Goal: Task Accomplishment & Management: Complete application form

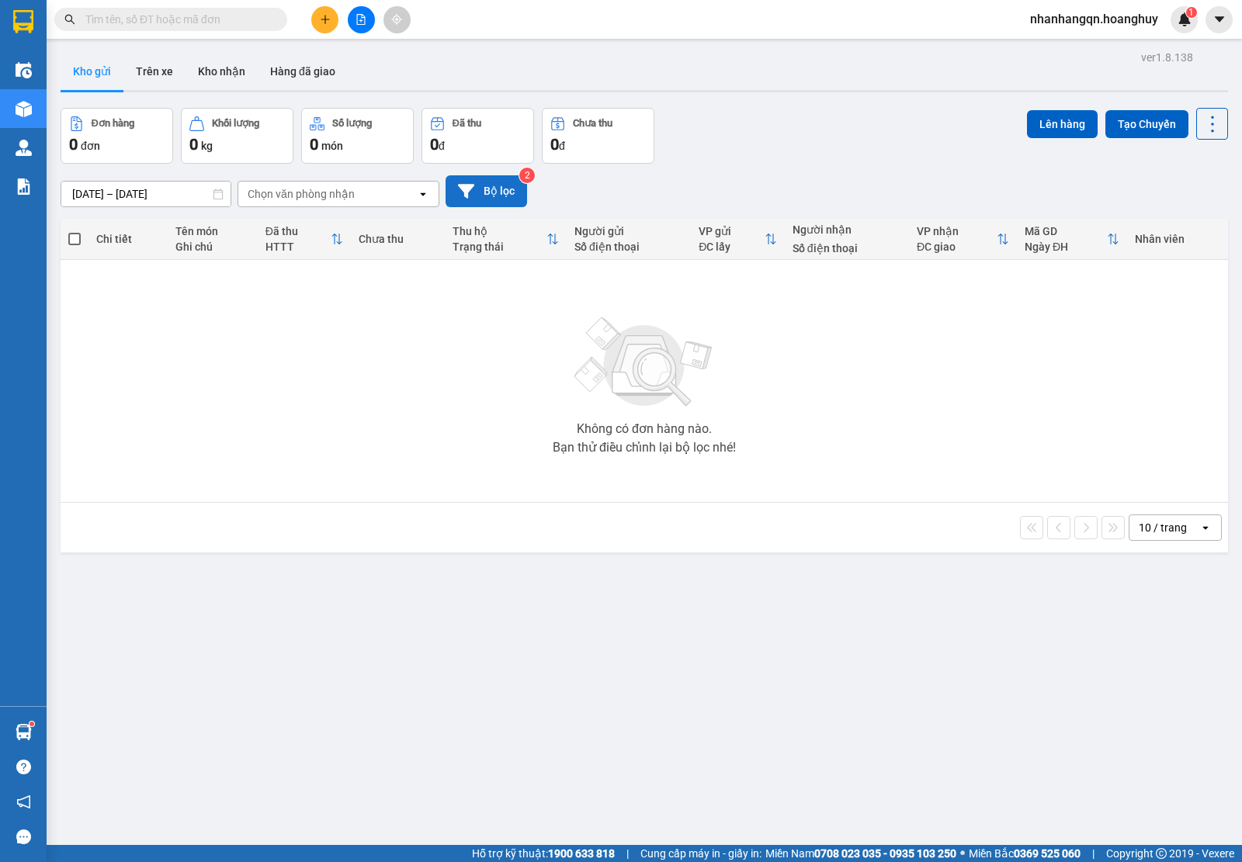
click at [494, 204] on button "Bộ lọc" at bounding box center [485, 191] width 81 height 32
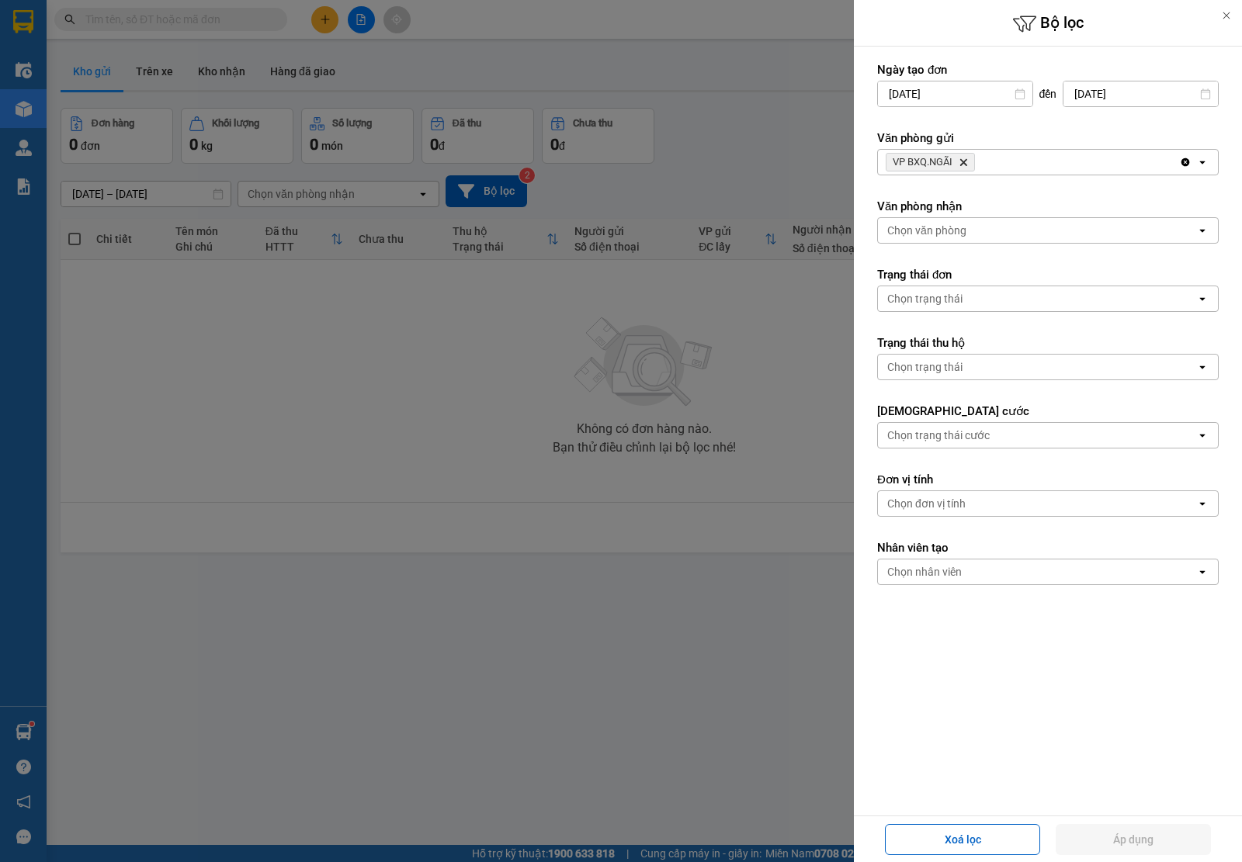
click at [731, 183] on div at bounding box center [621, 431] width 1242 height 862
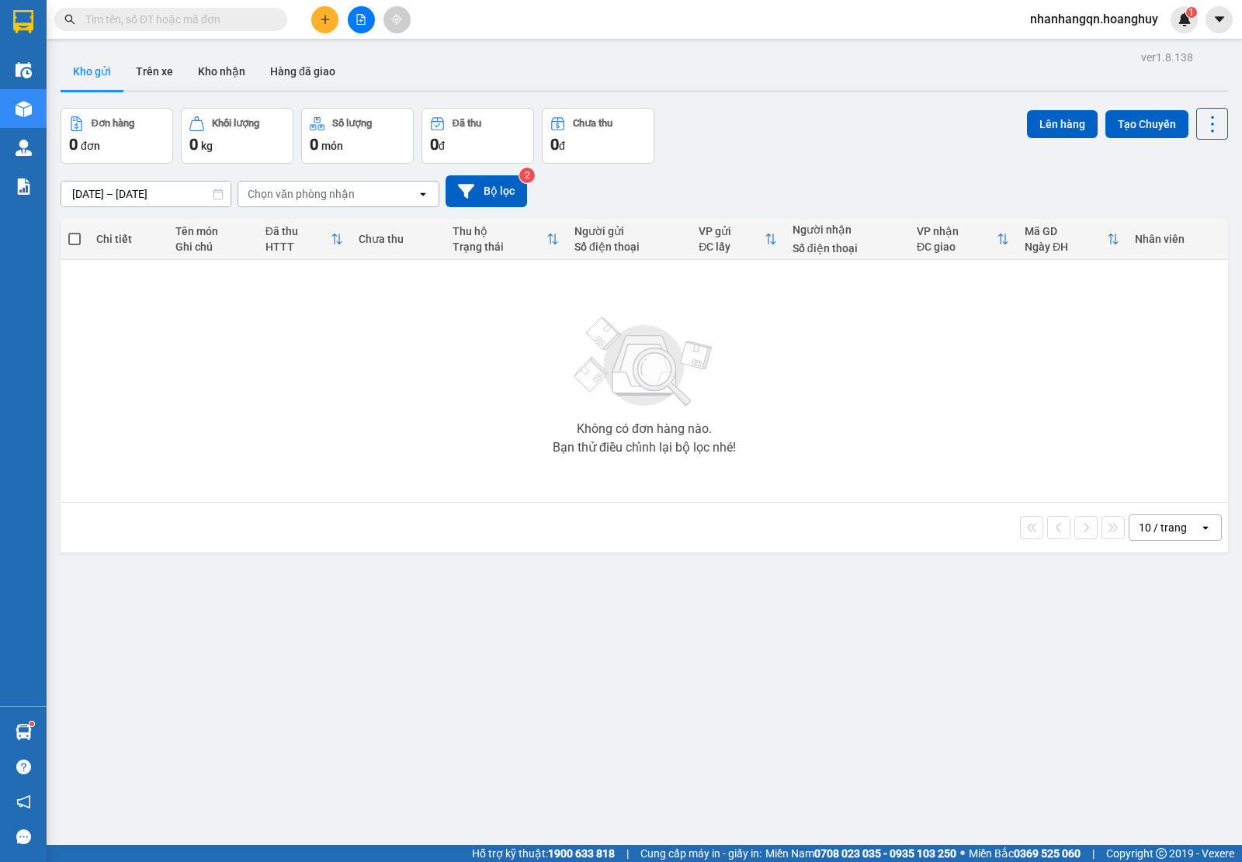
click at [363, 16] on icon "file-add" at bounding box center [361, 19] width 9 height 11
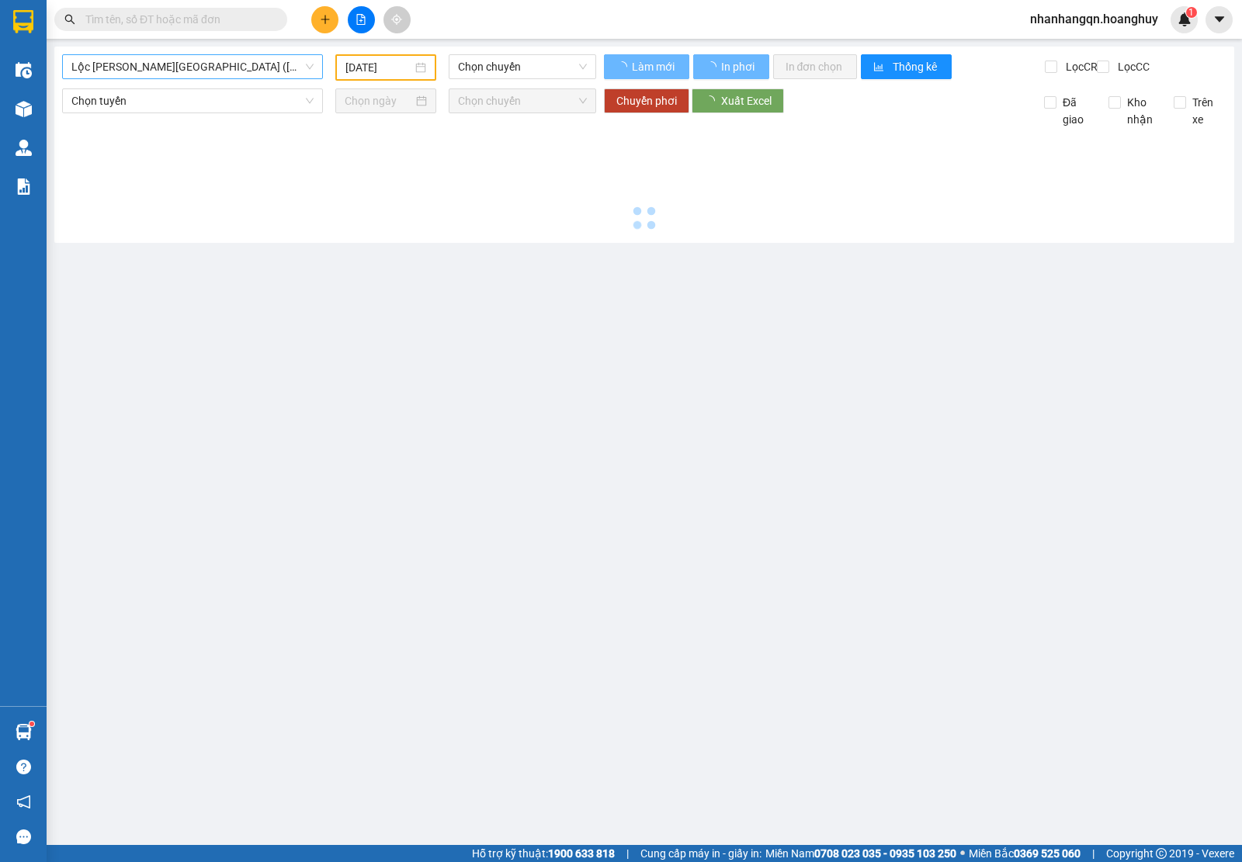
type input "[DATE]"
click at [186, 71] on span "Lộc [PERSON_NAME][GEOGRAPHIC_DATA] ([GEOGRAPHIC_DATA])" at bounding box center [192, 66] width 242 height 23
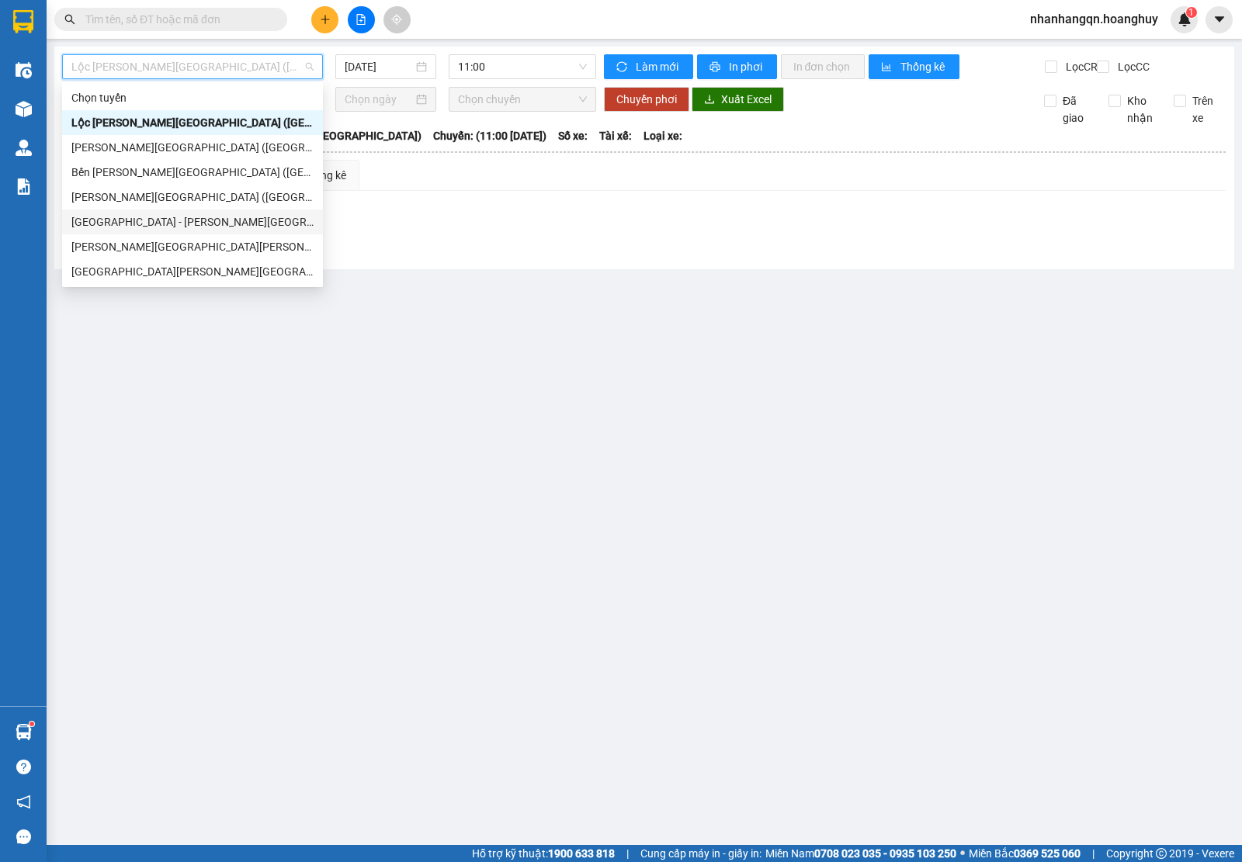
click at [163, 210] on div "[GEOGRAPHIC_DATA] - [PERSON_NAME][GEOGRAPHIC_DATA][PERSON_NAME] ([GEOGRAPHIC_DA…" at bounding box center [192, 222] width 261 height 25
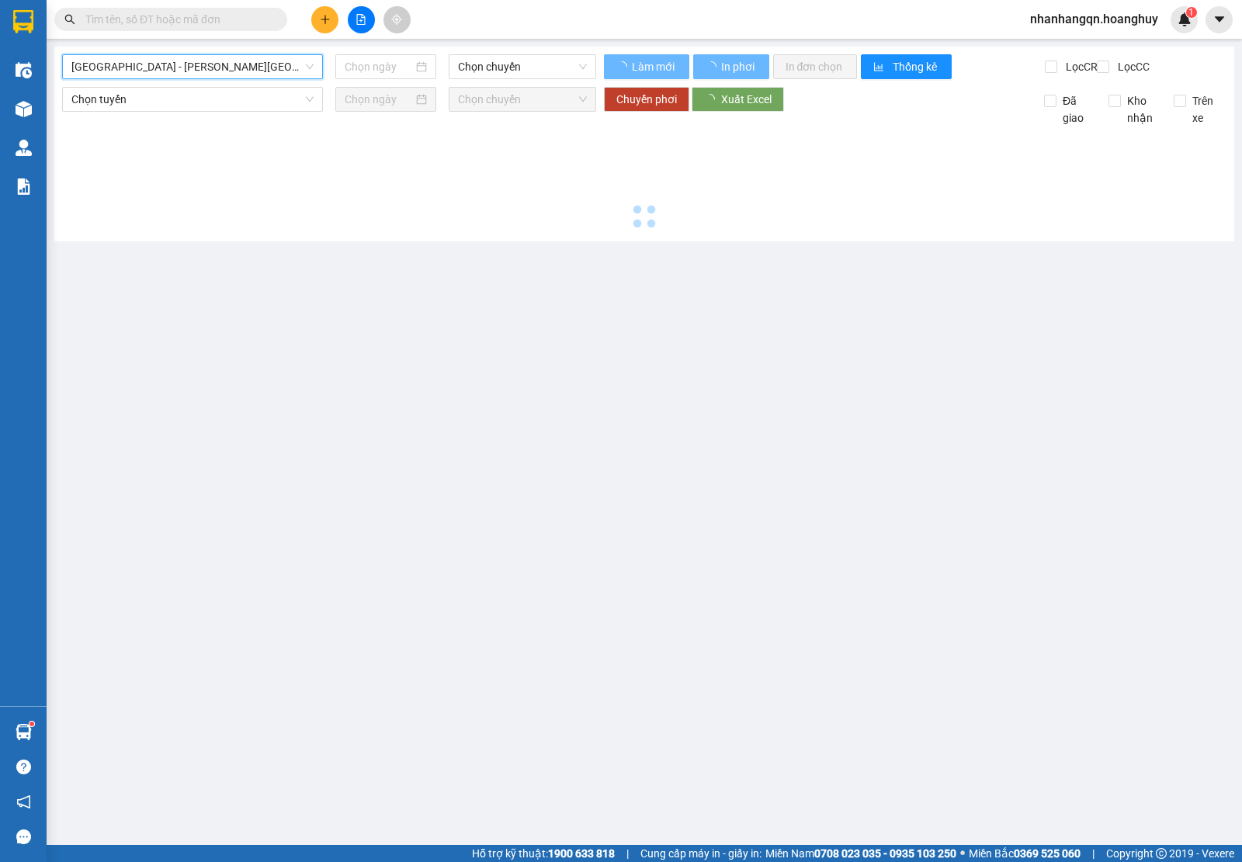
type input "[DATE]"
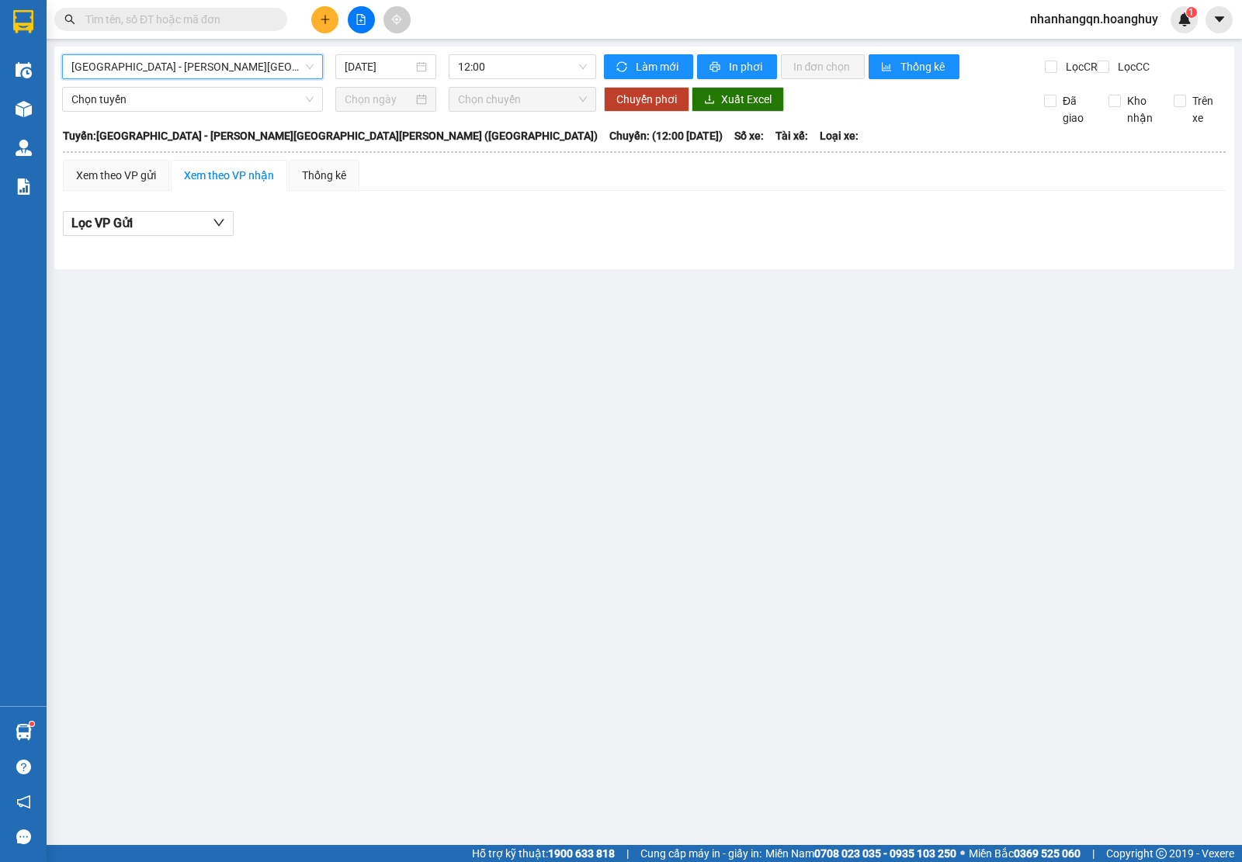
click at [95, 53] on div "[GEOGRAPHIC_DATA] - [PERSON_NAME][GEOGRAPHIC_DATA][PERSON_NAME] ([GEOGRAPHIC_DA…" at bounding box center [644, 158] width 1180 height 223
click at [99, 70] on span "[GEOGRAPHIC_DATA] - [PERSON_NAME][GEOGRAPHIC_DATA][PERSON_NAME] ([GEOGRAPHIC_DA…" at bounding box center [192, 66] width 242 height 23
click at [497, 62] on span "12:00" at bounding box center [522, 66] width 128 height 23
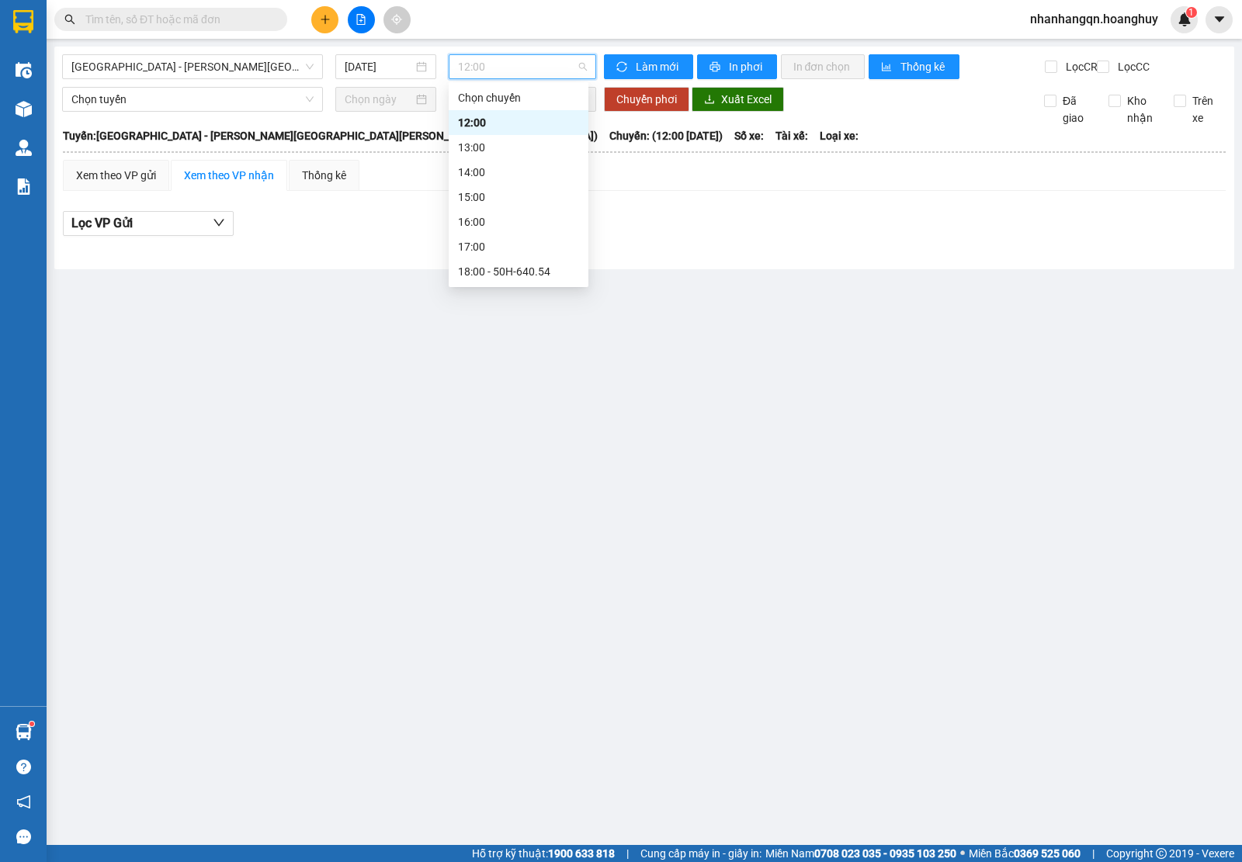
scroll to position [49, 0]
click at [505, 265] on div "20:00 - 51B-279.30" at bounding box center [518, 272] width 121 height 17
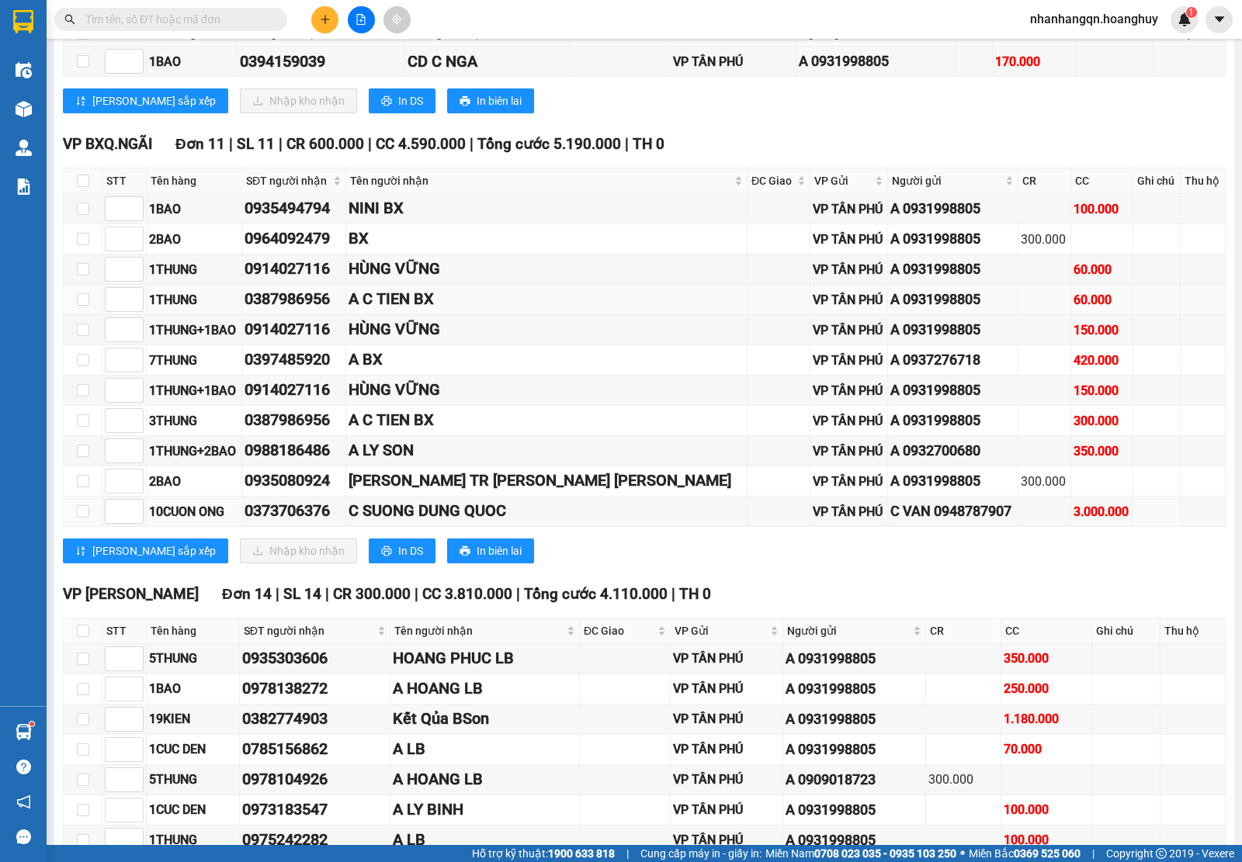
scroll to position [679, 0]
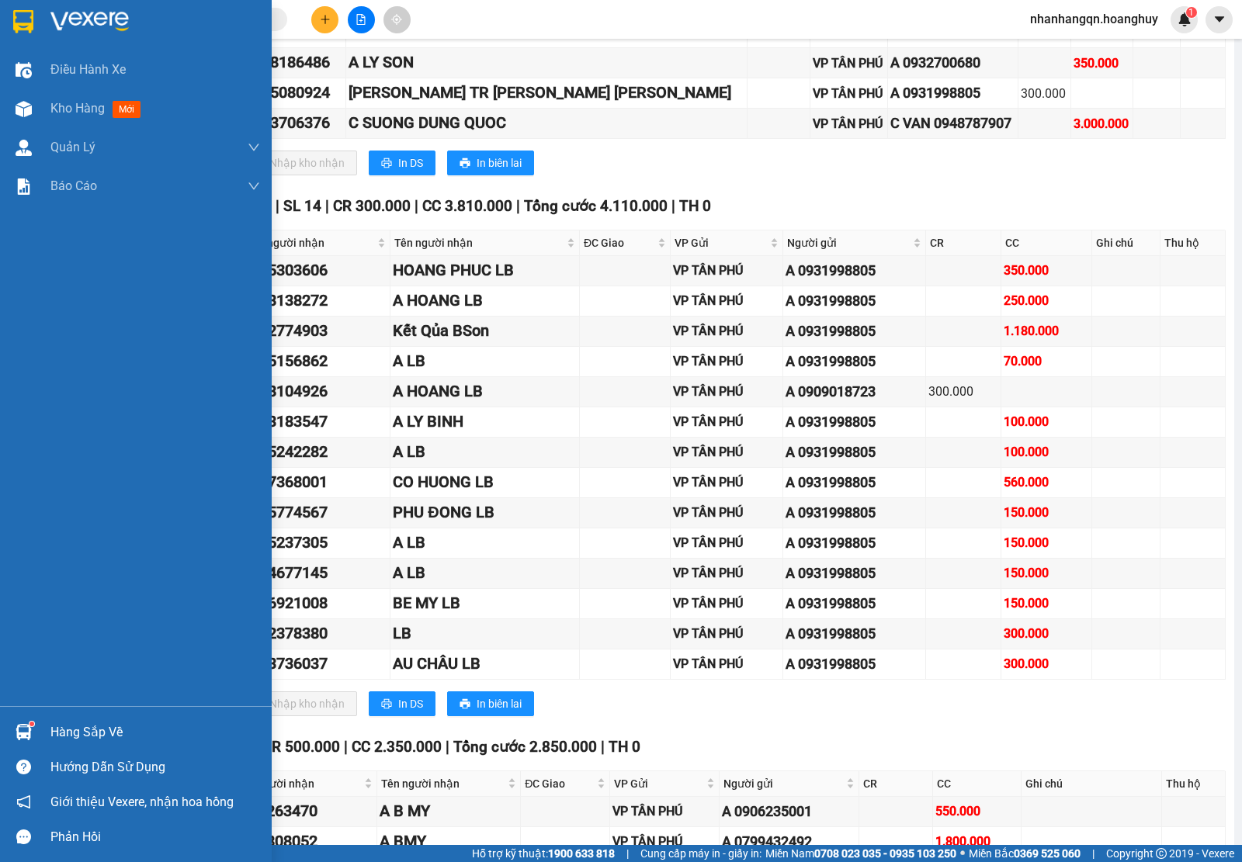
click at [23, 19] on img at bounding box center [23, 21] width 20 height 23
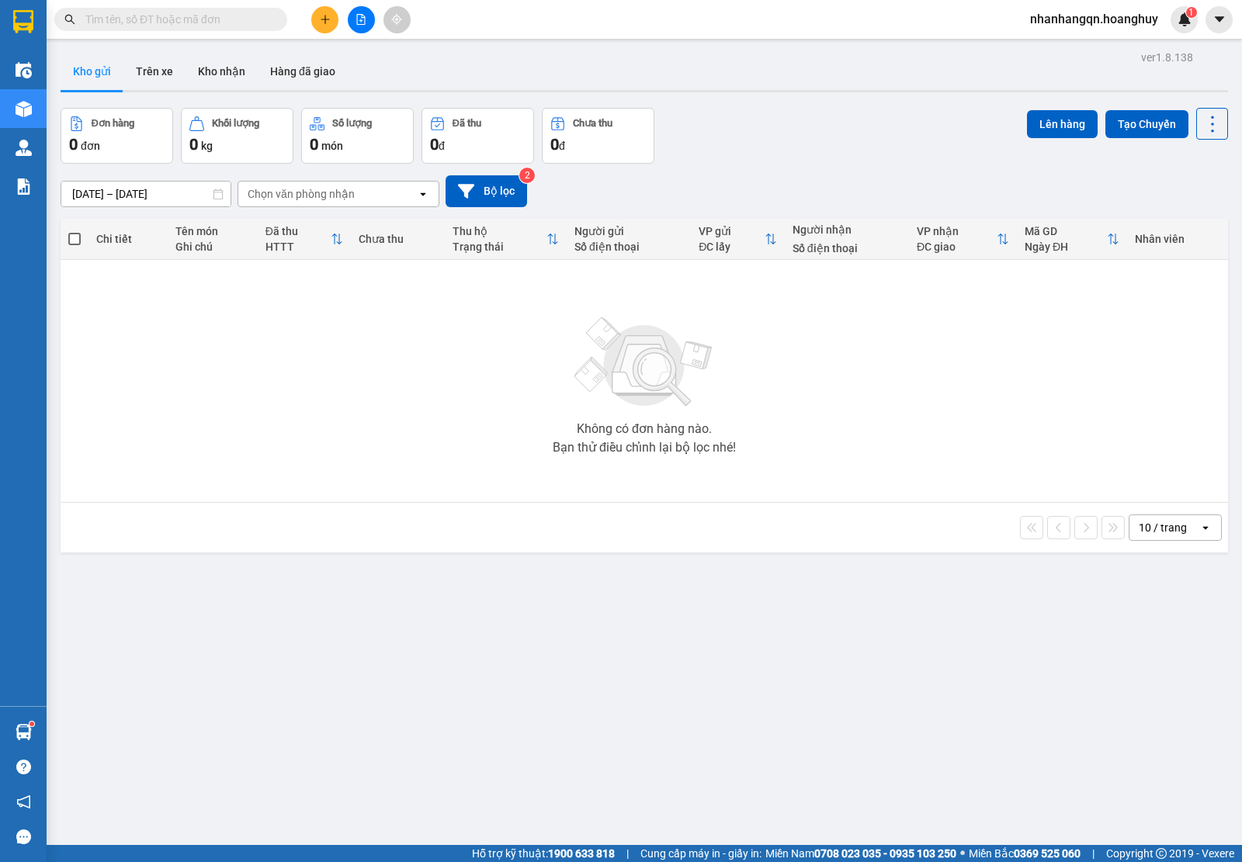
click at [272, 24] on span at bounding box center [276, 19] width 9 height 17
click at [241, 23] on input "text" at bounding box center [176, 19] width 183 height 17
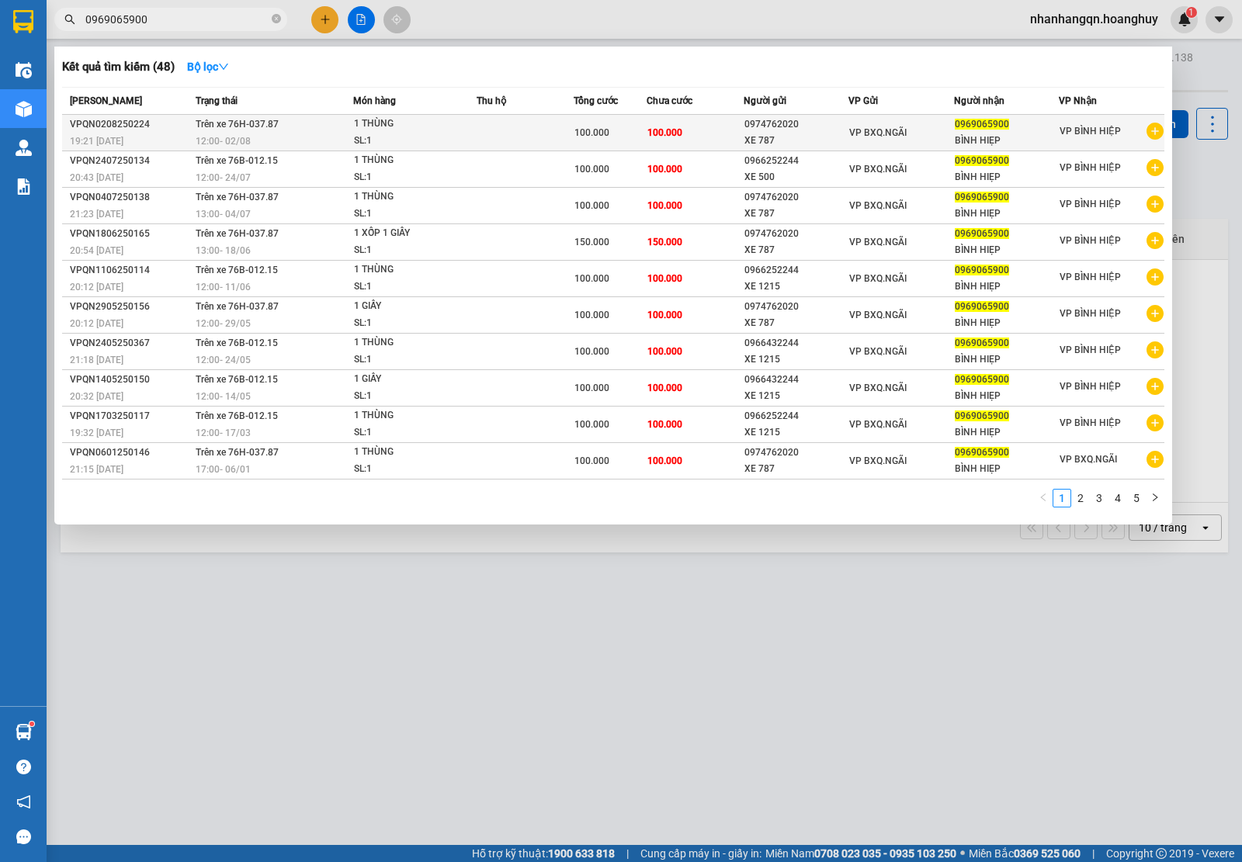
type input "0969065900"
click at [963, 148] on div "BÌNH HIẸP" at bounding box center [1006, 141] width 104 height 16
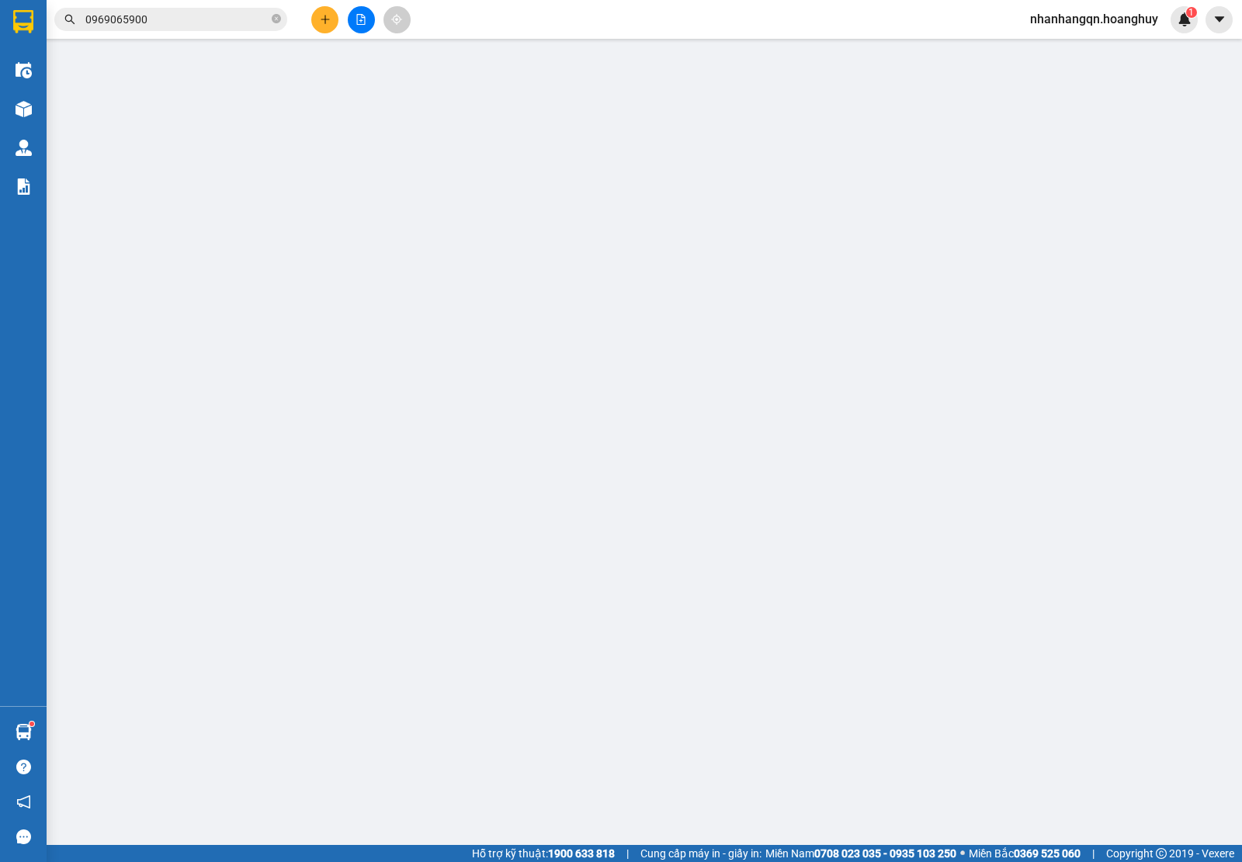
type input "0974762020"
type input "XE 787"
type input "0969065900"
type input "BÌNH HIẸP"
type input "100.000"
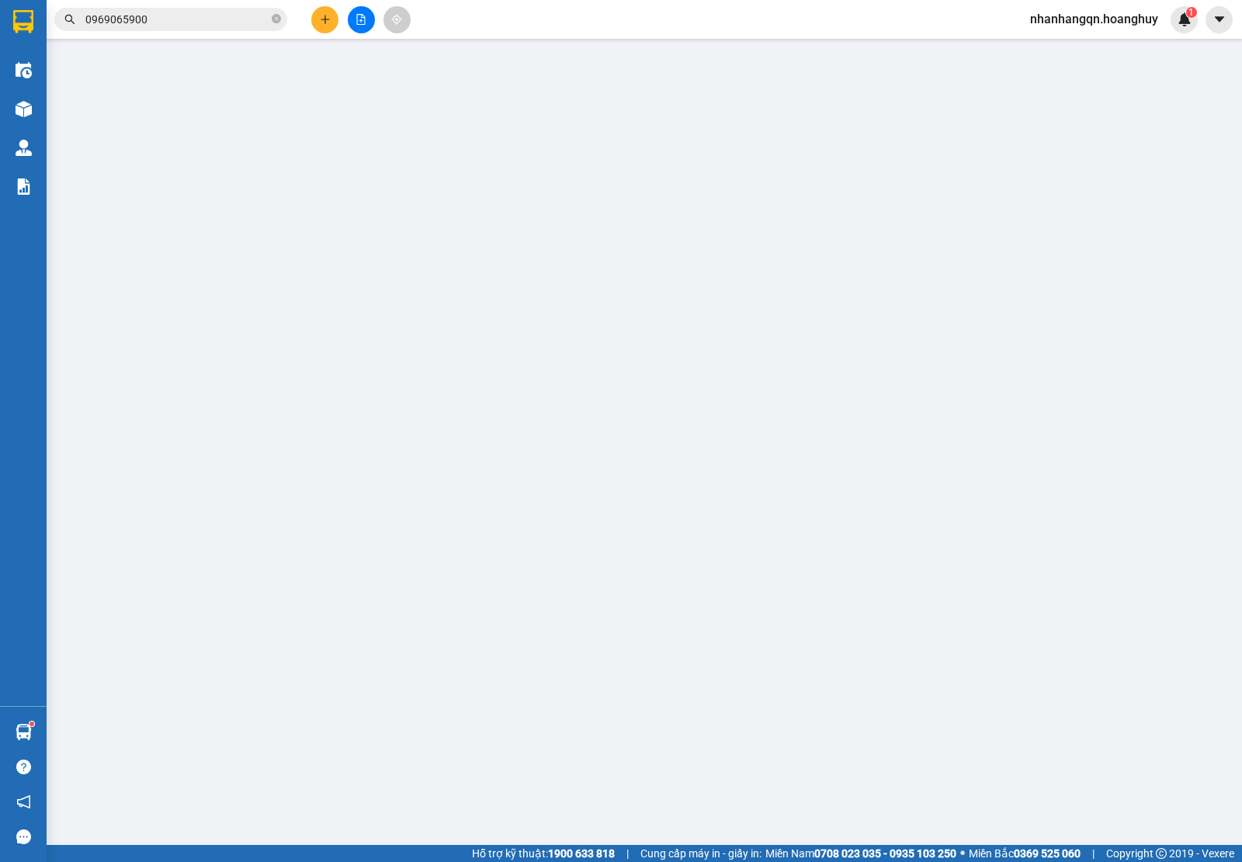
type input "100.000"
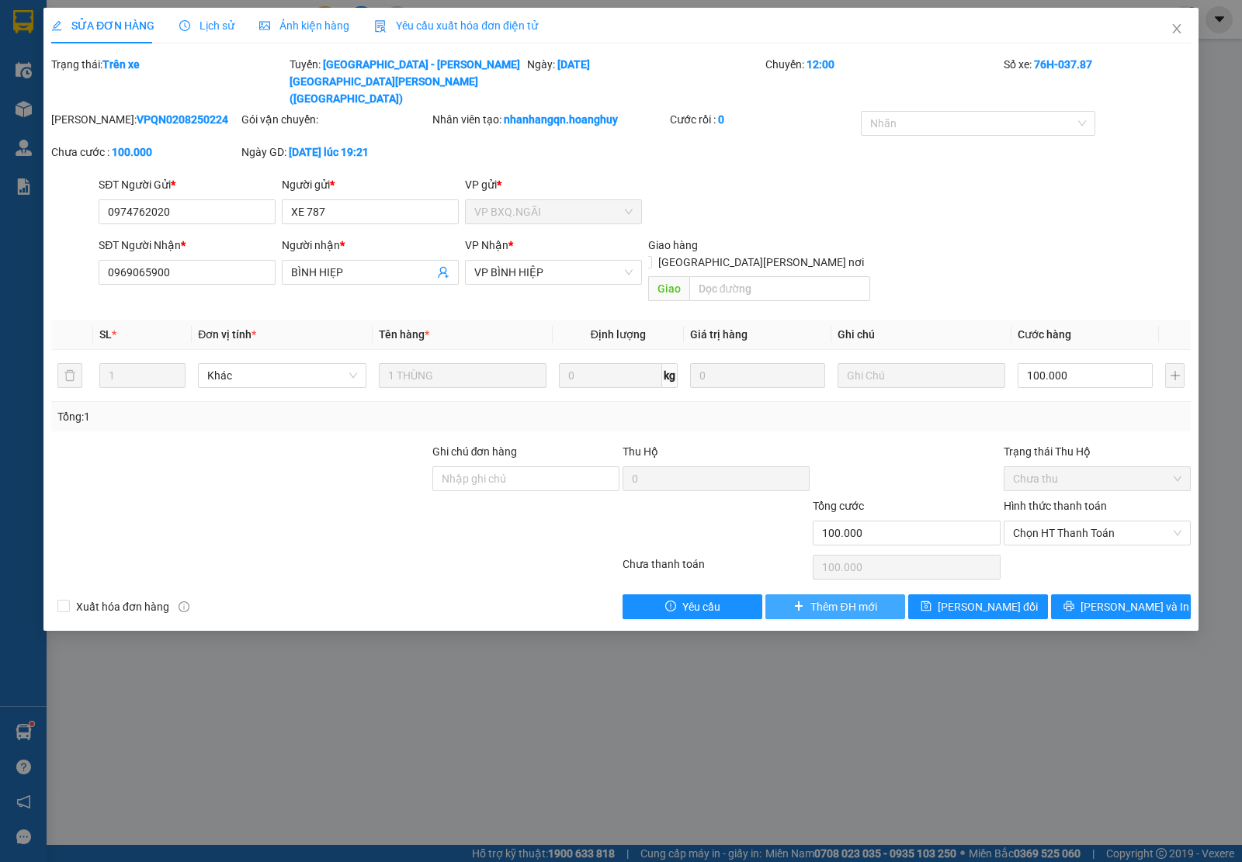
click at [805, 594] on button "Thêm ĐH mới" at bounding box center [835, 606] width 140 height 25
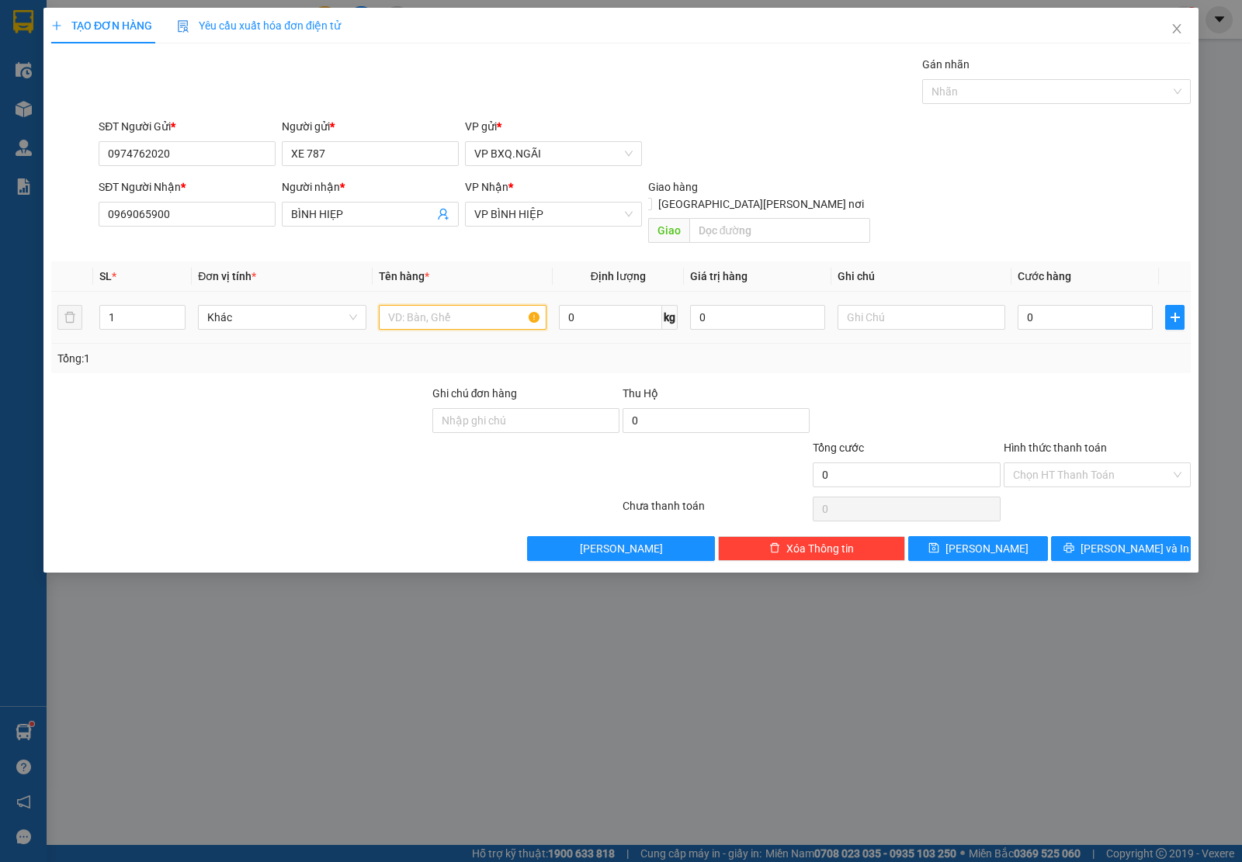
click at [402, 310] on input "text" at bounding box center [463, 317] width 168 height 25
type input "1 THÙNG GIẤY"
type input "1"
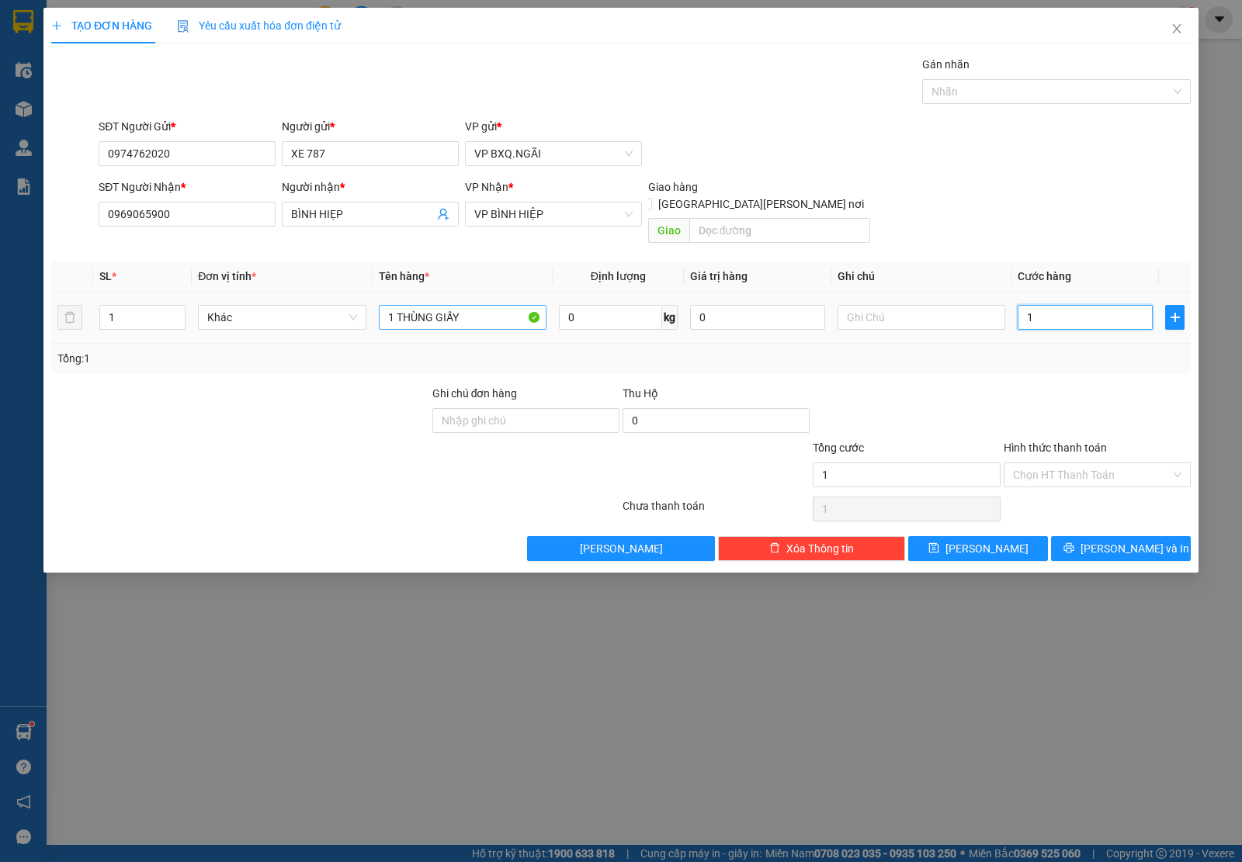
type input "0"
type input "01"
type input "1"
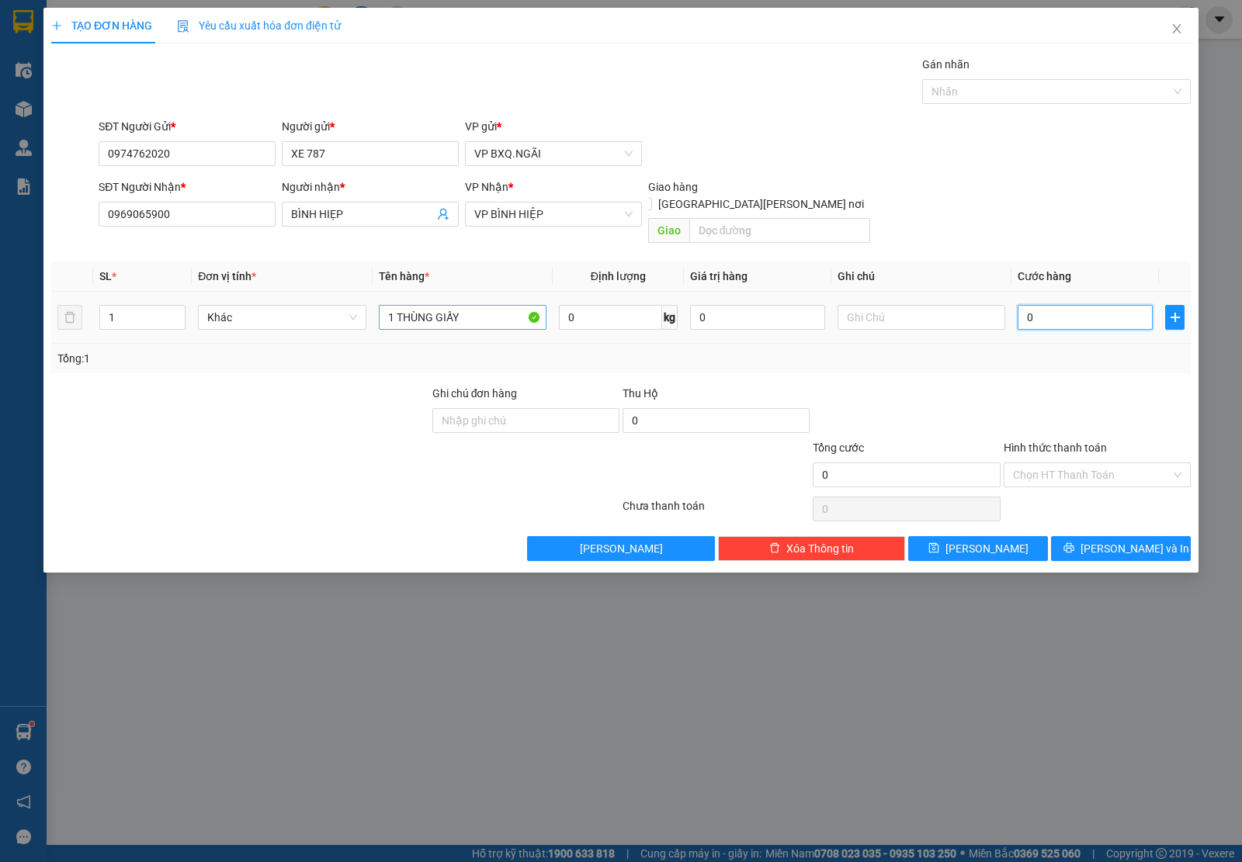
type input "1"
type input "010"
type input "10"
type input "0.100"
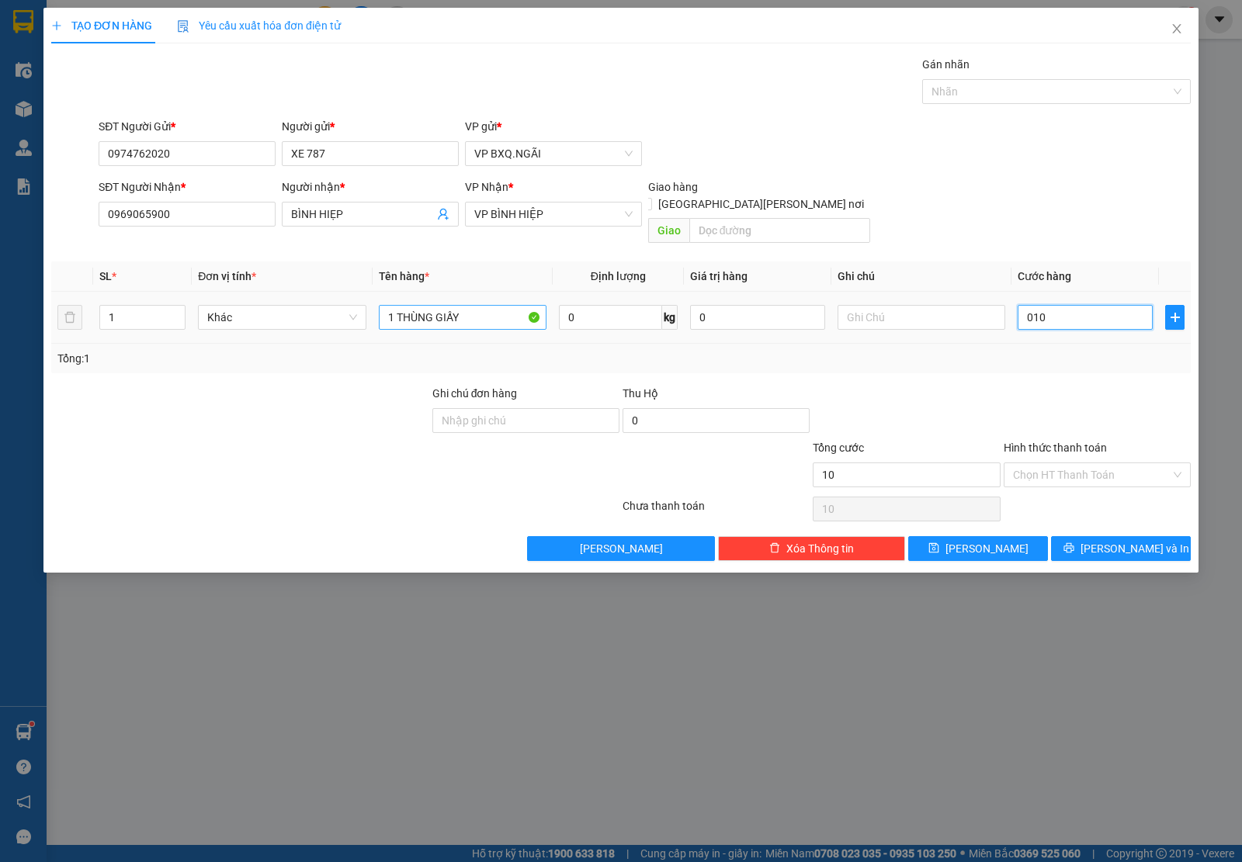
type input "100"
type input "01.000"
type input "1.000"
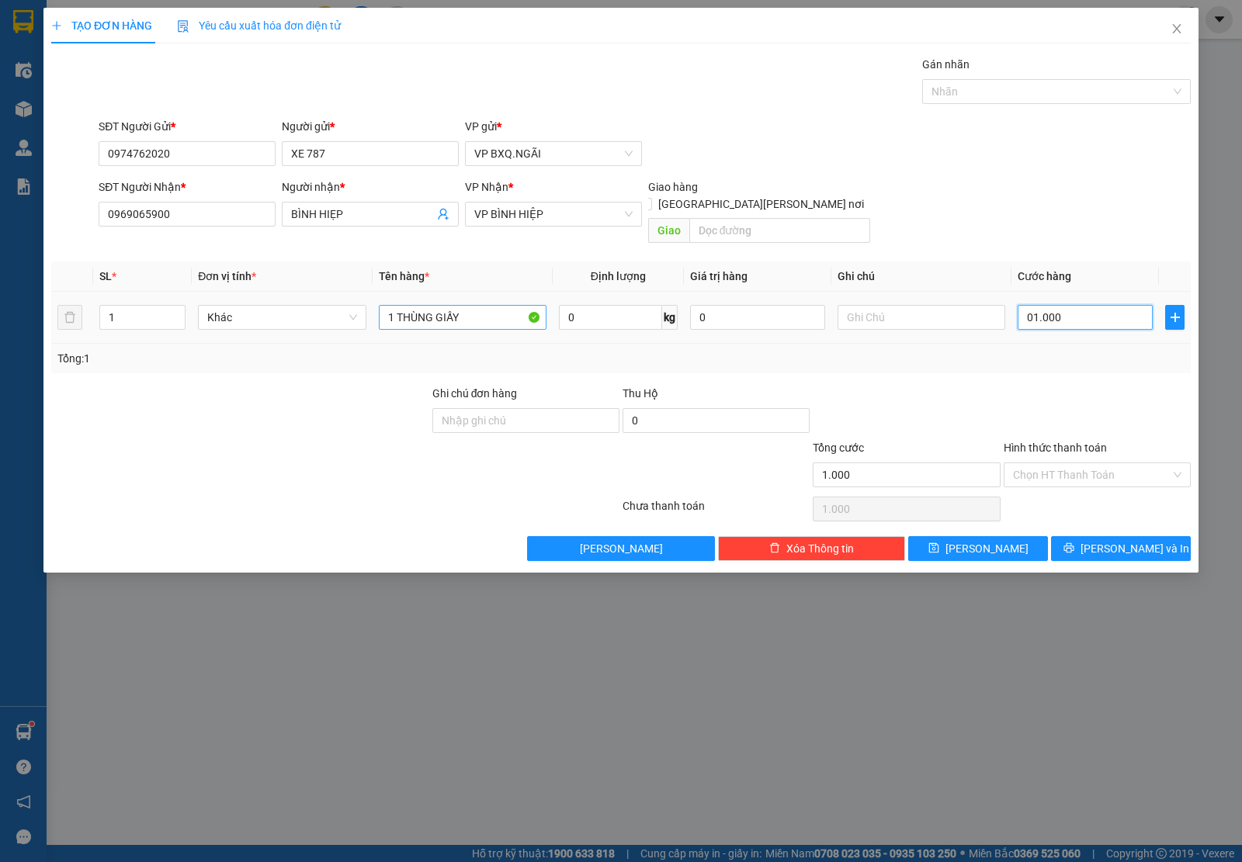
type input "010.000"
type input "10.000"
type input "0.100.000"
type input "100.000"
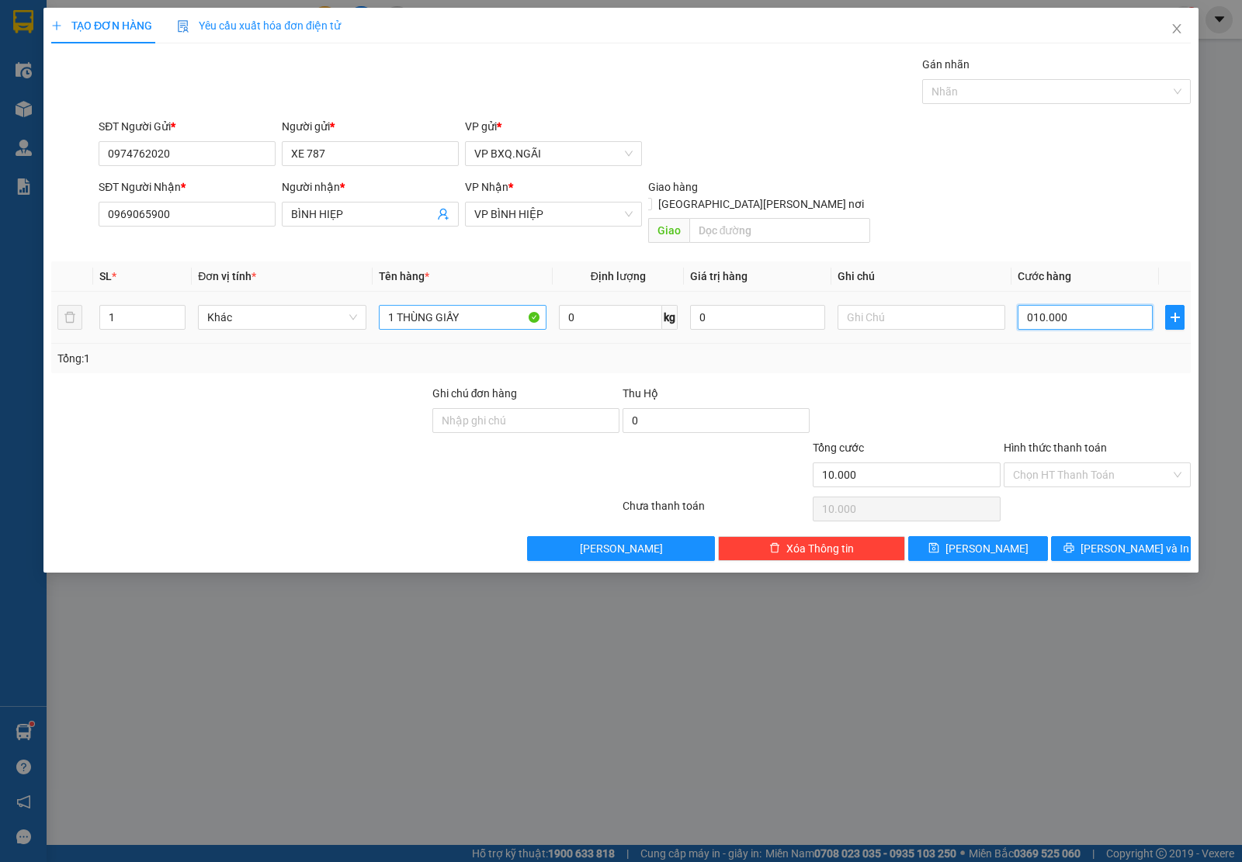
type input "100.000"
click at [1137, 540] on span "[PERSON_NAME] và In" at bounding box center [1134, 548] width 109 height 17
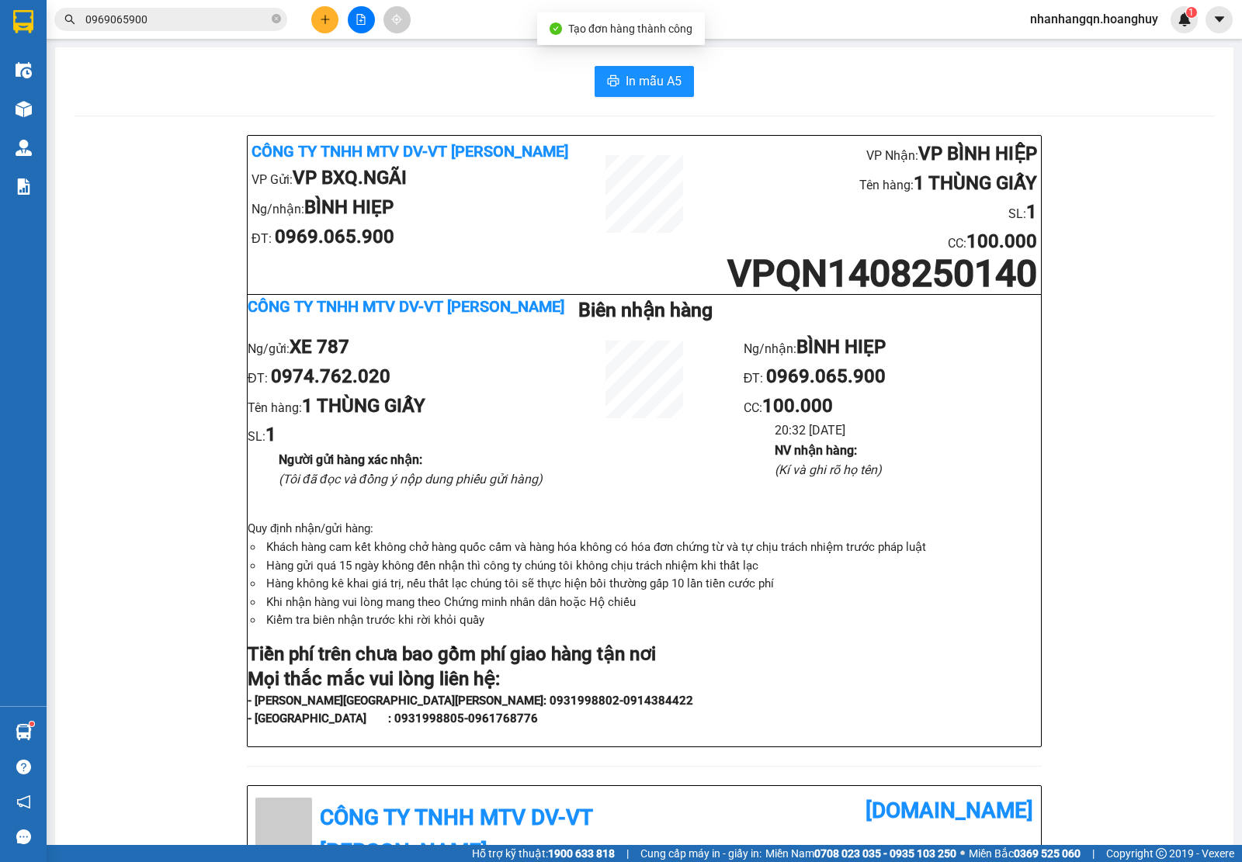
click at [155, 20] on input "0969065900" at bounding box center [176, 19] width 183 height 17
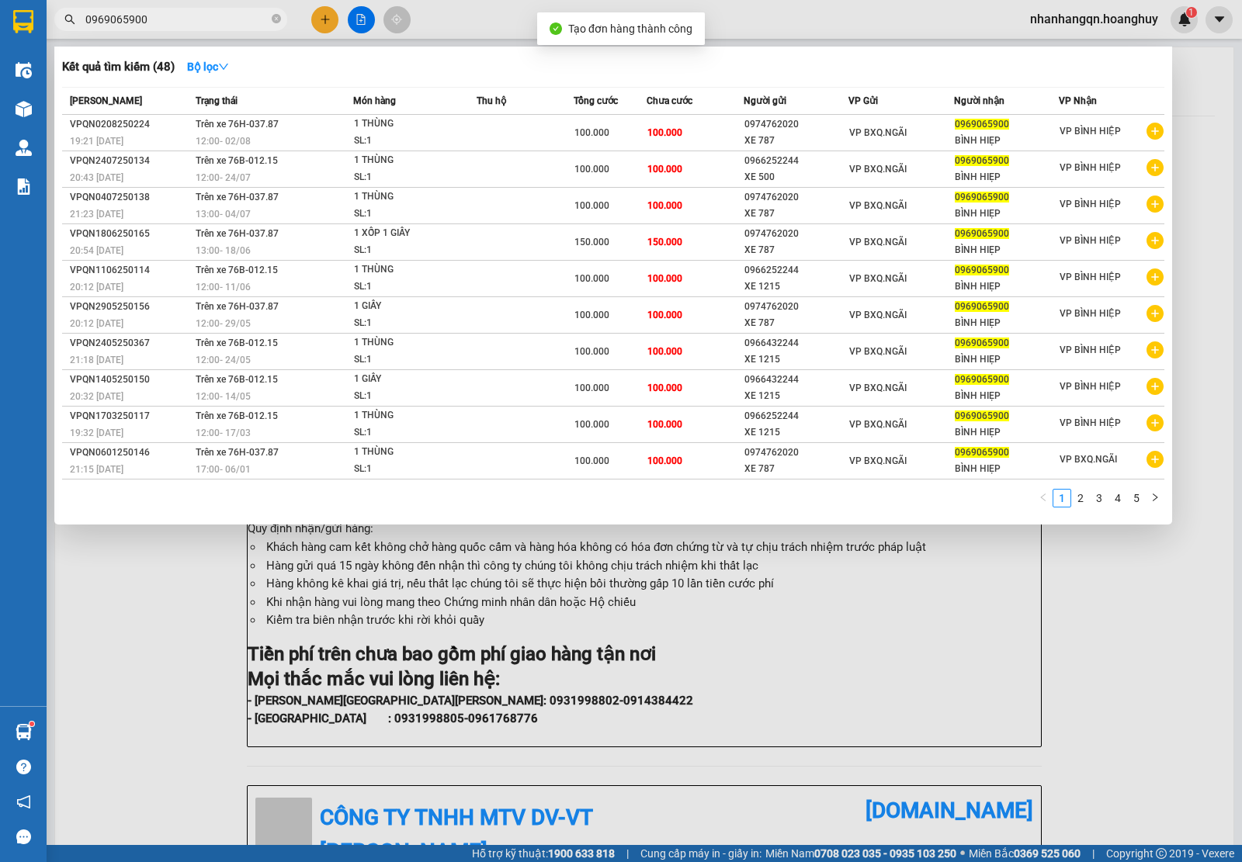
click at [155, 20] on input "0969065900" at bounding box center [176, 19] width 183 height 17
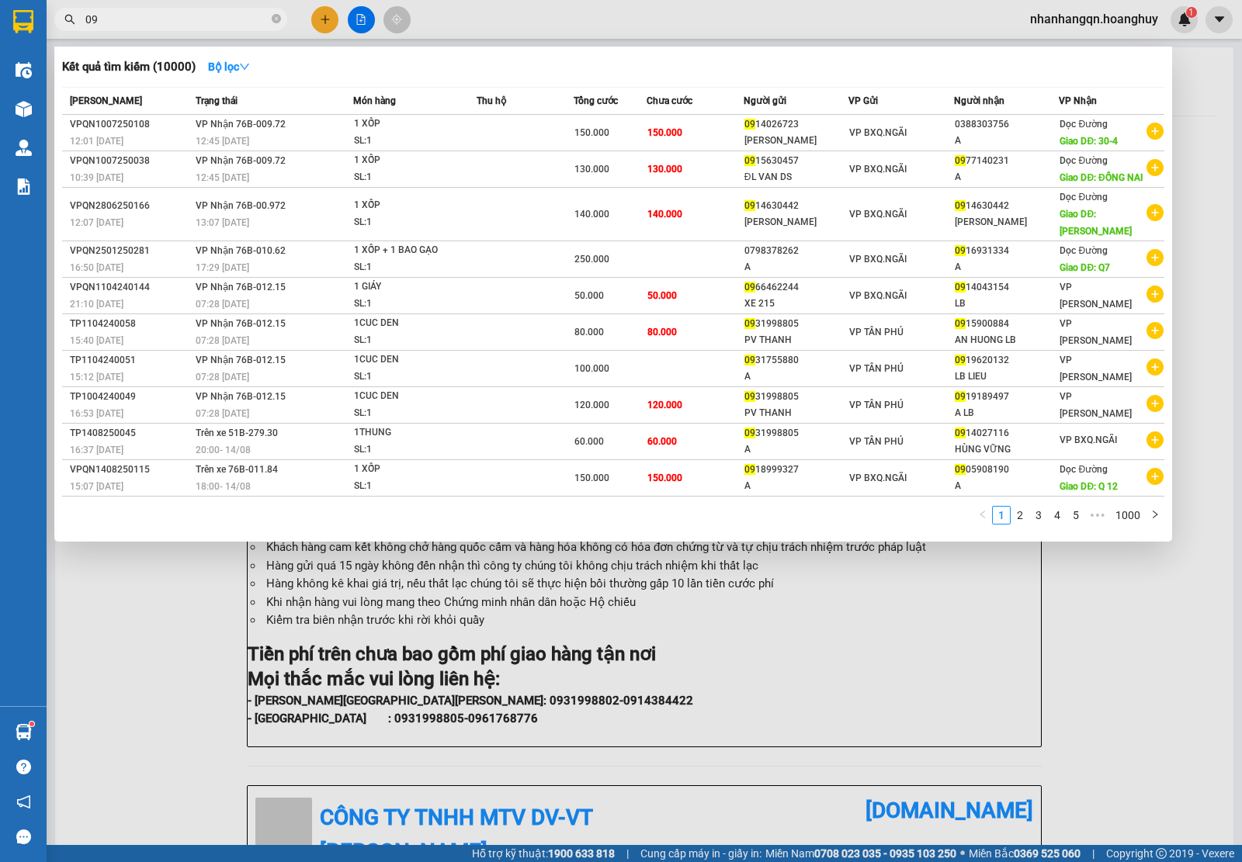
type input "0"
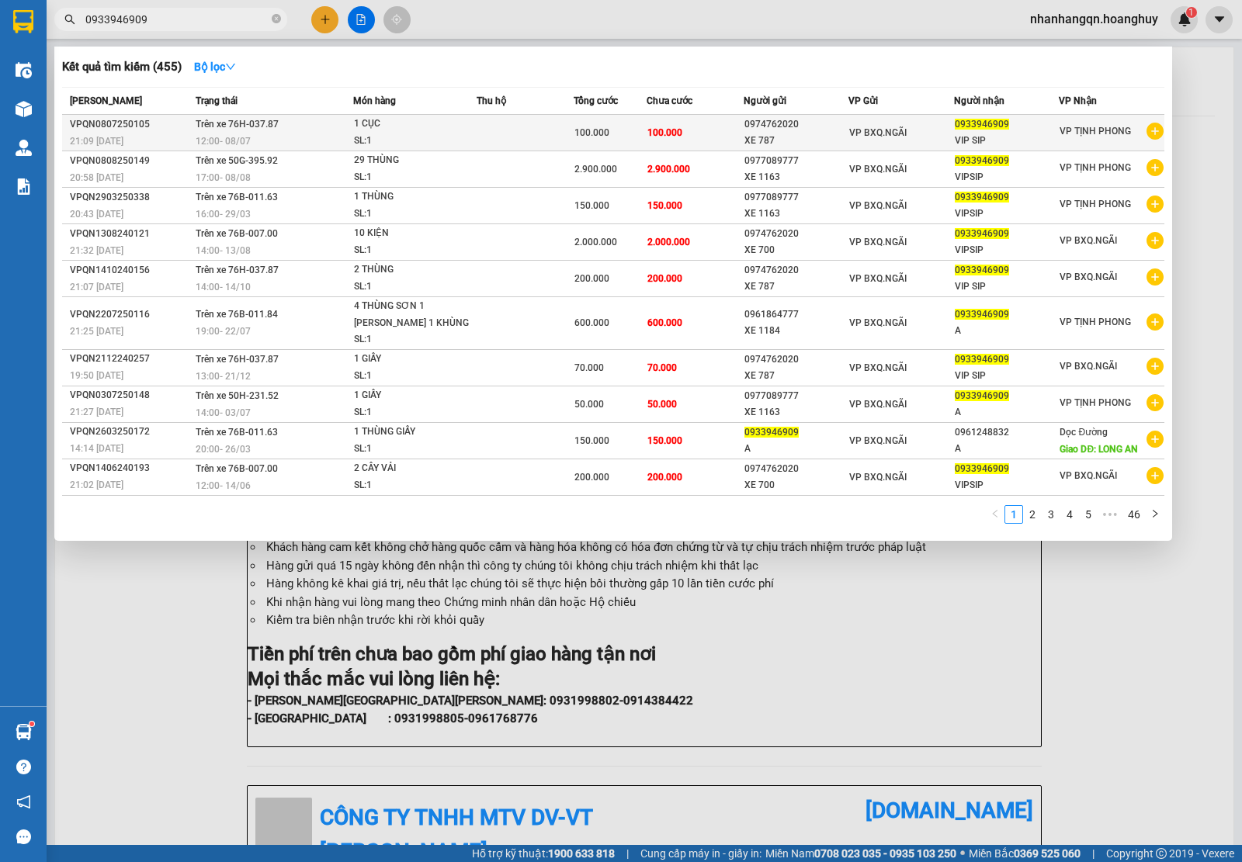
type input "0933946909"
click at [807, 129] on div "0974762020" at bounding box center [796, 124] width 104 height 16
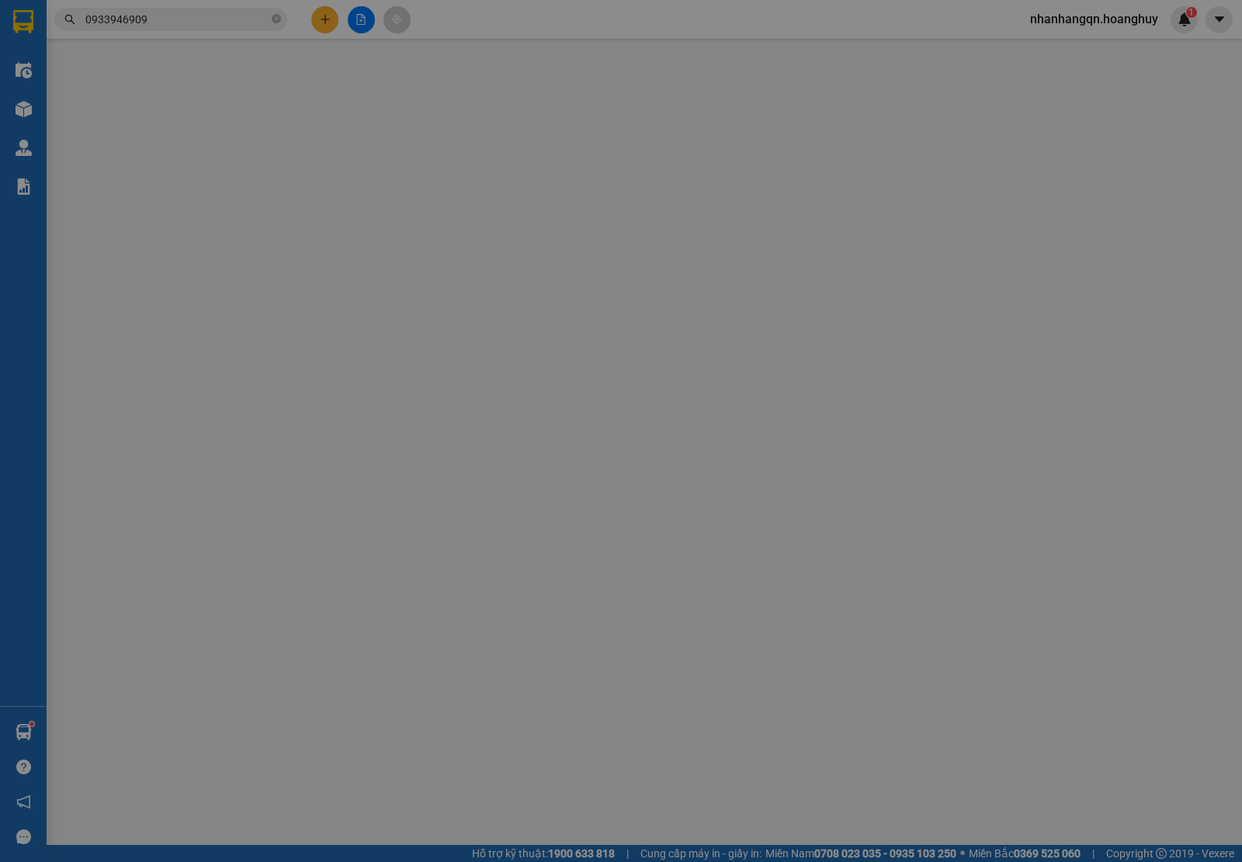
type input "0974762020"
type input "XE 787"
type input "0933946909"
type input "VIP SIP"
type input "100.000"
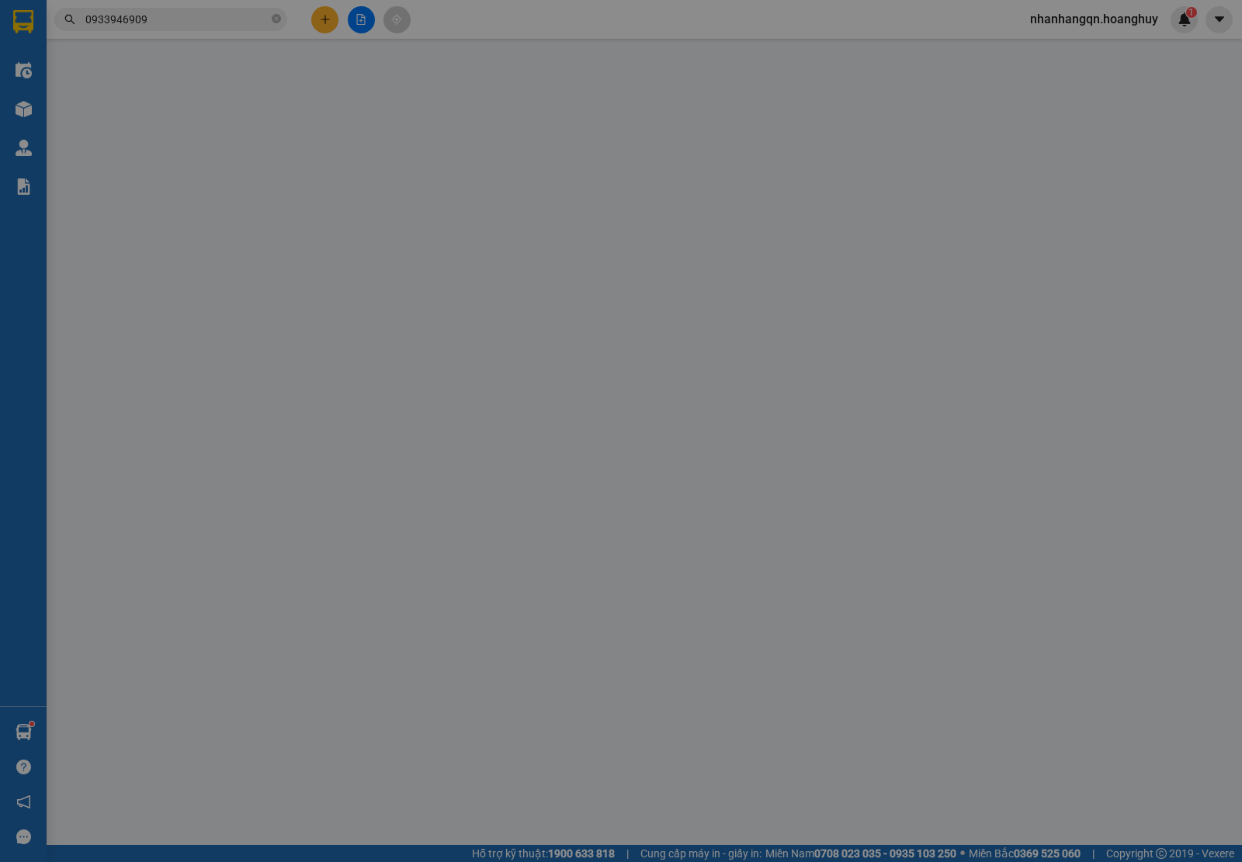
type input "100.000"
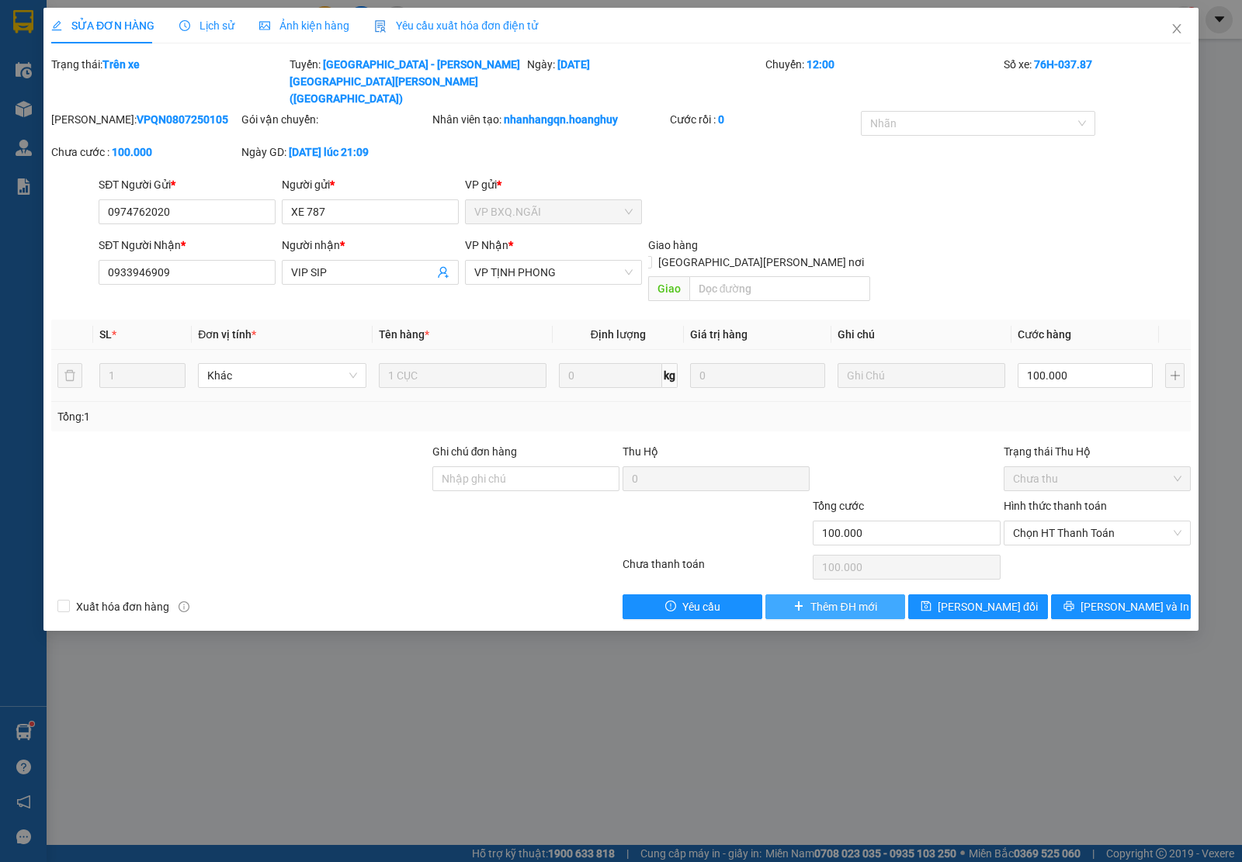
click at [780, 594] on button "Thêm ĐH mới" at bounding box center [835, 606] width 140 height 25
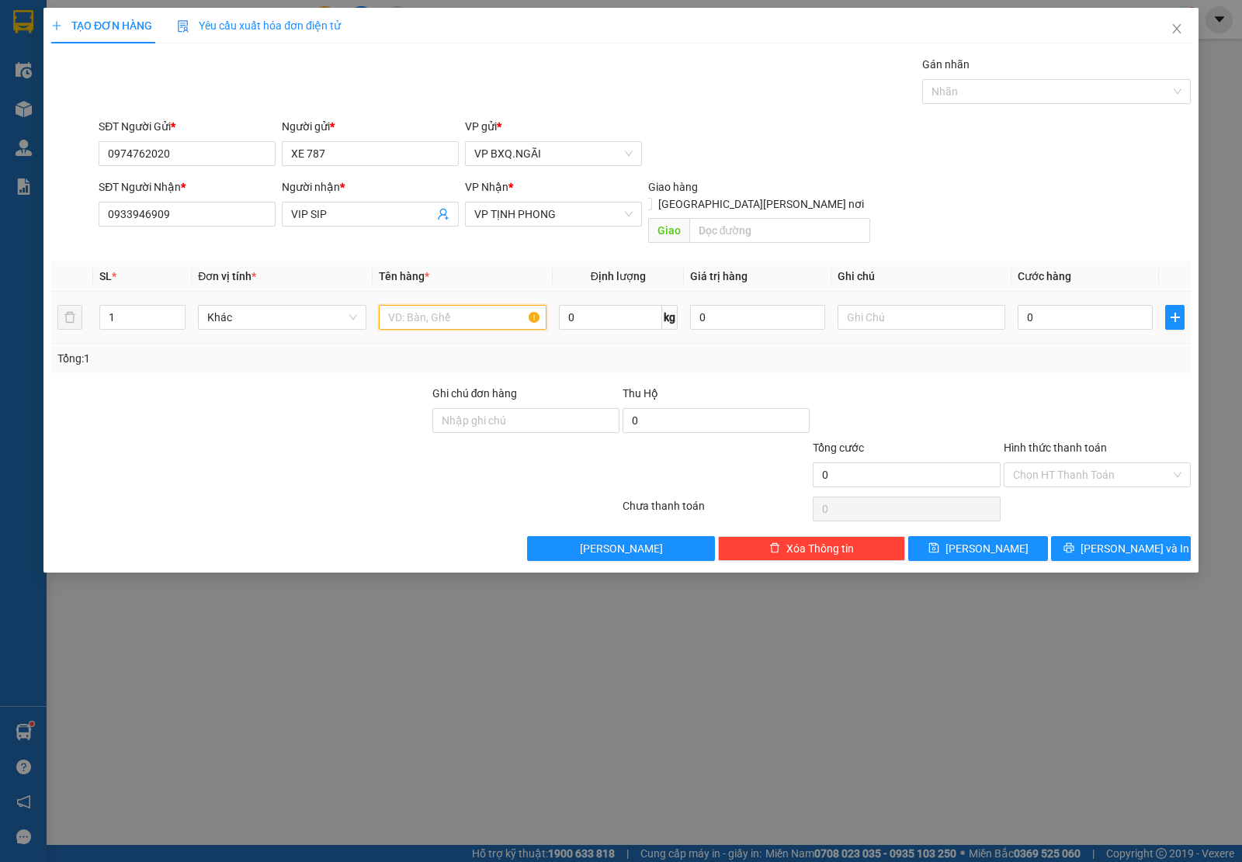
click at [433, 305] on input "text" at bounding box center [463, 317] width 168 height 25
type input "1 CÂY VẢI"
type input "2"
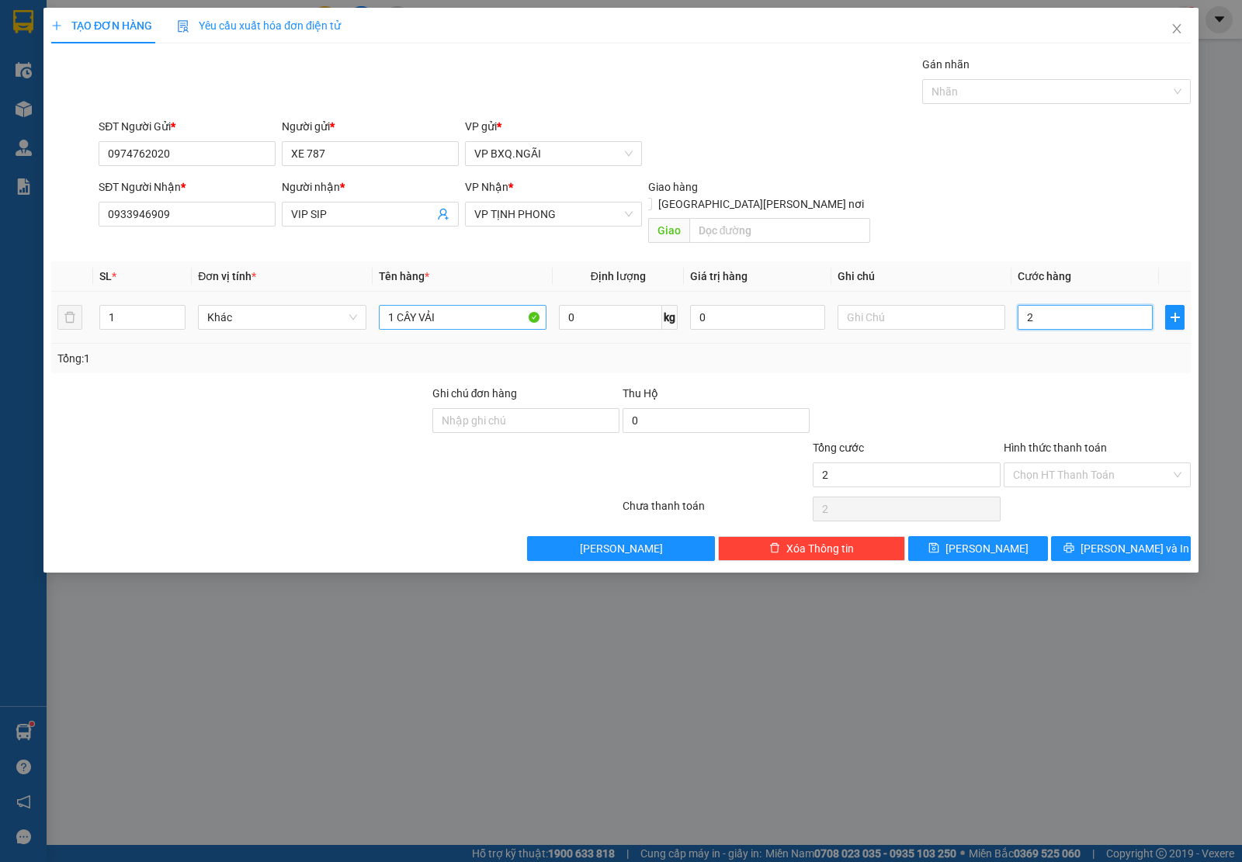
type input "20"
type input "200"
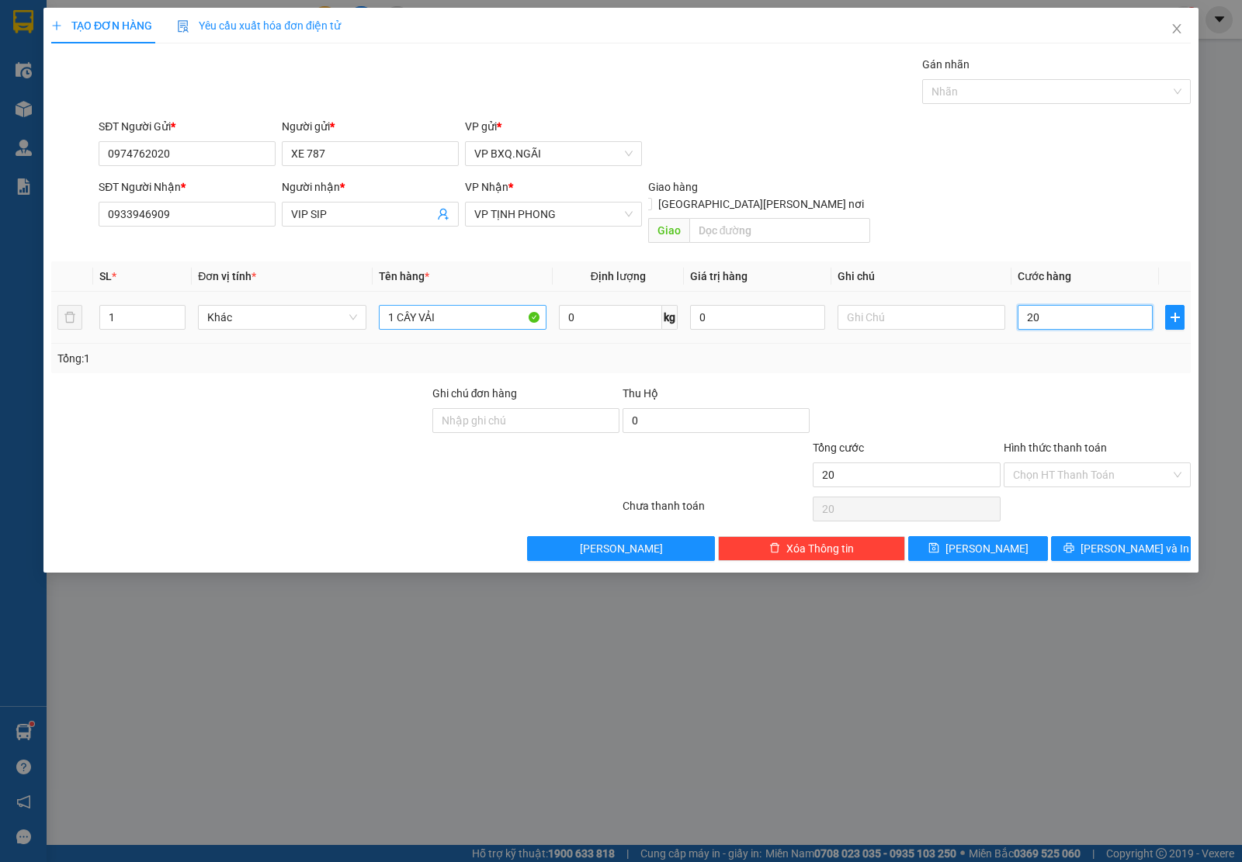
type input "200"
type input "2.000"
type input "20.000"
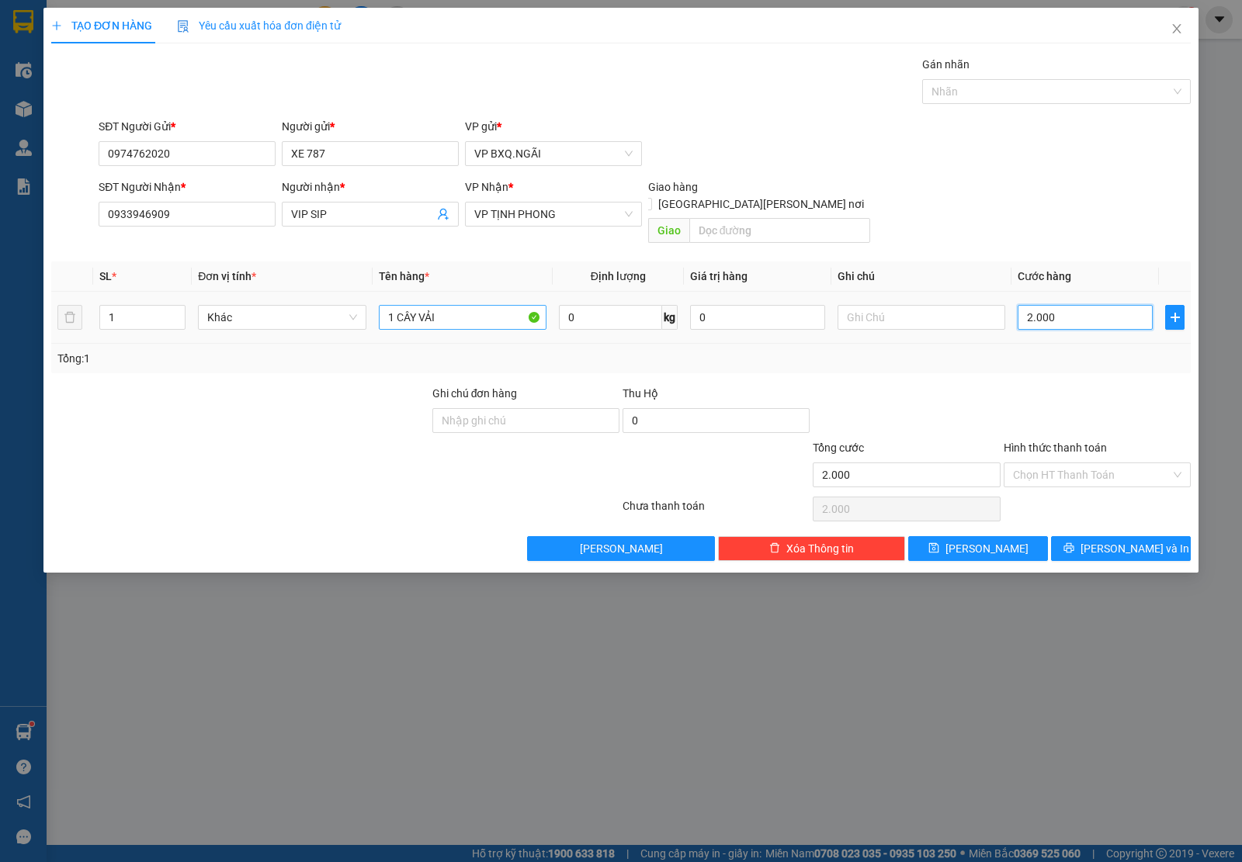
type input "20.000"
type input "200.000"
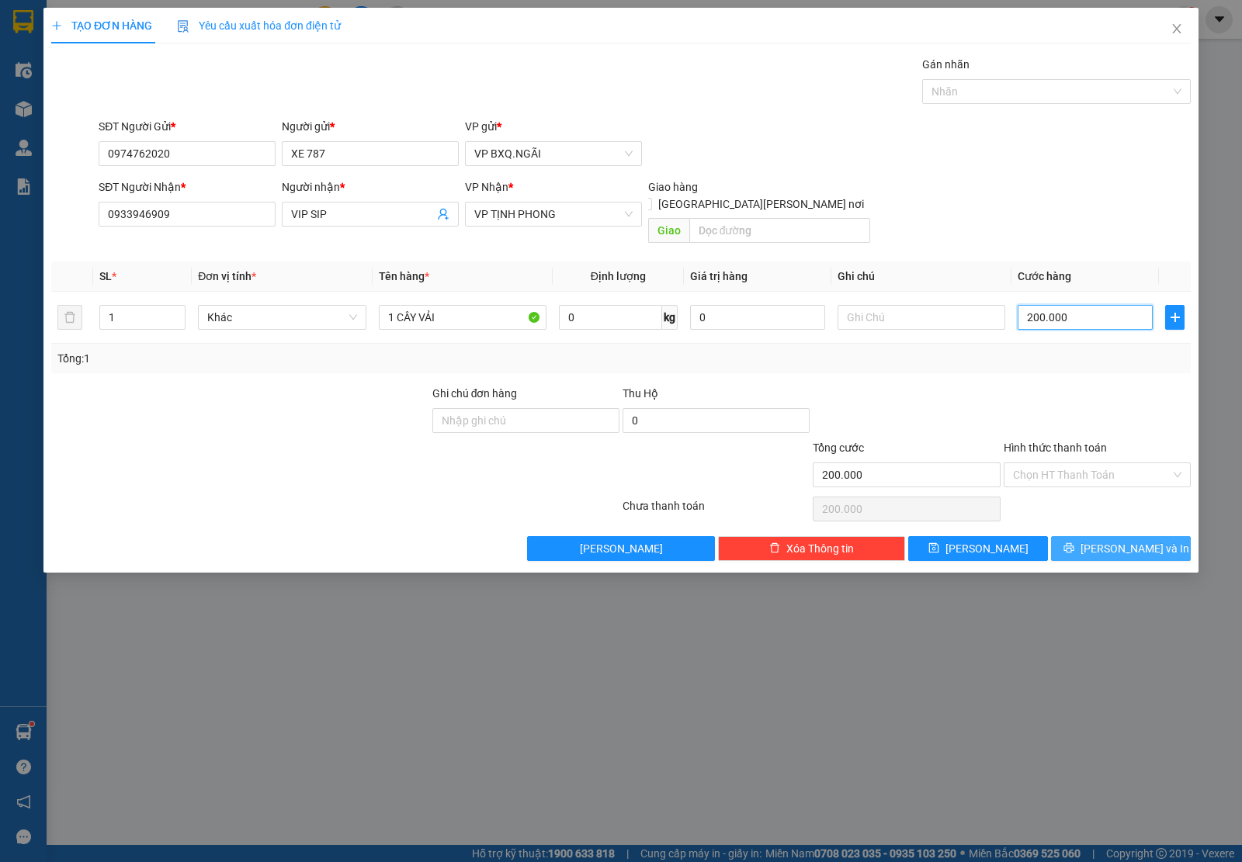
type input "200.000"
click at [1081, 536] on button "[PERSON_NAME] và In" at bounding box center [1121, 548] width 140 height 25
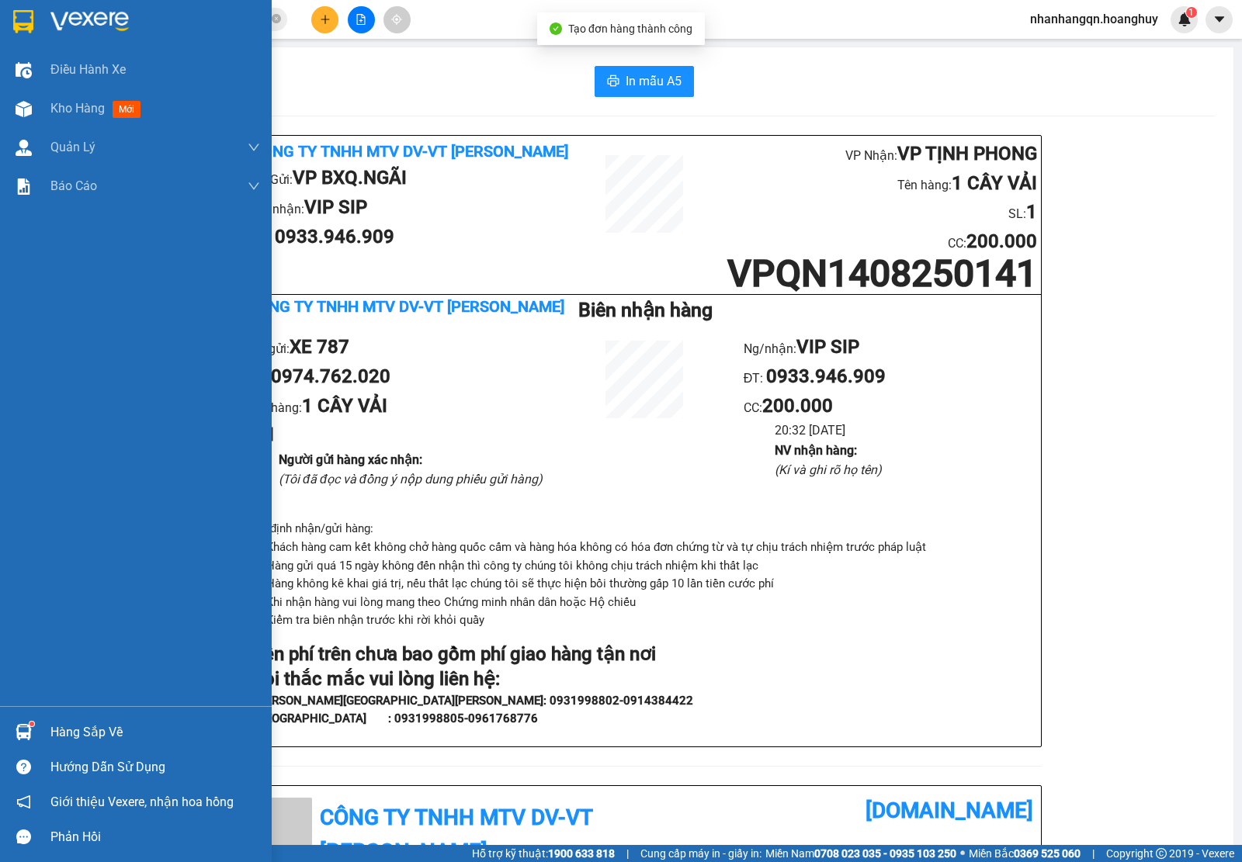
click at [16, 12] on img at bounding box center [23, 21] width 20 height 23
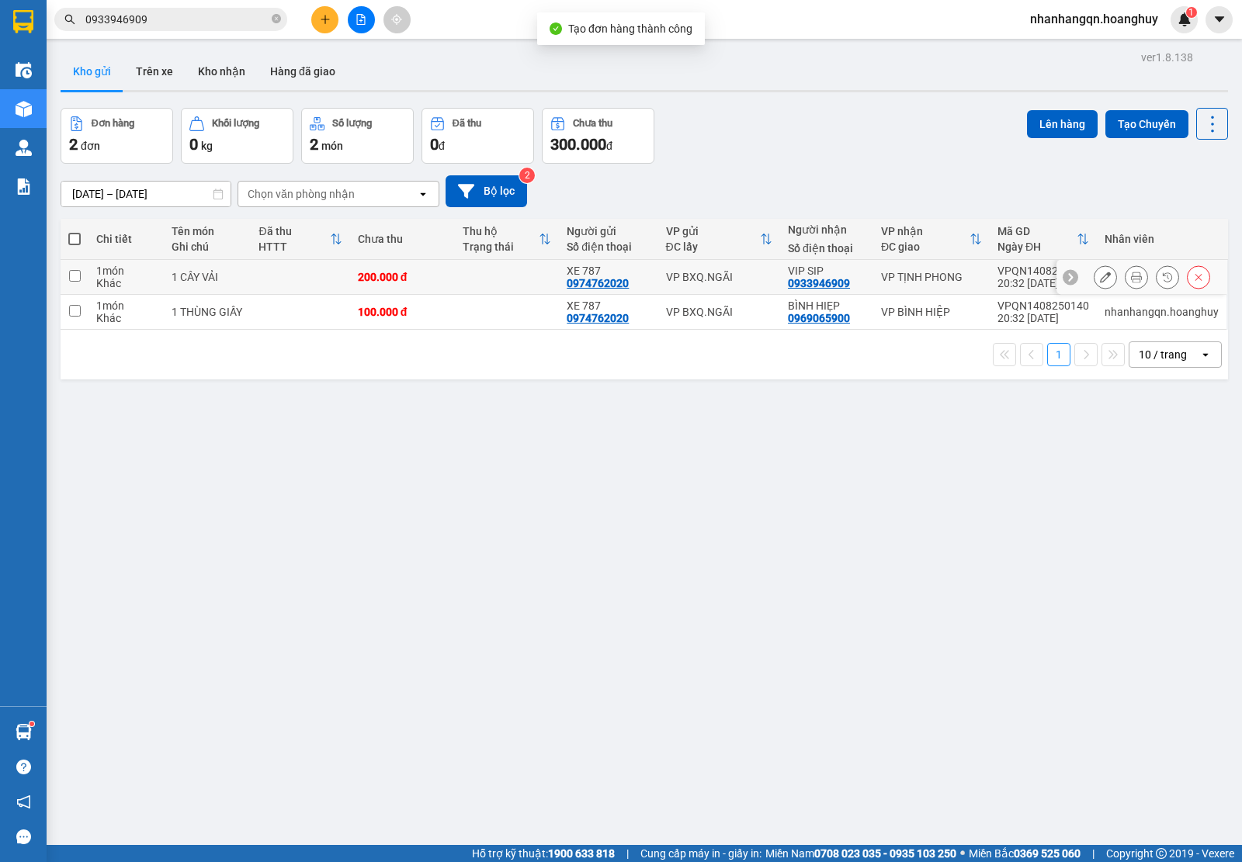
click at [707, 279] on div "VP BXQ.NGÃI" at bounding box center [719, 277] width 106 height 12
checkbox input "true"
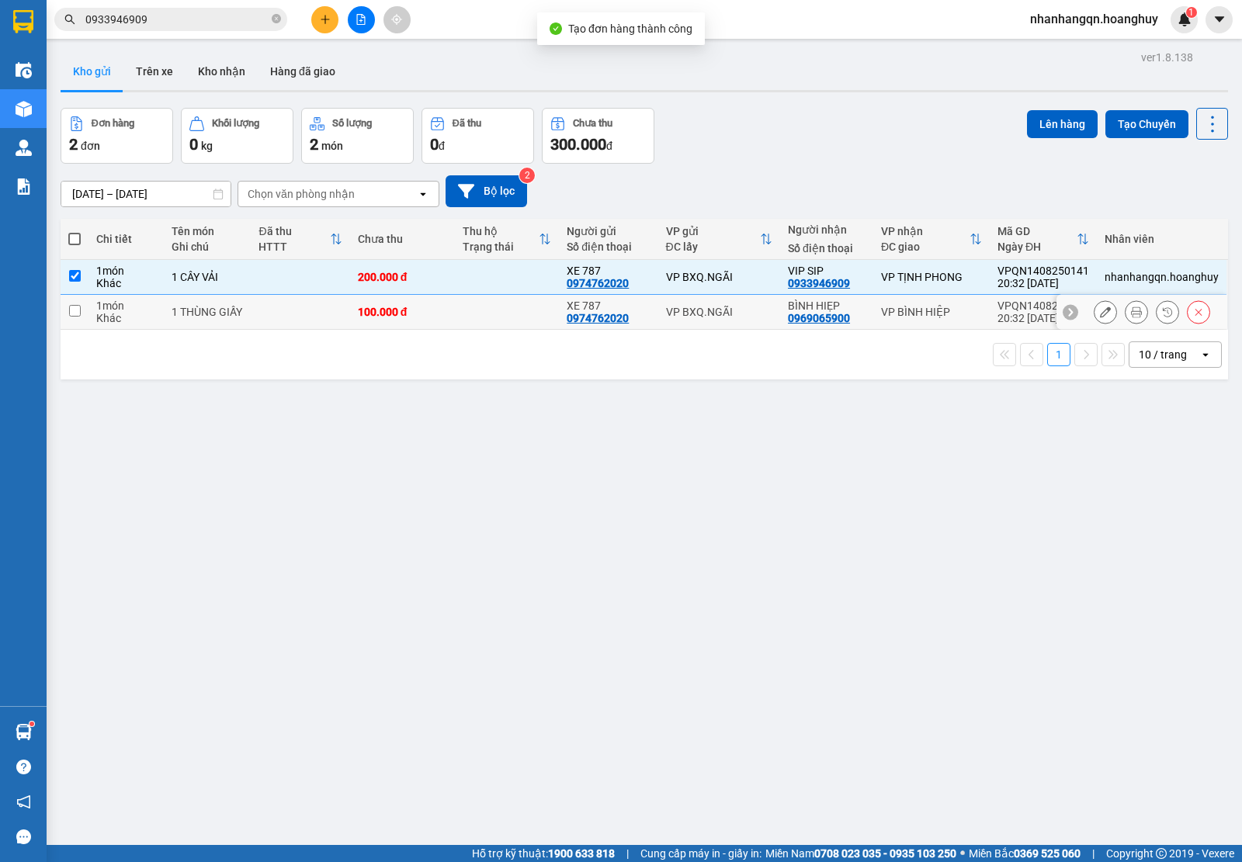
click at [712, 306] on div "VP BXQ.NGÃI" at bounding box center [719, 312] width 106 height 12
checkbox input "true"
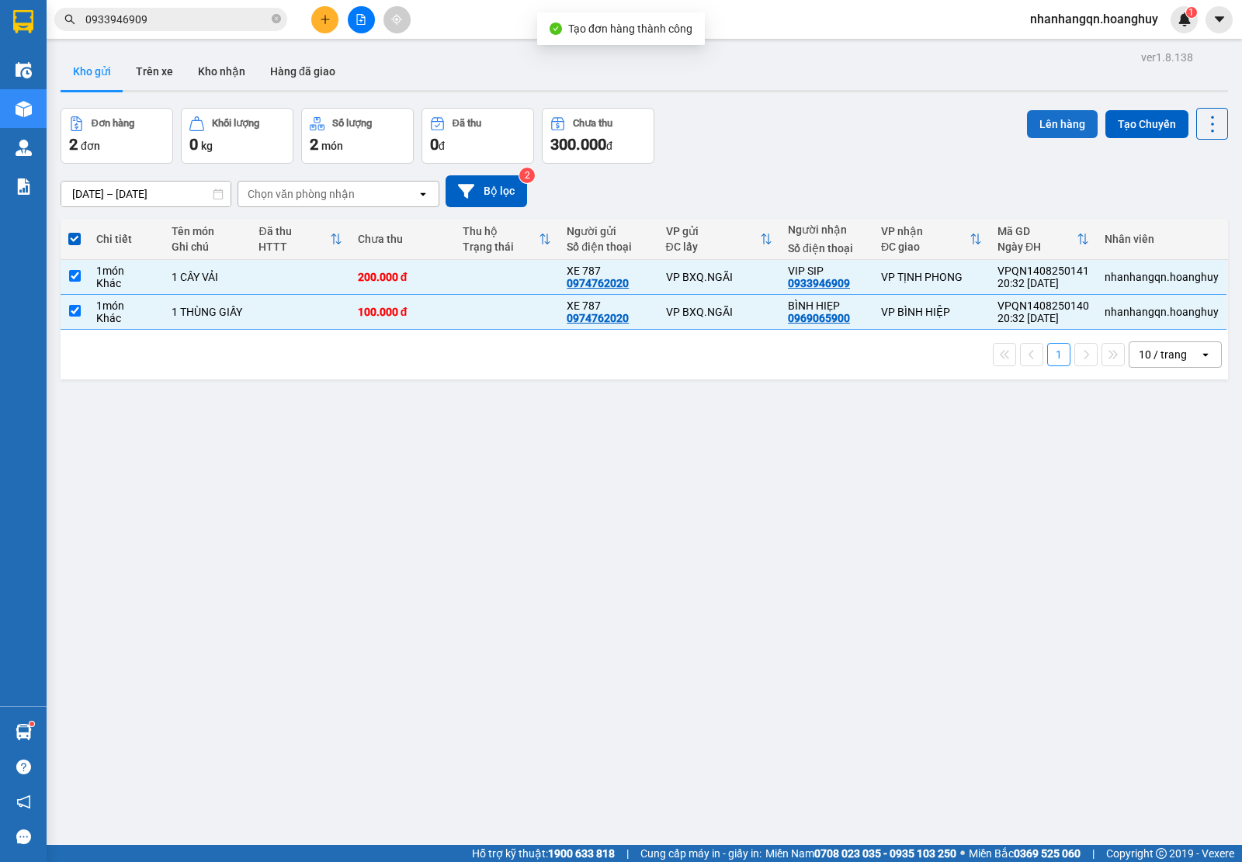
click at [1064, 120] on button "Lên hàng" at bounding box center [1062, 124] width 71 height 28
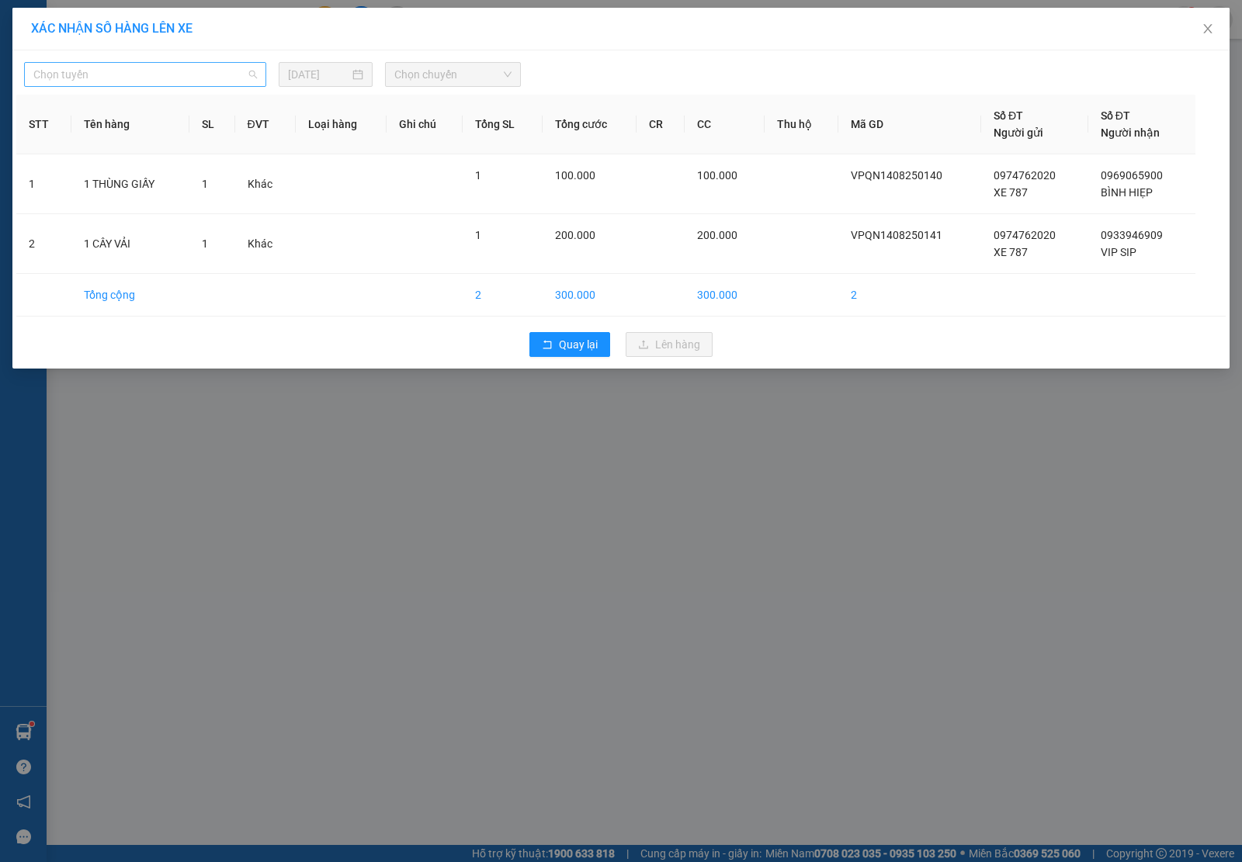
click at [146, 79] on span "Chọn tuyến" at bounding box center [144, 74] width 223 height 23
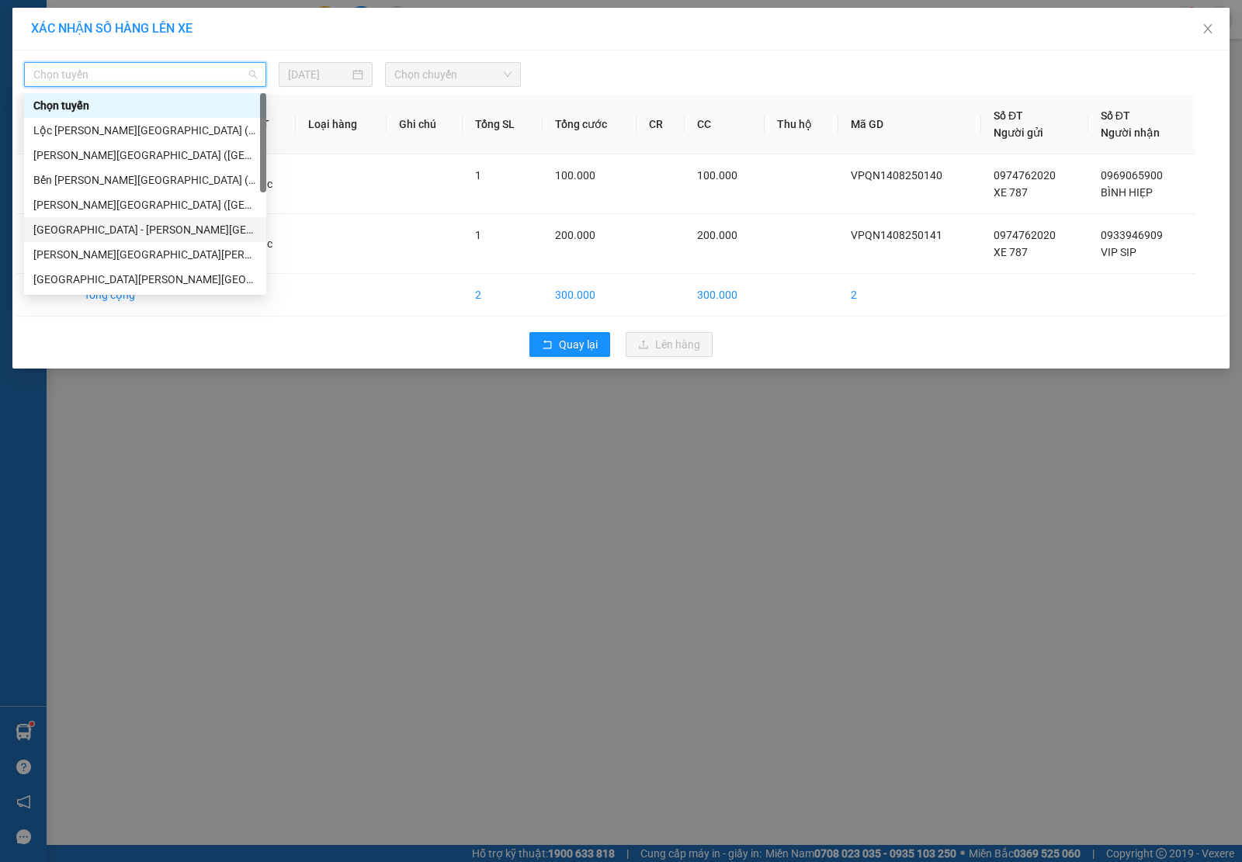
drag, startPoint x: 138, startPoint y: 233, endPoint x: 332, endPoint y: 130, distance: 219.7
click at [138, 230] on div "[GEOGRAPHIC_DATA] - [PERSON_NAME][GEOGRAPHIC_DATA][PERSON_NAME] ([GEOGRAPHIC_DA…" at bounding box center [144, 229] width 223 height 17
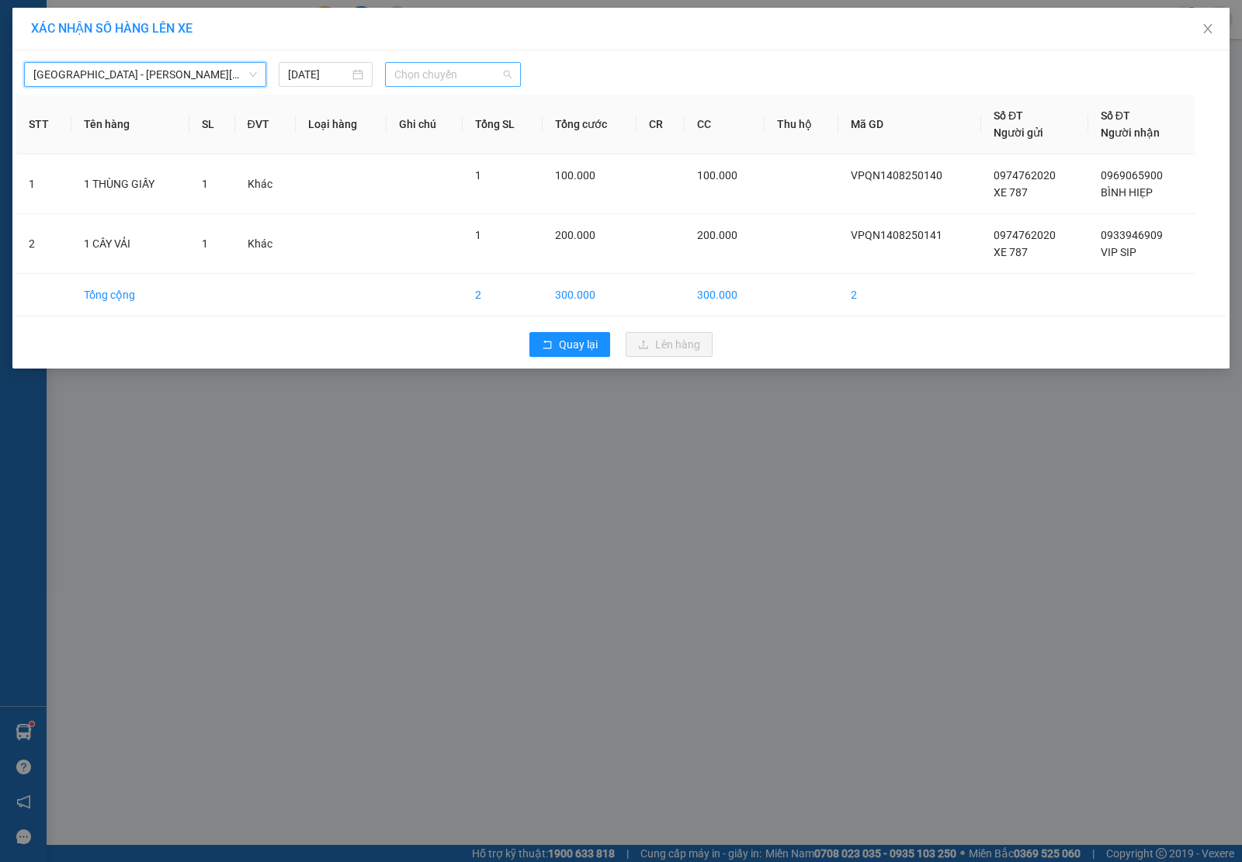
click at [449, 75] on span "Chọn chuyến" at bounding box center [452, 74] width 117 height 23
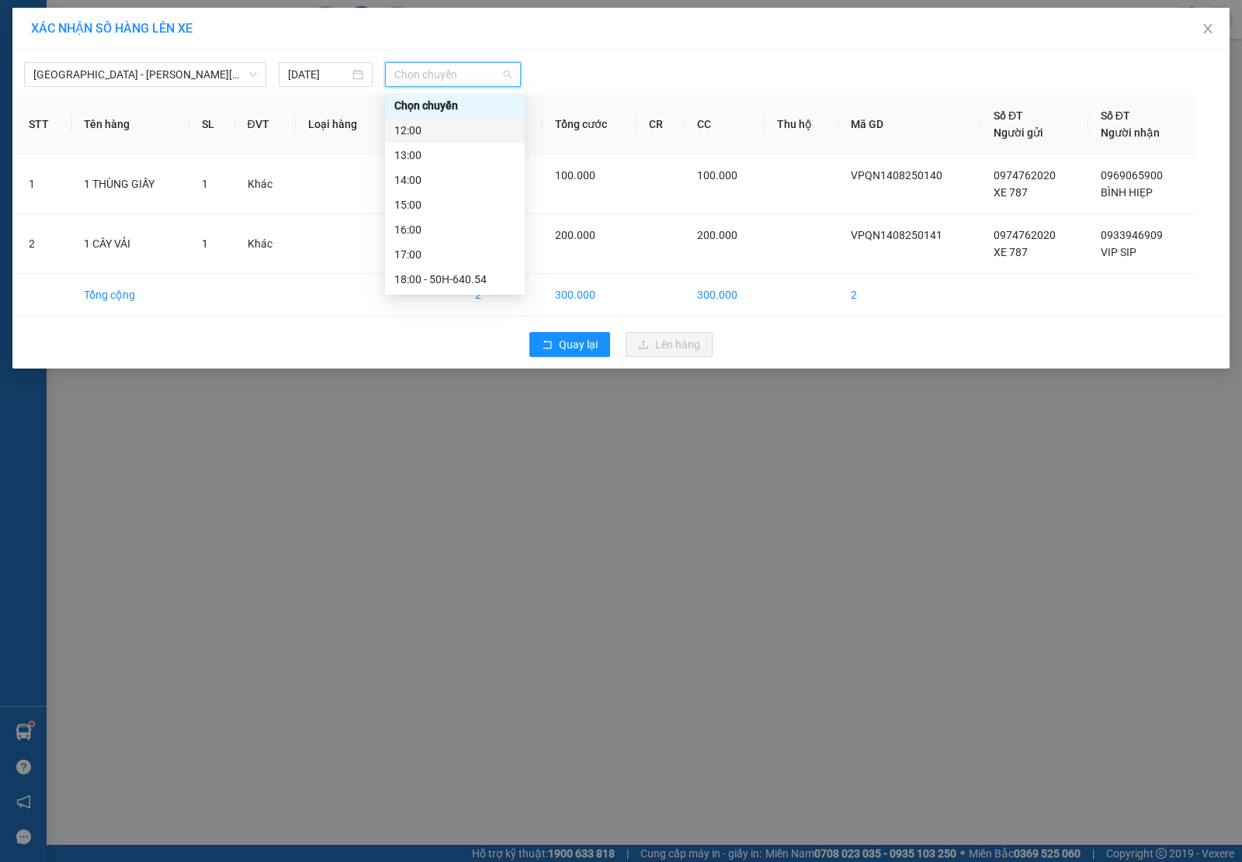
click at [462, 134] on div "12:00" at bounding box center [454, 130] width 121 height 17
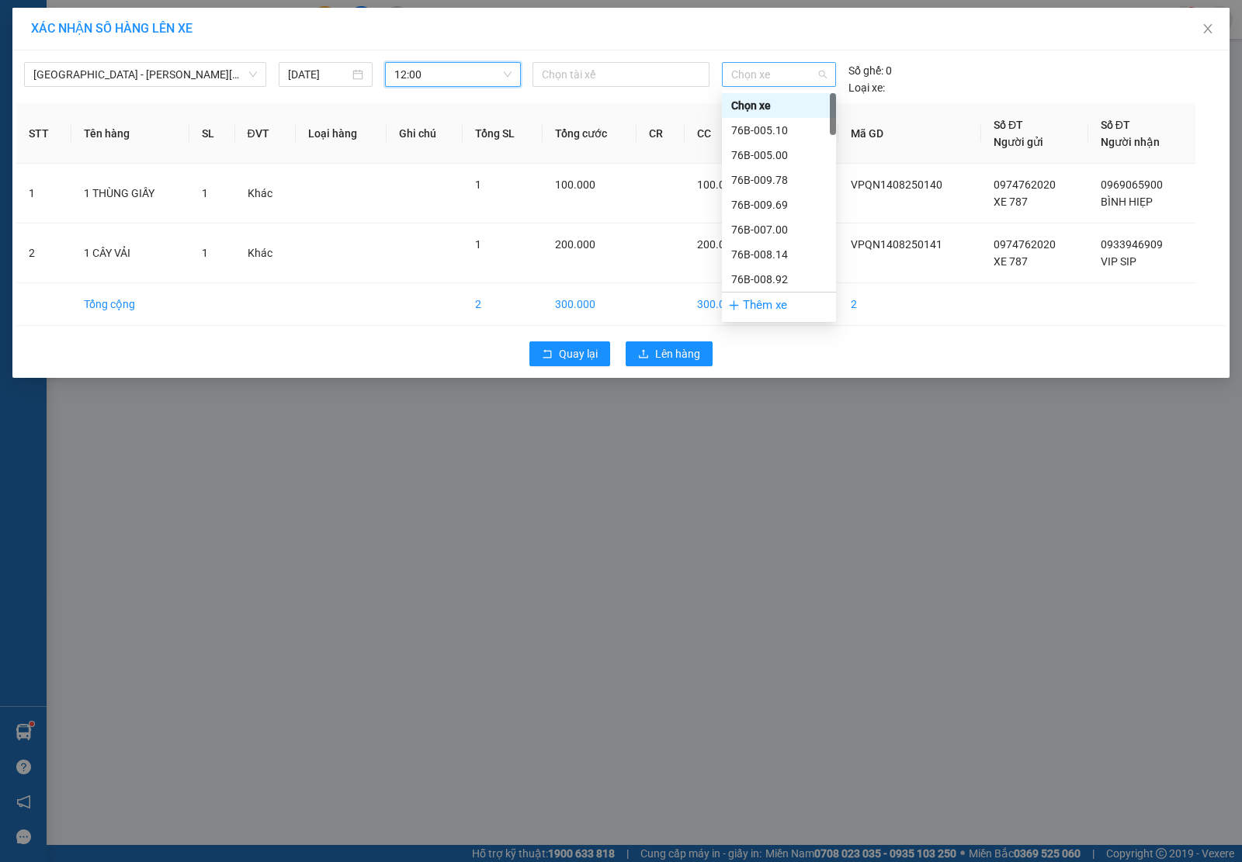
click at [781, 79] on span "Chọn xe" at bounding box center [778, 74] width 95 height 23
type input "87"
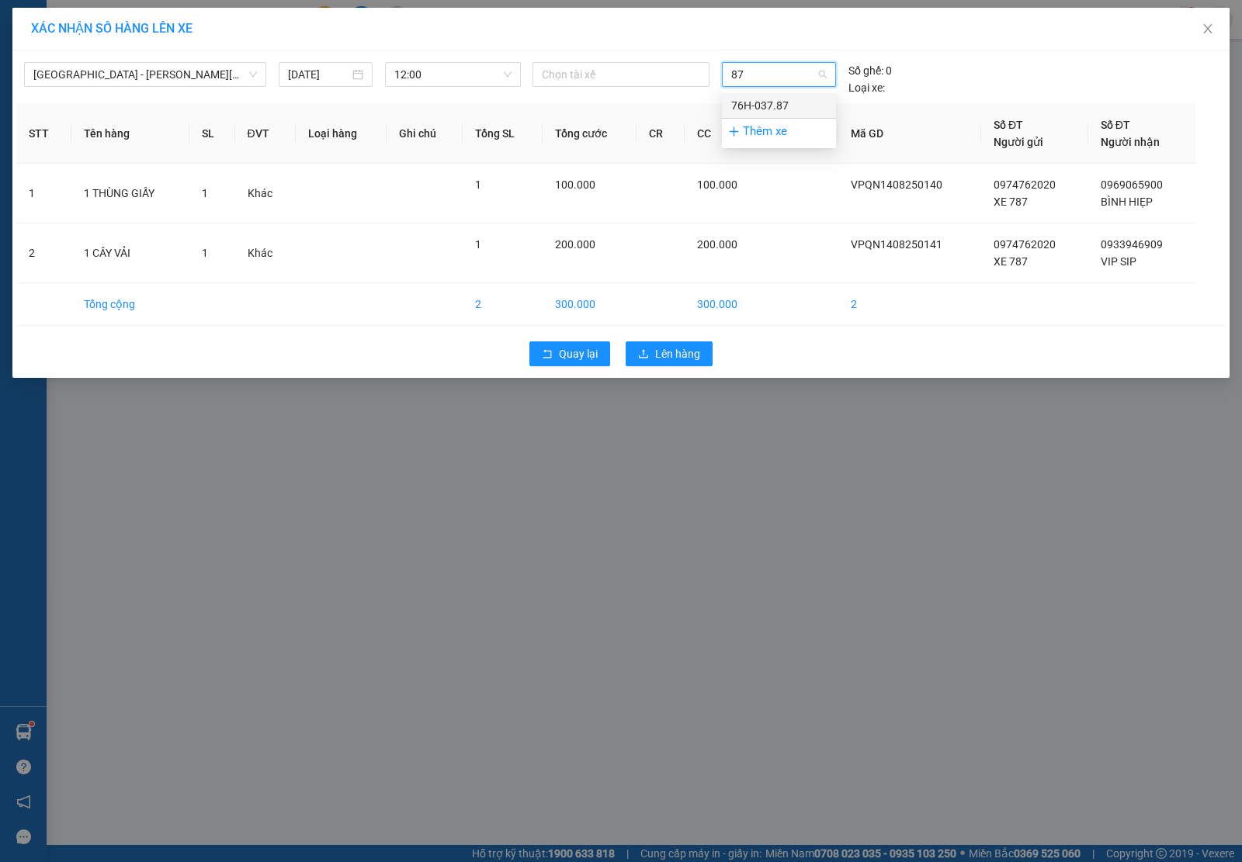
click at [773, 99] on div "76H-037.87" at bounding box center [778, 105] width 95 height 17
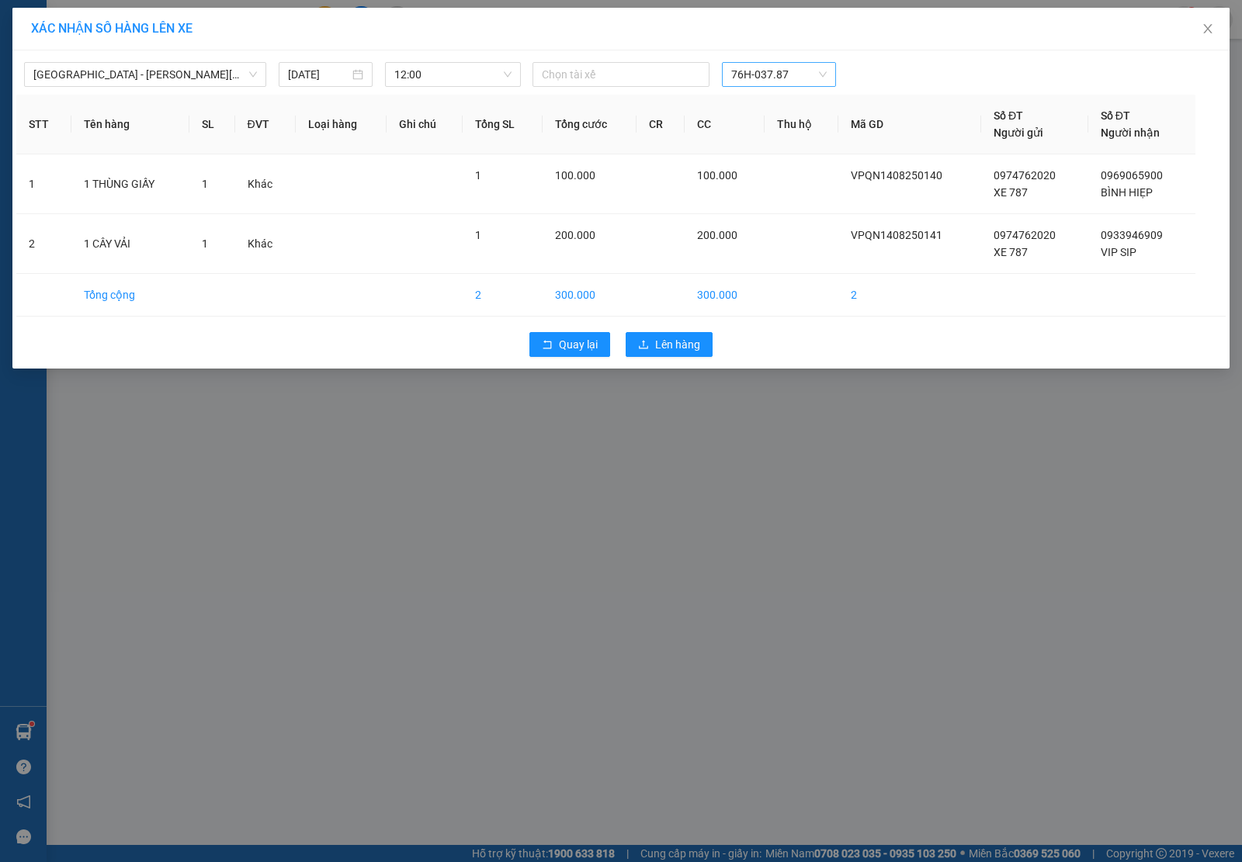
click at [669, 331] on div "Quay lại Lên hàng" at bounding box center [620, 344] width 1209 height 40
click at [669, 345] on span "Lên hàng" at bounding box center [677, 344] width 45 height 17
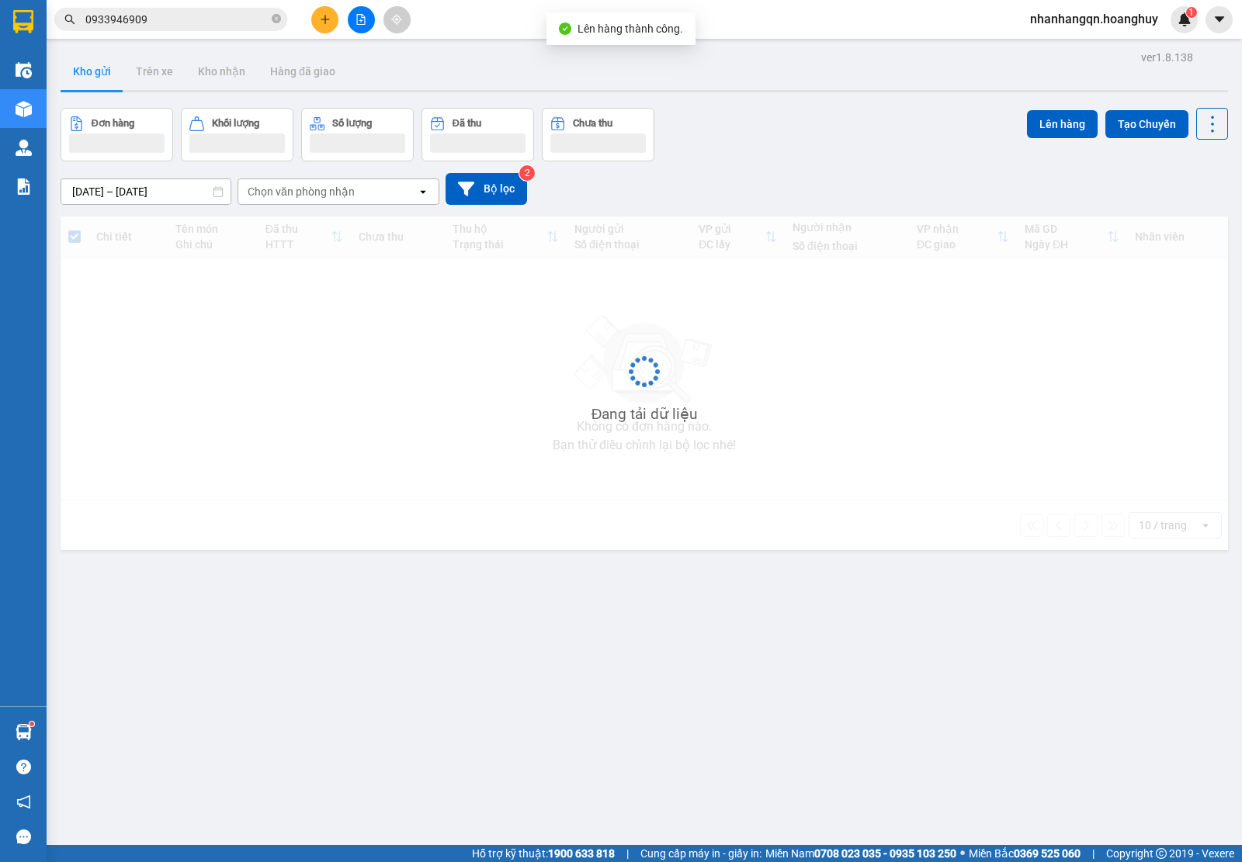
click at [202, 20] on input "0933946909" at bounding box center [176, 19] width 183 height 17
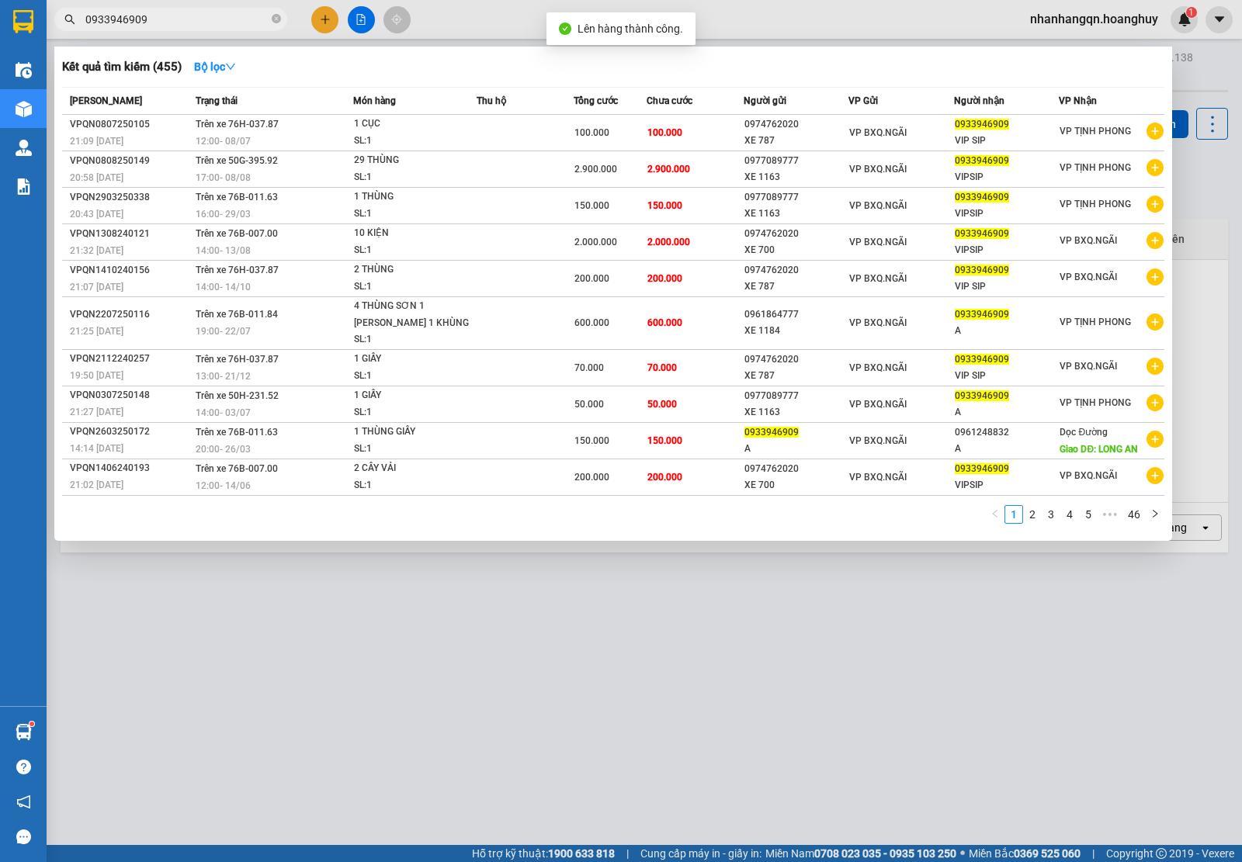
click at [202, 20] on input "0933946909" at bounding box center [176, 19] width 183 height 17
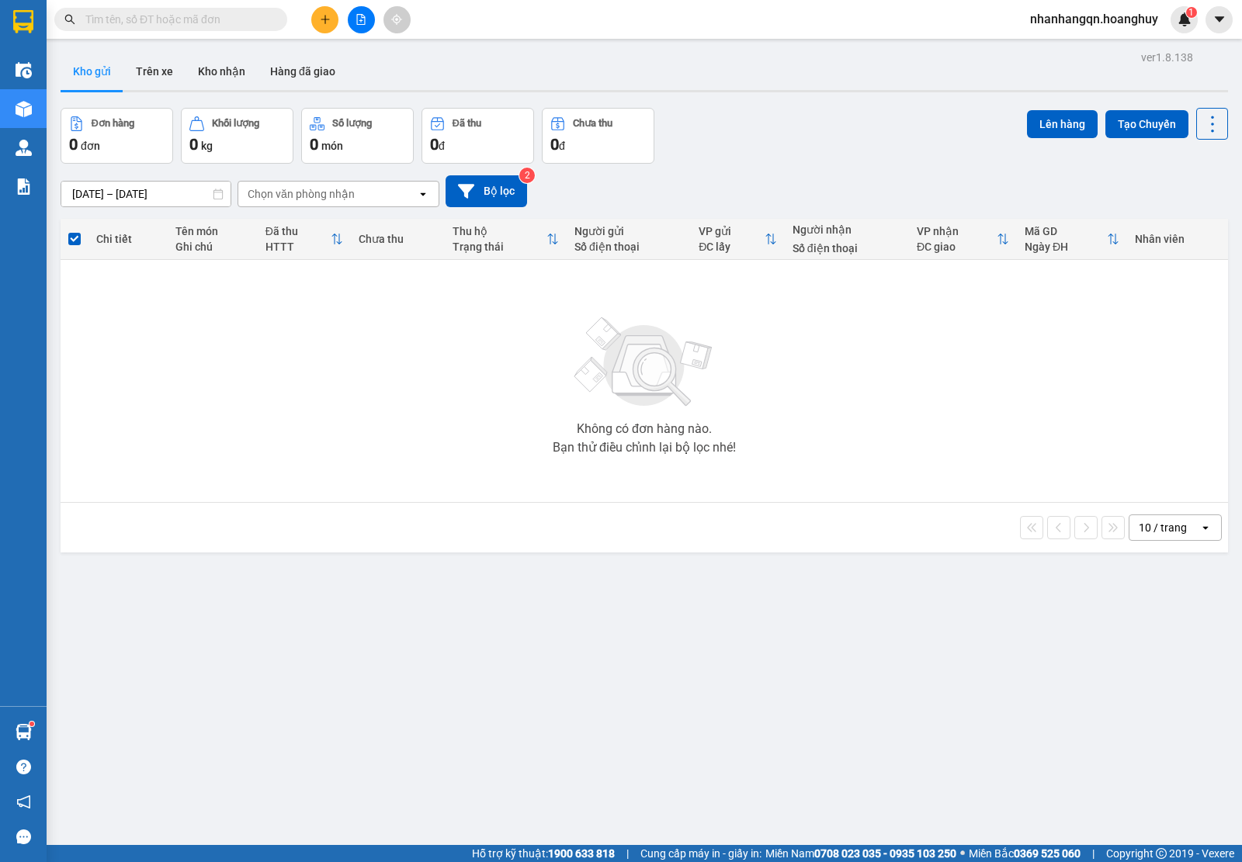
click at [194, 19] on input "text" at bounding box center [176, 19] width 183 height 17
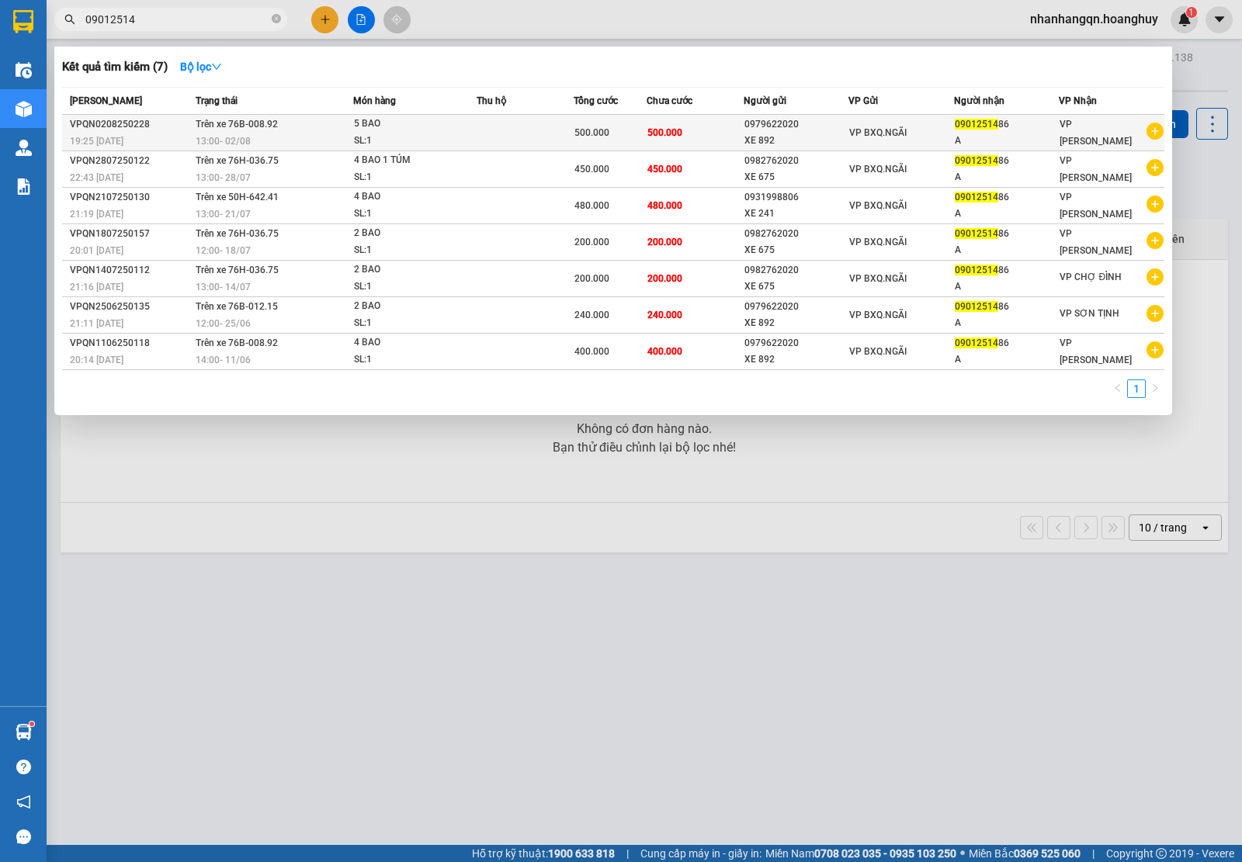
type input "09012514"
click at [892, 130] on span "VP BXQ.NGÃI" at bounding box center [877, 132] width 57 height 11
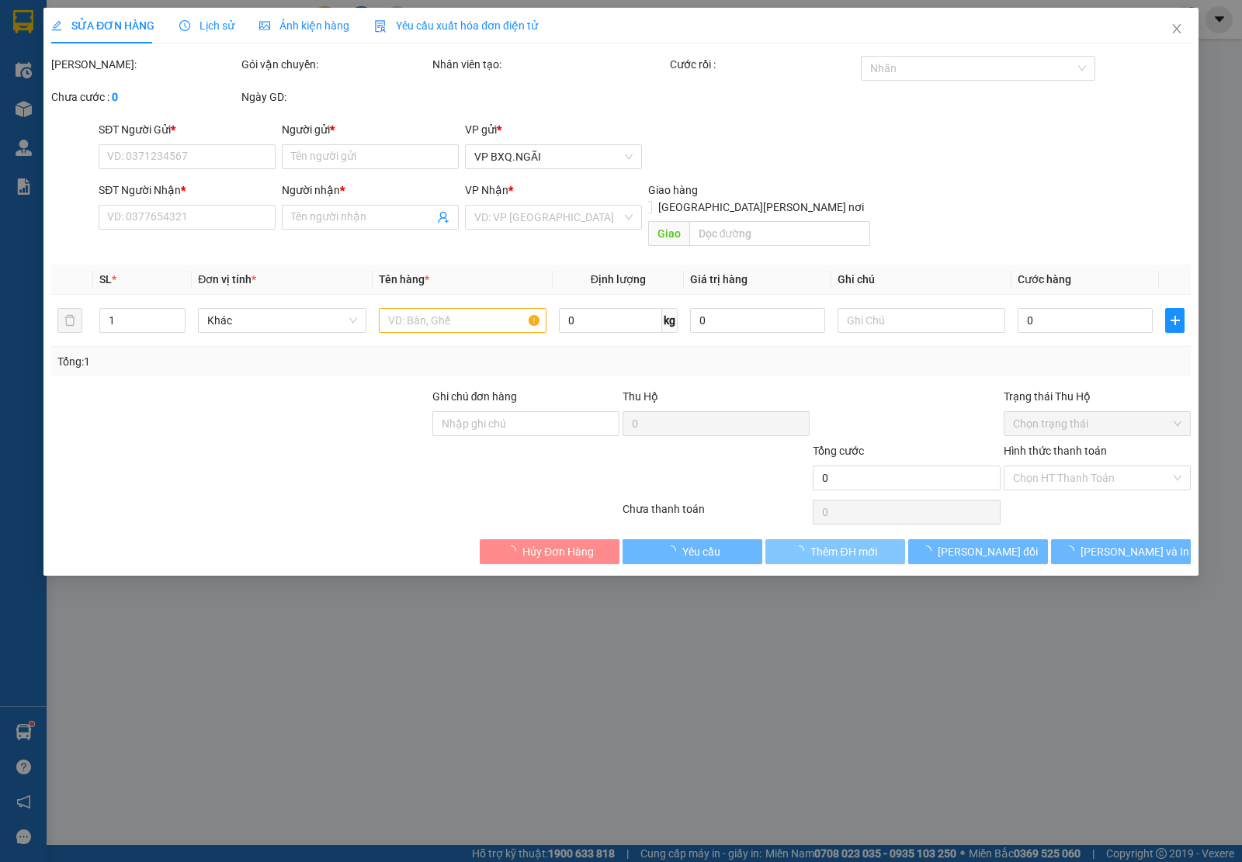
type input "0979622020"
type input "XE 892"
type input "0901251486"
type input "A"
type input "500.000"
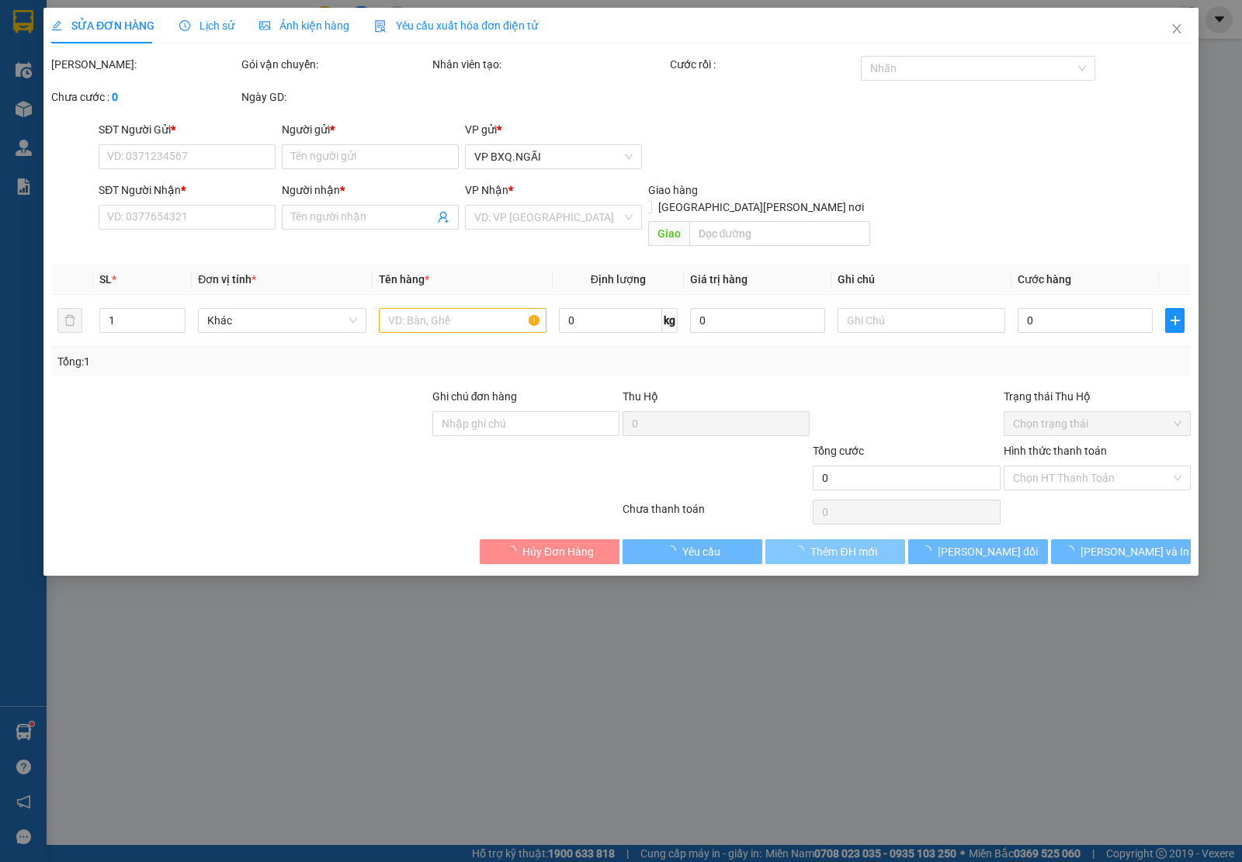
type input "500.000"
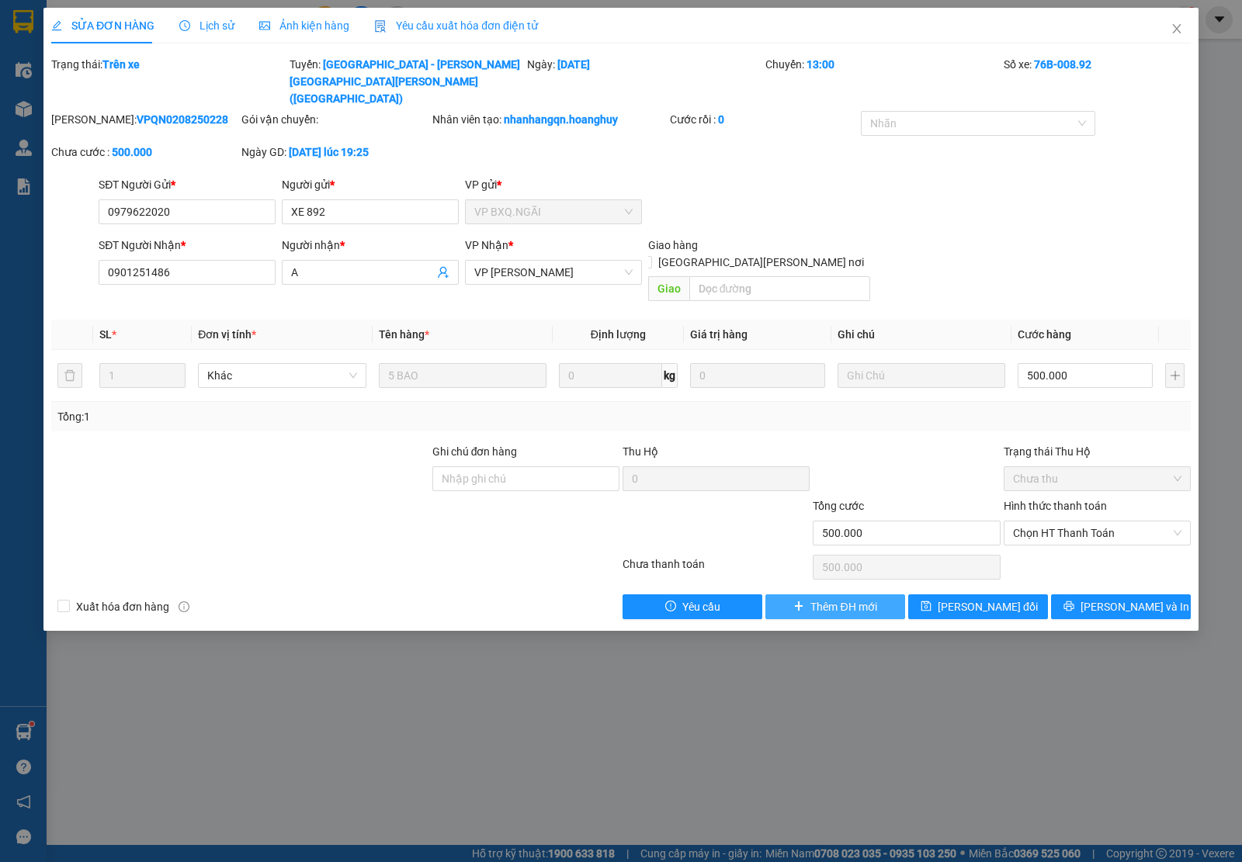
click at [857, 598] on span "Thêm ĐH mới" at bounding box center [843, 606] width 66 height 17
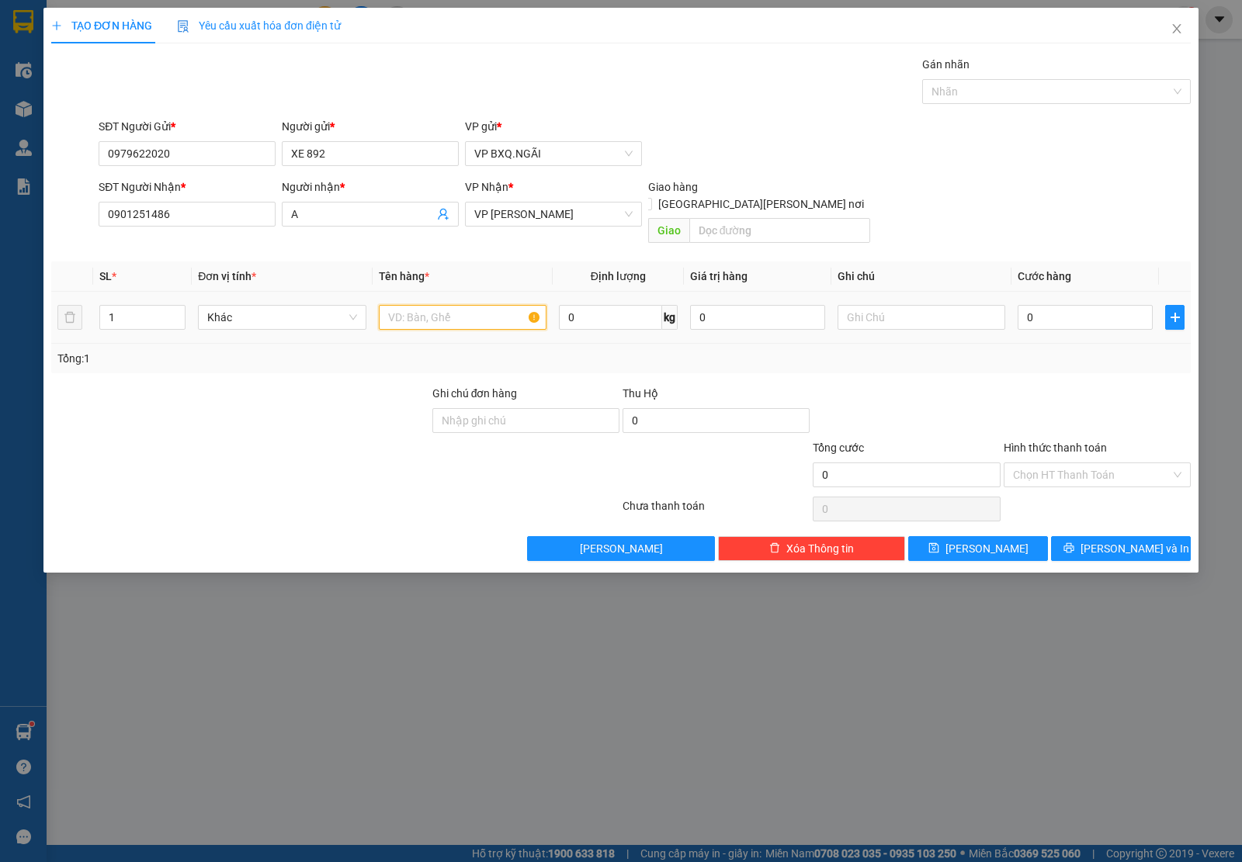
click at [468, 310] on input "text" at bounding box center [463, 317] width 168 height 25
type input "1 BAO"
type input "1"
type input "00.001"
type input "1"
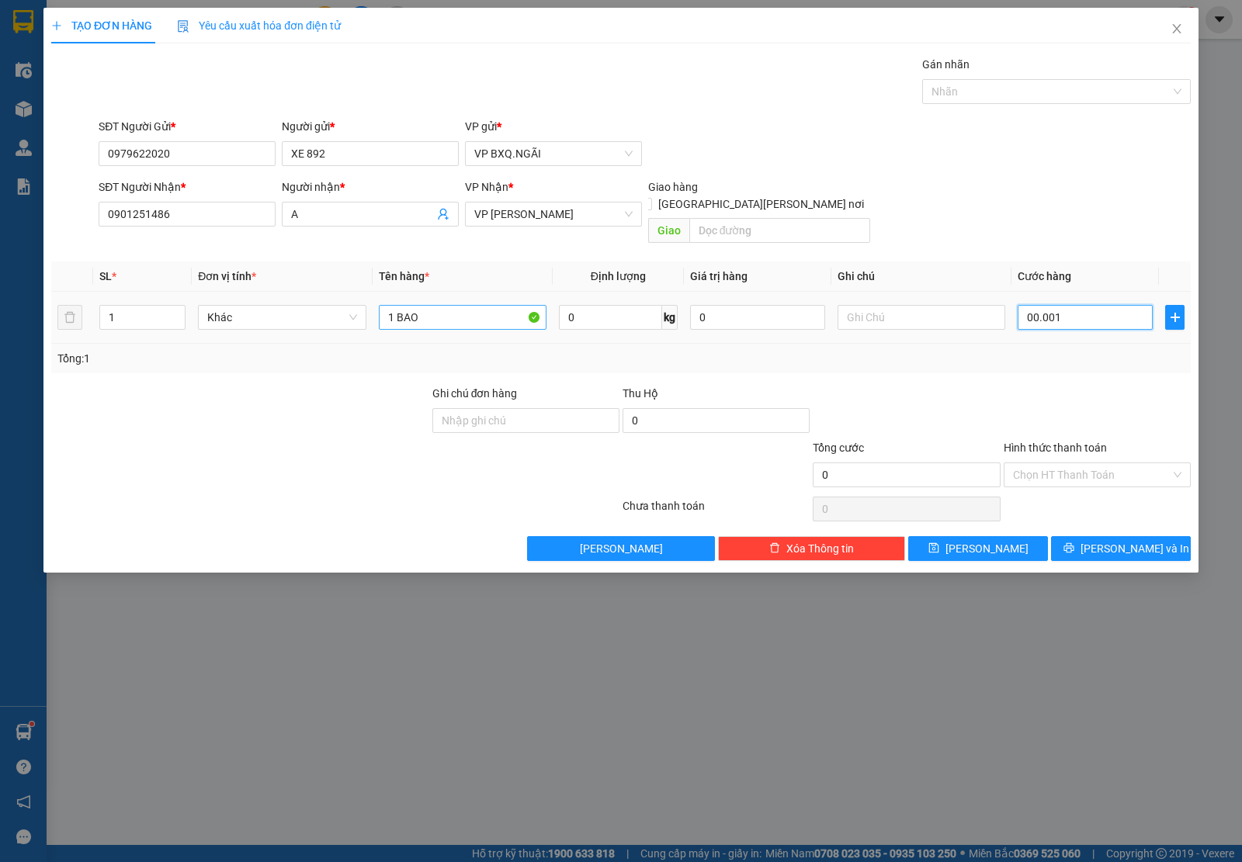
type input "1"
type input "000.010"
type input "10"
type input "0.000.100"
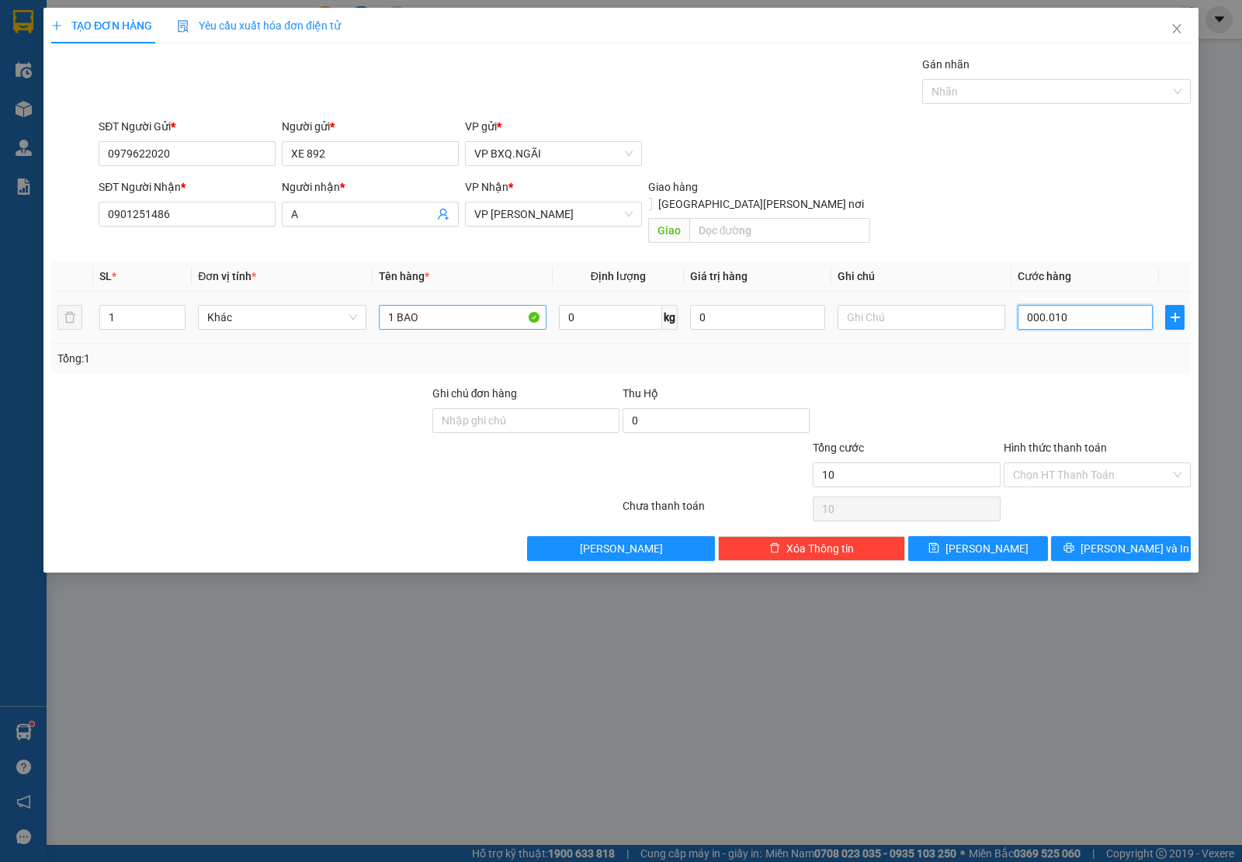
type input "100"
type input "00.001.000"
type input "1.000"
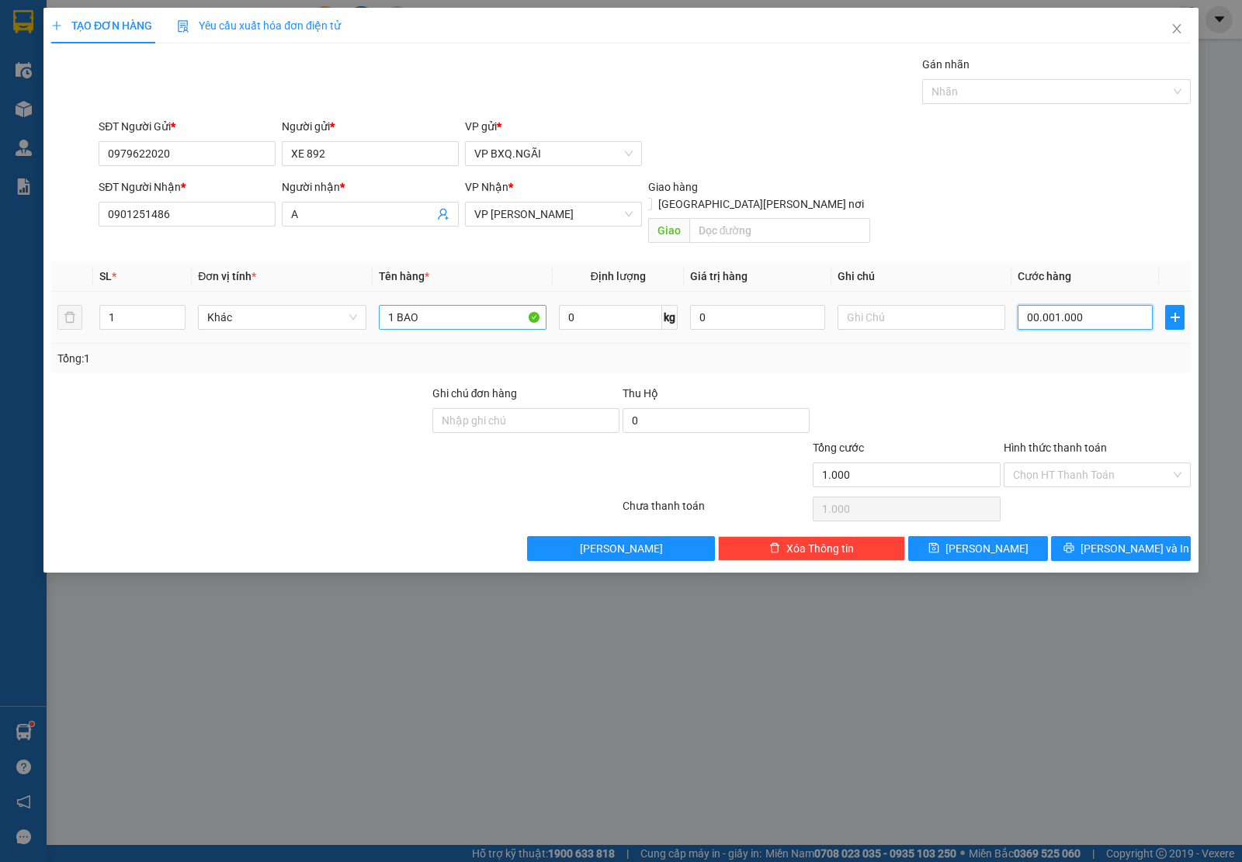
type input "000.010.000"
type input "10.000"
type input "0.000.100.000"
type input "100.000"
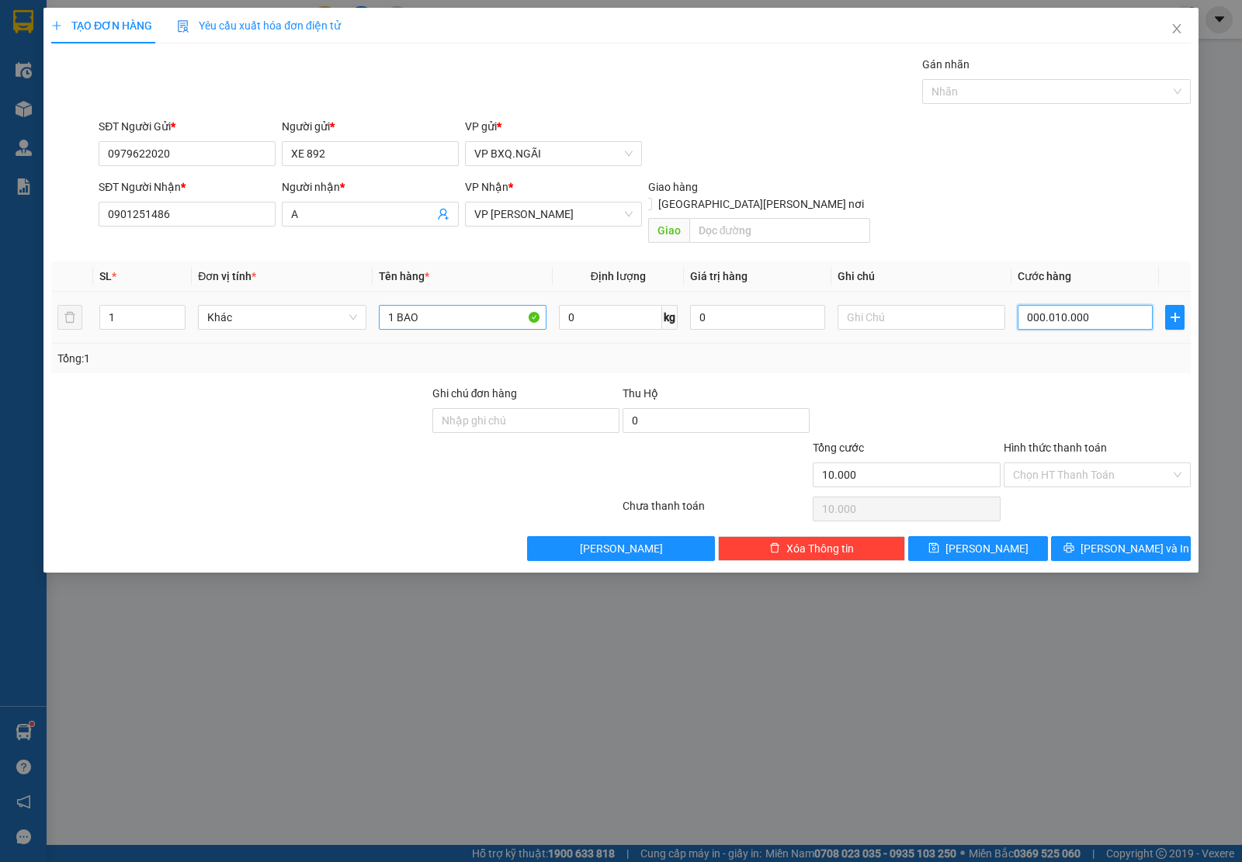
type input "100.000"
click at [1145, 540] on span "[PERSON_NAME] và In" at bounding box center [1134, 548] width 109 height 17
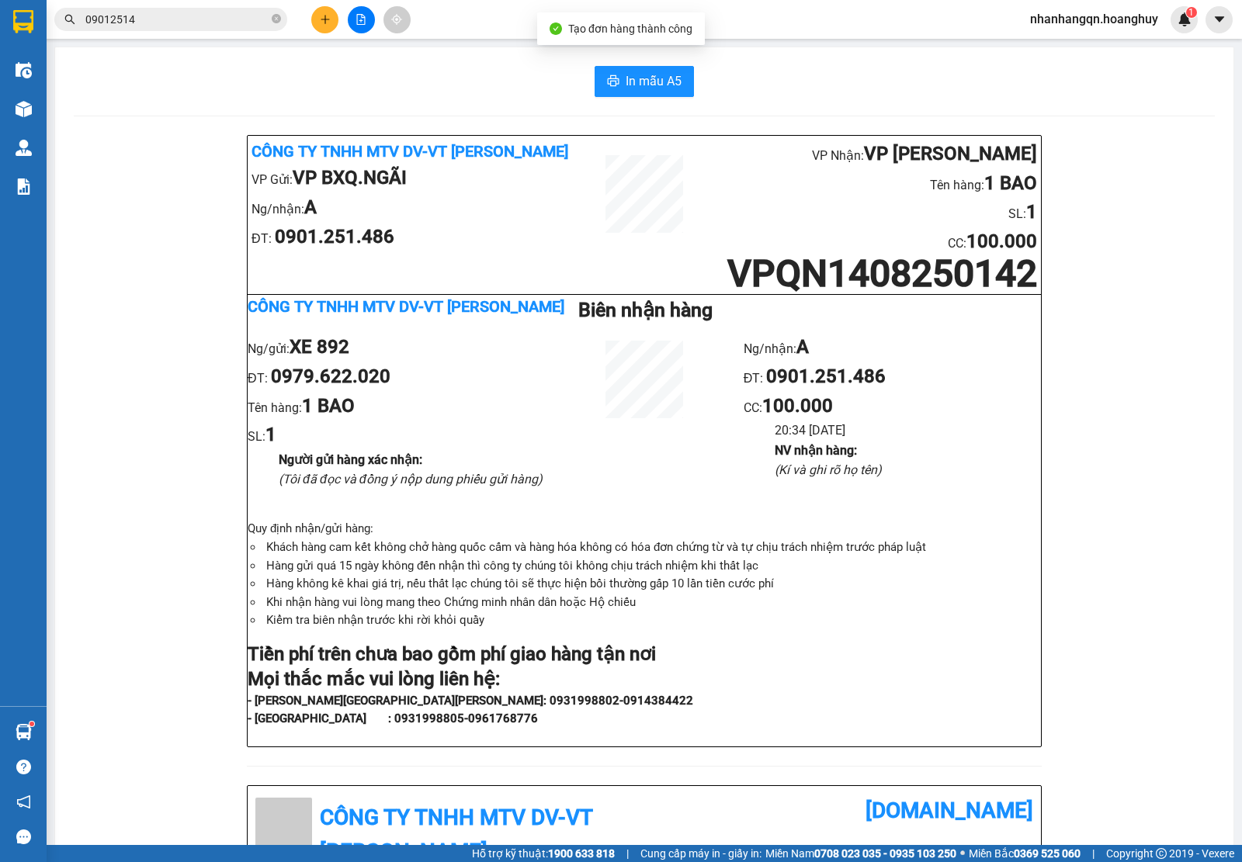
click at [238, 20] on input "09012514" at bounding box center [176, 19] width 183 height 17
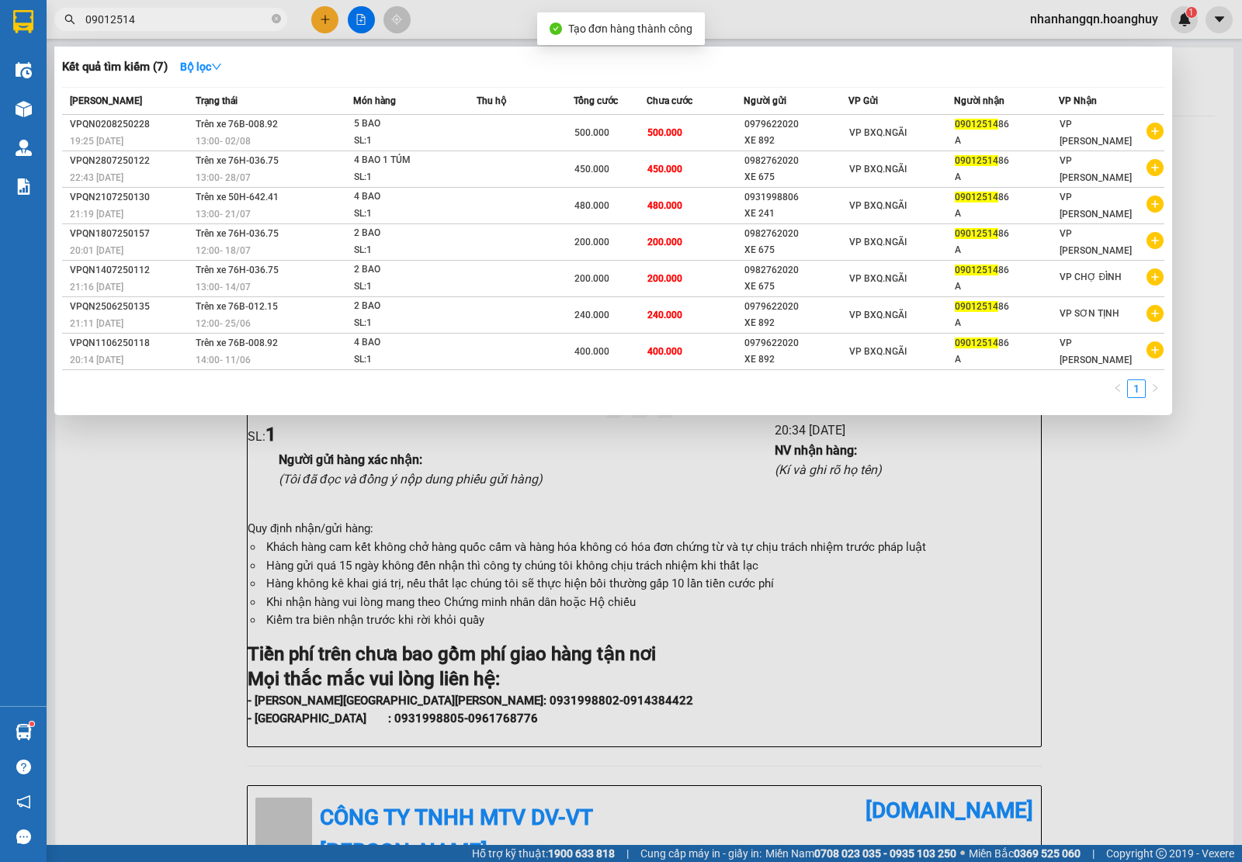
click at [238, 20] on input "09012514" at bounding box center [176, 19] width 183 height 17
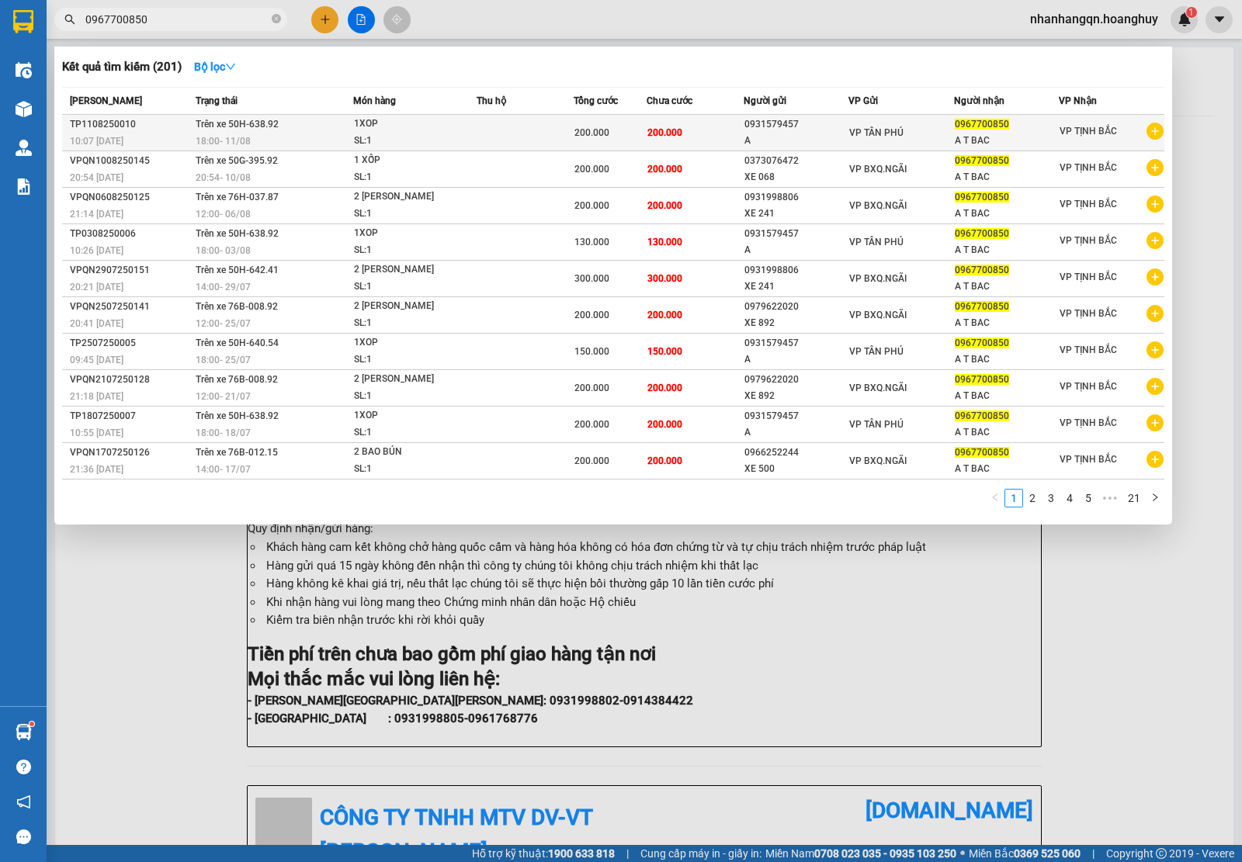
type input "0967700850"
click at [833, 133] on div "A" at bounding box center [796, 141] width 104 height 16
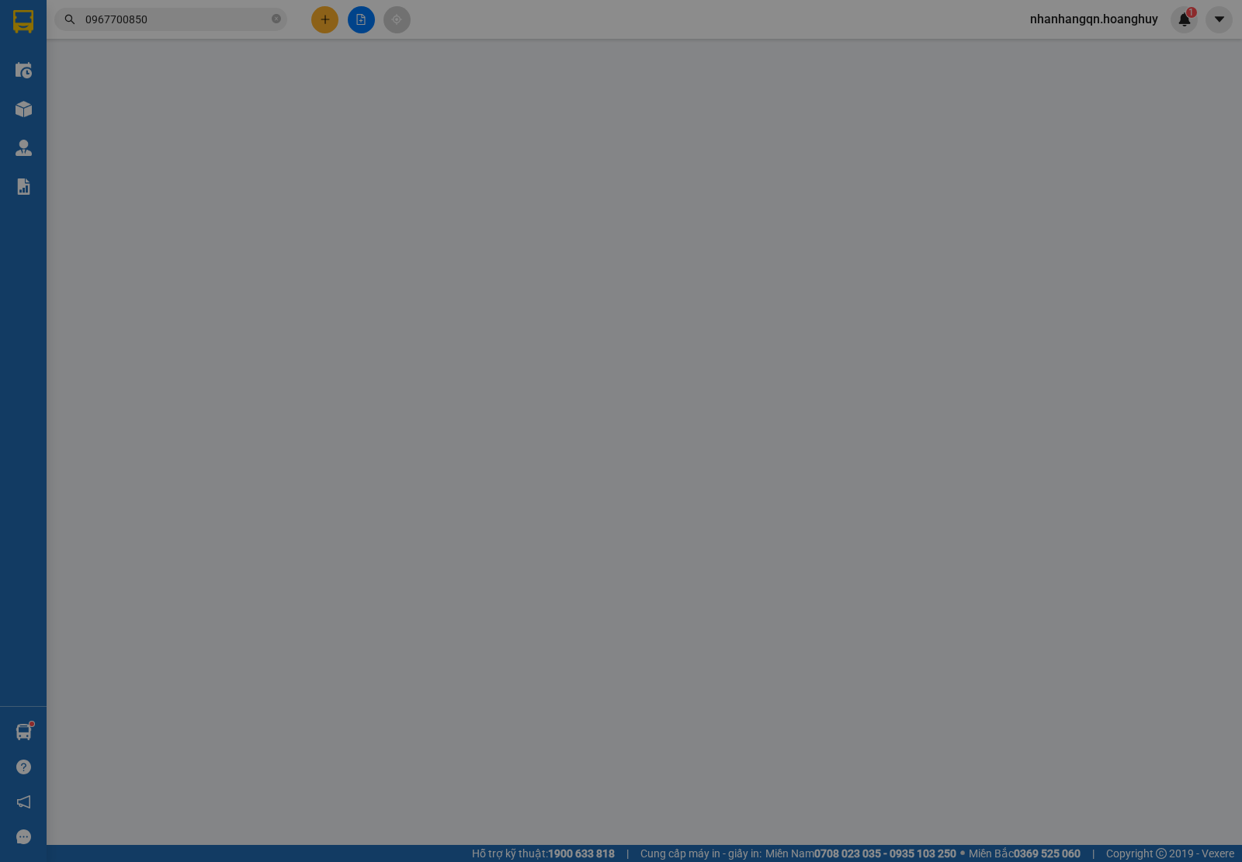
type input "0931579457"
type input "A"
type input "0967700850"
type input "A T BAC"
type input "200.000"
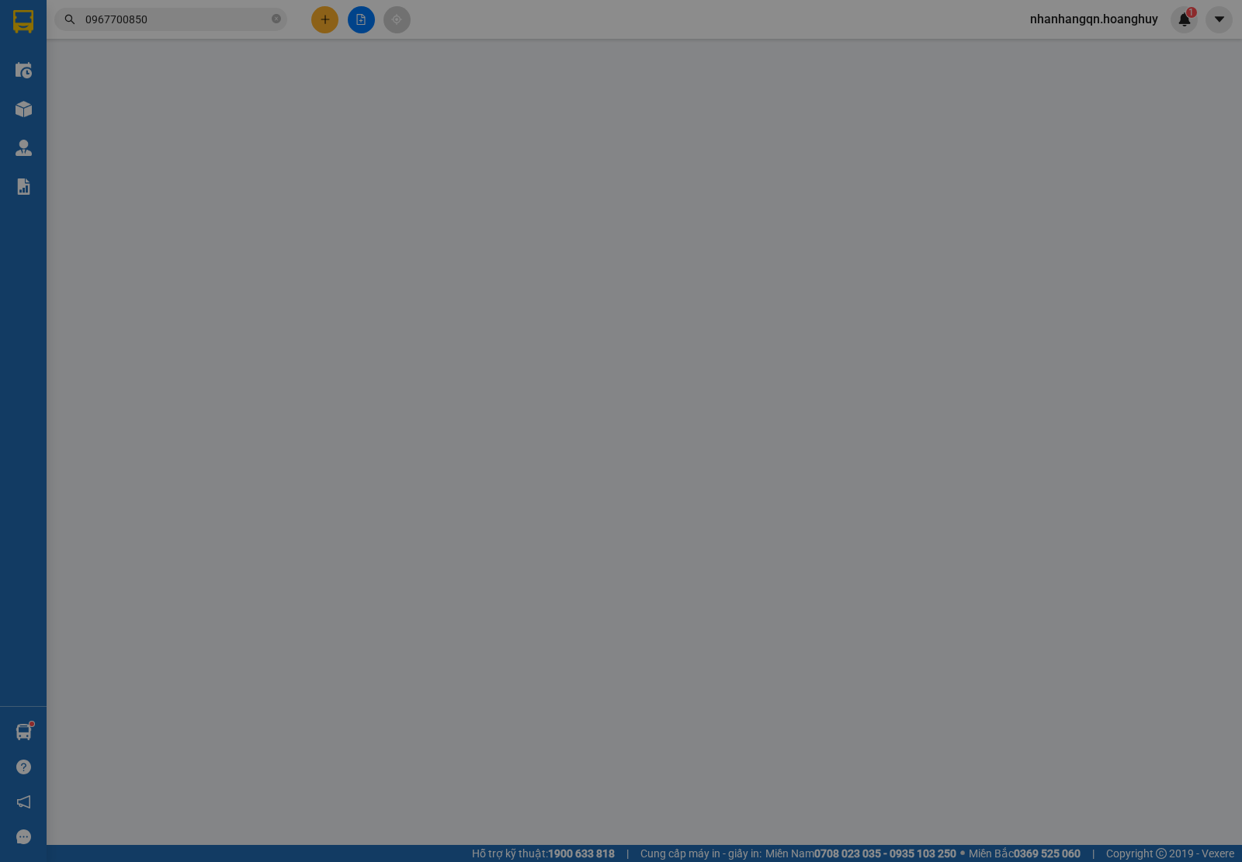
type input "200.000"
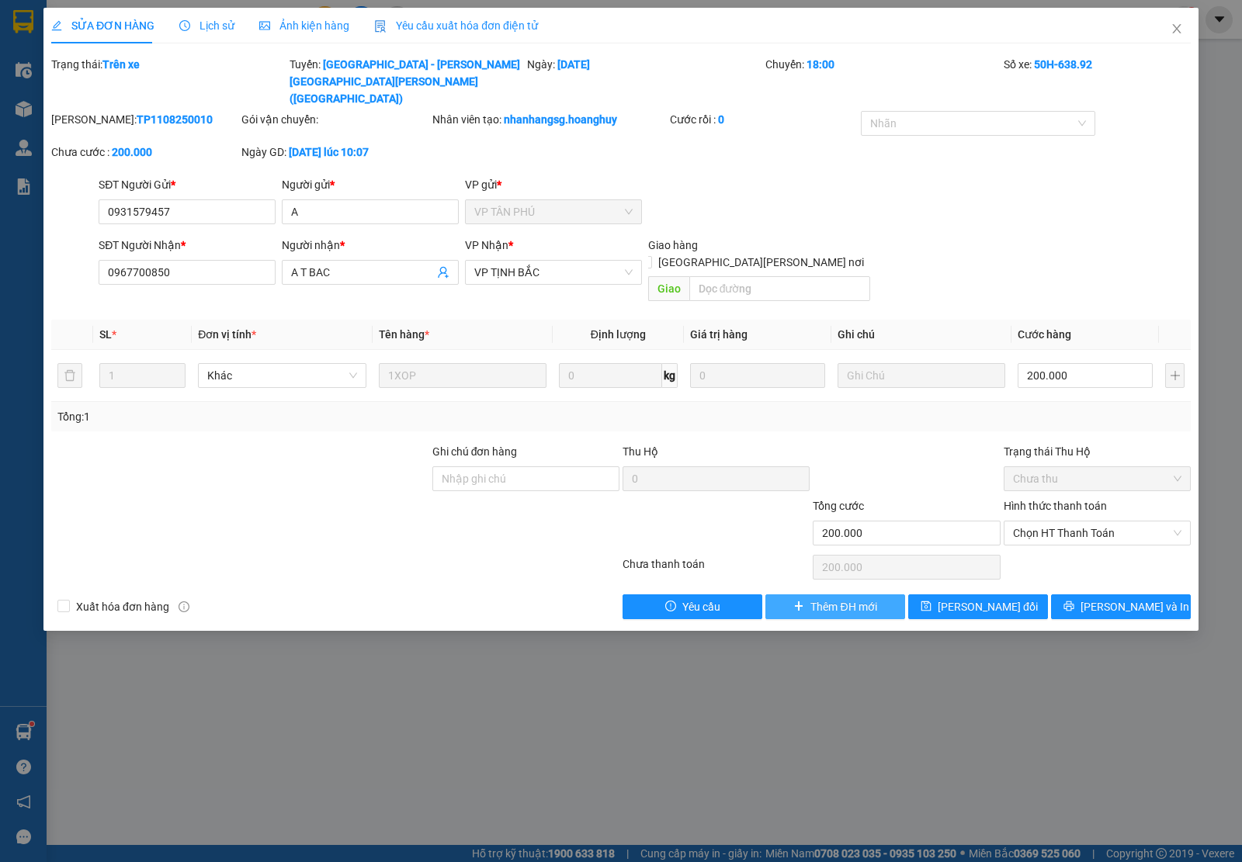
click at [869, 598] on span "Thêm ĐH mới" at bounding box center [843, 606] width 66 height 17
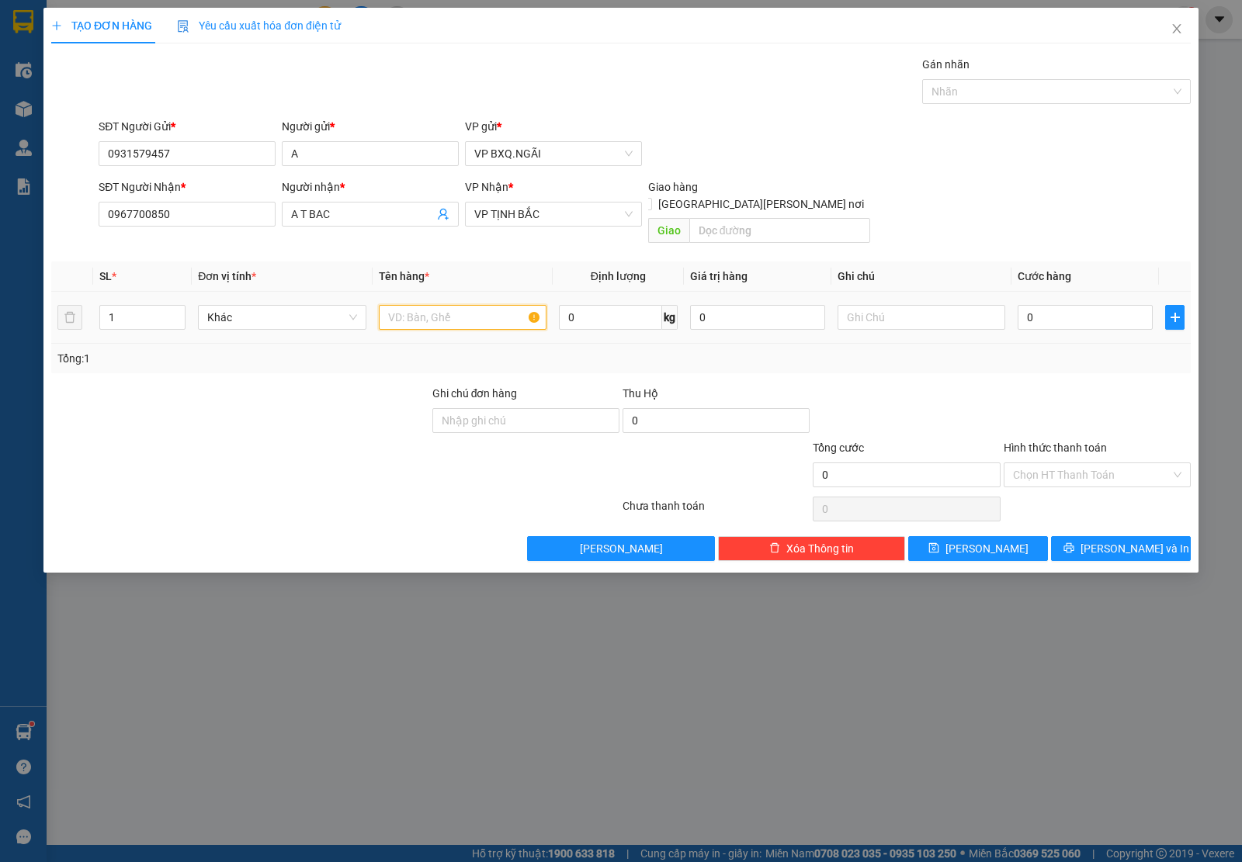
click at [435, 305] on input "text" at bounding box center [463, 317] width 168 height 25
type input "2 [PERSON_NAME]"
type input "2"
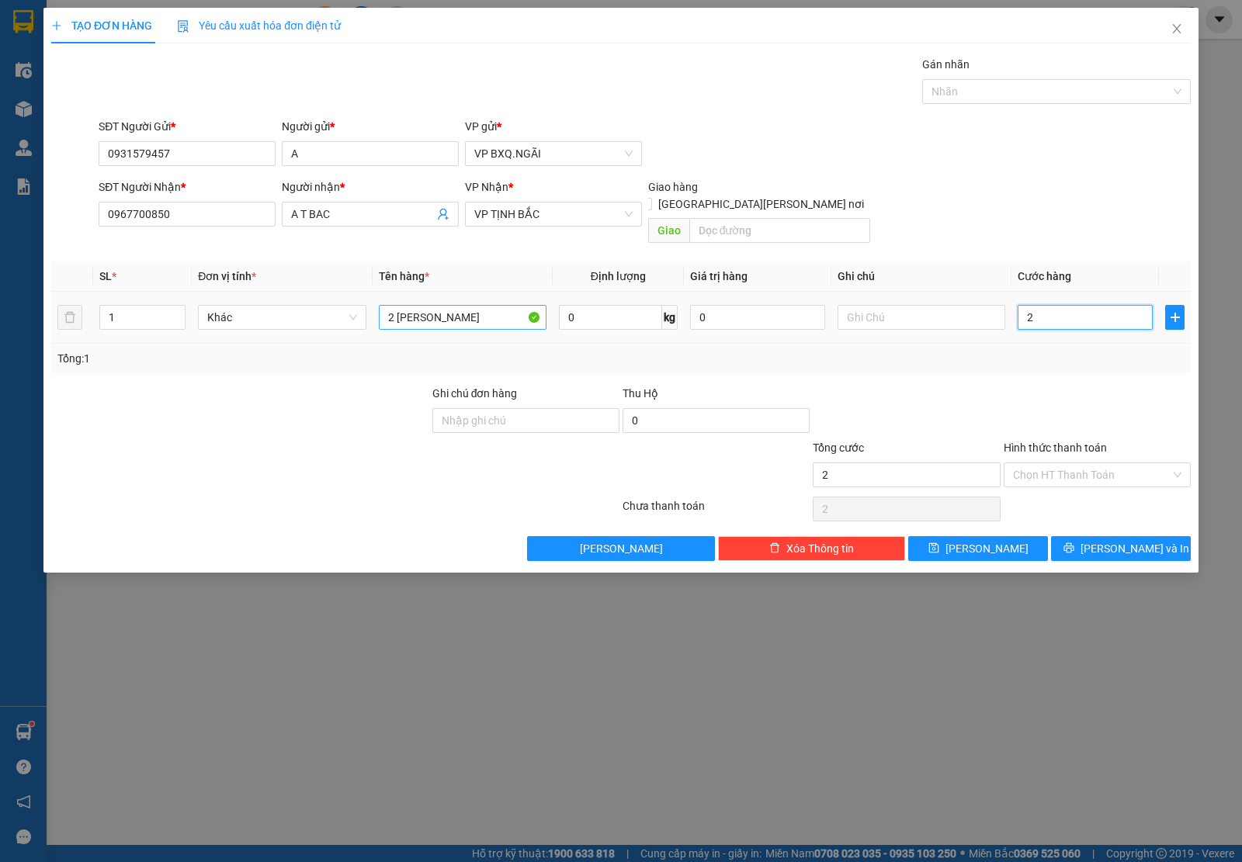
type input "20"
type input "200"
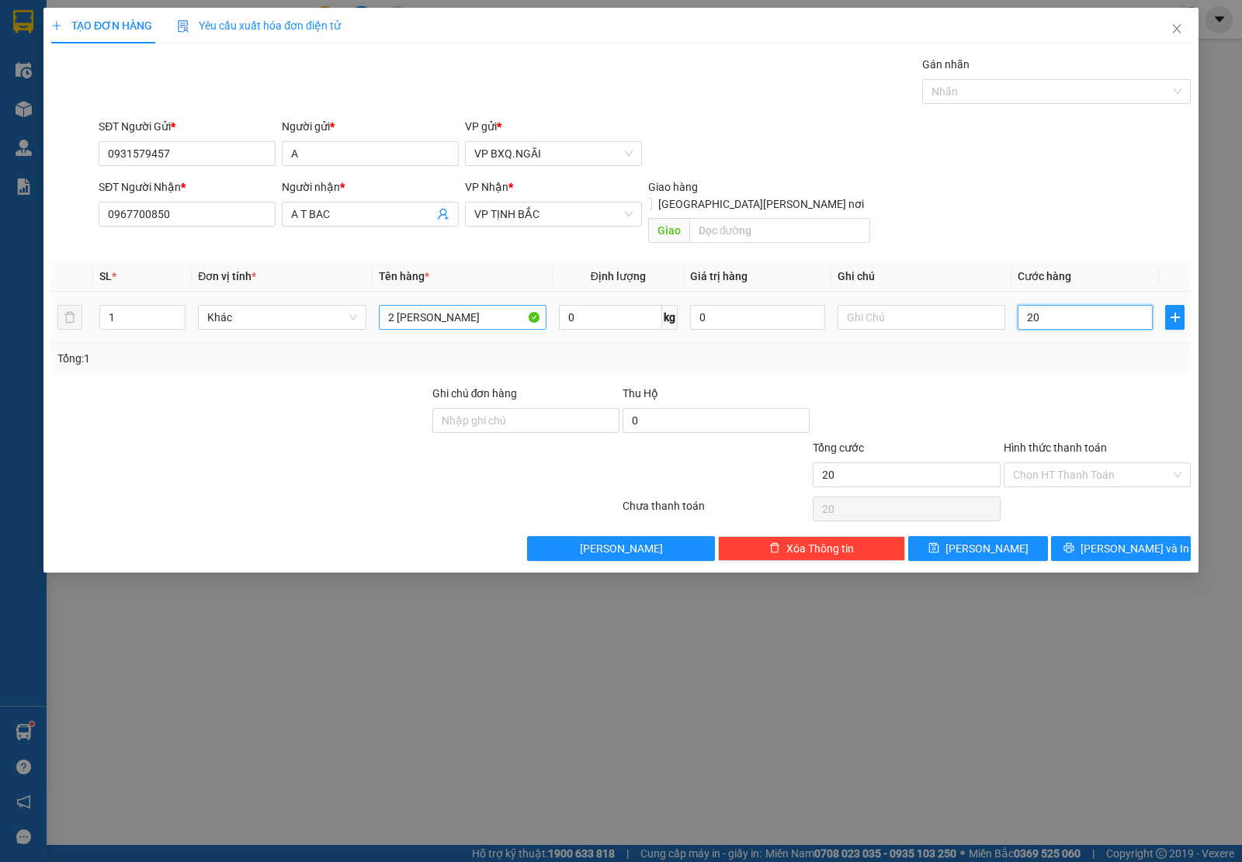
type input "200"
type input "2.000"
type input "20.000"
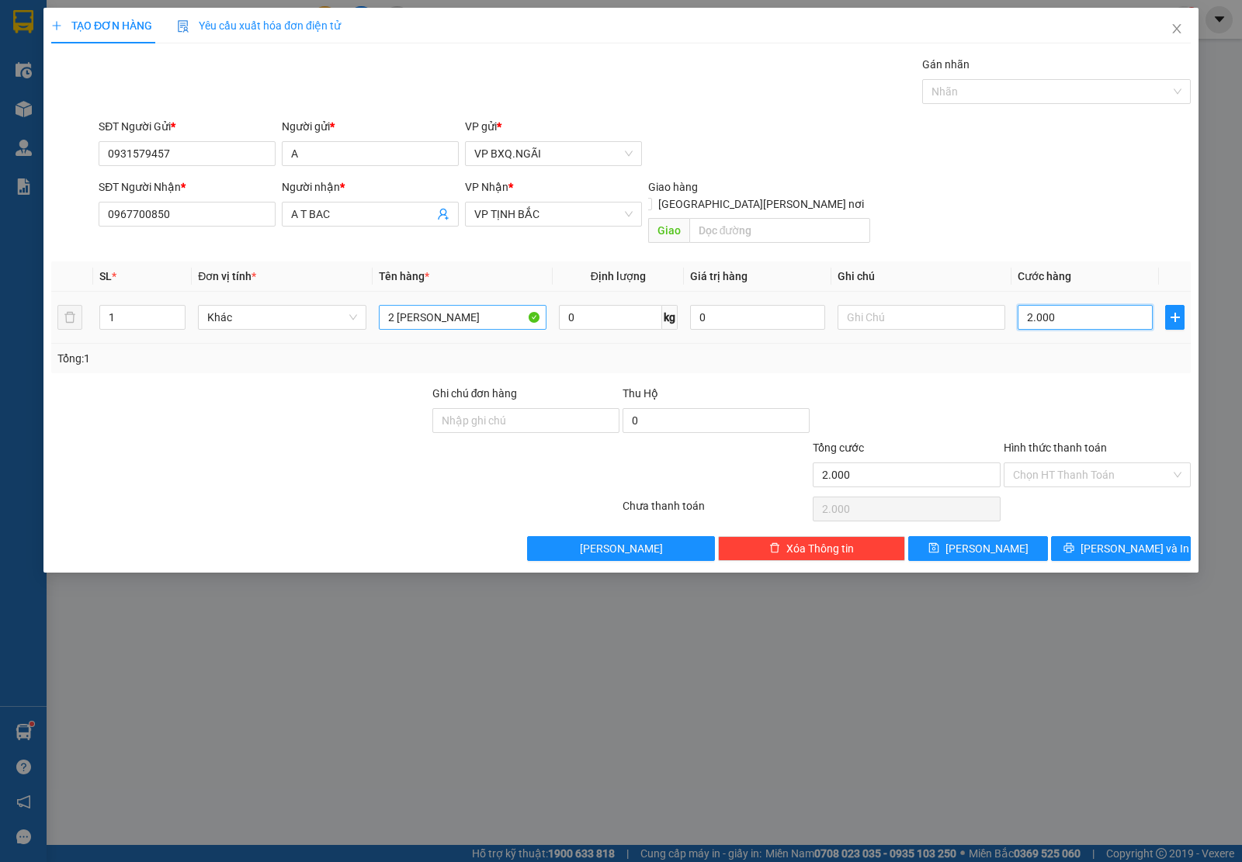
type input "20.000"
type input "200.000"
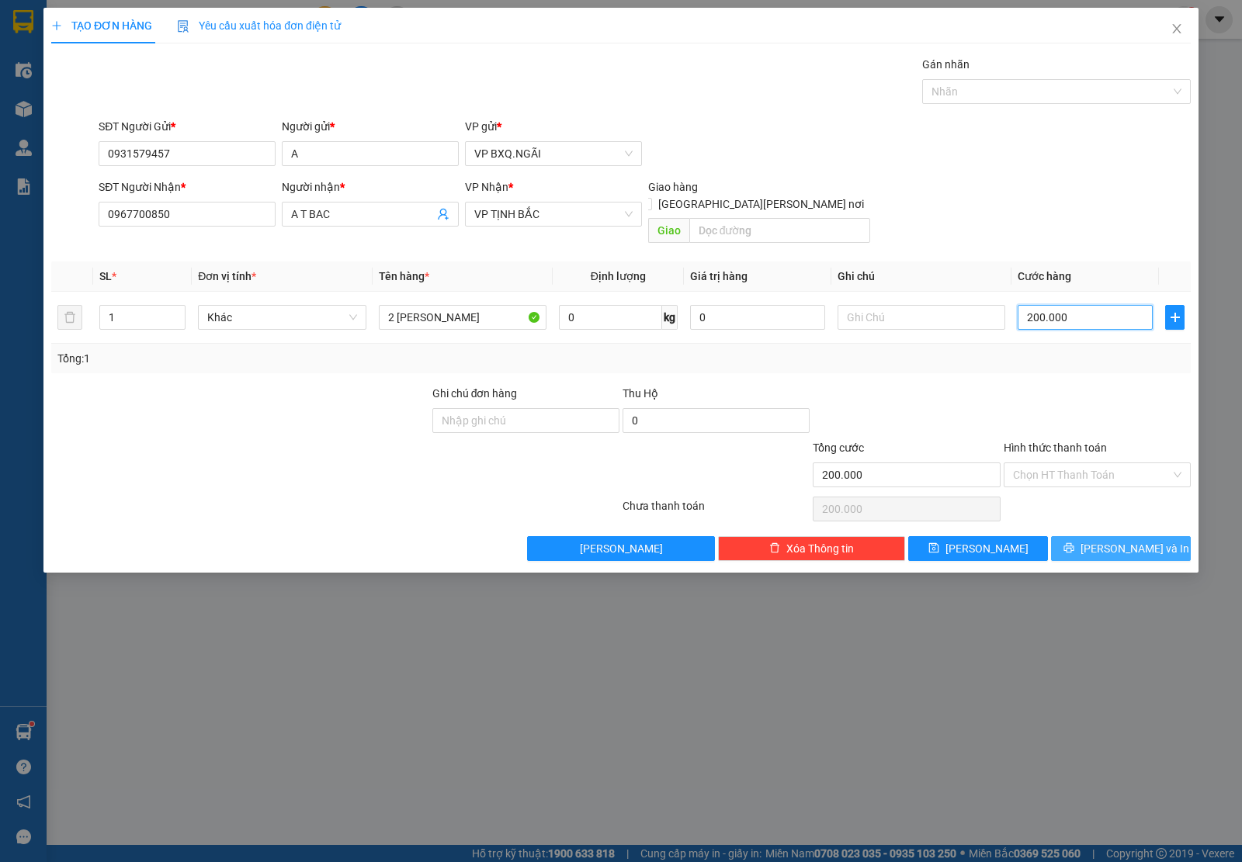
type input "200.000"
click at [1106, 536] on button "[PERSON_NAME] và In" at bounding box center [1121, 548] width 140 height 25
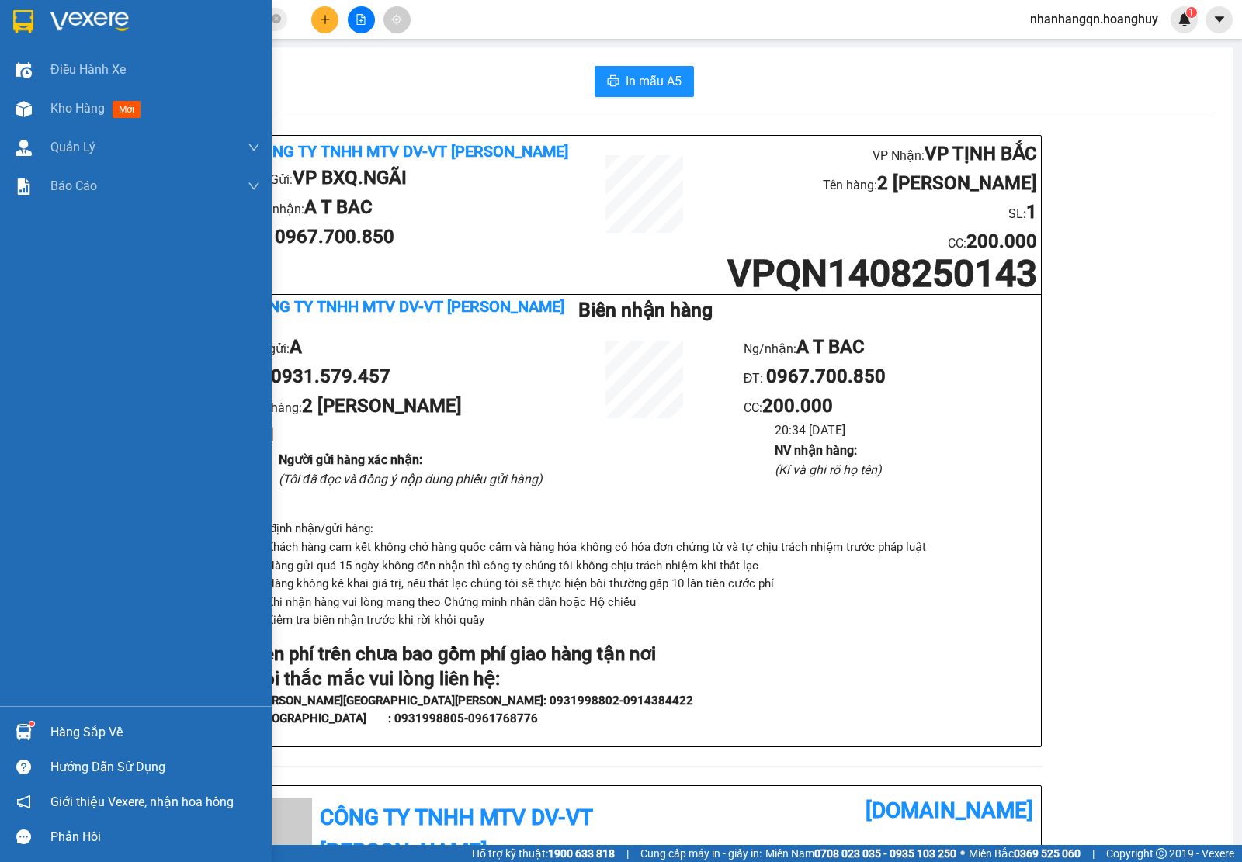
click at [12, 24] on div at bounding box center [23, 21] width 27 height 27
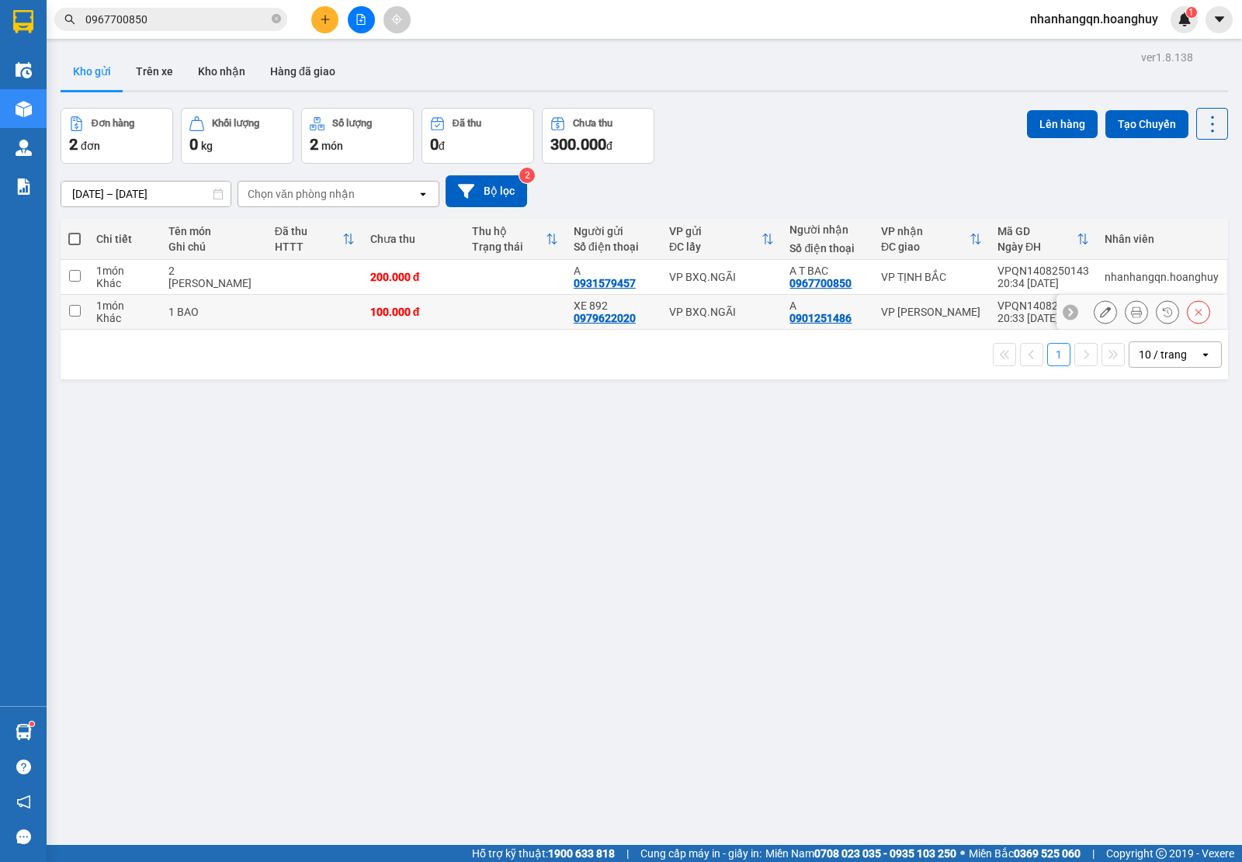
click at [735, 291] on td "VP BXQ.NGÃI" at bounding box center [721, 277] width 121 height 35
checkbox input "true"
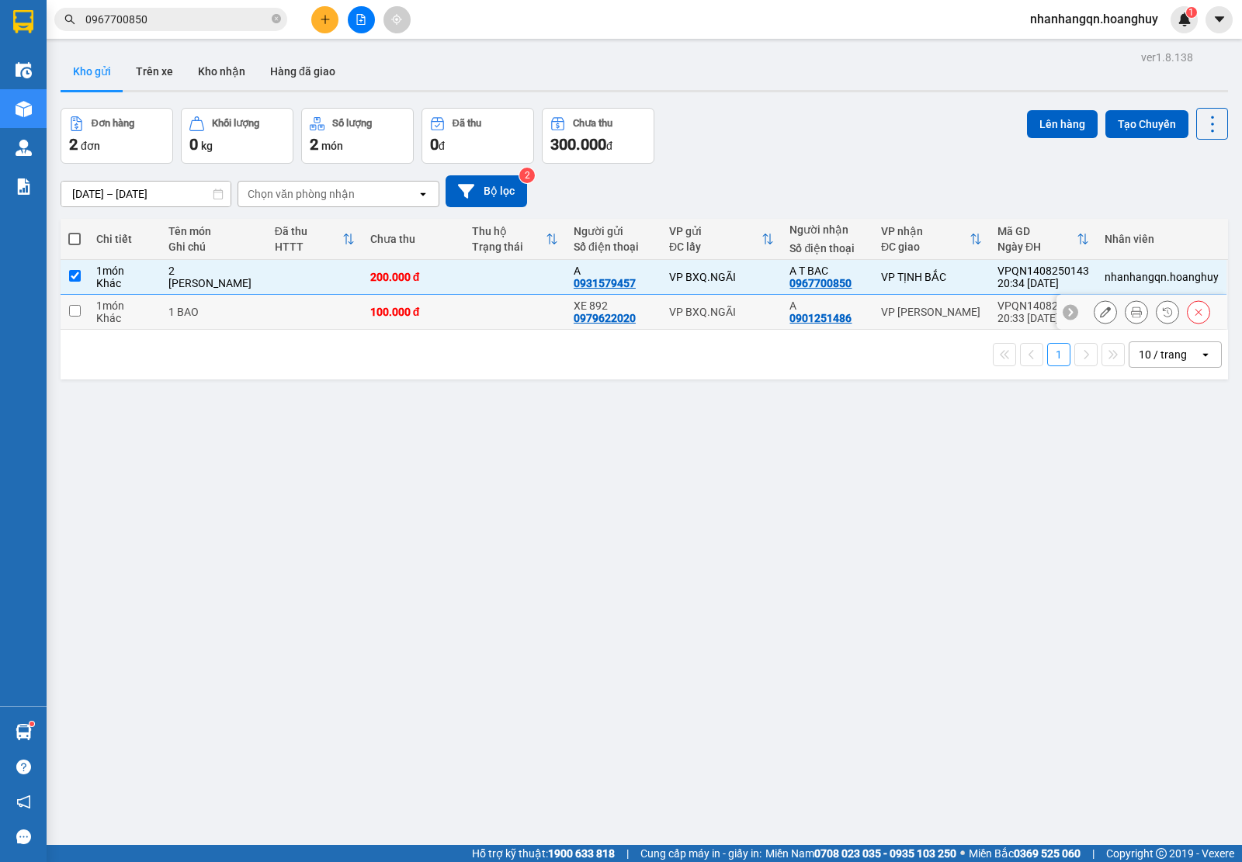
drag, startPoint x: 735, startPoint y: 305, endPoint x: 878, endPoint y: 241, distance: 156.3
click at [735, 305] on td "VP BXQ.NGÃI" at bounding box center [721, 312] width 121 height 35
checkbox input "true"
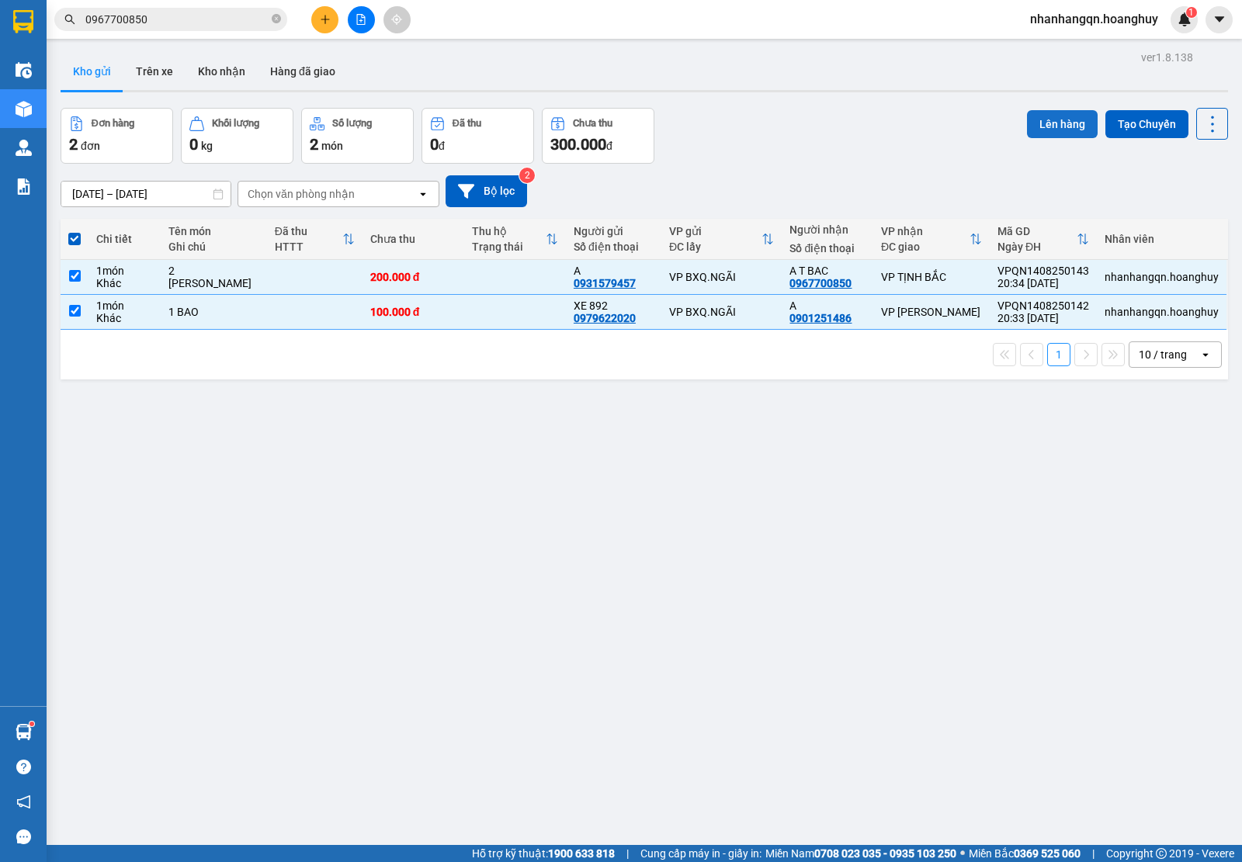
click at [1054, 113] on button "Lên hàng" at bounding box center [1062, 124] width 71 height 28
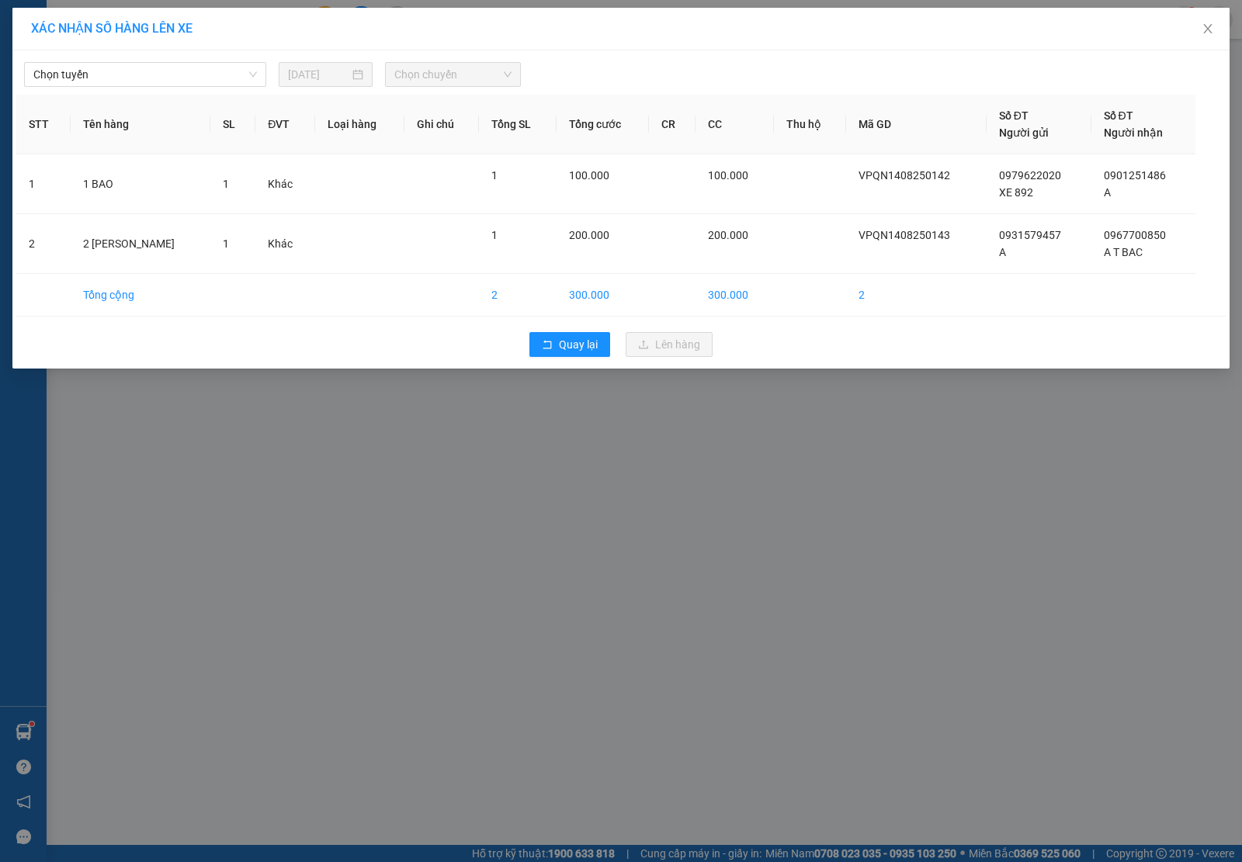
click at [203, 93] on div "Chọn tuyến 14/08/2025 Chọn chuyến STT Tên hàng SL ĐVT Loại hàng Ghi chú Tổng SL…" at bounding box center [620, 209] width 1217 height 318
click at [200, 78] on span "Chọn tuyến" at bounding box center [144, 74] width 223 height 23
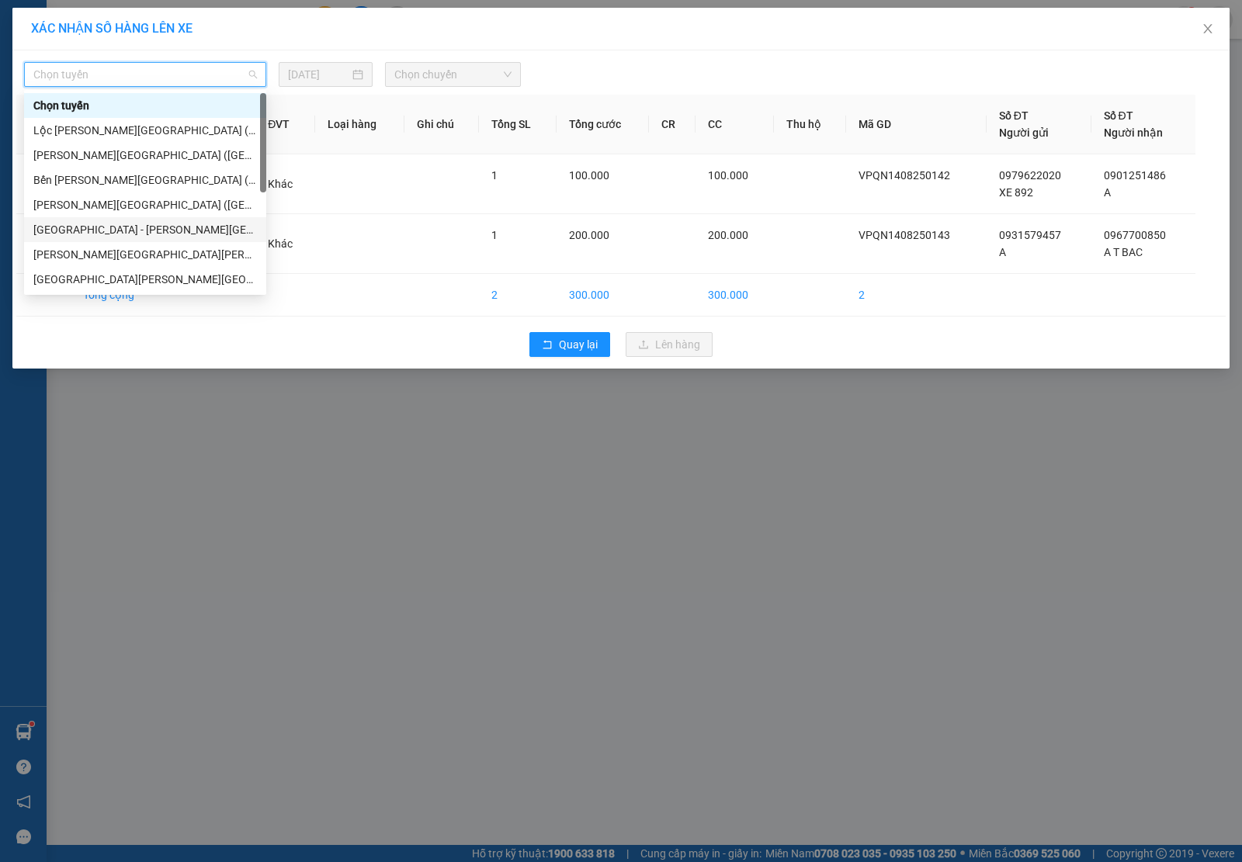
click at [167, 231] on div "[GEOGRAPHIC_DATA] - [PERSON_NAME][GEOGRAPHIC_DATA][PERSON_NAME] ([GEOGRAPHIC_DA…" at bounding box center [144, 229] width 223 height 17
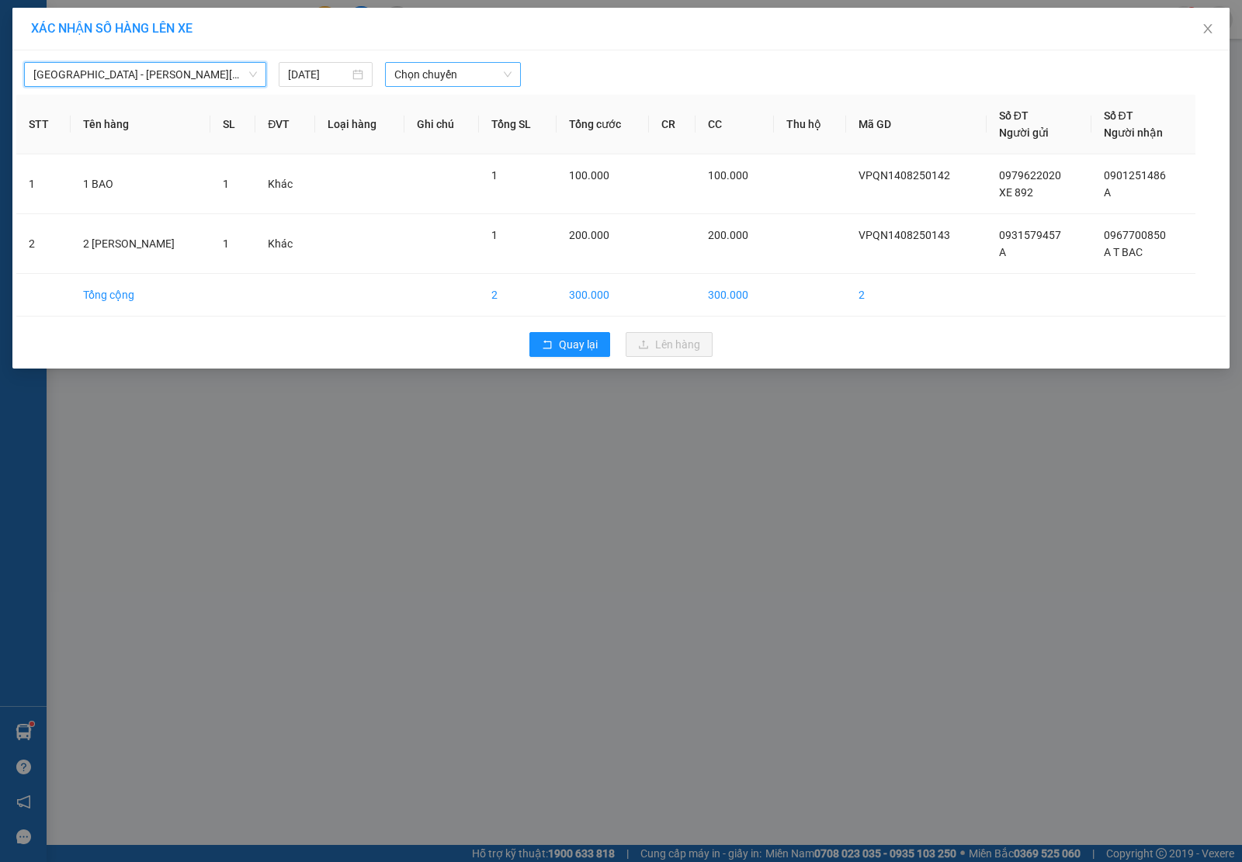
click at [431, 71] on span "Chọn chuyến" at bounding box center [452, 74] width 117 height 23
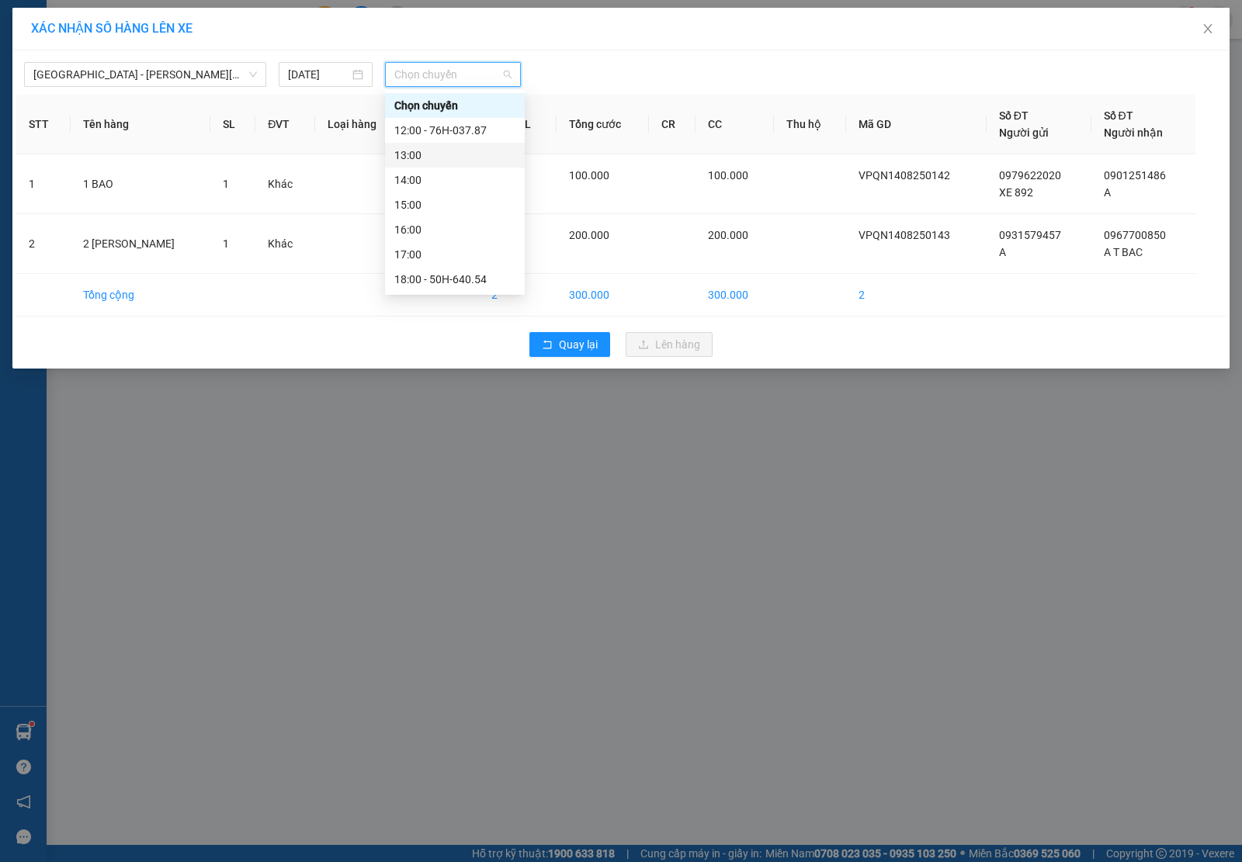
click at [448, 149] on div "13:00" at bounding box center [454, 155] width 121 height 17
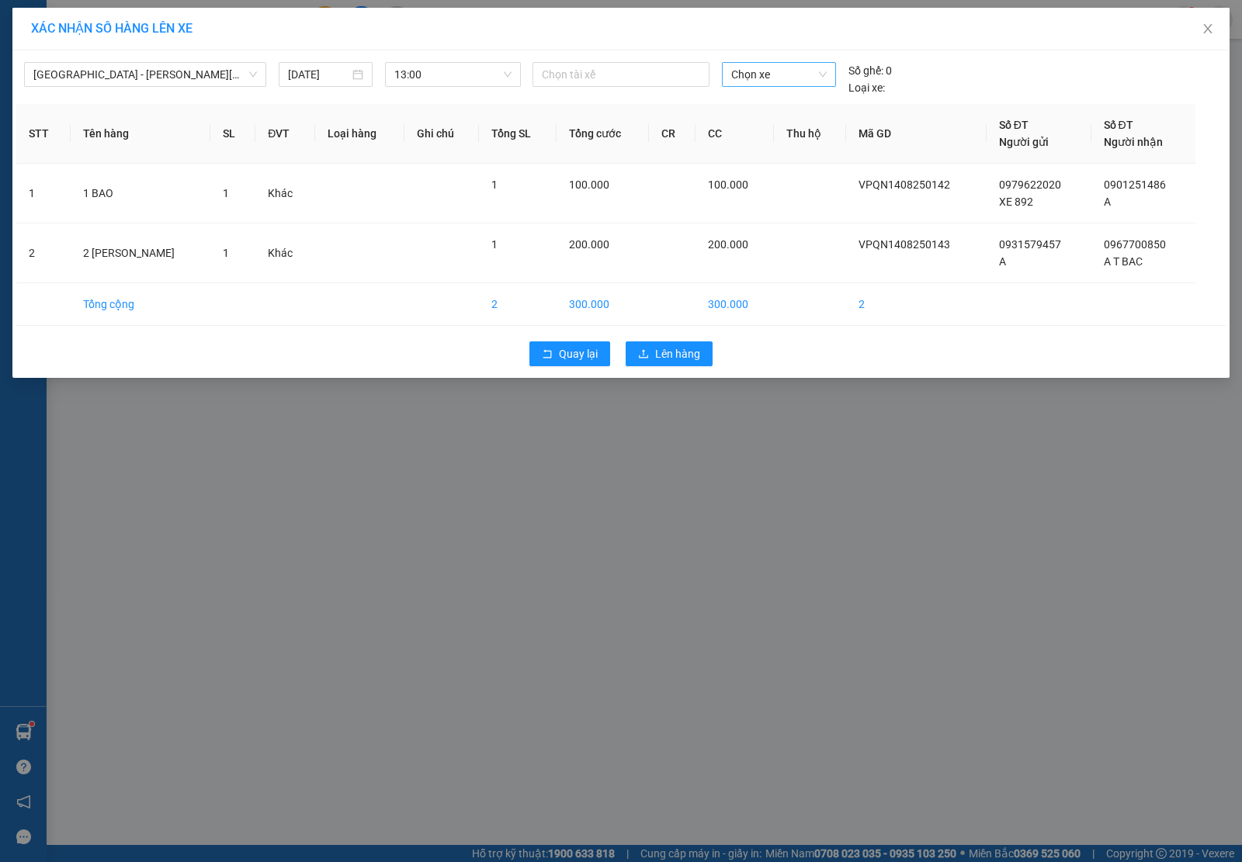
drag, startPoint x: 869, startPoint y: 84, endPoint x: 816, endPoint y: 70, distance: 54.6
click at [869, 82] on span "Loại xe:" at bounding box center [866, 87] width 36 height 17
click at [809, 70] on span "Chọn xe" at bounding box center [778, 74] width 95 height 23
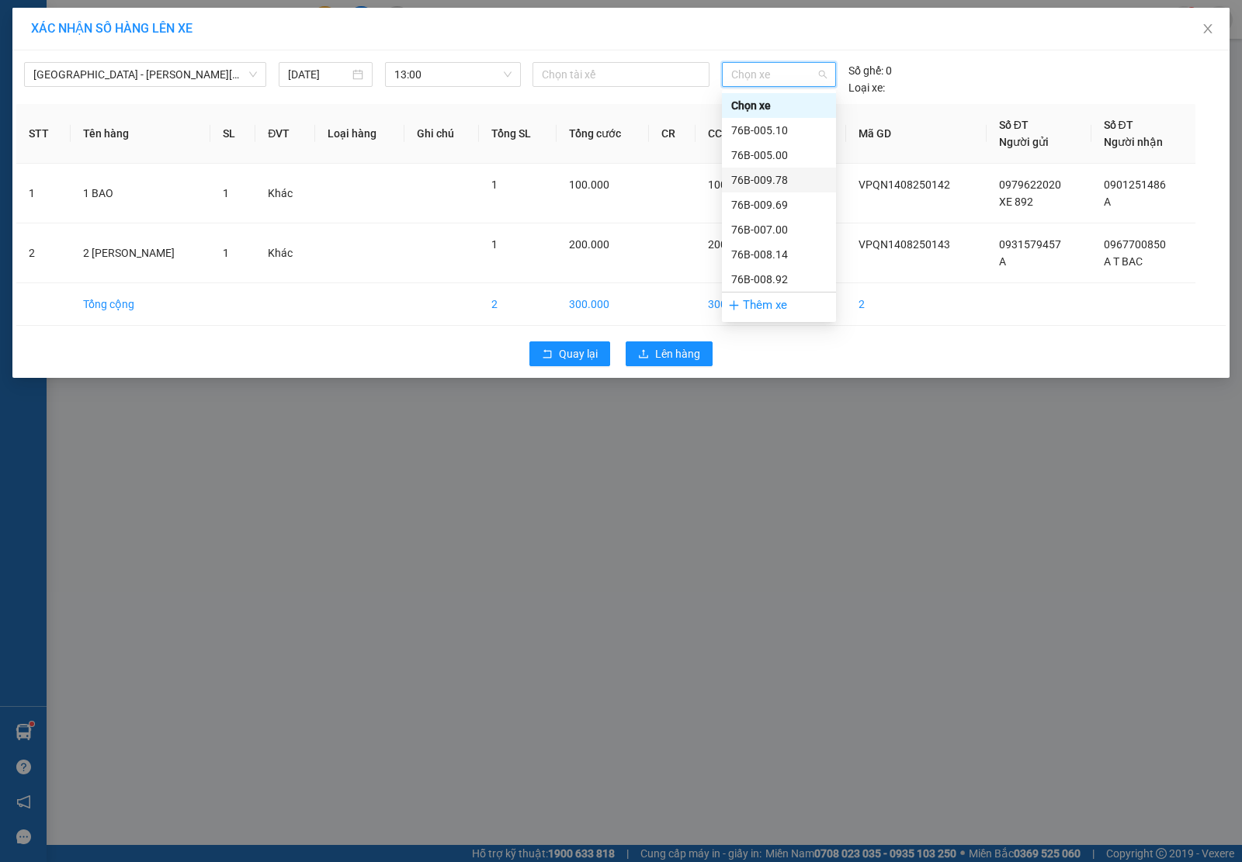
drag, startPoint x: 782, startPoint y: 202, endPoint x: 782, endPoint y: 185, distance: 17.1
click at [782, 185] on div "Chọn xe 76B-005.10 76B-005.00 76B-009.78 76B-009.69 76B-007.00 76B-008.14 76B-0…" at bounding box center [779, 217] width 114 height 248
click at [782, 185] on div "76B-009.78" at bounding box center [778, 179] width 95 height 17
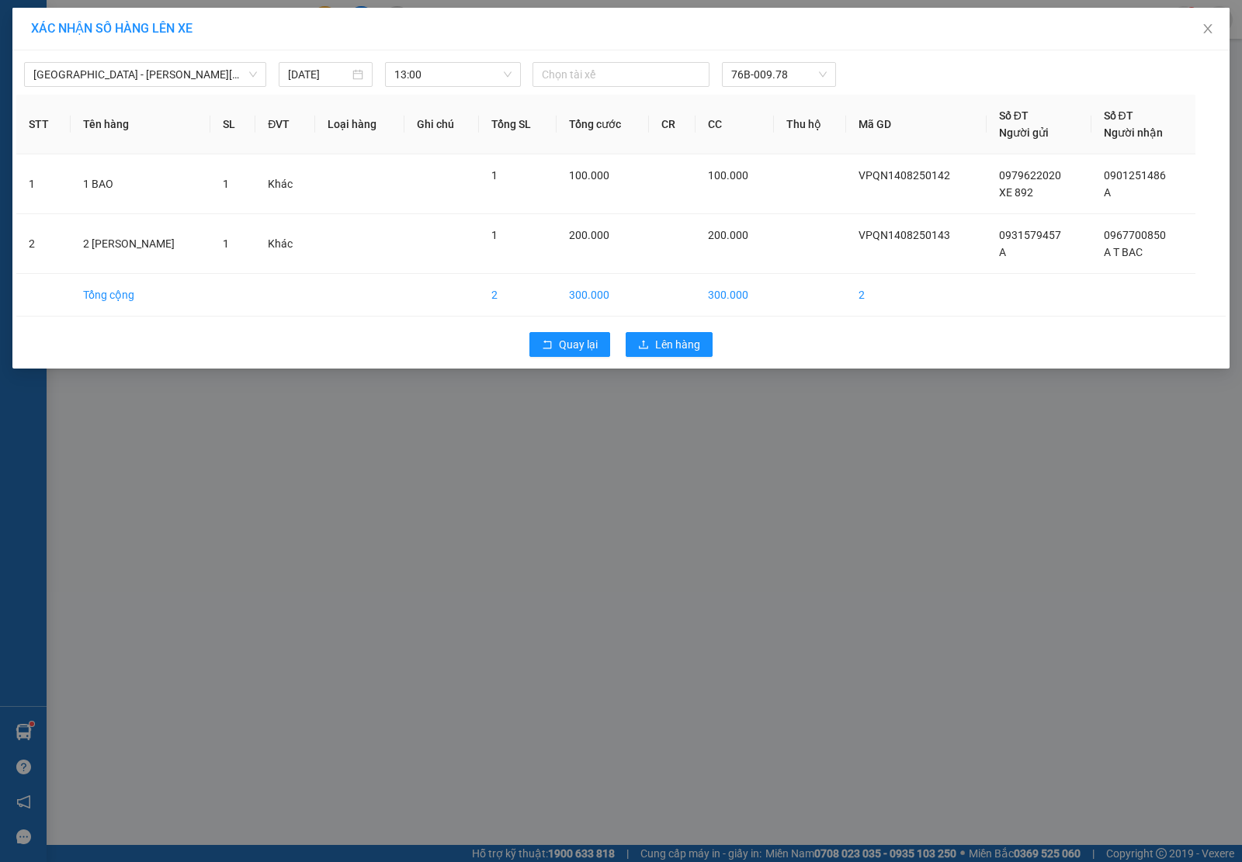
click at [688, 331] on div "Quay lại Lên hàng" at bounding box center [620, 344] width 1209 height 40
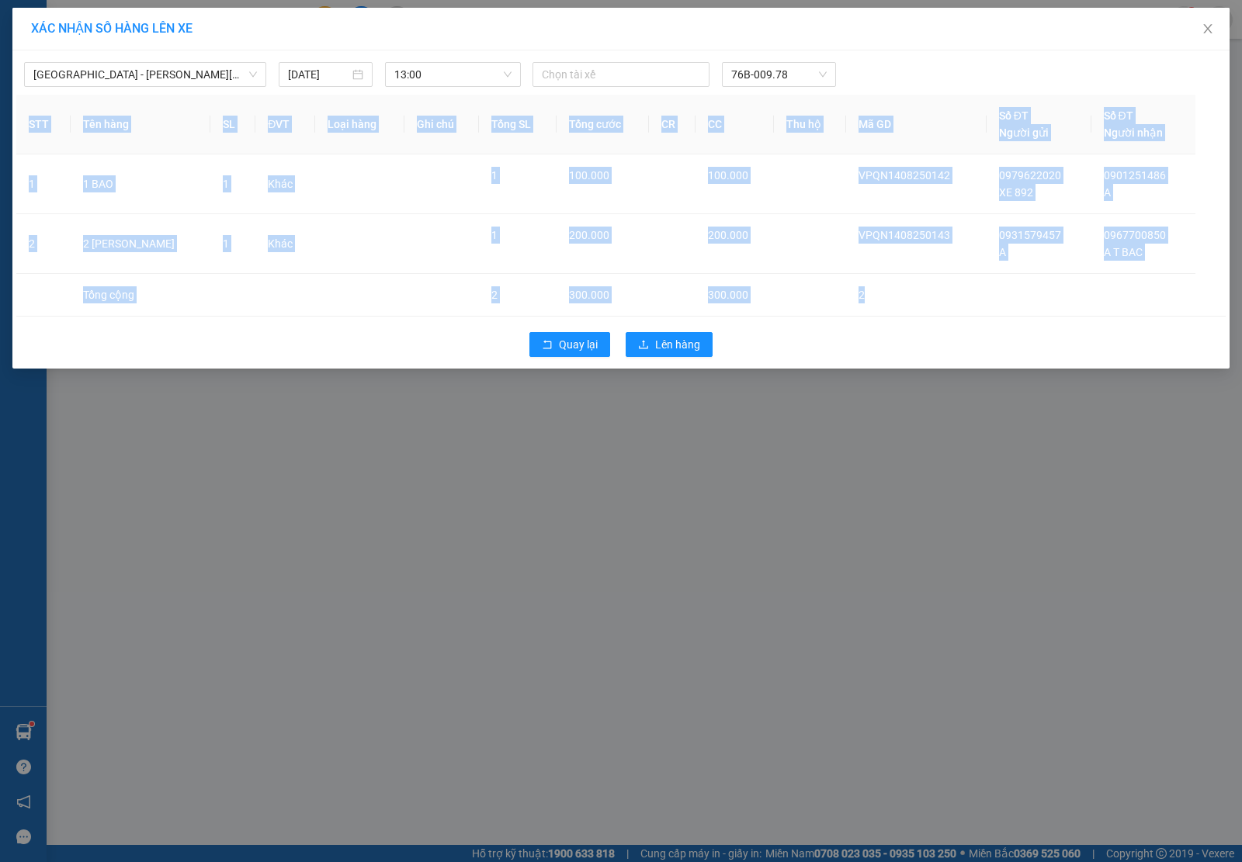
click at [688, 331] on div "Quay lại Lên hàng" at bounding box center [620, 344] width 1209 height 40
click at [691, 346] on span "Lên hàng" at bounding box center [677, 344] width 45 height 17
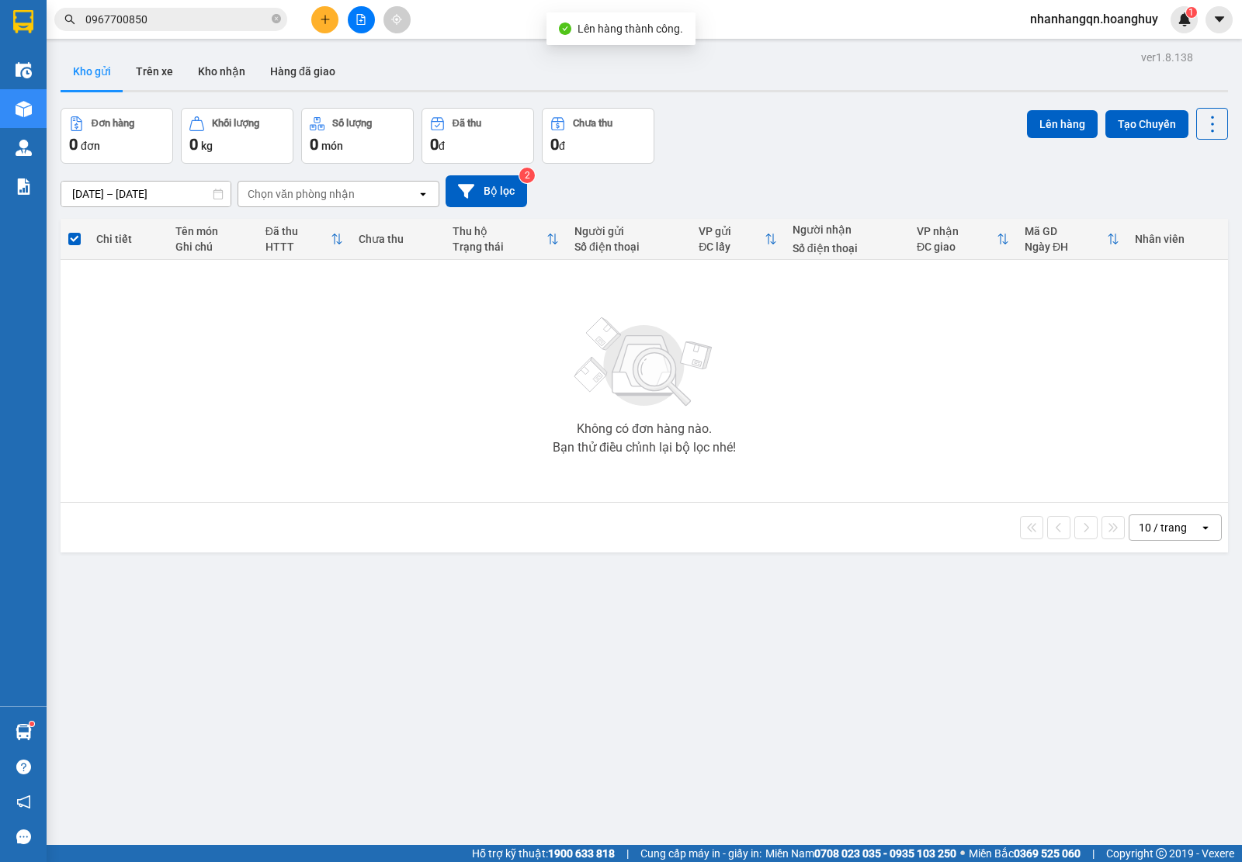
click at [175, 19] on input "0967700850" at bounding box center [176, 19] width 183 height 17
click at [219, 16] on input "text" at bounding box center [176, 19] width 183 height 17
click at [234, 6] on div "Kết quả tìm kiếm ( 0 ) Bộ lọc No Data" at bounding box center [151, 19] width 303 height 27
click at [229, 35] on div "Kết quả tìm kiếm ( 0 ) Bộ lọc No Data nhanhangqn.hoanghuy 1" at bounding box center [621, 19] width 1242 height 39
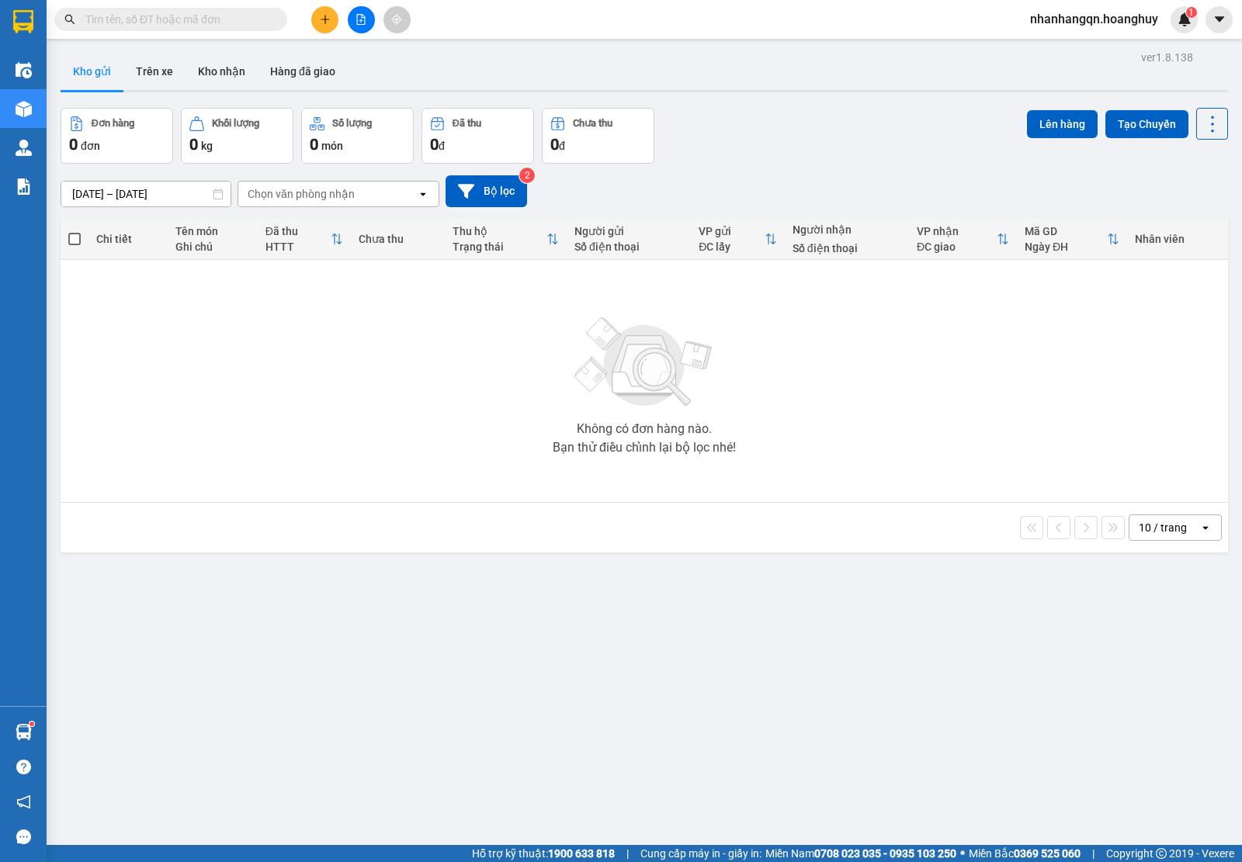
click at [207, 8] on span at bounding box center [170, 19] width 233 height 23
click at [203, 20] on input "text" at bounding box center [176, 19] width 183 height 17
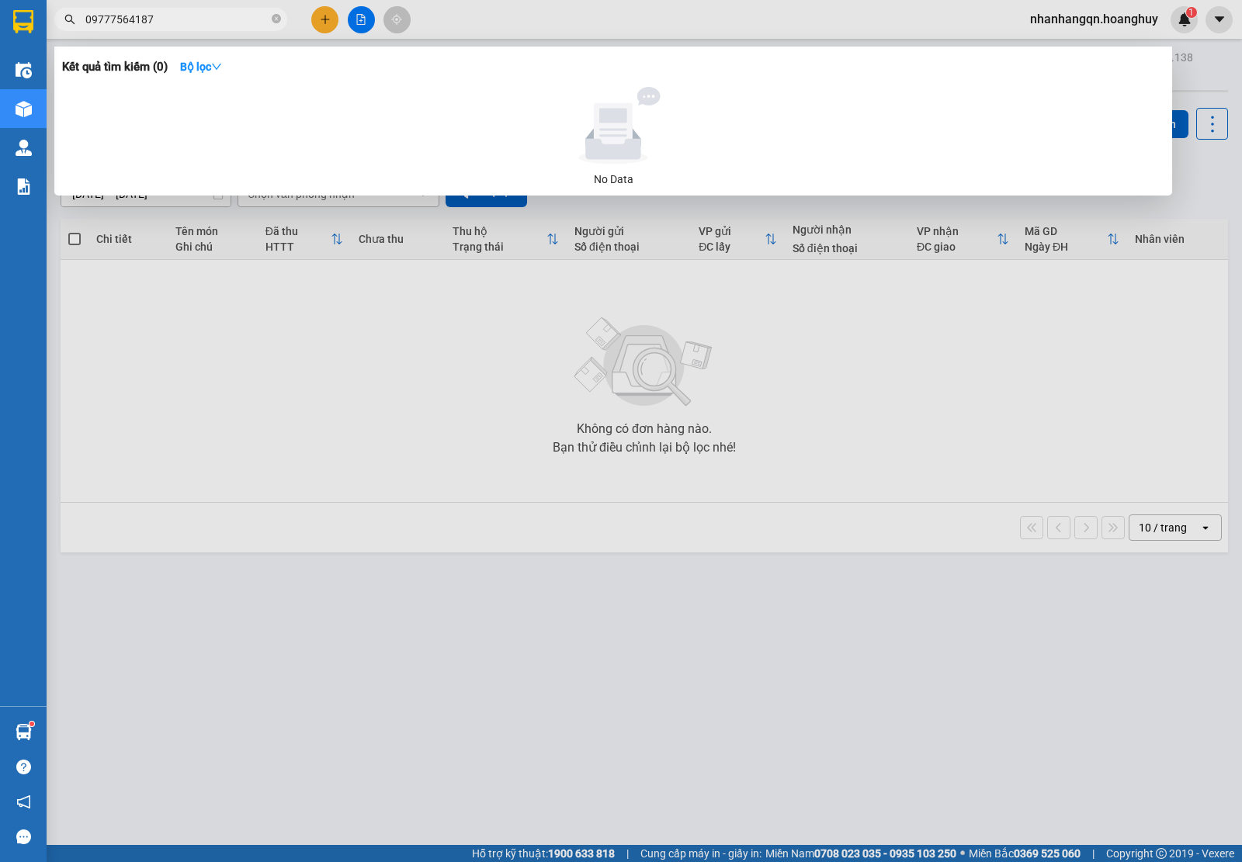
click at [188, 11] on input "09777564187" at bounding box center [176, 19] width 183 height 17
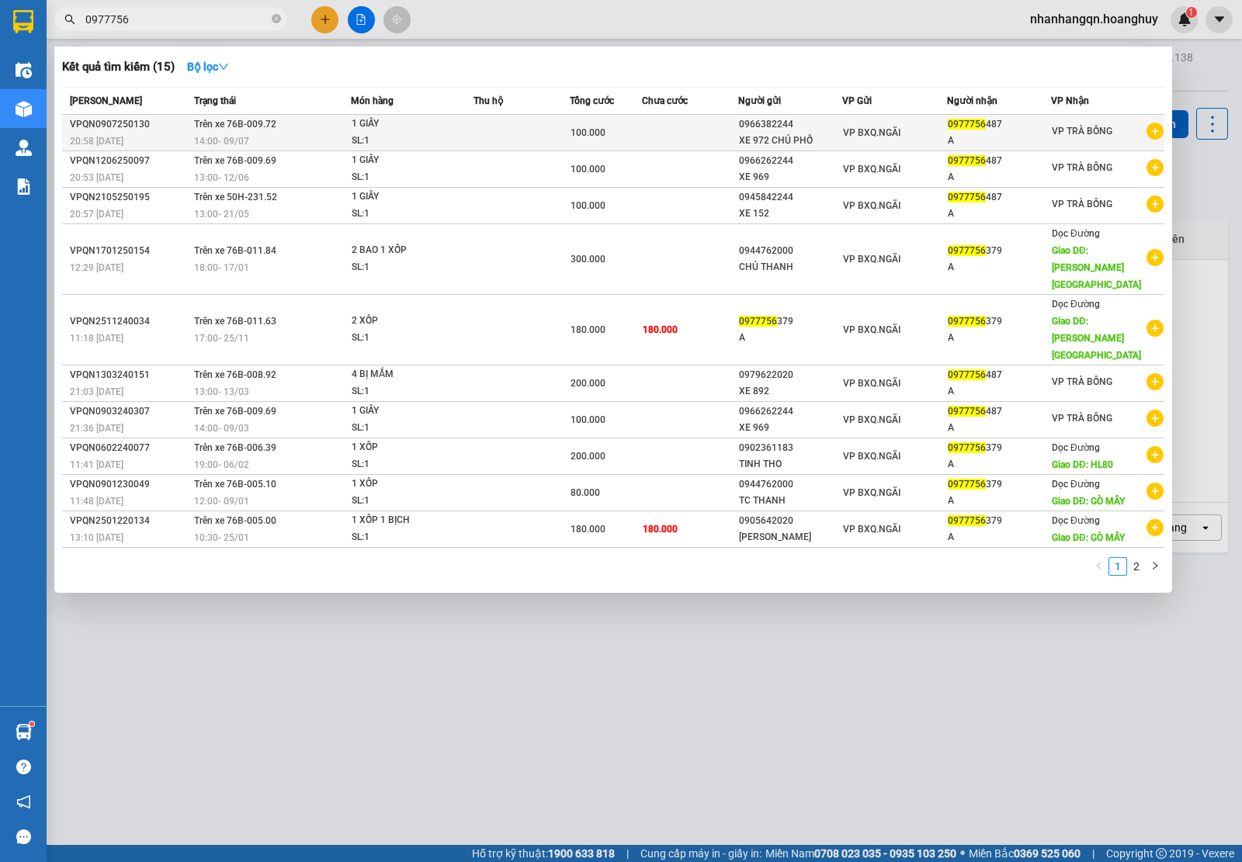
type input "0977756"
click at [802, 133] on div "XE 972 CHÚ PHỐ" at bounding box center [790, 141] width 102 height 16
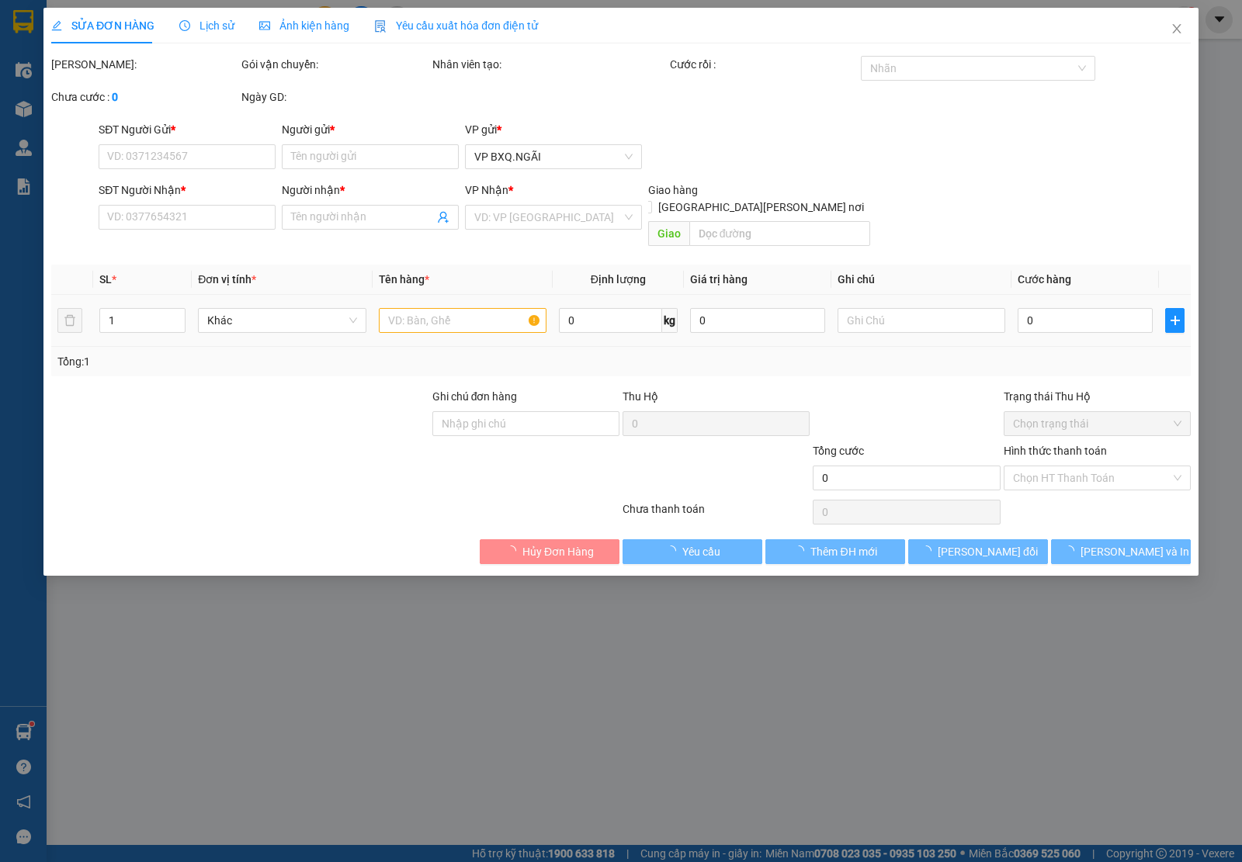
type input "0966382244"
type input "XE 972 CHÚ PHỐ"
type input "0977756487"
type input "A"
type input "100.000"
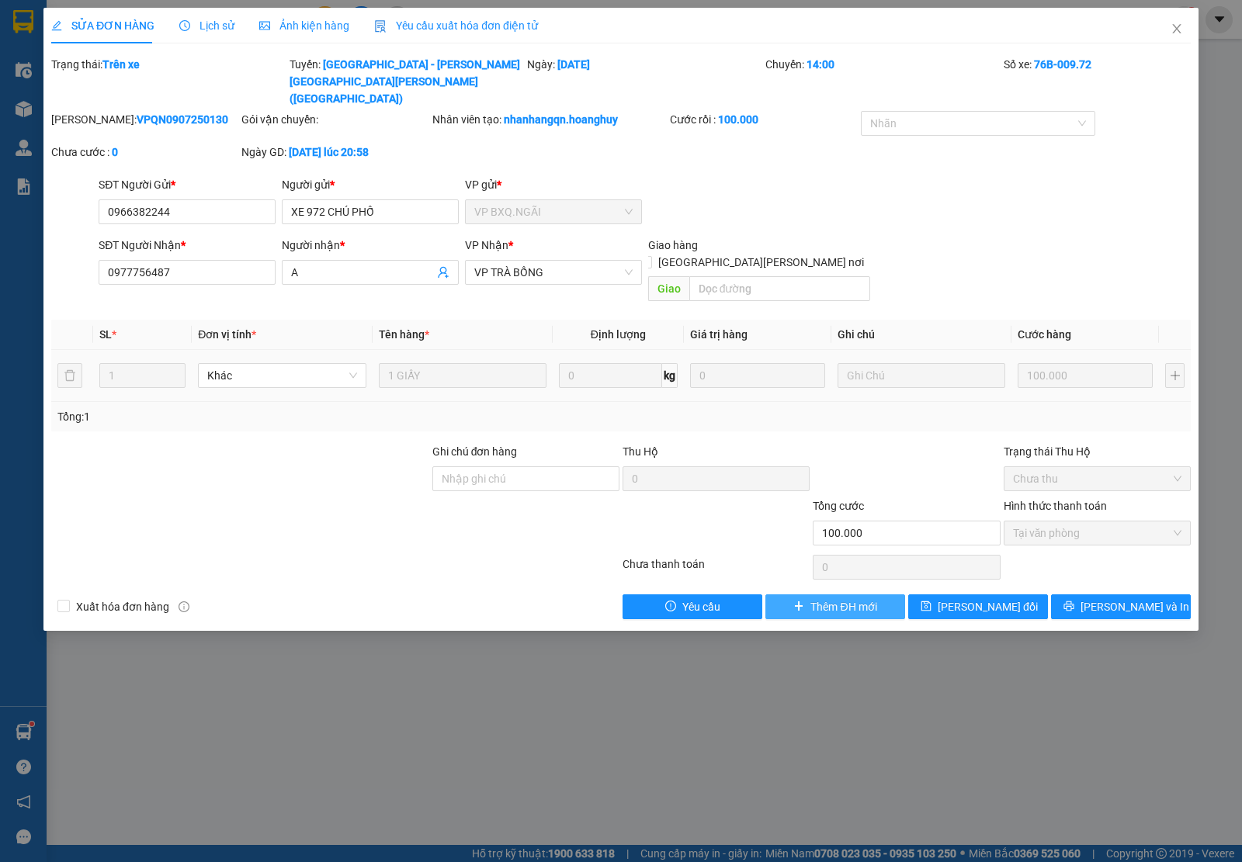
click at [789, 594] on button "Thêm ĐH mới" at bounding box center [835, 606] width 140 height 25
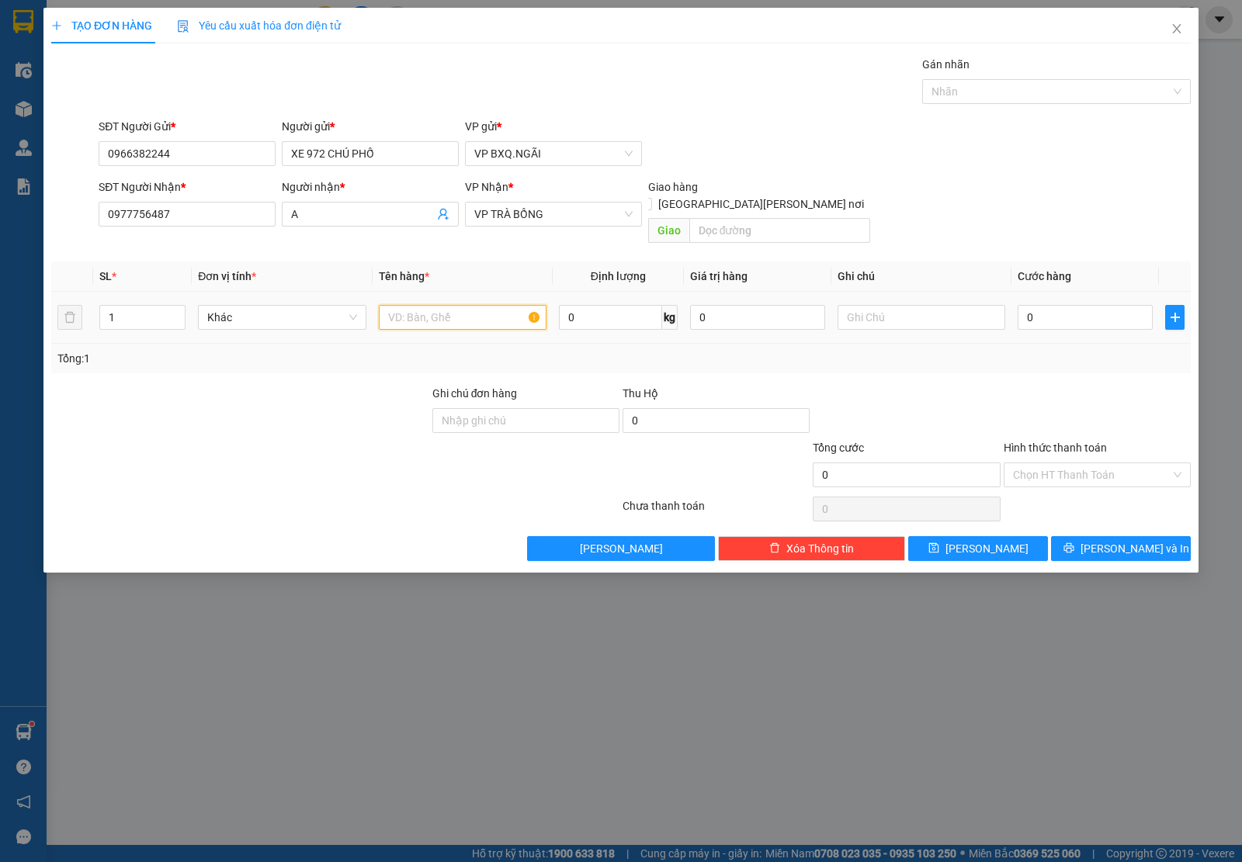
click at [424, 305] on input "text" at bounding box center [463, 317] width 168 height 25
type input "1 GIẤY"
type input "1"
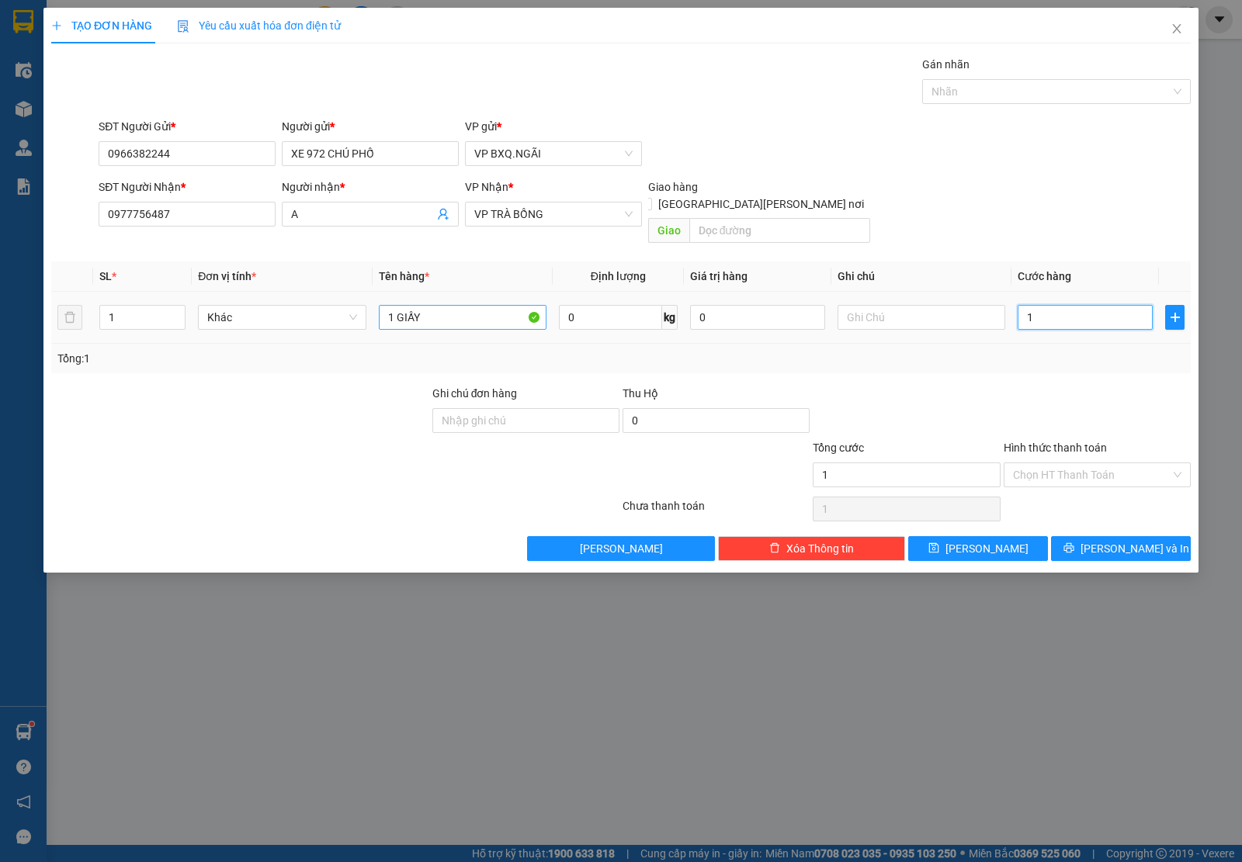
type input "10"
type input "100"
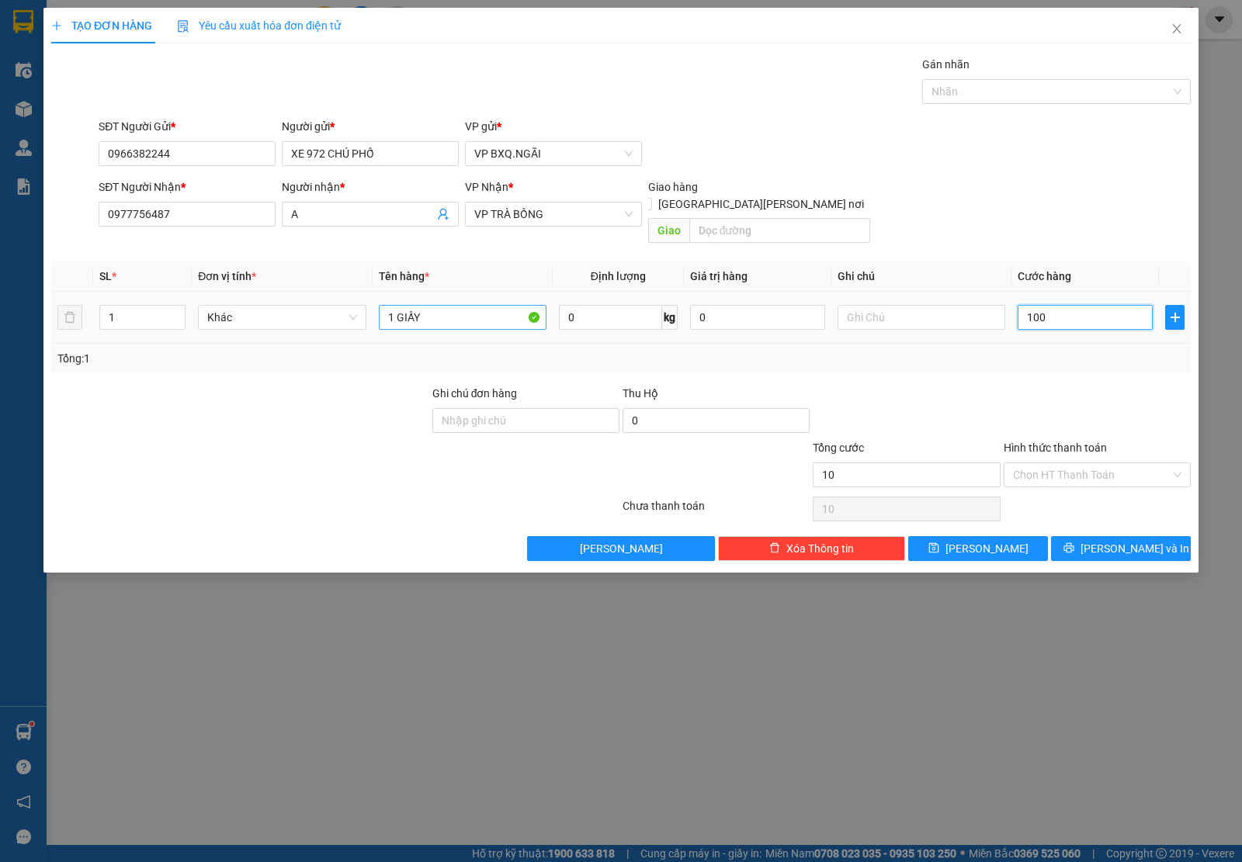
type input "100"
type input "1.000"
type input "10.000"
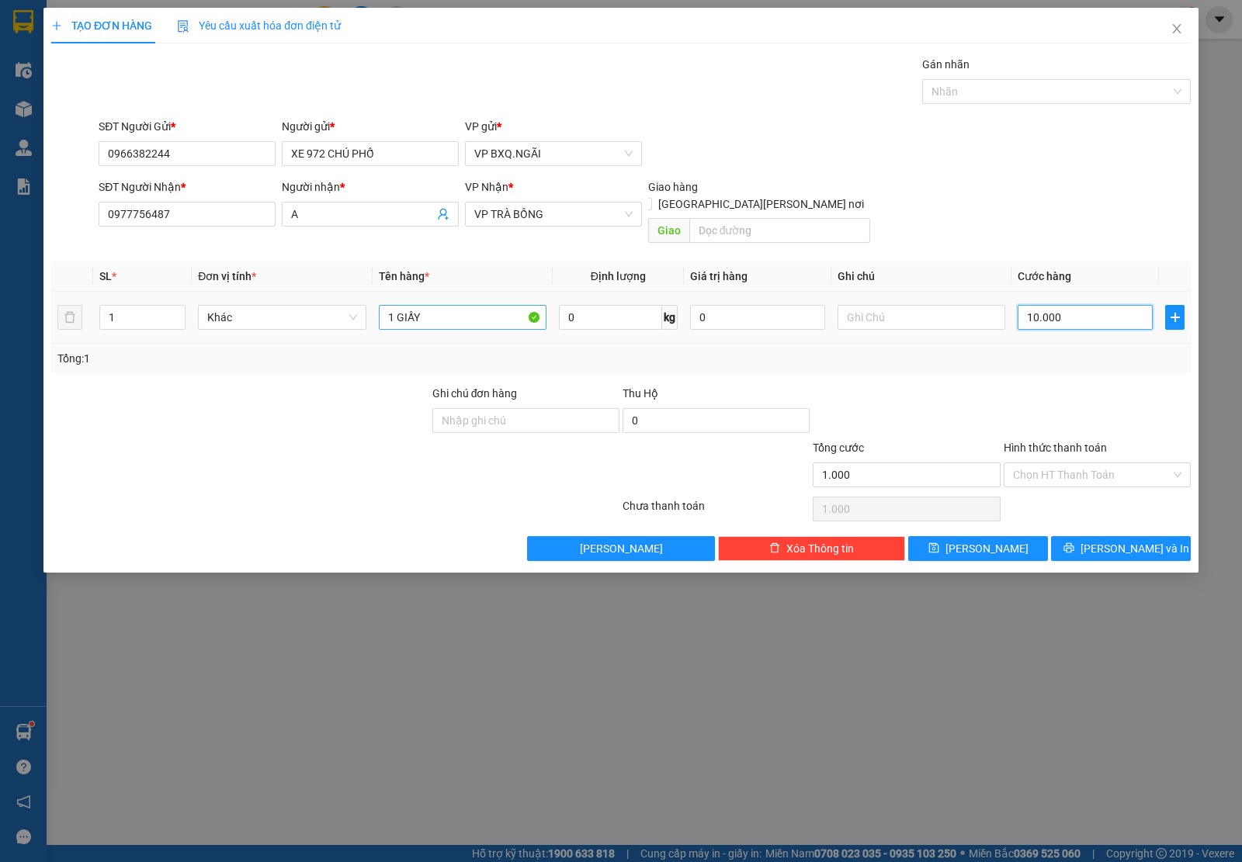
type input "10.000"
type input "100.000"
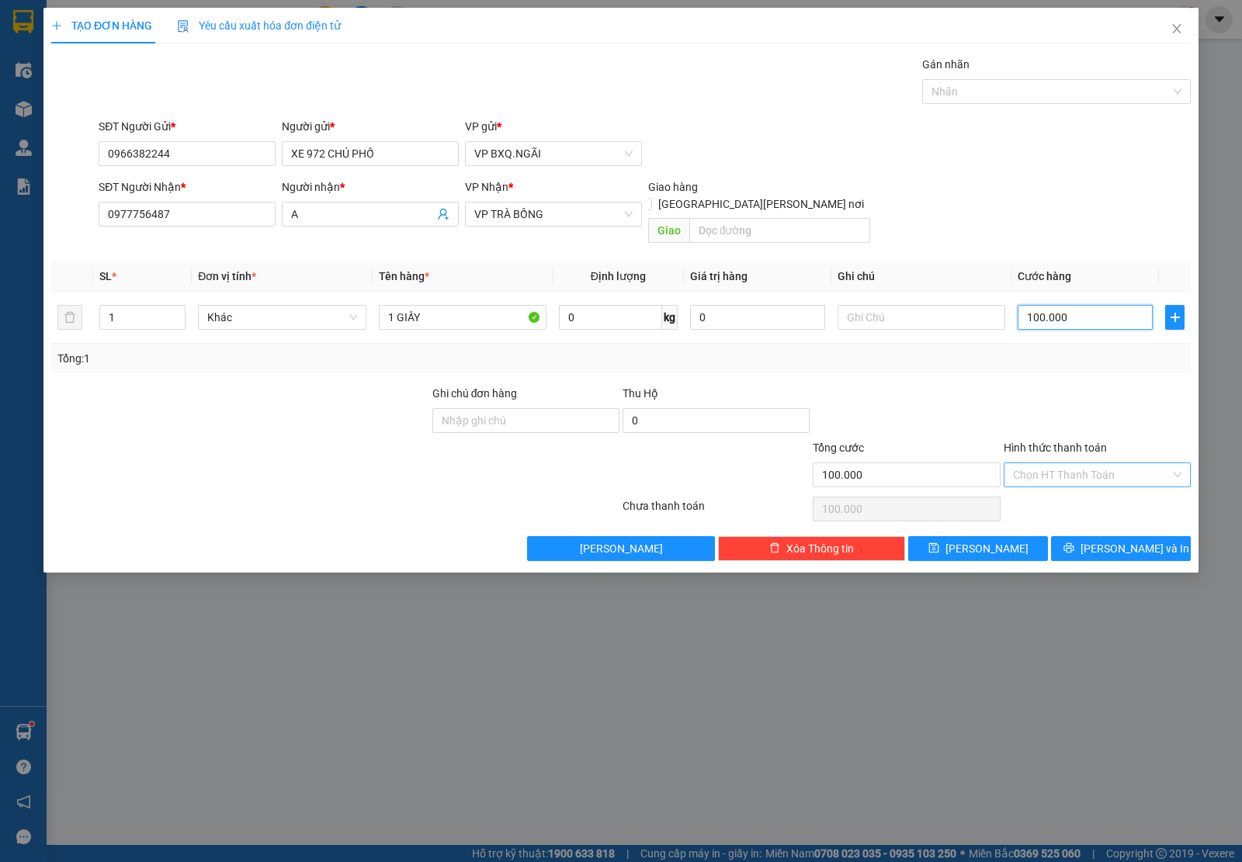
click at [1081, 471] on div "Chọn HT Thanh Toán" at bounding box center [1096, 475] width 187 height 25
type input "100.000"
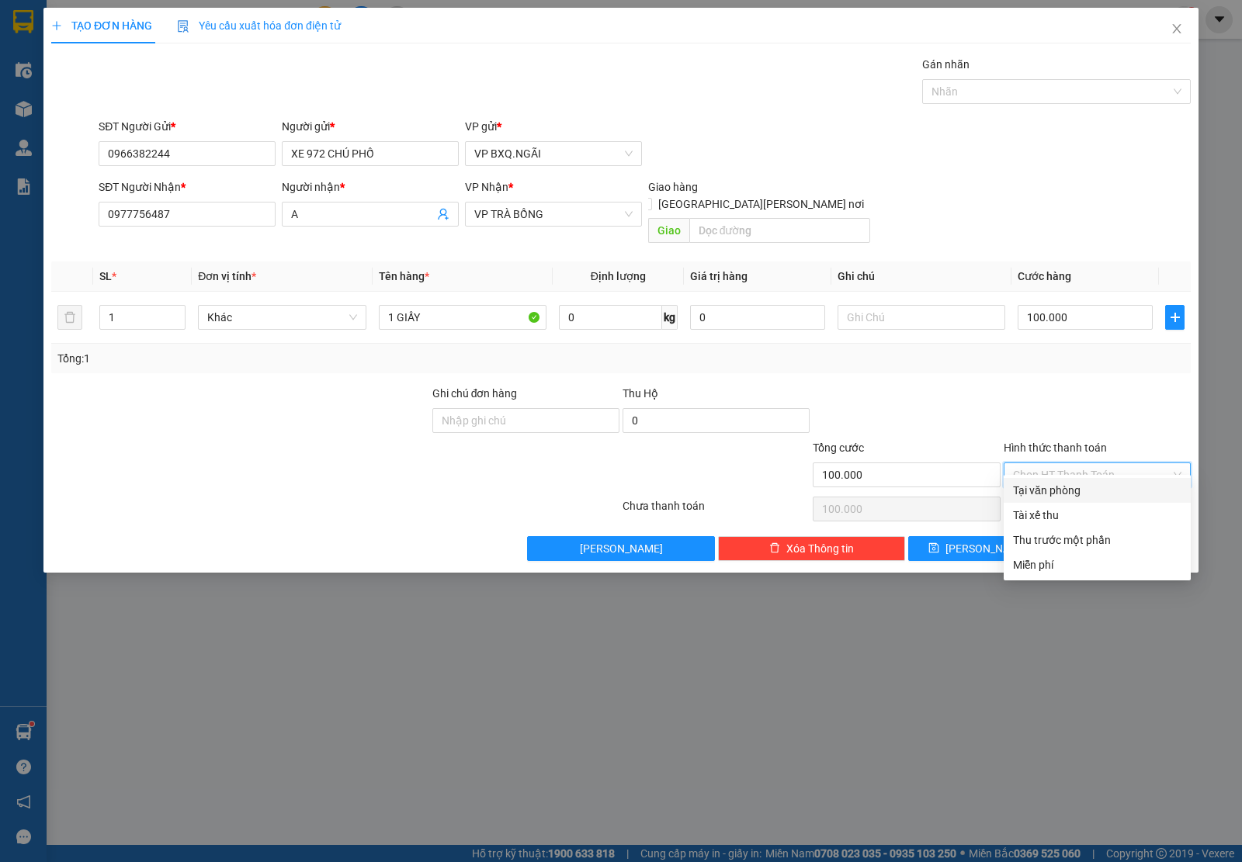
click at [1085, 483] on div "Tại văn phòng" at bounding box center [1097, 490] width 168 height 17
type input "0"
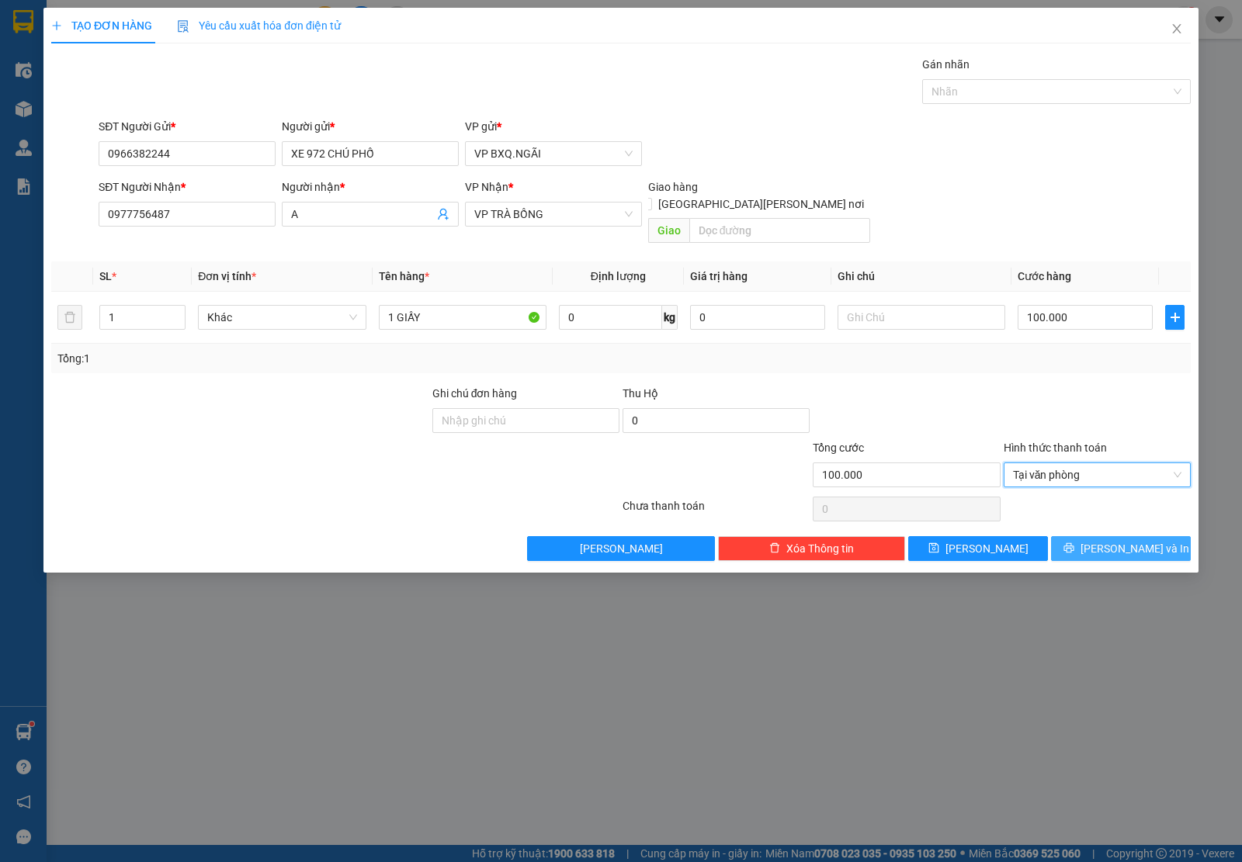
click at [1130, 540] on span "[PERSON_NAME] và In" at bounding box center [1134, 548] width 109 height 17
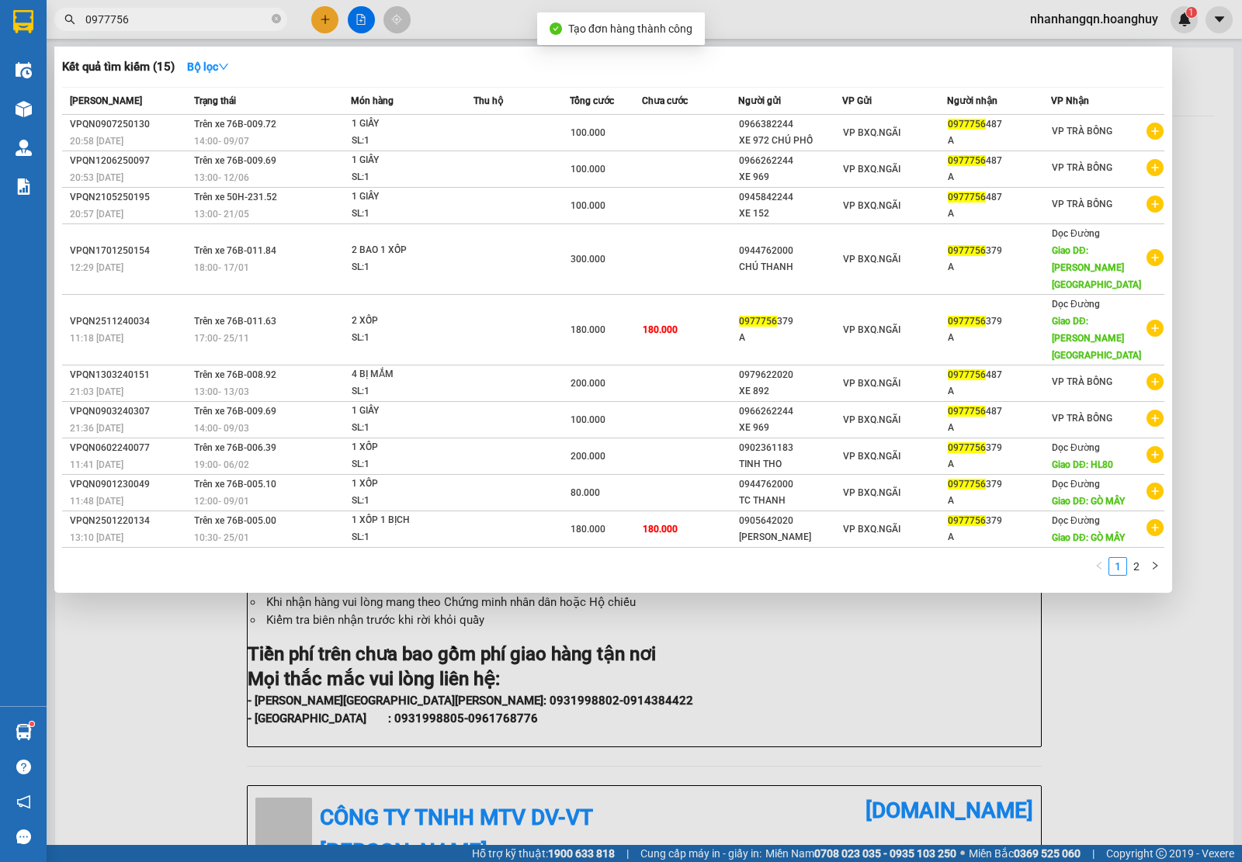
click at [227, 25] on input "0977756" at bounding box center [176, 19] width 183 height 17
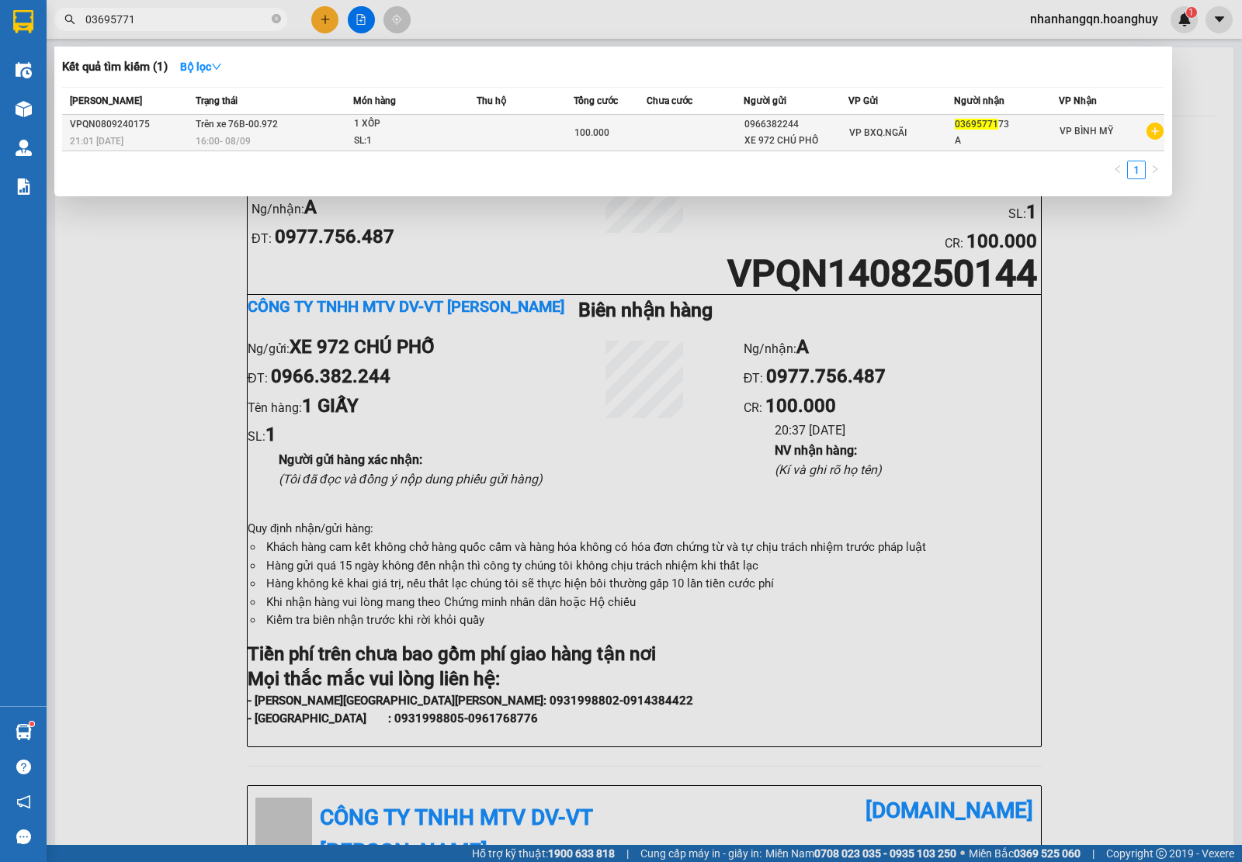
type input "03695771"
click at [820, 123] on div "0966382244" at bounding box center [796, 124] width 104 height 16
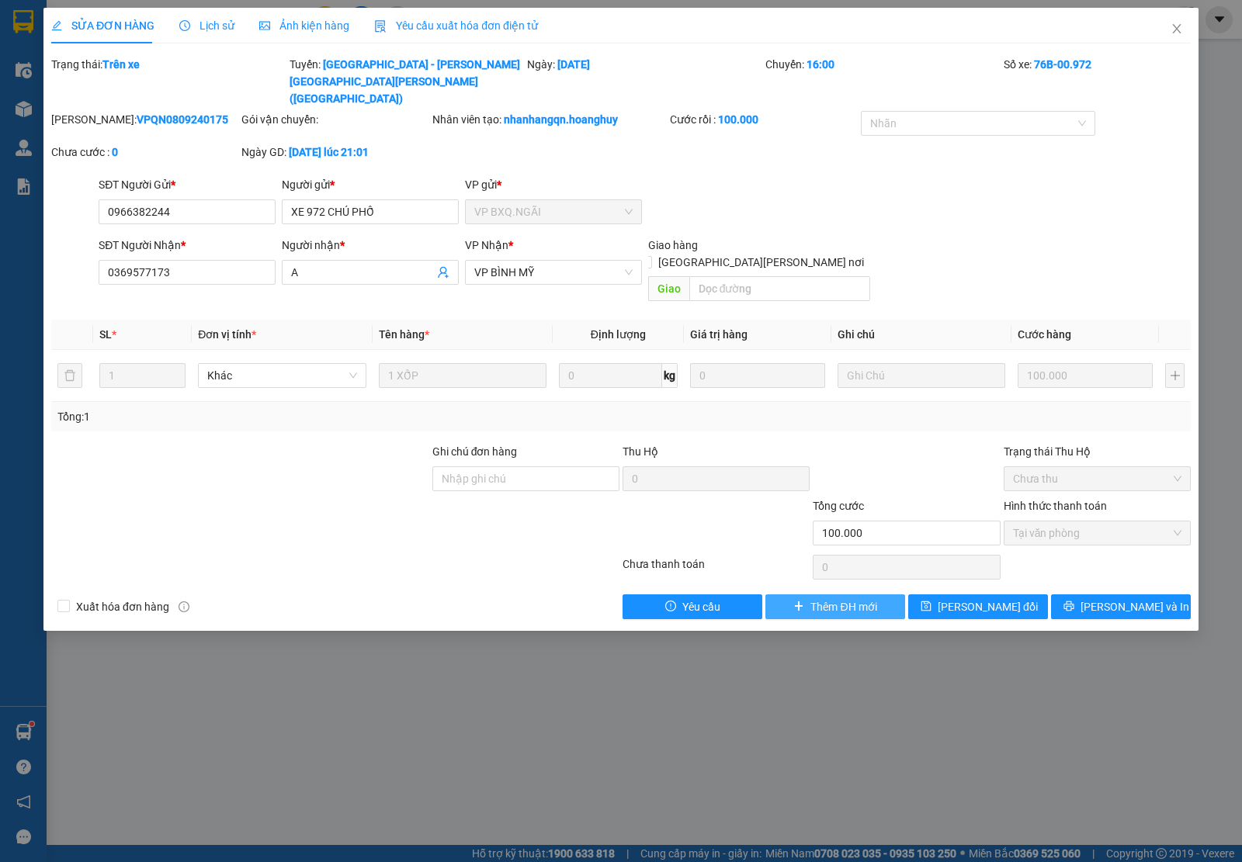
click at [847, 598] on span "Thêm ĐH mới" at bounding box center [843, 606] width 66 height 17
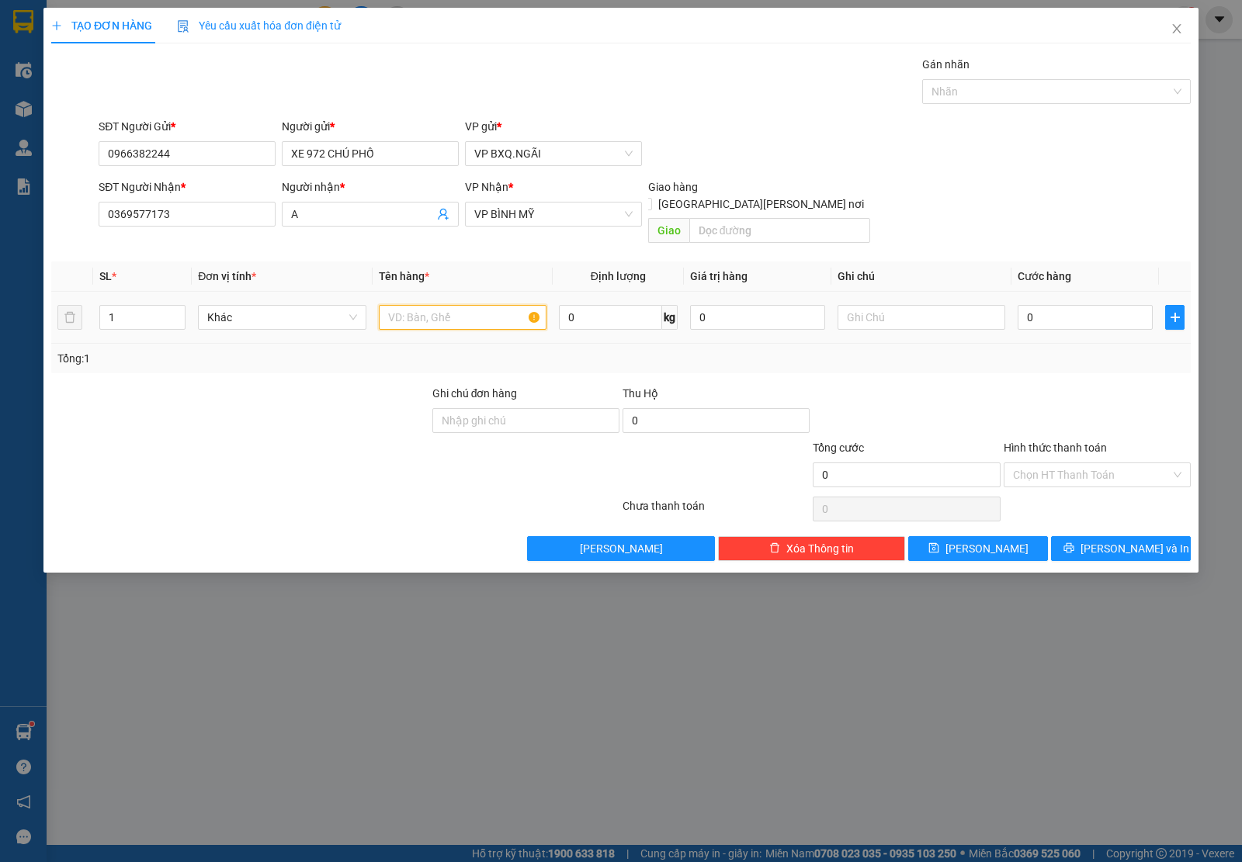
click at [421, 305] on input "text" at bounding box center [463, 317] width 168 height 25
type input "1 BÌ THƯ"
type input "5"
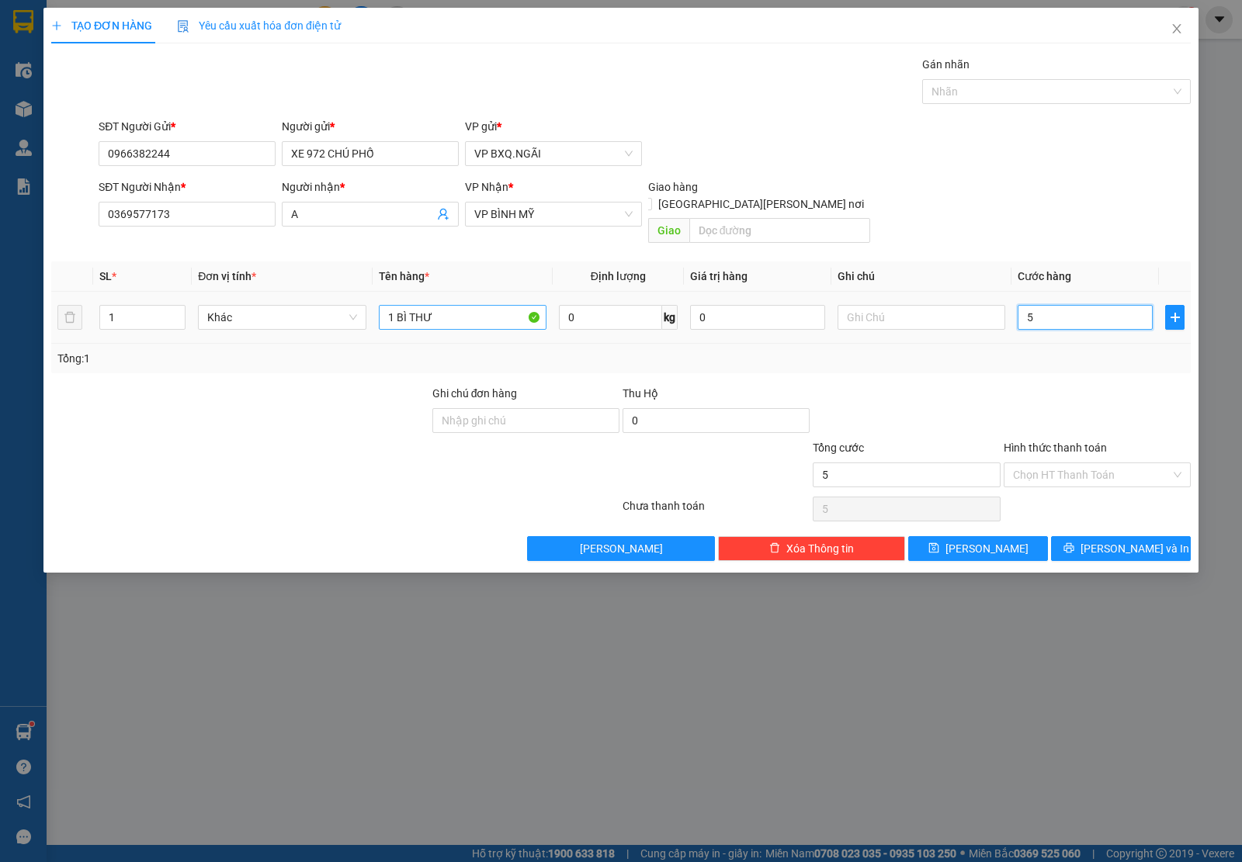
type input "50"
type input "500"
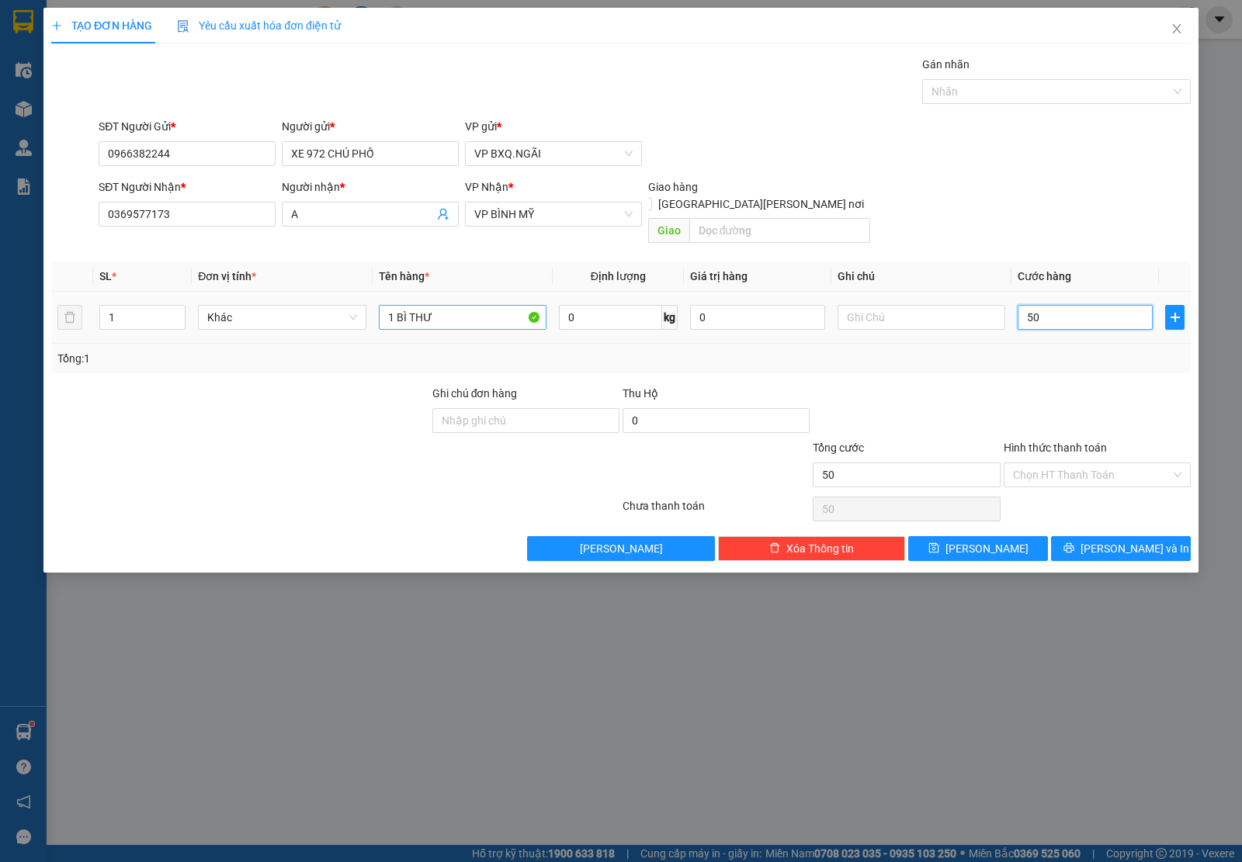
type input "500"
type input "5.000"
type input "50.000"
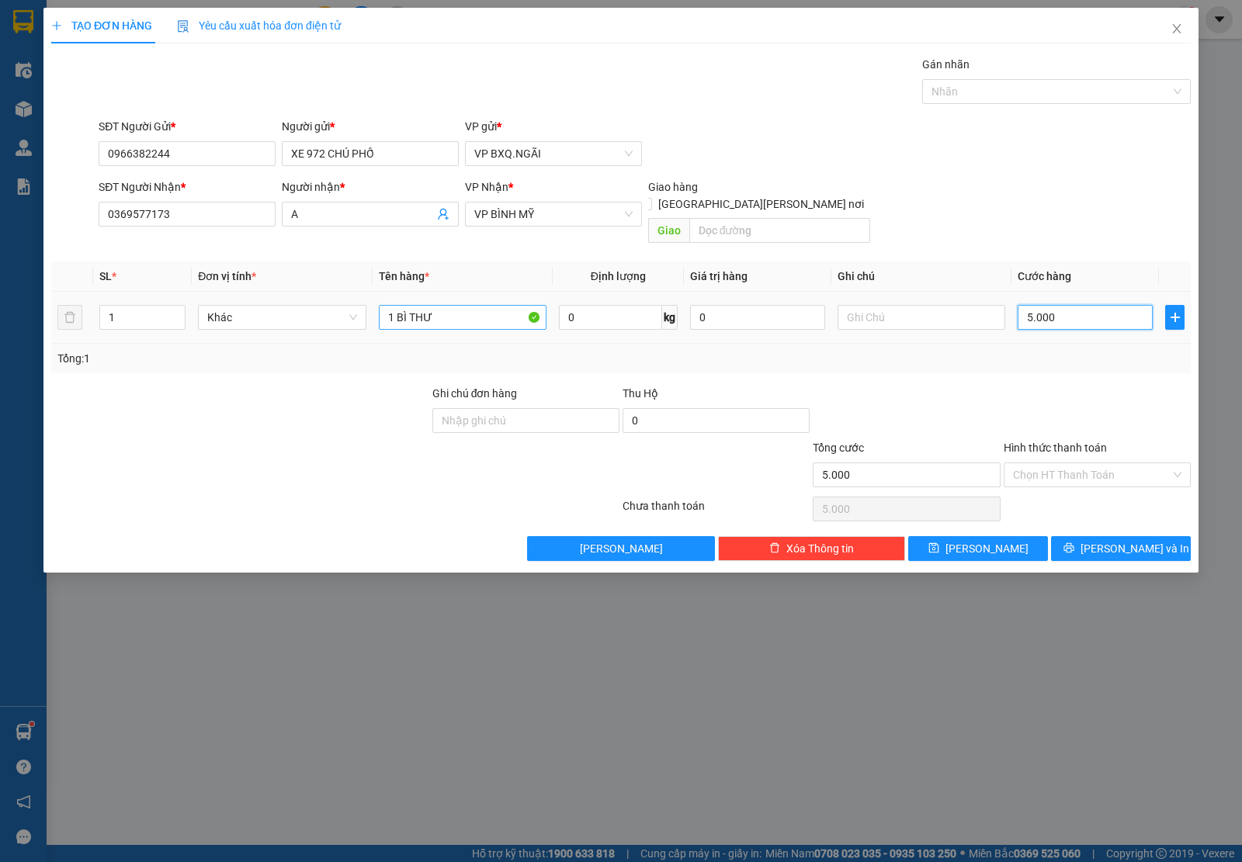
type input "50.000"
click at [1048, 464] on input "Hình thức thanh toán" at bounding box center [1092, 474] width 158 height 23
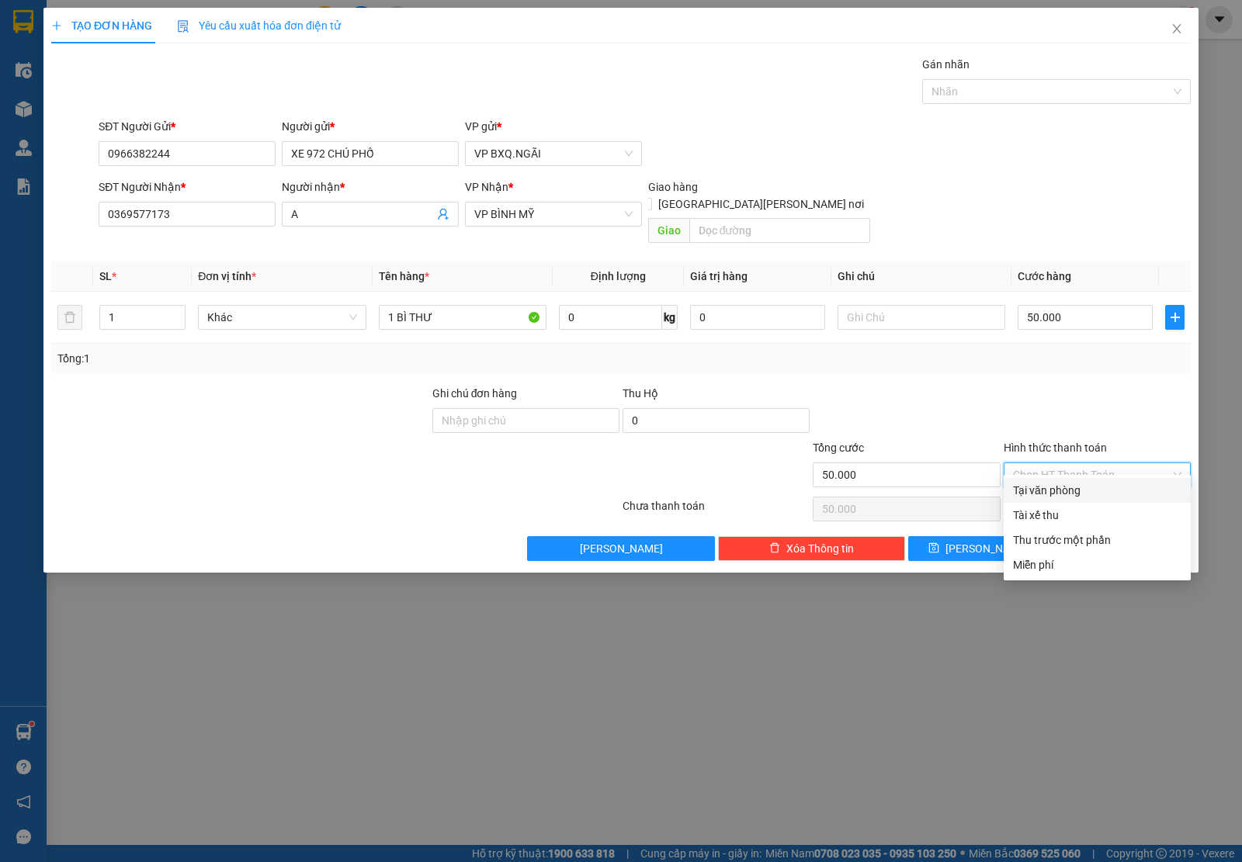
click at [1052, 486] on div "Tại văn phòng" at bounding box center [1097, 490] width 168 height 17
type input "0"
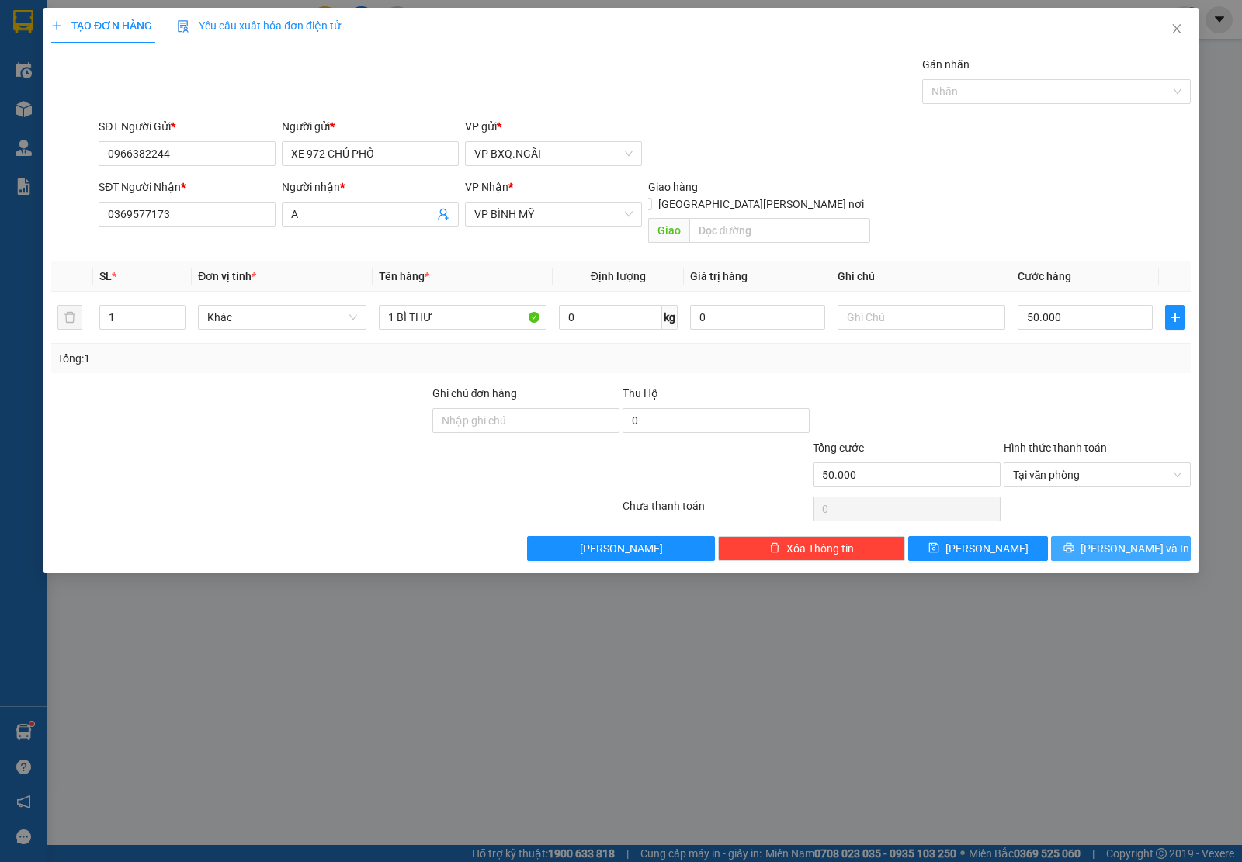
click at [1110, 540] on span "[PERSON_NAME] và In" at bounding box center [1134, 548] width 109 height 17
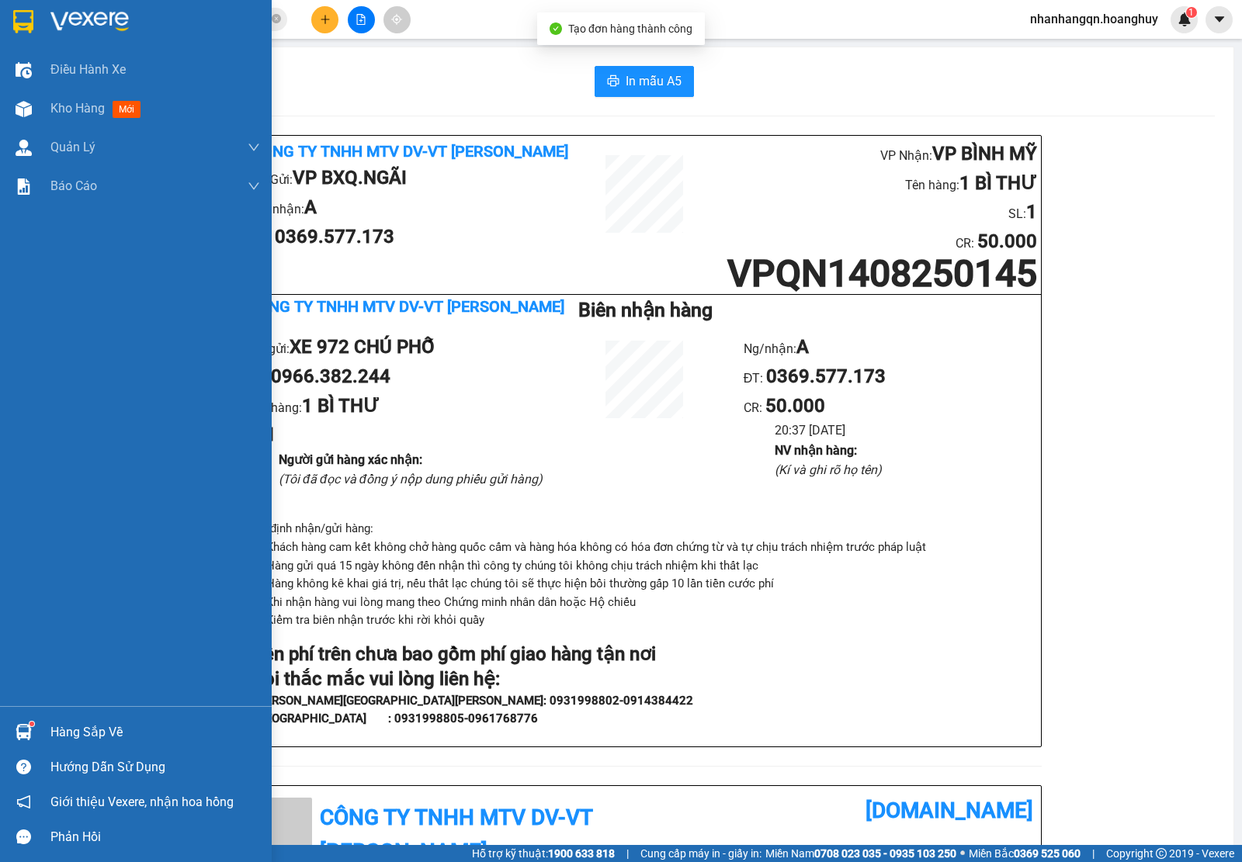
click at [17, 20] on img at bounding box center [23, 21] width 20 height 23
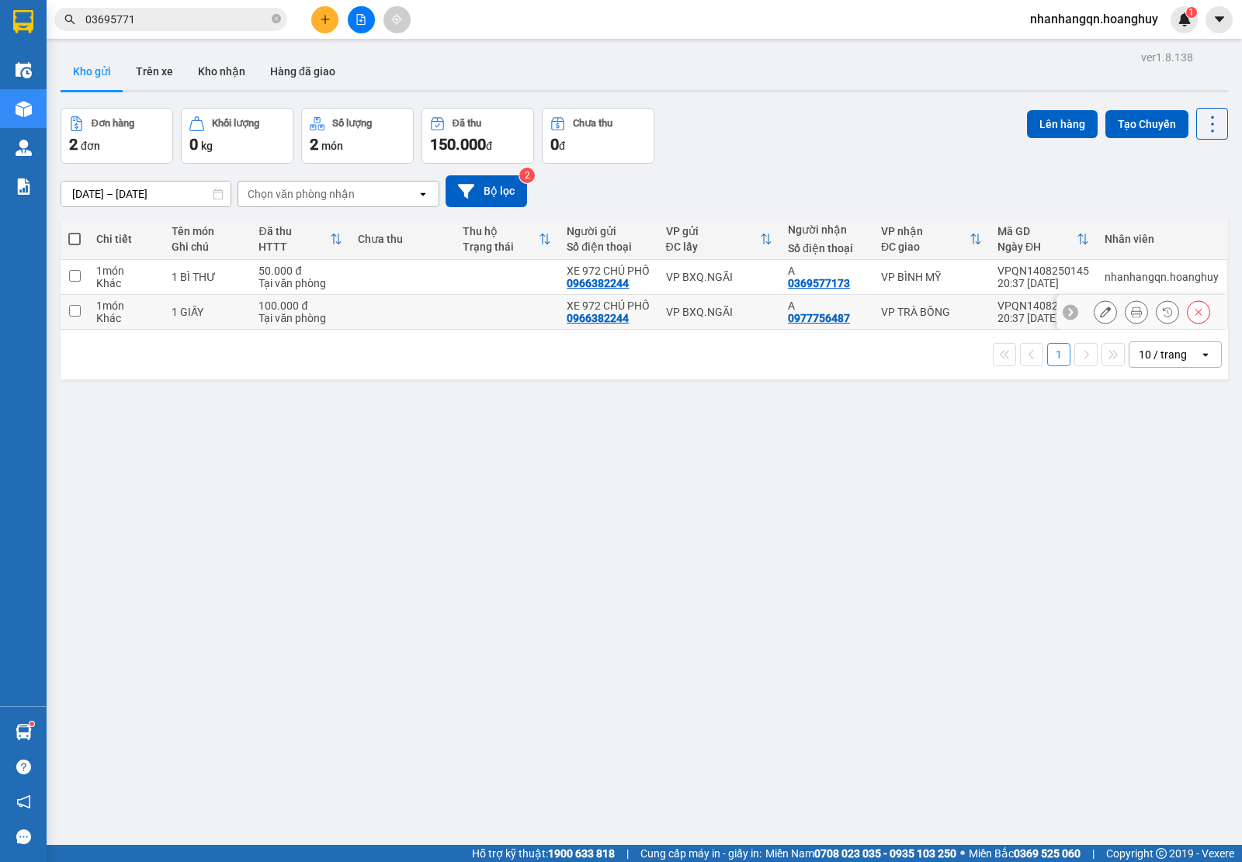
click at [716, 318] on div "VP BXQ.NGÃI" at bounding box center [719, 312] width 106 height 12
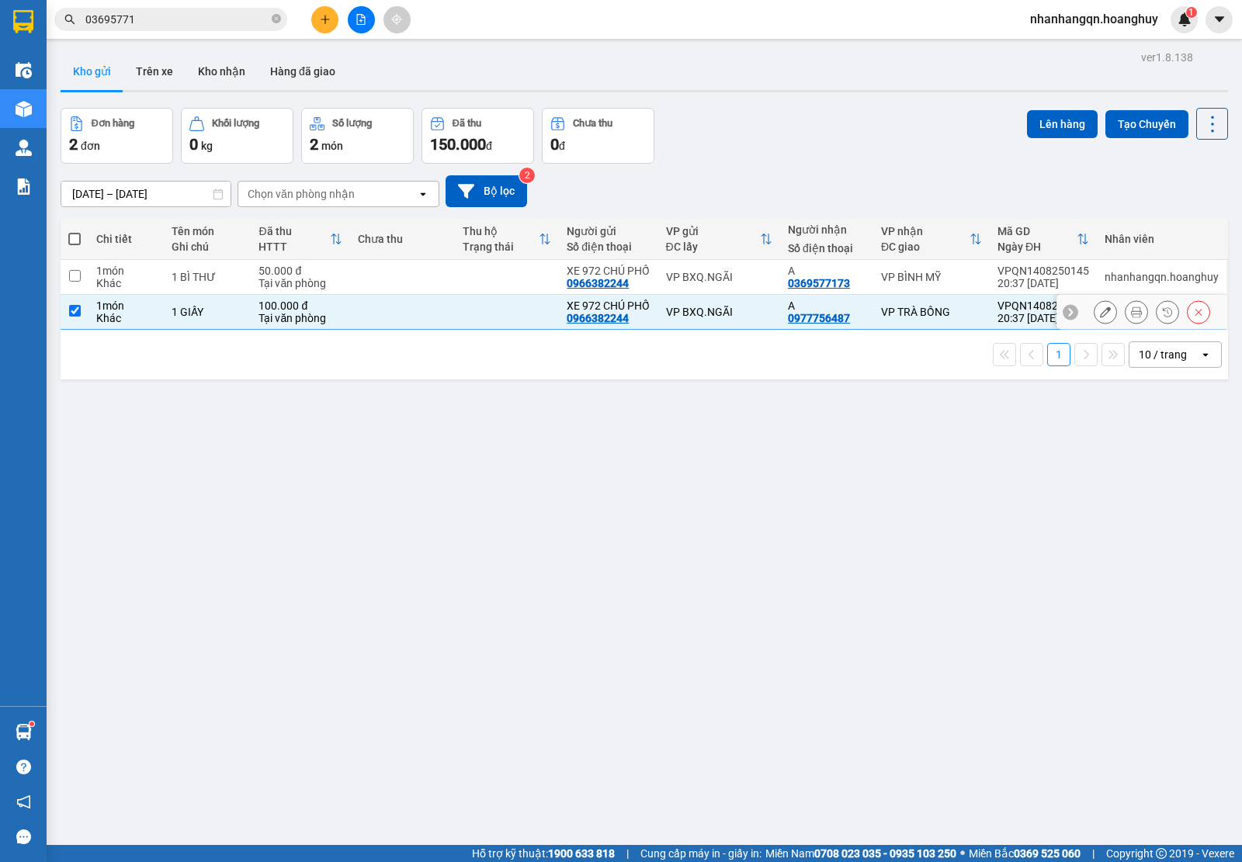
checkbox input "true"
click at [720, 289] on td "VP BXQ.NGÃI" at bounding box center [719, 277] width 122 height 35
checkbox input "true"
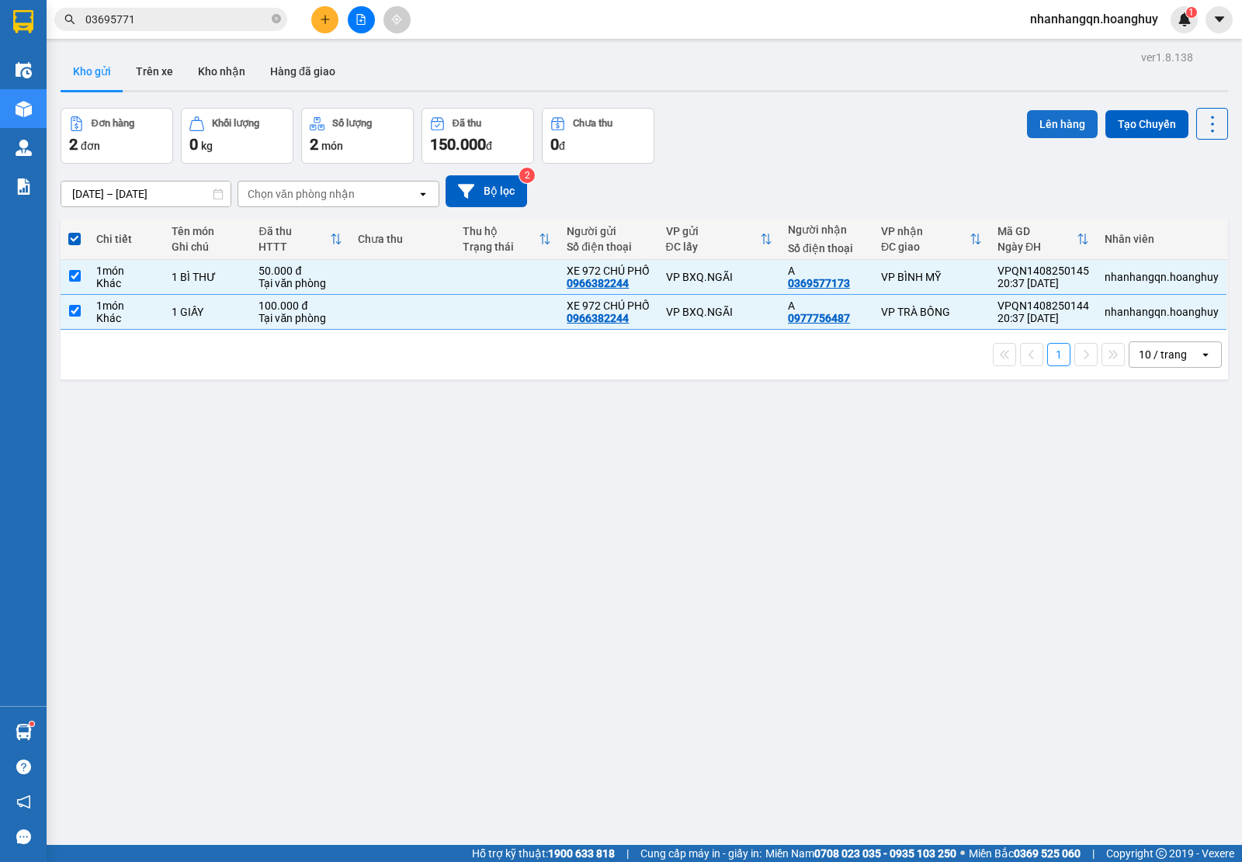
click at [1041, 122] on button "Lên hàng" at bounding box center [1062, 124] width 71 height 28
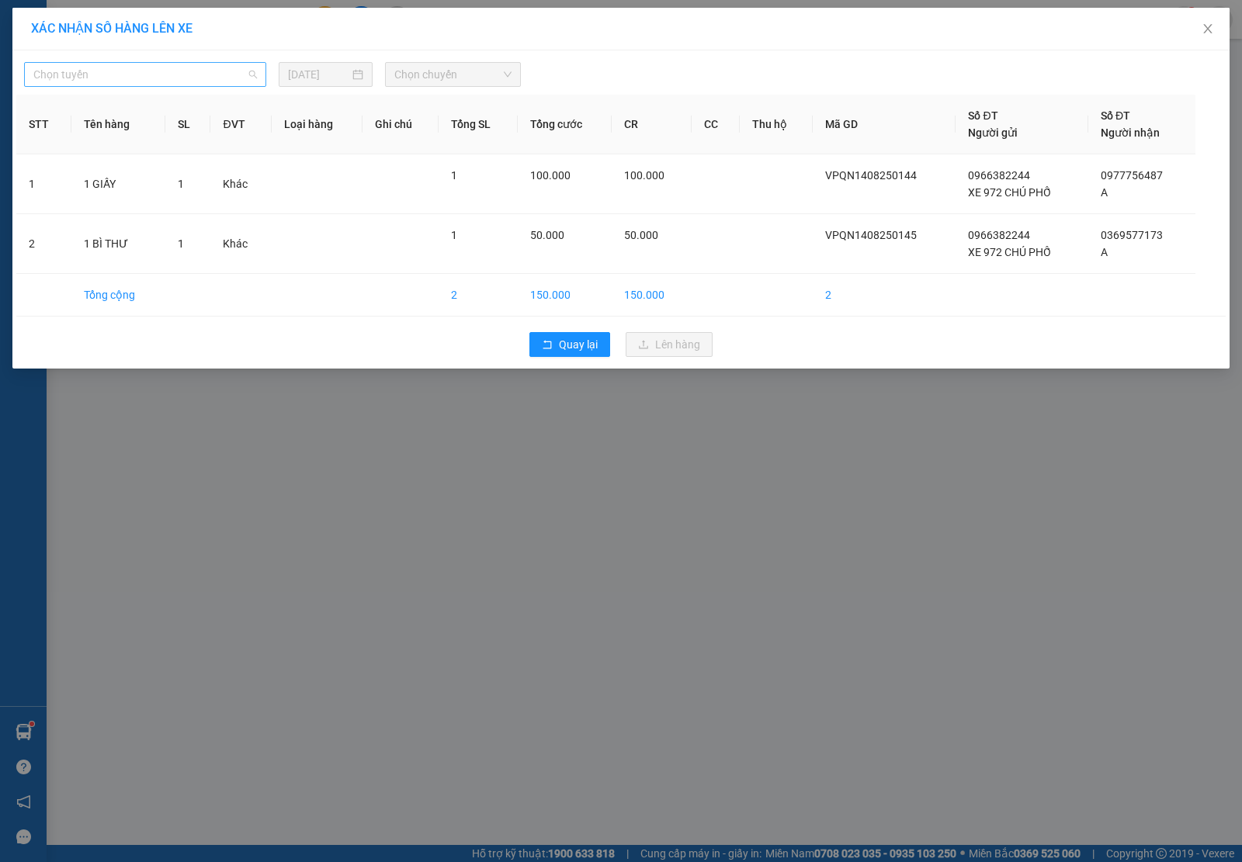
click at [171, 64] on span "Chọn tuyến" at bounding box center [144, 74] width 223 height 23
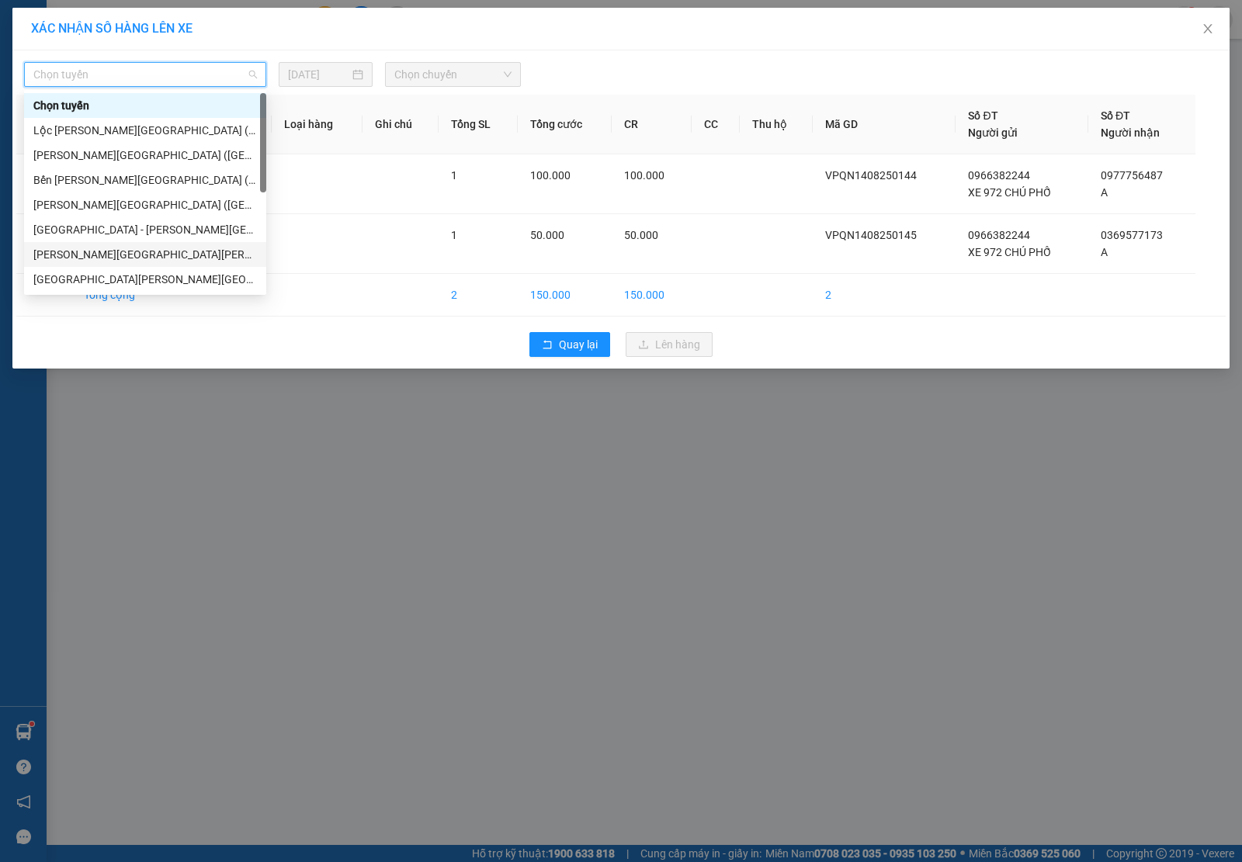
click at [140, 242] on div "[PERSON_NAME][GEOGRAPHIC_DATA][PERSON_NAME] - [GEOGRAPHIC_DATA] ([GEOGRAPHIC_DA…" at bounding box center [145, 254] width 242 height 25
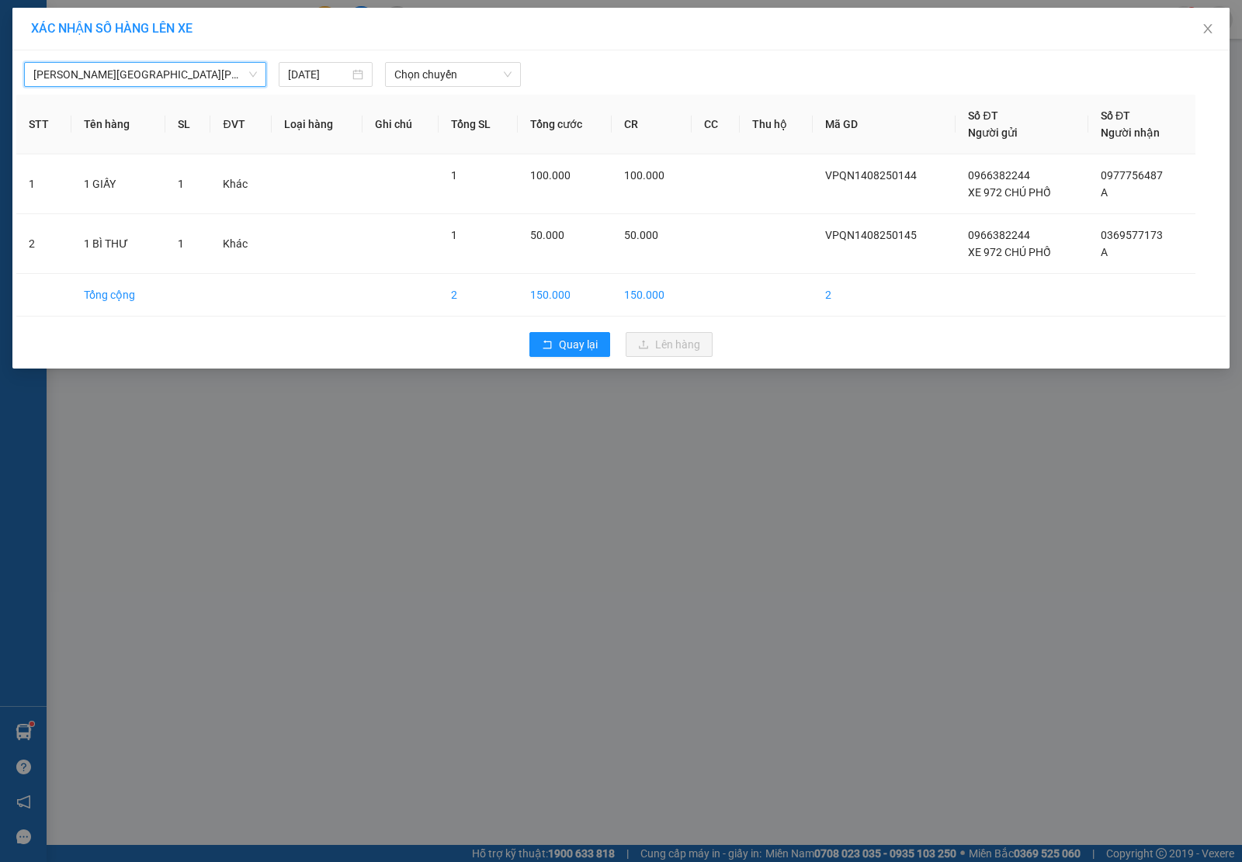
click at [133, 71] on span "[PERSON_NAME][GEOGRAPHIC_DATA][PERSON_NAME] - [GEOGRAPHIC_DATA] ([GEOGRAPHIC_DA…" at bounding box center [144, 74] width 223 height 23
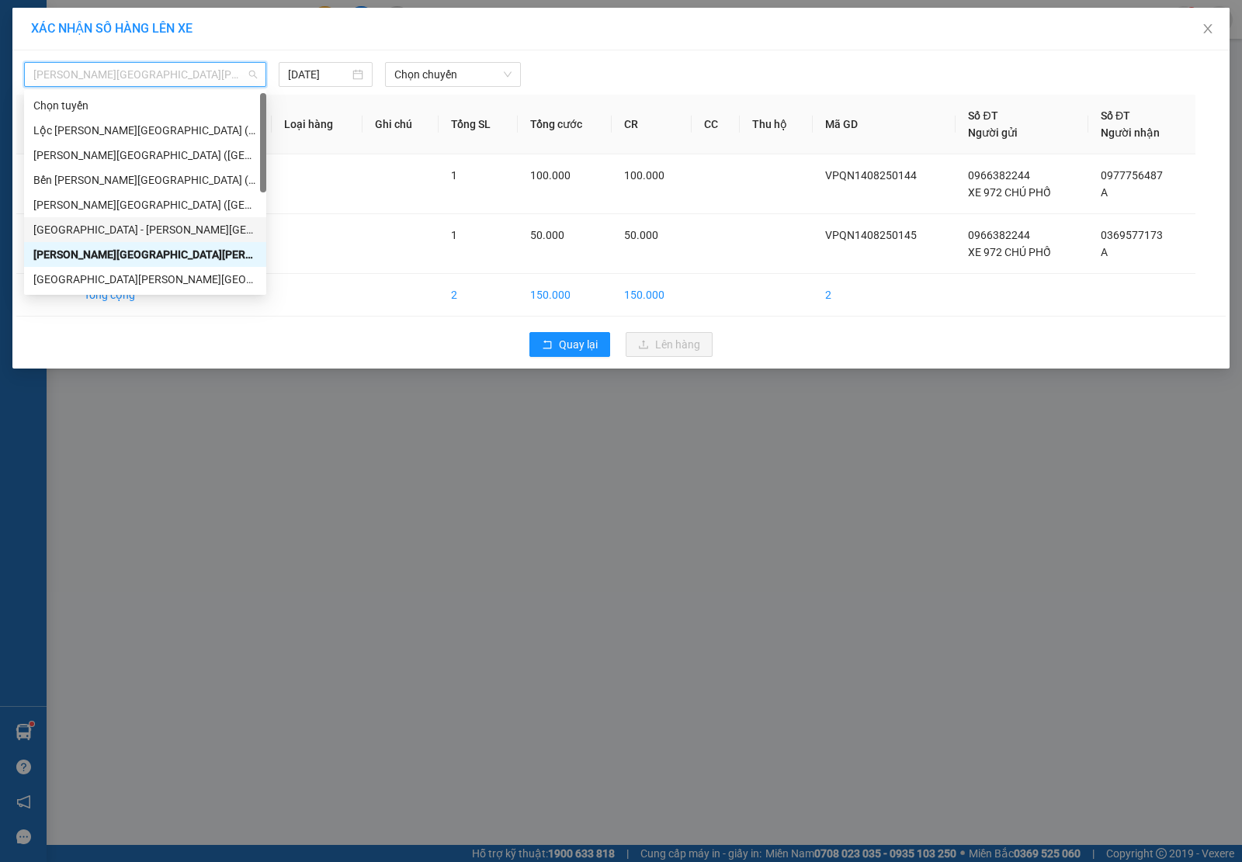
click at [126, 225] on div "[GEOGRAPHIC_DATA] - [PERSON_NAME][GEOGRAPHIC_DATA][PERSON_NAME] ([GEOGRAPHIC_DA…" at bounding box center [144, 229] width 223 height 17
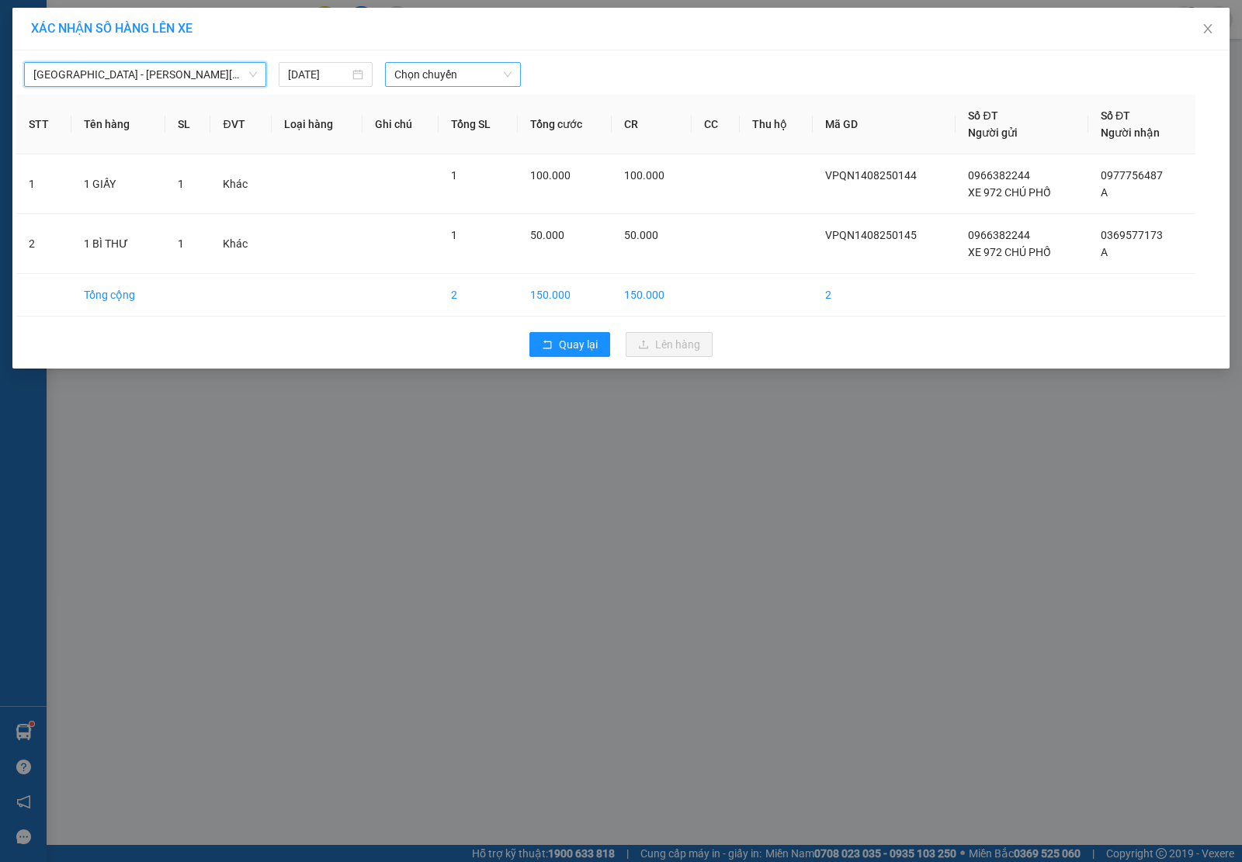
click at [417, 74] on span "Chọn chuyến" at bounding box center [452, 74] width 117 height 23
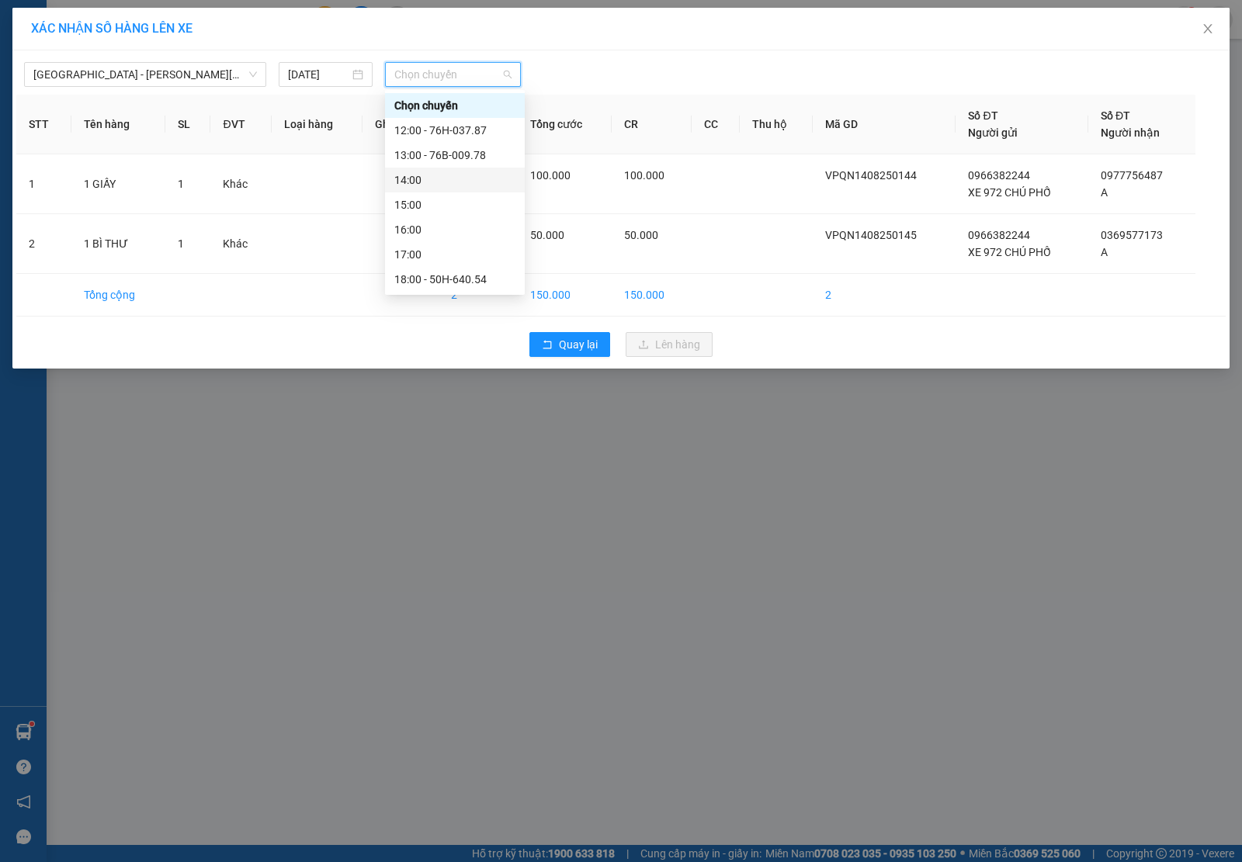
click at [456, 189] on div "14:00" at bounding box center [455, 180] width 140 height 25
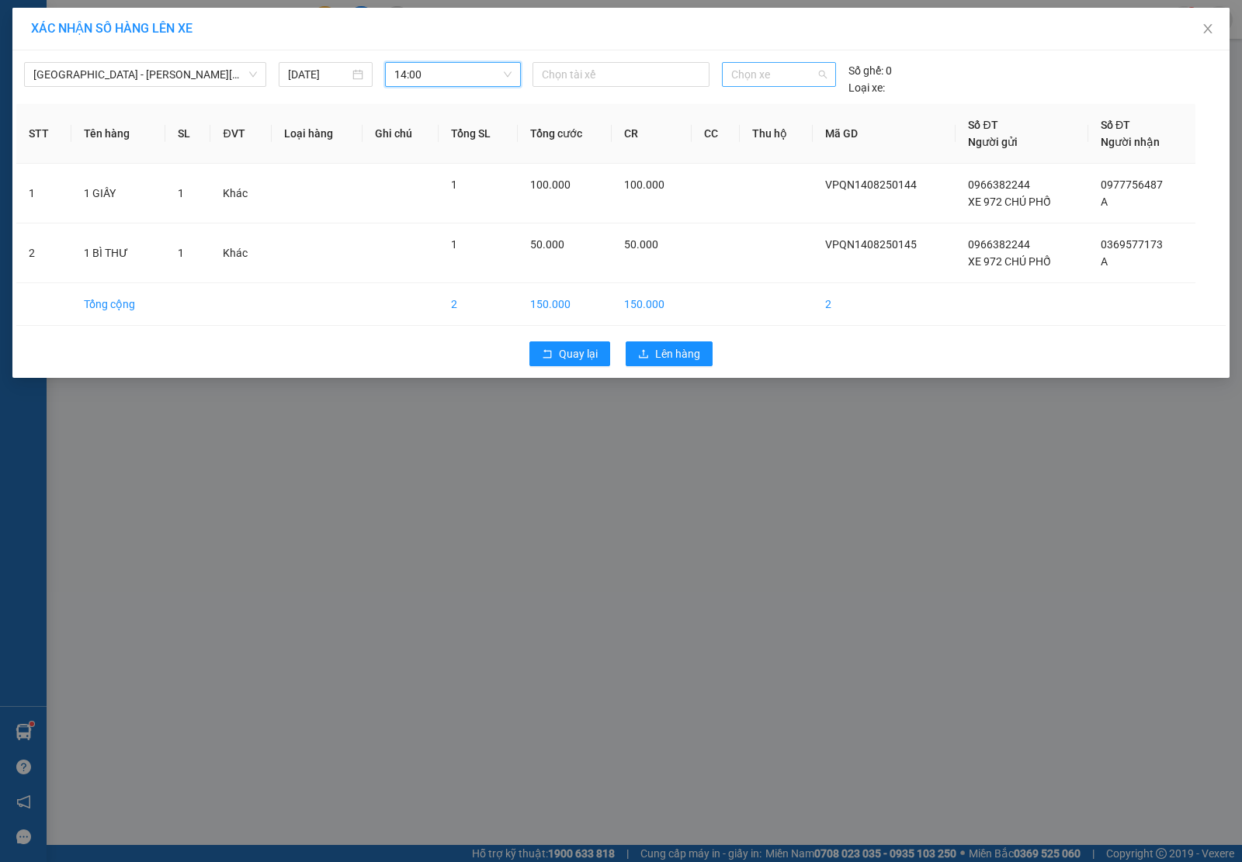
click at [797, 75] on span "Chọn xe" at bounding box center [778, 74] width 95 height 23
type input "1"
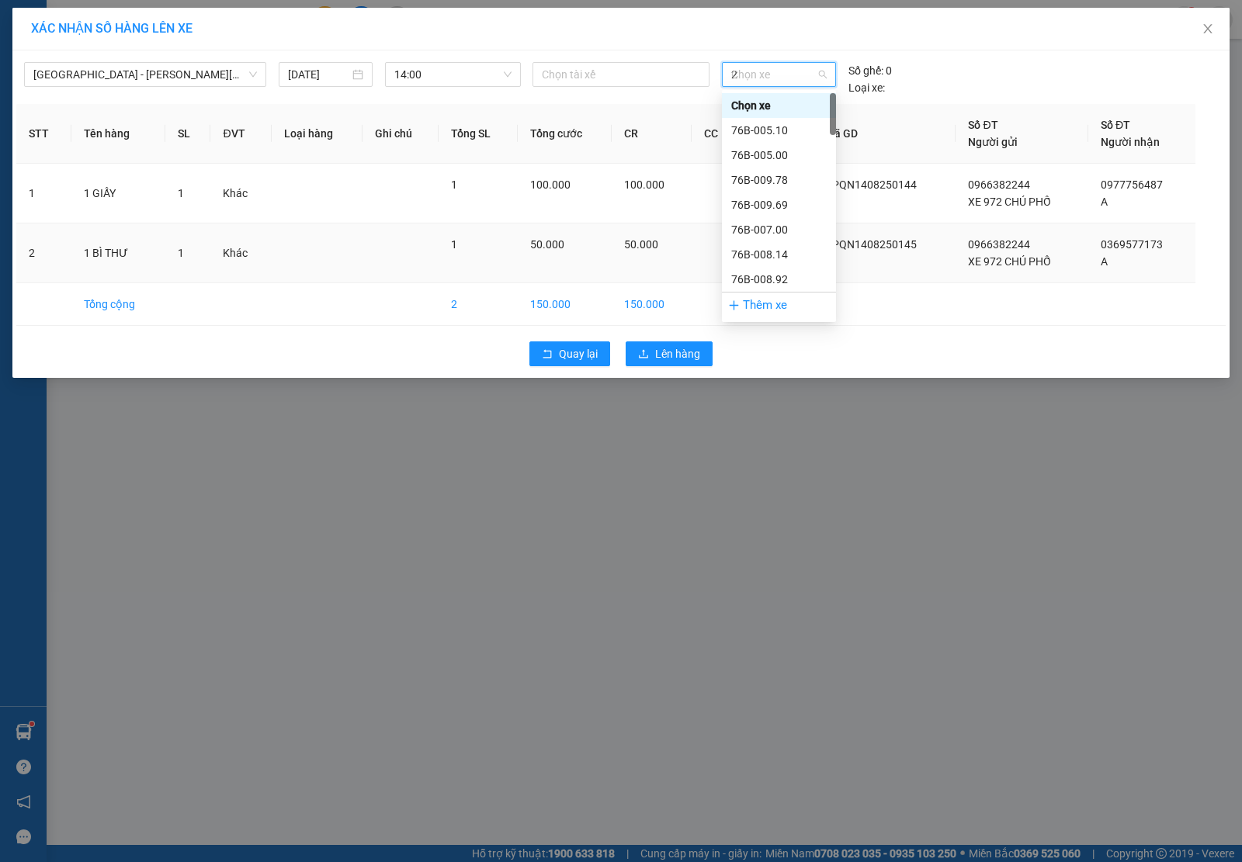
type input "23"
click at [767, 109] on div "50H-231.52" at bounding box center [778, 105] width 95 height 17
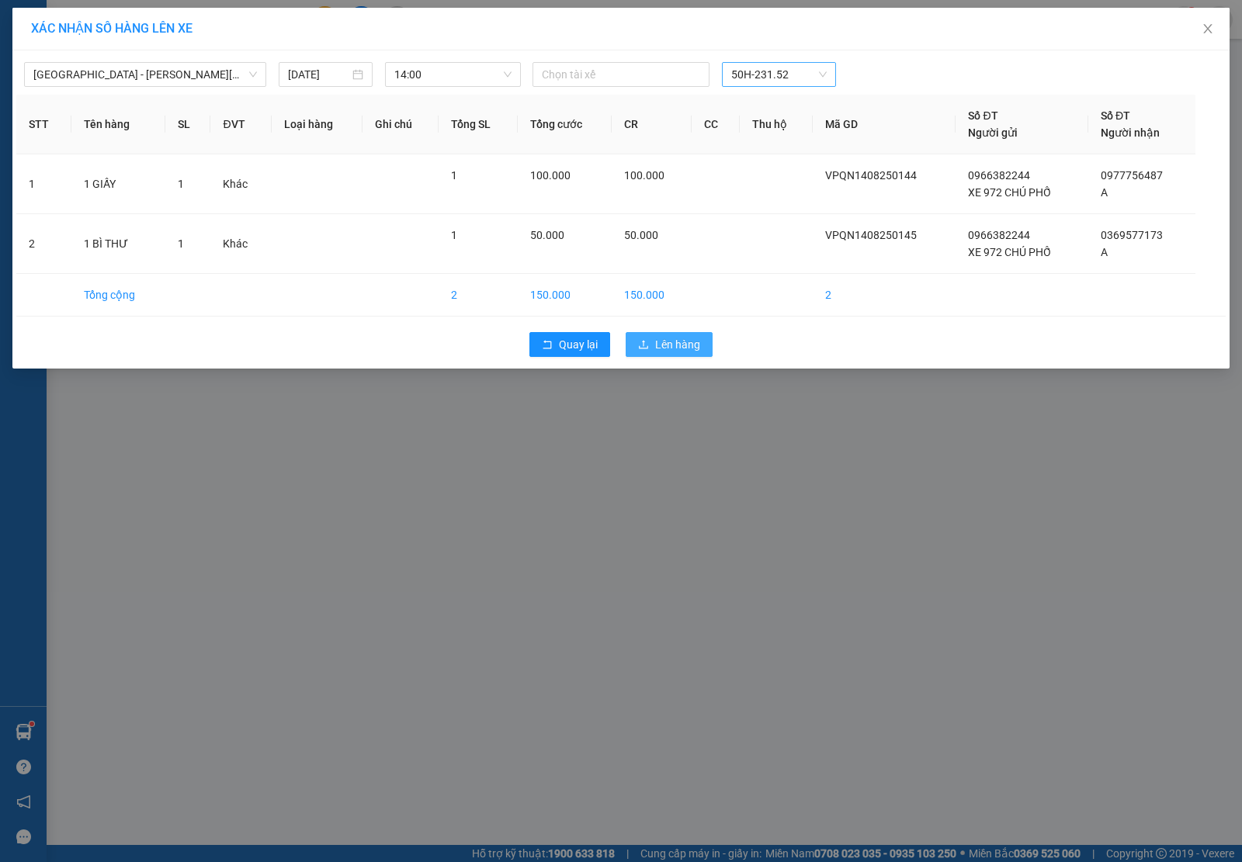
click at [650, 355] on button "Lên hàng" at bounding box center [668, 344] width 87 height 25
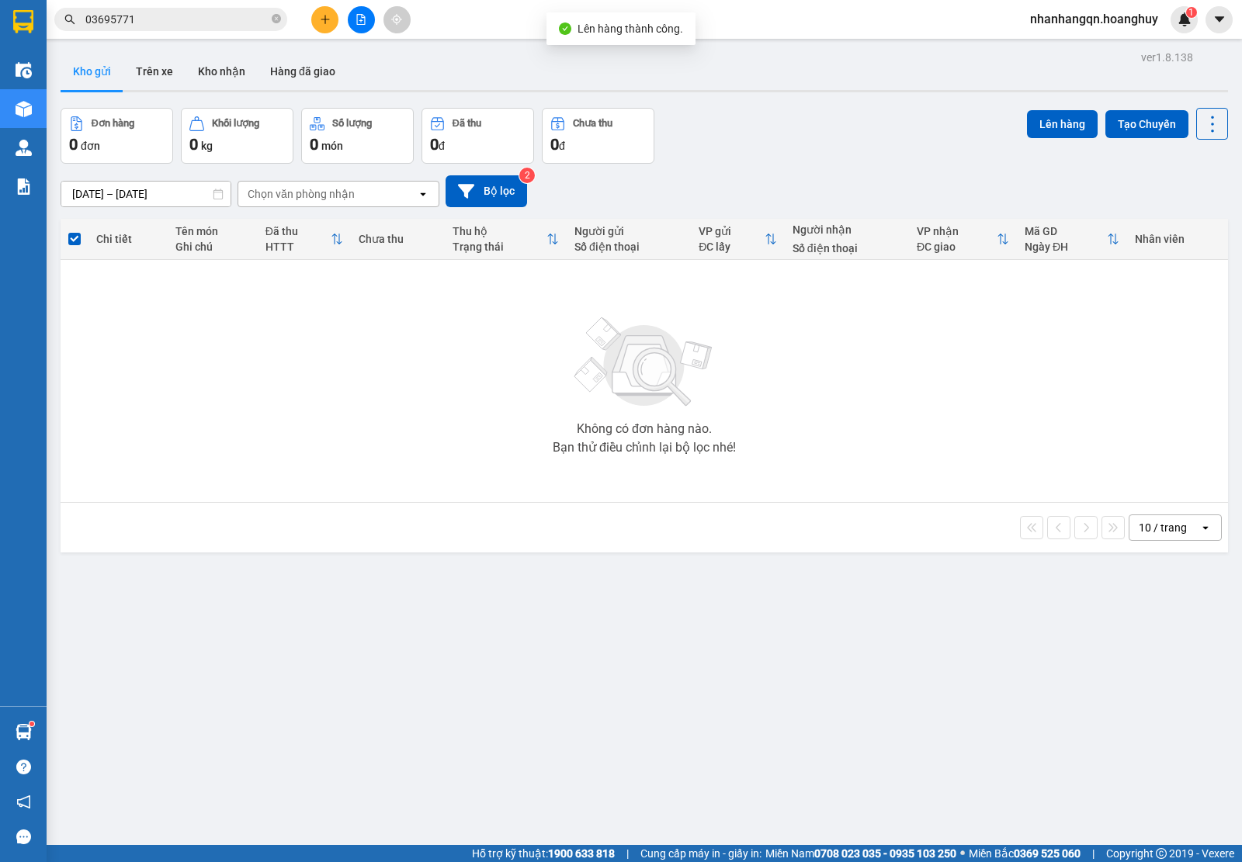
click at [178, 16] on input "03695771" at bounding box center [176, 19] width 183 height 17
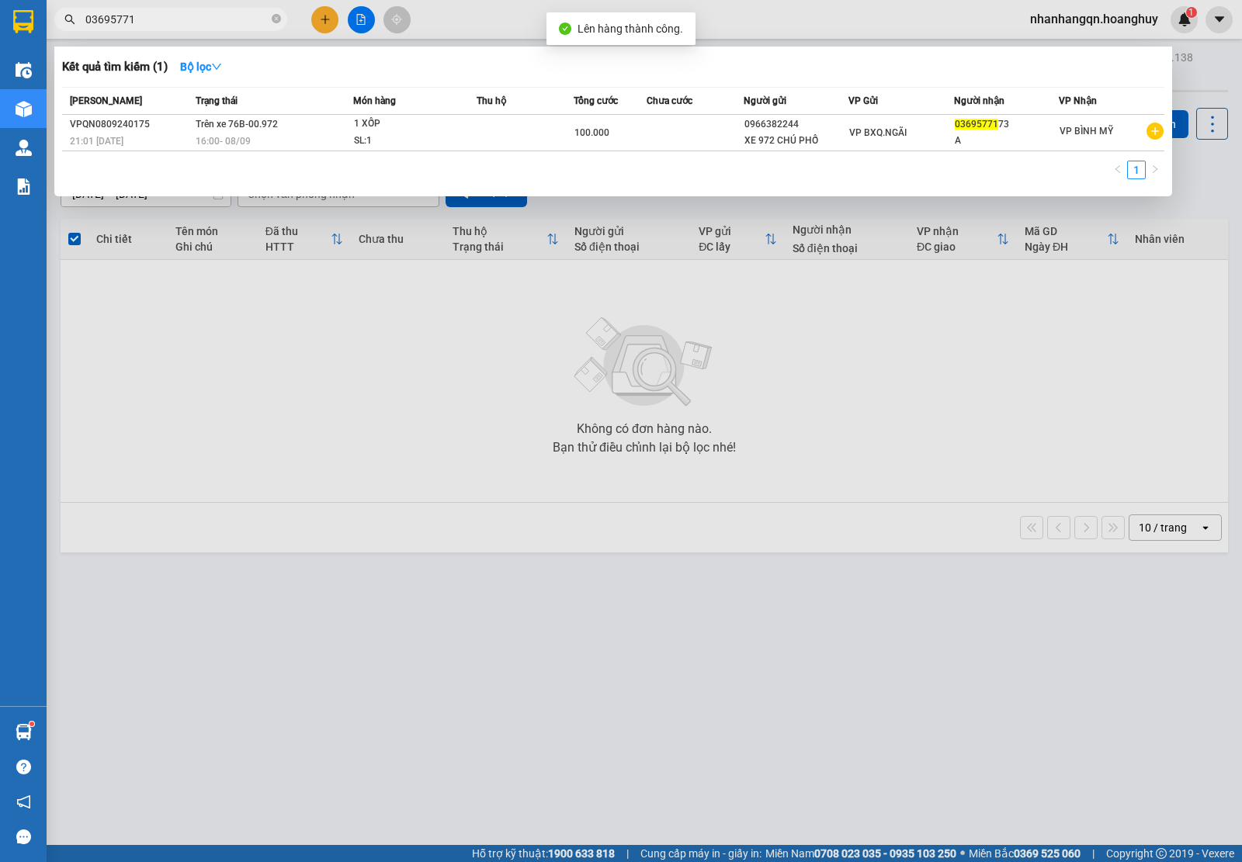
click at [178, 16] on input "03695771" at bounding box center [176, 19] width 183 height 17
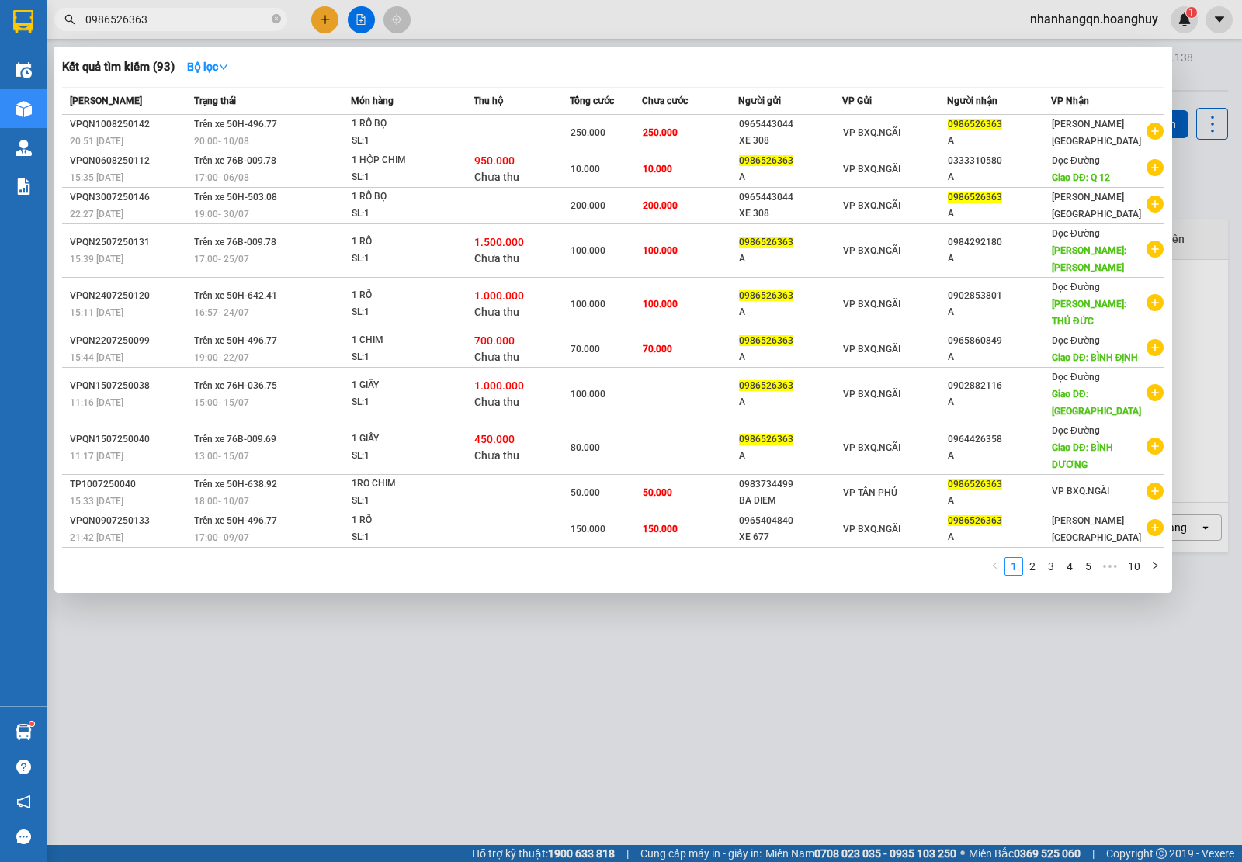
type input "0986526363"
click at [955, 138] on div "A" at bounding box center [999, 141] width 102 height 16
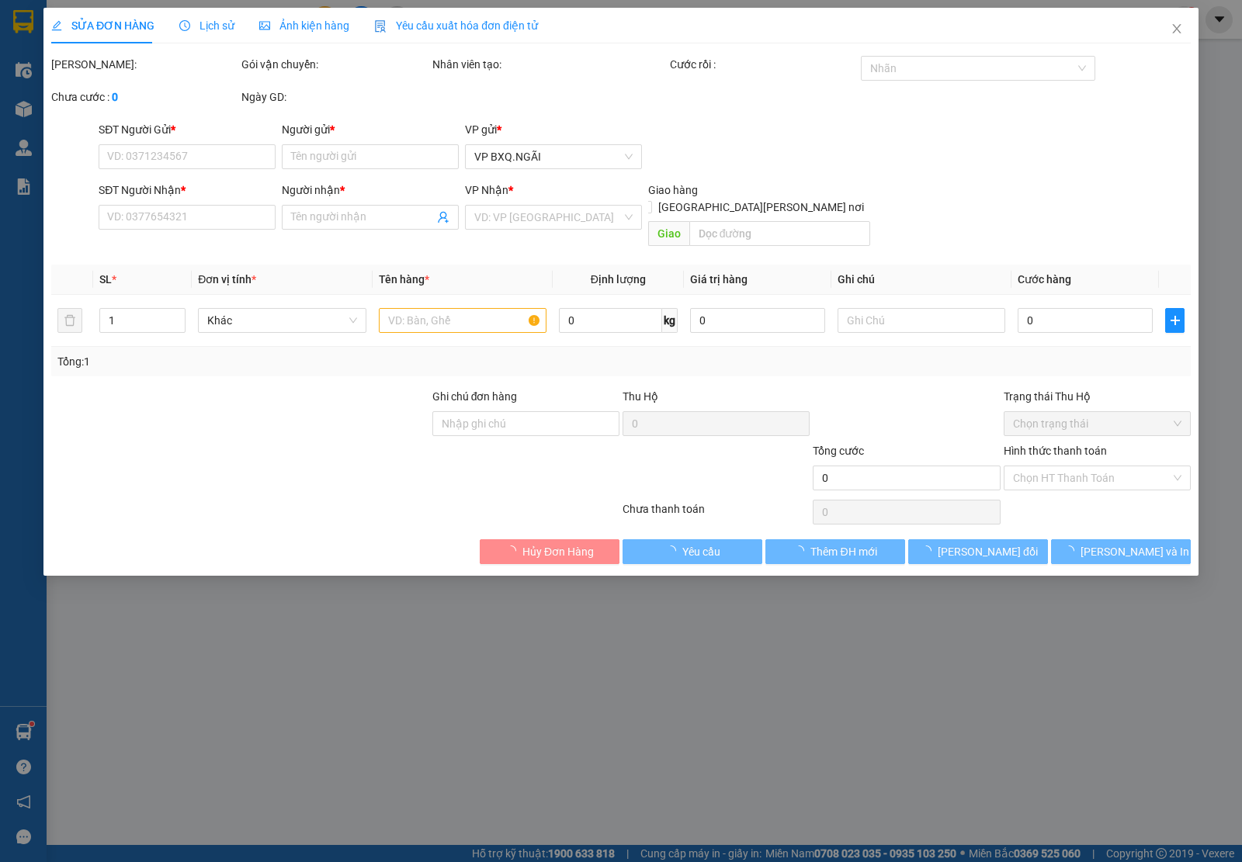
type input "0965443044"
type input "XE 308"
type input "0986526363"
type input "A"
type input "250.000"
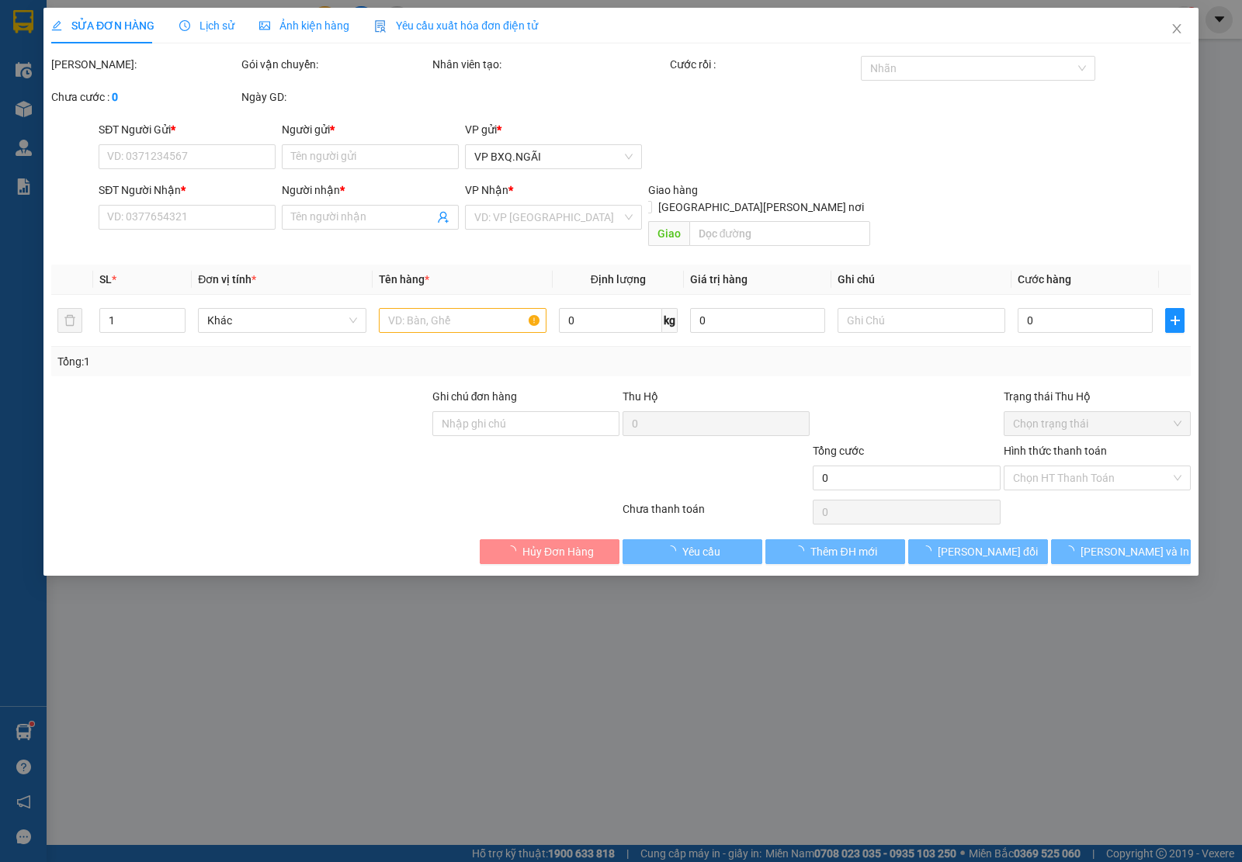
type input "250.000"
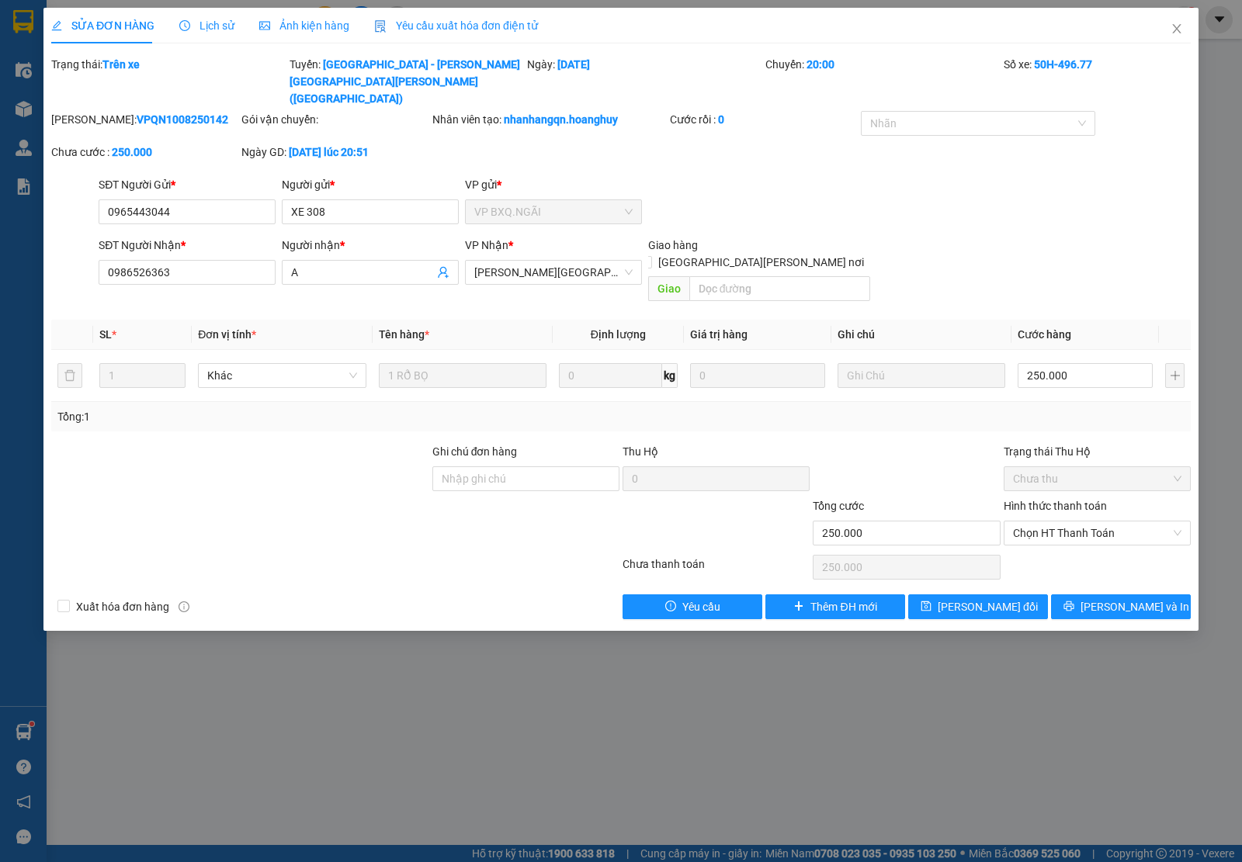
click at [801, 543] on div "Total Paid Fee 0 Total UnPaid Fee 250.000 Cash Collection Total Fee Trạng thái:…" at bounding box center [620, 337] width 1139 height 563
click at [802, 601] on icon "plus" at bounding box center [798, 606] width 11 height 11
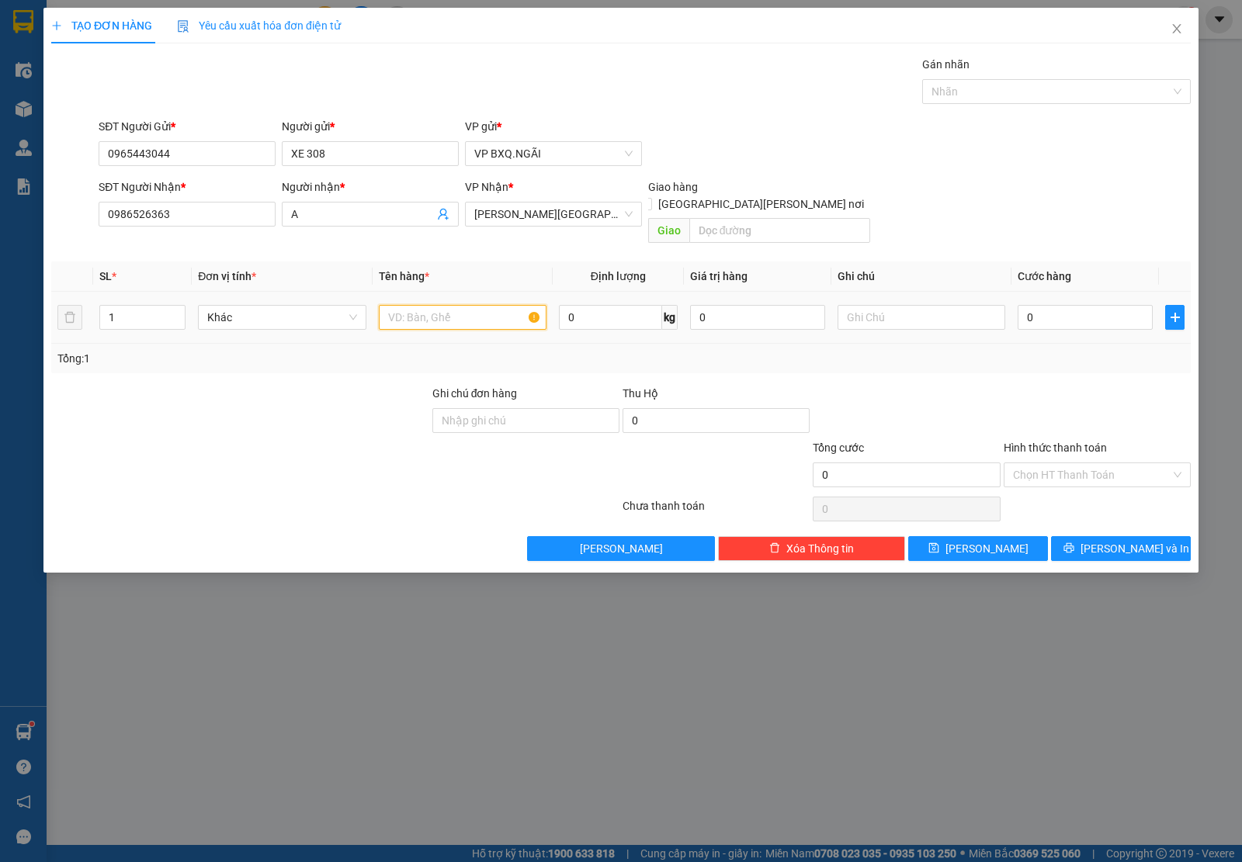
click at [478, 305] on input "text" at bounding box center [463, 317] width 168 height 25
type input "1 RỔ BỌ"
type input "1"
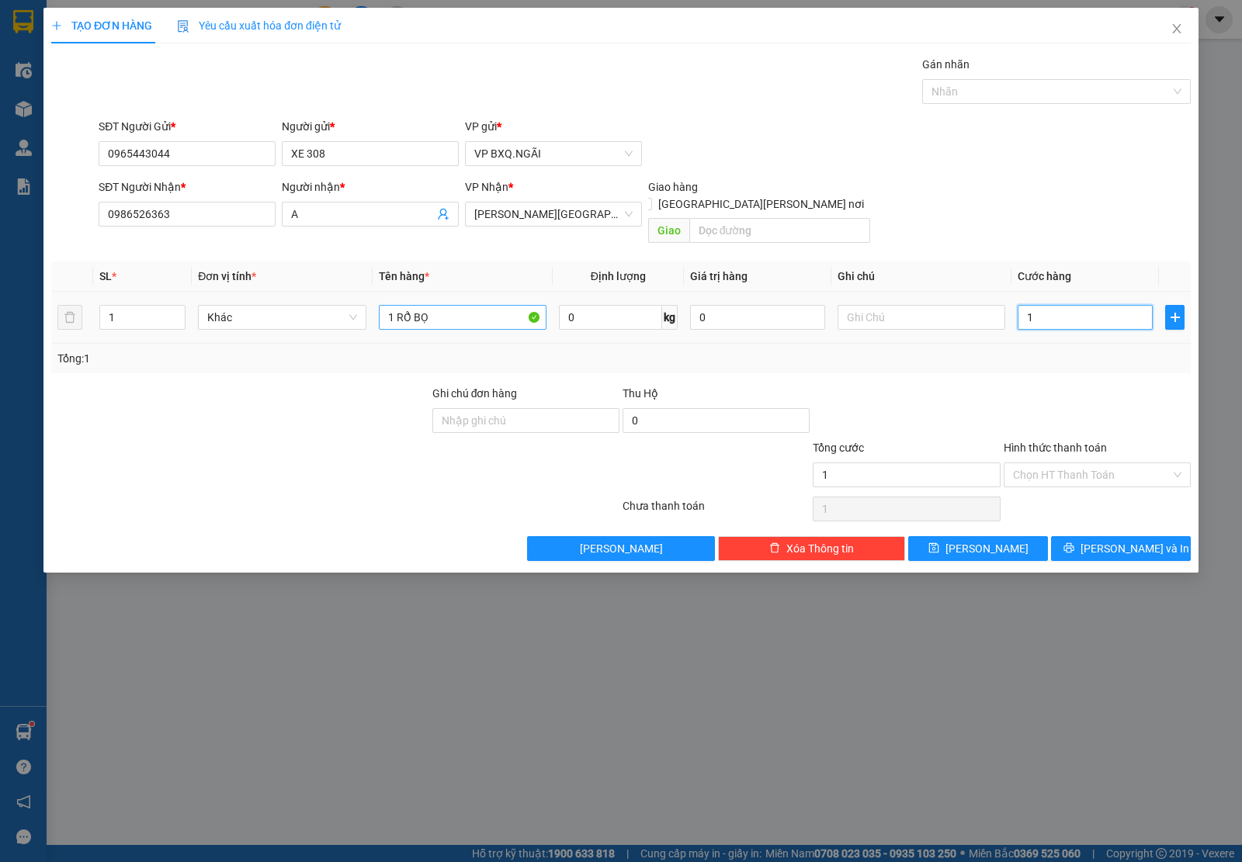
type input "15"
type input "150"
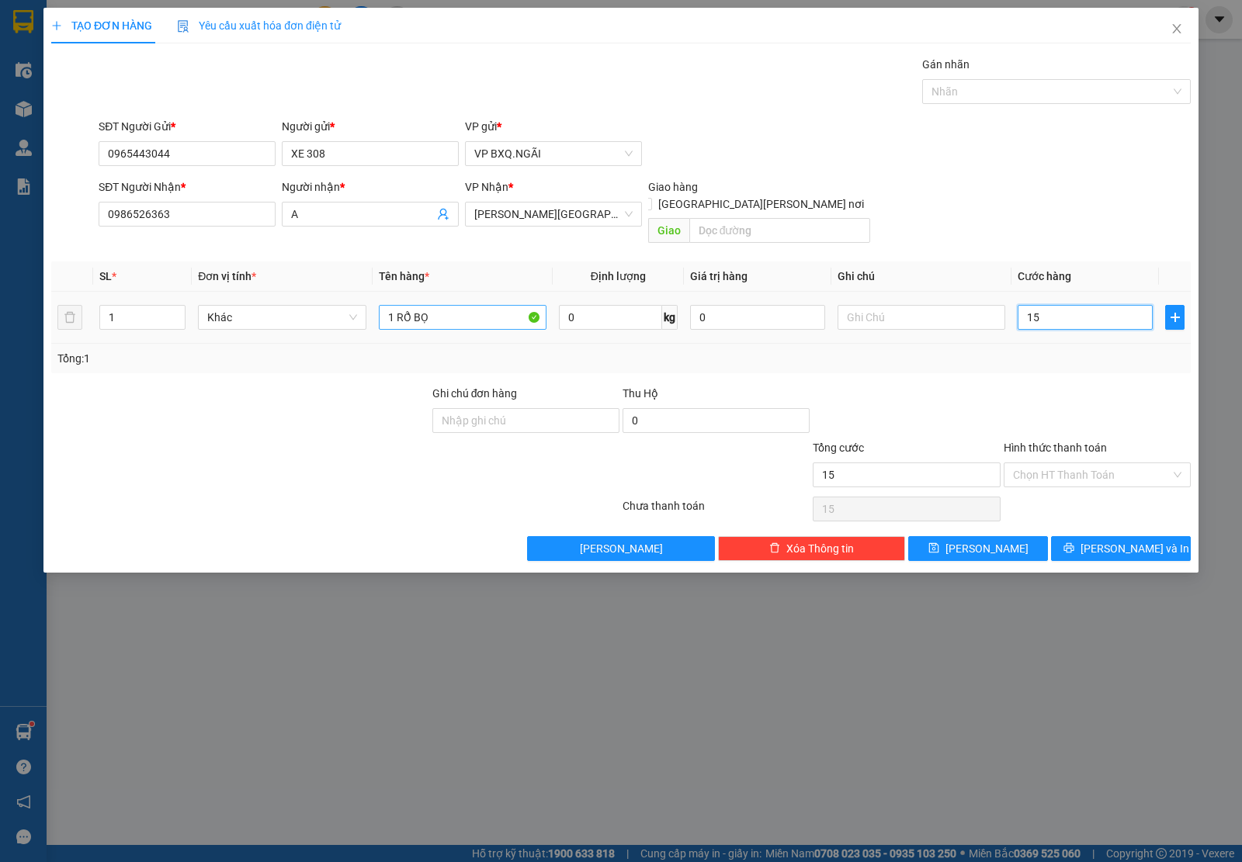
type input "150"
type input "1.500"
type input "15.000"
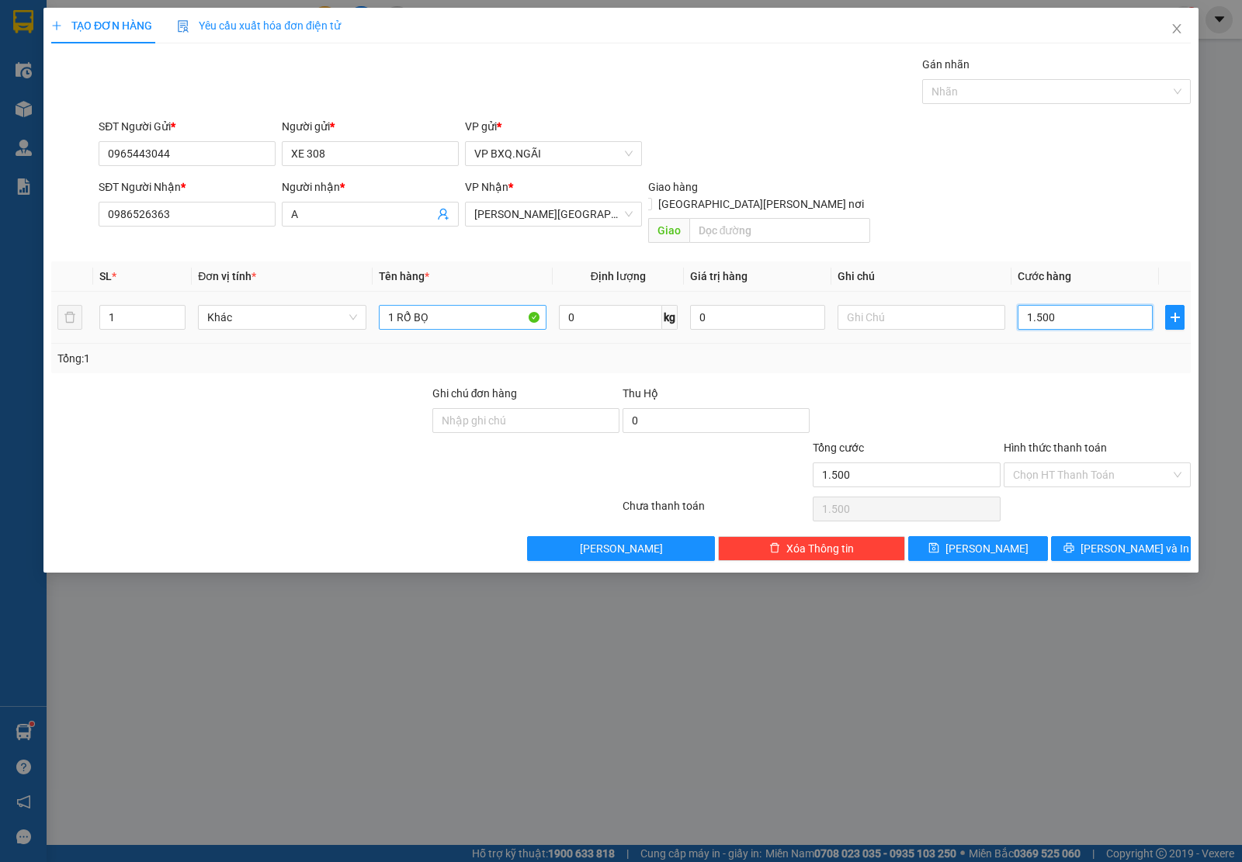
type input "15.000"
type input "150.000"
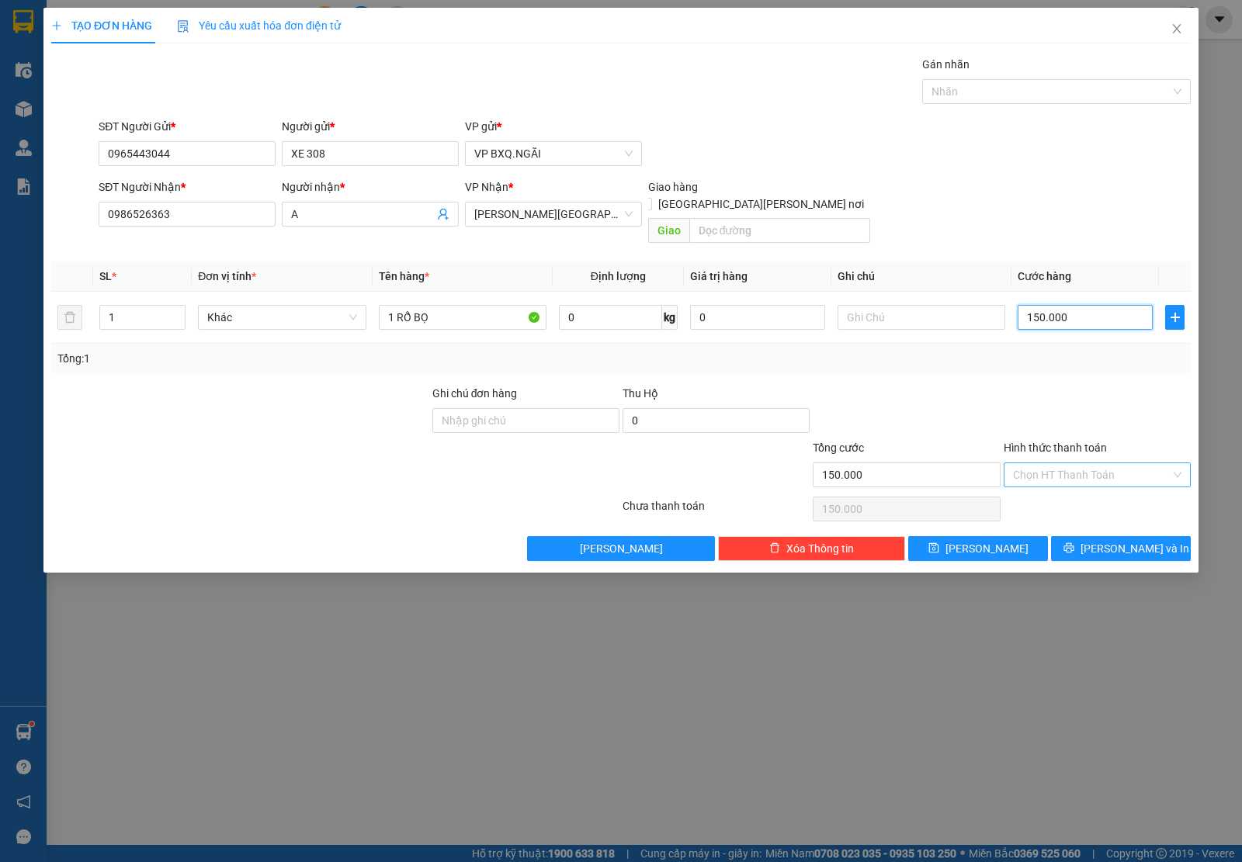
type input "150.000"
click at [1094, 464] on input "Hình thức thanh toán" at bounding box center [1092, 474] width 158 height 23
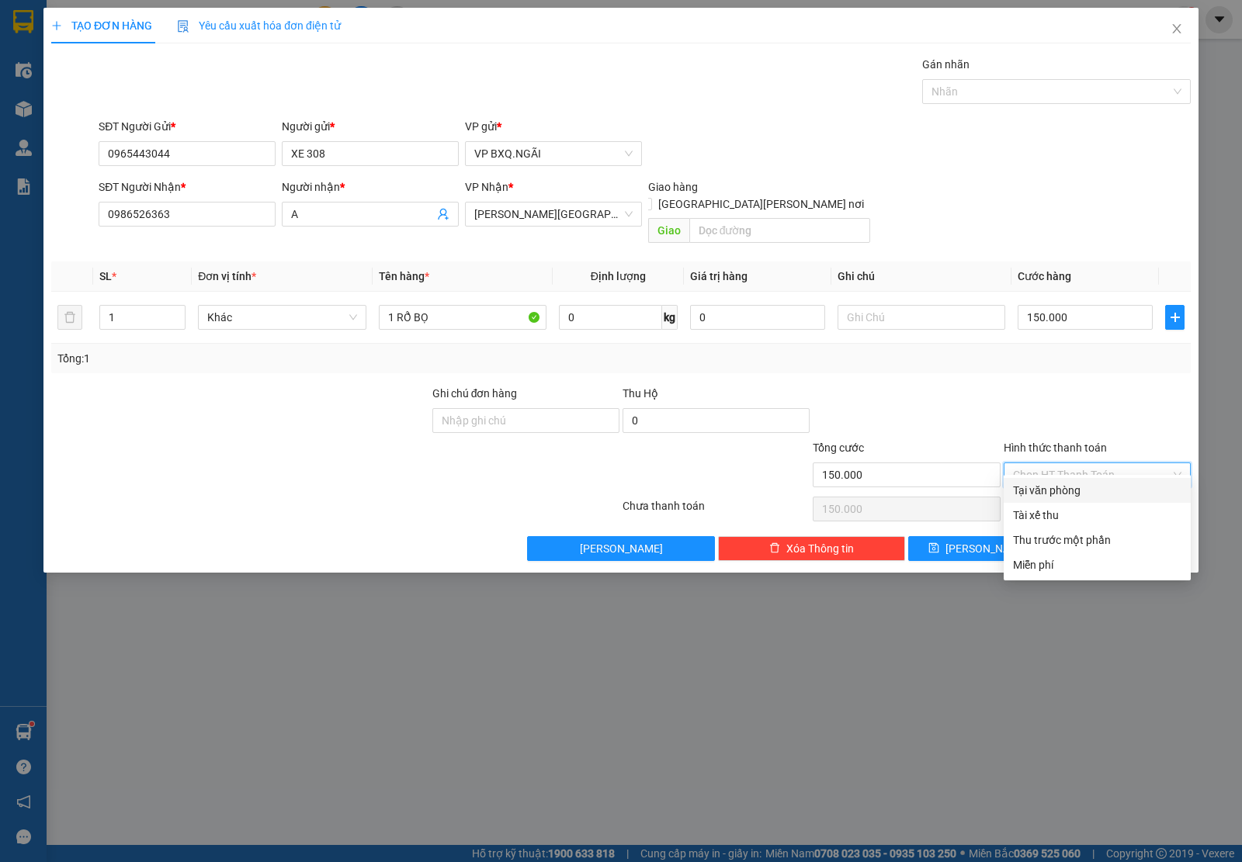
click at [1079, 480] on div "Tại văn phòng" at bounding box center [1096, 490] width 187 height 25
type input "0"
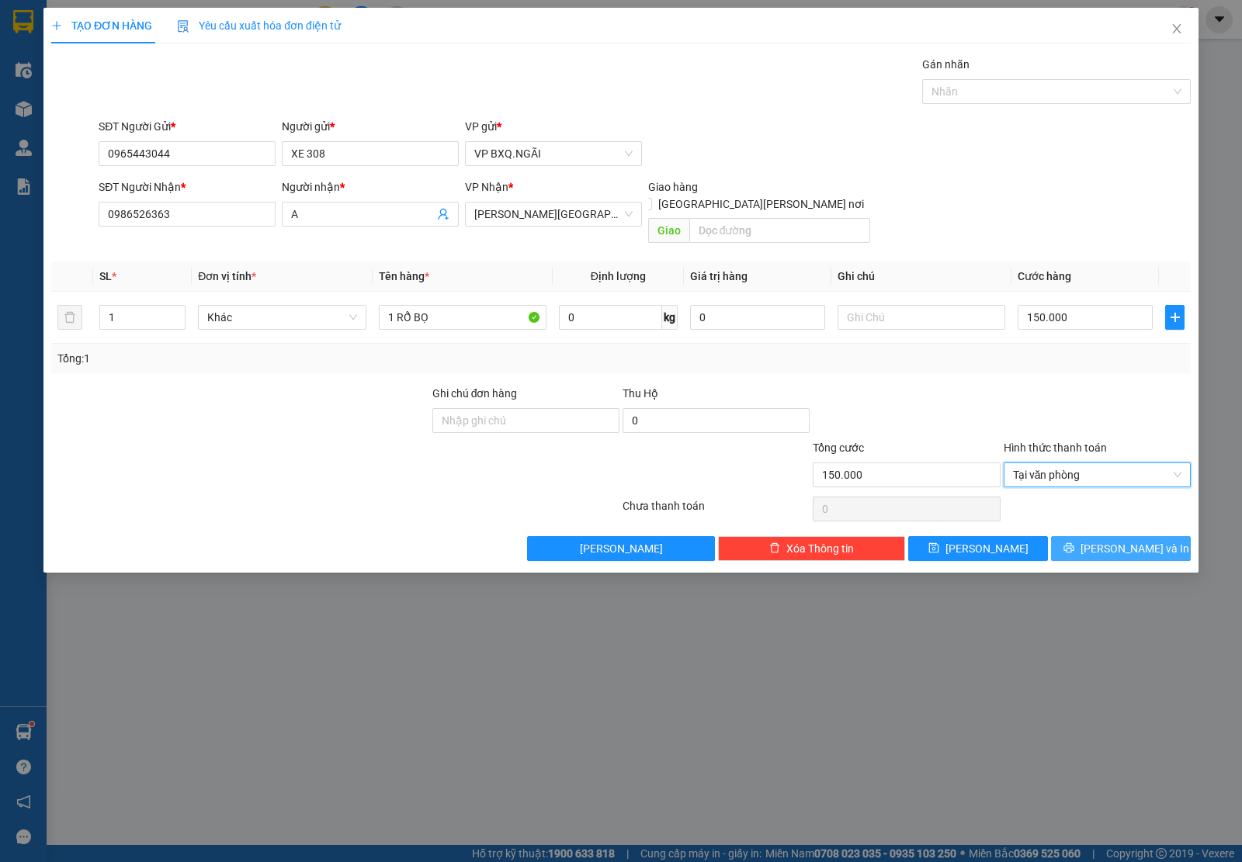
click at [1111, 540] on span "[PERSON_NAME] và In" at bounding box center [1134, 548] width 109 height 17
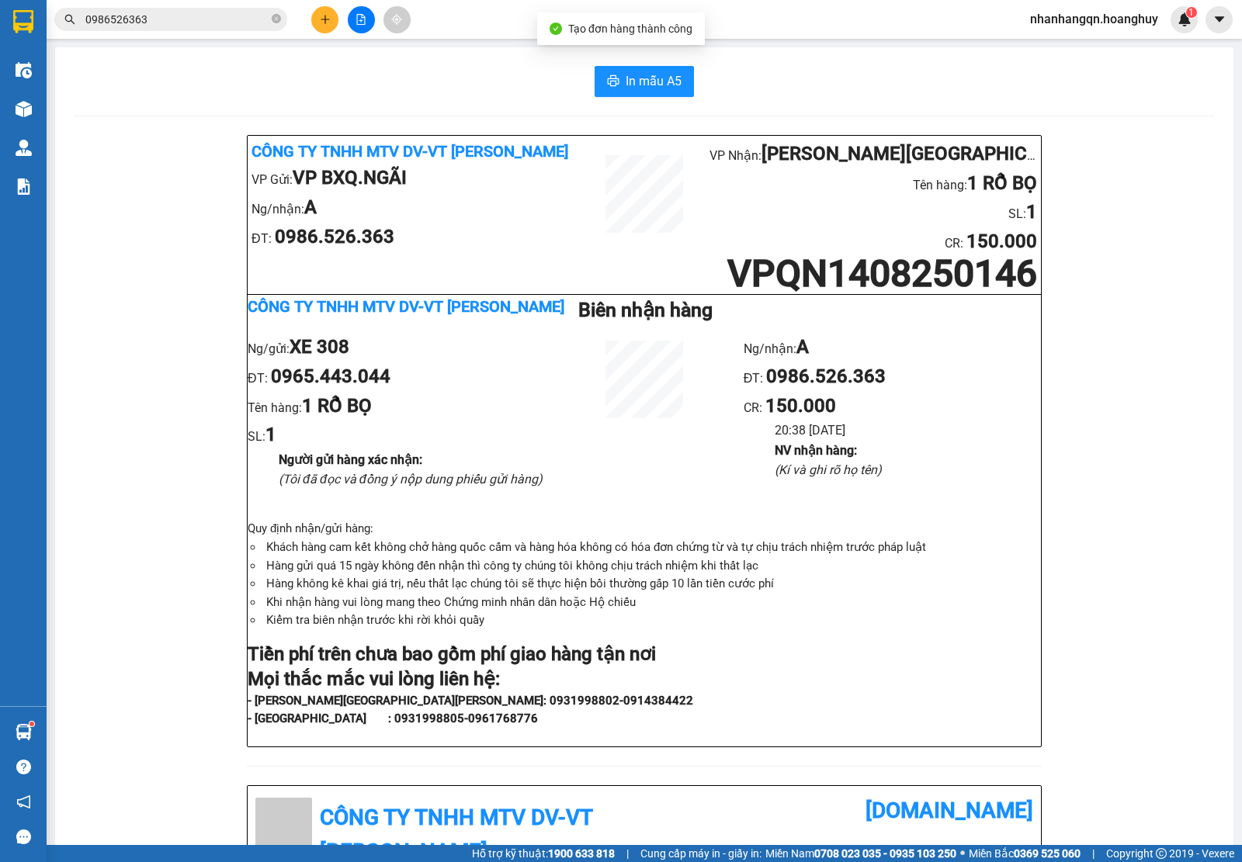
click at [163, 13] on input "0986526363" at bounding box center [176, 19] width 183 height 17
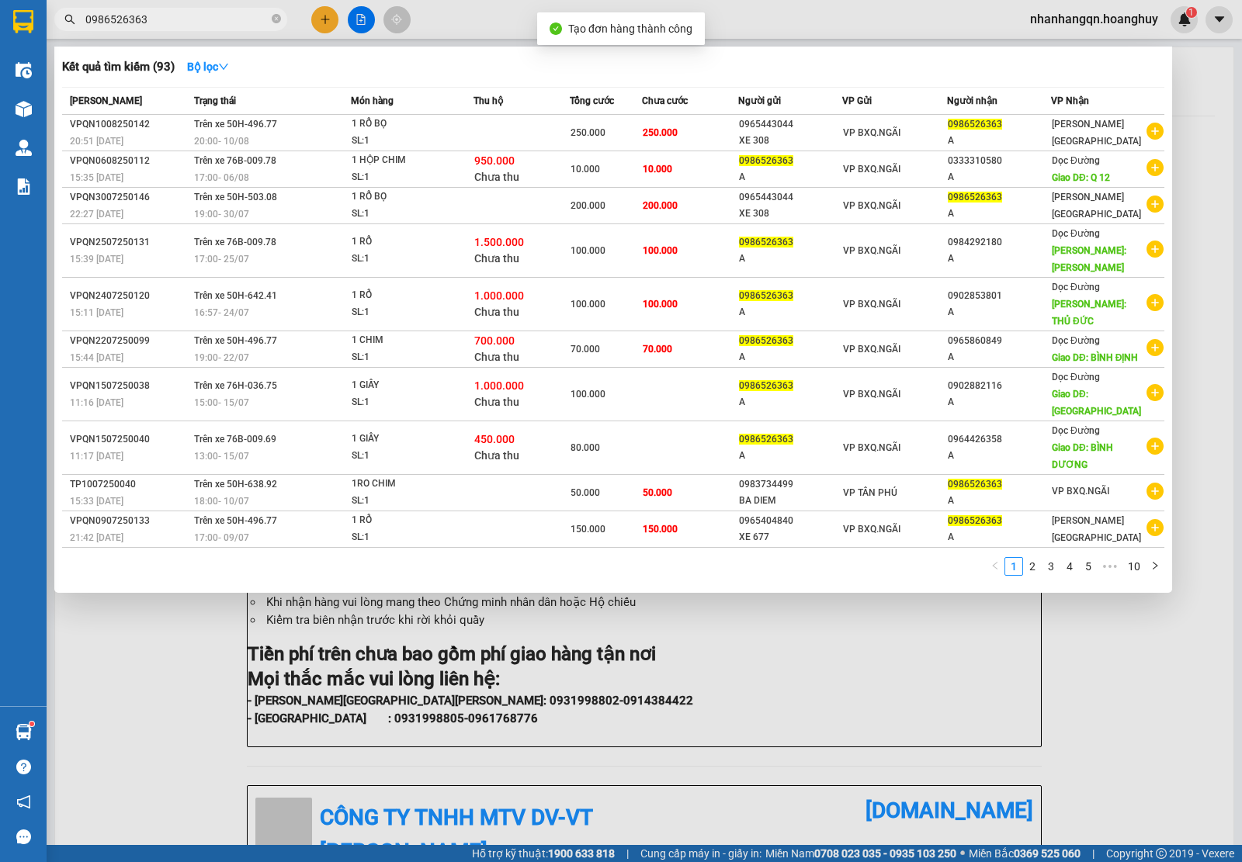
click at [163, 13] on input "0986526363" at bounding box center [176, 19] width 183 height 17
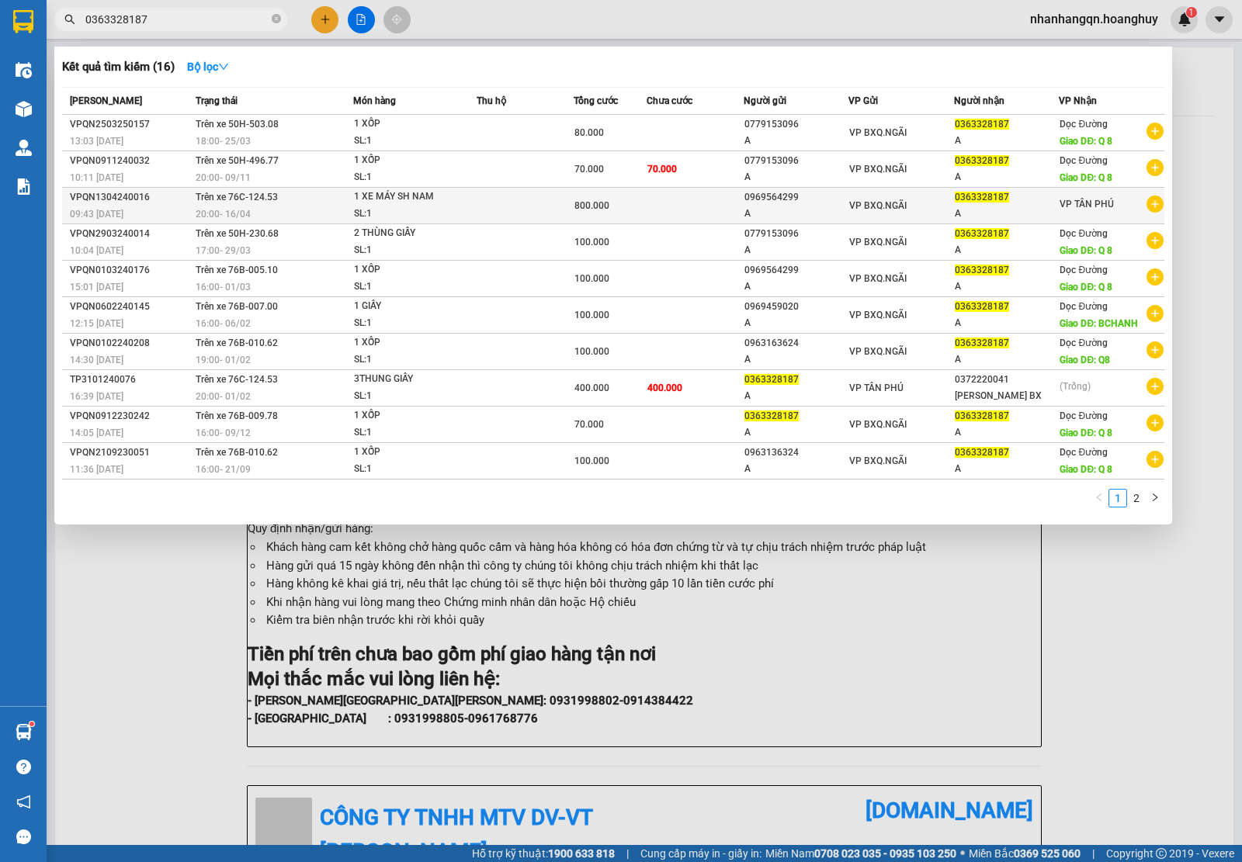
type input "0363328187"
click at [854, 188] on td "VP BXQ.NGÃI" at bounding box center [901, 206] width 106 height 36
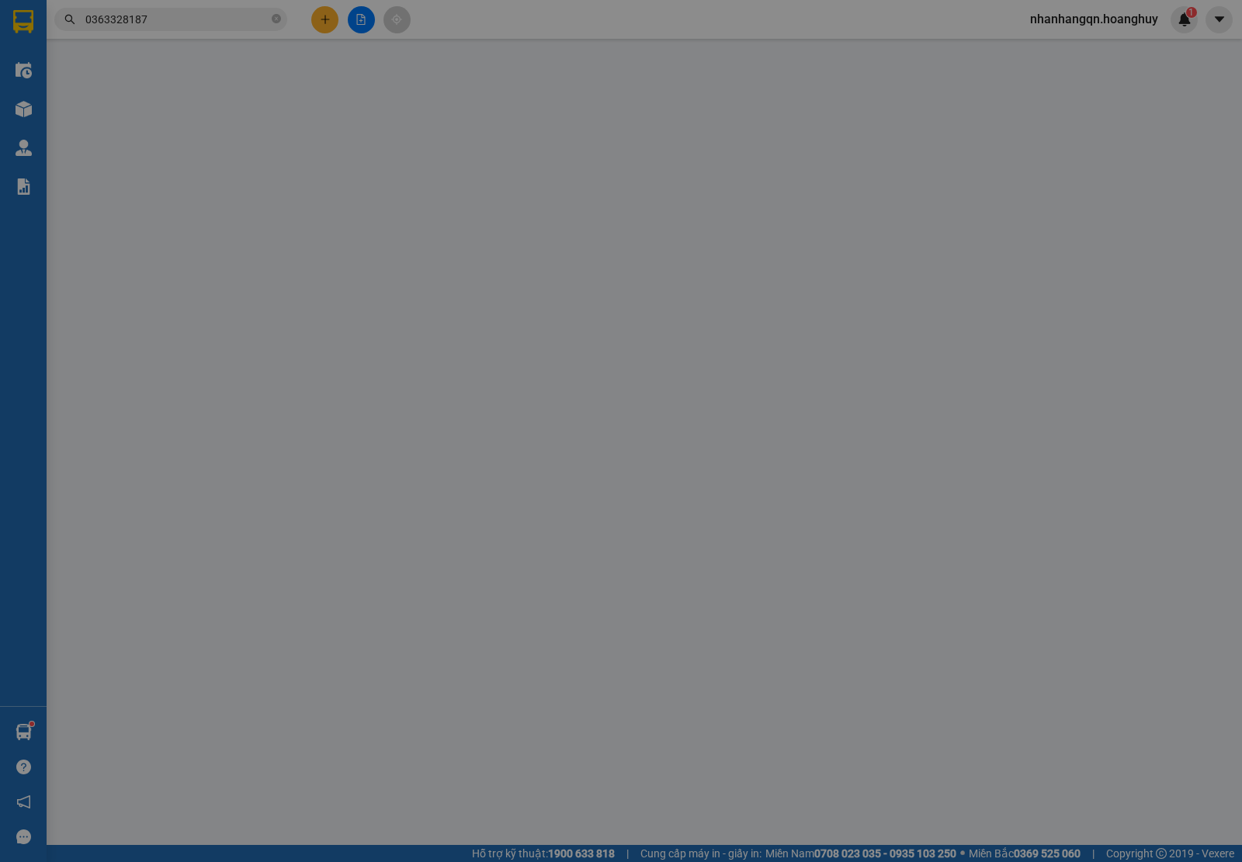
type input "0969564299"
type input "A"
type input "0363328187"
type input "A"
type input "800.000"
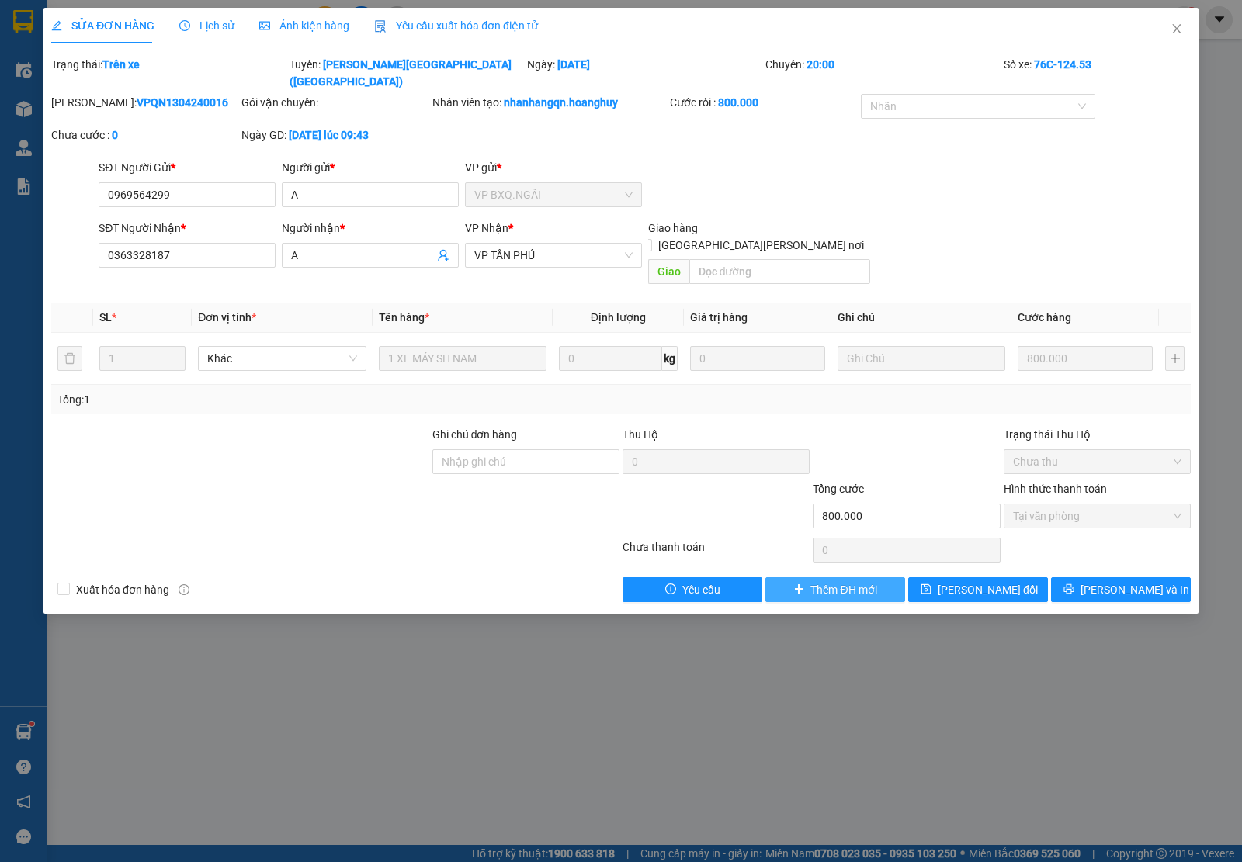
click at [846, 581] on span "Thêm ĐH mới" at bounding box center [843, 589] width 66 height 17
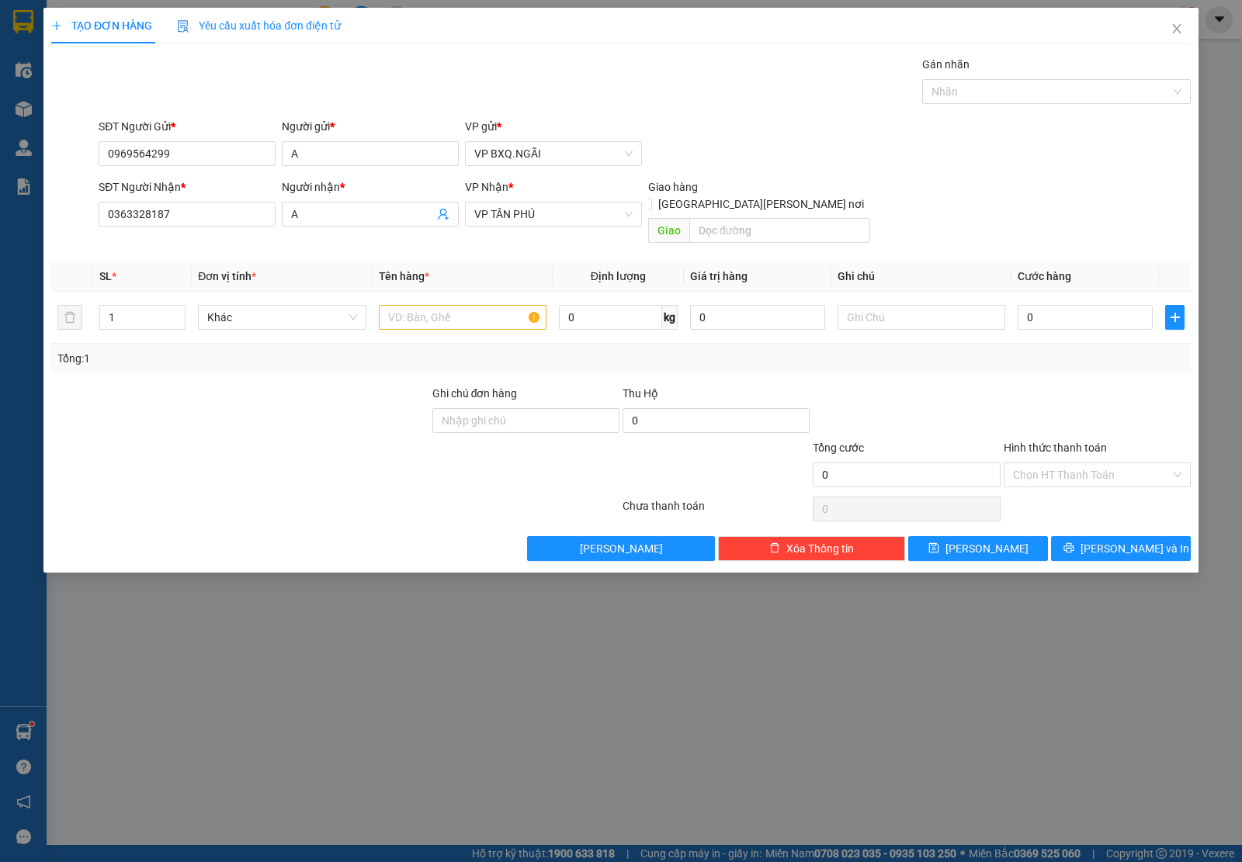
click at [538, 231] on div "[PERSON_NAME] * VP [PERSON_NAME]" at bounding box center [553, 205] width 177 height 54
click at [532, 219] on span "VP TÂN PHÚ" at bounding box center [553, 214] width 158 height 23
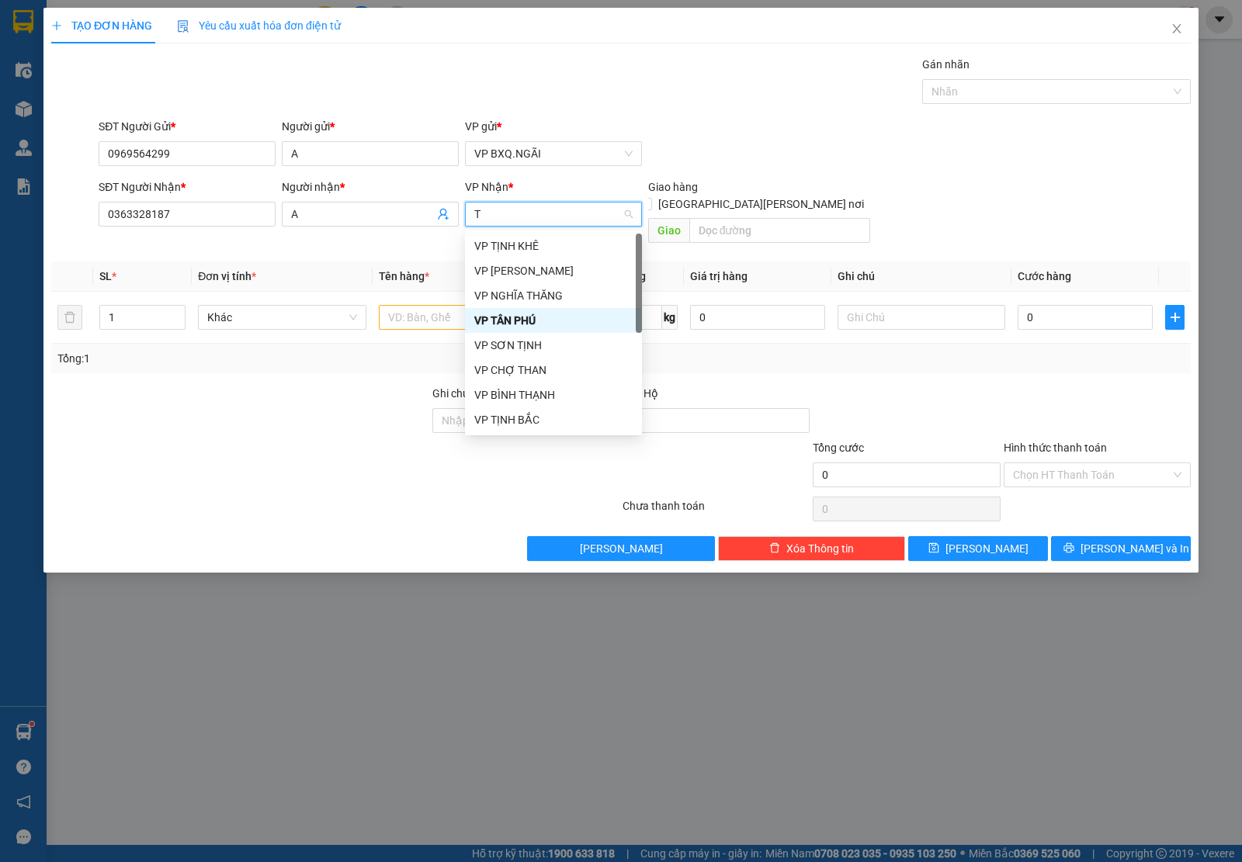
type input "TH"
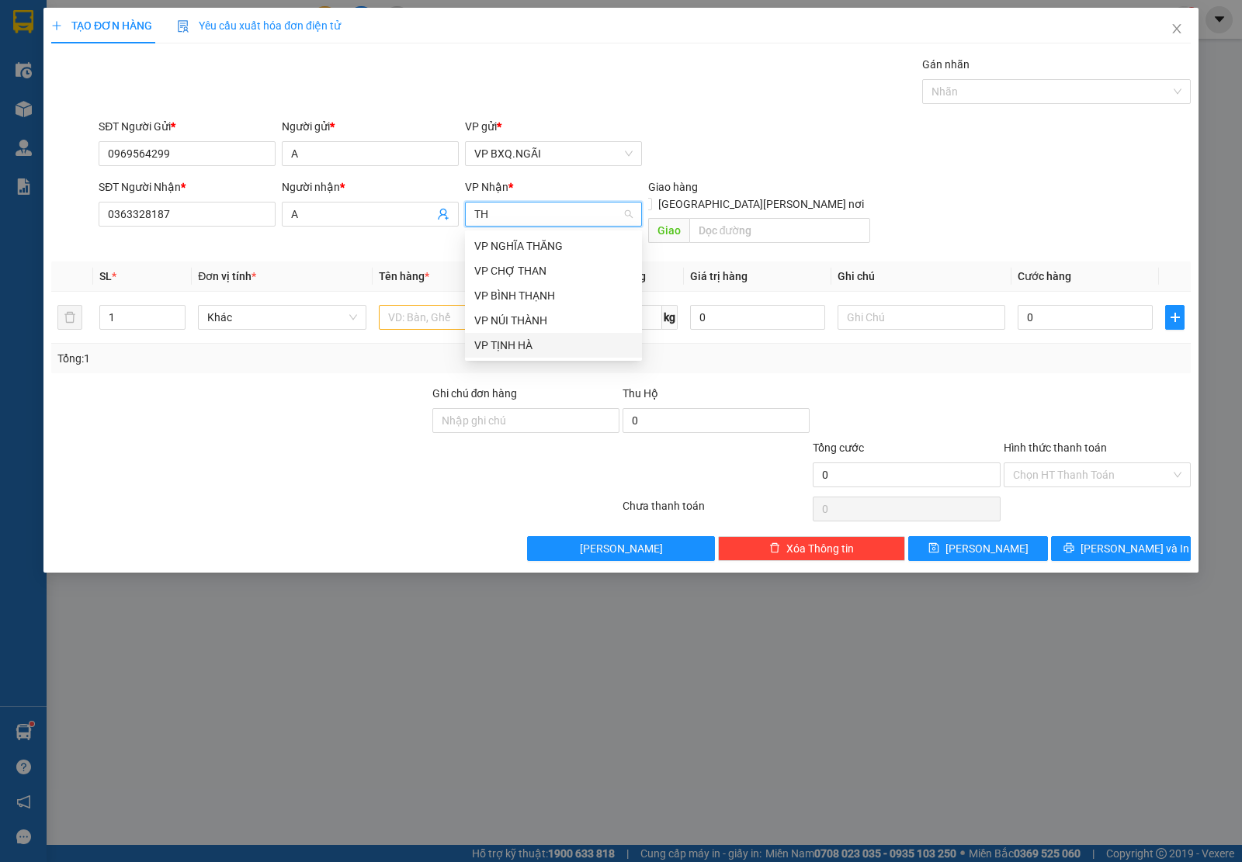
click at [551, 339] on div "VP TỊNH HÀ" at bounding box center [553, 345] width 158 height 17
click at [472, 292] on td at bounding box center [462, 318] width 180 height 52
click at [452, 305] on input "text" at bounding box center [463, 317] width 168 height 25
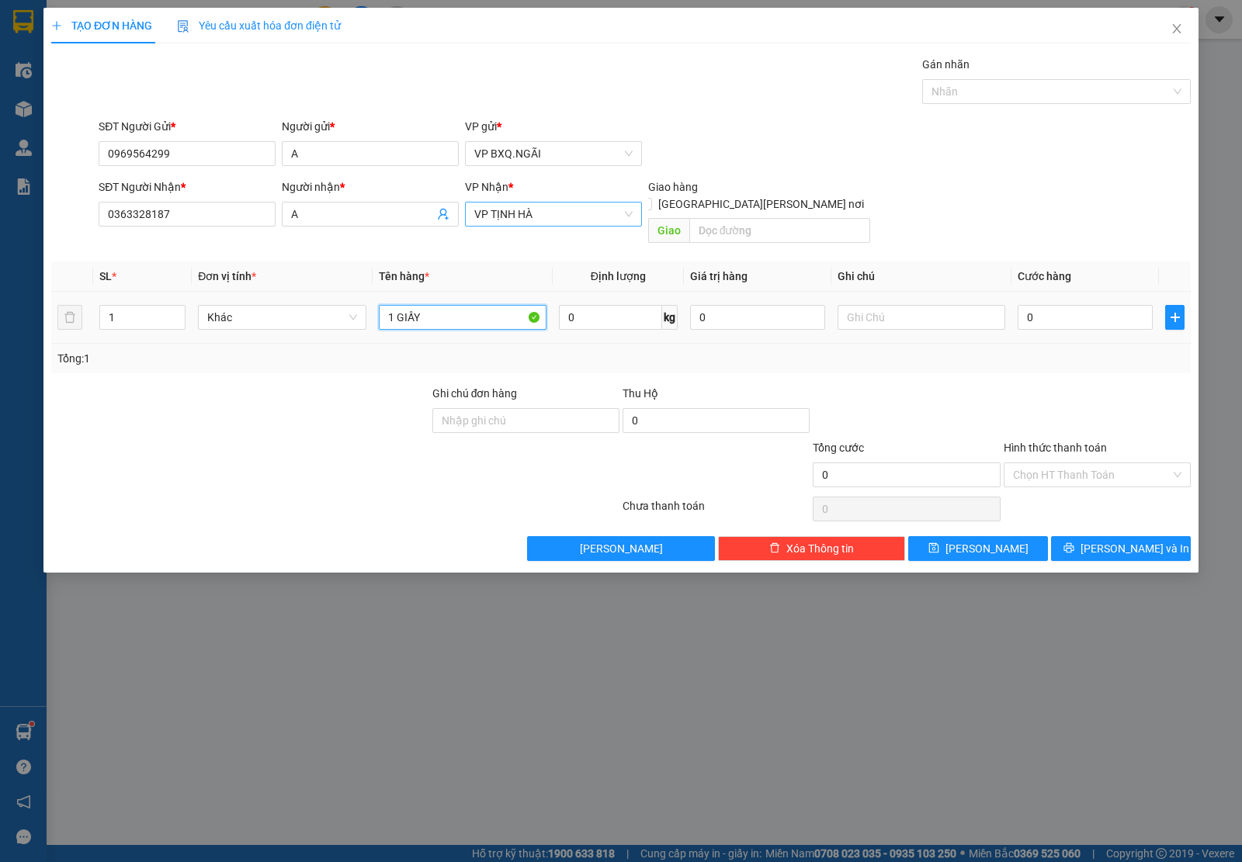
type input "1 GIẤY"
type input "1"
type input "12"
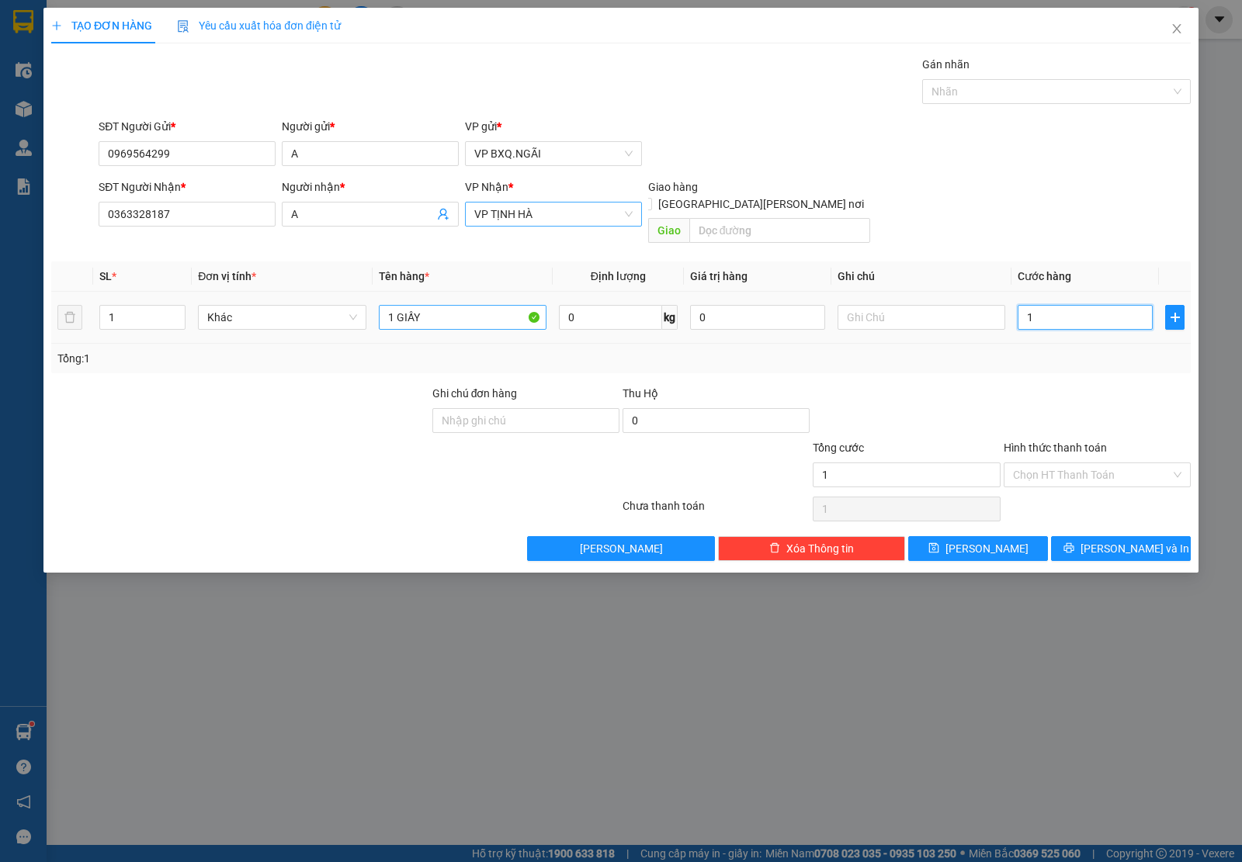
type input "12"
type input "120"
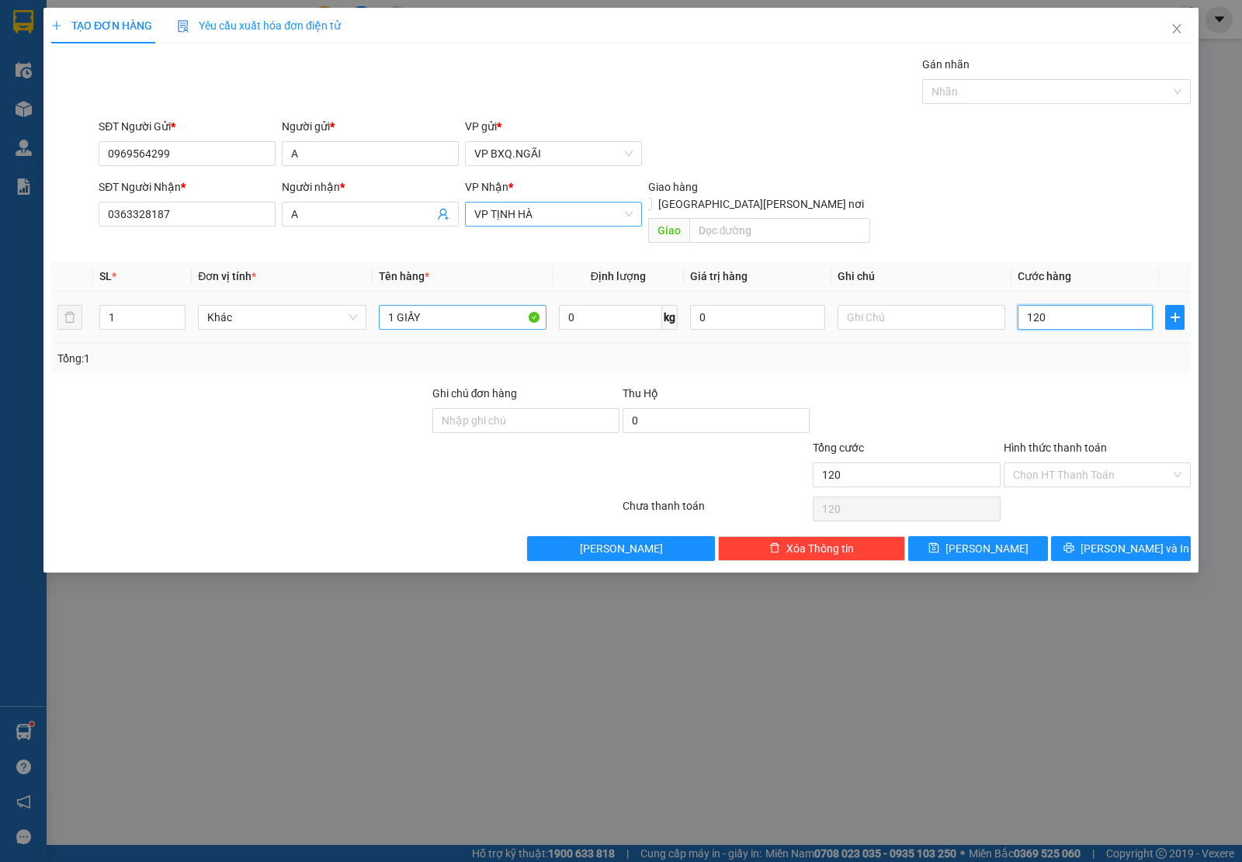
type input "1.200"
type input "12.000"
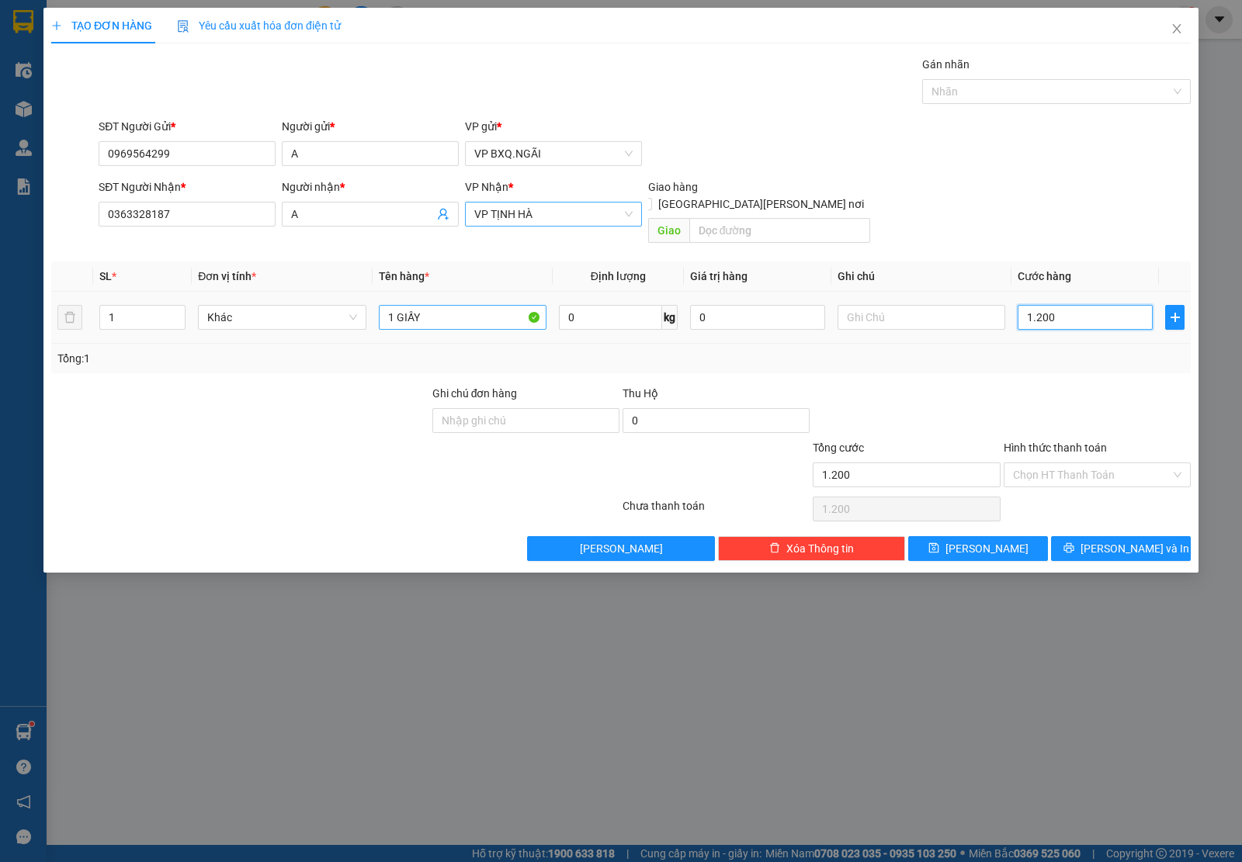
type input "12.000"
type input "120.000"
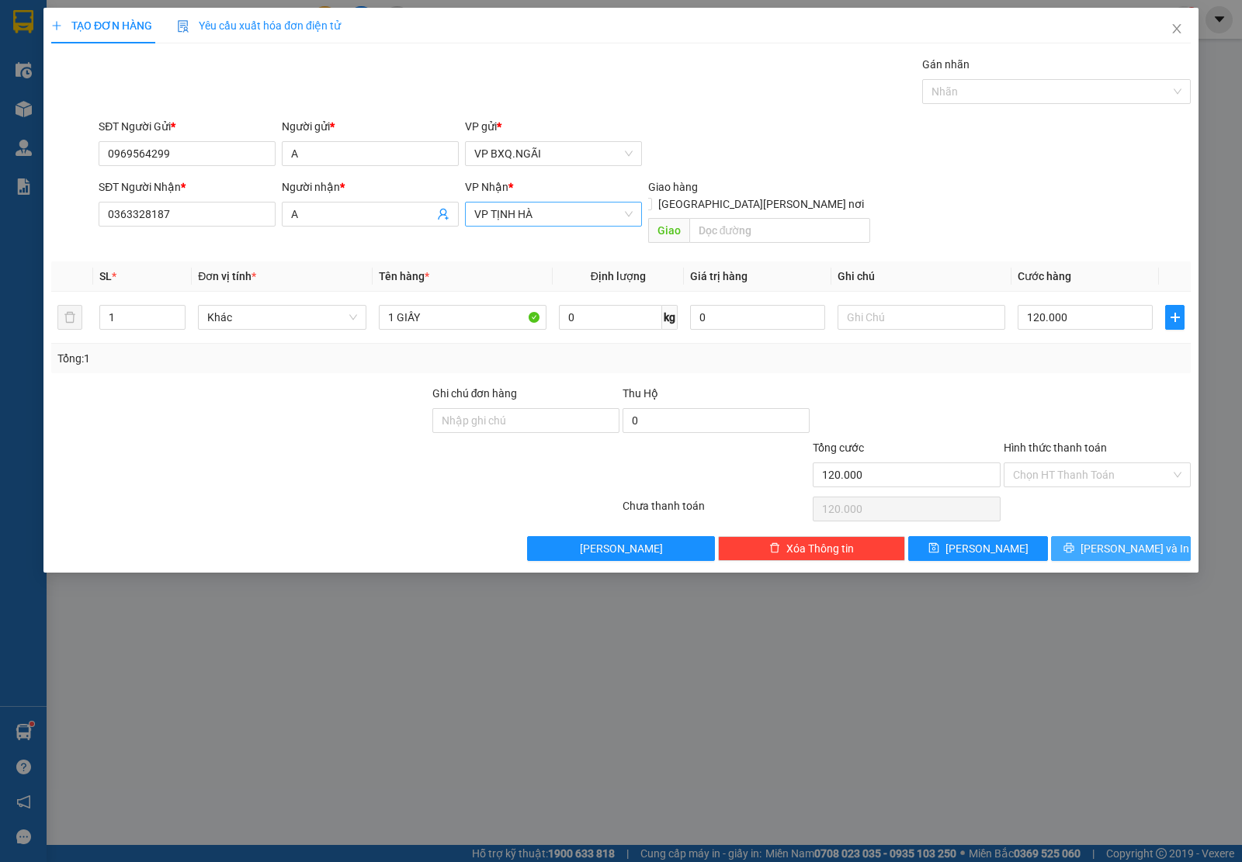
click at [1079, 536] on button "[PERSON_NAME] và In" at bounding box center [1121, 548] width 140 height 25
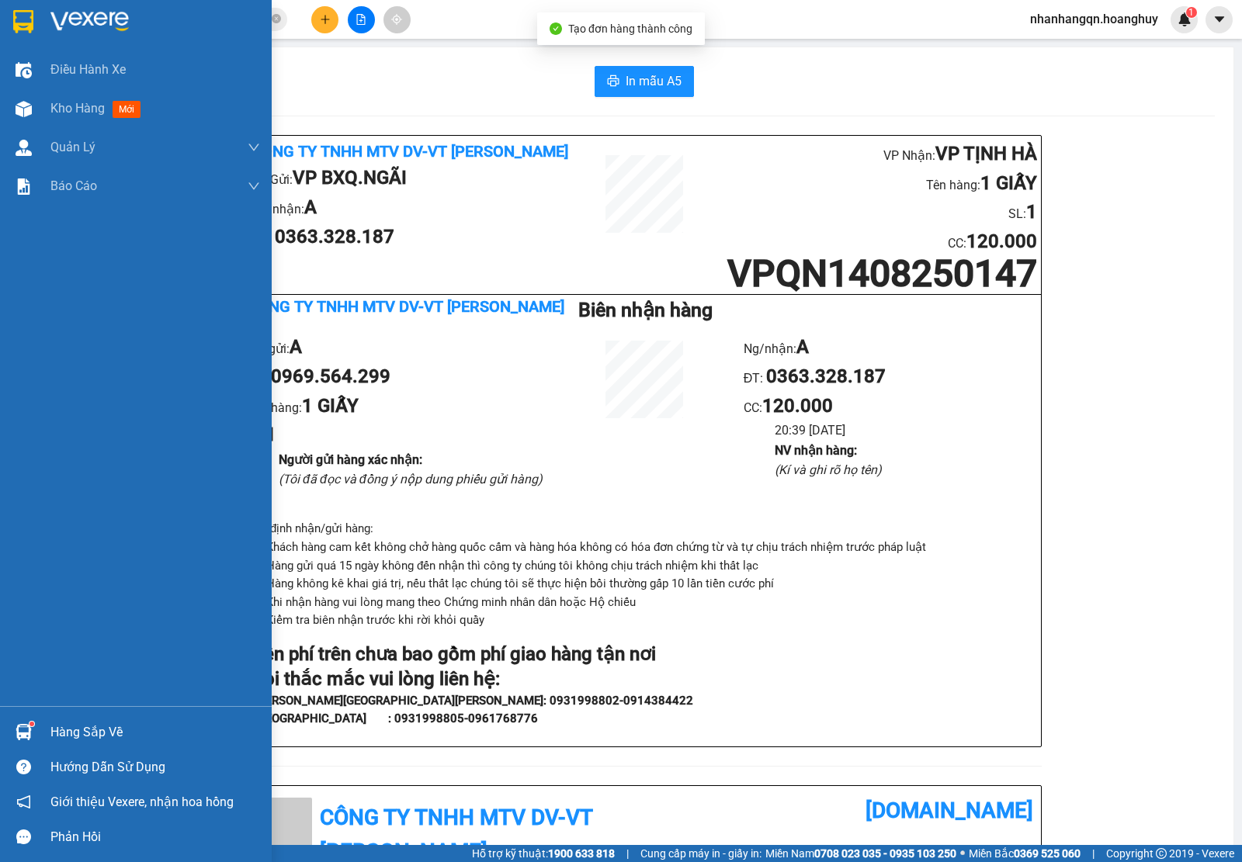
click at [26, 20] on img at bounding box center [23, 21] width 20 height 23
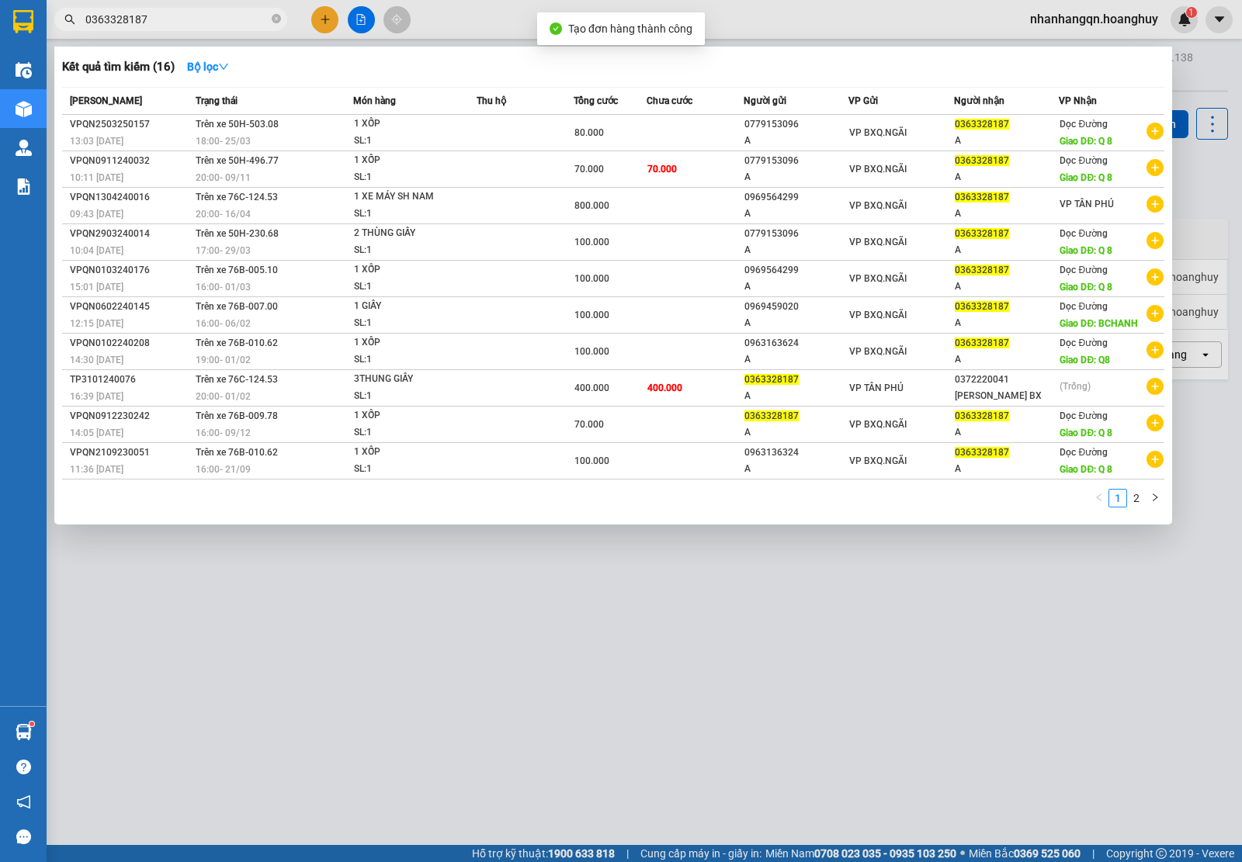
drag, startPoint x: 281, startPoint y: 19, endPoint x: 463, endPoint y: 146, distance: 221.9
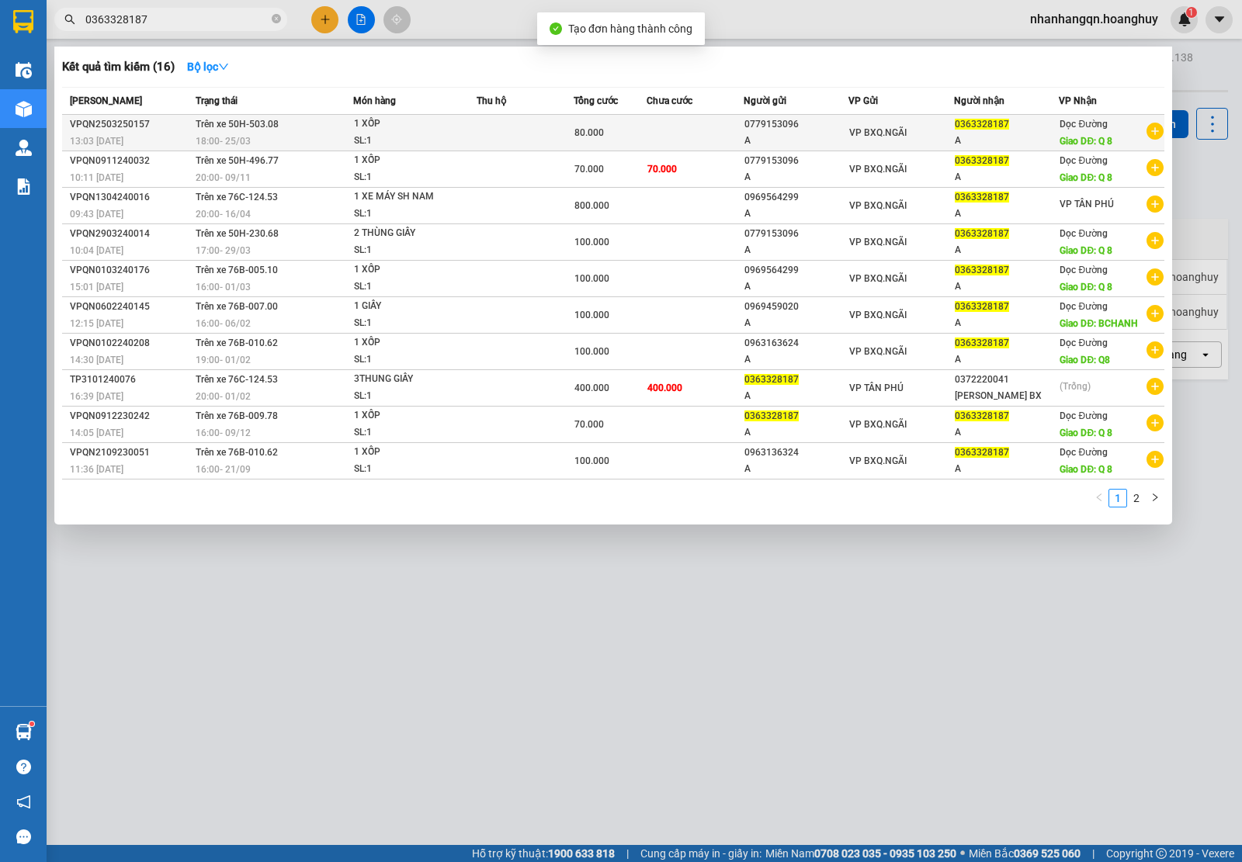
click at [280, 19] on span "0363328187" at bounding box center [170, 19] width 233 height 23
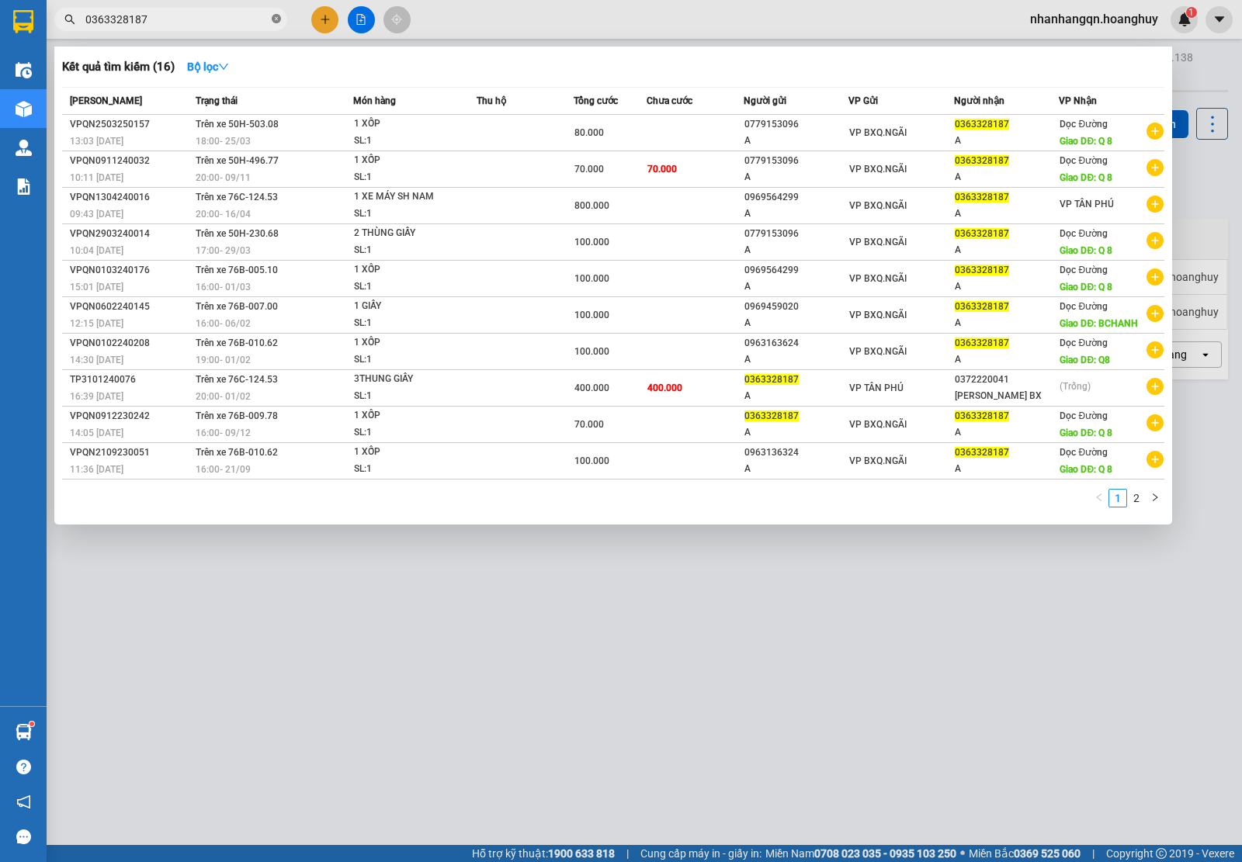
click at [272, 19] on icon "close-circle" at bounding box center [276, 18] width 9 height 9
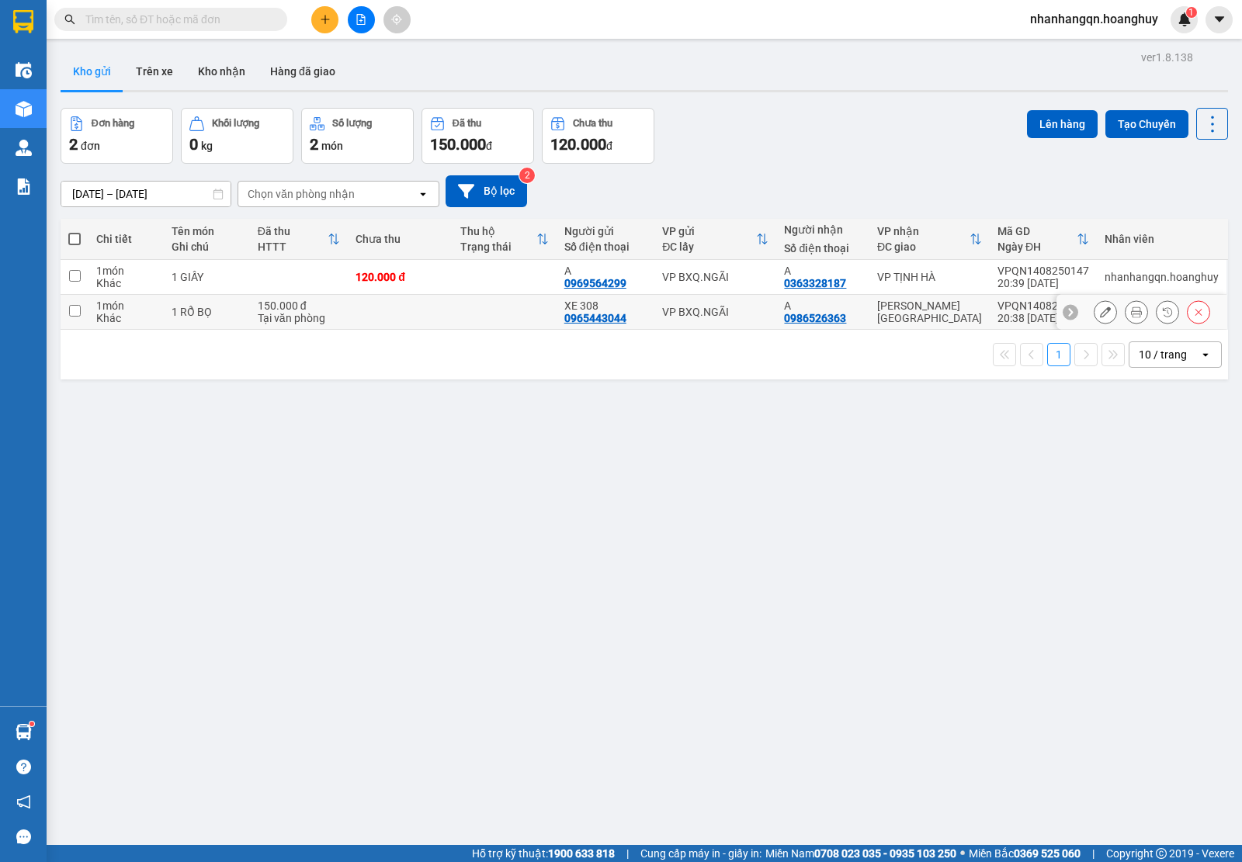
drag, startPoint x: 704, startPoint y: 315, endPoint x: 733, endPoint y: 300, distance: 33.0
click at [711, 313] on div "VP BXQ.NGÃI" at bounding box center [715, 312] width 106 height 12
checkbox input "true"
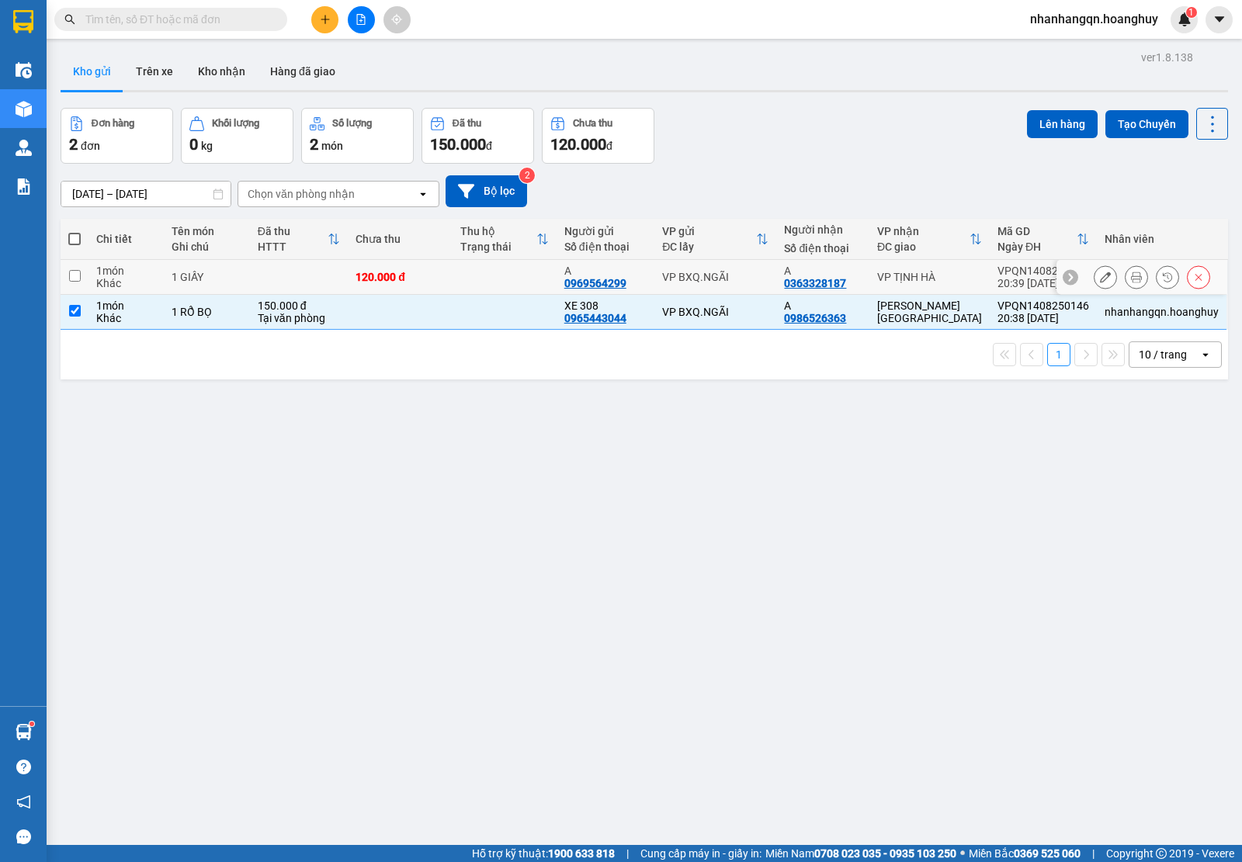
click at [747, 279] on div "VP BXQ.NGÃI" at bounding box center [715, 277] width 106 height 12
checkbox input "true"
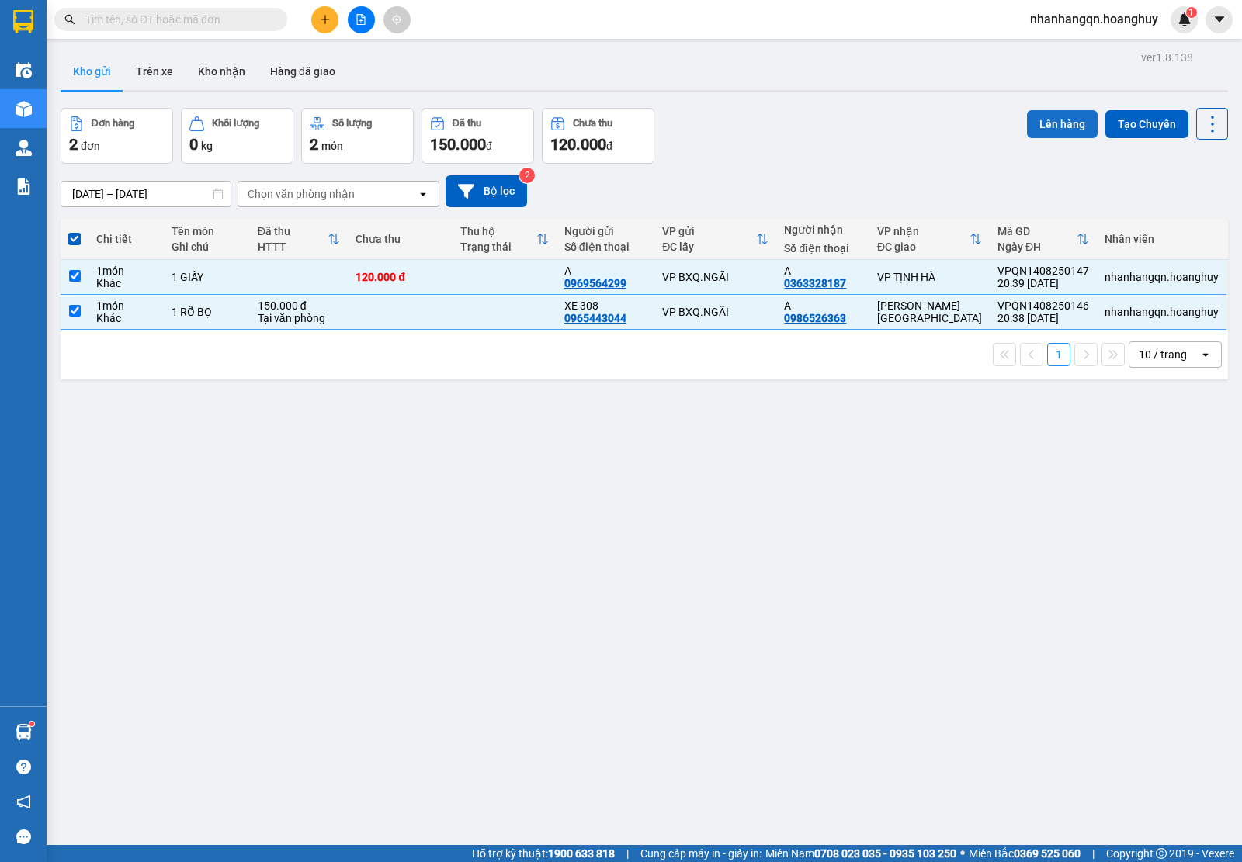
click at [1041, 110] on button "Lên hàng" at bounding box center [1062, 124] width 71 height 28
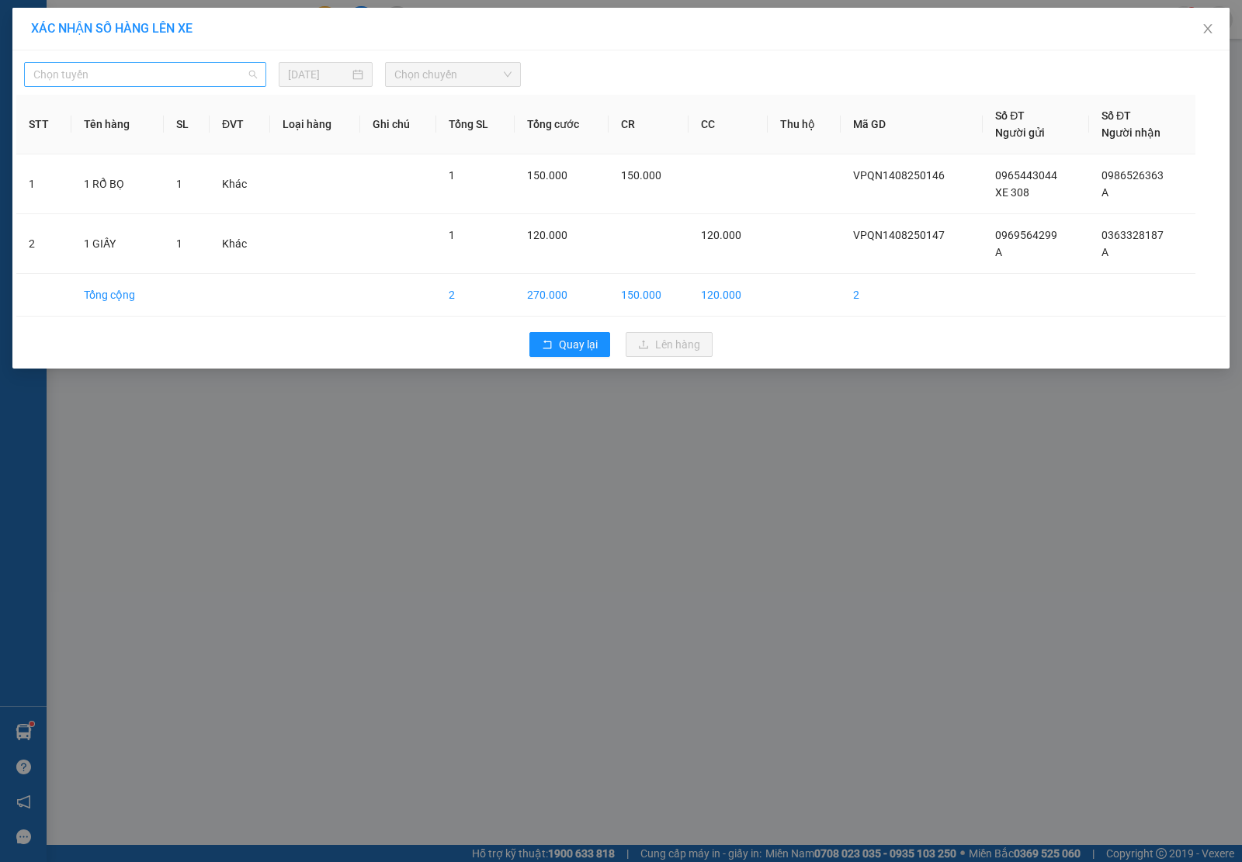
click at [199, 75] on span "Chọn tuyến" at bounding box center [144, 74] width 223 height 23
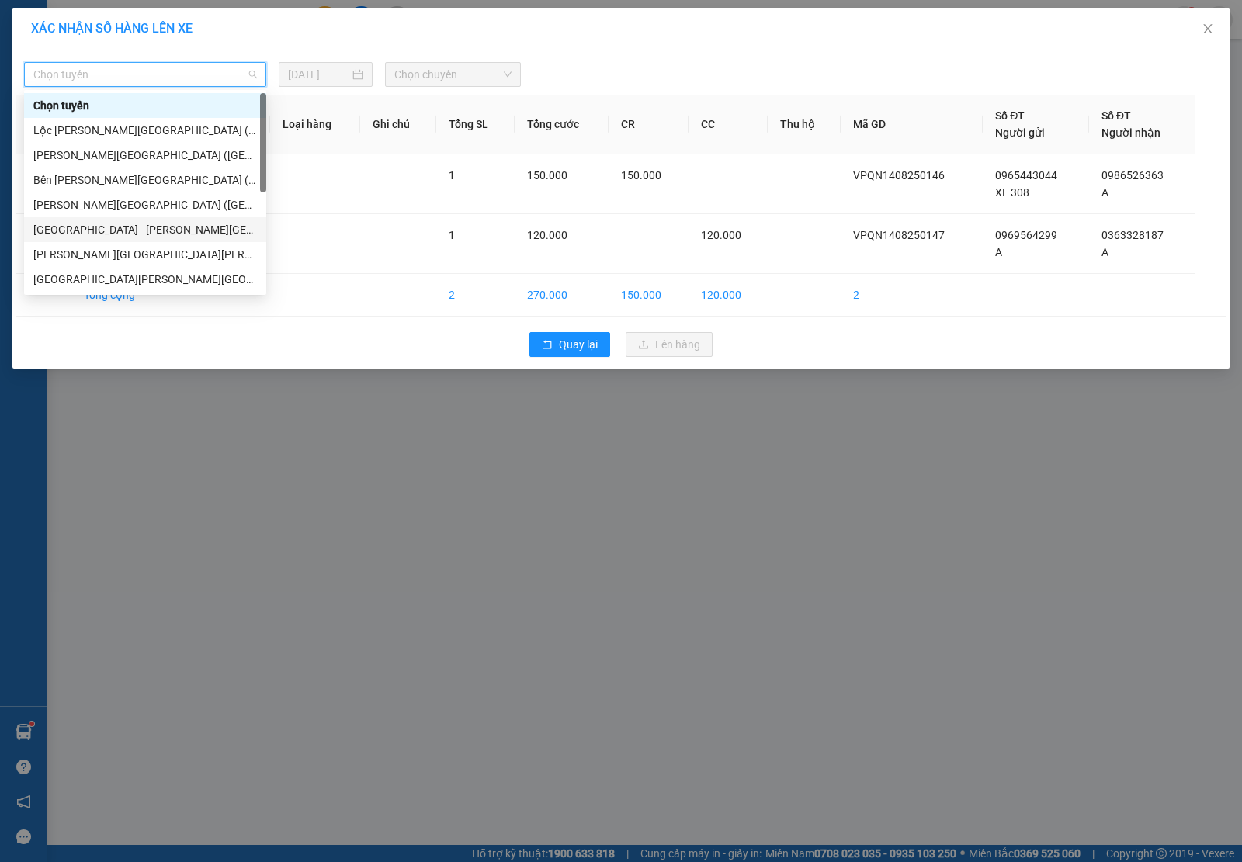
click at [123, 231] on div "[GEOGRAPHIC_DATA] - [PERSON_NAME][GEOGRAPHIC_DATA][PERSON_NAME] ([GEOGRAPHIC_DA…" at bounding box center [144, 229] width 223 height 17
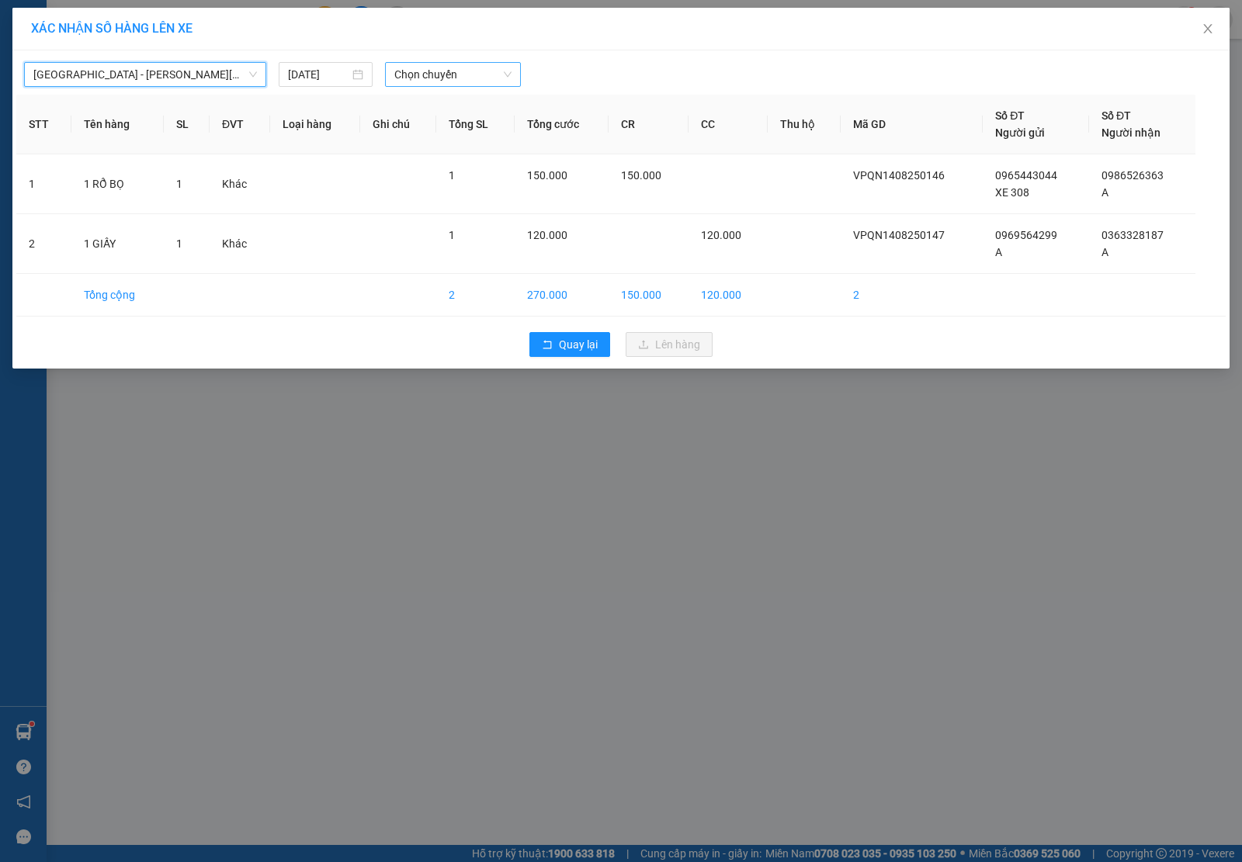
click at [445, 84] on span "Chọn chuyến" at bounding box center [452, 74] width 117 height 23
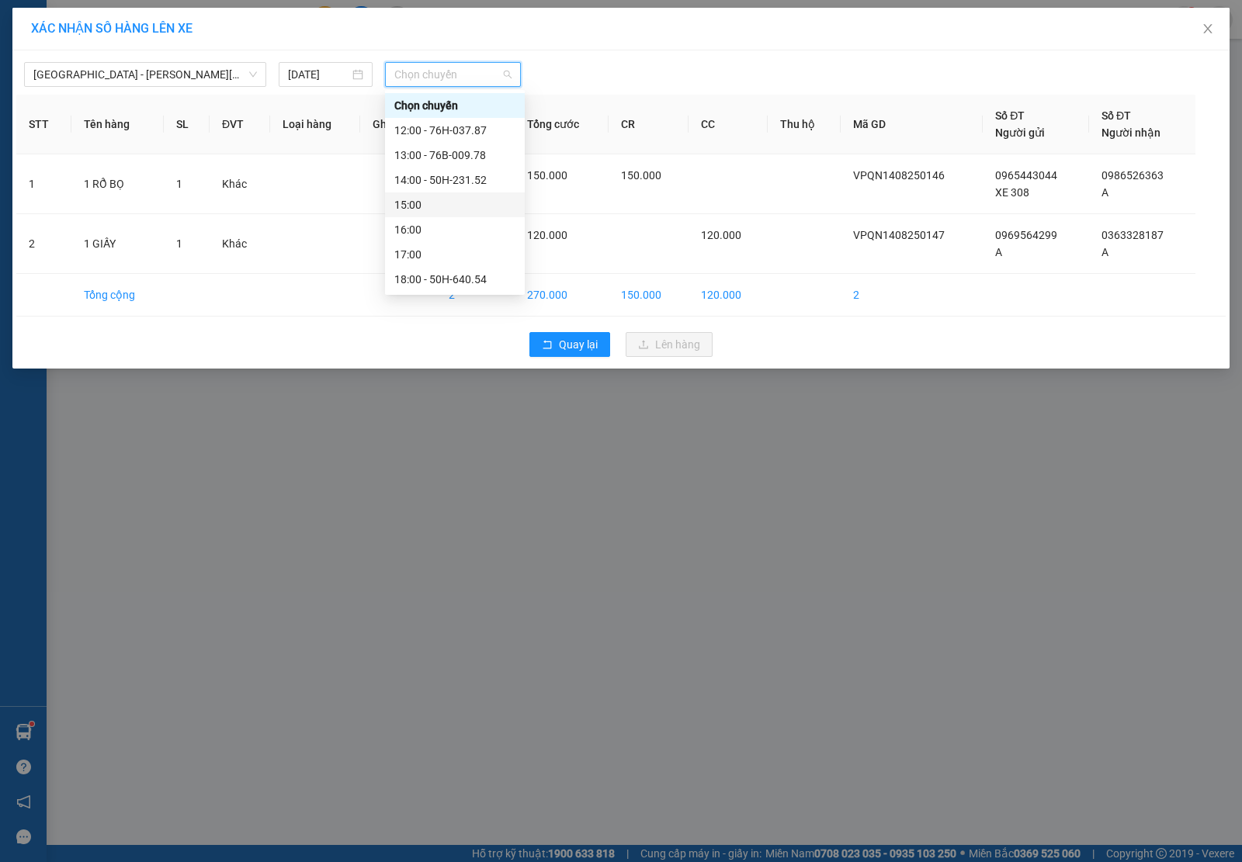
click at [489, 203] on div "15:00" at bounding box center [454, 204] width 121 height 17
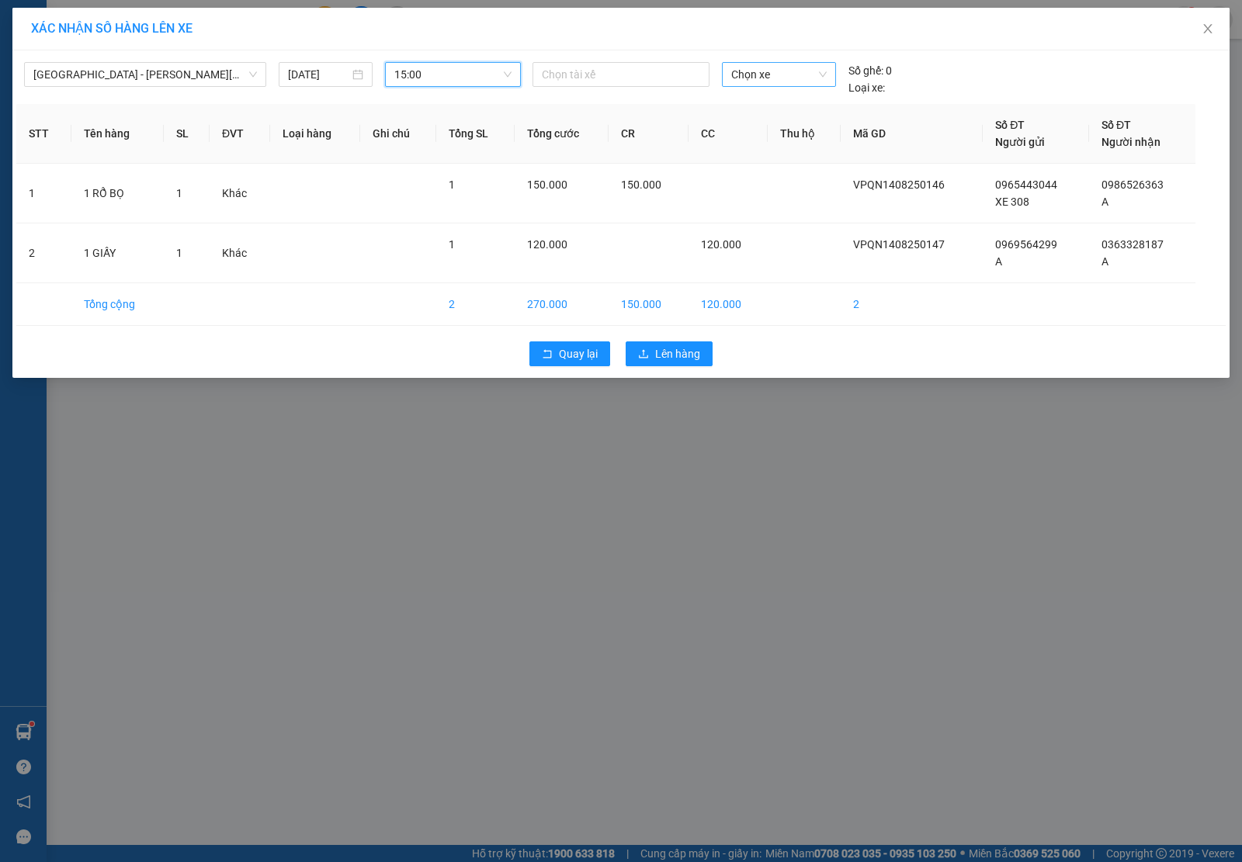
click at [764, 68] on span "Chọn xe" at bounding box center [778, 74] width 95 height 23
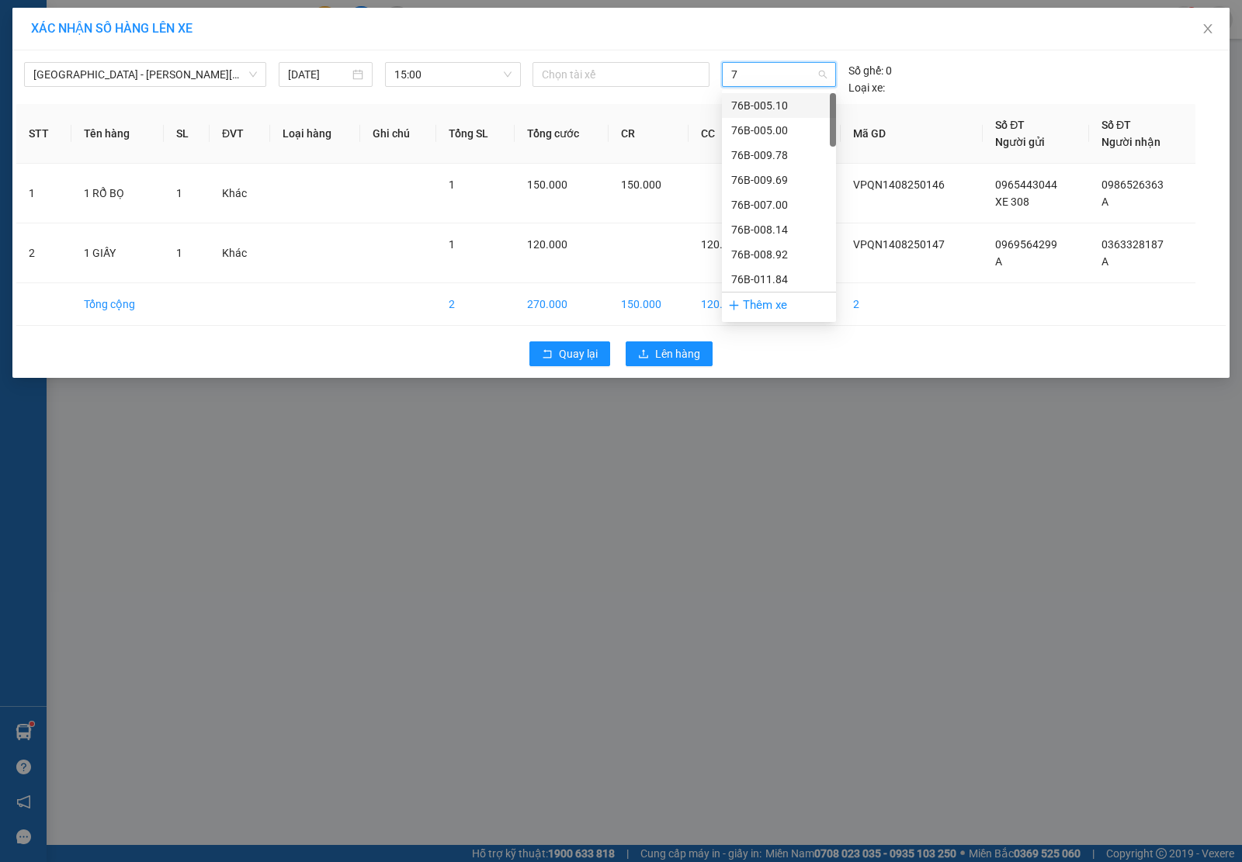
type input "77"
click at [770, 126] on div "50H-496.77" at bounding box center [778, 130] width 95 height 17
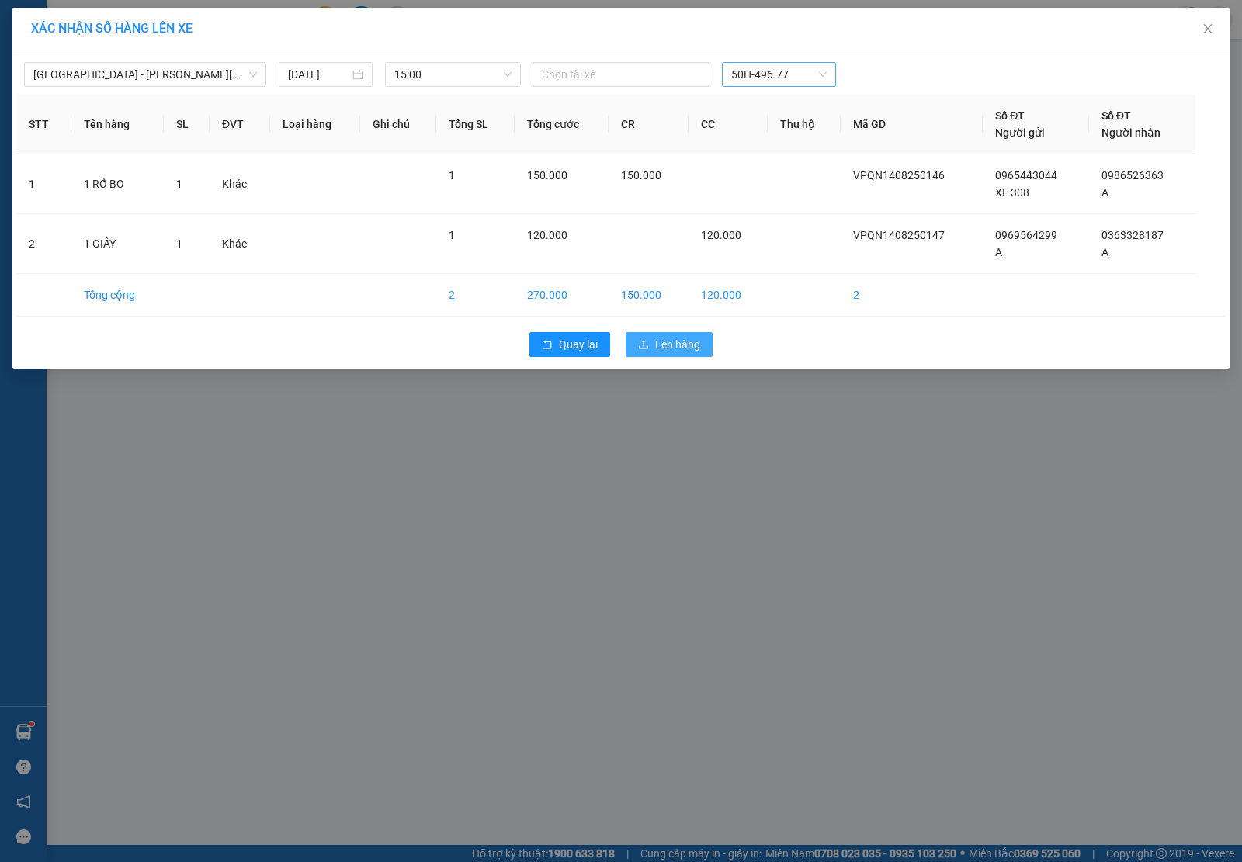
click at [681, 353] on span "Lên hàng" at bounding box center [677, 344] width 45 height 17
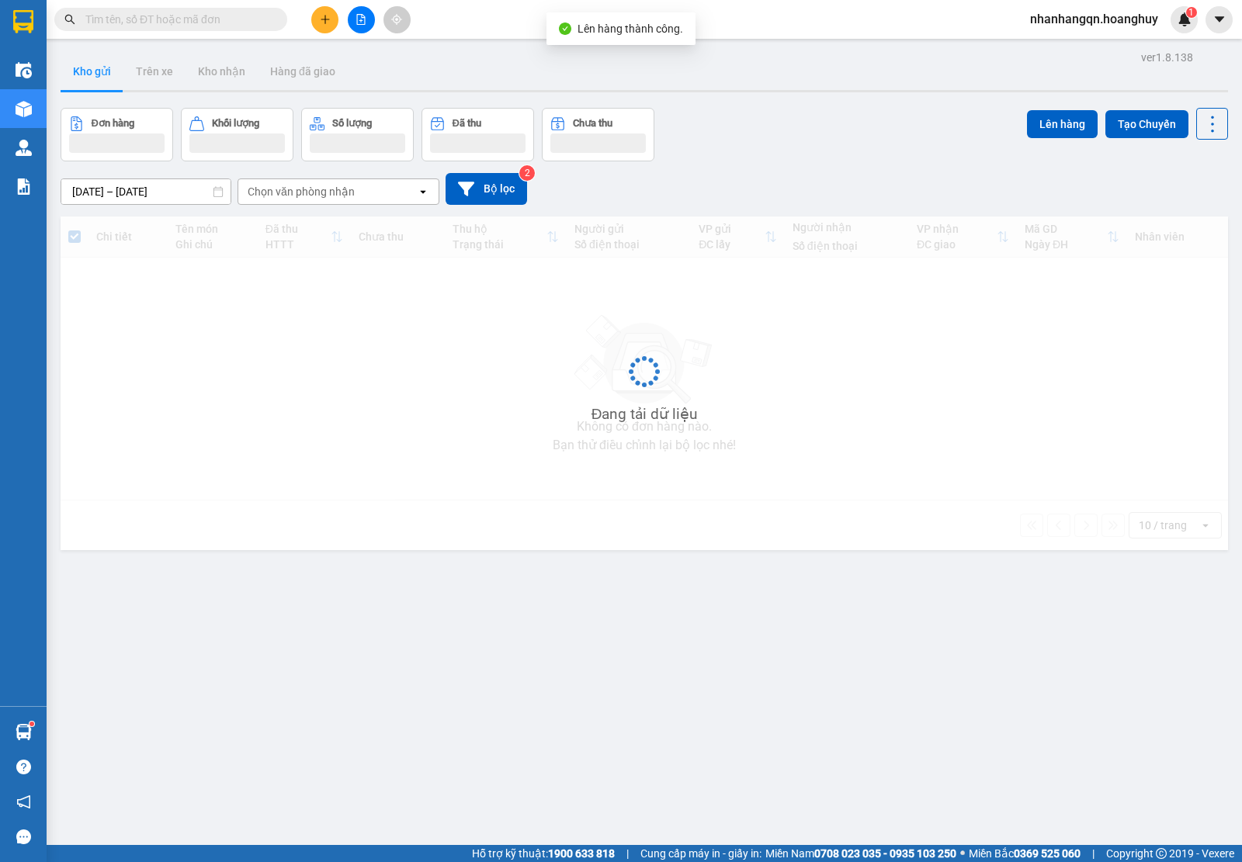
click at [147, 24] on input "text" at bounding box center [176, 19] width 183 height 17
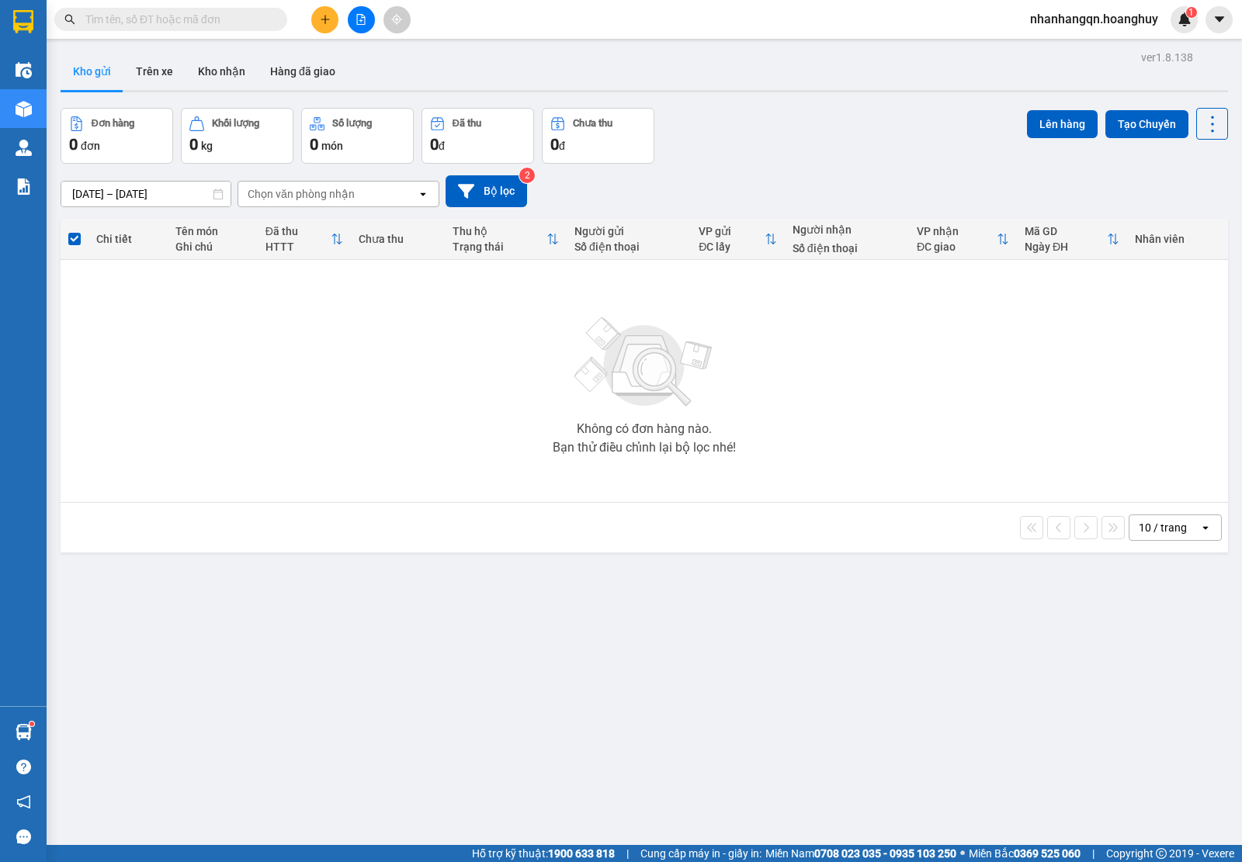
click at [144, 24] on input "text" at bounding box center [176, 19] width 183 height 17
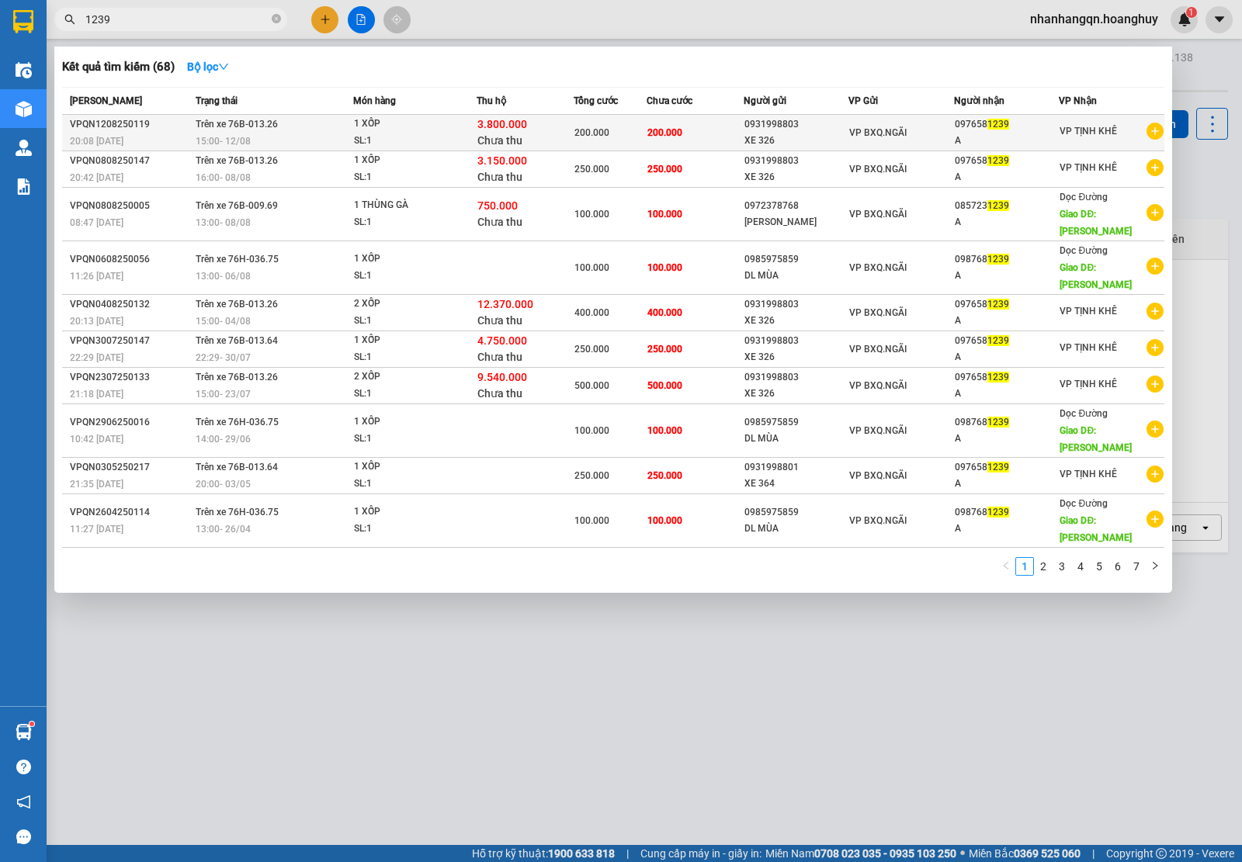
type input "1239"
click at [738, 138] on td "200.000" at bounding box center [694, 133] width 97 height 36
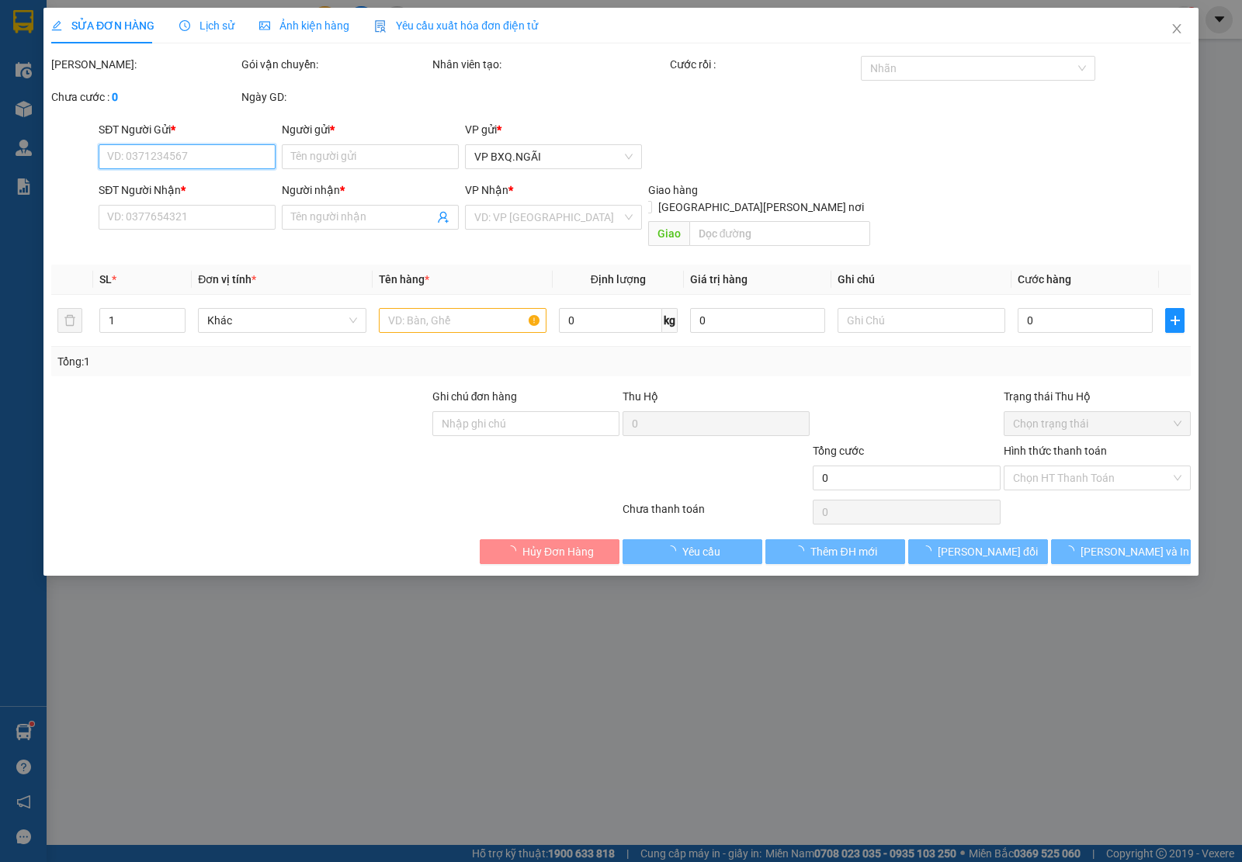
type input "0931998803"
type input "XE 326"
type input "0976581239"
type input "A"
type input "3.800.000"
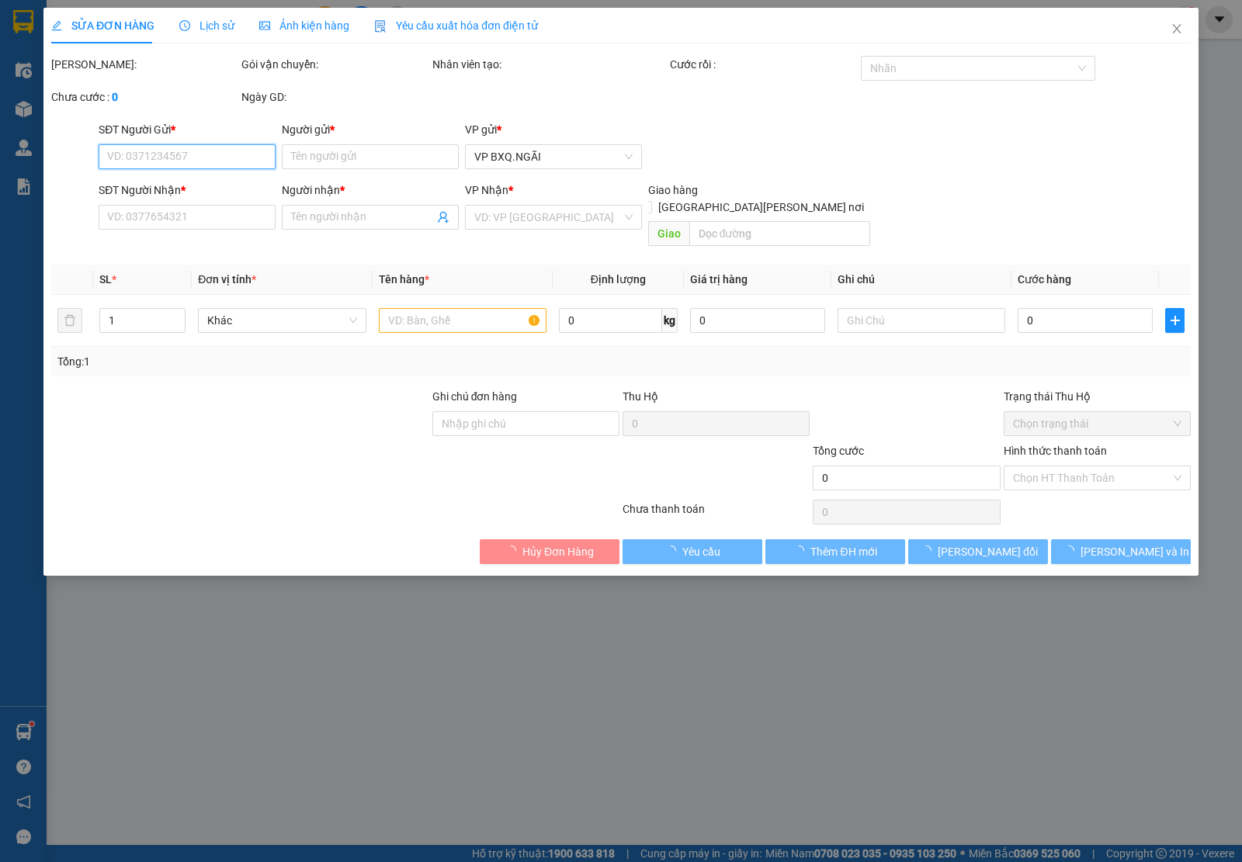
type input "200.000"
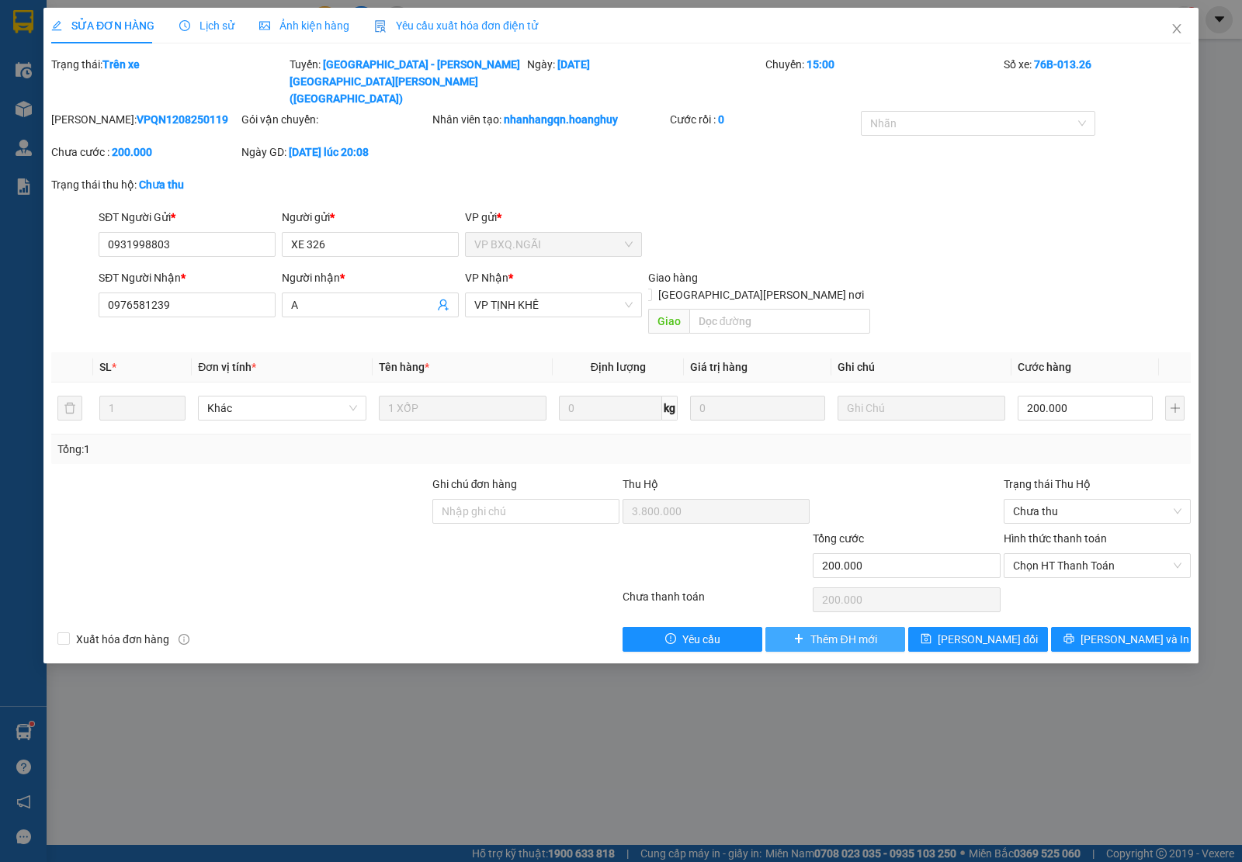
click at [840, 627] on button "Thêm ĐH mới" at bounding box center [835, 639] width 140 height 25
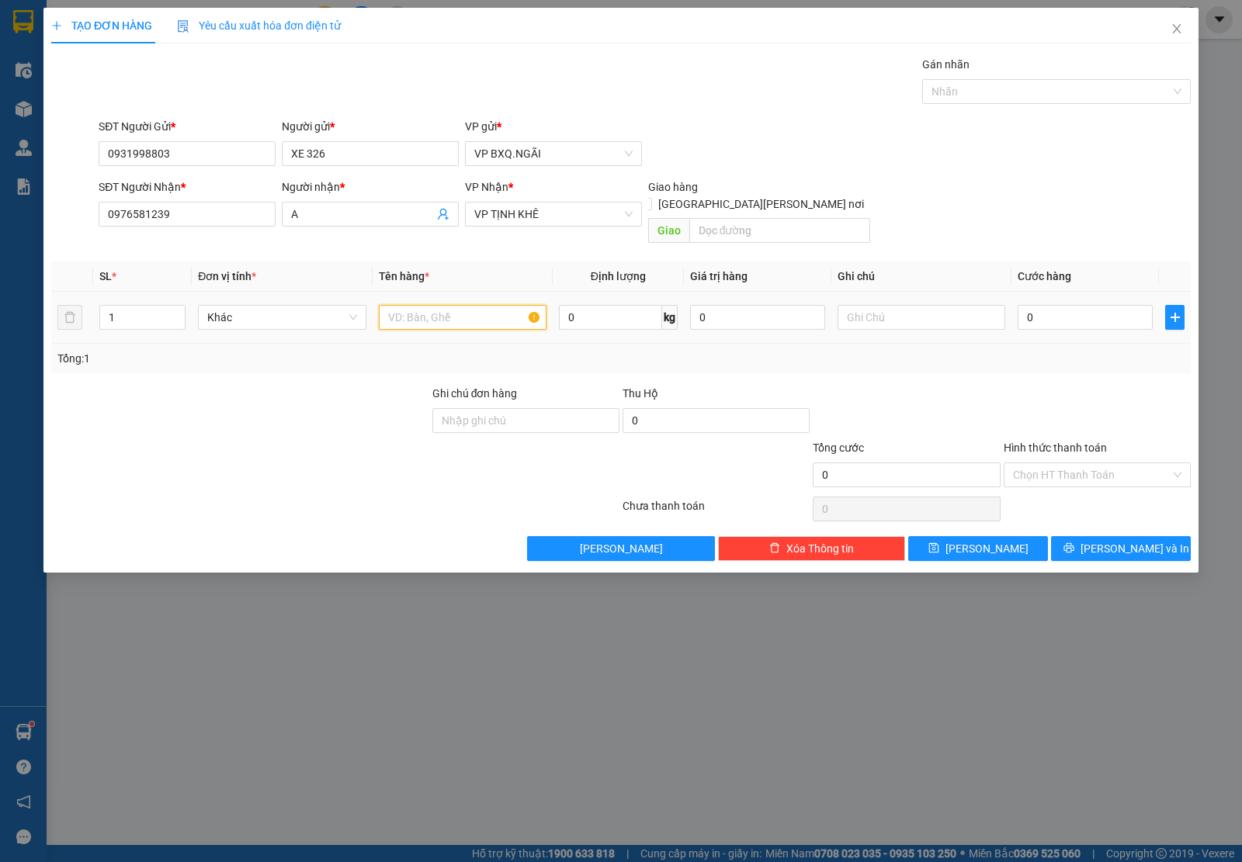
click at [439, 308] on input "text" at bounding box center [463, 317] width 168 height 25
type input "1 XỐP"
type input "2"
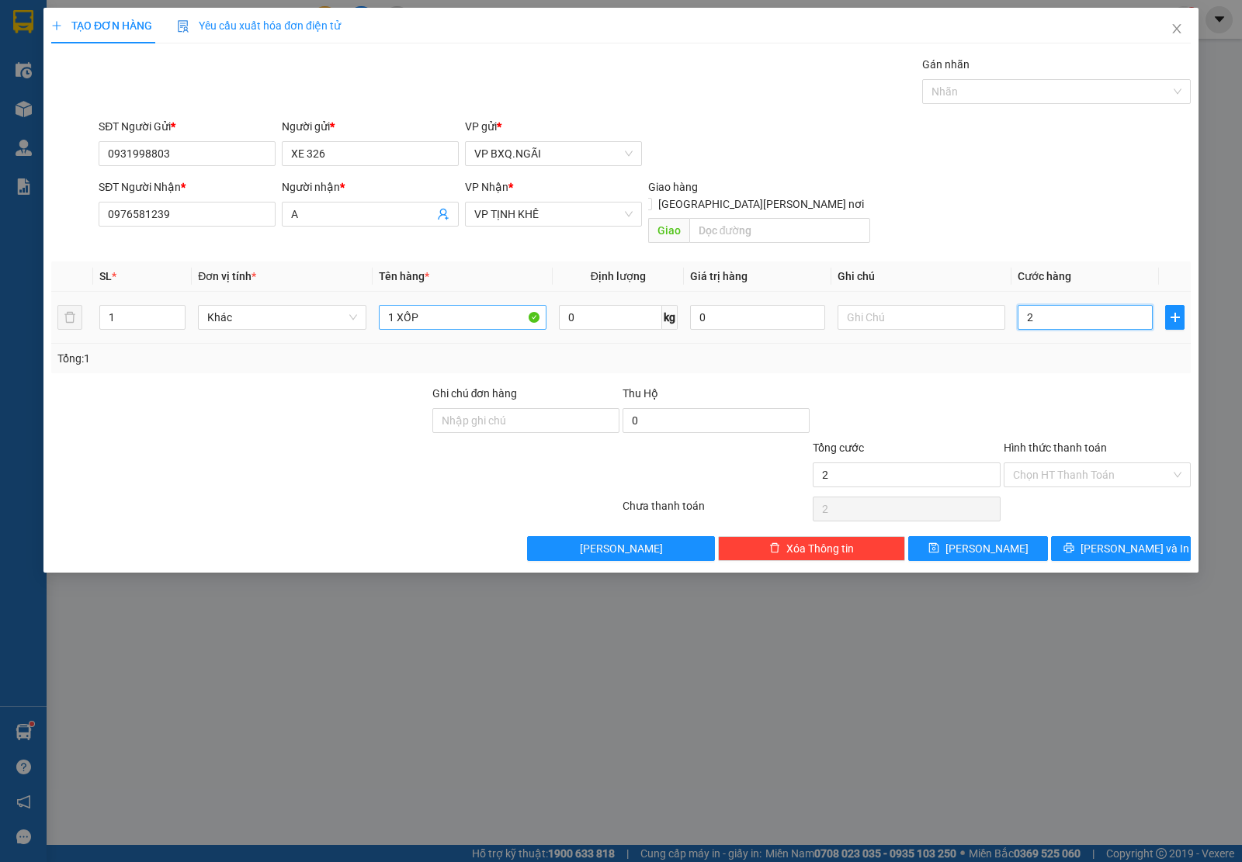
type input "25"
type input "250"
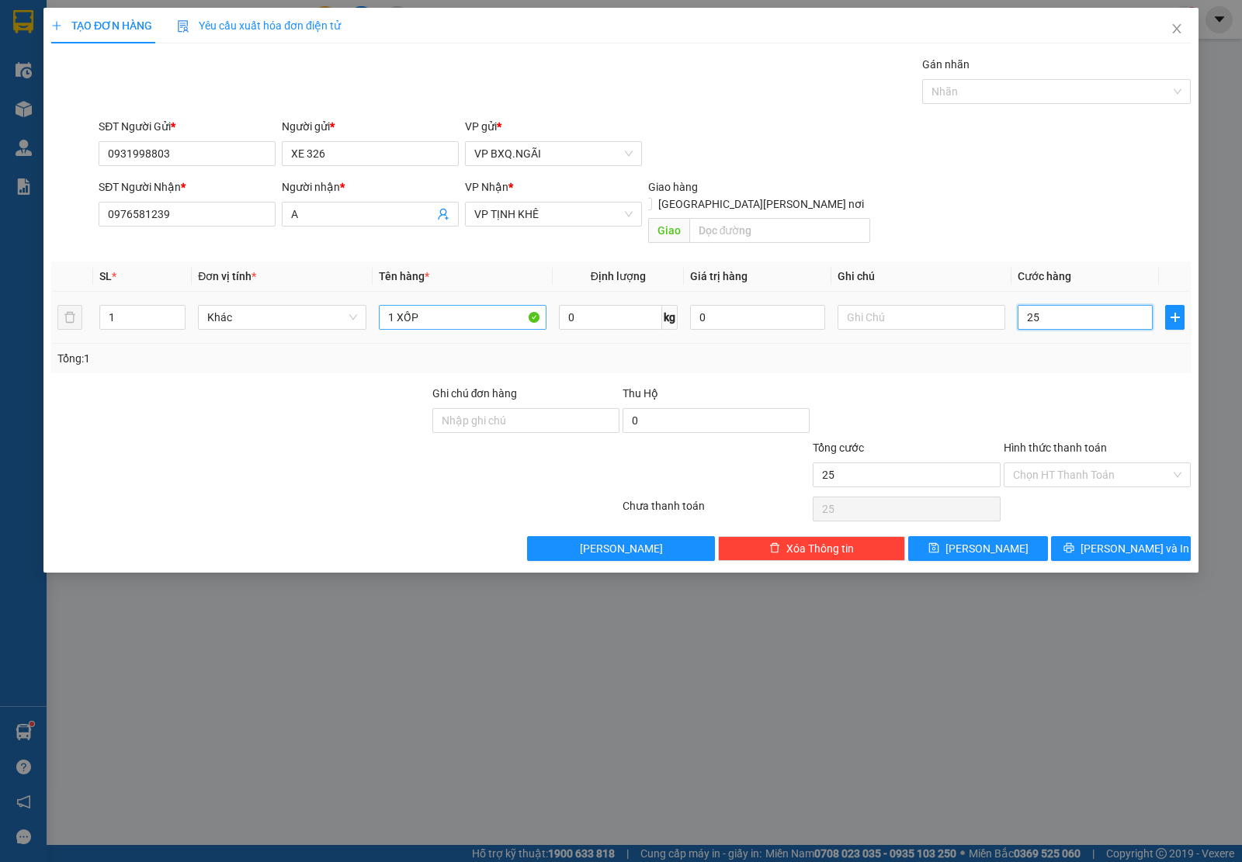
type input "250"
type input "2.500"
type input "25.000"
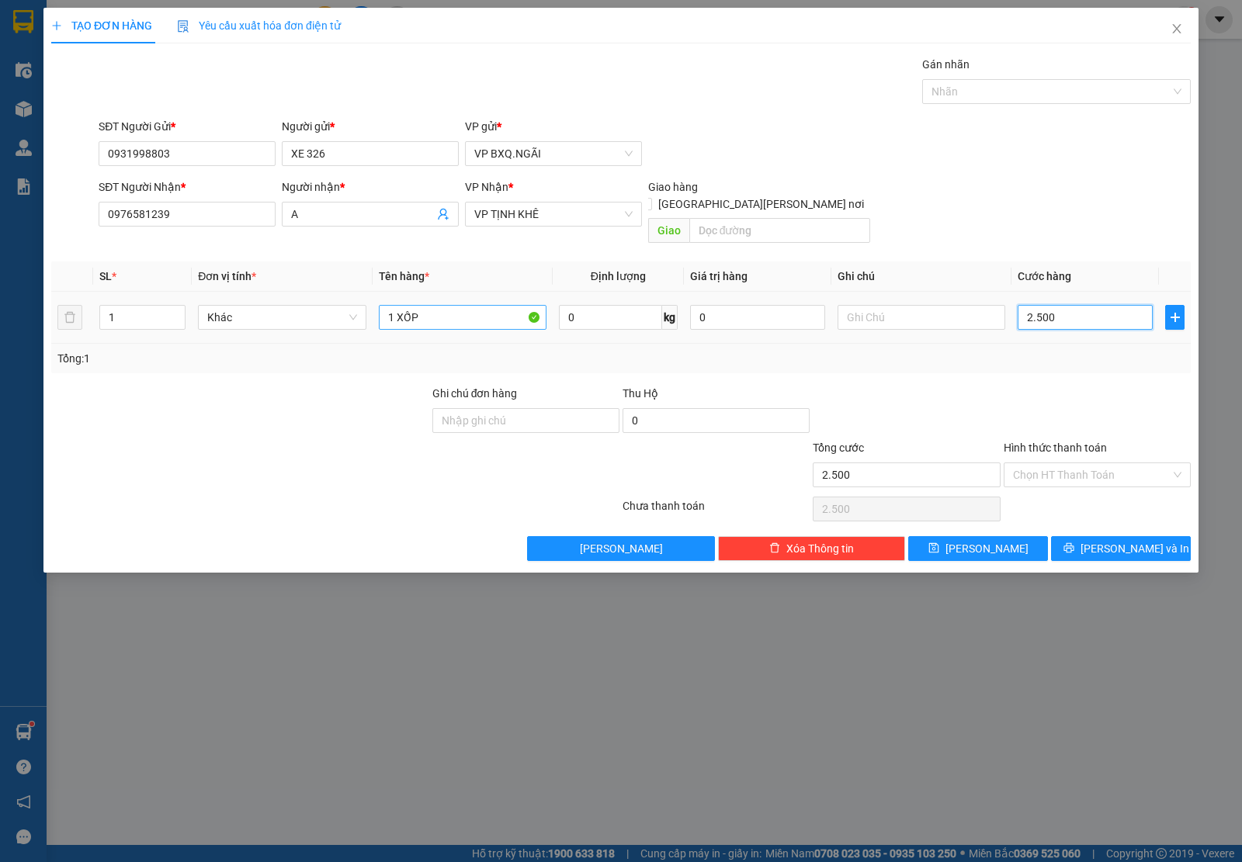
type input "25.000"
type input "250.000"
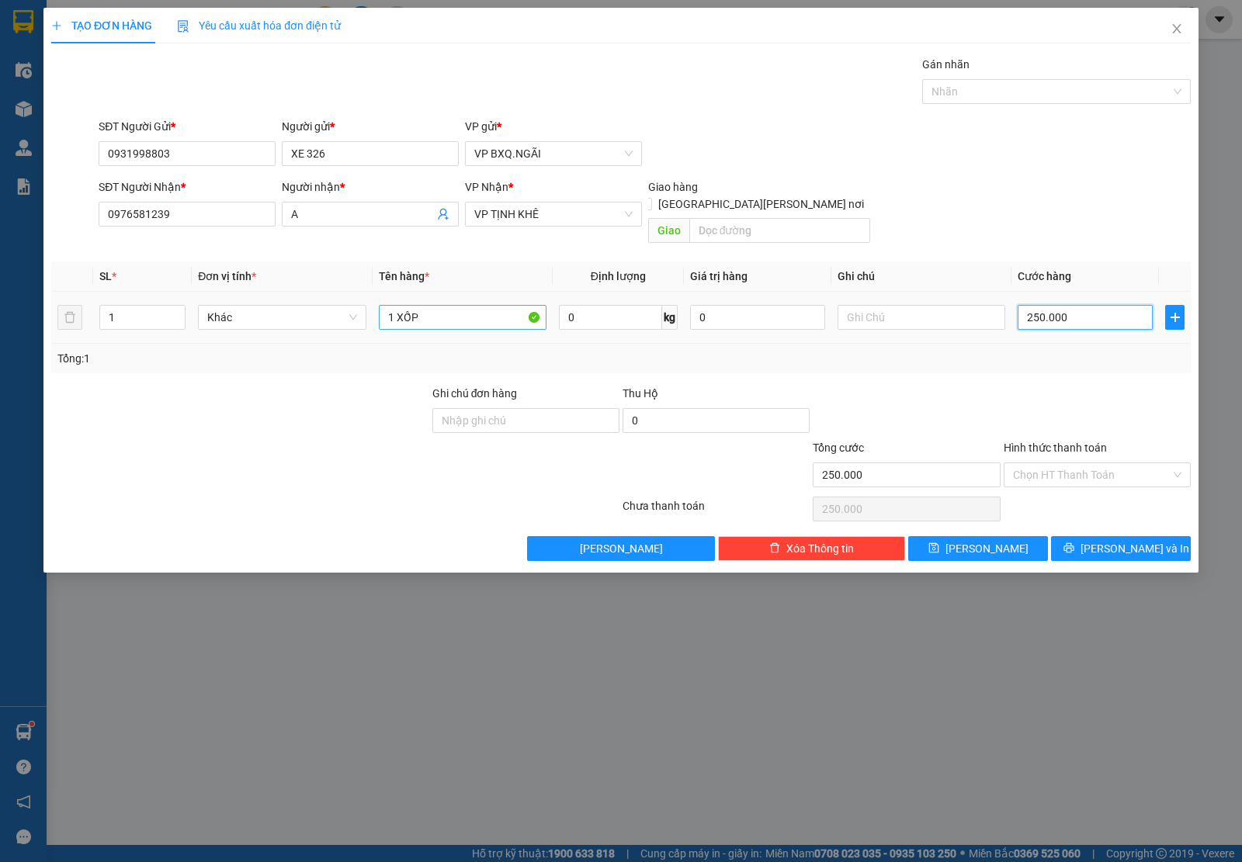
type input "250.000"
click at [691, 408] on input "0" at bounding box center [715, 420] width 187 height 25
click at [691, 408] on input "48.000" at bounding box center [715, 420] width 187 height 25
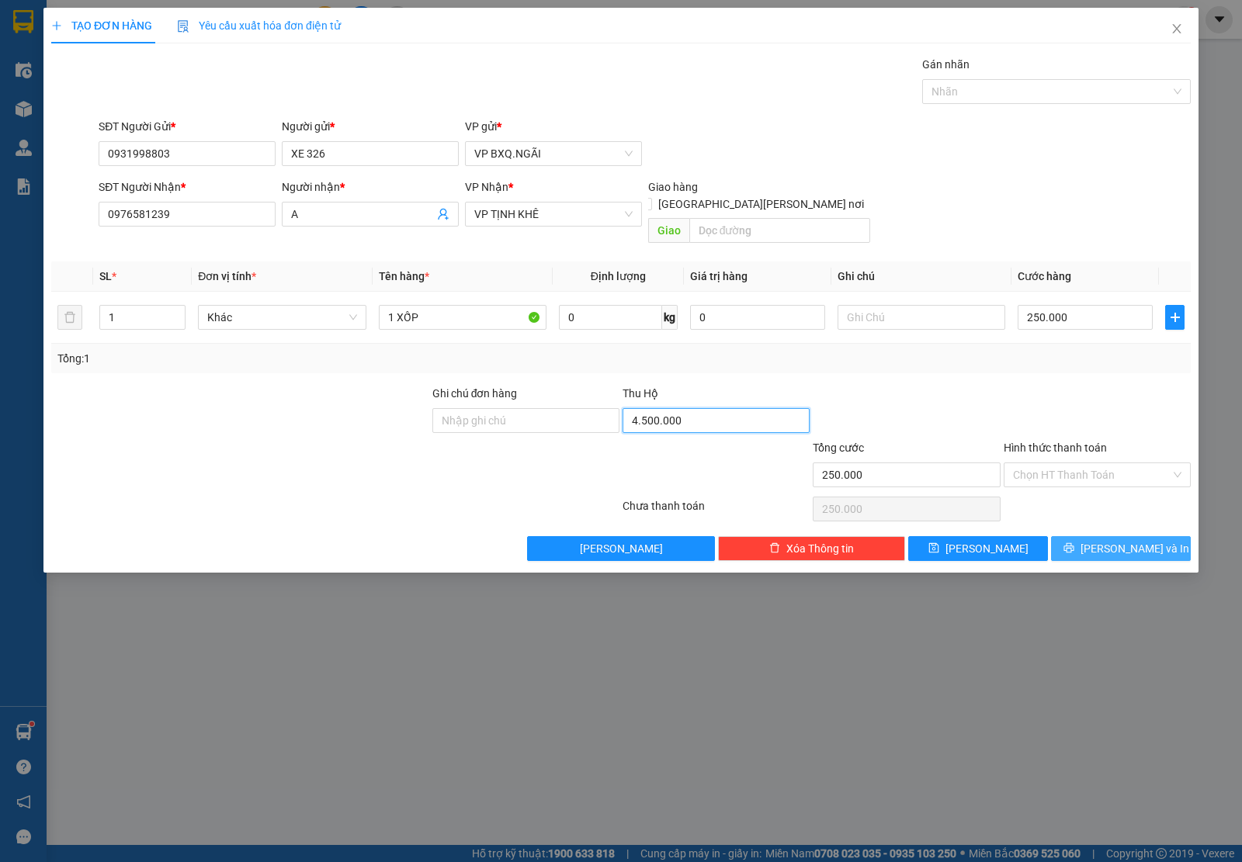
type input "4.500.000"
click at [1096, 536] on button "[PERSON_NAME] và In" at bounding box center [1121, 548] width 140 height 25
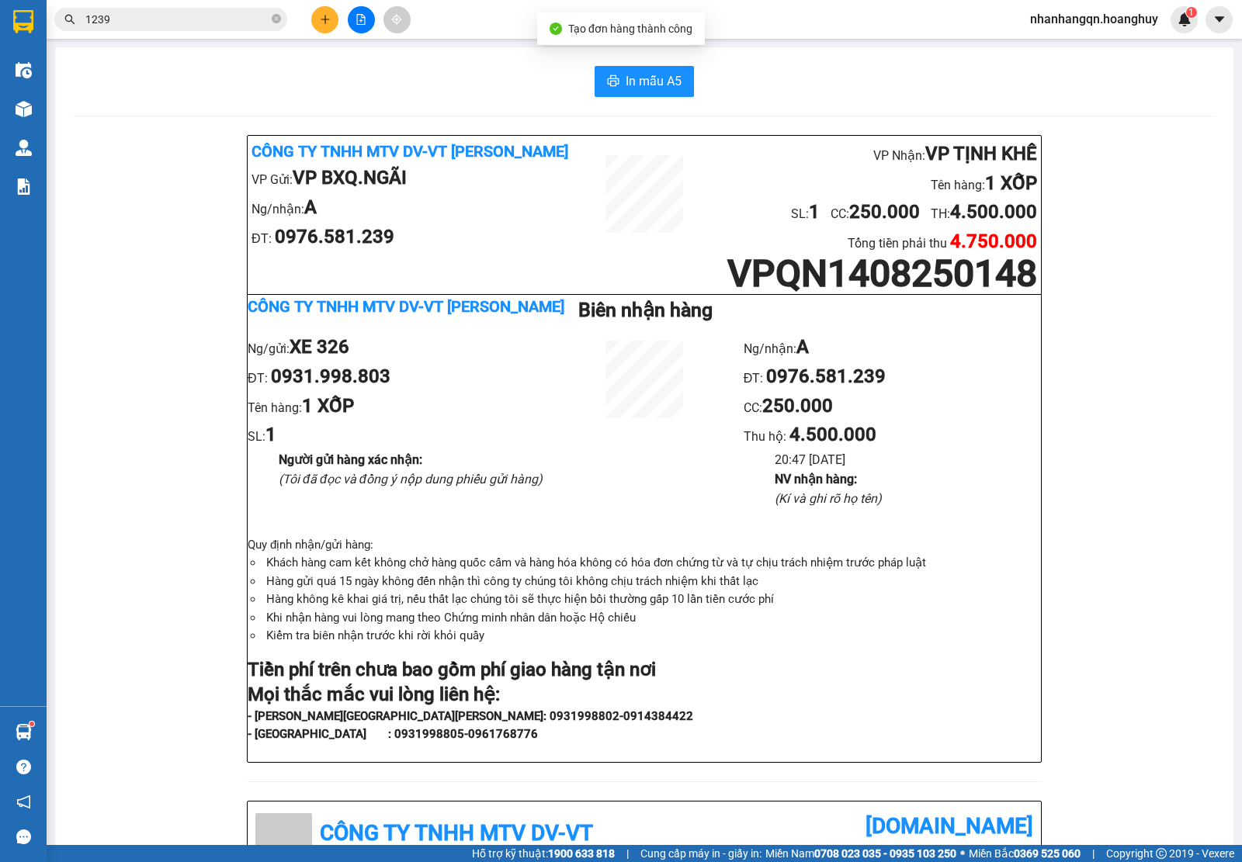
click at [130, 20] on input "1239" at bounding box center [176, 19] width 183 height 17
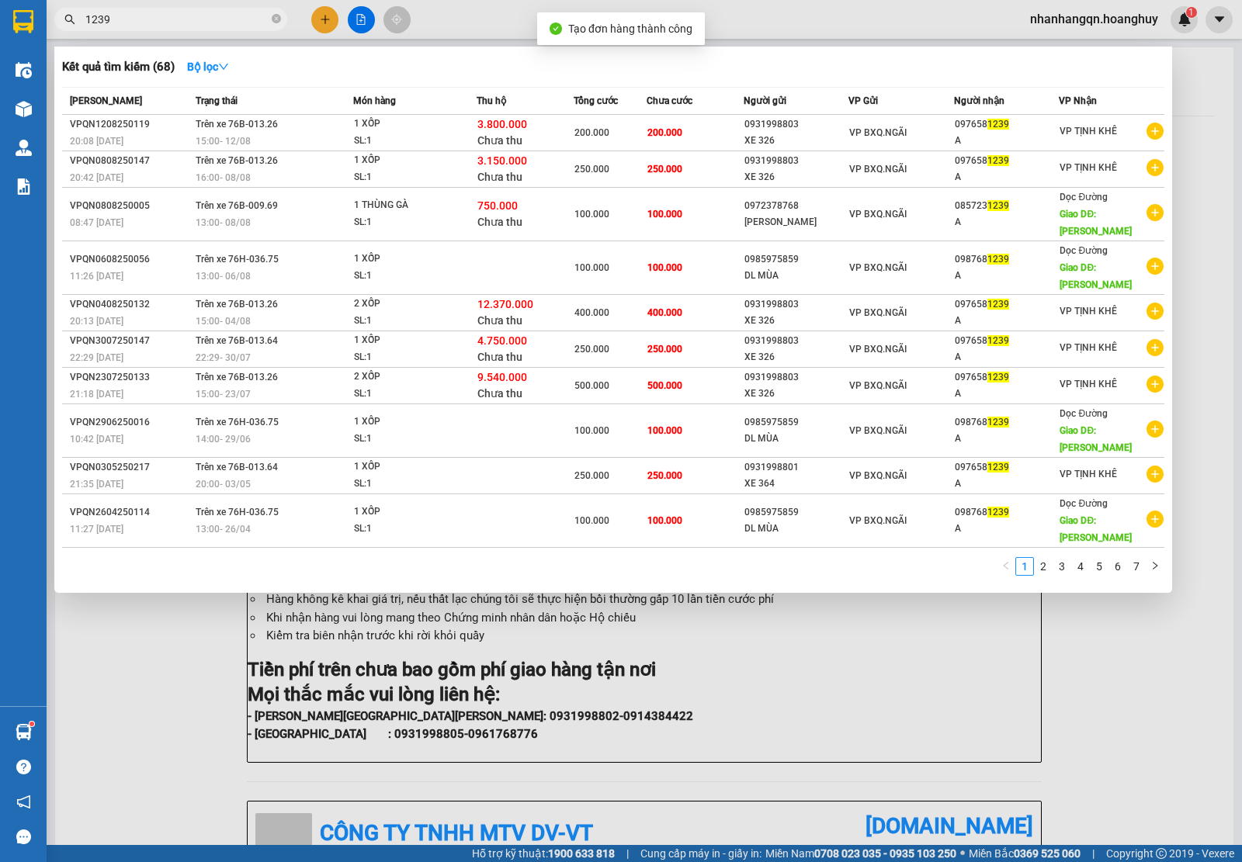
click at [130, 20] on input "1239" at bounding box center [176, 19] width 183 height 17
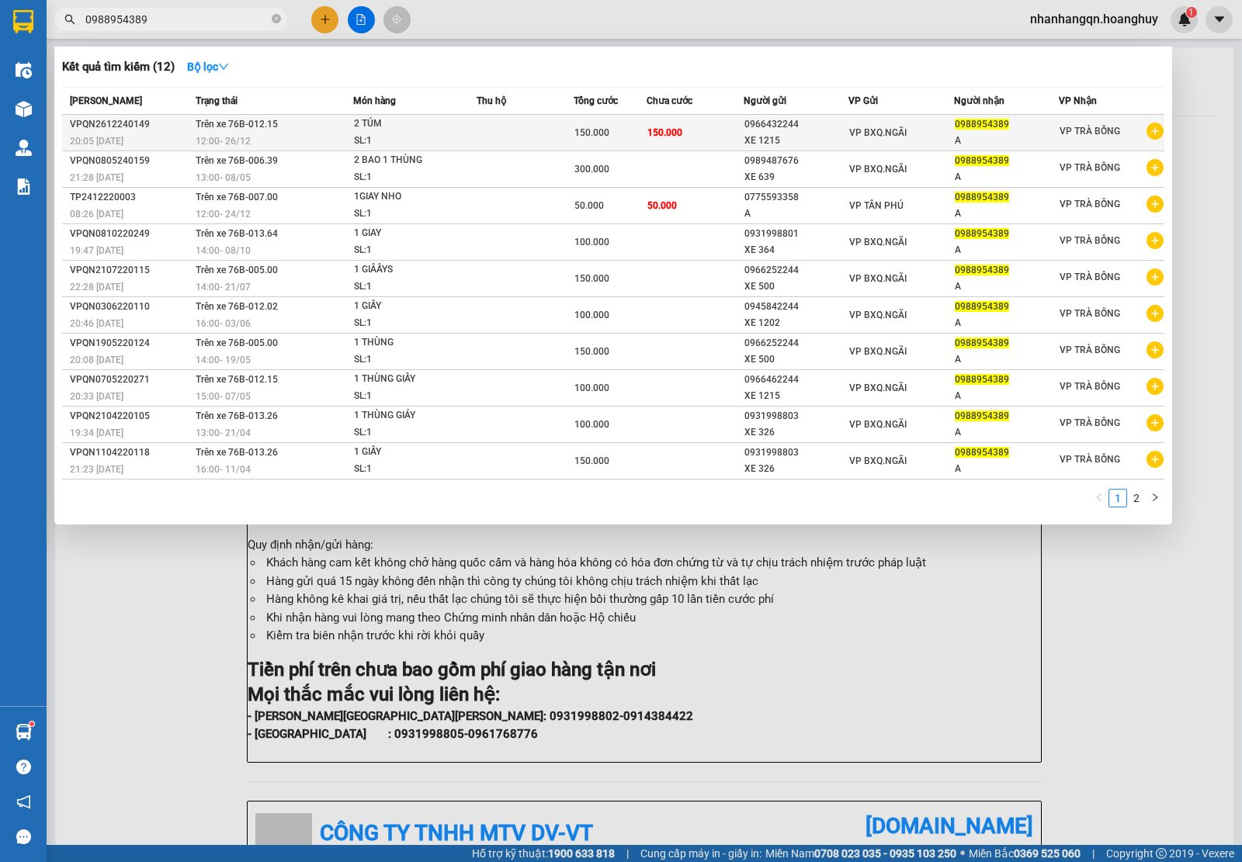
type input "0988954389"
click at [816, 128] on div "0966432244" at bounding box center [796, 124] width 104 height 16
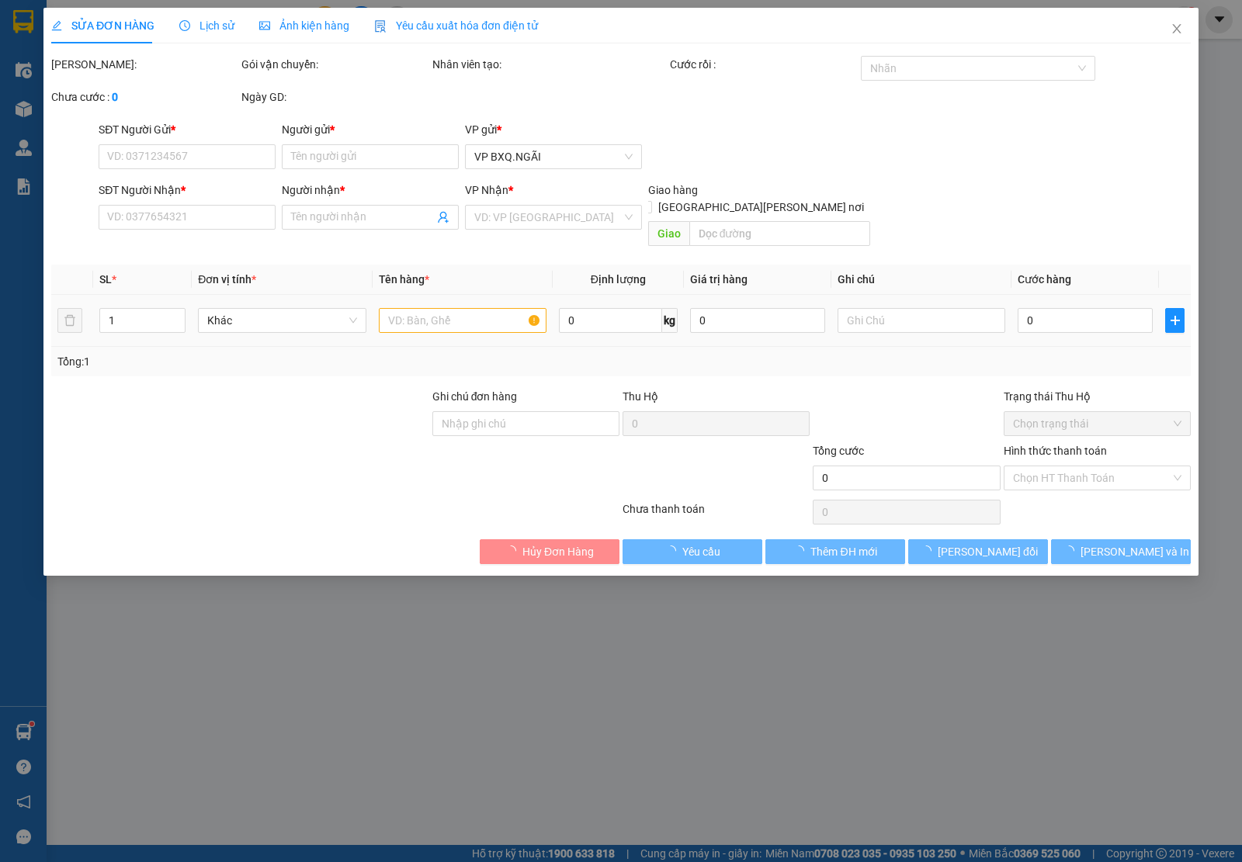
type input "0966432244"
type input "XE 1215"
type input "0988954389"
type input "A"
type input "150.000"
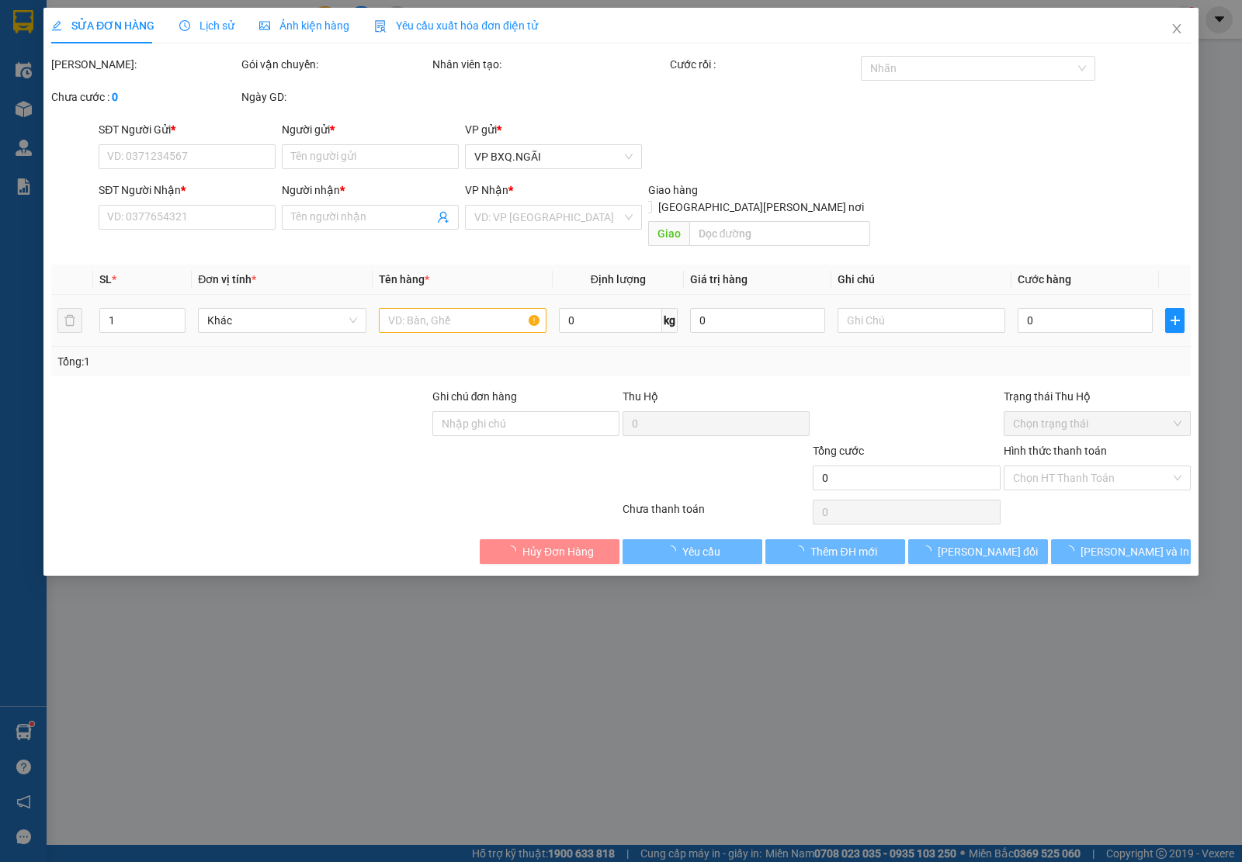
type input "150.000"
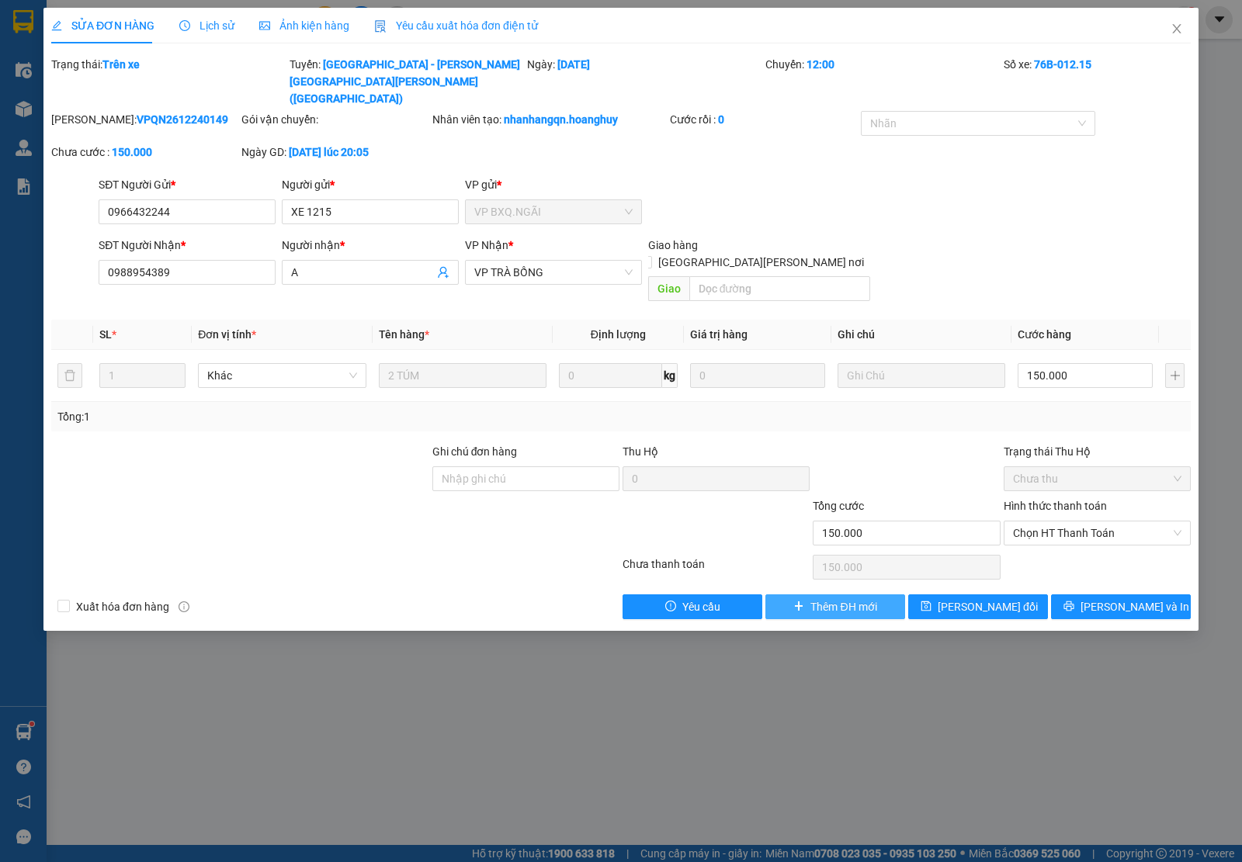
click at [793, 601] on icon "plus" at bounding box center [798, 606] width 11 height 11
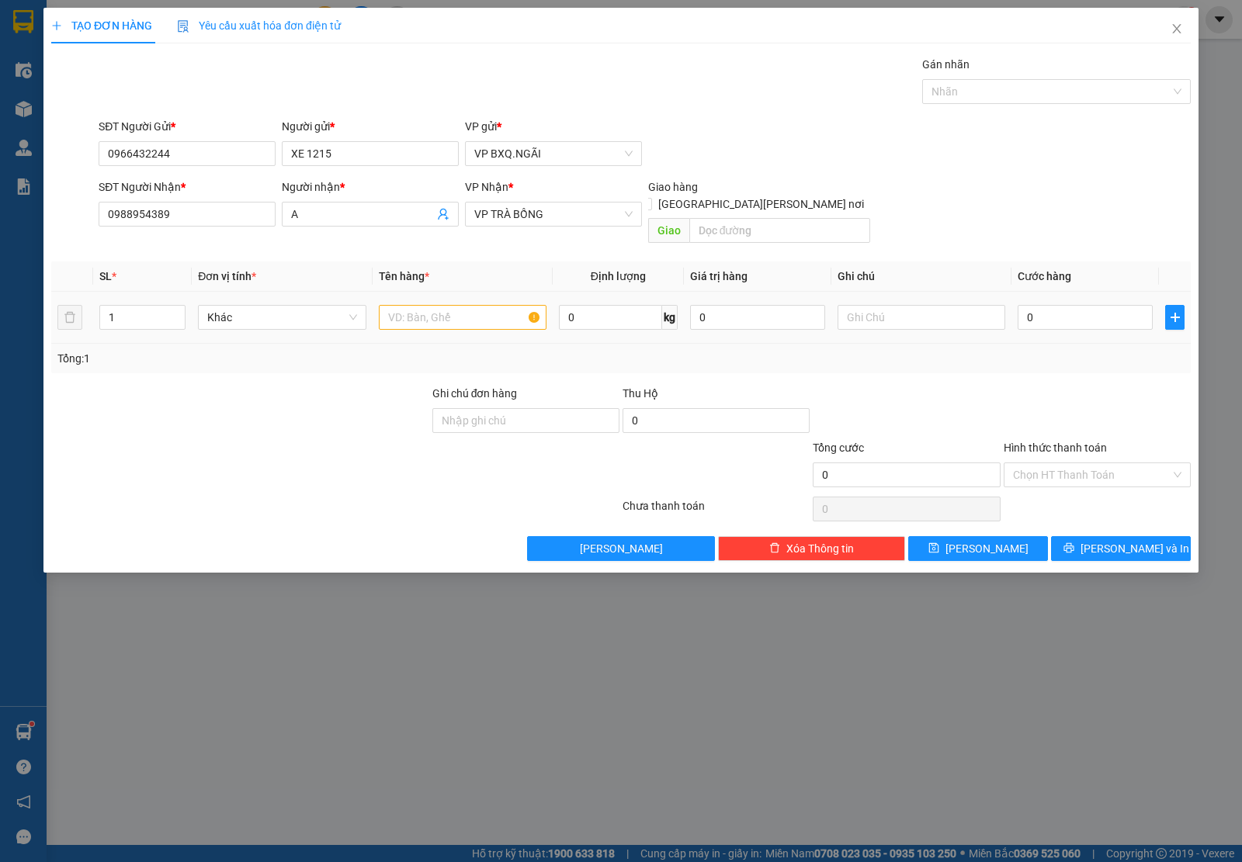
drag, startPoint x: 459, startPoint y: 317, endPoint x: 448, endPoint y: 307, distance: 14.3
click at [456, 317] on td at bounding box center [462, 318] width 180 height 52
click at [438, 305] on input "text" at bounding box center [463, 317] width 168 height 25
type input "1 XỐP"
type input "1"
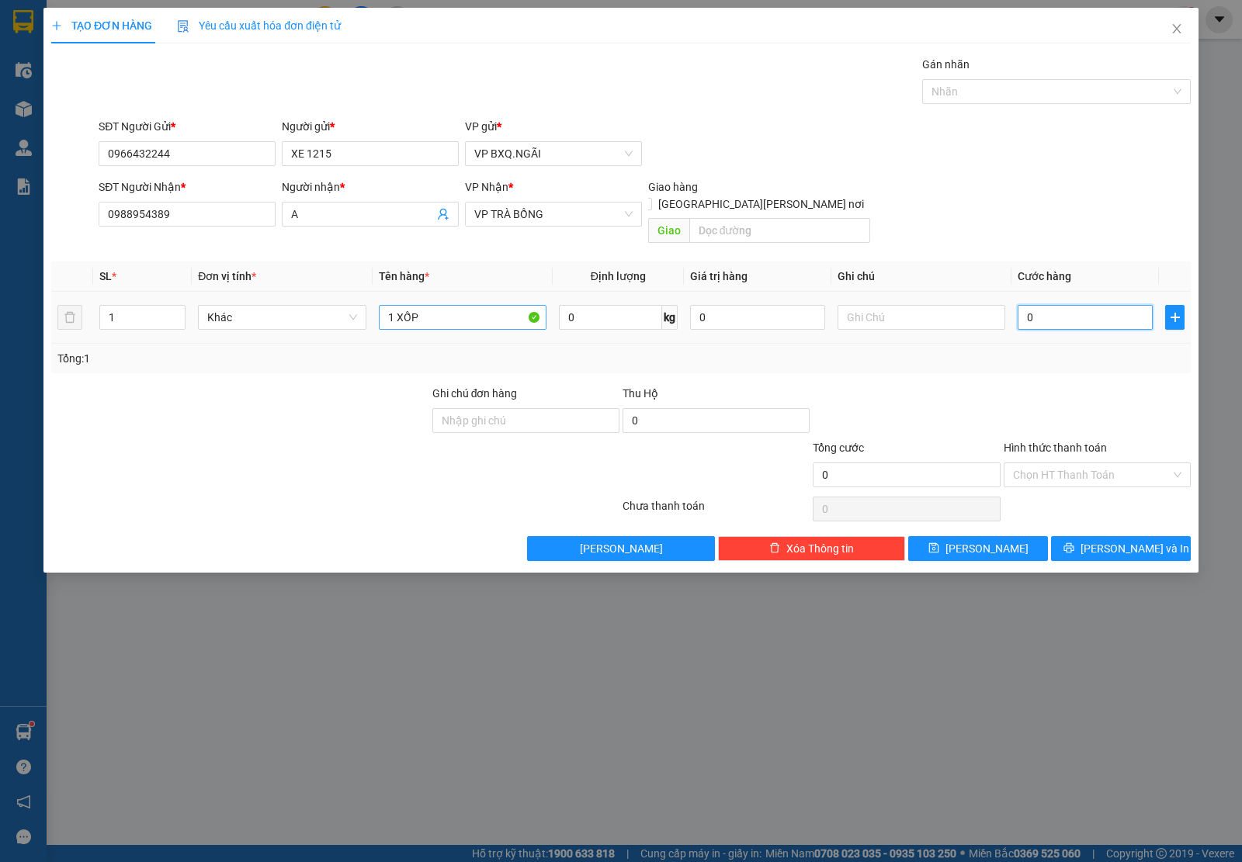
type input "1"
type input "15"
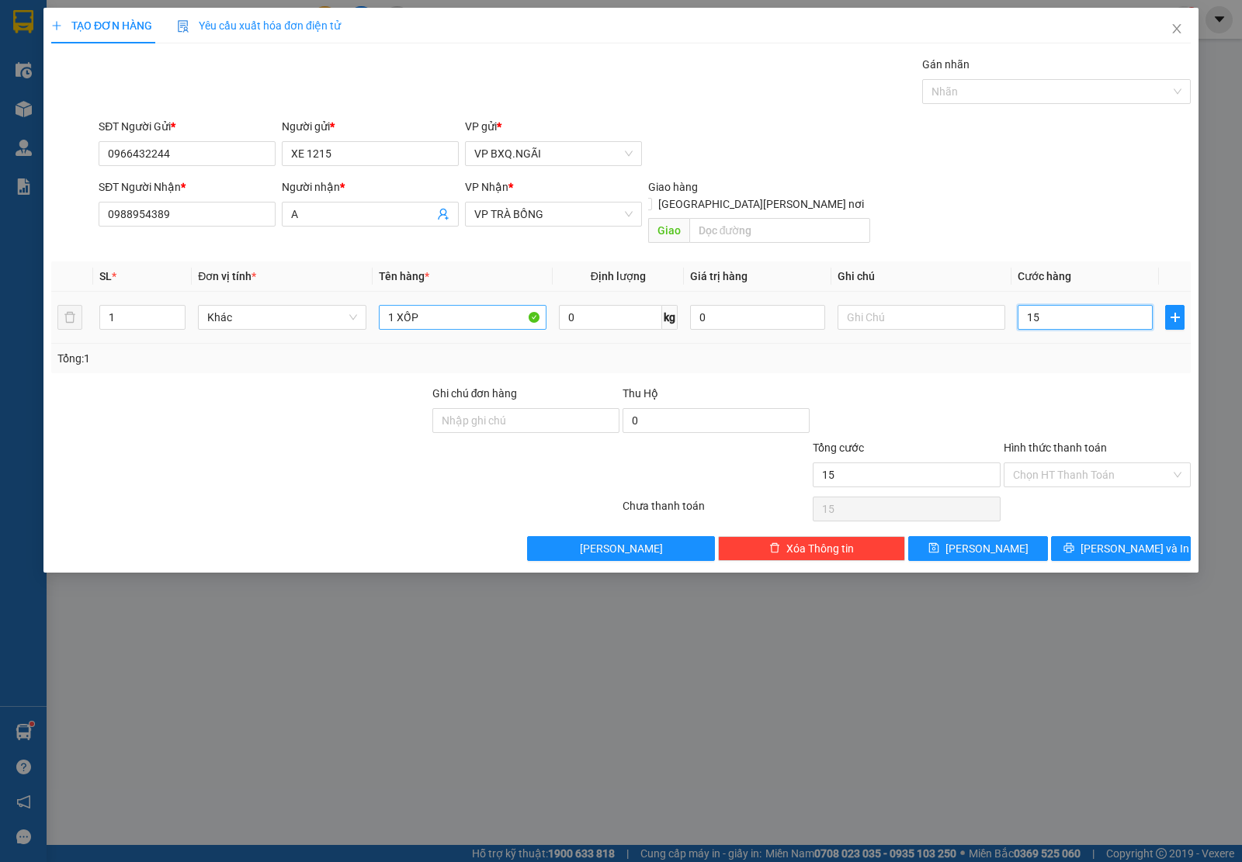
type input "150"
type input "1.500"
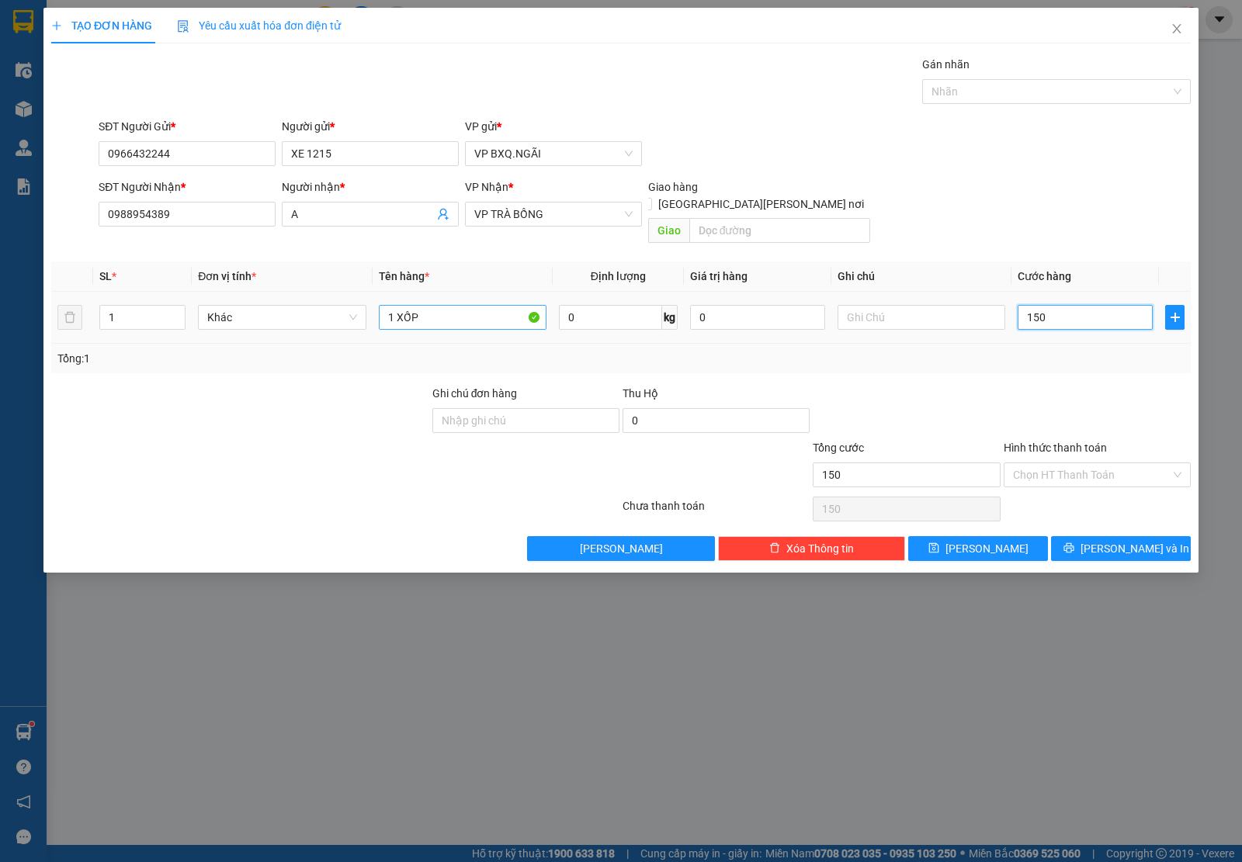
type input "1.500"
type input "15.000"
type input "150.000"
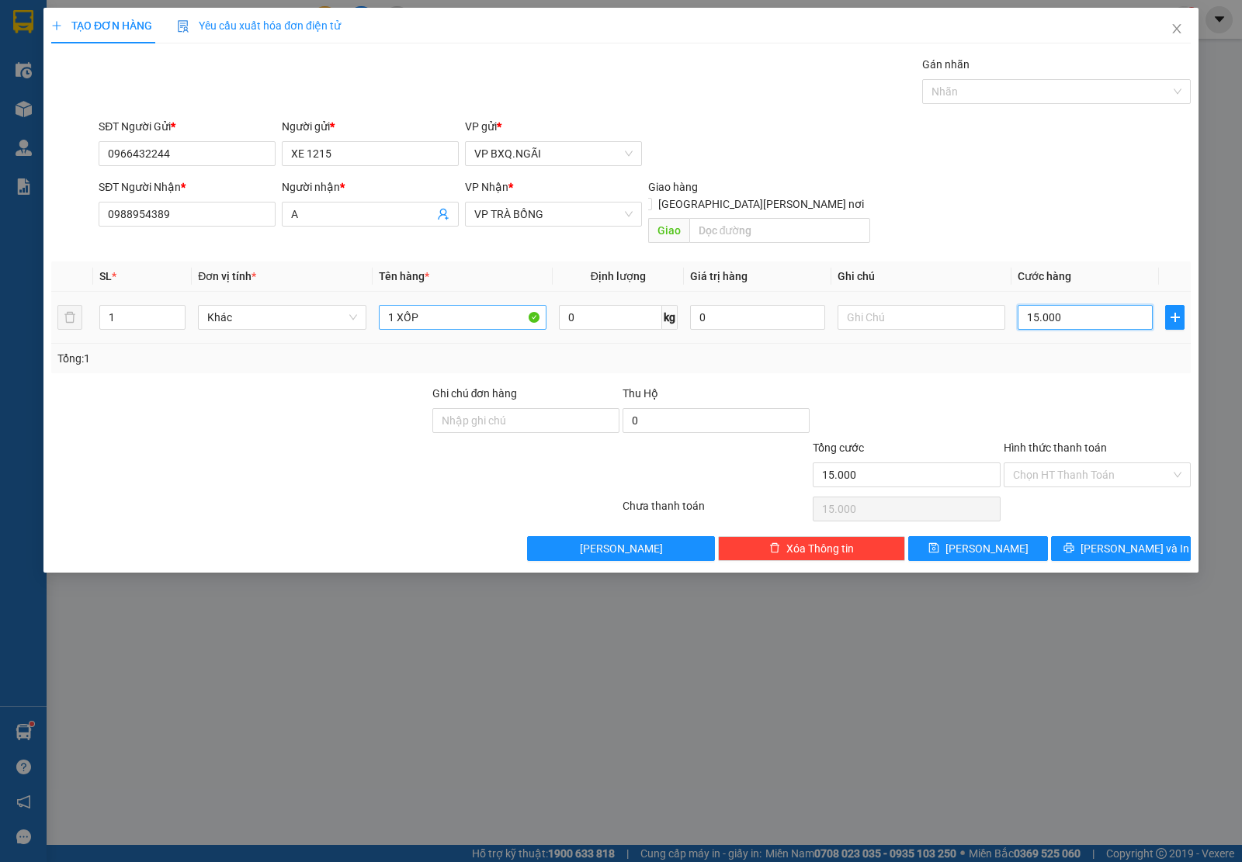
type input "150.000"
click at [1172, 463] on div "Chọn HT Thanh Toán" at bounding box center [1096, 475] width 187 height 25
type input "150.000"
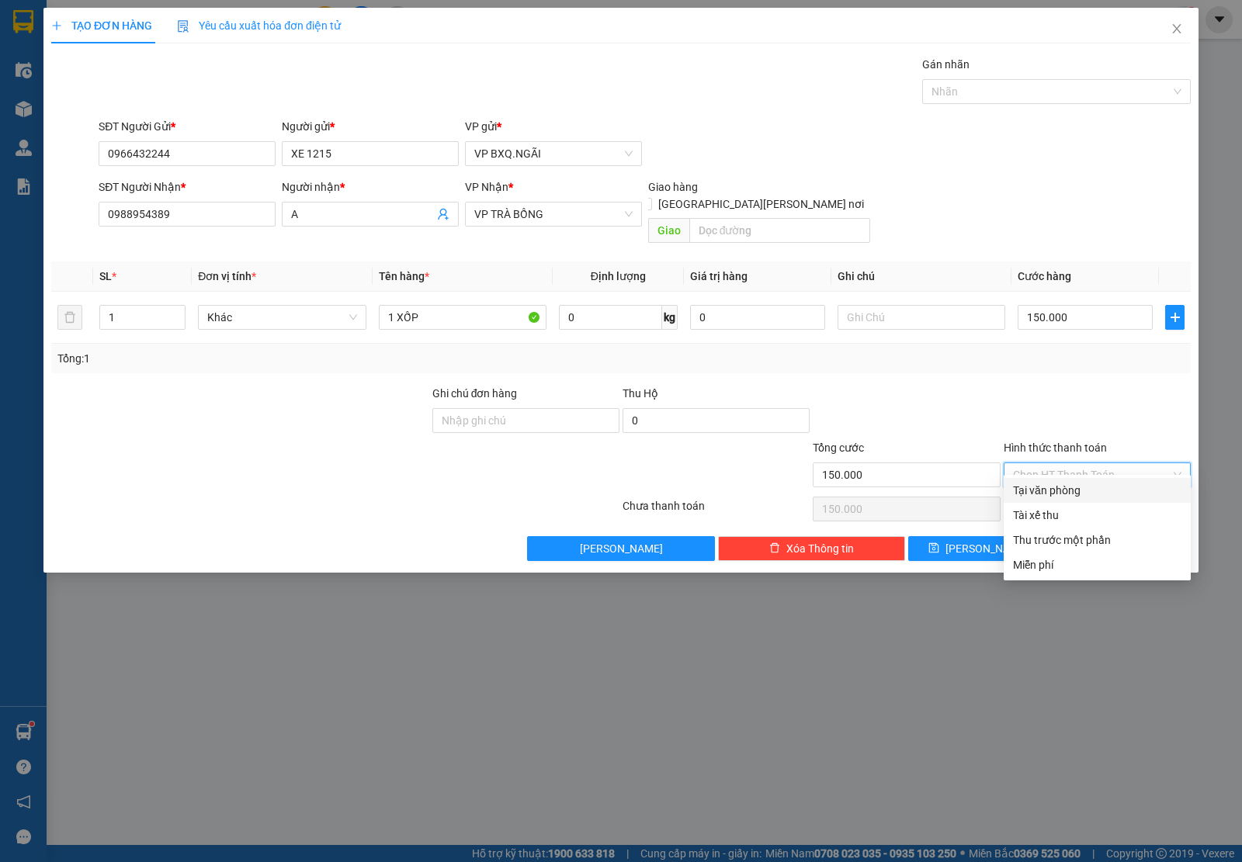
click at [1086, 497] on div "Tại văn phòng" at bounding box center [1097, 490] width 168 height 17
type input "0"
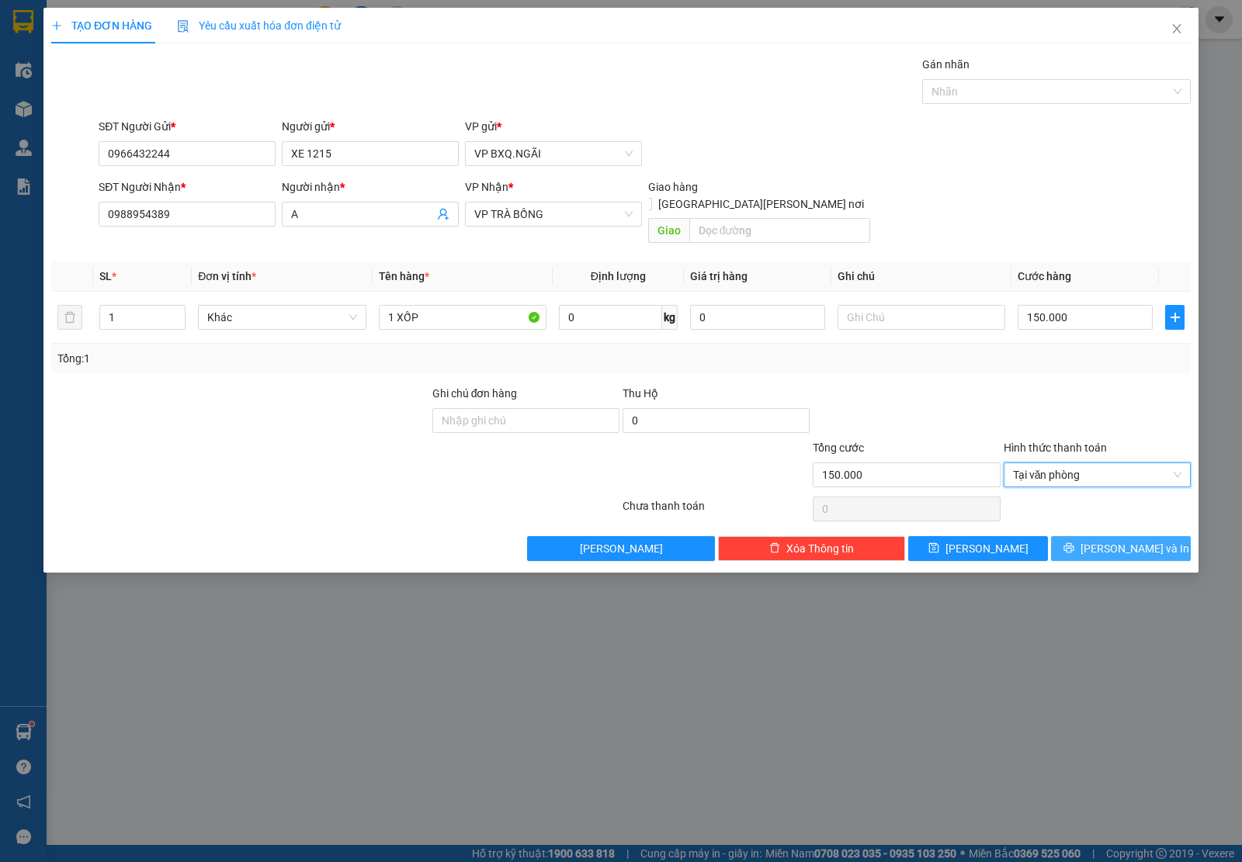
click at [1104, 536] on button "[PERSON_NAME] và In" at bounding box center [1121, 548] width 140 height 25
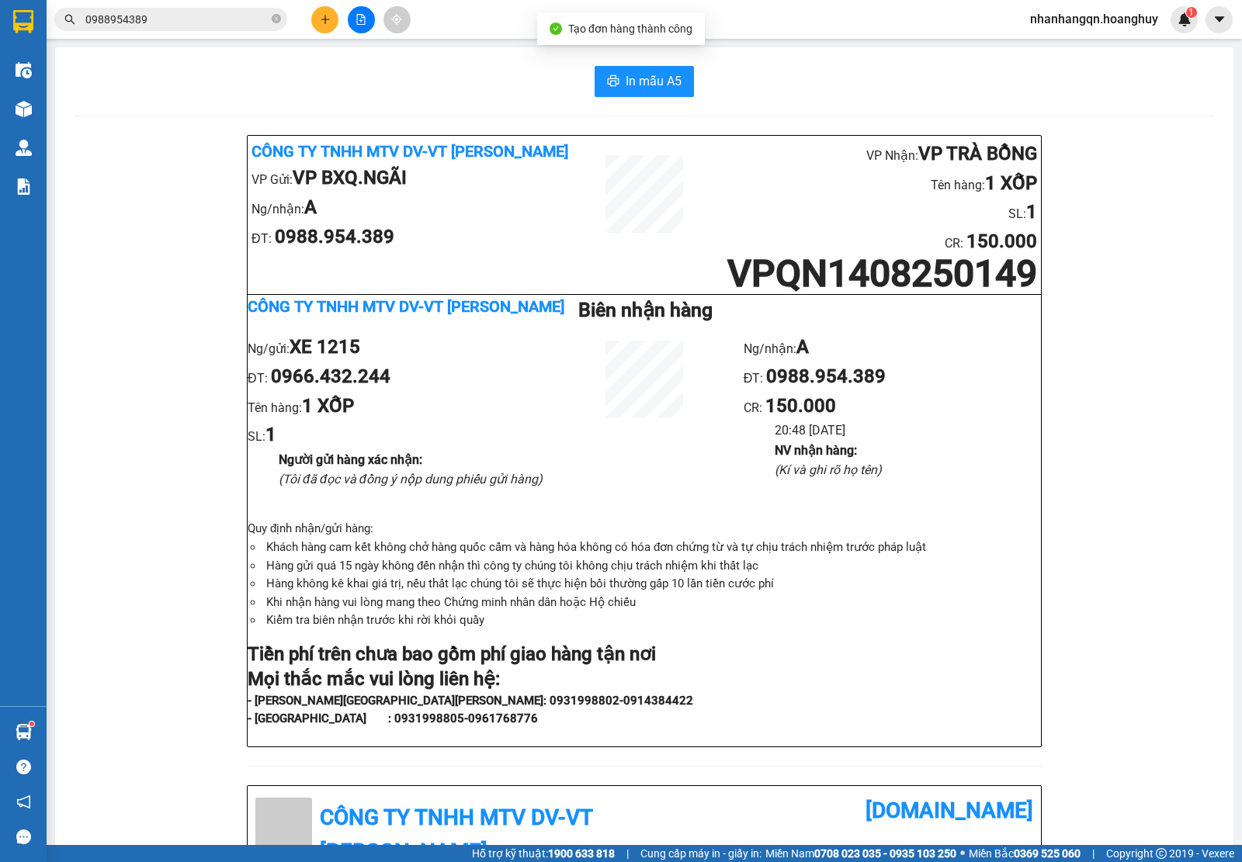
click at [161, 16] on input "0988954389" at bounding box center [176, 19] width 183 height 17
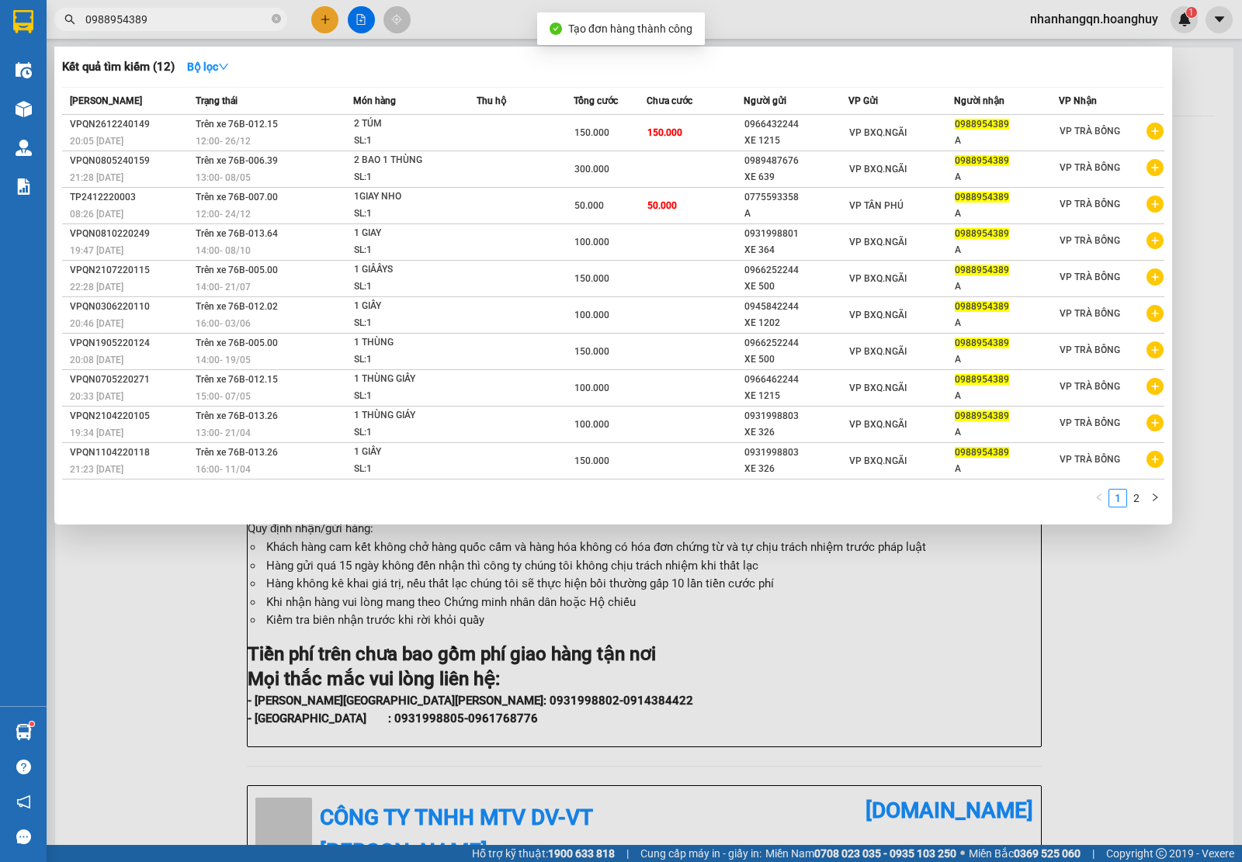
click at [161, 16] on input "0988954389" at bounding box center [176, 19] width 183 height 17
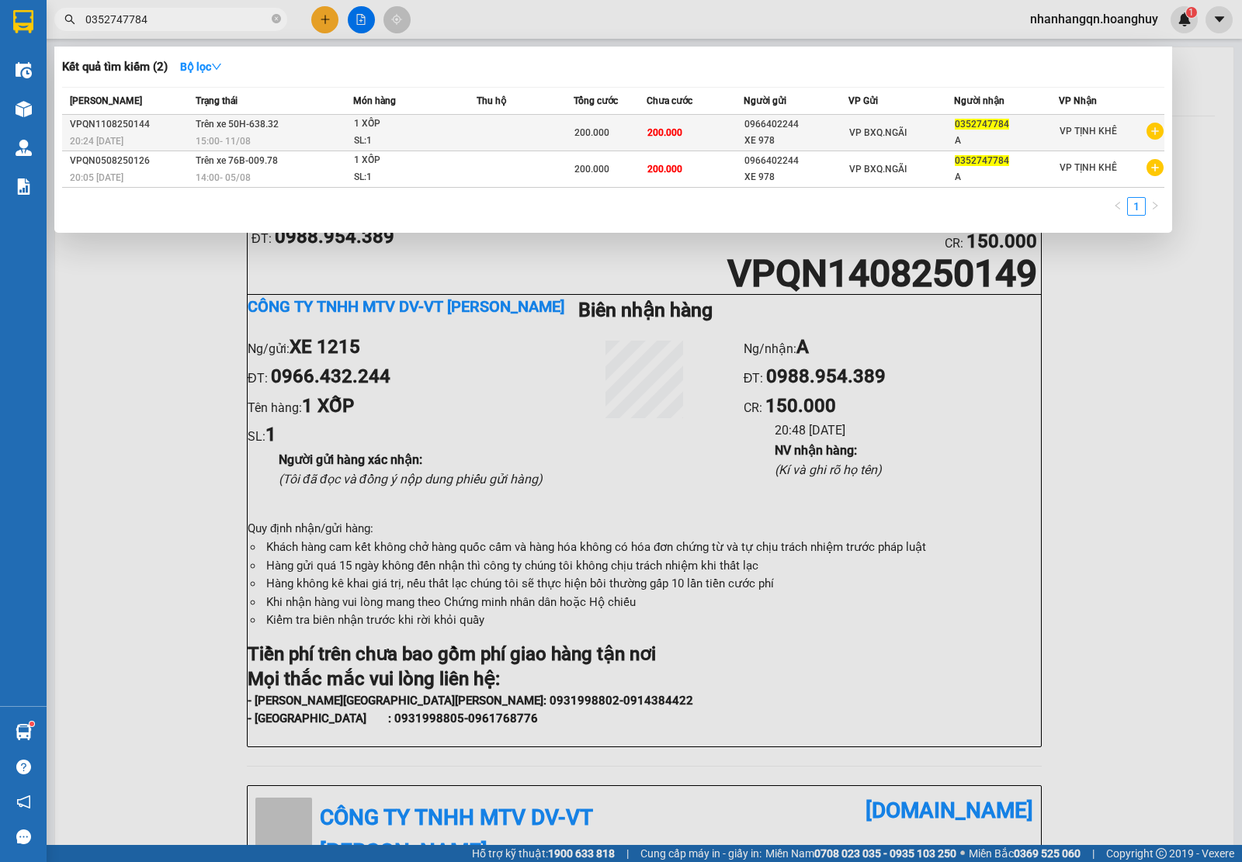
type input "0352747784"
click at [851, 144] on td "VP BXQ.NGÃI" at bounding box center [901, 133] width 106 height 36
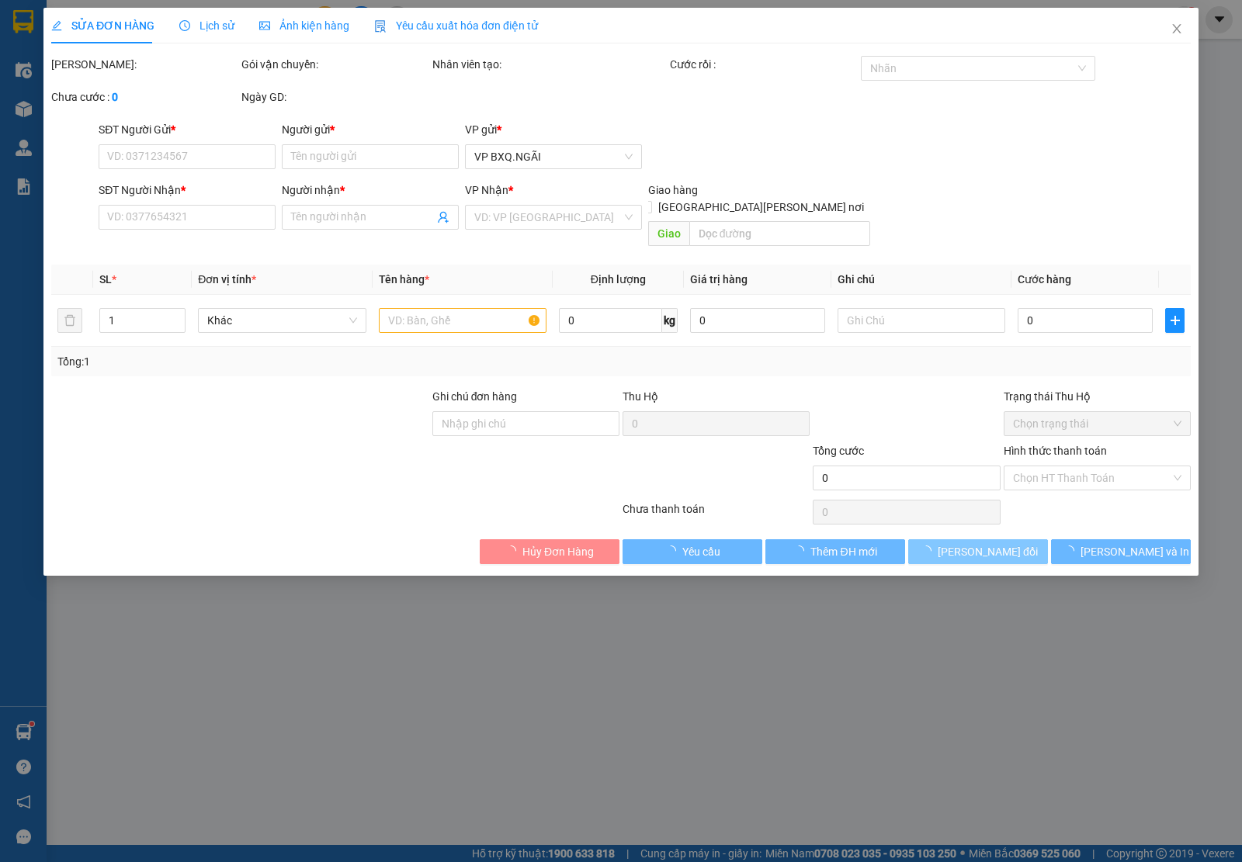
type input "0966402244"
type input "XE 978"
type input "0352747784"
type input "A"
type input "200.000"
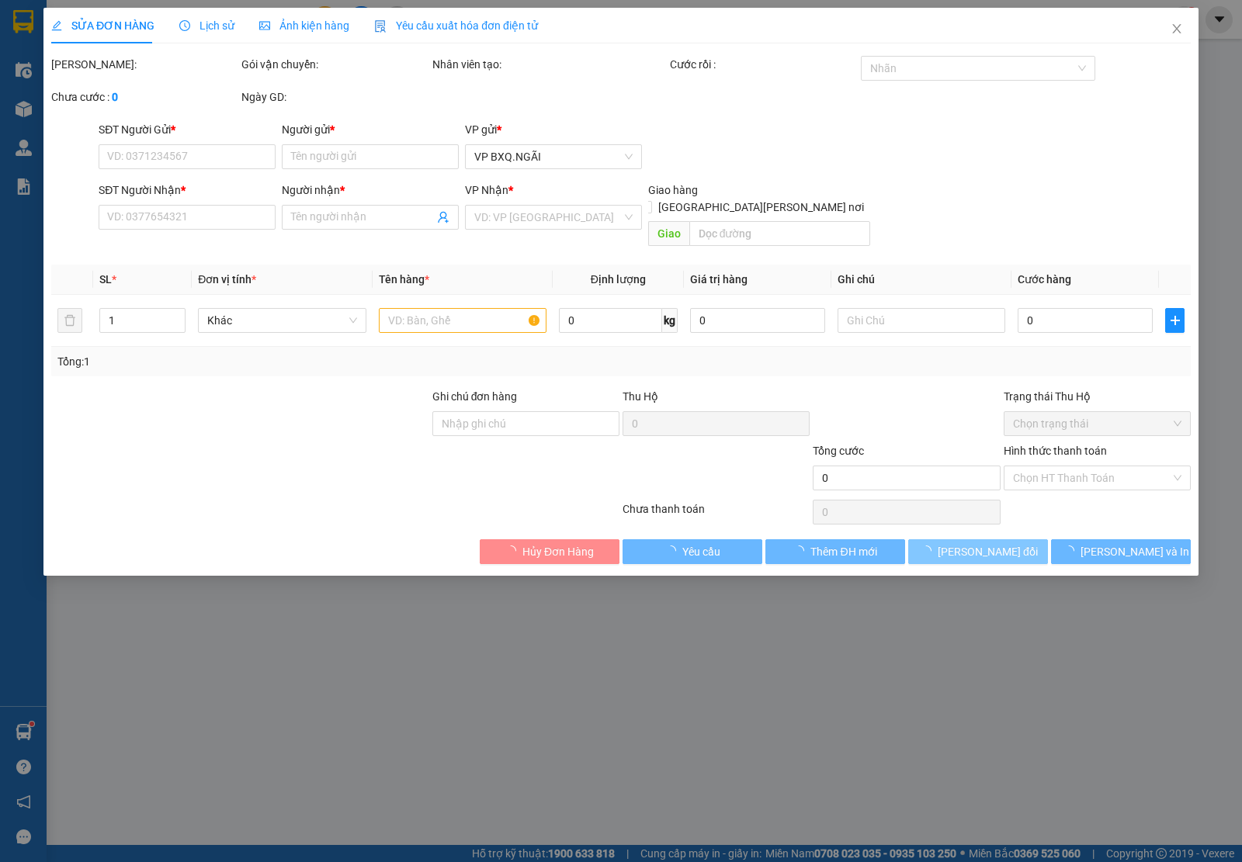
type input "200.000"
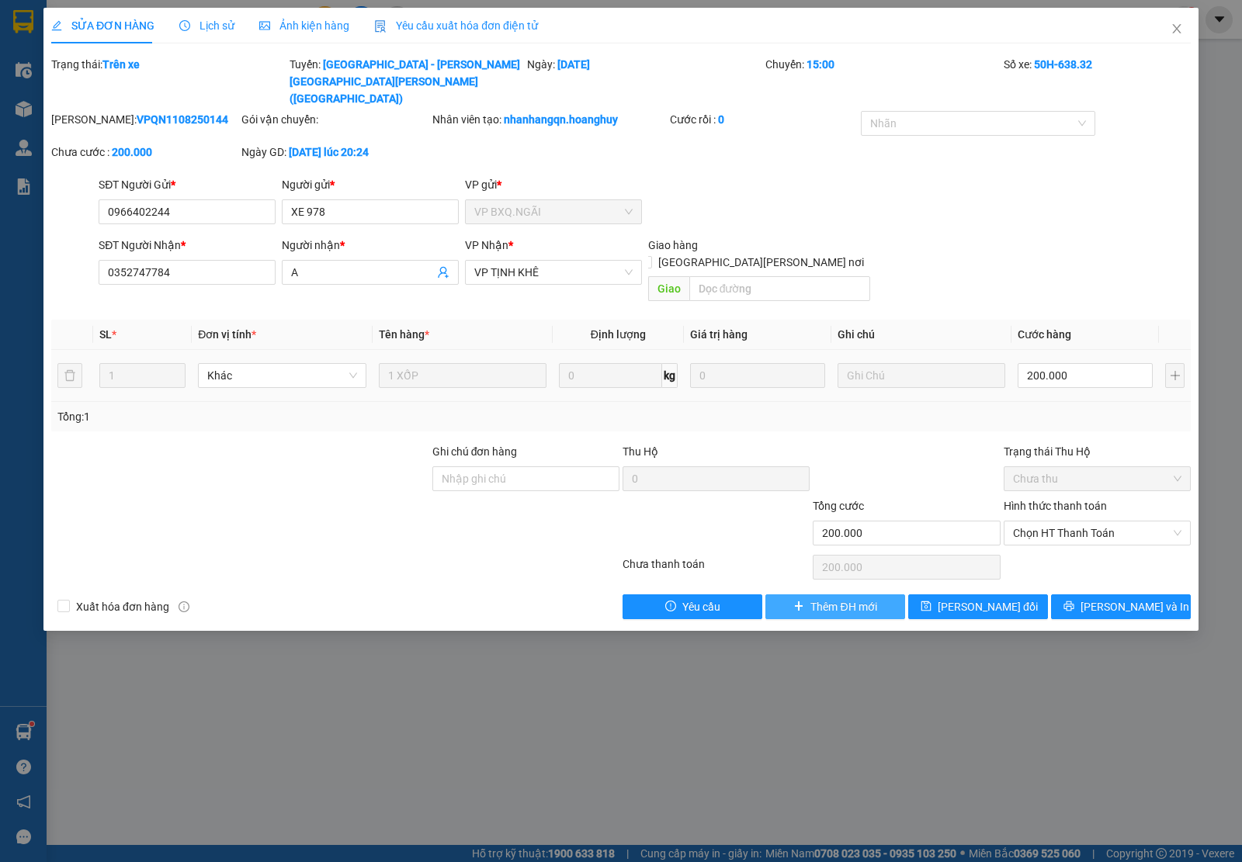
click at [847, 598] on span "Thêm ĐH mới" at bounding box center [843, 606] width 66 height 17
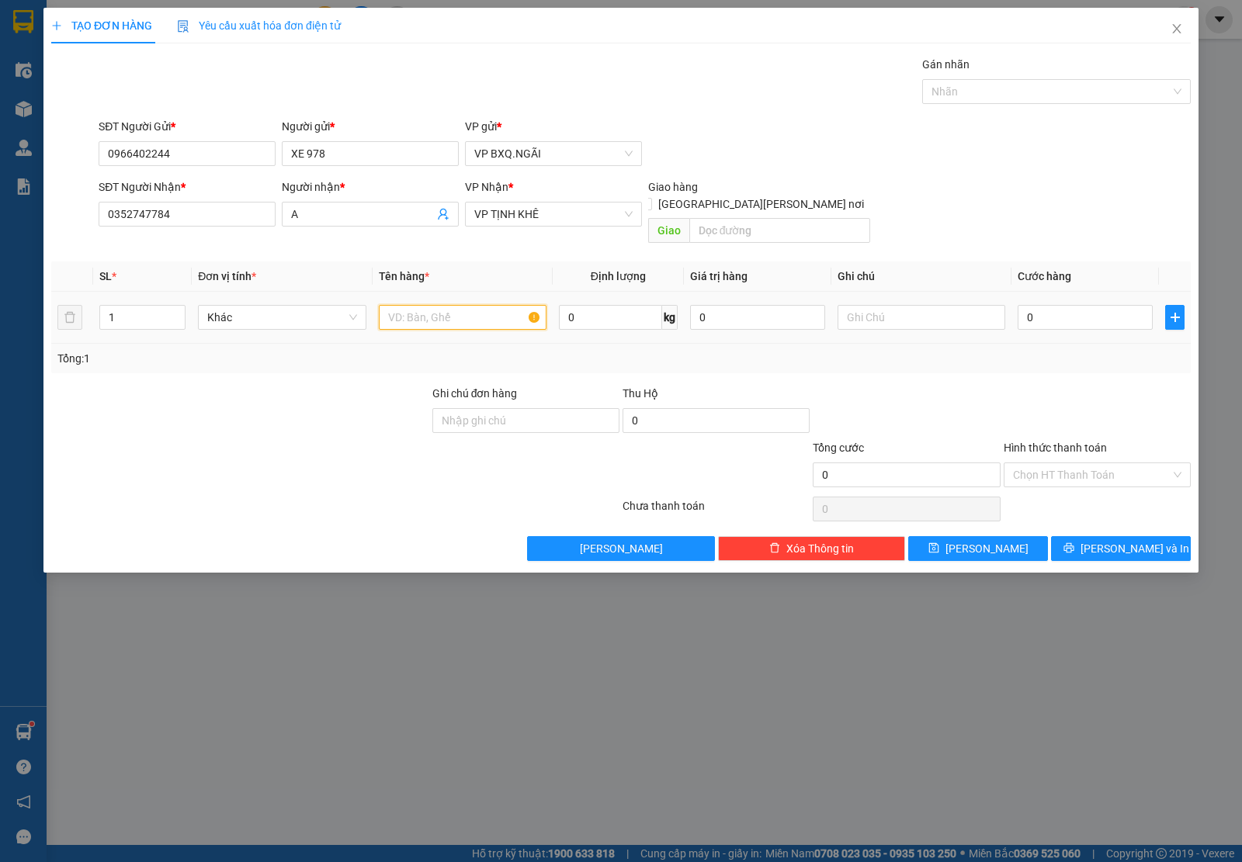
click at [436, 307] on input "text" at bounding box center [463, 317] width 168 height 25
type input "1 XỐP"
type input "2"
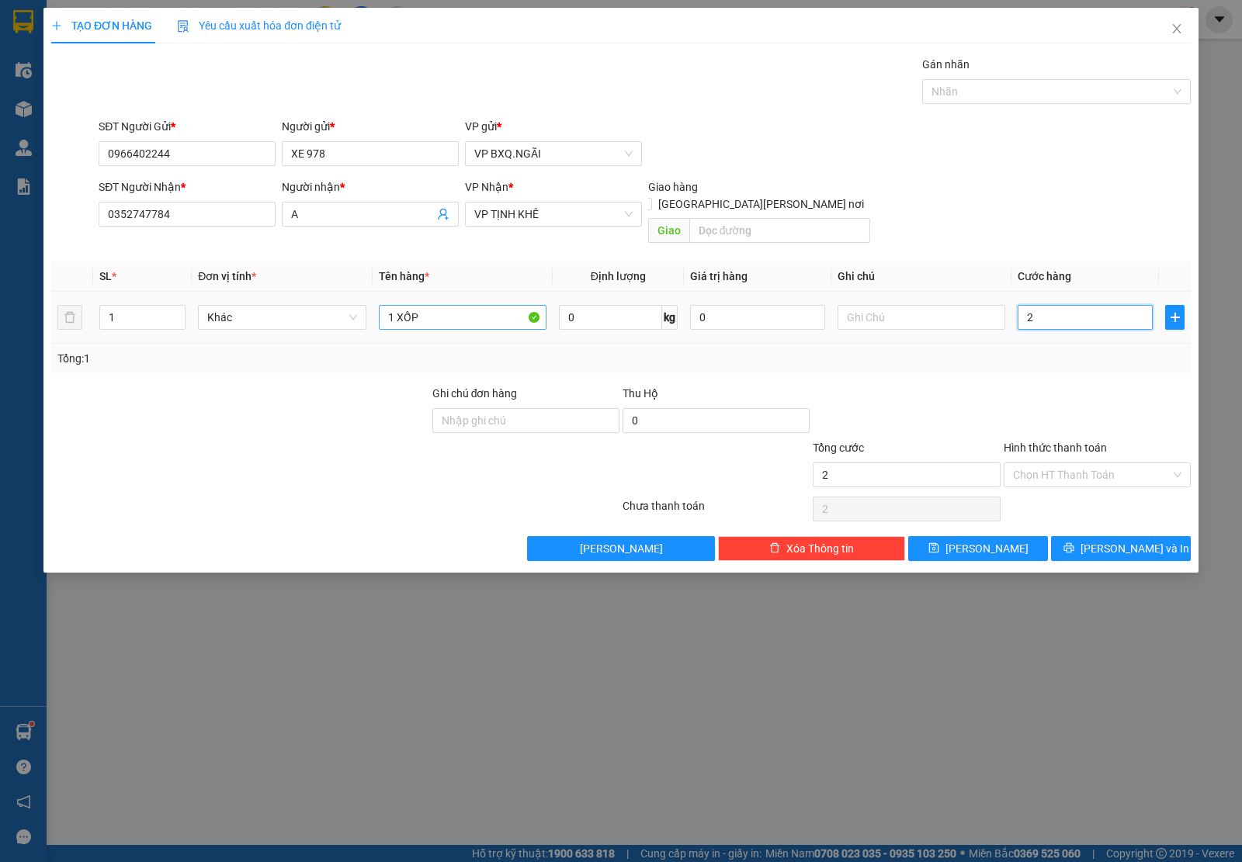
type input "20"
type input "200"
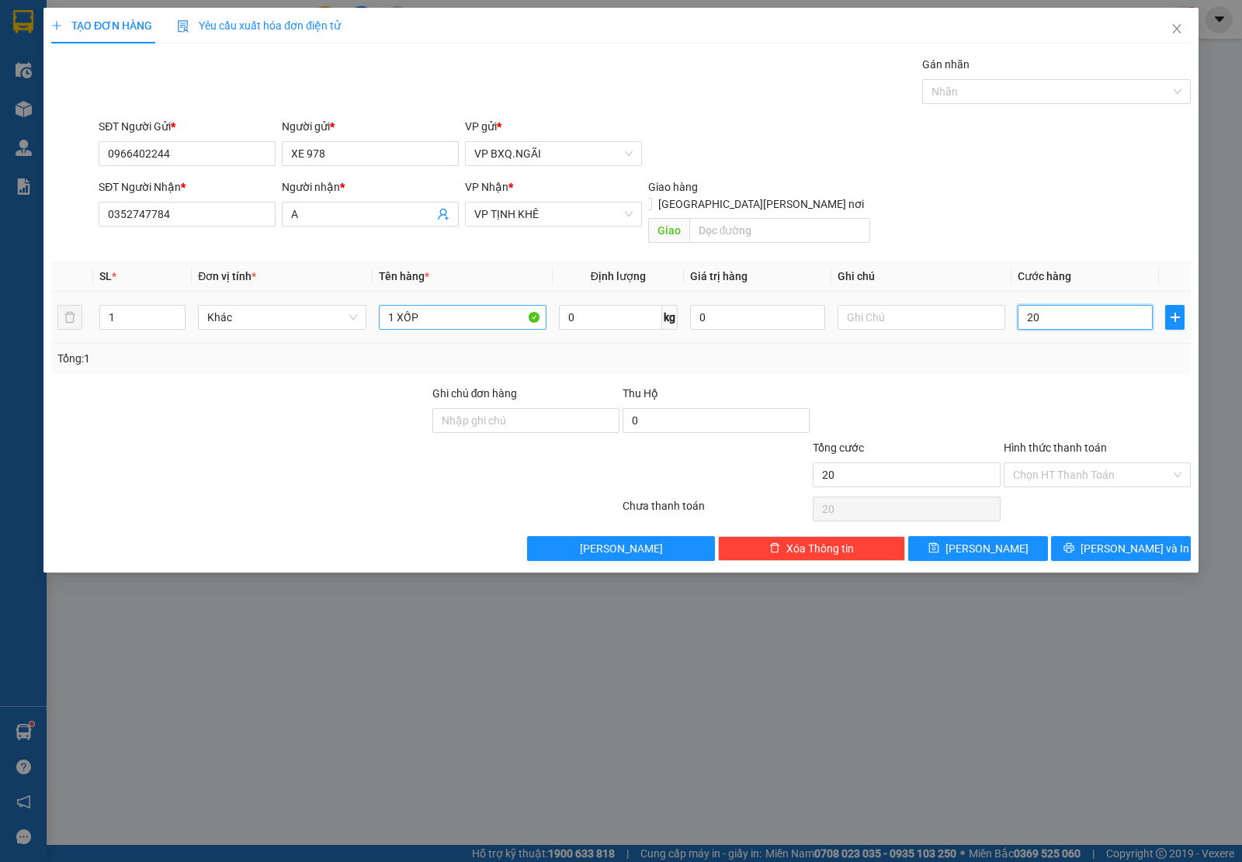
type input "200"
type input "2.000"
type input "20.000"
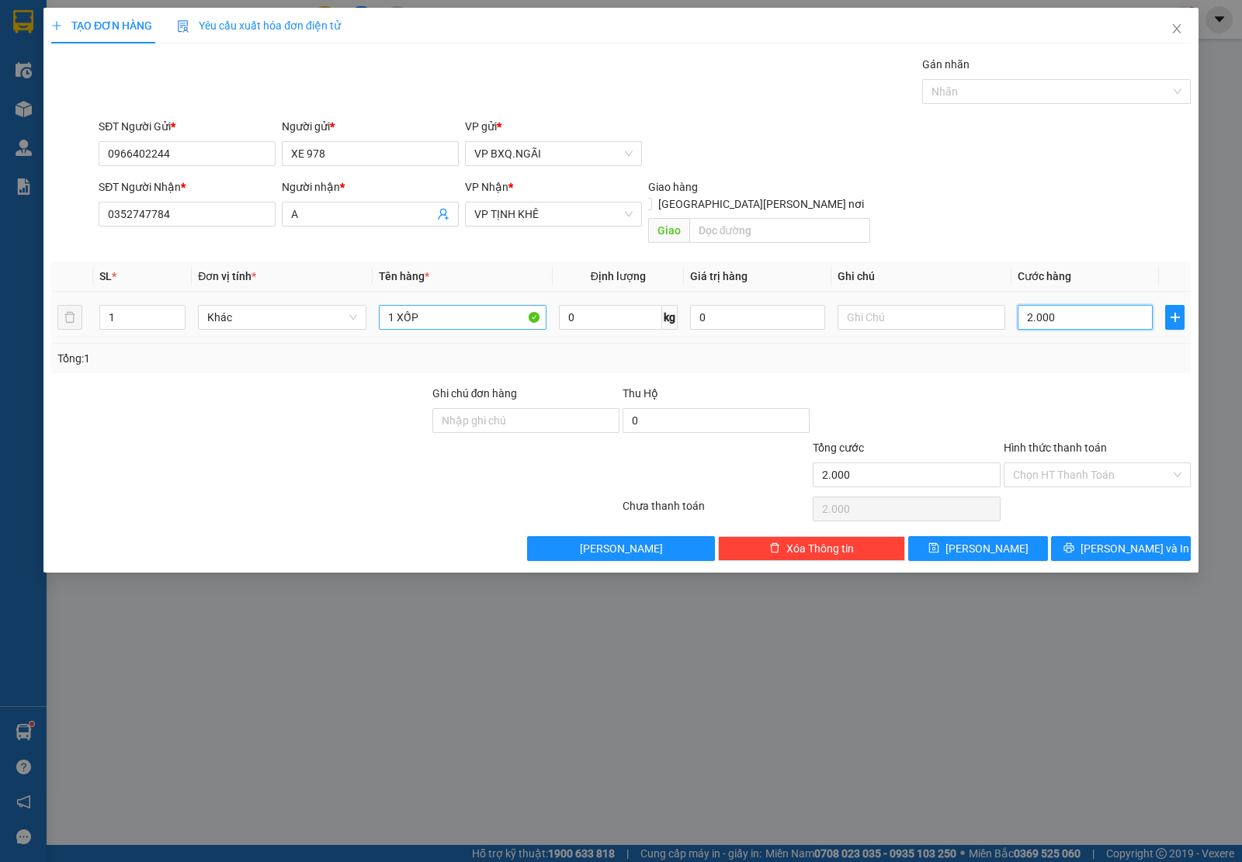
type input "20.000"
type input "200.000"
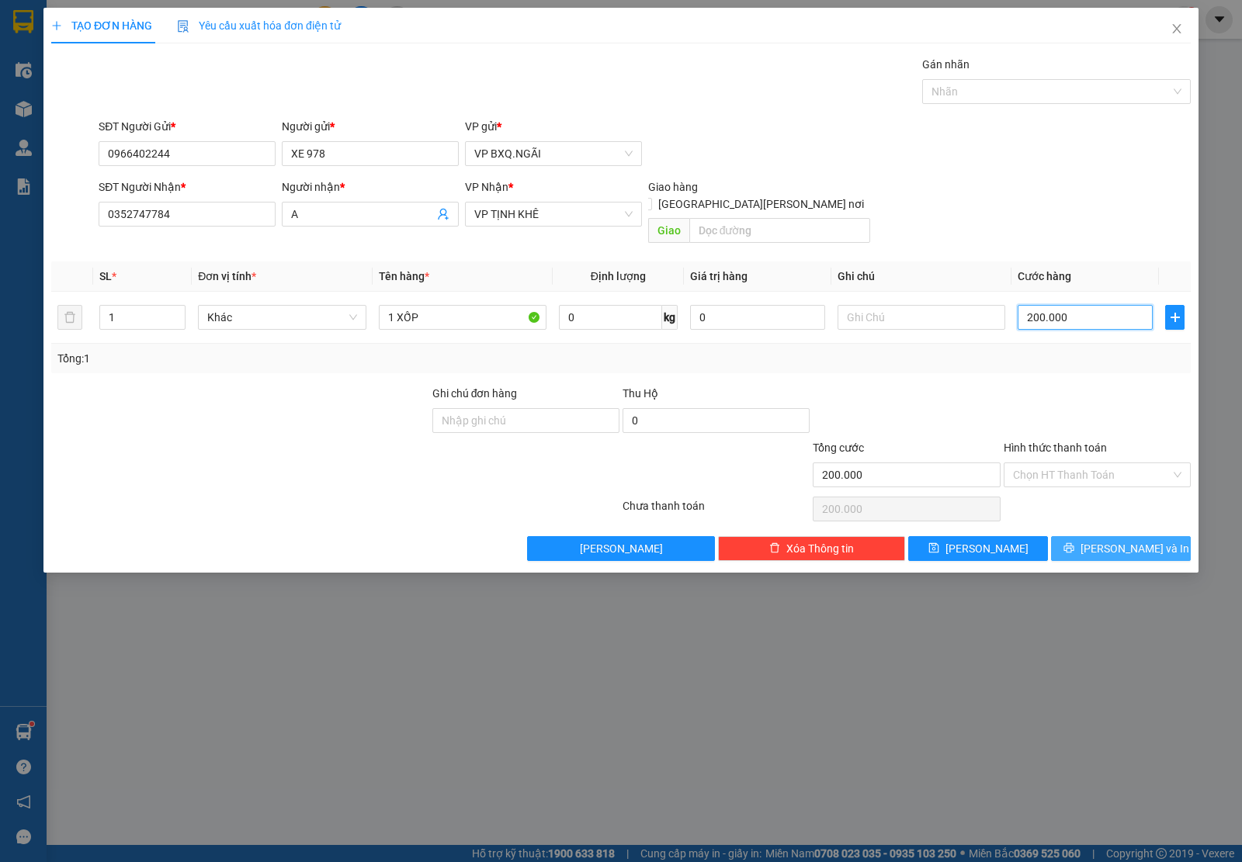
type input "200.000"
click at [1084, 536] on button "[PERSON_NAME] và In" at bounding box center [1121, 548] width 140 height 25
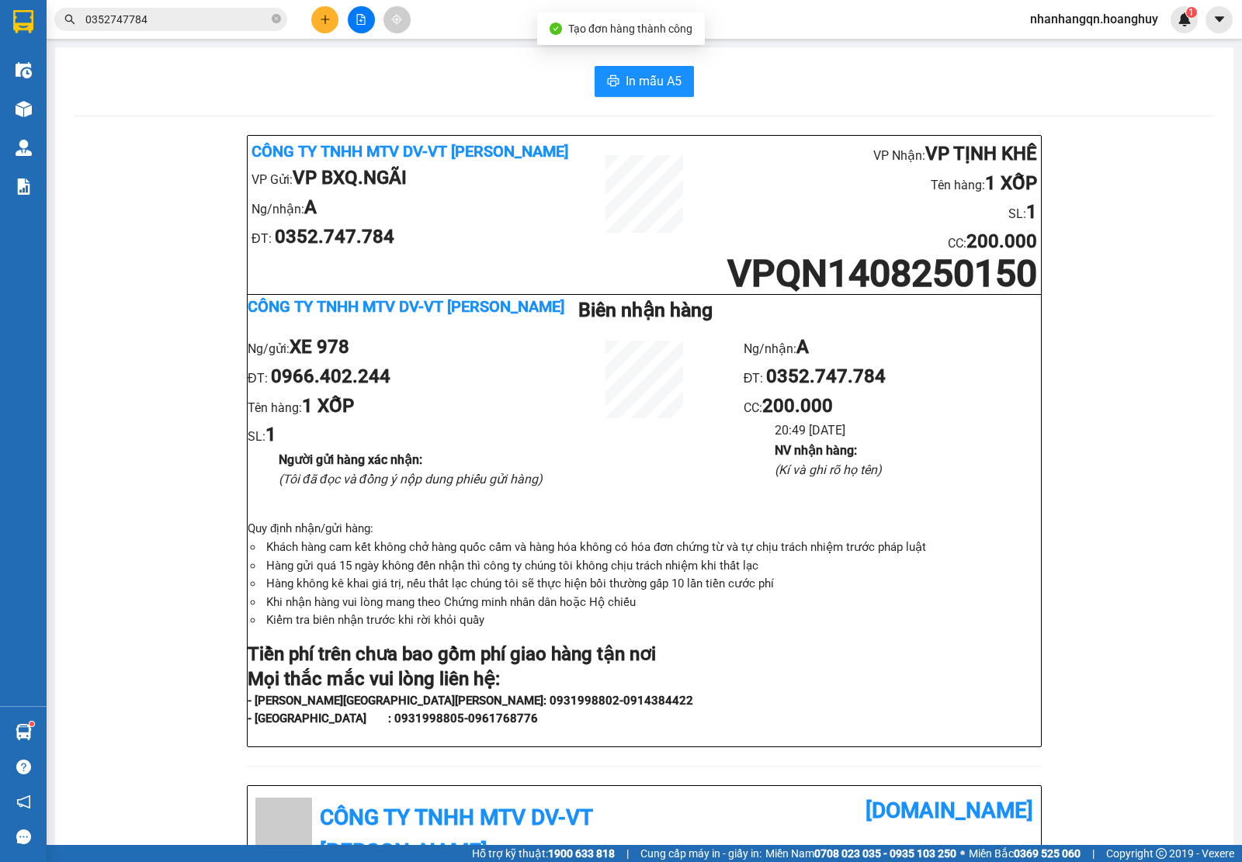
click at [145, 22] on input "0352747784" at bounding box center [176, 19] width 183 height 17
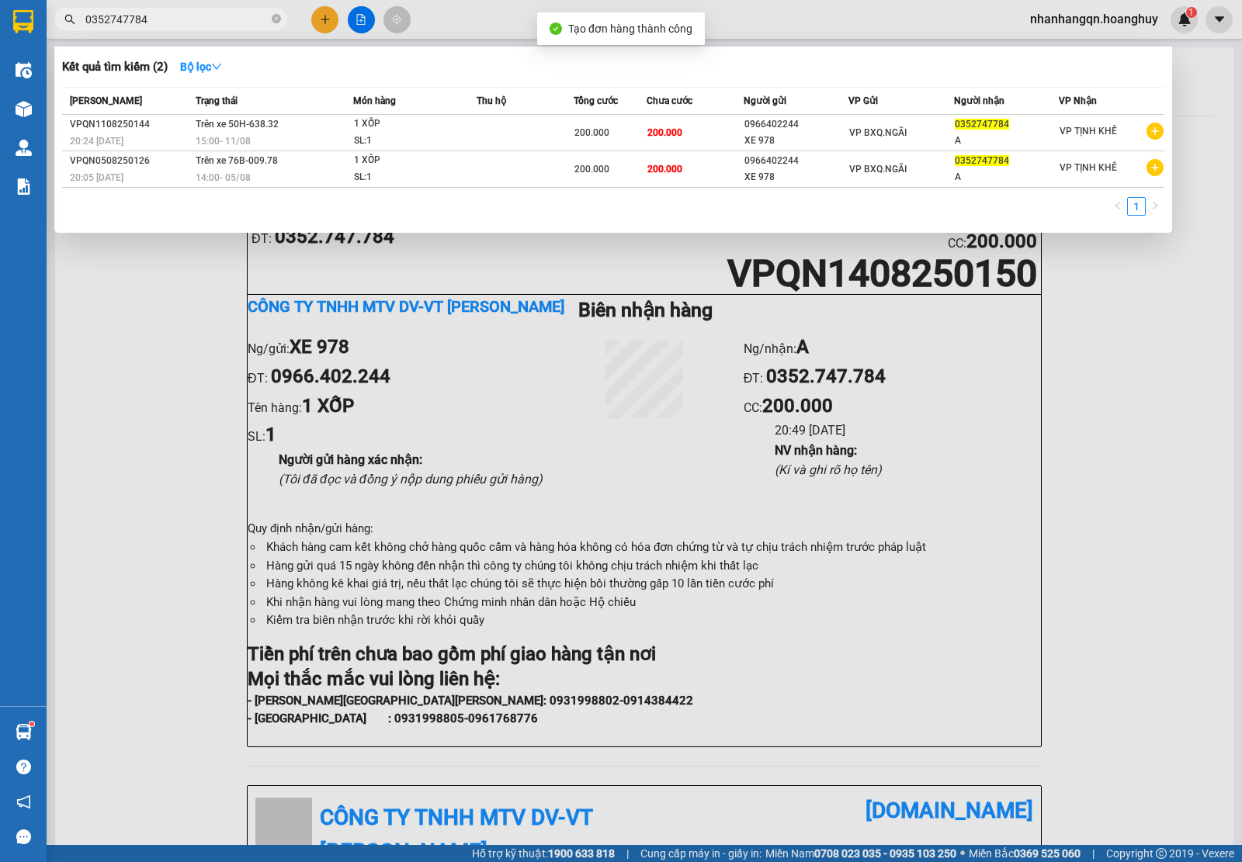
click at [145, 22] on input "0352747784" at bounding box center [176, 19] width 183 height 17
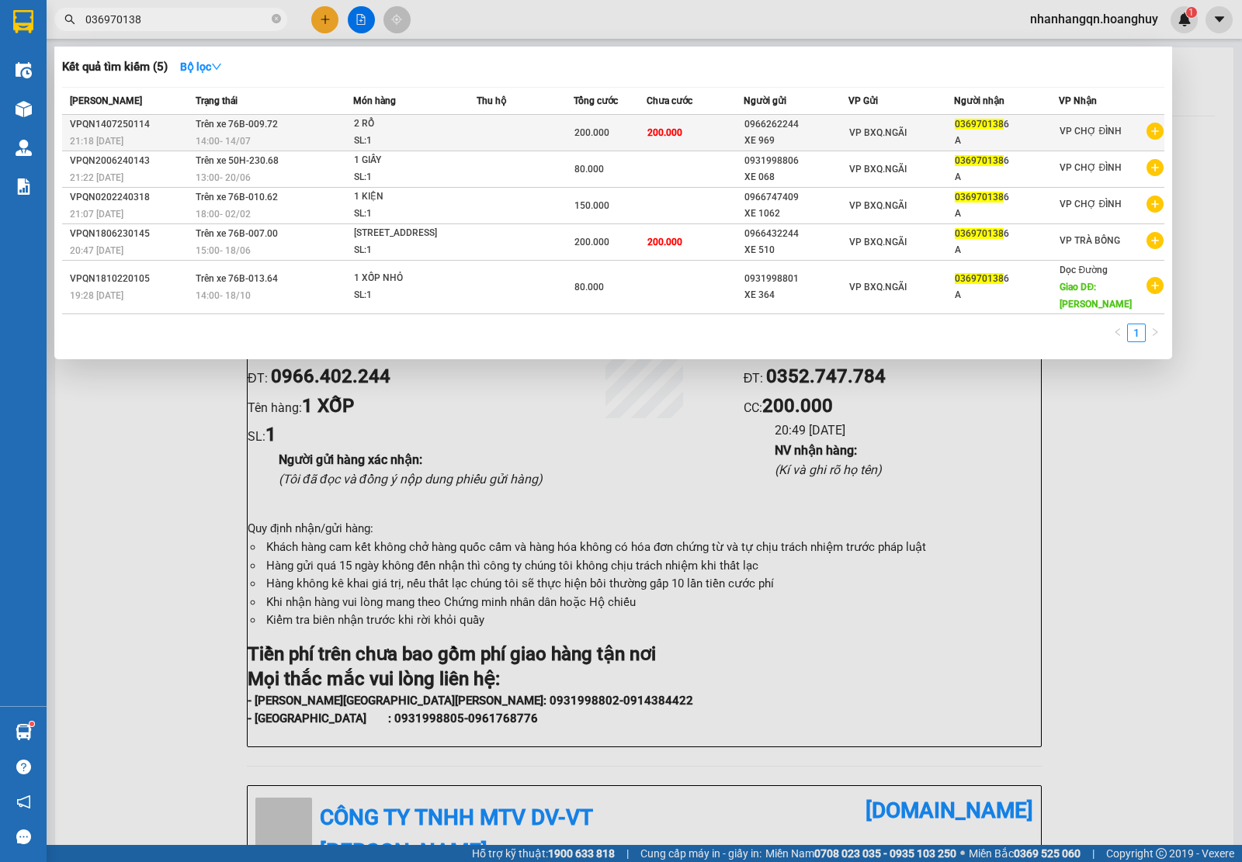
type input "036970138"
click at [987, 137] on div "A" at bounding box center [1006, 141] width 104 height 16
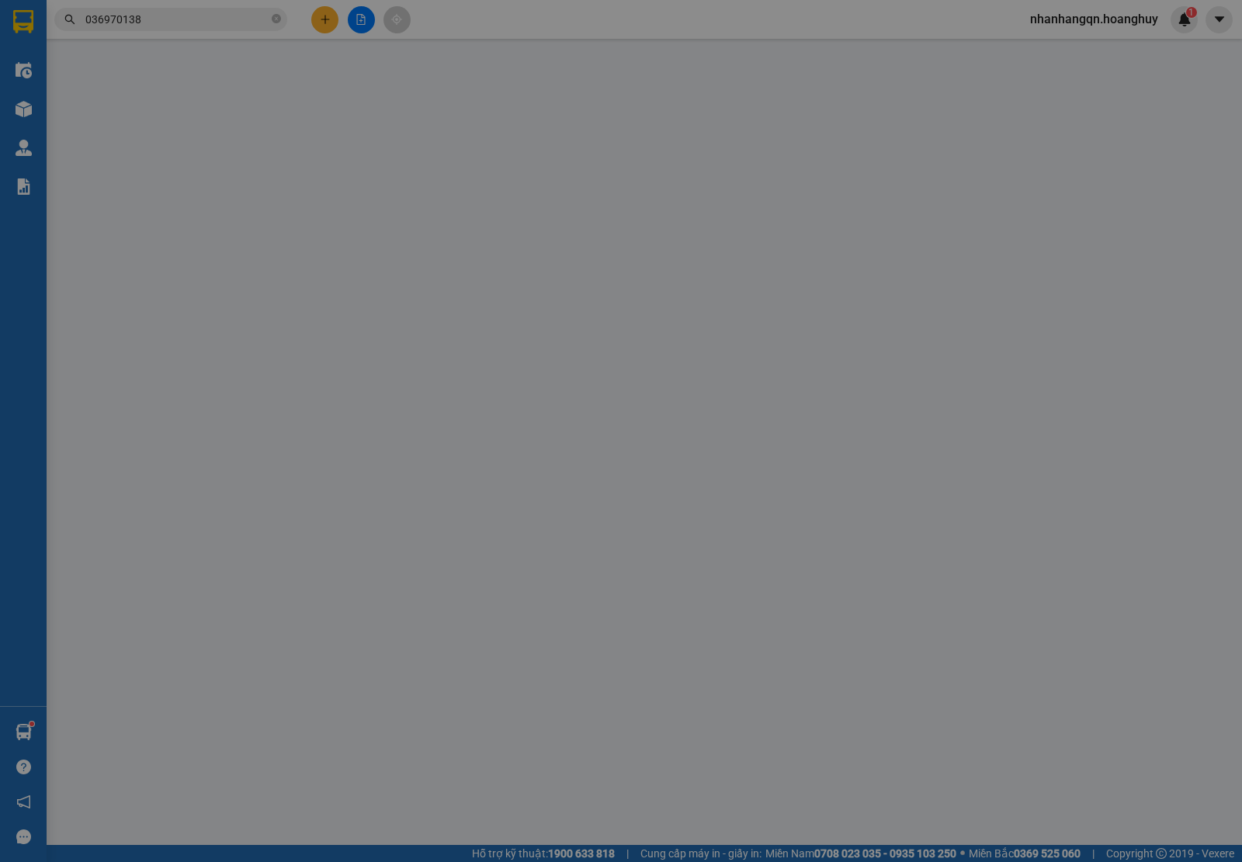
type input "0966262244"
type input "XE 969"
type input "0369701386"
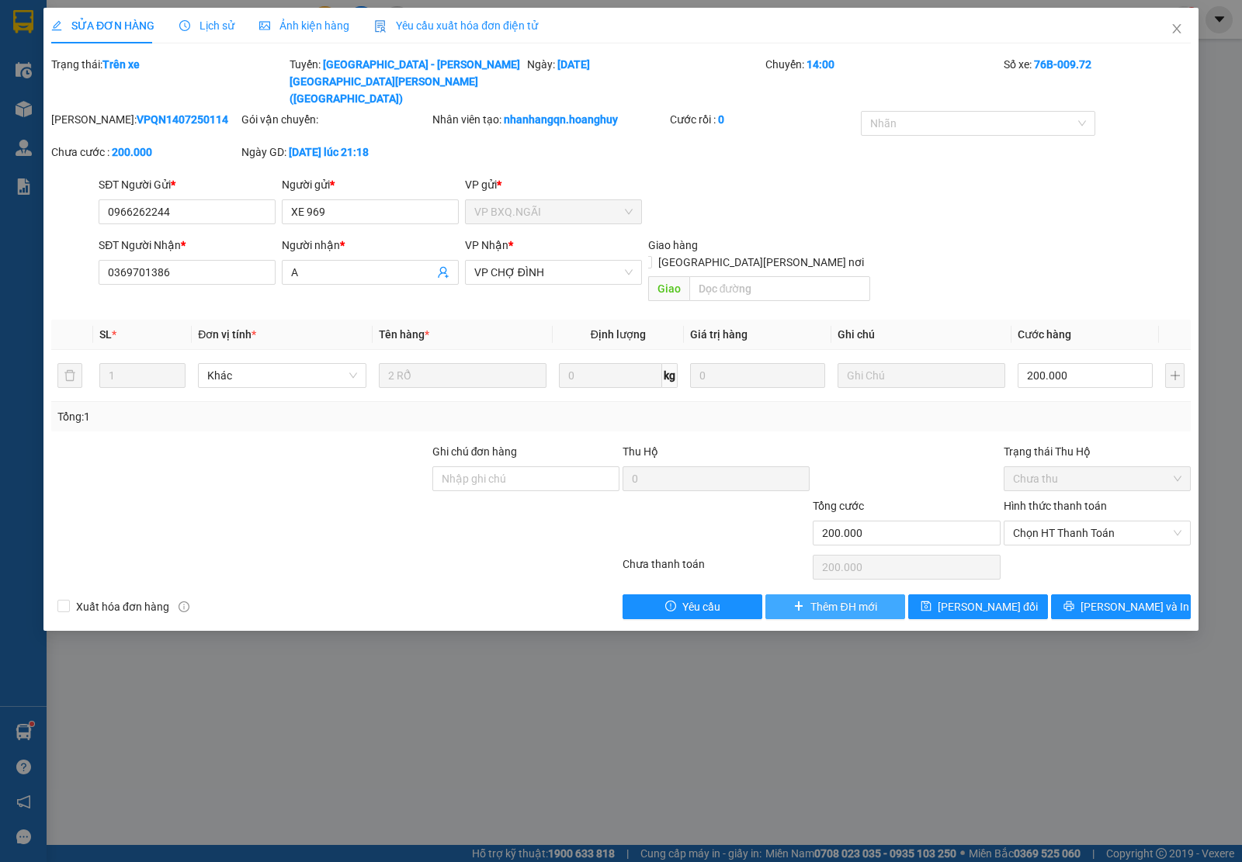
click at [885, 594] on button "Thêm ĐH mới" at bounding box center [835, 606] width 140 height 25
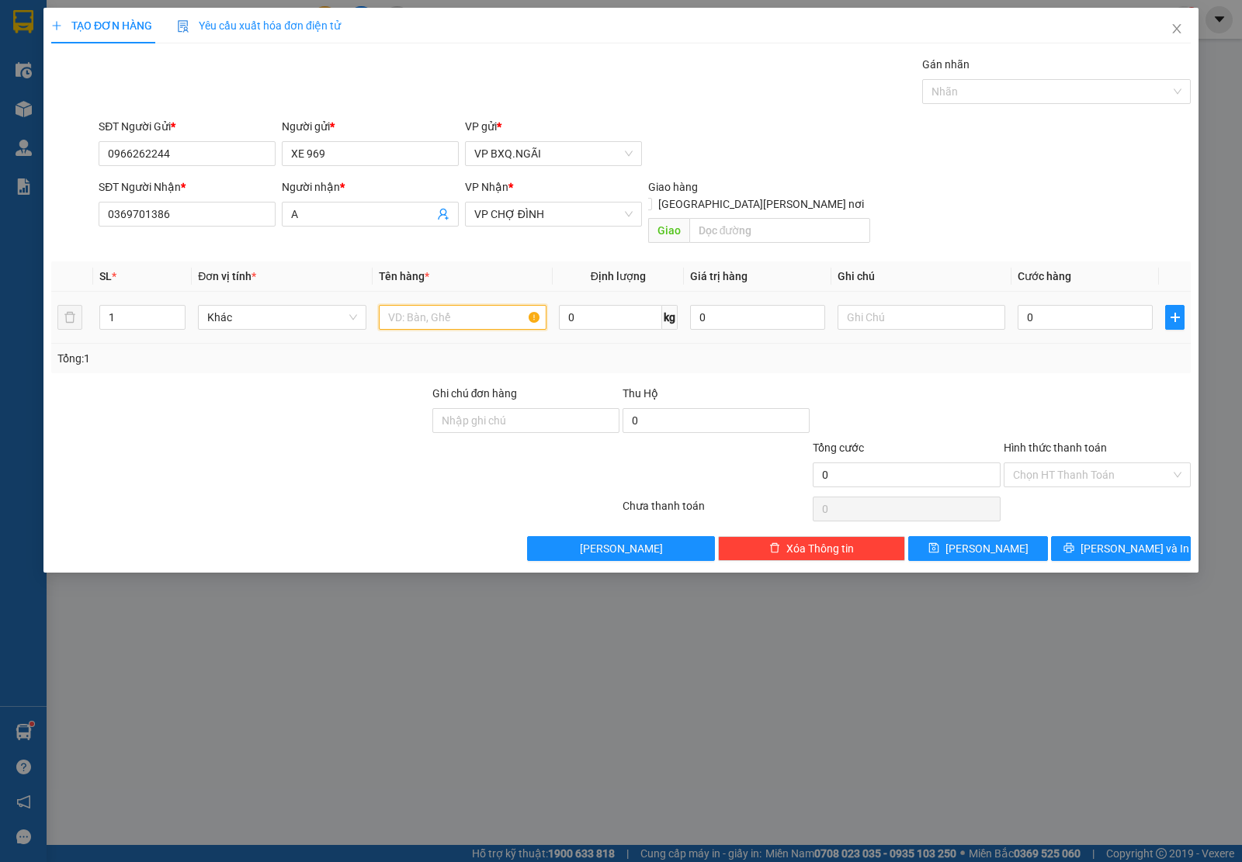
click at [489, 309] on input "text" at bounding box center [463, 317] width 168 height 25
click at [1074, 542] on icon "printer" at bounding box center [1068, 547] width 11 height 11
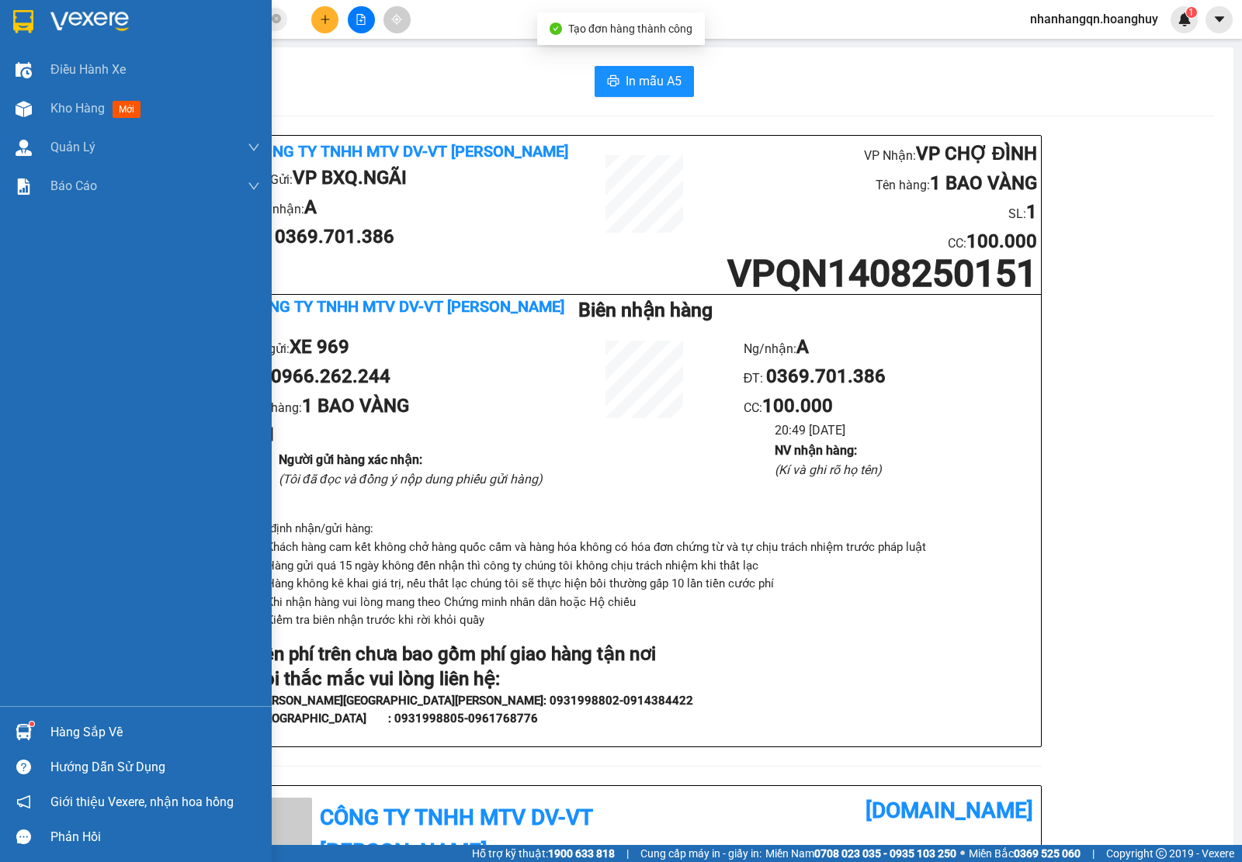
click at [21, 12] on img at bounding box center [23, 21] width 20 height 23
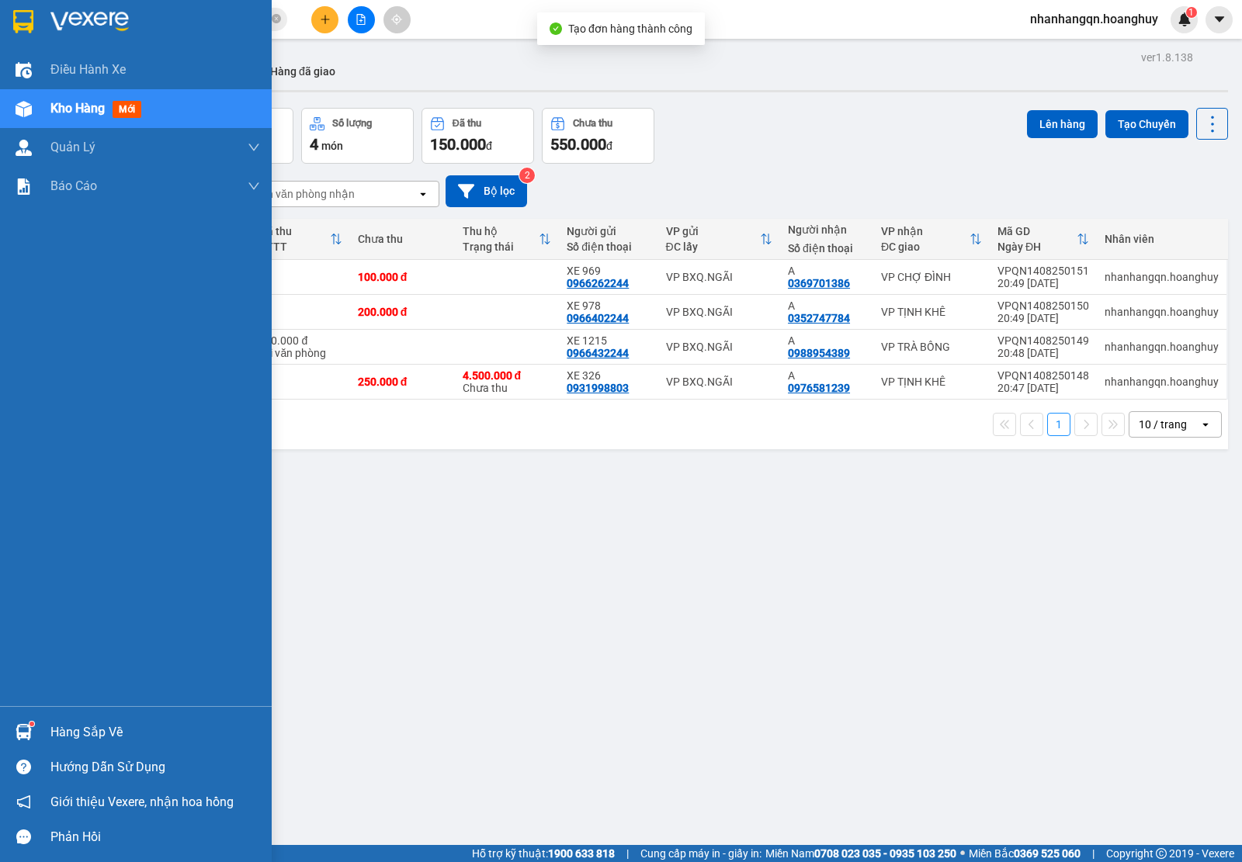
click at [270, 19] on div at bounding box center [136, 25] width 272 height 50
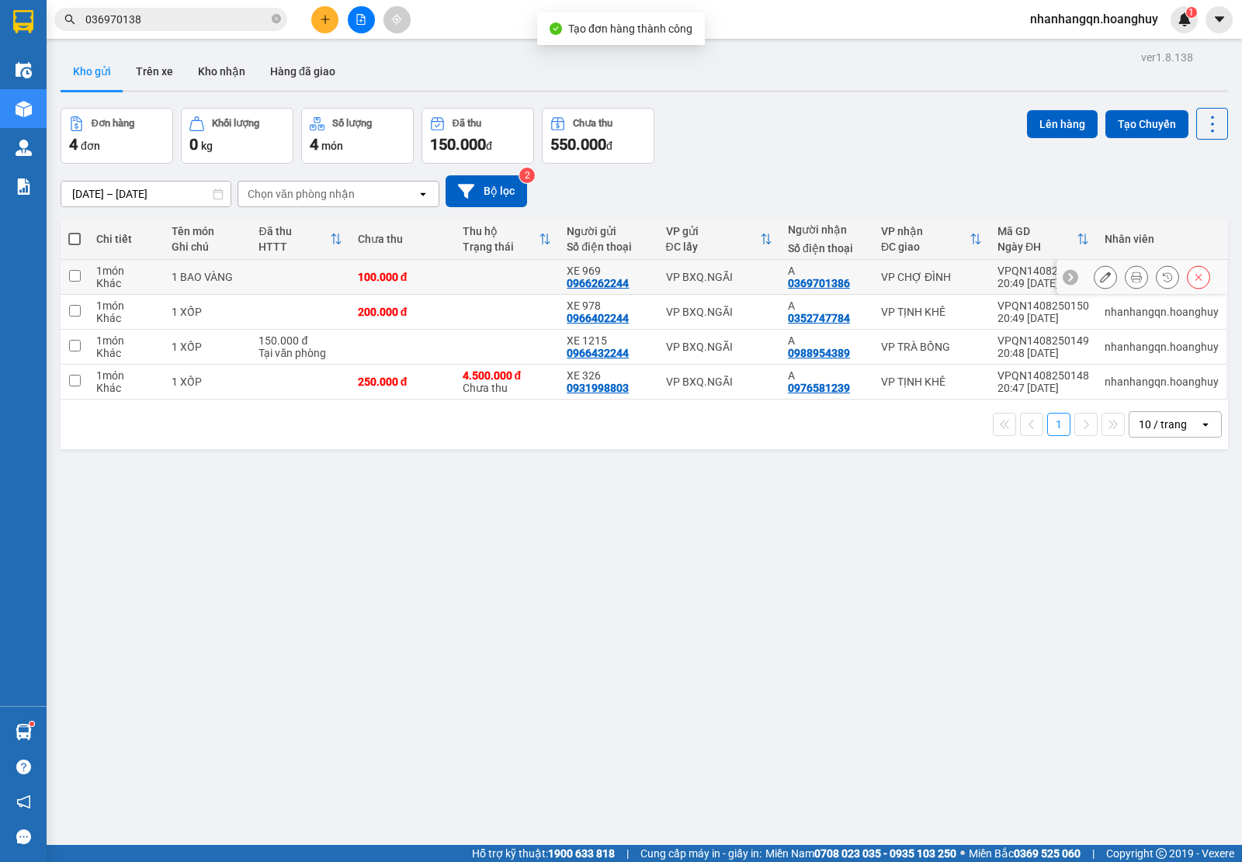
click at [676, 276] on div "VP BXQ.NGÃI" at bounding box center [719, 277] width 106 height 12
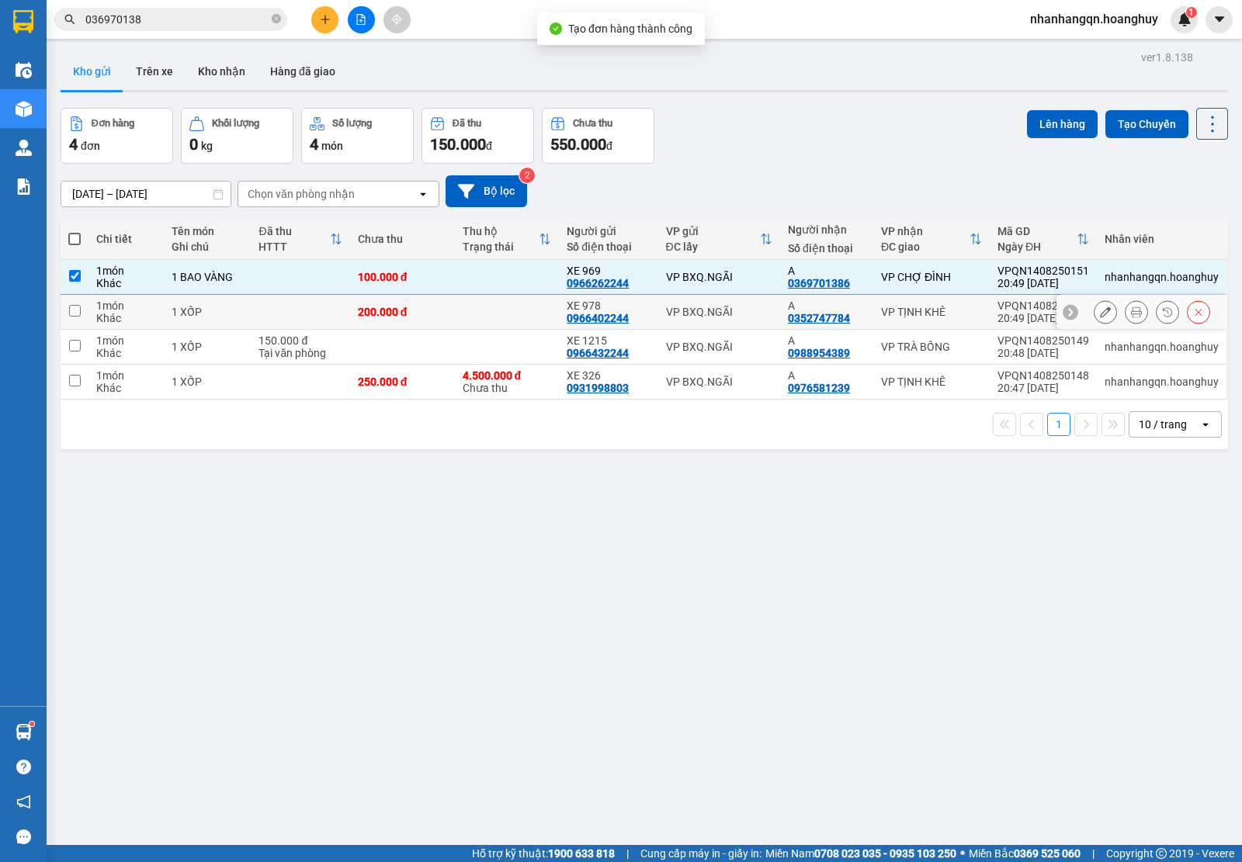
click at [692, 318] on div "VP BXQ.NGÃI" at bounding box center [719, 312] width 106 height 12
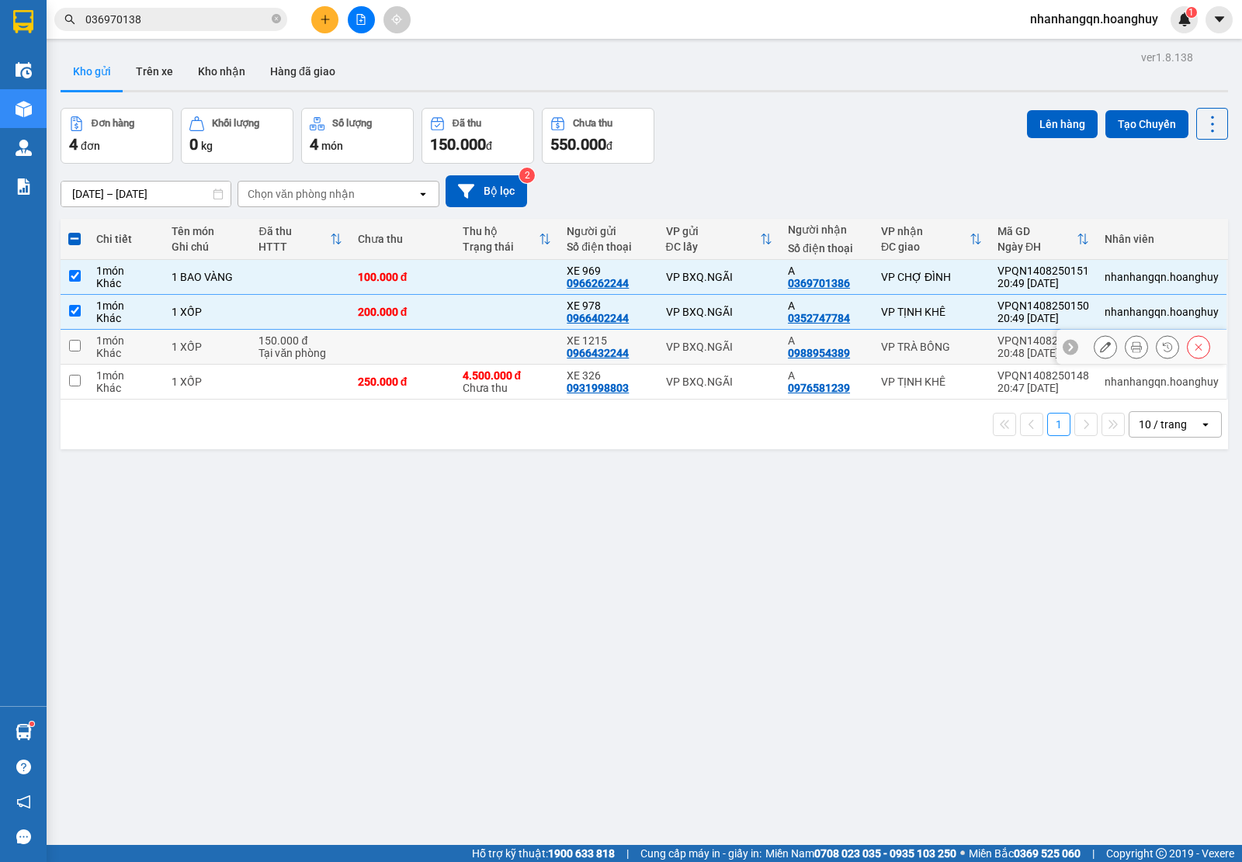
click at [701, 346] on div "VP BXQ.NGÃI" at bounding box center [719, 347] width 106 height 12
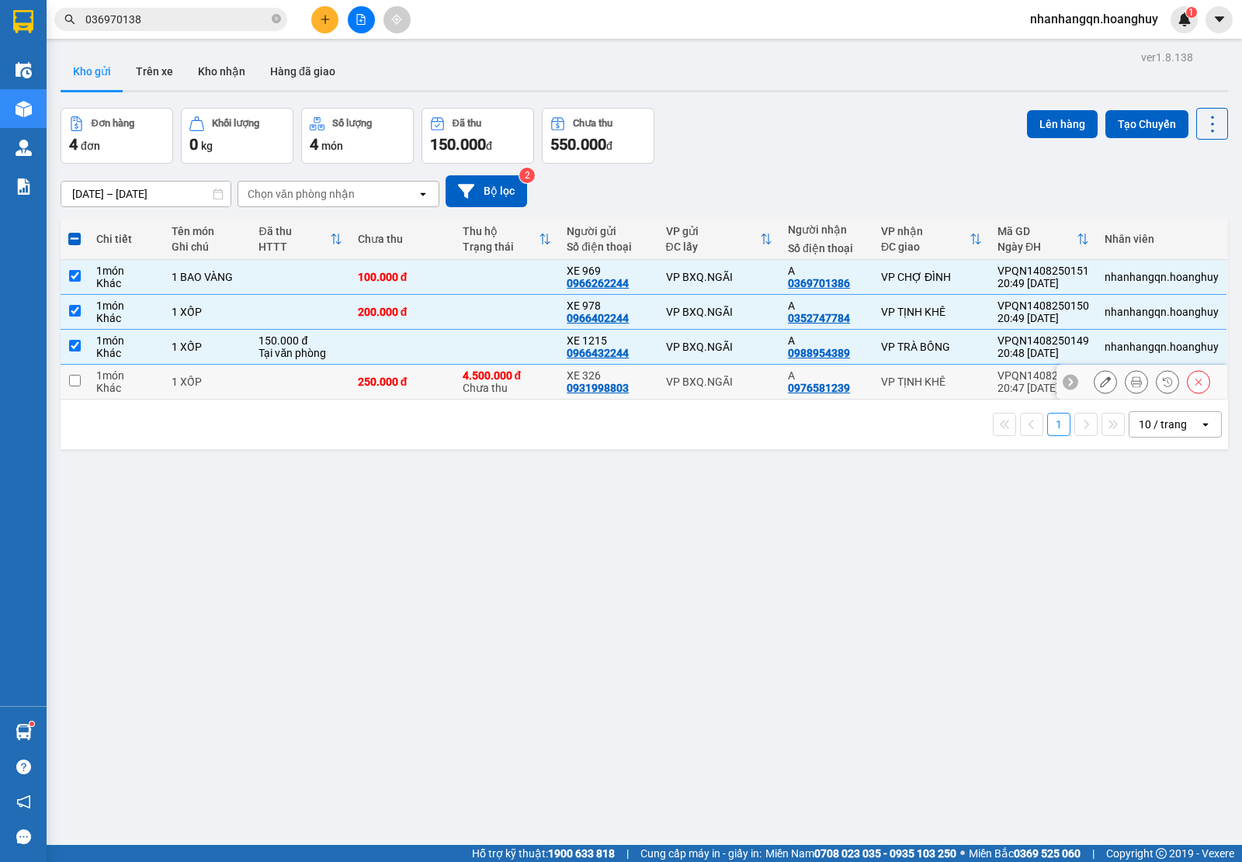
click at [715, 396] on td "VP BXQ.NGÃI" at bounding box center [719, 382] width 122 height 35
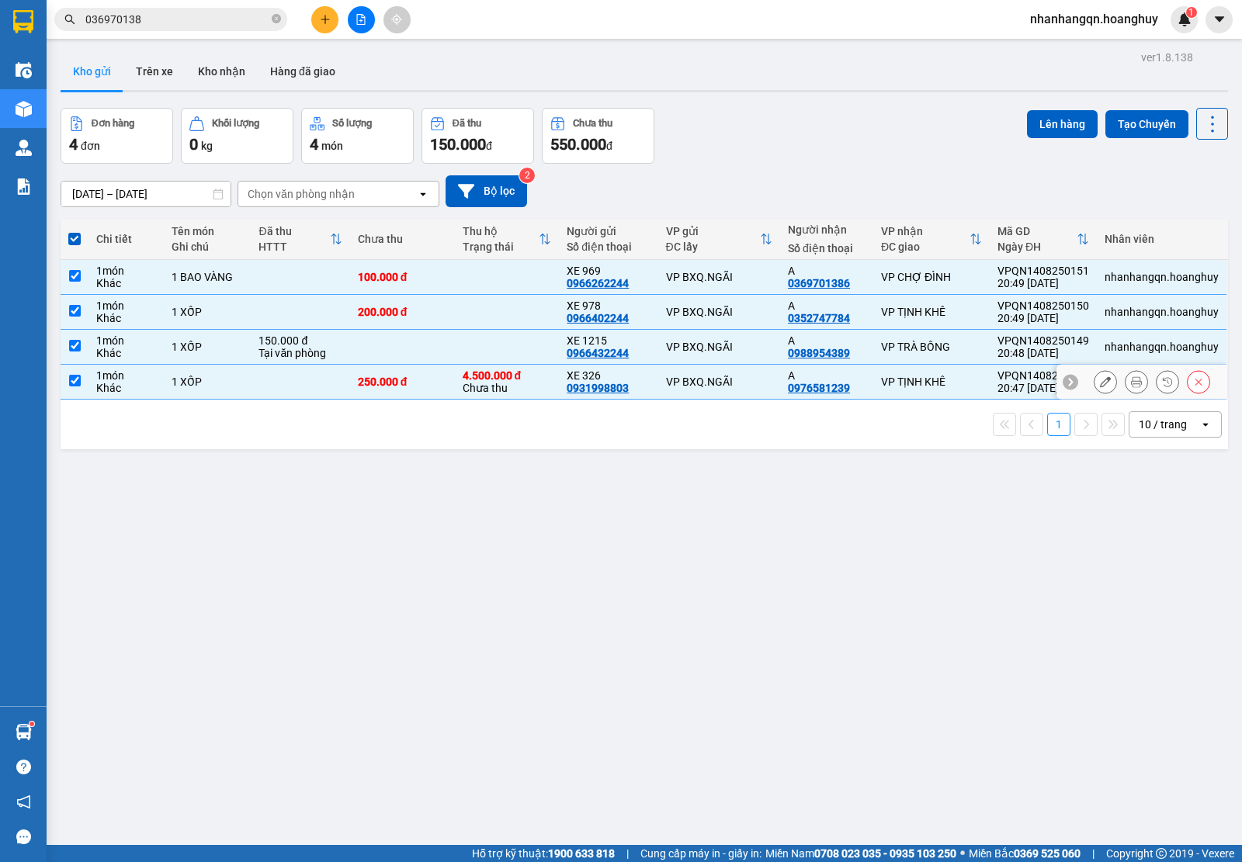
click at [731, 384] on div "VP BXQ.NGÃI" at bounding box center [719, 382] width 106 height 12
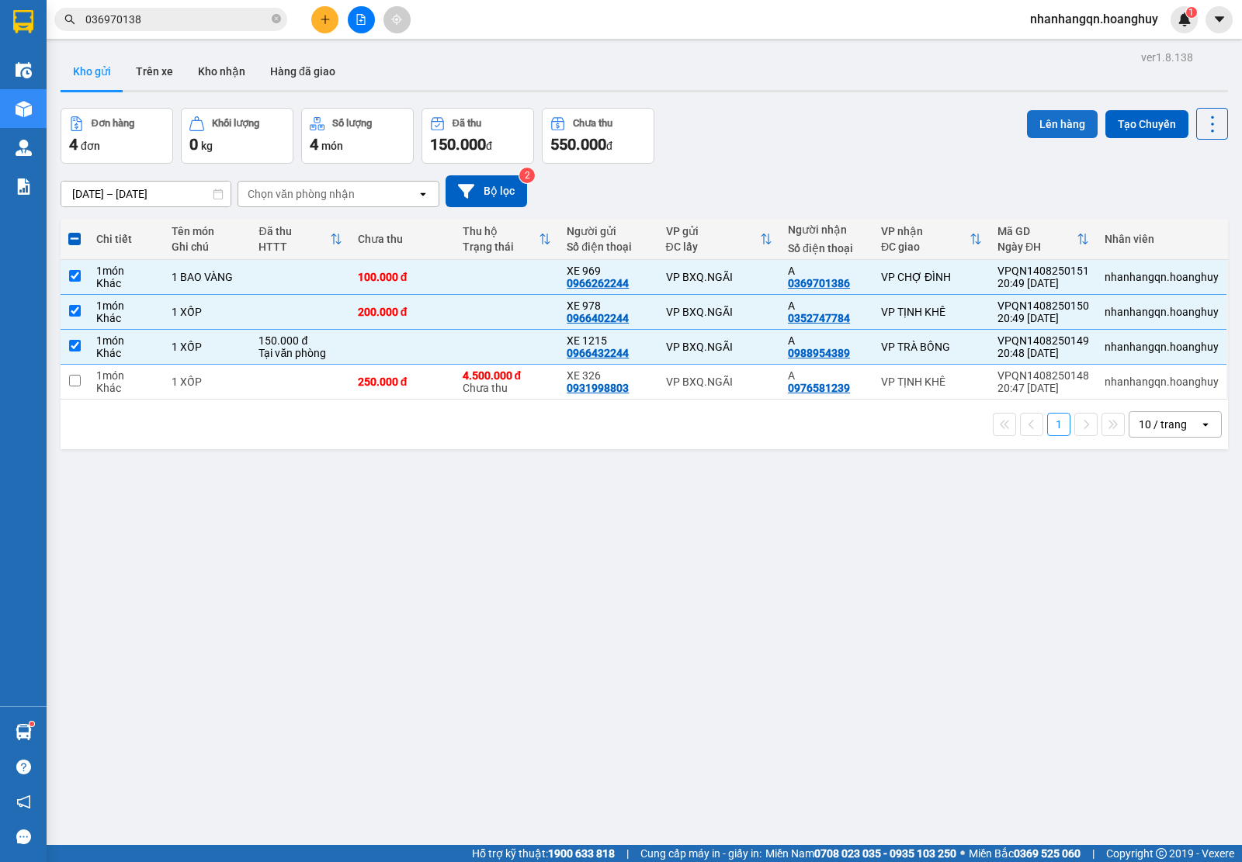
click at [1054, 124] on button "Lên hàng" at bounding box center [1062, 124] width 71 height 28
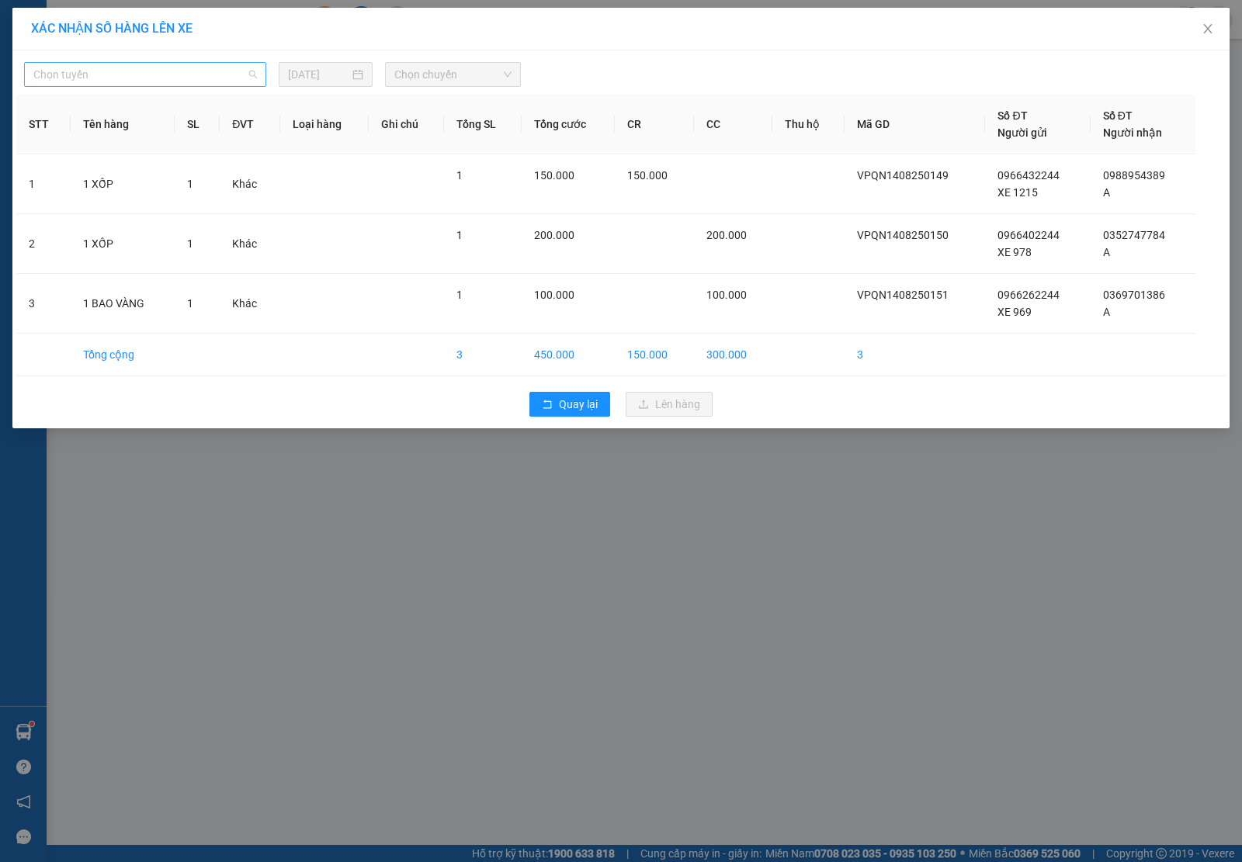
click at [241, 71] on span "Chọn tuyến" at bounding box center [144, 74] width 223 height 23
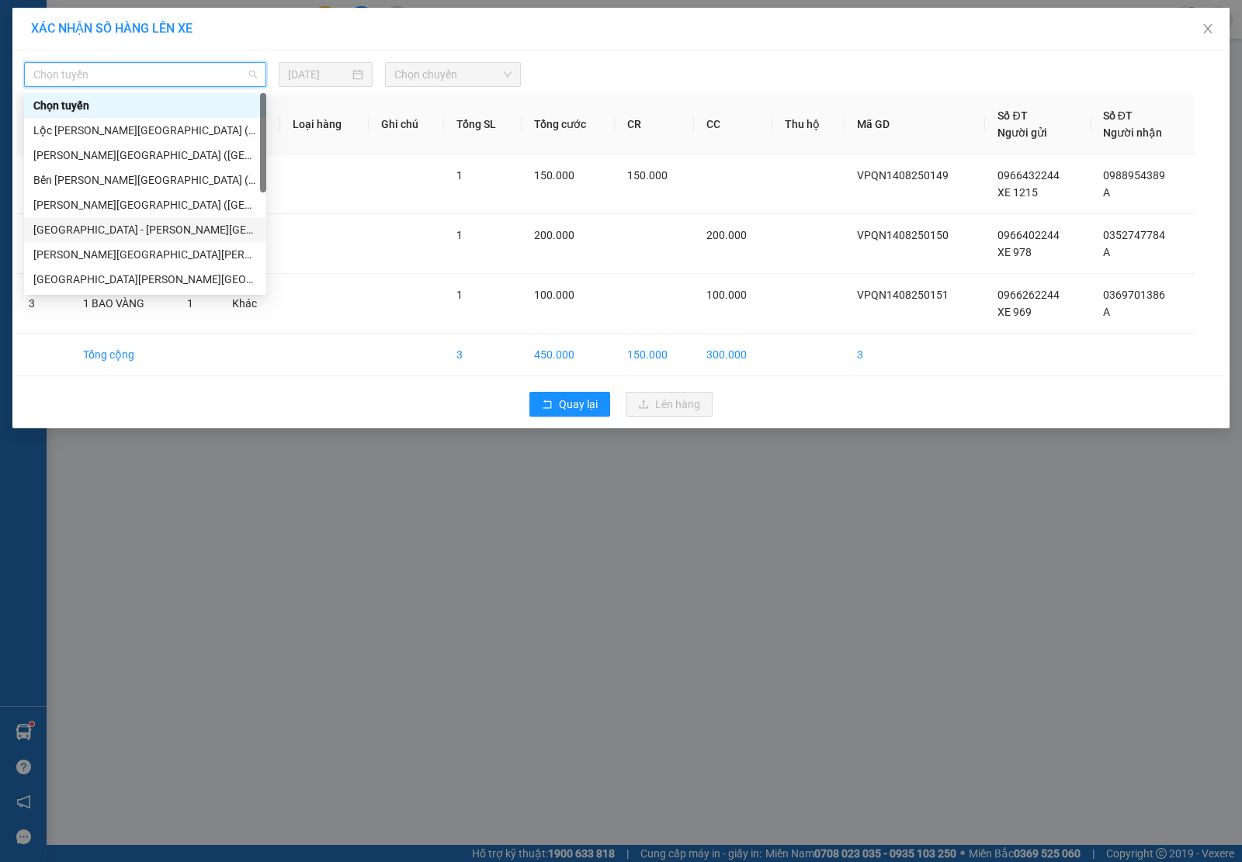
click at [140, 225] on div "[GEOGRAPHIC_DATA] - [PERSON_NAME][GEOGRAPHIC_DATA][PERSON_NAME] ([GEOGRAPHIC_DA…" at bounding box center [144, 229] width 223 height 17
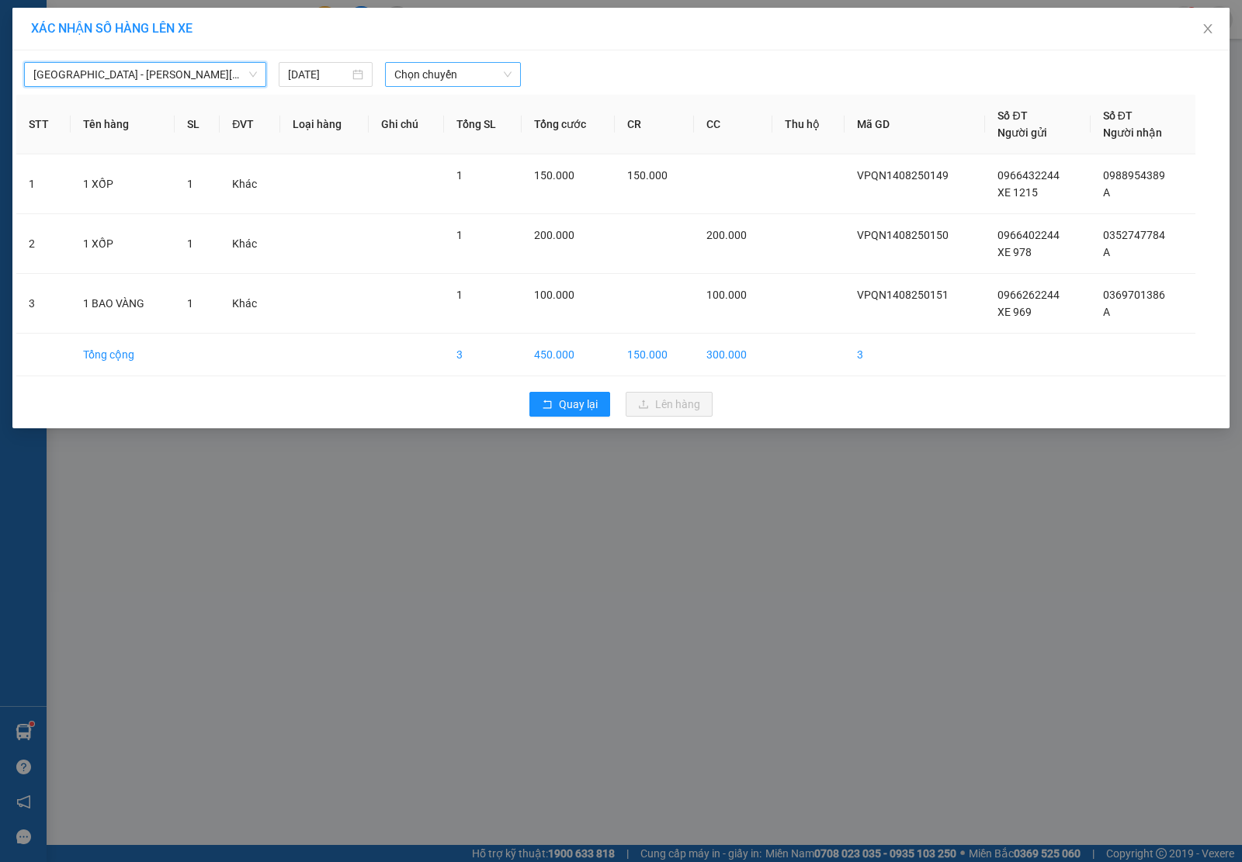
click at [479, 78] on span "Chọn chuyến" at bounding box center [452, 74] width 117 height 23
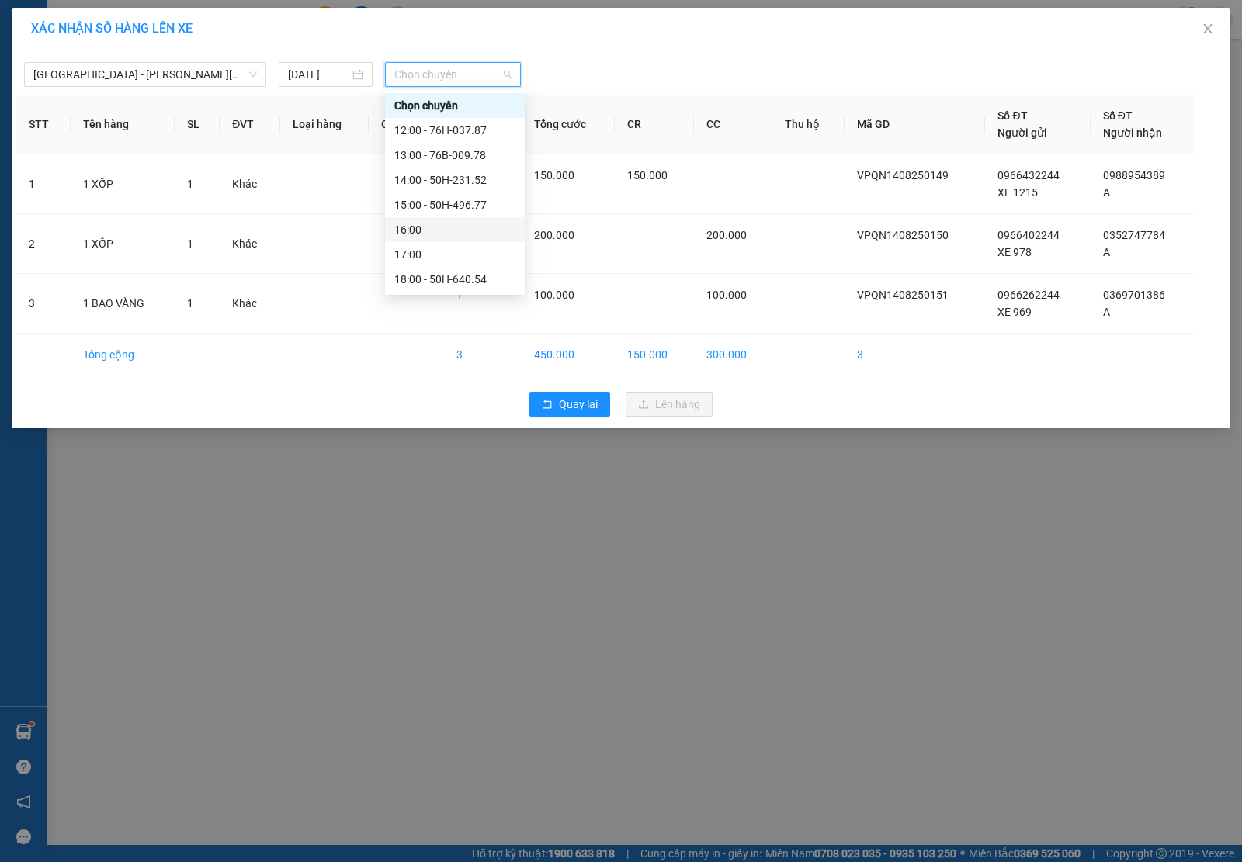
click at [445, 221] on div "16:00" at bounding box center [454, 229] width 121 height 17
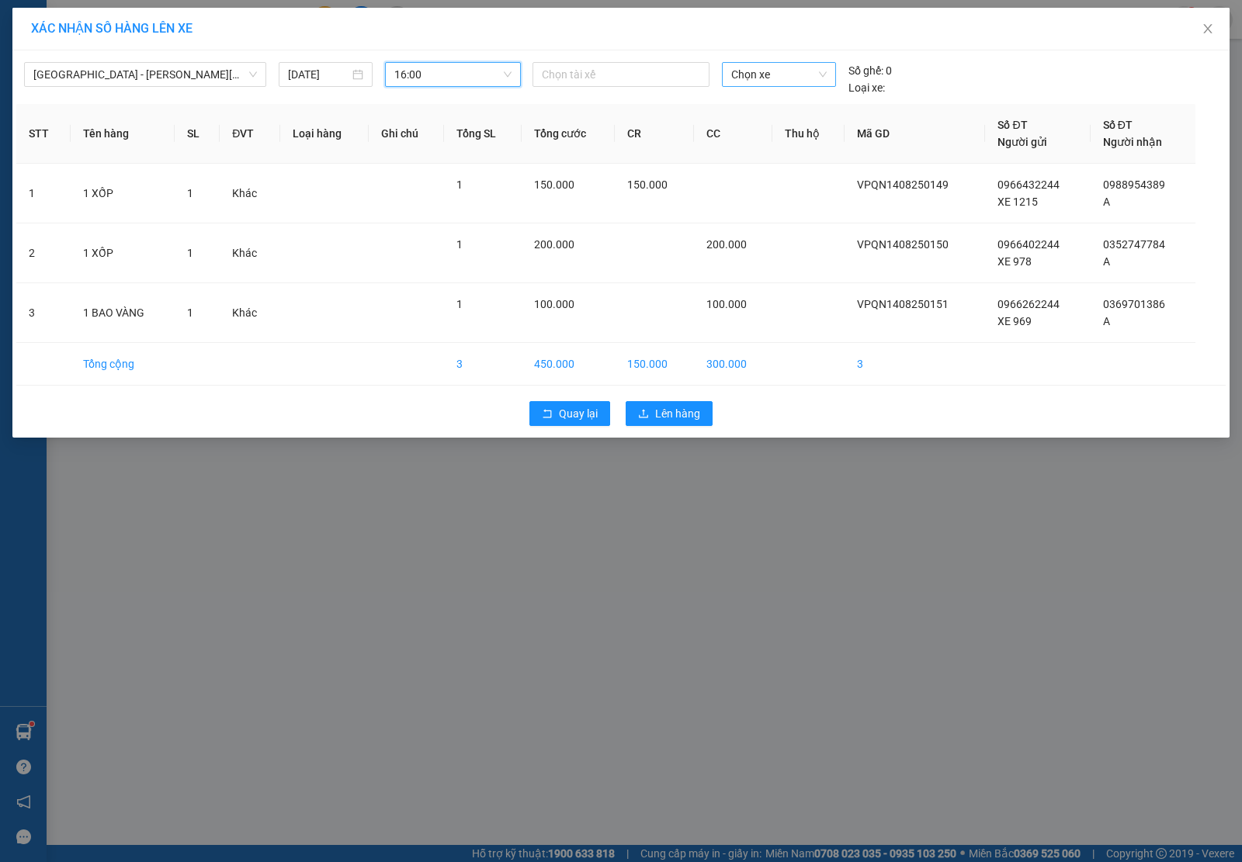
click at [774, 79] on span "Chọn xe" at bounding box center [778, 74] width 95 height 23
click at [773, 102] on div "76B-012.02" at bounding box center [778, 105] width 95 height 17
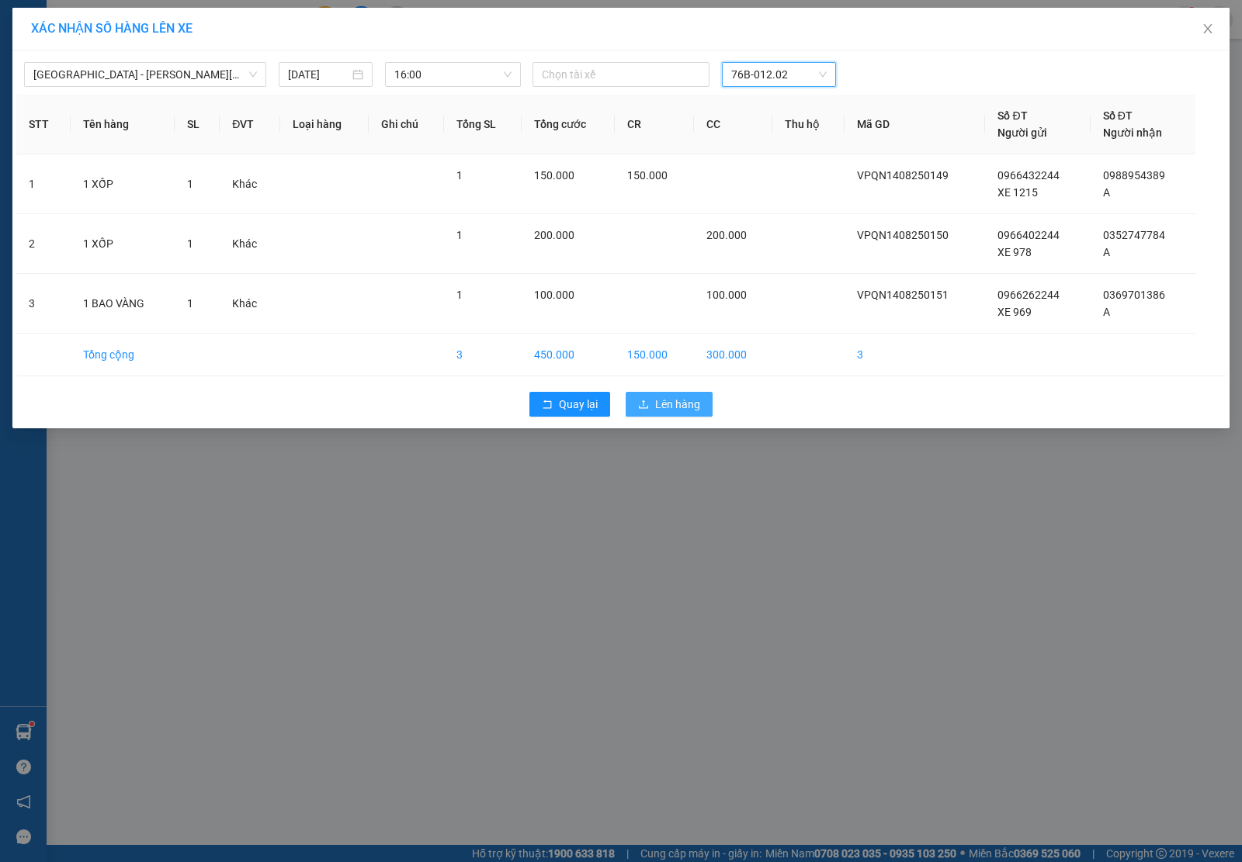
click at [664, 400] on span "Lên hàng" at bounding box center [677, 404] width 45 height 17
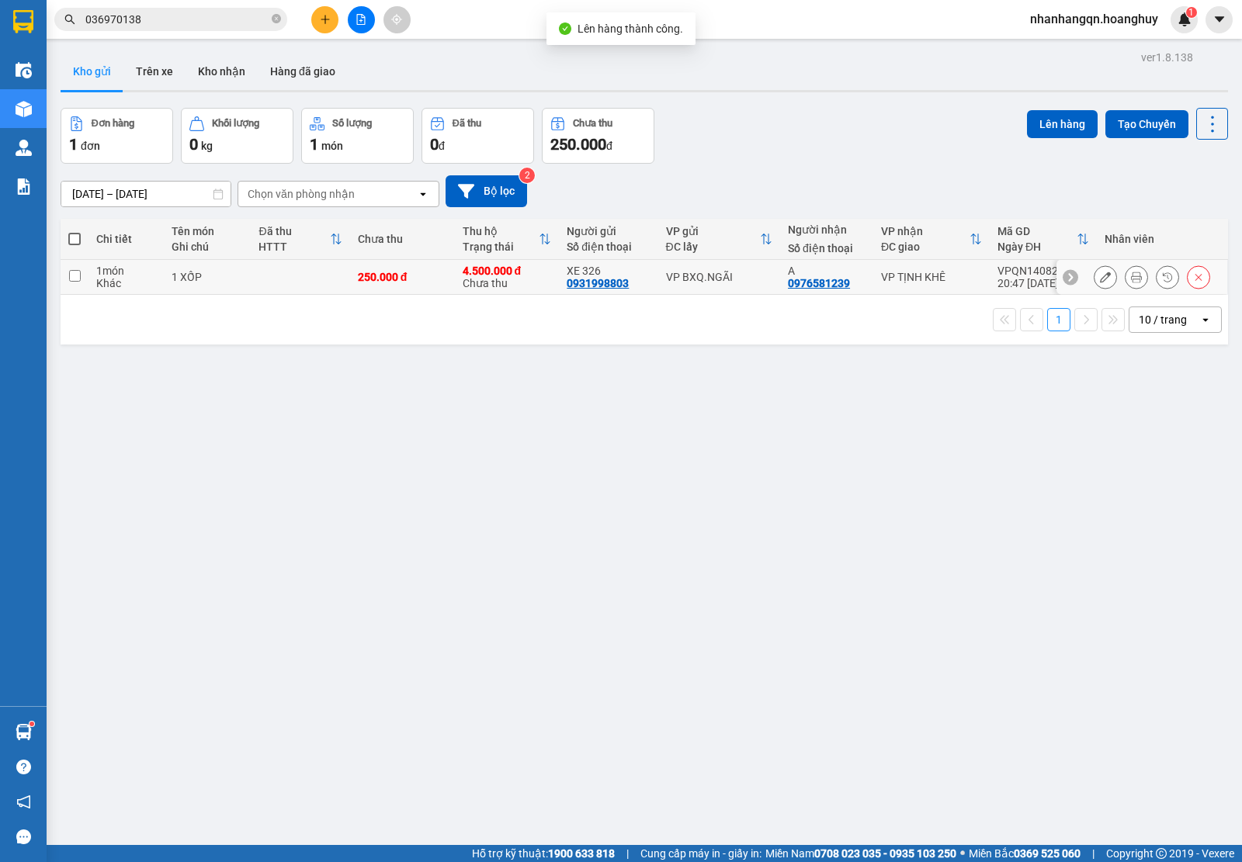
click at [722, 273] on div "VP BXQ.NGÃI" at bounding box center [719, 277] width 106 height 12
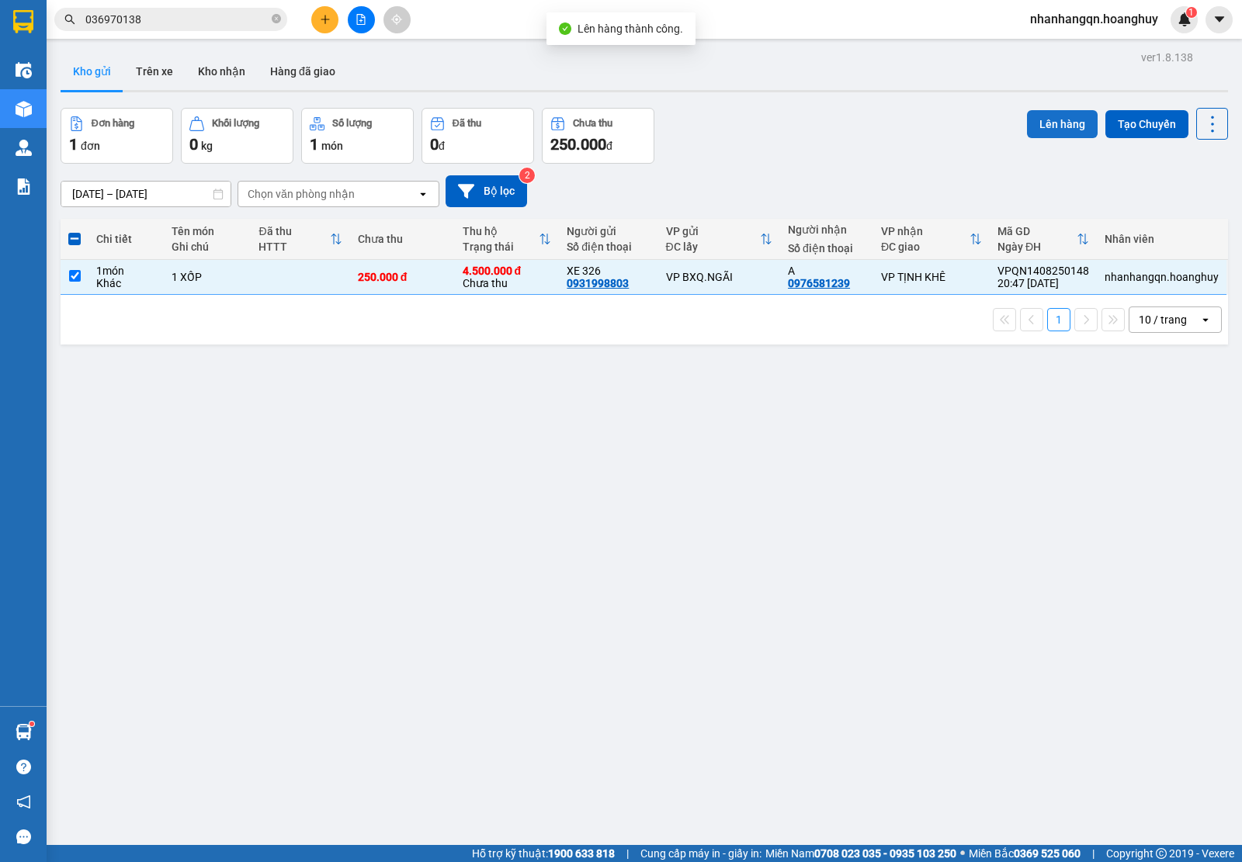
click at [1036, 123] on button "Lên hàng" at bounding box center [1062, 124] width 71 height 28
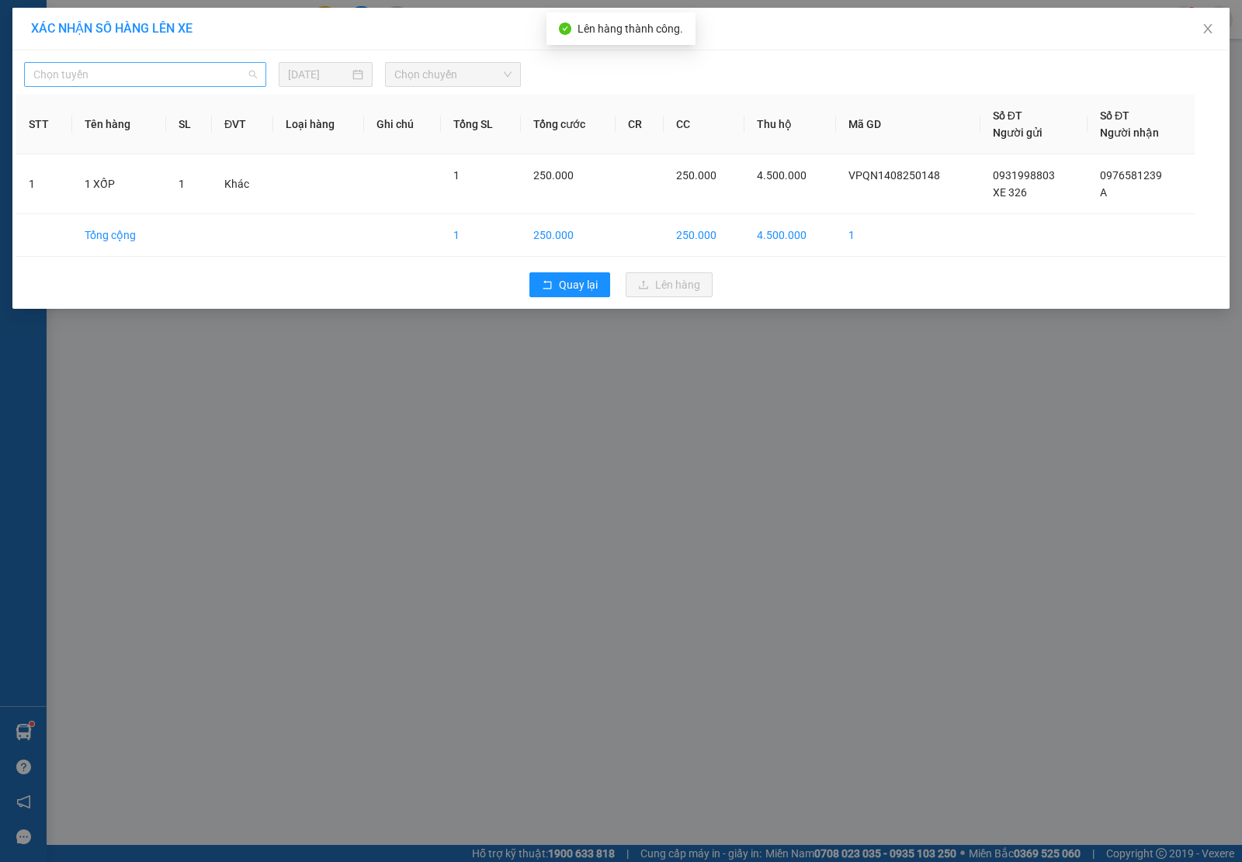
click at [102, 79] on span "Chọn tuyến" at bounding box center [144, 74] width 223 height 23
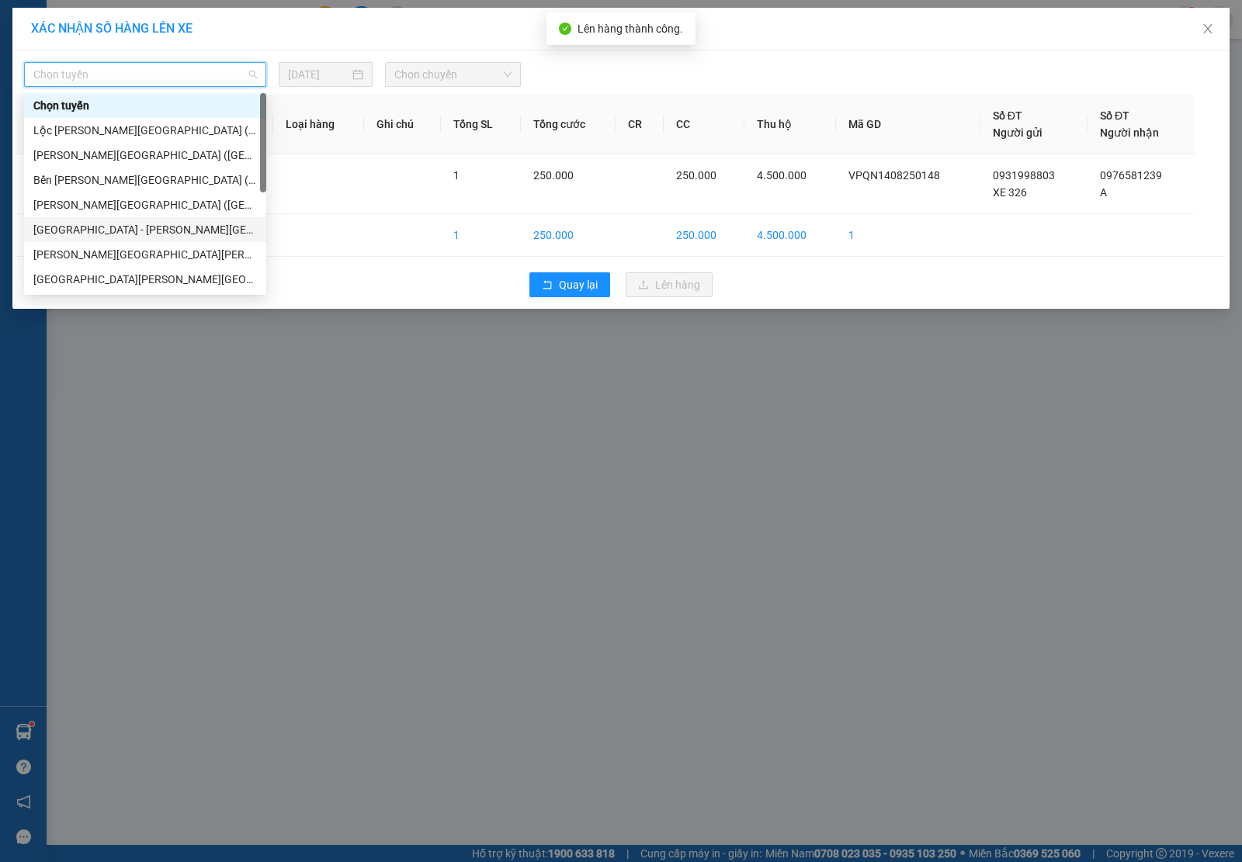
click at [159, 235] on div "[GEOGRAPHIC_DATA] - [PERSON_NAME][GEOGRAPHIC_DATA][PERSON_NAME] ([GEOGRAPHIC_DA…" at bounding box center [144, 229] width 223 height 17
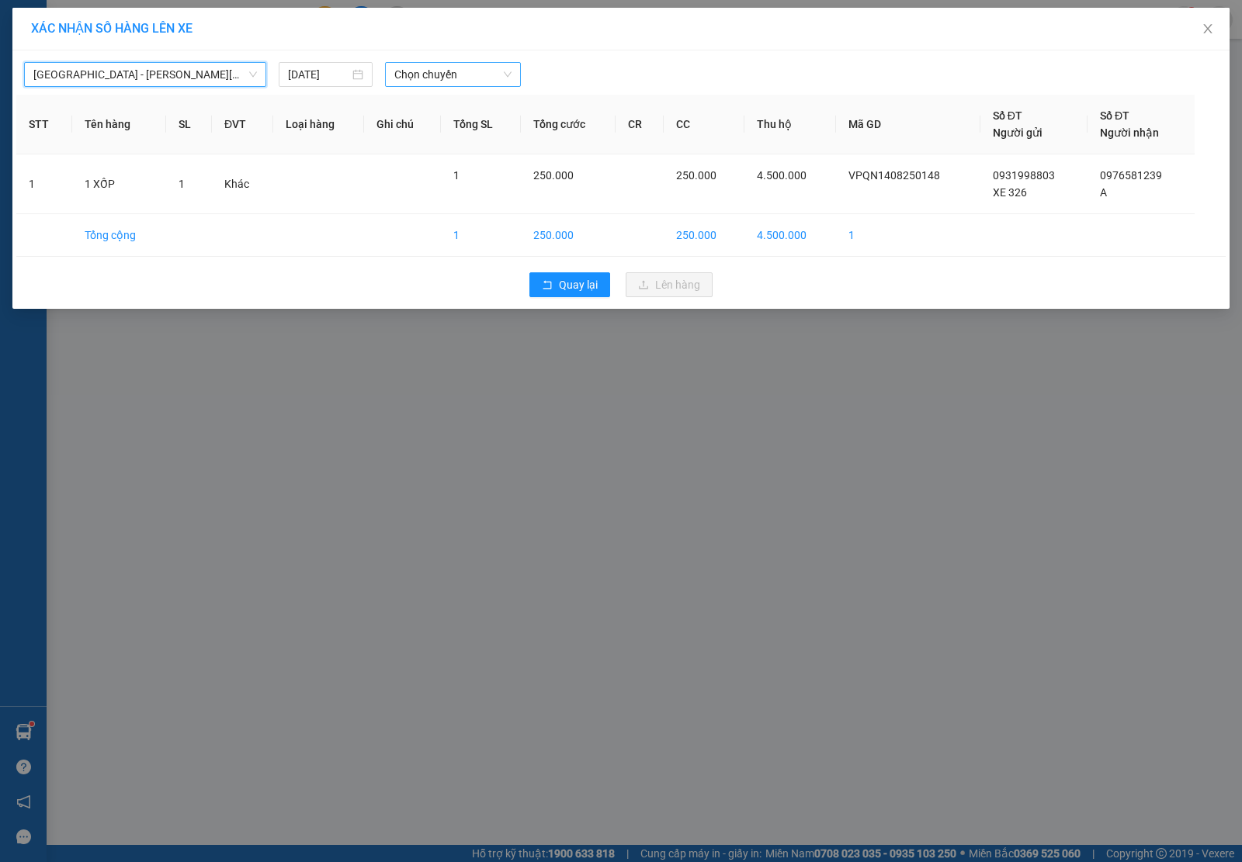
click at [479, 64] on span "Chọn chuyến" at bounding box center [452, 74] width 117 height 23
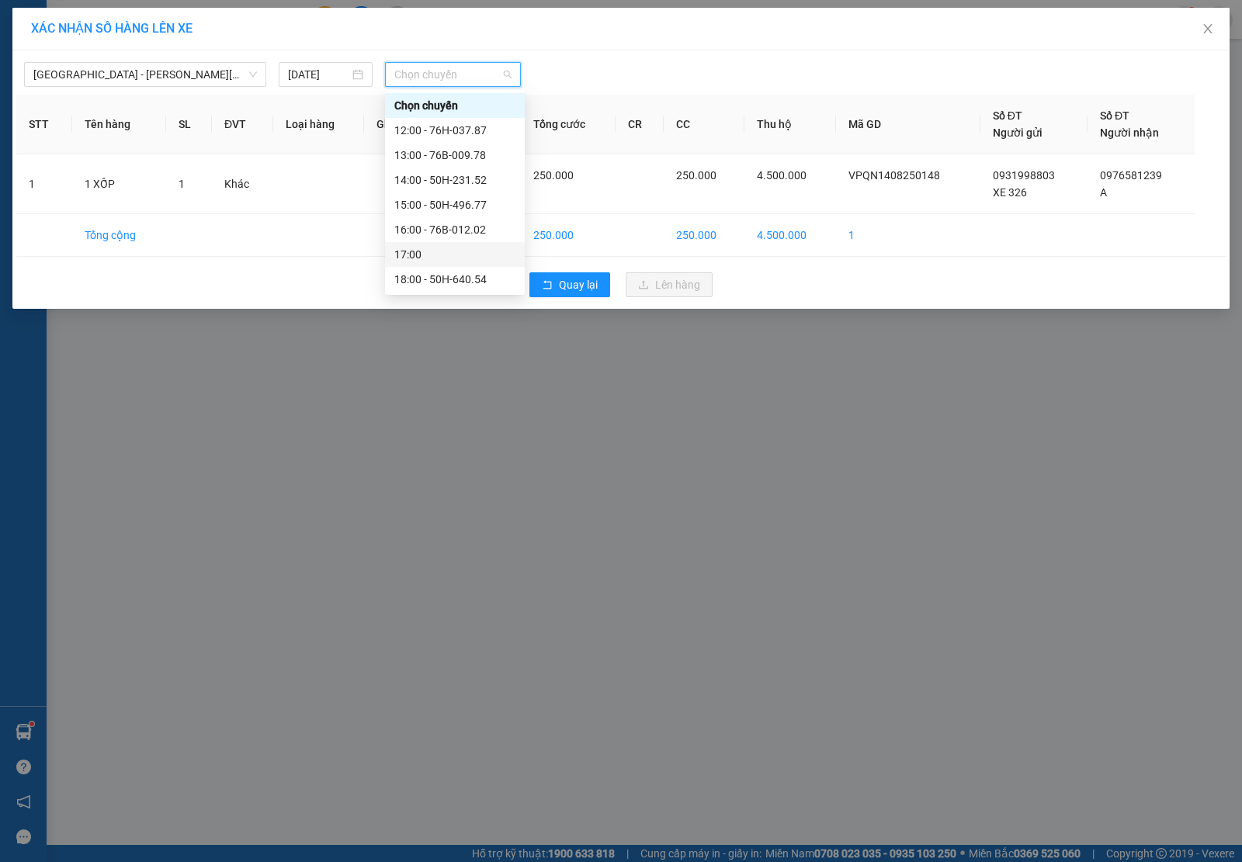
click at [463, 258] on div "17:00" at bounding box center [454, 254] width 121 height 17
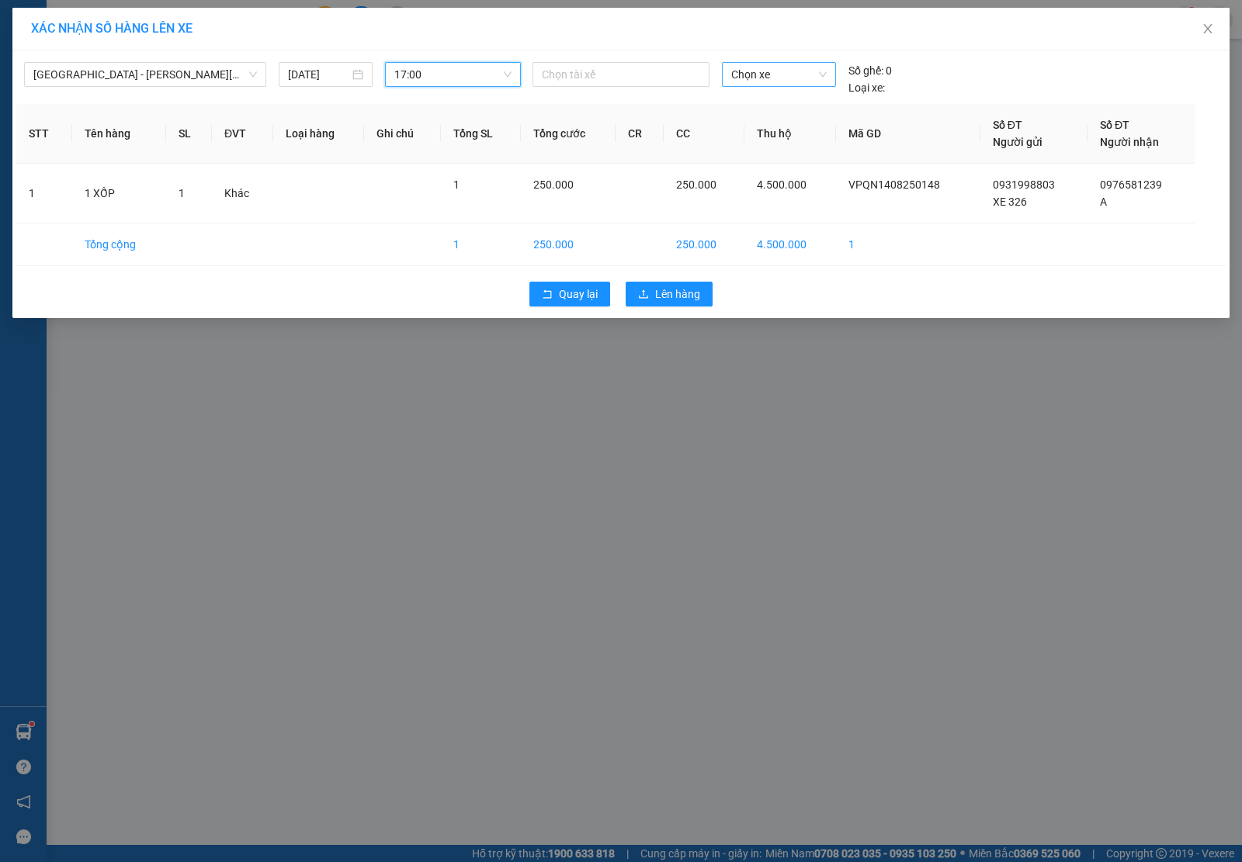
click at [792, 75] on span "Chọn xe" at bounding box center [778, 74] width 95 height 23
click at [785, 102] on div "76B-013.26" at bounding box center [778, 105] width 95 height 17
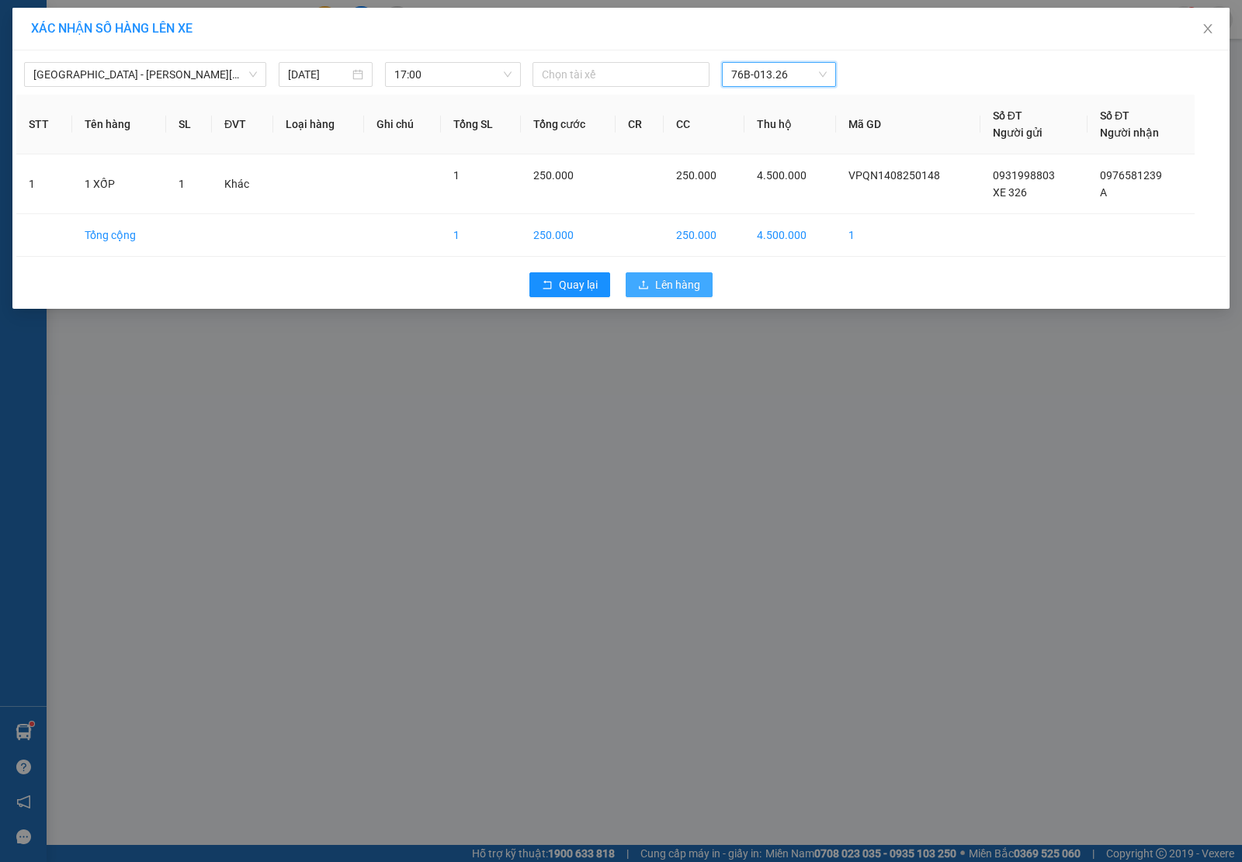
click at [695, 282] on span "Lên hàng" at bounding box center [677, 284] width 45 height 17
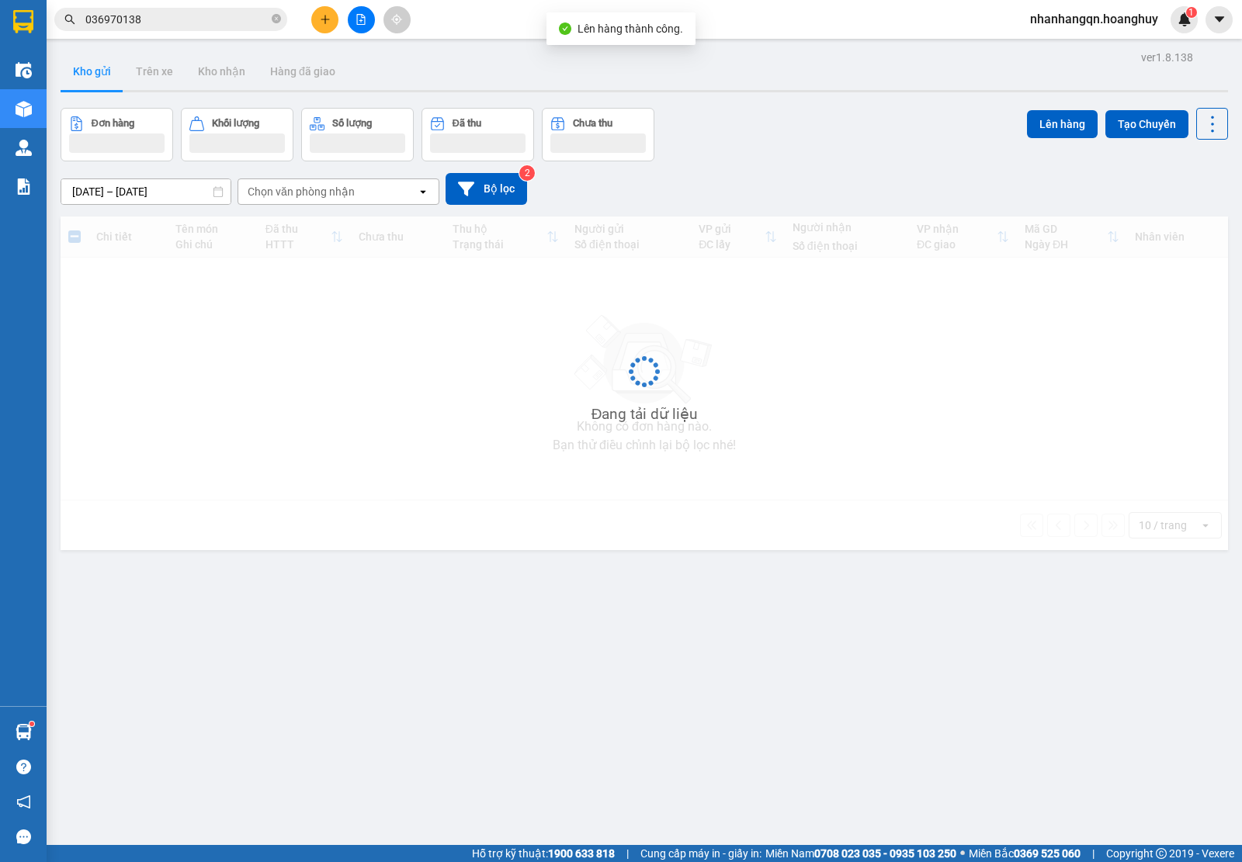
click at [164, 21] on input "036970138" at bounding box center [176, 19] width 183 height 17
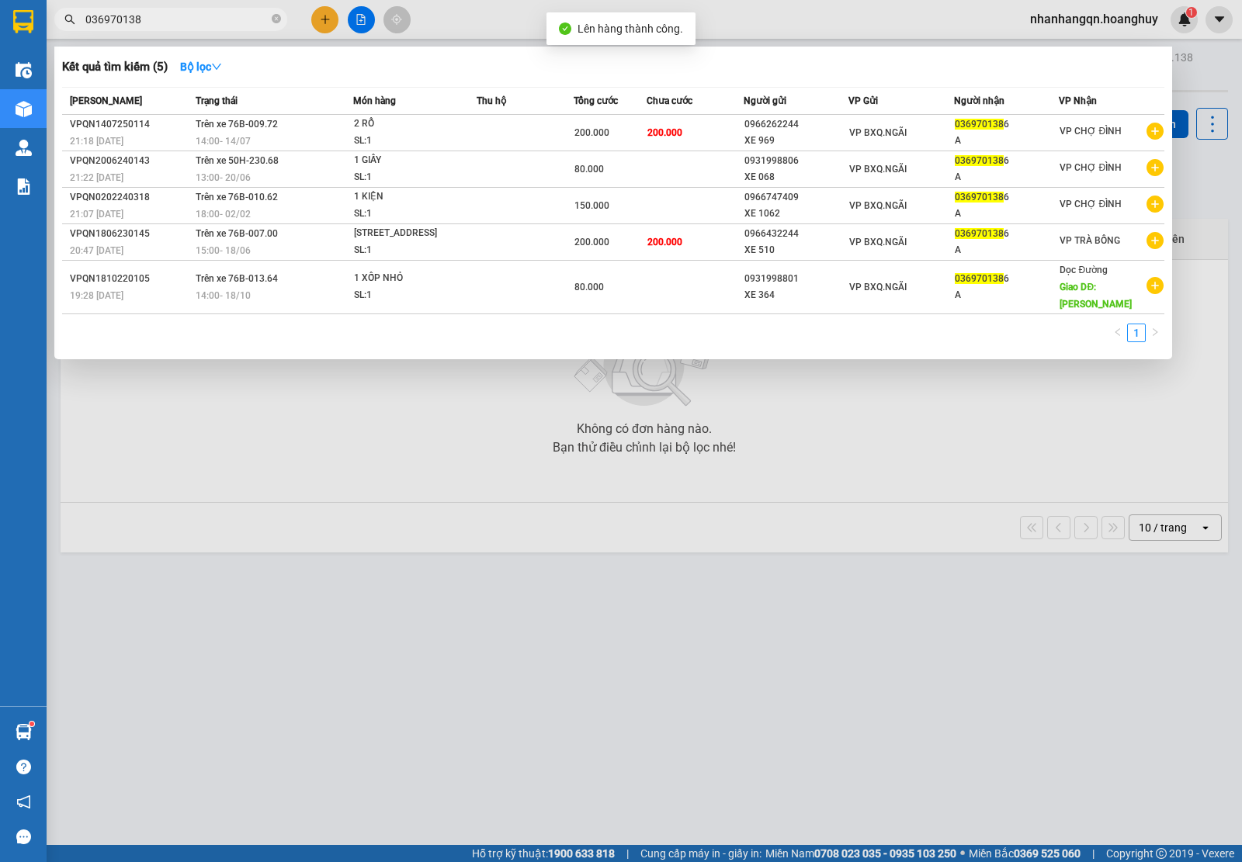
click at [164, 21] on input "036970138" at bounding box center [176, 19] width 183 height 17
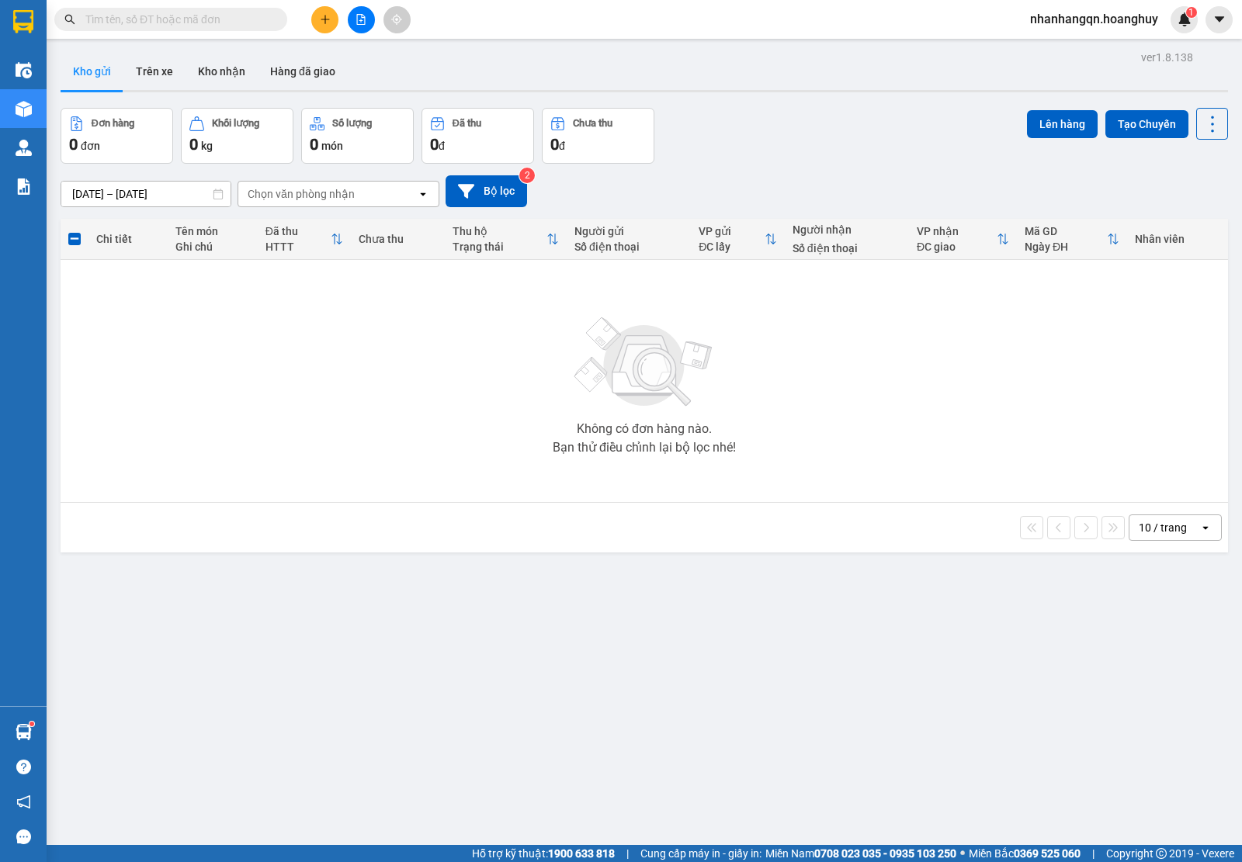
click at [164, 21] on input "text" at bounding box center [176, 19] width 183 height 17
click at [320, 25] on button at bounding box center [324, 19] width 27 height 27
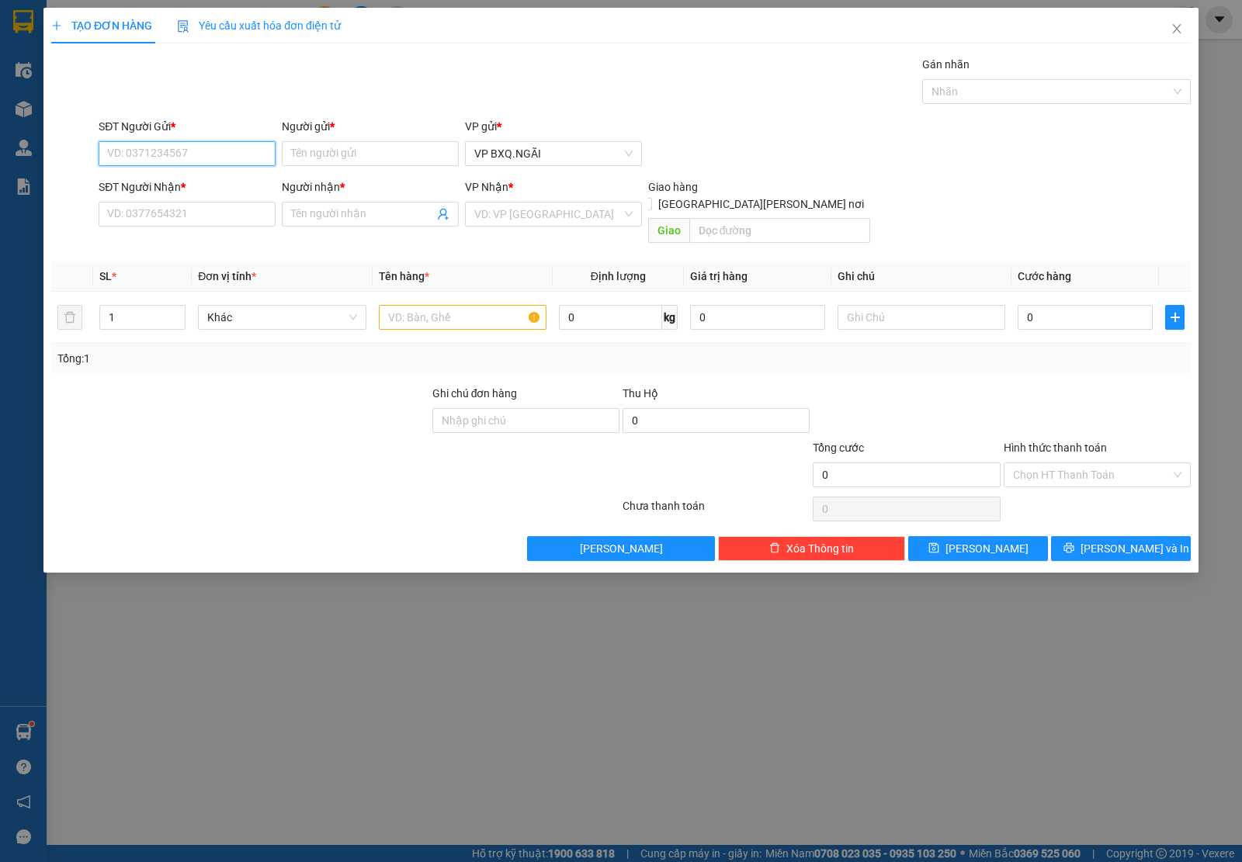
click at [183, 153] on input "SĐT Người Gửi *" at bounding box center [187, 153] width 177 height 25
paste input "0989762093"
click at [183, 153] on input "0989762093" at bounding box center [187, 153] width 177 height 25
click at [176, 185] on div "0977067606 - XE 1202" at bounding box center [187, 185] width 158 height 17
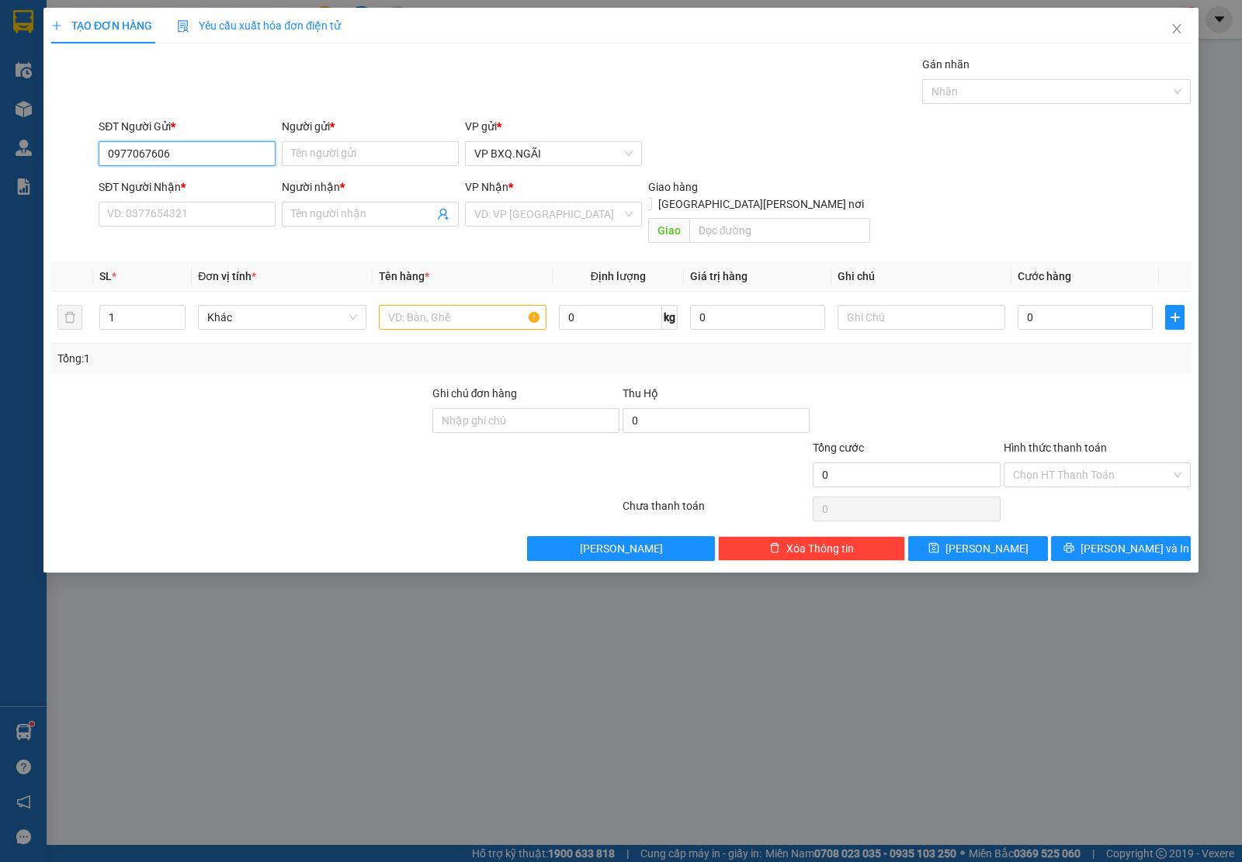
click at [173, 163] on input "0977067606" at bounding box center [187, 153] width 177 height 25
click at [177, 217] on input "SĐT Người Nhận *" at bounding box center [187, 214] width 177 height 25
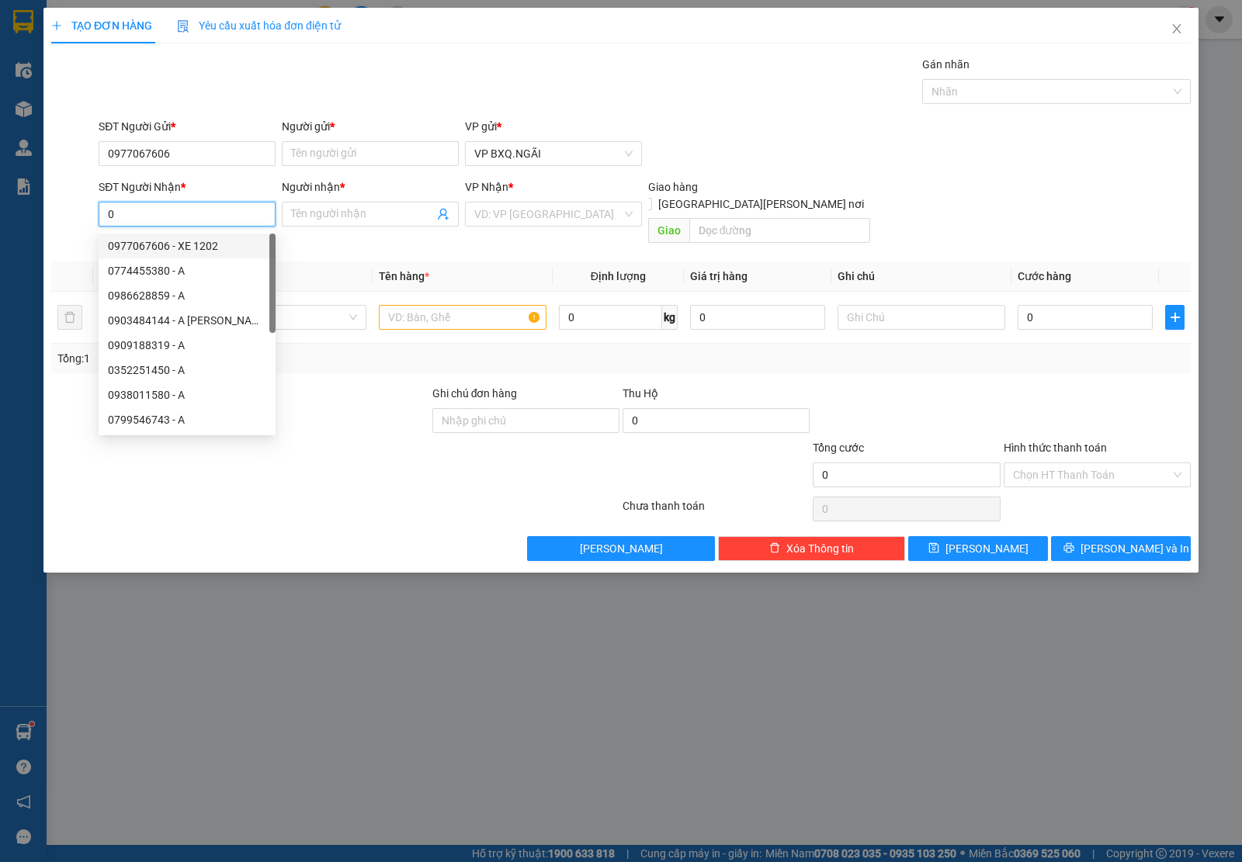
click at [238, 242] on div "0977067606 - XE 1202" at bounding box center [187, 245] width 158 height 17
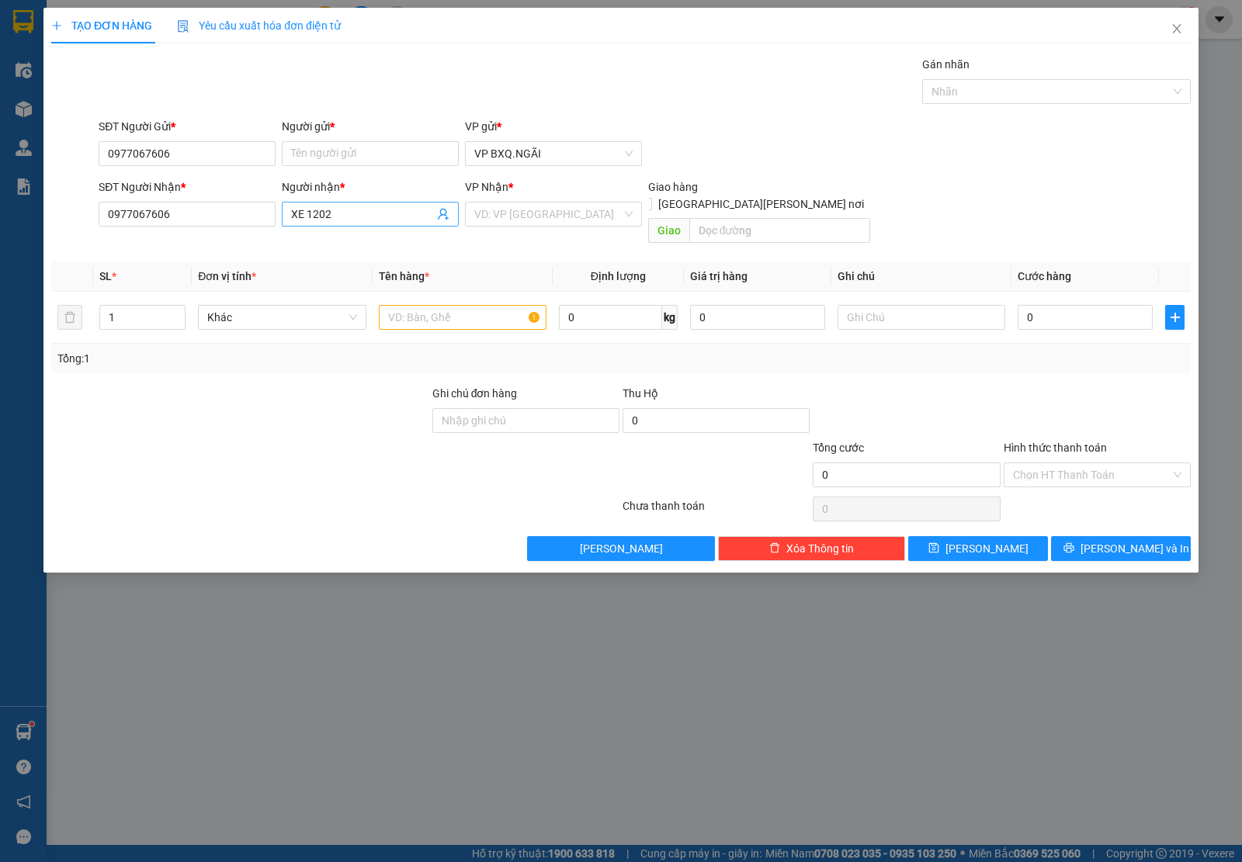
click at [322, 218] on input "XE 1202" at bounding box center [362, 214] width 143 height 17
click at [341, 171] on div "Người gửi * Tên người gửi" at bounding box center [370, 145] width 177 height 54
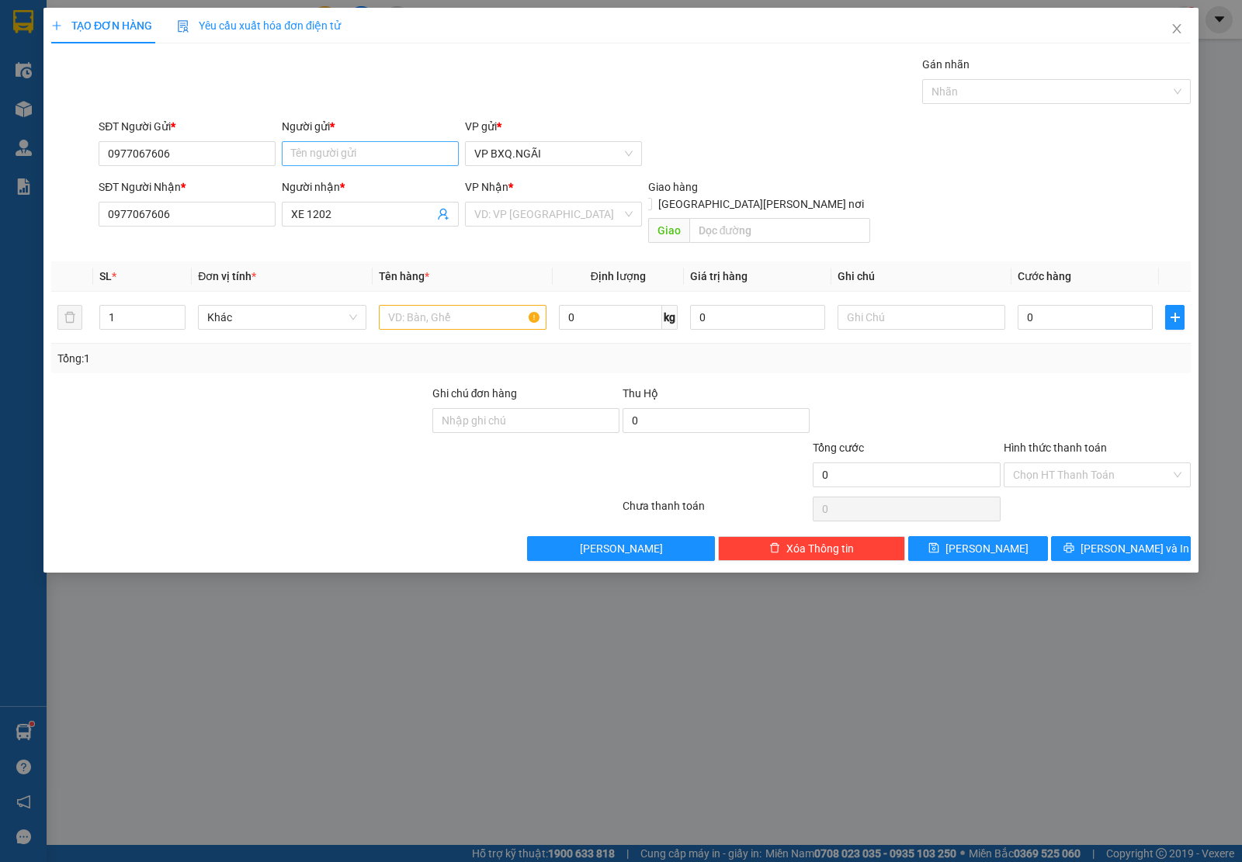
drag, startPoint x: 341, startPoint y: 171, endPoint x: 338, endPoint y: 161, distance: 10.6
click at [340, 165] on div "Người gửi * Tên người gửi" at bounding box center [370, 145] width 177 height 54
click at [338, 161] on input "Người gửi *" at bounding box center [370, 153] width 177 height 25
paste input "XE 1202"
click at [553, 226] on input "search" at bounding box center [547, 214] width 147 height 23
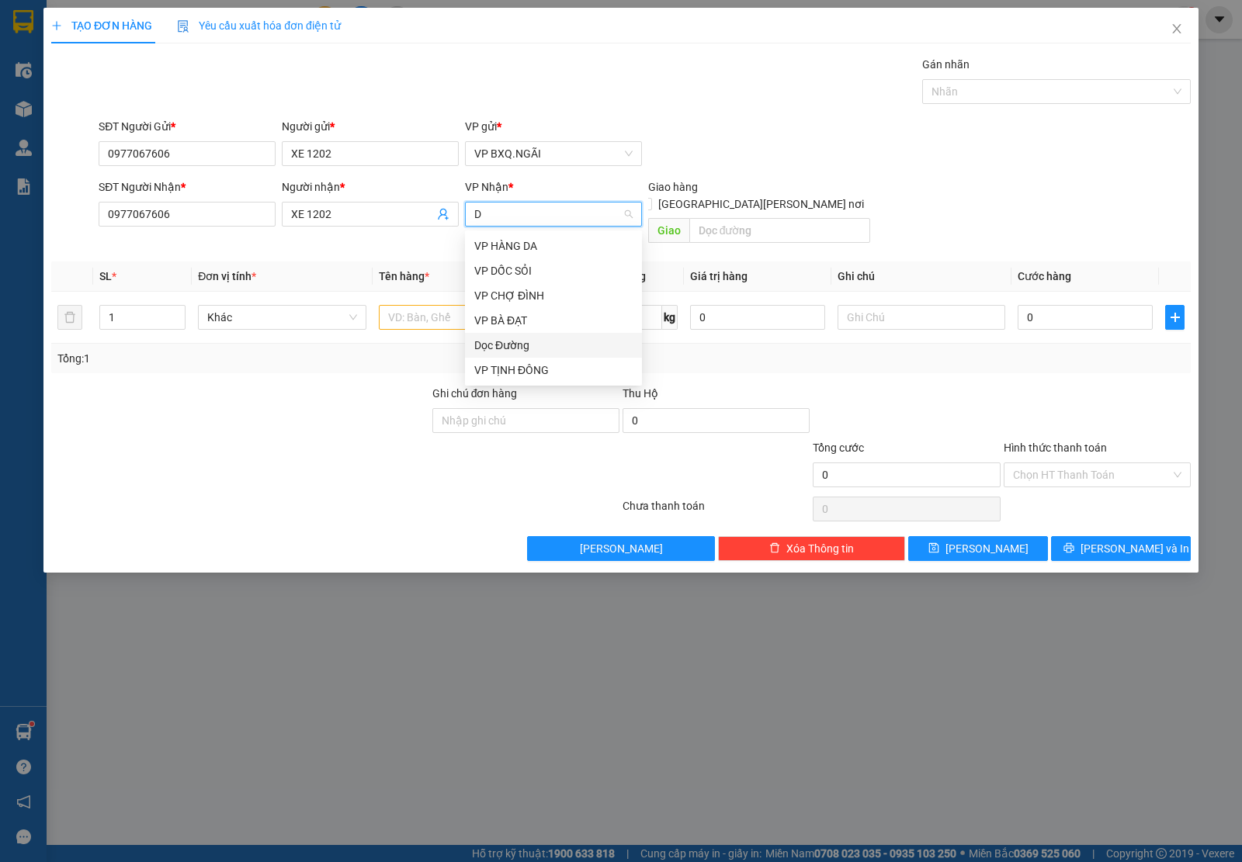
click at [537, 344] on div "Dọc Đường" at bounding box center [553, 345] width 158 height 17
click at [551, 202] on div "Dọc Đường" at bounding box center [553, 214] width 177 height 25
click at [548, 299] on div "VP NGHĨA THĂNG" at bounding box center [553, 295] width 158 height 17
click at [468, 305] on input "text" at bounding box center [463, 317] width 168 height 25
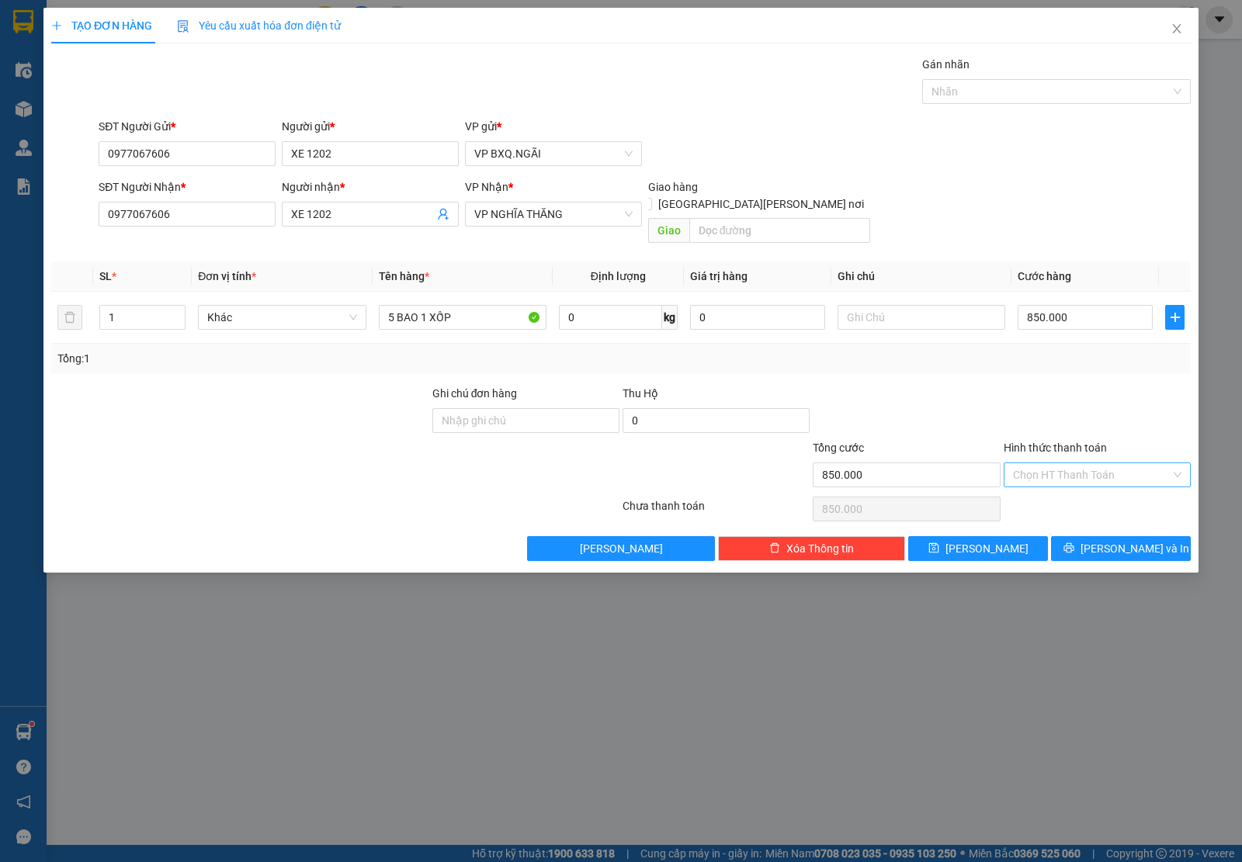
click at [1106, 463] on input "Hình thức thanh toán" at bounding box center [1092, 474] width 158 height 23
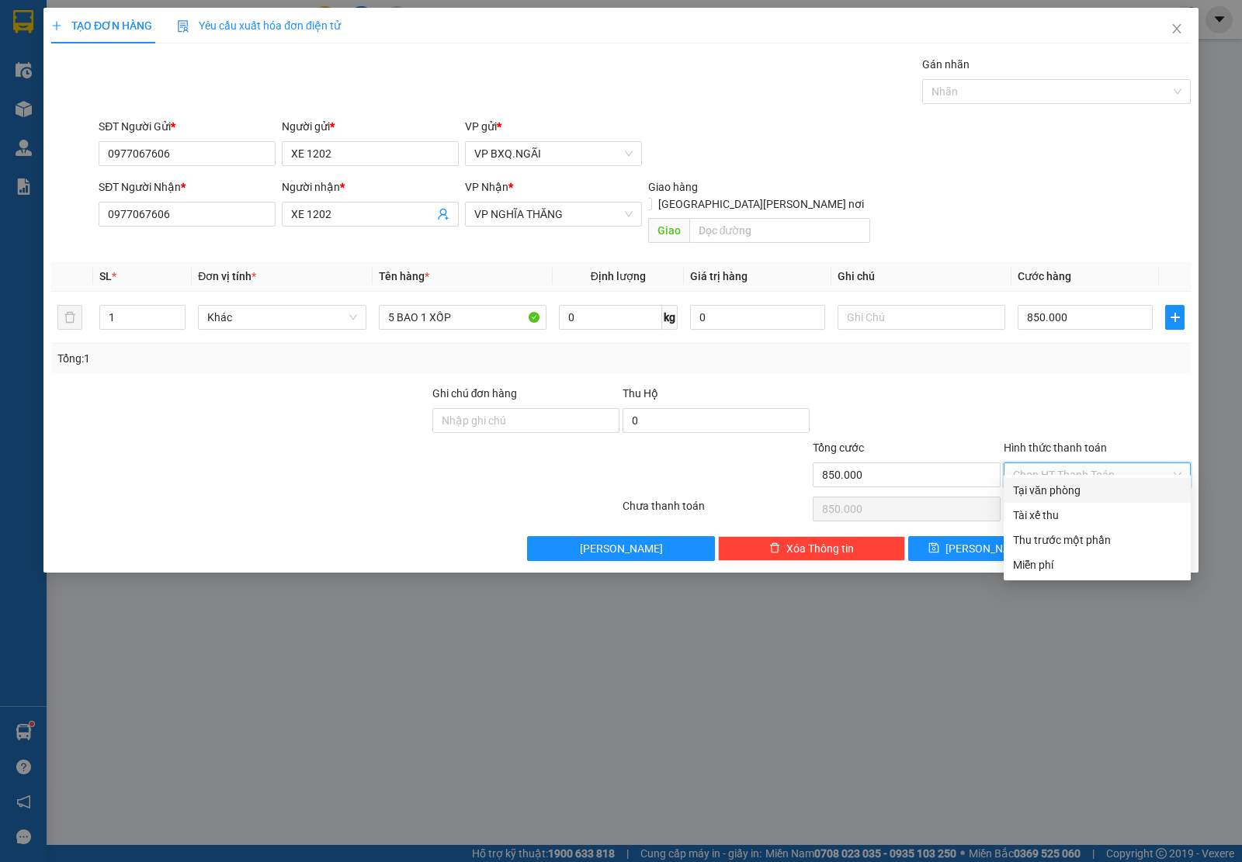
click at [1073, 482] on div "Tại văn phòng" at bounding box center [1097, 490] width 168 height 17
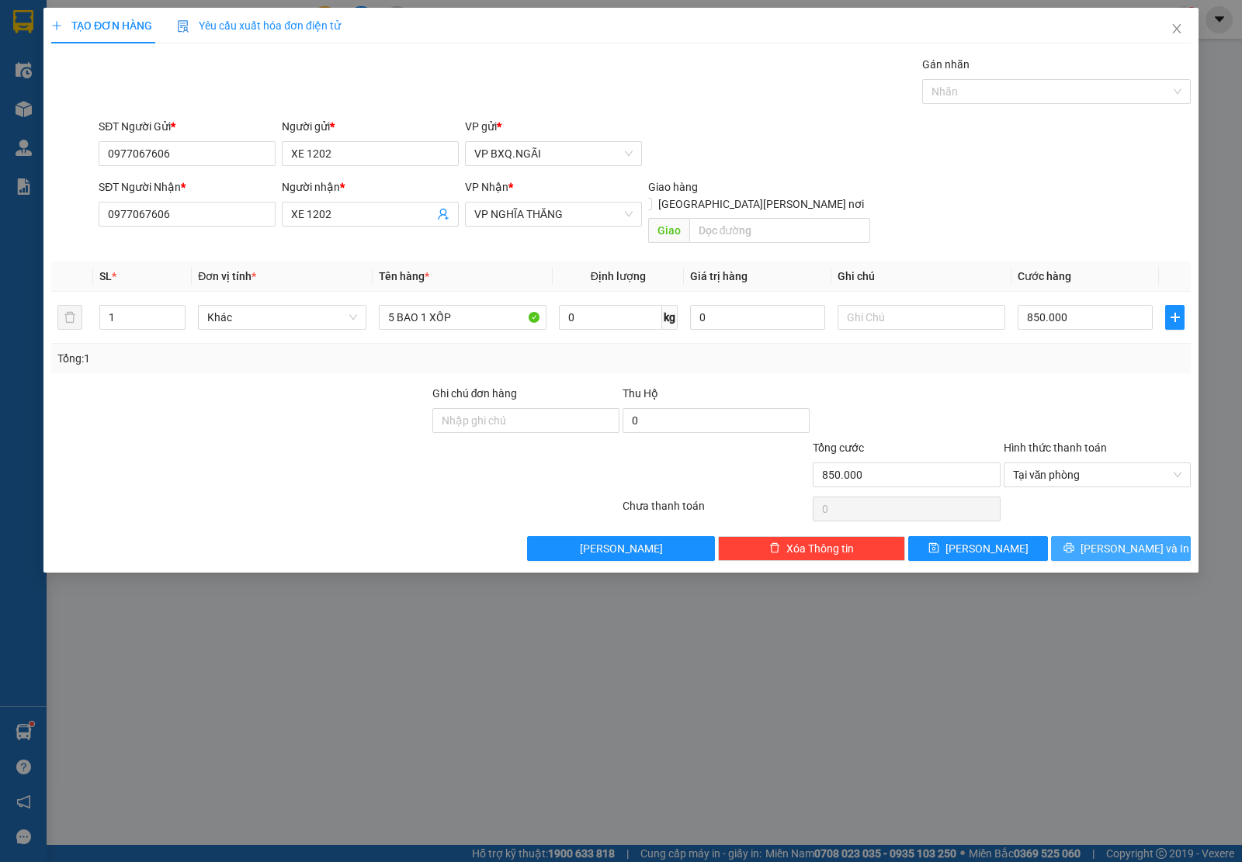
click at [1121, 540] on span "[PERSON_NAME] và In" at bounding box center [1134, 548] width 109 height 17
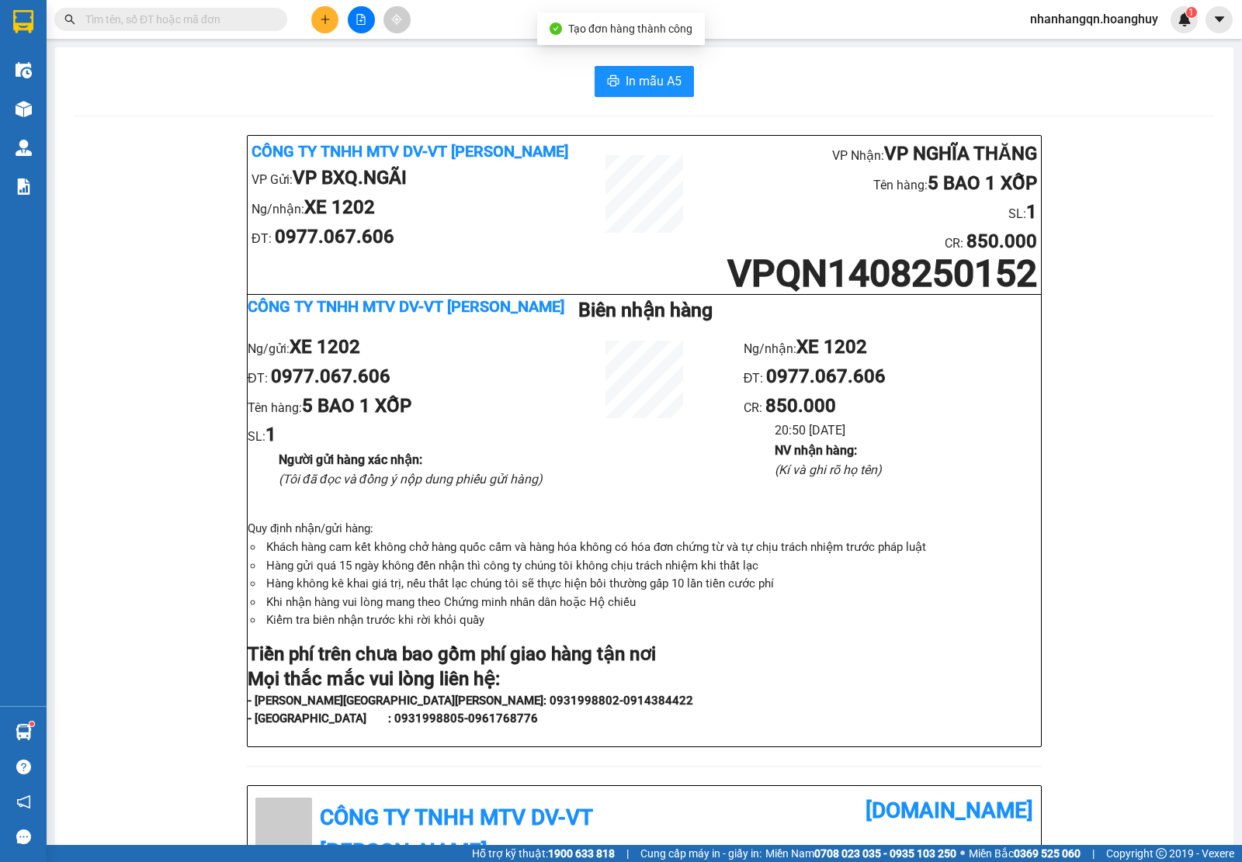
click at [161, 18] on input "text" at bounding box center [176, 19] width 183 height 17
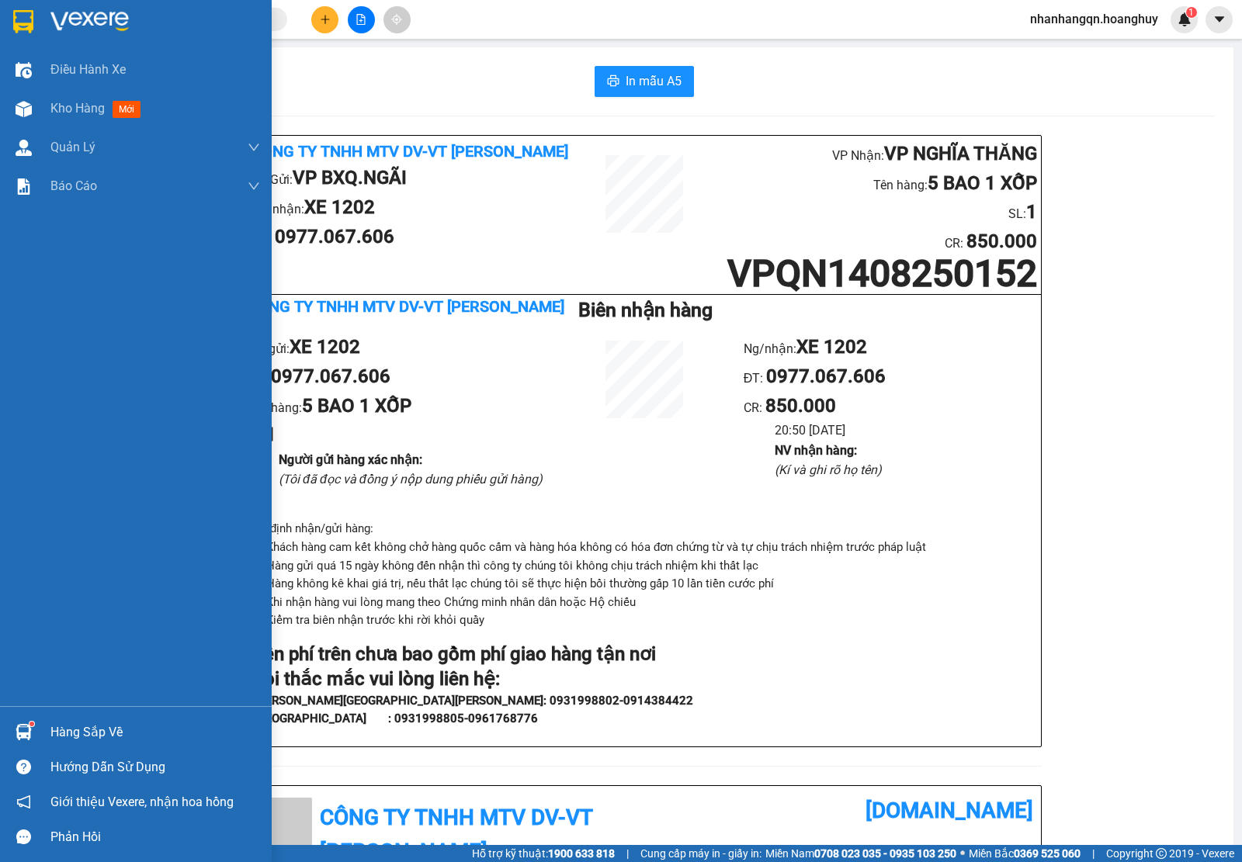
click at [2, 4] on div at bounding box center [136, 25] width 272 height 50
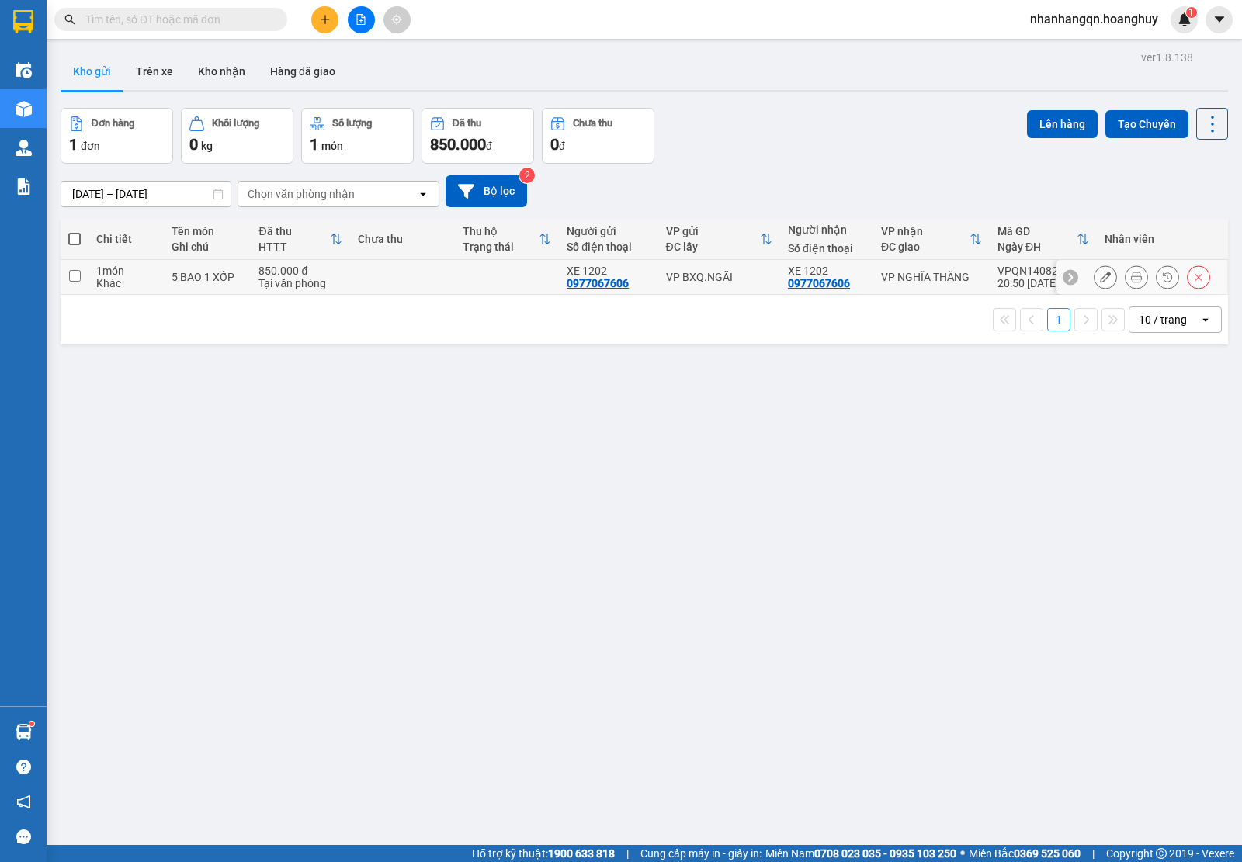
click at [746, 282] on div "VP BXQ.NGÃI" at bounding box center [719, 277] width 106 height 12
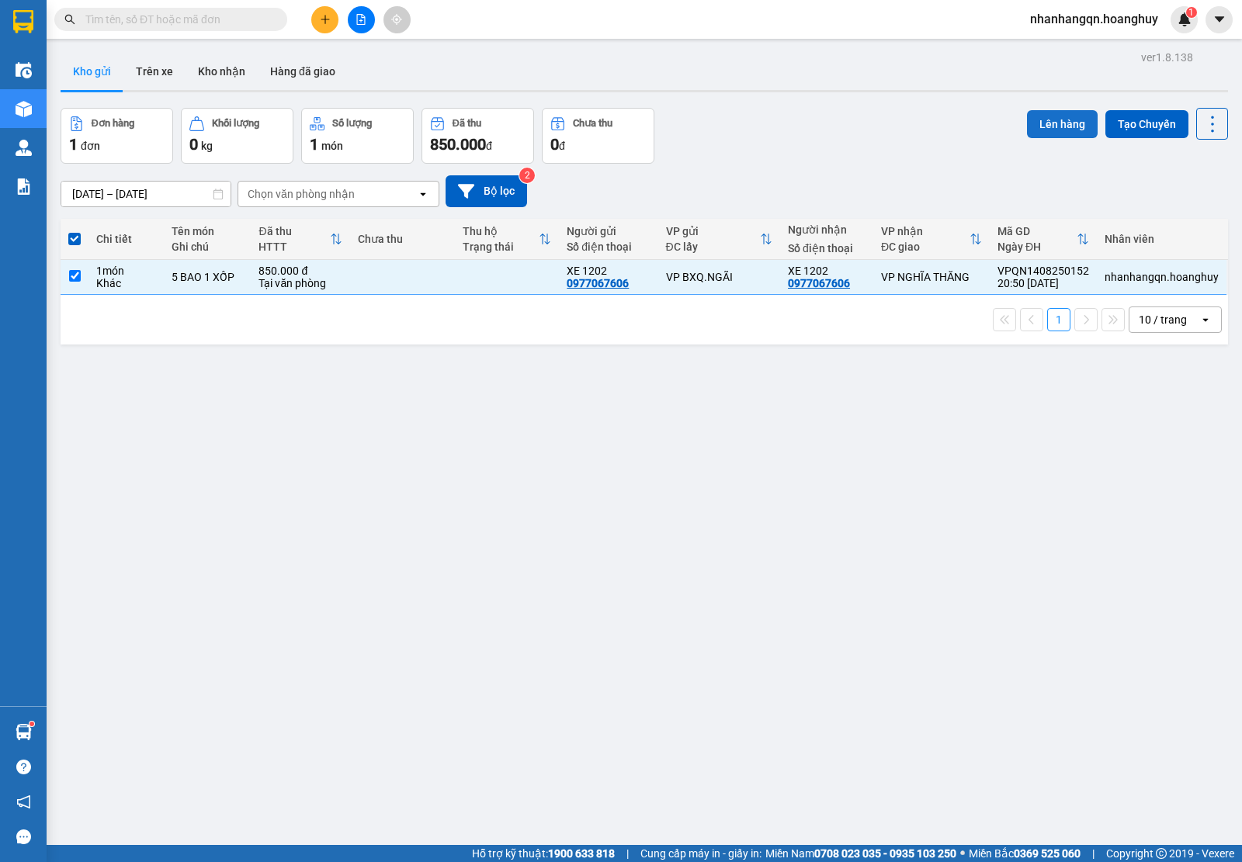
click at [1046, 133] on button "Lên hàng" at bounding box center [1062, 124] width 71 height 28
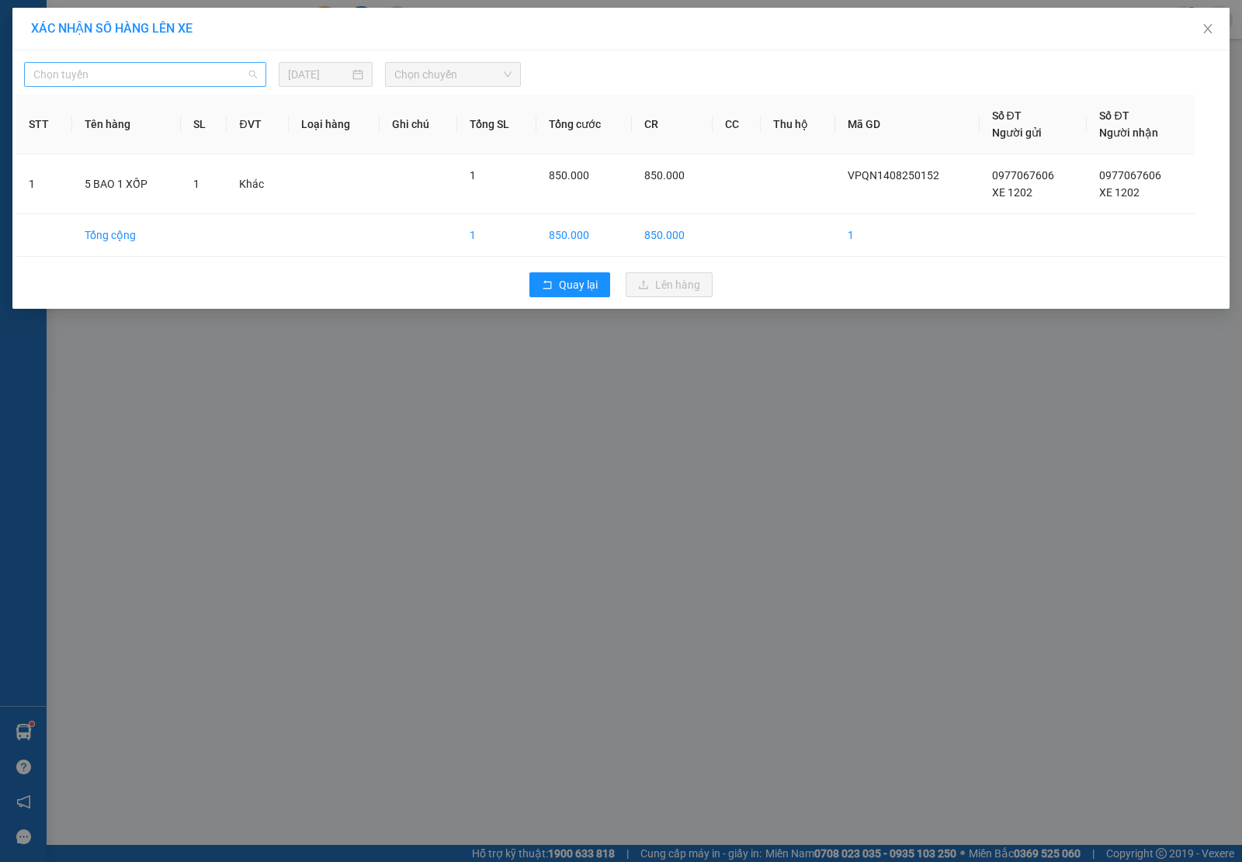
click at [190, 85] on span "Chọn tuyến" at bounding box center [144, 74] width 223 height 23
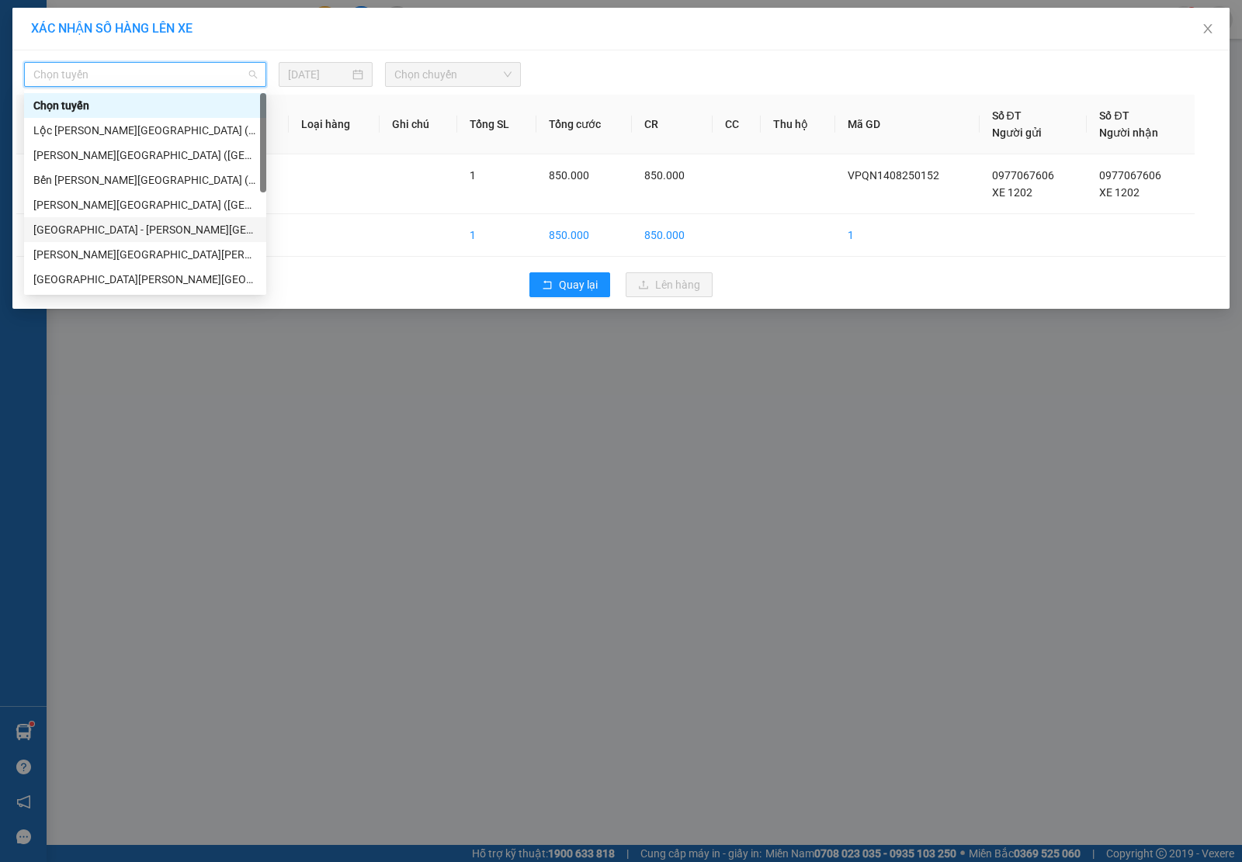
click at [156, 222] on div "[GEOGRAPHIC_DATA] - [PERSON_NAME][GEOGRAPHIC_DATA][PERSON_NAME] ([GEOGRAPHIC_DA…" at bounding box center [144, 229] width 223 height 17
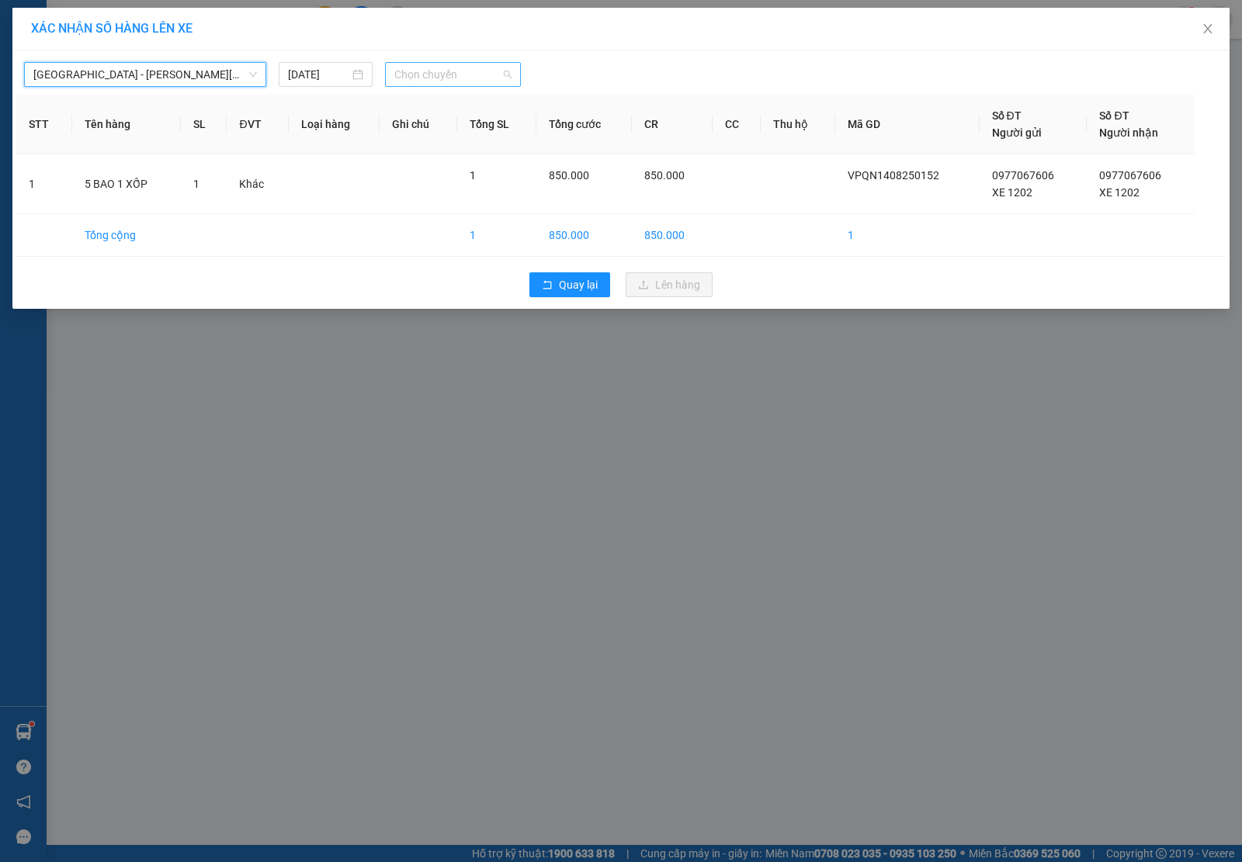
click at [415, 71] on span "Chọn chuyến" at bounding box center [452, 74] width 117 height 23
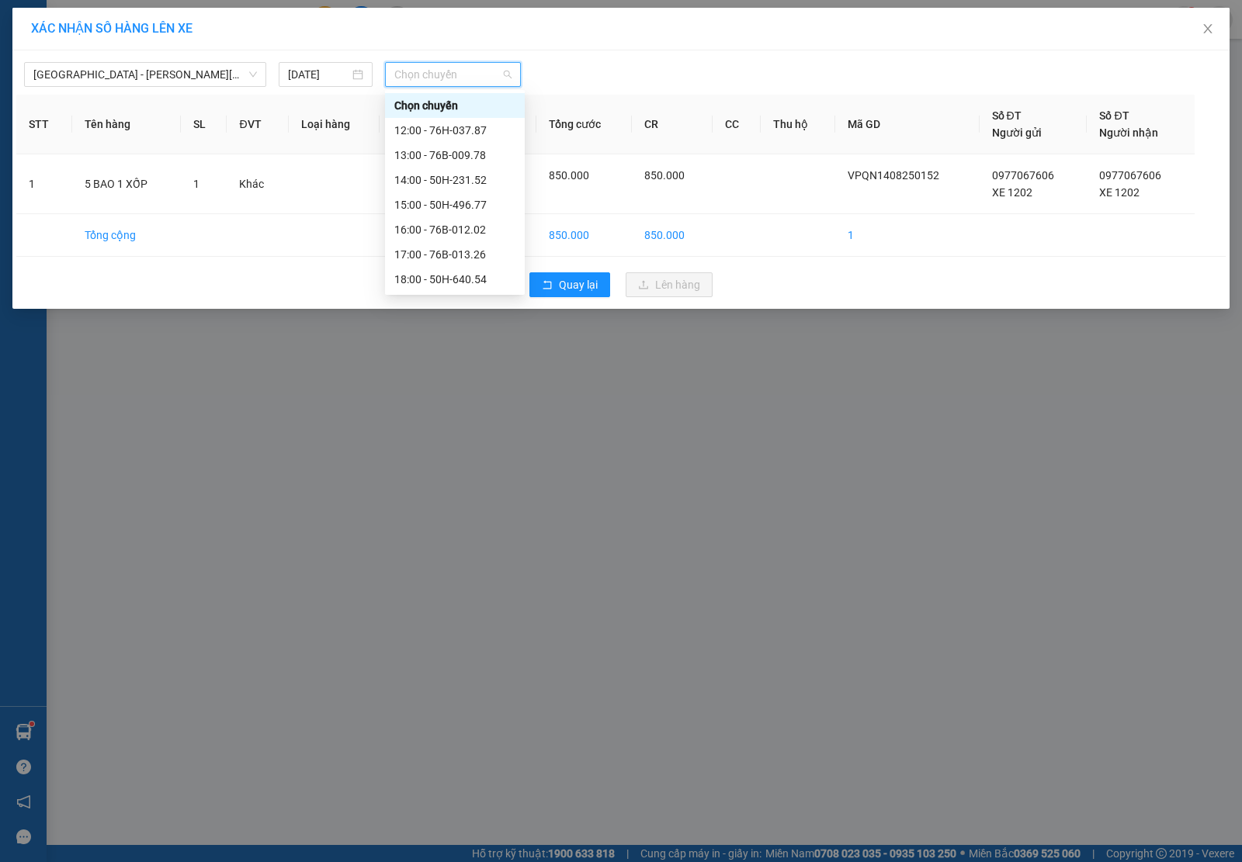
scroll to position [49, 0]
click at [482, 184] on div "16:00 - 76B-012.02" at bounding box center [454, 180] width 121 height 17
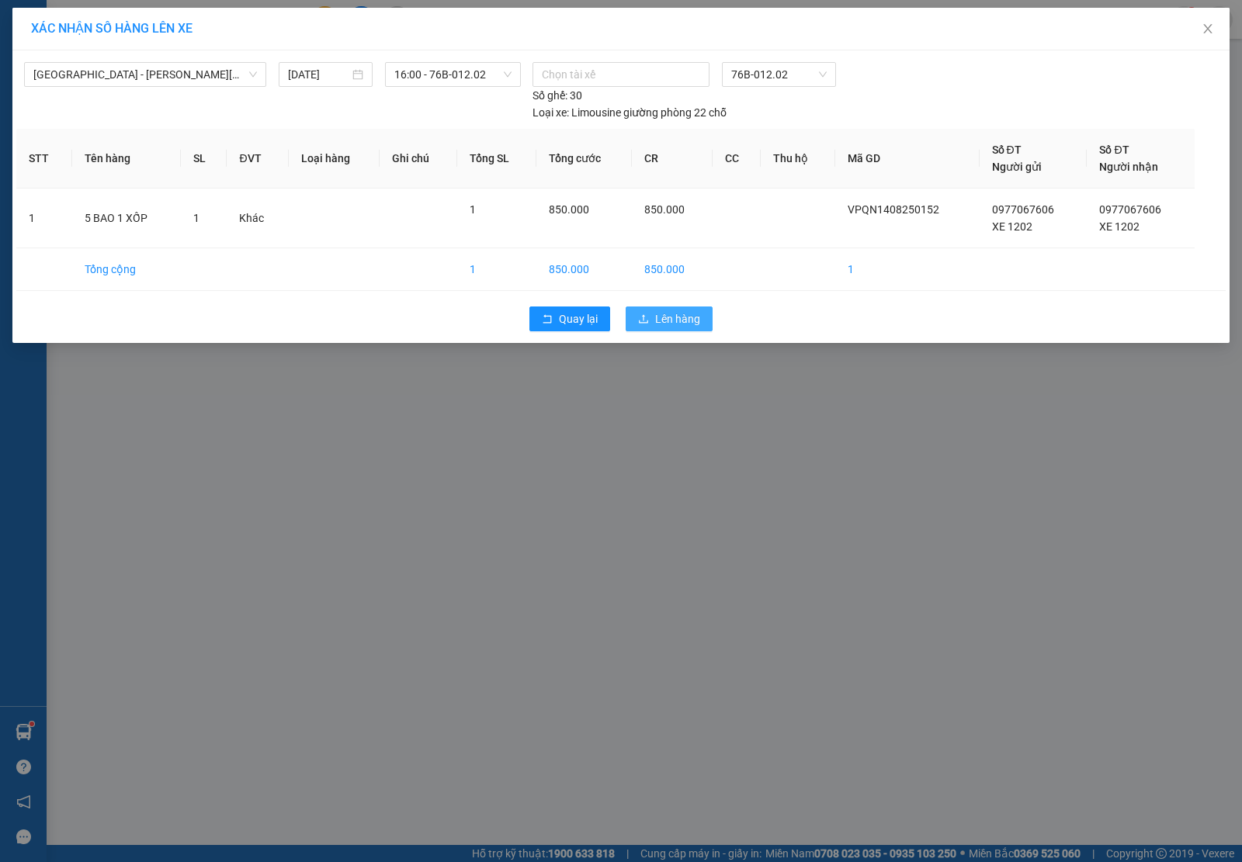
click at [693, 316] on span "Lên hàng" at bounding box center [677, 318] width 45 height 17
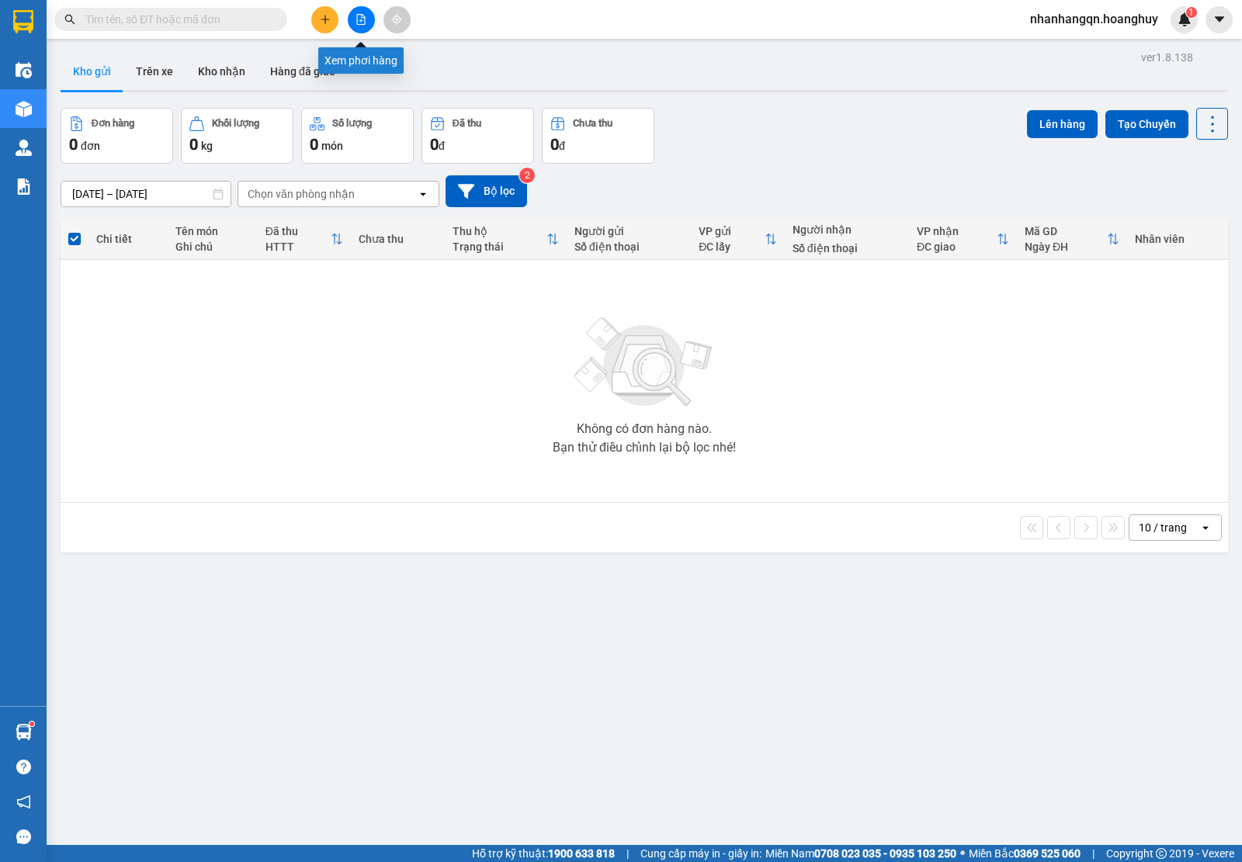
click at [366, 23] on button at bounding box center [361, 19] width 27 height 27
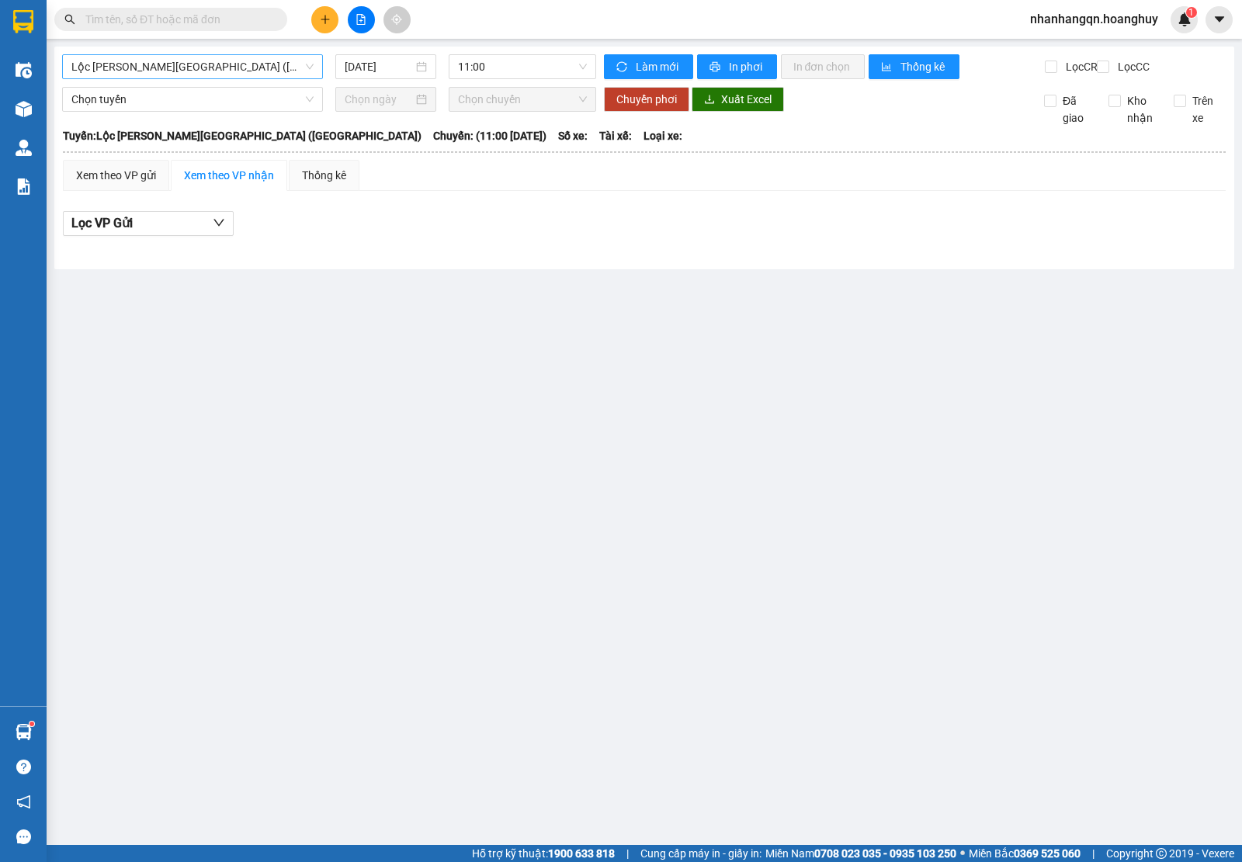
drag, startPoint x: 212, startPoint y: 93, endPoint x: 206, endPoint y: 78, distance: 16.7
click at [208, 84] on div "[GEOGRAPHIC_DATA][PERSON_NAME][GEOGRAPHIC_DATA] ([GEOGRAPHIC_DATA]) [DATE] 11:0…" at bounding box center [644, 158] width 1180 height 223
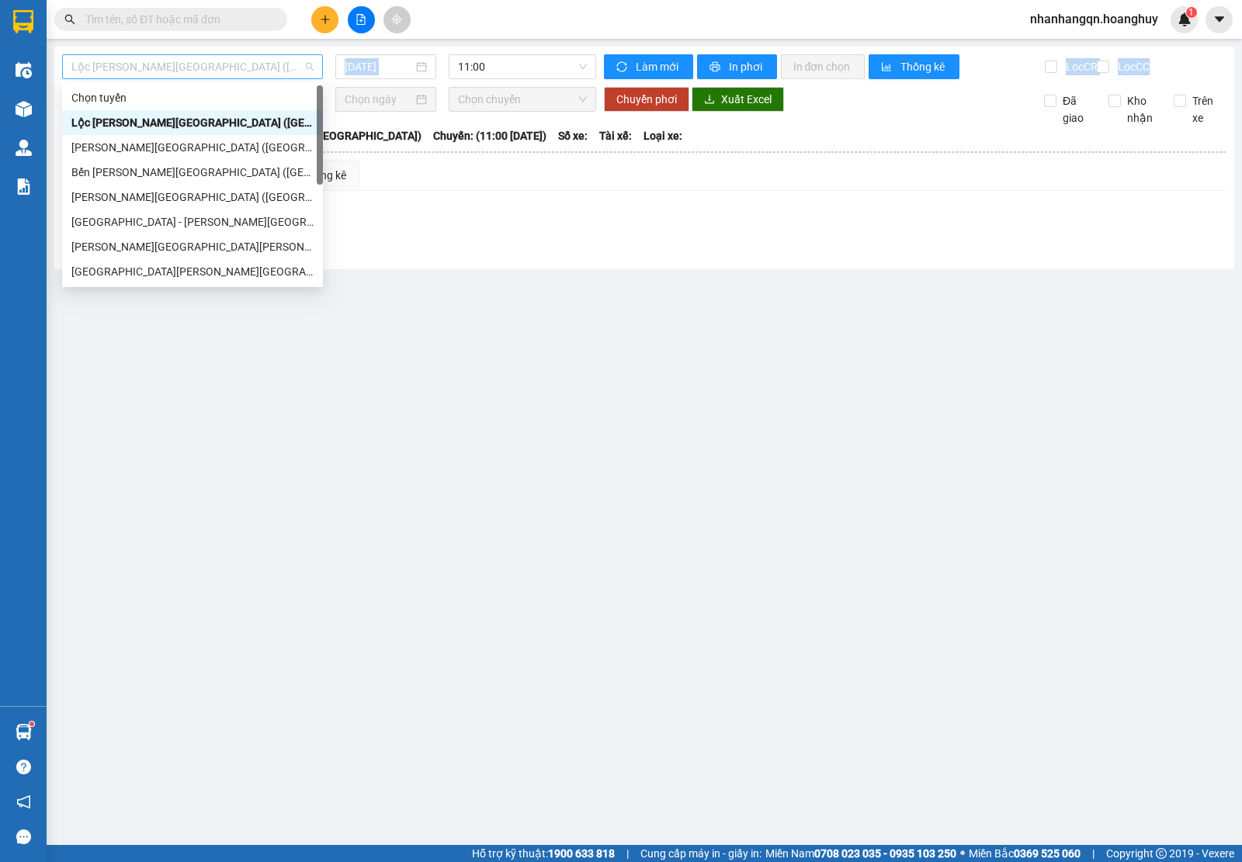
click at [206, 78] on span "Lộc [PERSON_NAME][GEOGRAPHIC_DATA] ([GEOGRAPHIC_DATA])" at bounding box center [192, 66] width 242 height 23
click at [195, 220] on div "[GEOGRAPHIC_DATA] - [PERSON_NAME][GEOGRAPHIC_DATA][PERSON_NAME] ([GEOGRAPHIC_DA…" at bounding box center [192, 221] width 242 height 17
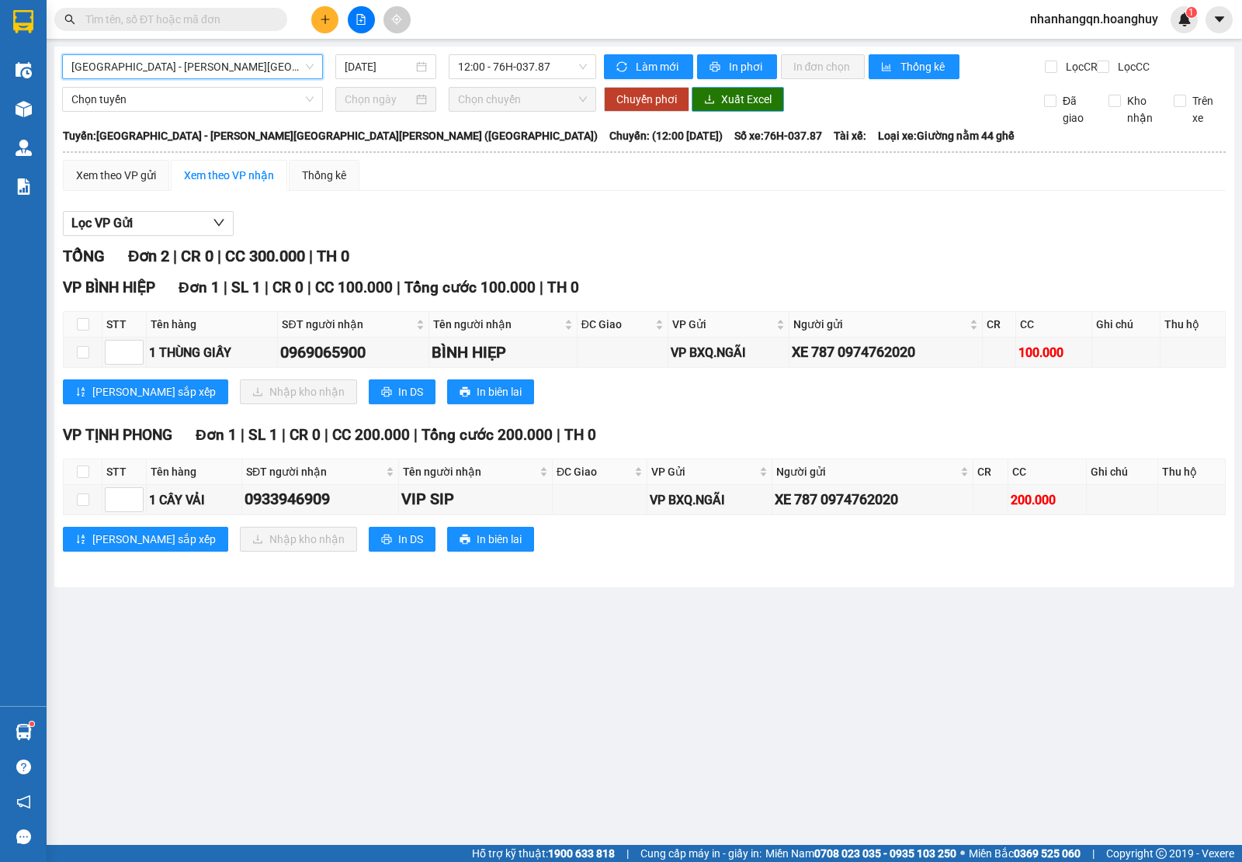
click at [749, 108] on span "Xuất Excel" at bounding box center [746, 99] width 50 height 17
click at [530, 79] on div "[GEOGRAPHIC_DATA] - [PERSON_NAME][GEOGRAPHIC_DATA][PERSON_NAME] ([GEOGRAPHIC_DA…" at bounding box center [329, 66] width 534 height 25
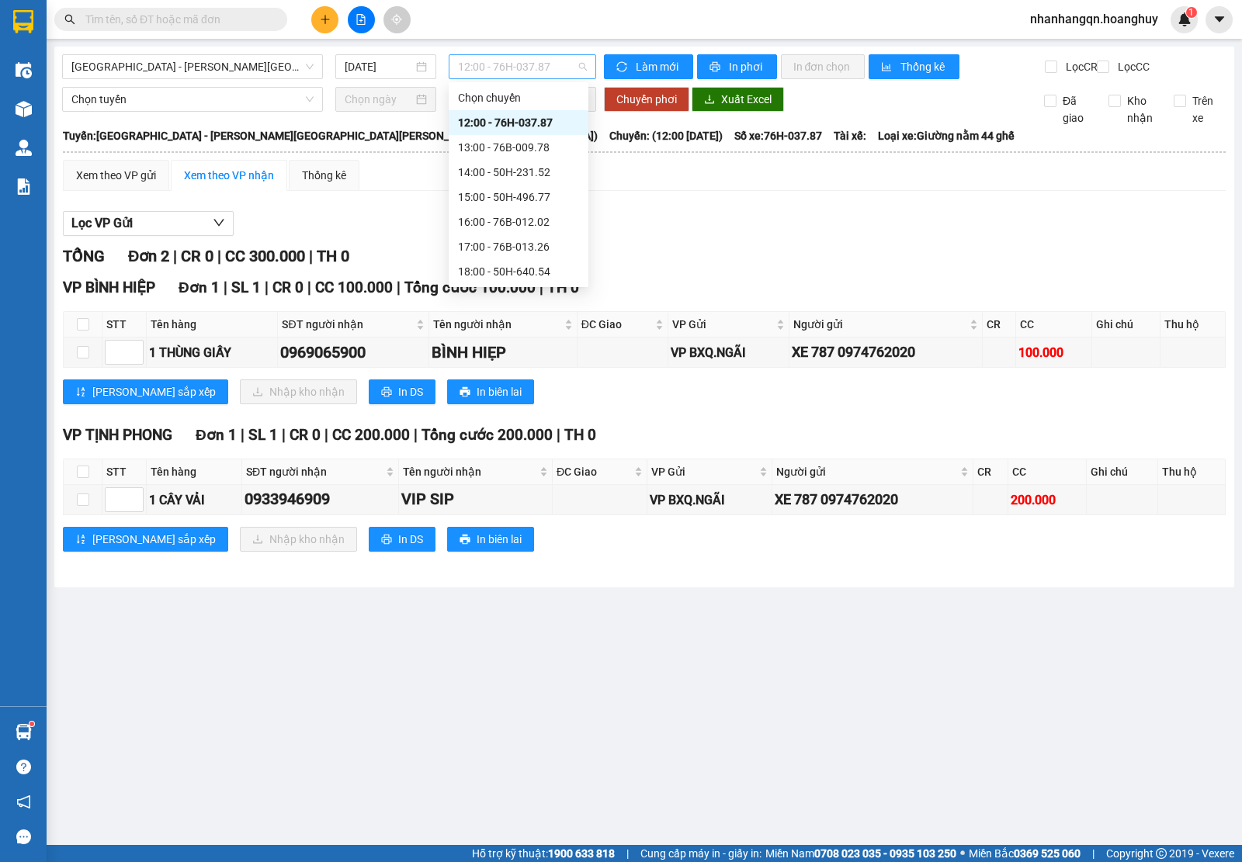
click at [518, 60] on span "12:00 - 76H-037.87" at bounding box center [522, 66] width 128 height 23
click at [548, 151] on div "13:00 - 76B-009.78" at bounding box center [518, 147] width 121 height 17
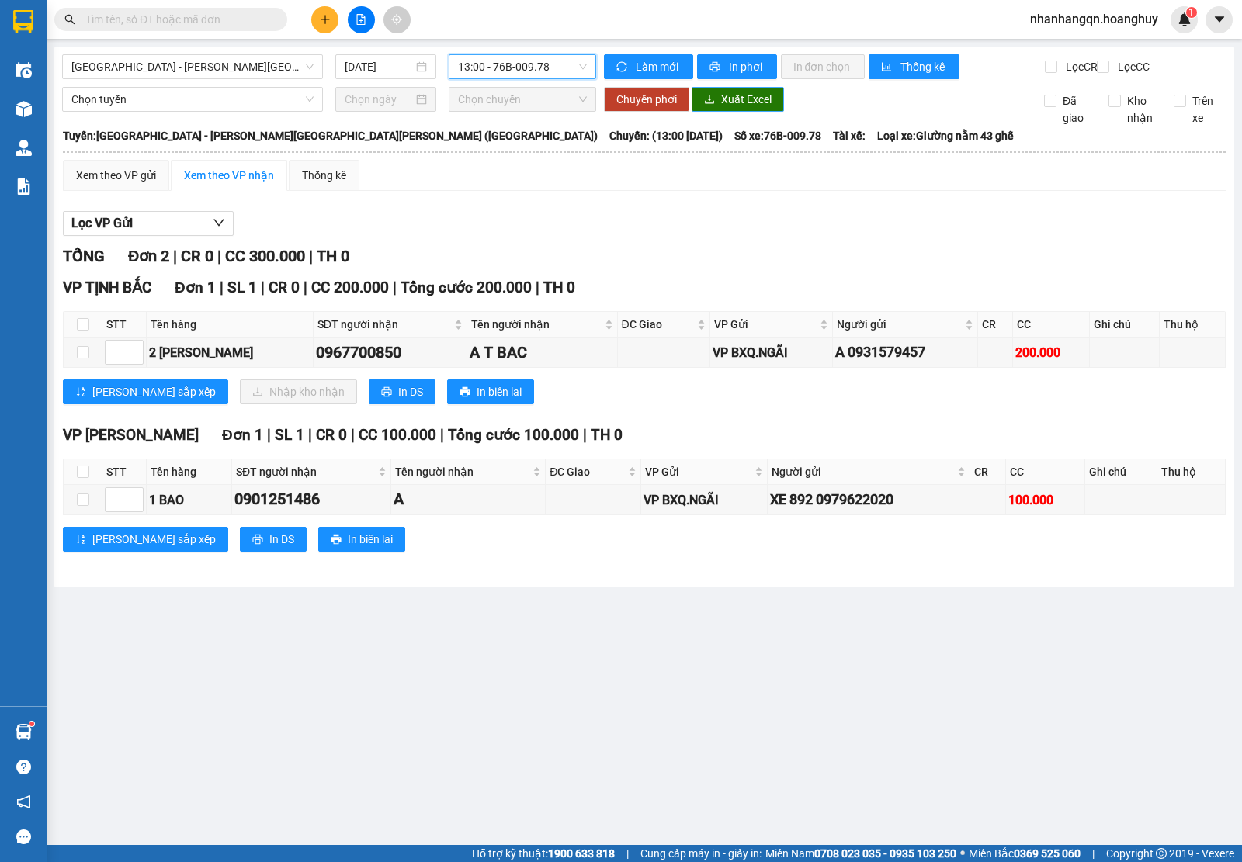
click at [718, 112] on button "Xuất Excel" at bounding box center [737, 99] width 92 height 25
click at [506, 43] on main "[GEOGRAPHIC_DATA] - [PERSON_NAME][GEOGRAPHIC_DATA][PERSON_NAME] ([GEOGRAPHIC_DA…" at bounding box center [621, 422] width 1242 height 845
click at [505, 55] on div "[GEOGRAPHIC_DATA] - [PERSON_NAME][GEOGRAPHIC_DATA][PERSON_NAME] ([GEOGRAPHIC_DA…" at bounding box center [644, 317] width 1180 height 541
click at [505, 61] on span "13:00 - 76B-009.78" at bounding box center [522, 66] width 128 height 23
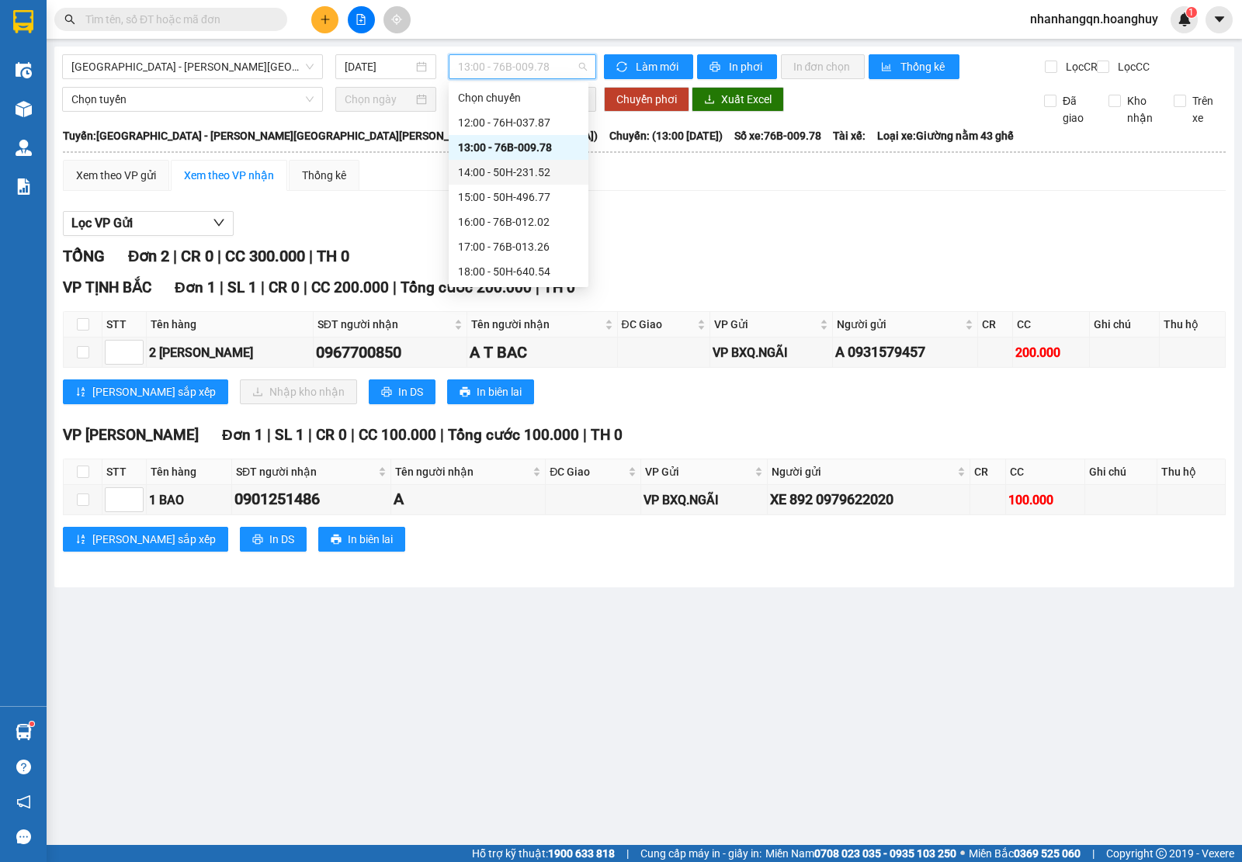
click at [548, 177] on div "14:00 - 50H-231.52" at bounding box center [518, 172] width 121 height 17
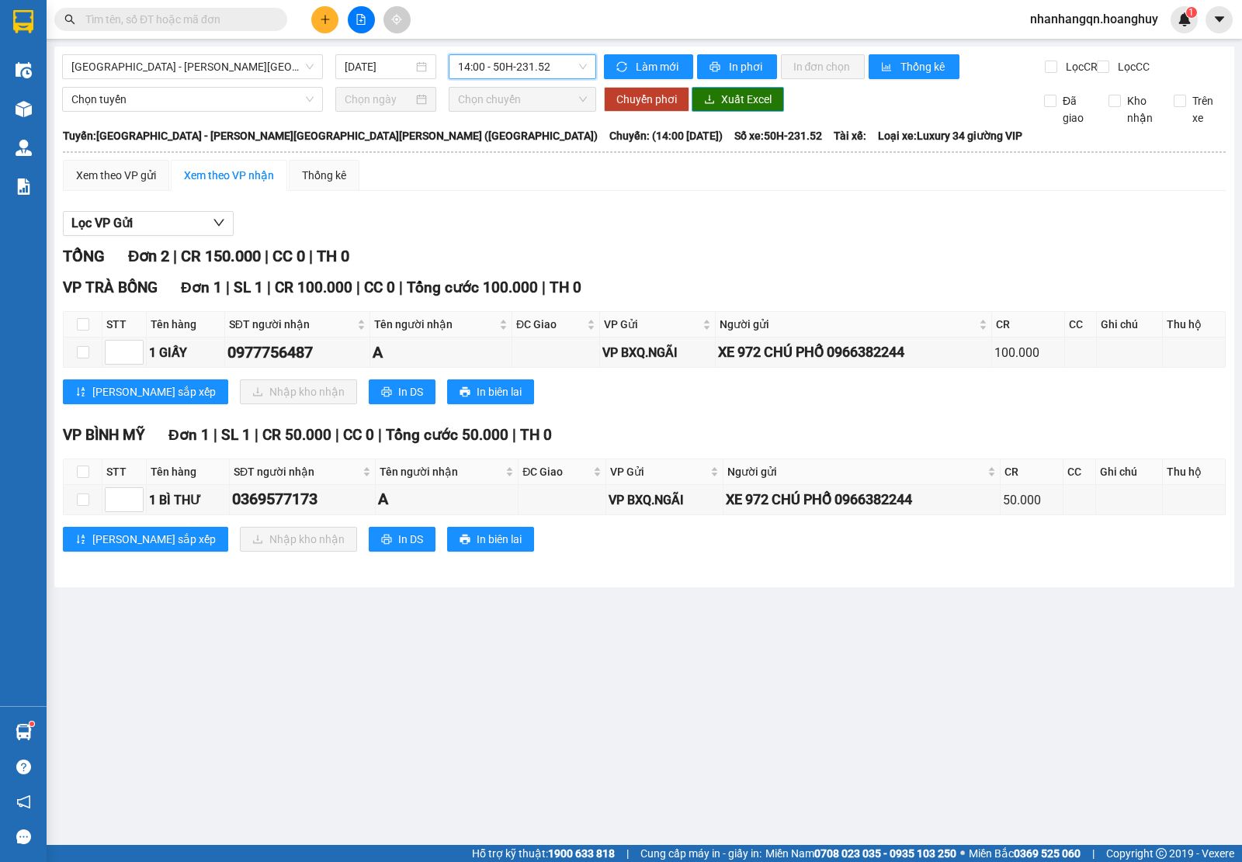
click at [738, 102] on button "Xuất Excel" at bounding box center [737, 99] width 92 height 25
drag, startPoint x: 513, startPoint y: 91, endPoint x: 506, endPoint y: 74, distance: 18.4
click at [507, 74] on div "[GEOGRAPHIC_DATA] - [PERSON_NAME][GEOGRAPHIC_DATA][PERSON_NAME] ([GEOGRAPHIC_DA…" at bounding box center [329, 66] width 534 height 25
click at [505, 71] on span "14:00 - 50H-231.52" at bounding box center [522, 66] width 128 height 23
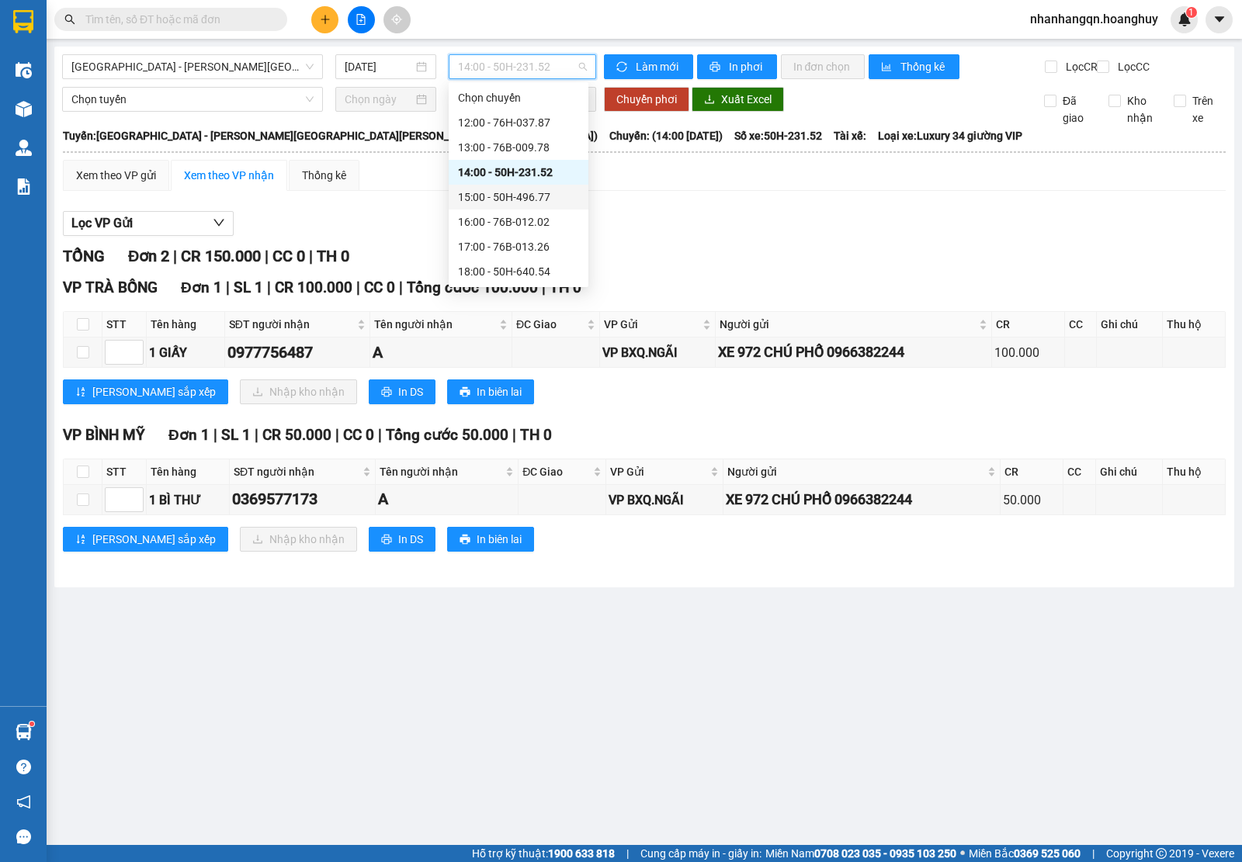
click at [545, 199] on div "15:00 - 50H-496.77" at bounding box center [518, 197] width 121 height 17
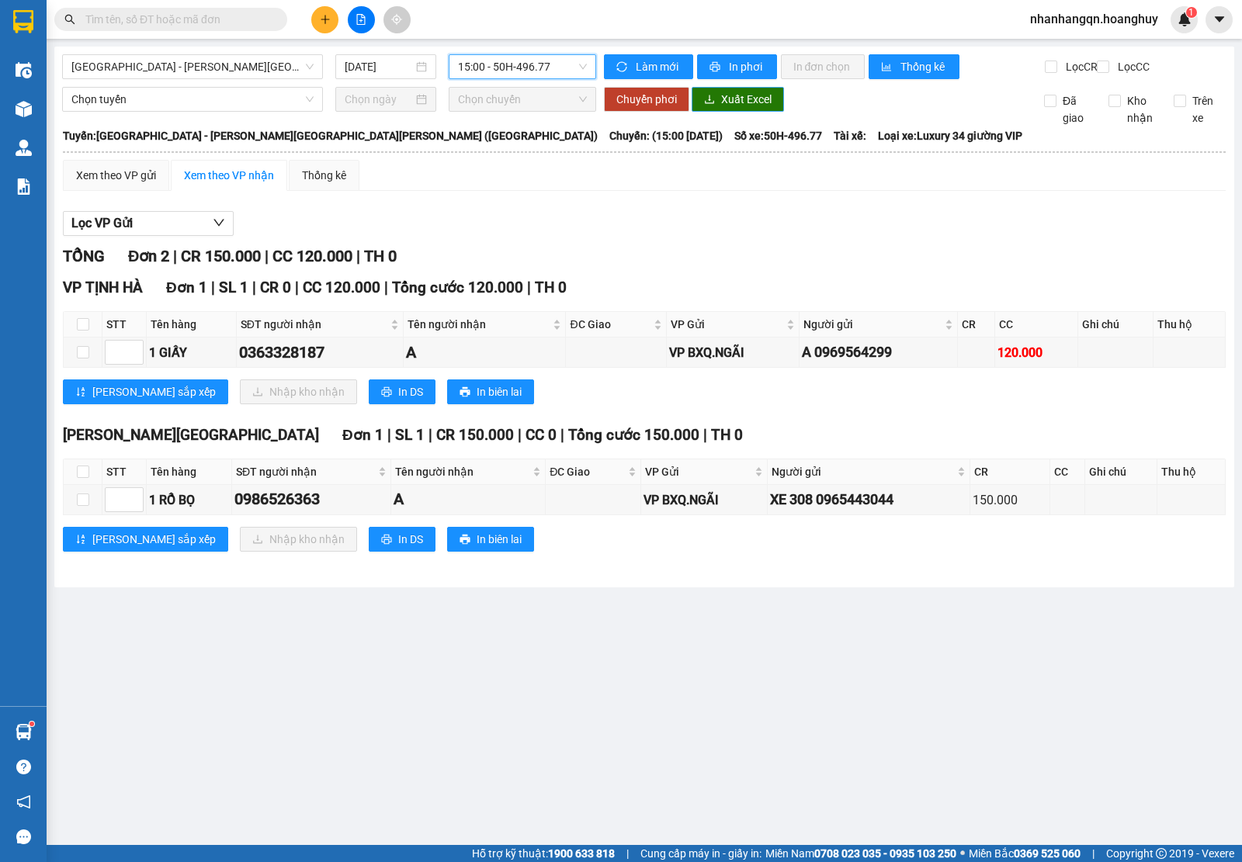
drag, startPoint x: 746, startPoint y: 111, endPoint x: 731, endPoint y: 324, distance: 213.1
click at [746, 108] on span "Xuất Excel" at bounding box center [746, 99] width 50 height 17
click at [518, 63] on span "15:00 - 50H-496.77" at bounding box center [522, 66] width 128 height 23
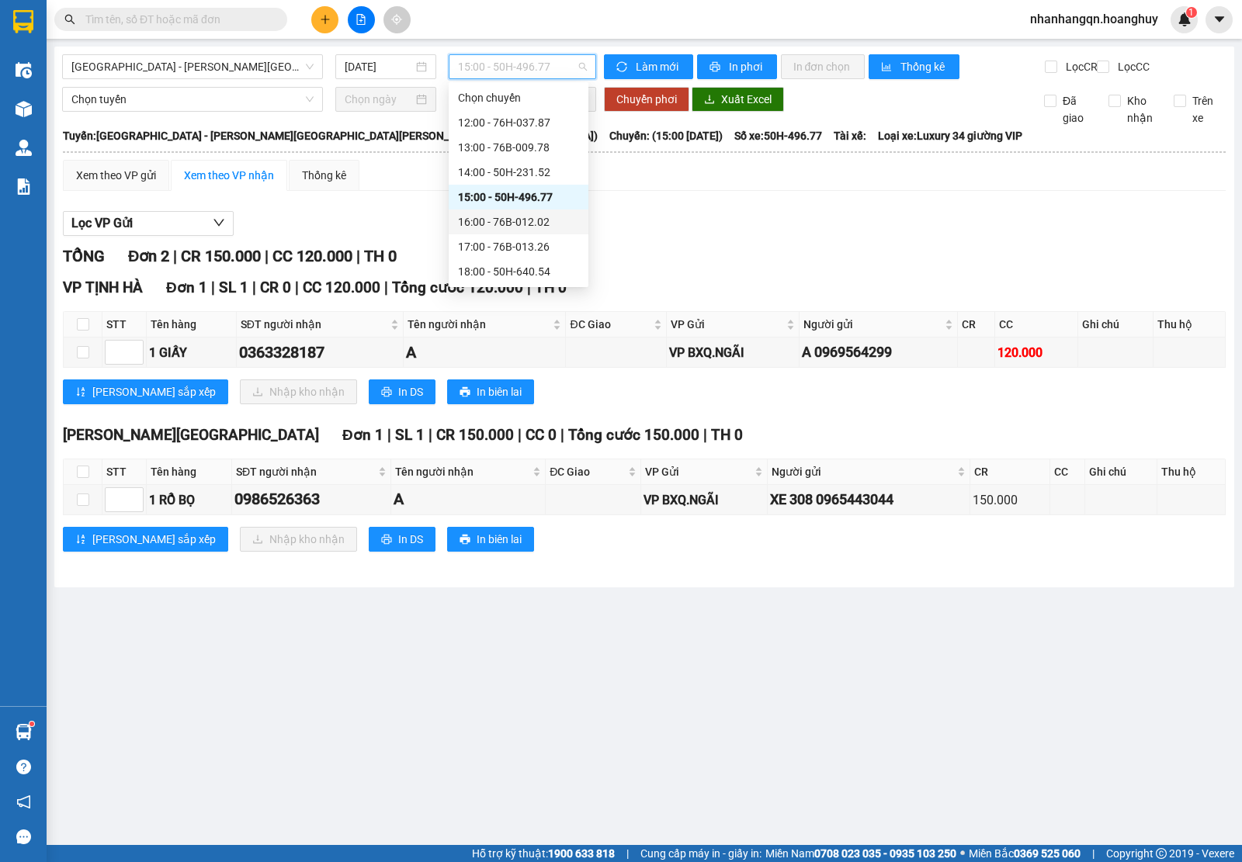
click at [522, 216] on div "16:00 - 76B-012.02" at bounding box center [518, 221] width 121 height 17
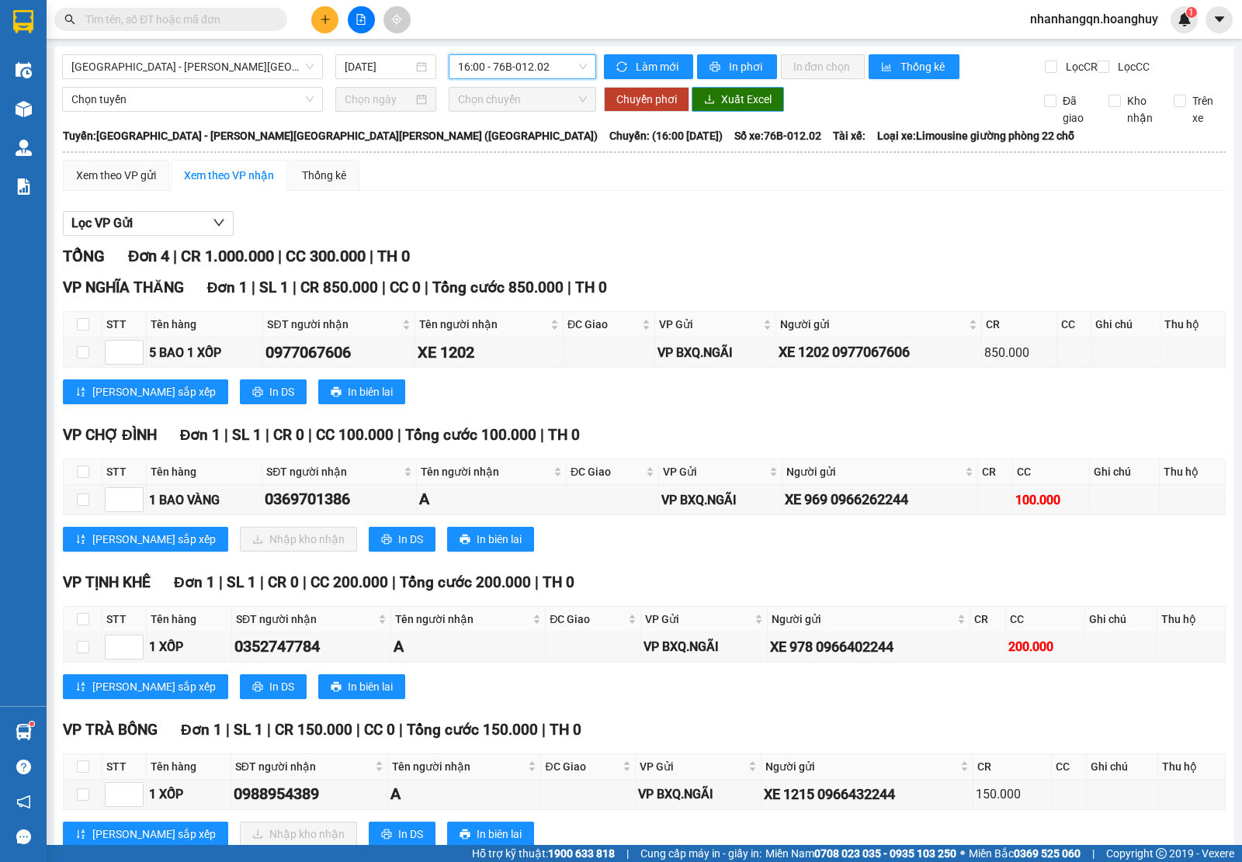
click at [732, 108] on span "Xuất Excel" at bounding box center [746, 99] width 50 height 17
click at [553, 70] on span "16:00 - 76B-012.02" at bounding box center [522, 66] width 128 height 23
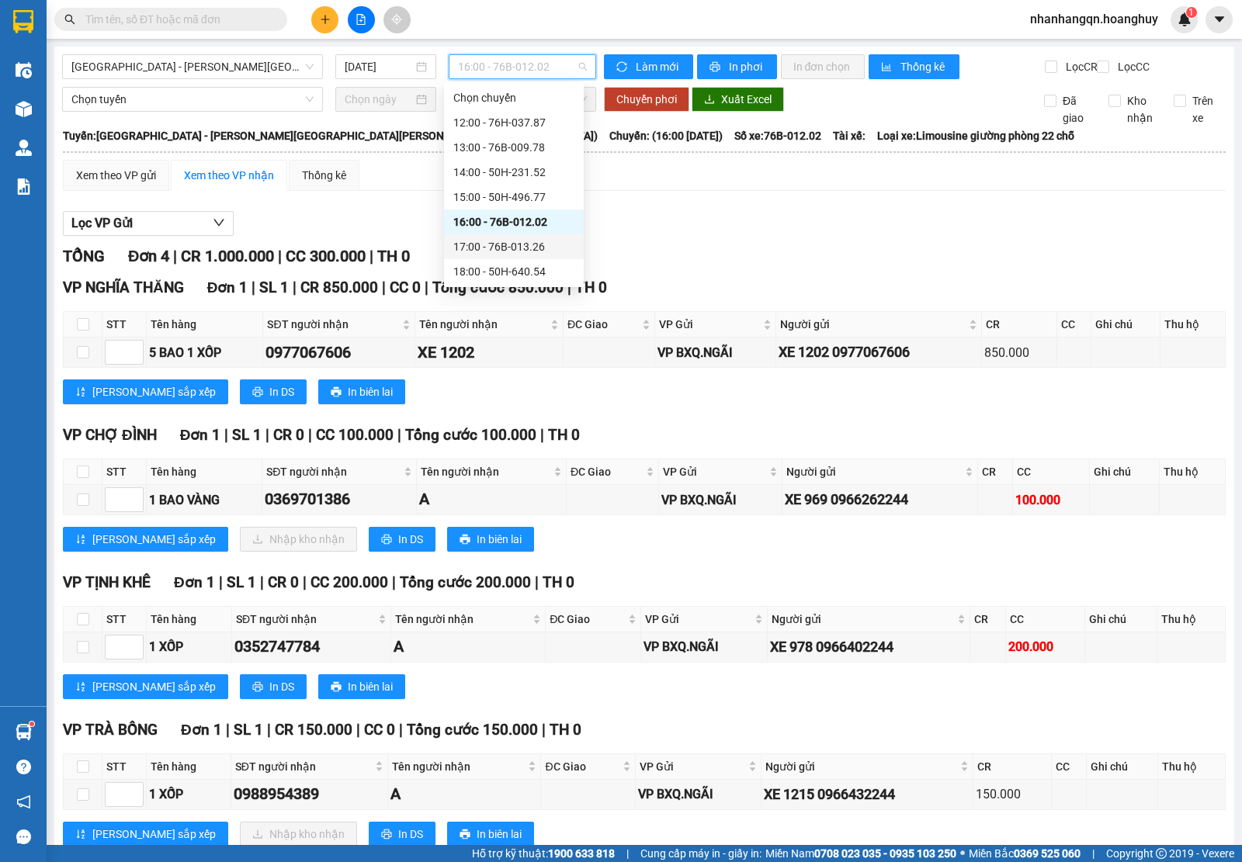
click at [549, 251] on div "17:00 - 76B-013.26" at bounding box center [513, 246] width 121 height 17
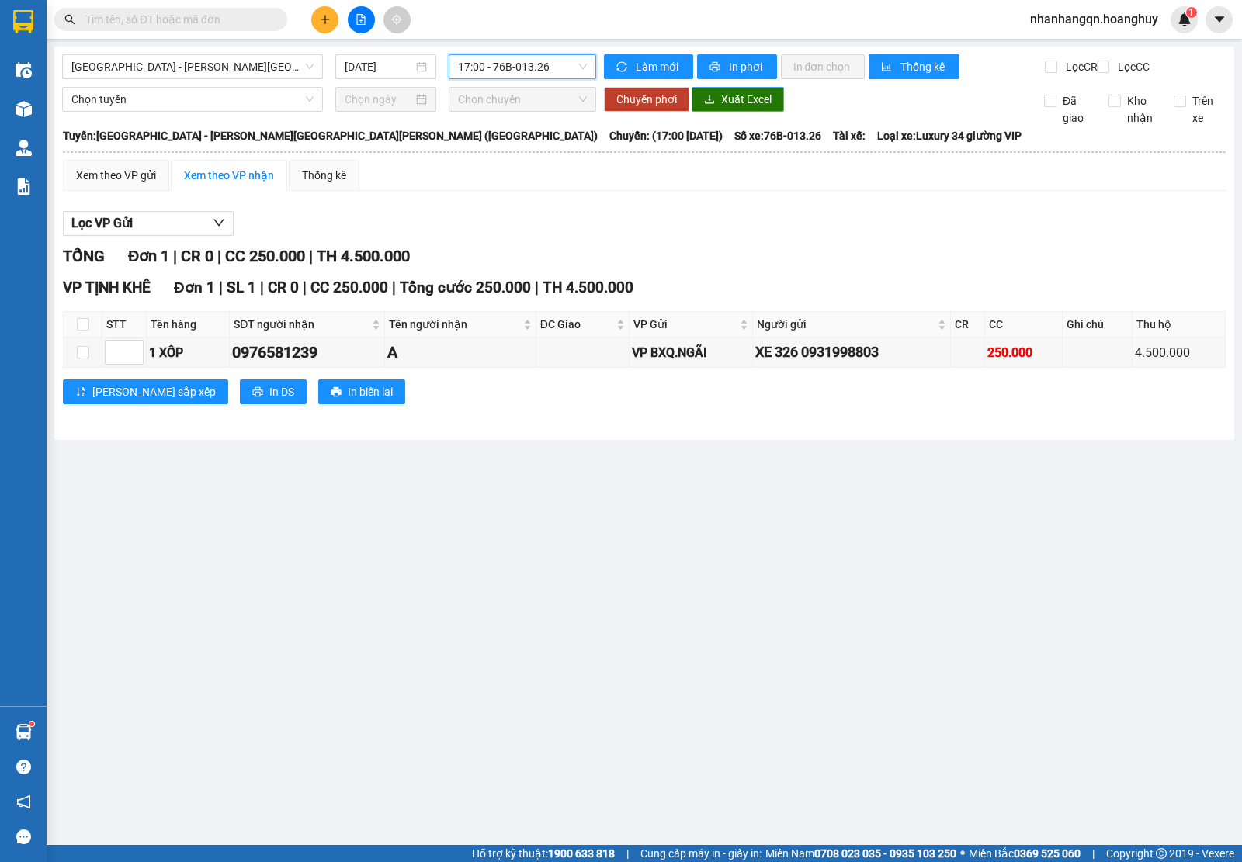
click at [742, 108] on span "Xuất Excel" at bounding box center [746, 99] width 50 height 17
click at [514, 75] on span "17:00 - 76B-013.26" at bounding box center [522, 66] width 128 height 23
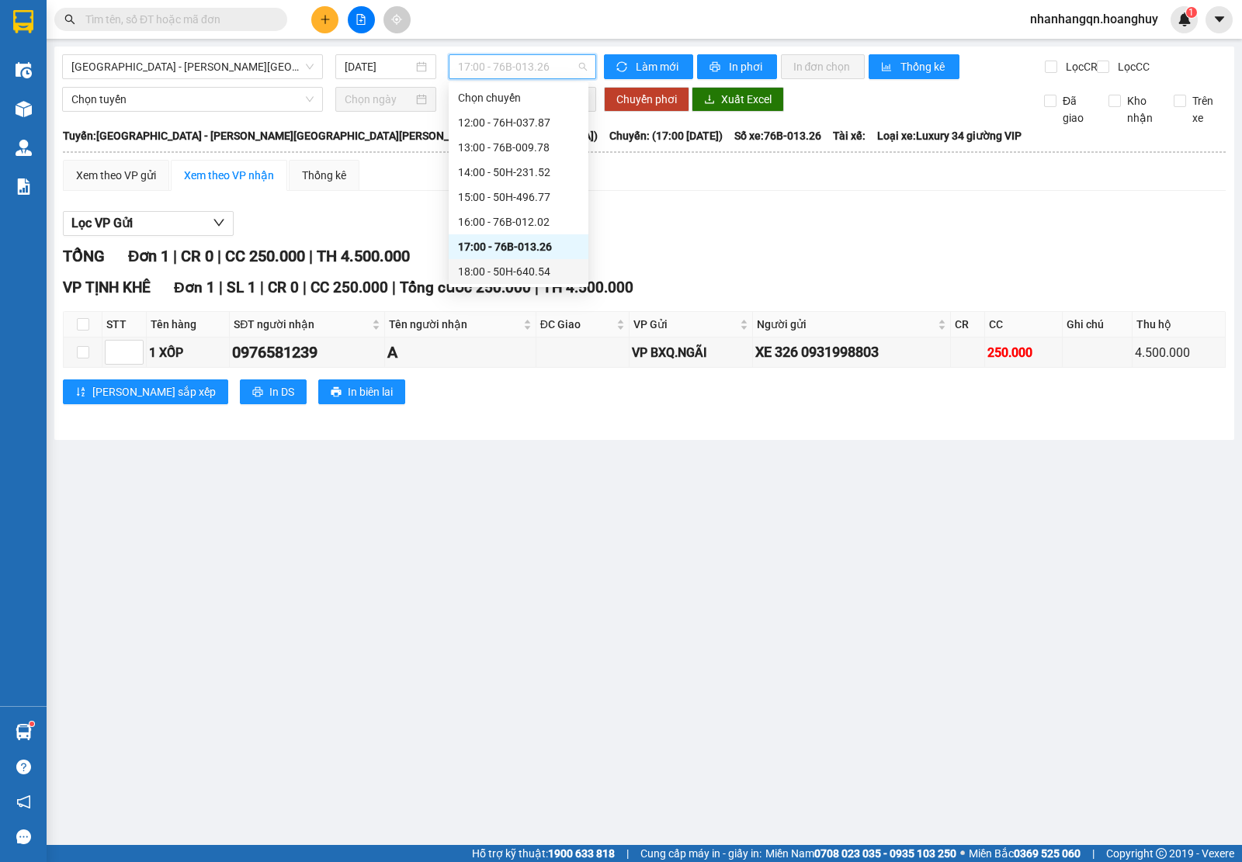
click at [532, 265] on div "18:00 - 50H-640.54" at bounding box center [518, 271] width 121 height 17
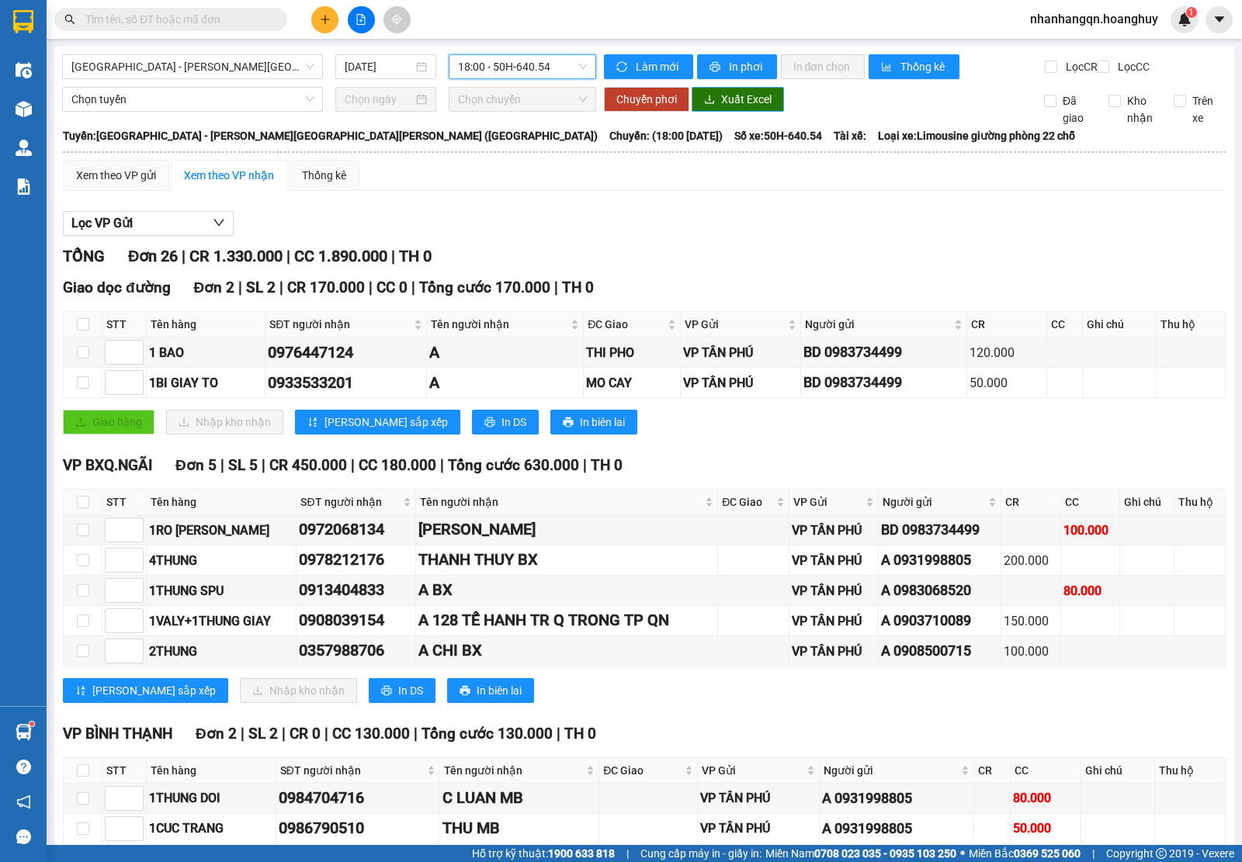
click at [722, 108] on span "Xuất Excel" at bounding box center [746, 99] width 50 height 17
click at [555, 61] on span "18:00 - 50H-640.54" at bounding box center [522, 66] width 128 height 23
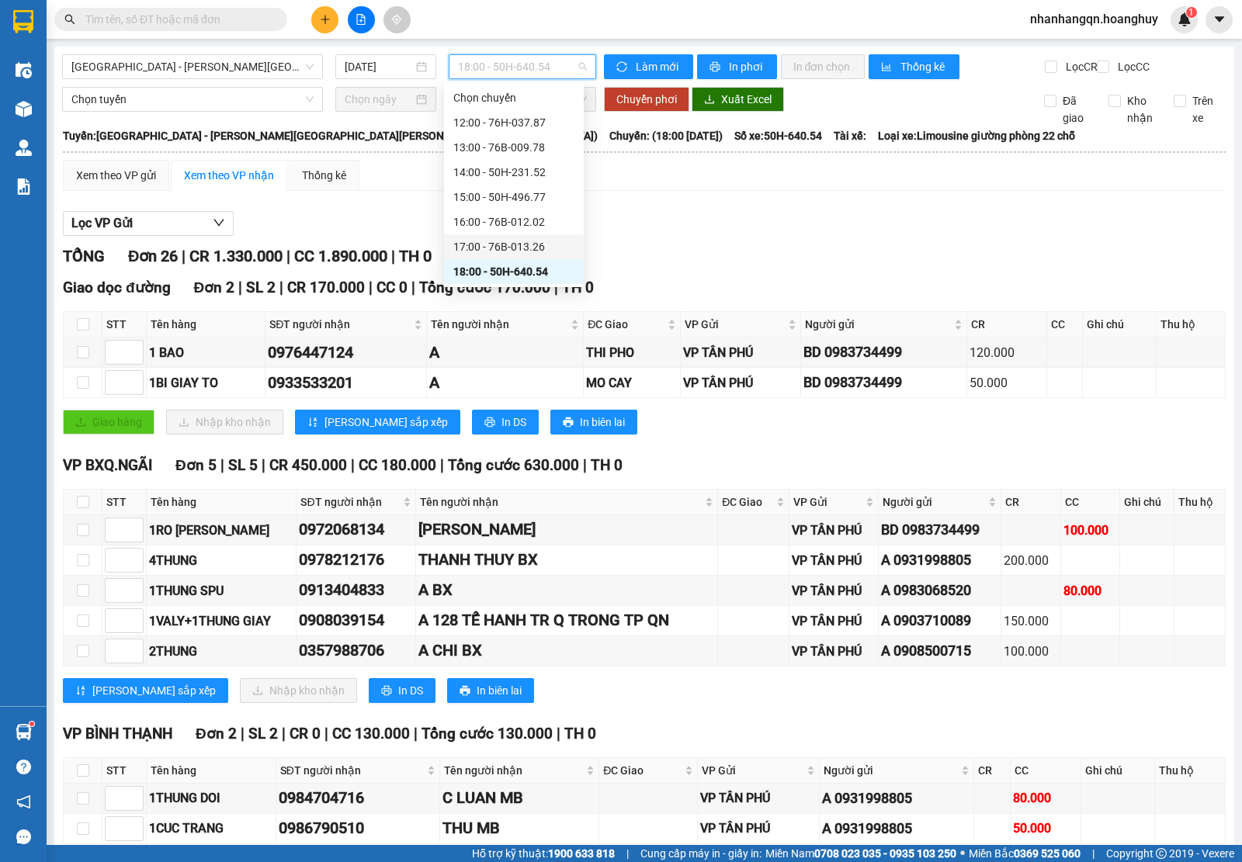
scroll to position [49, 0]
click at [542, 268] on div "20:00 - 51B-279.30" at bounding box center [513, 272] width 121 height 17
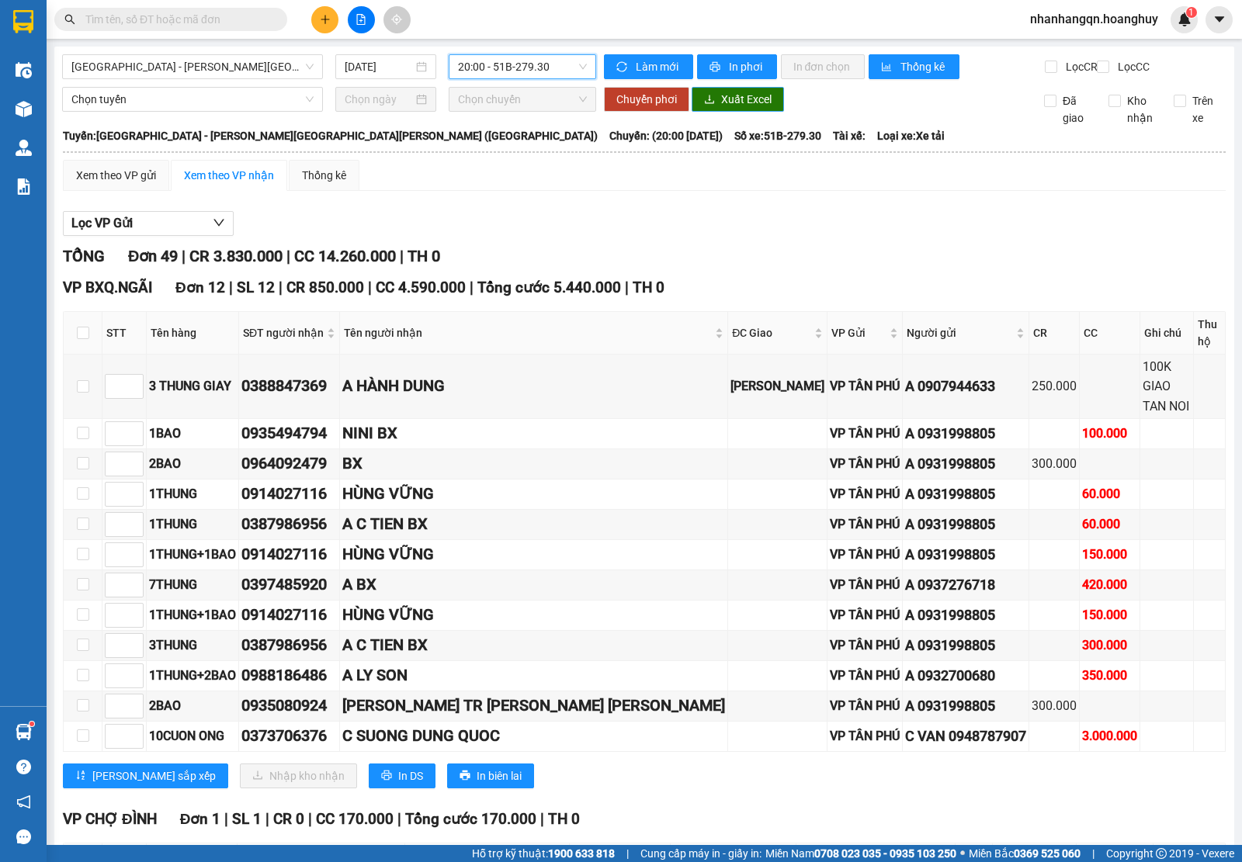
click at [742, 107] on span "Xuất Excel" at bounding box center [746, 99] width 50 height 17
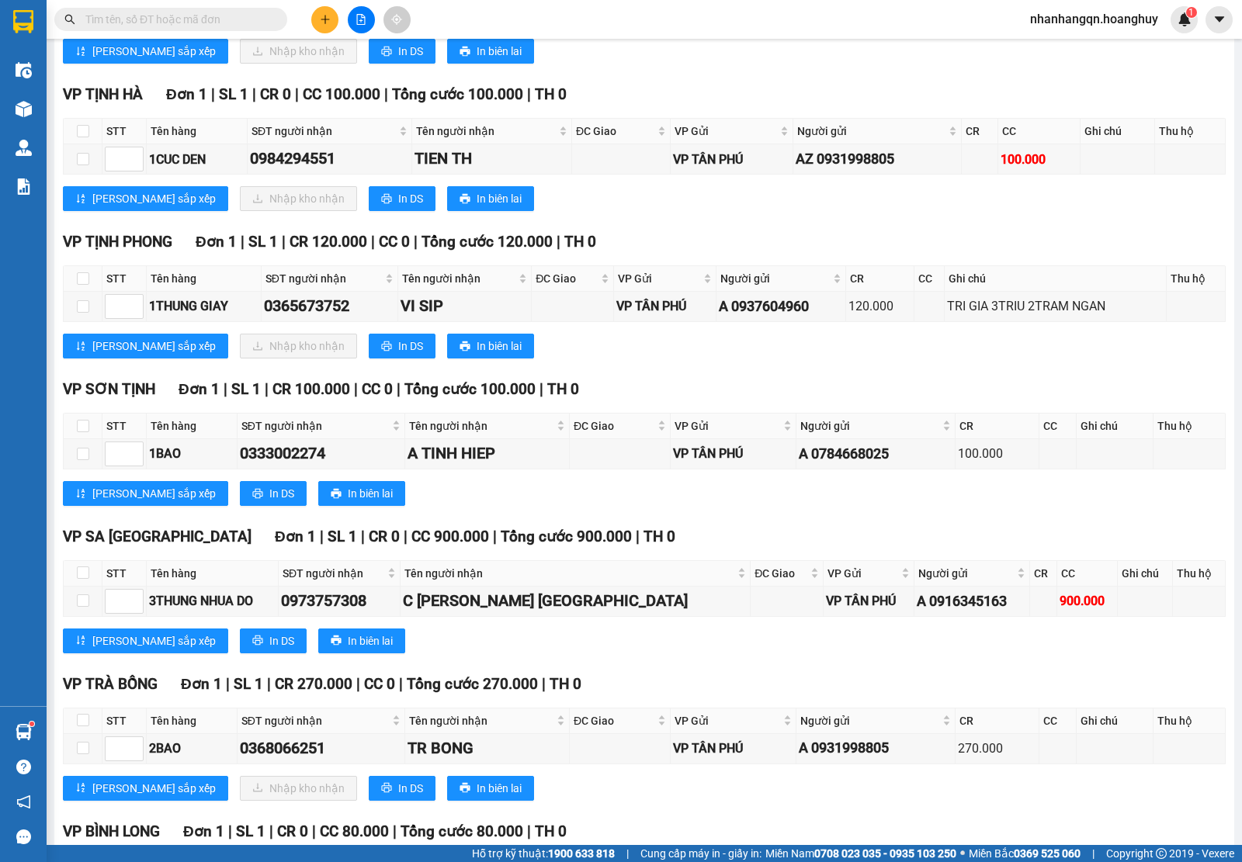
scroll to position [2860, 0]
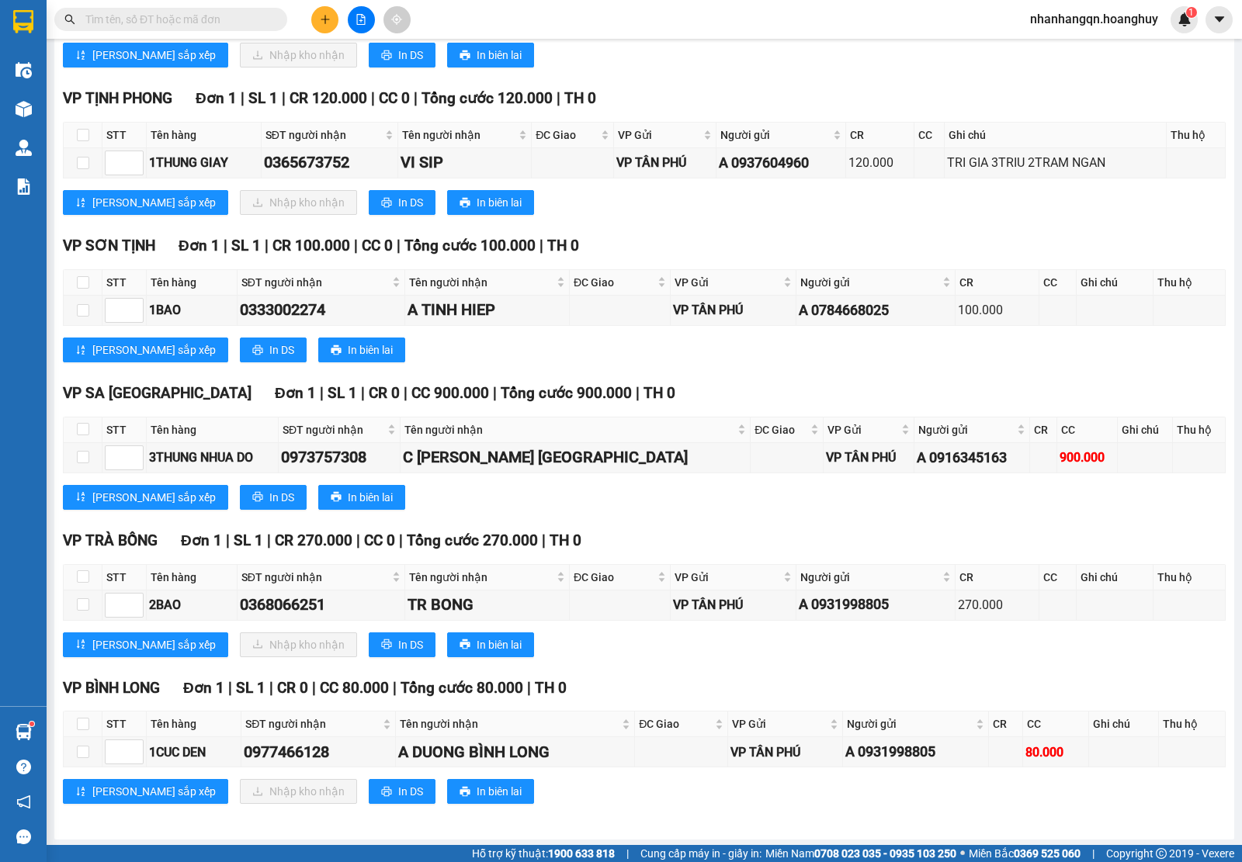
click at [190, 24] on input "text" at bounding box center [176, 19] width 183 height 17
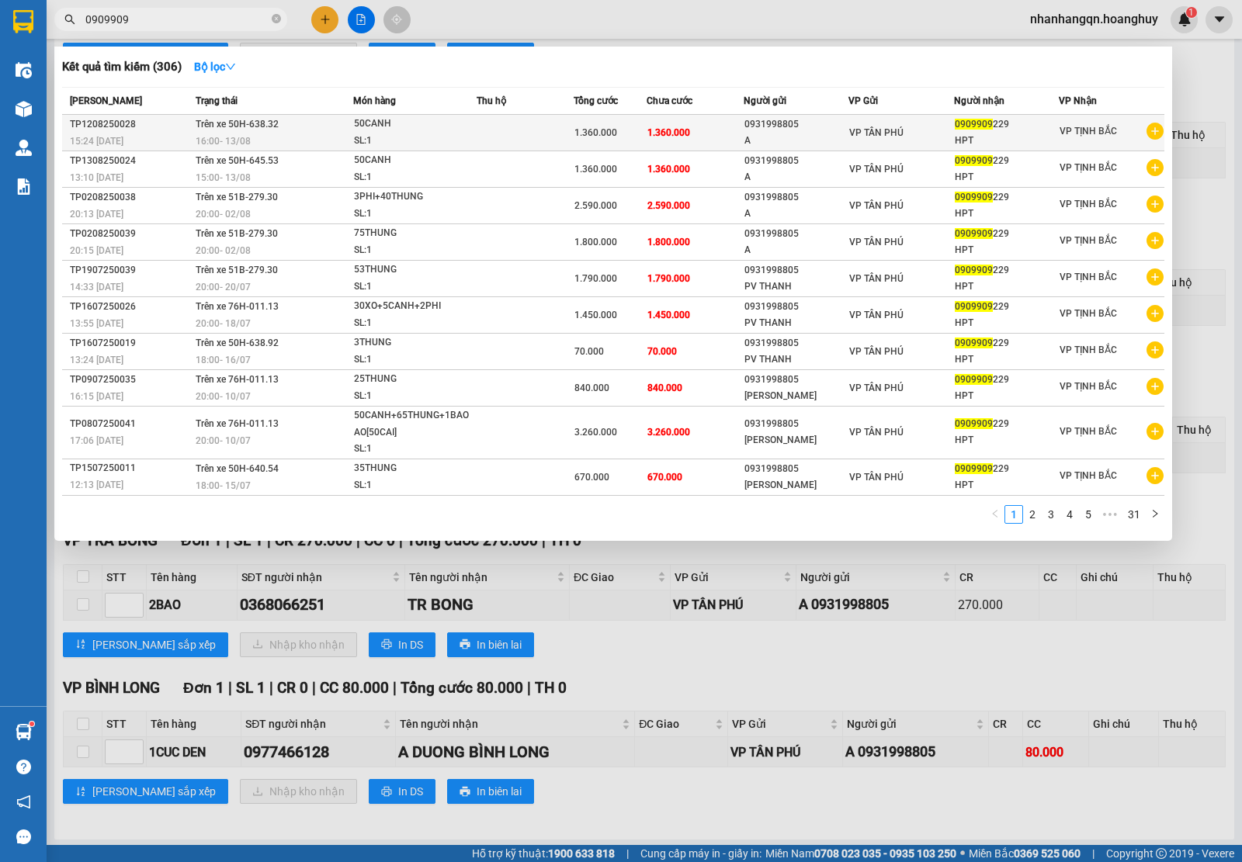
click at [746, 138] on div "A" at bounding box center [796, 141] width 104 height 16
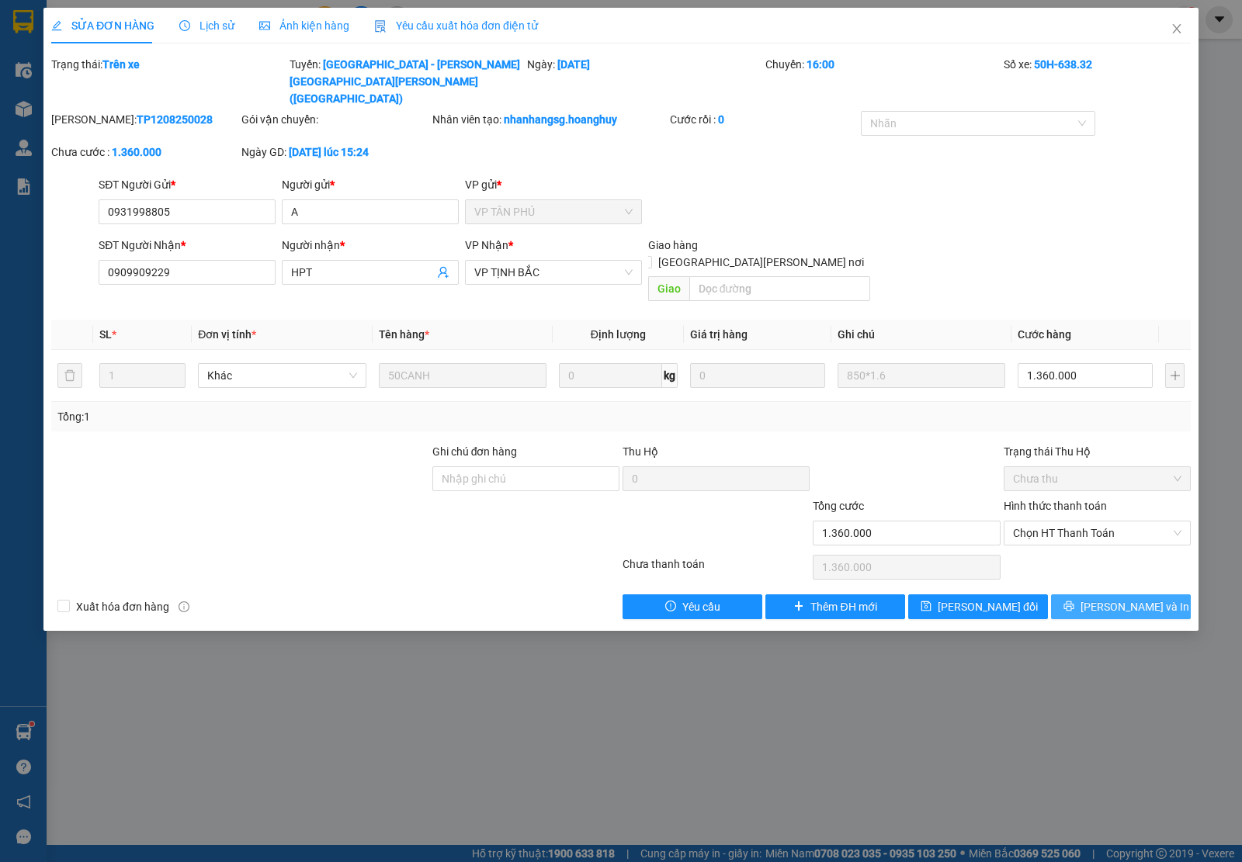
click at [1110, 598] on span "[PERSON_NAME] và In" at bounding box center [1134, 606] width 109 height 17
